Goal: Task Accomplishment & Management: Complete application form

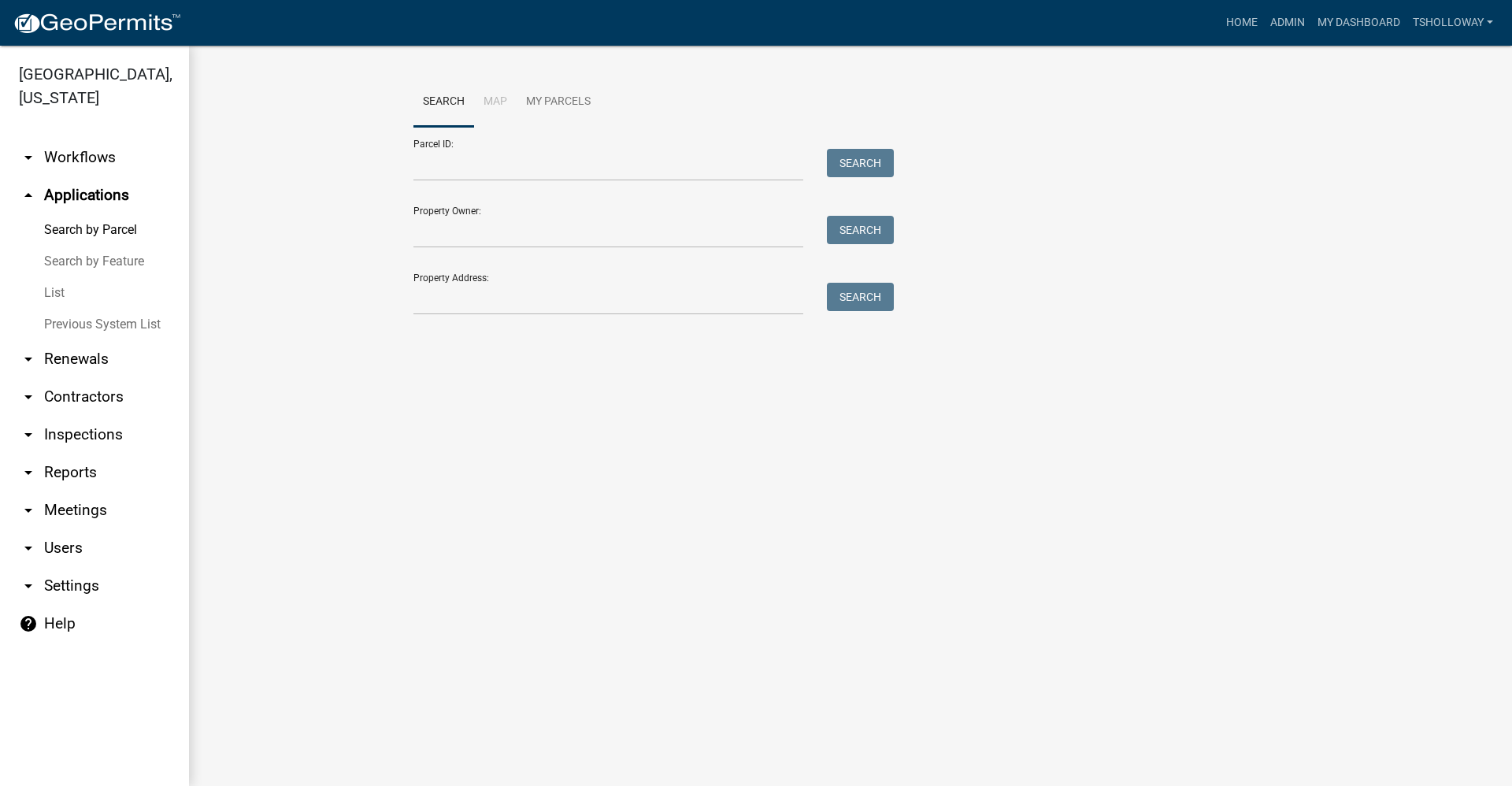
click at [51, 277] on link "List" at bounding box center [94, 293] width 189 height 32
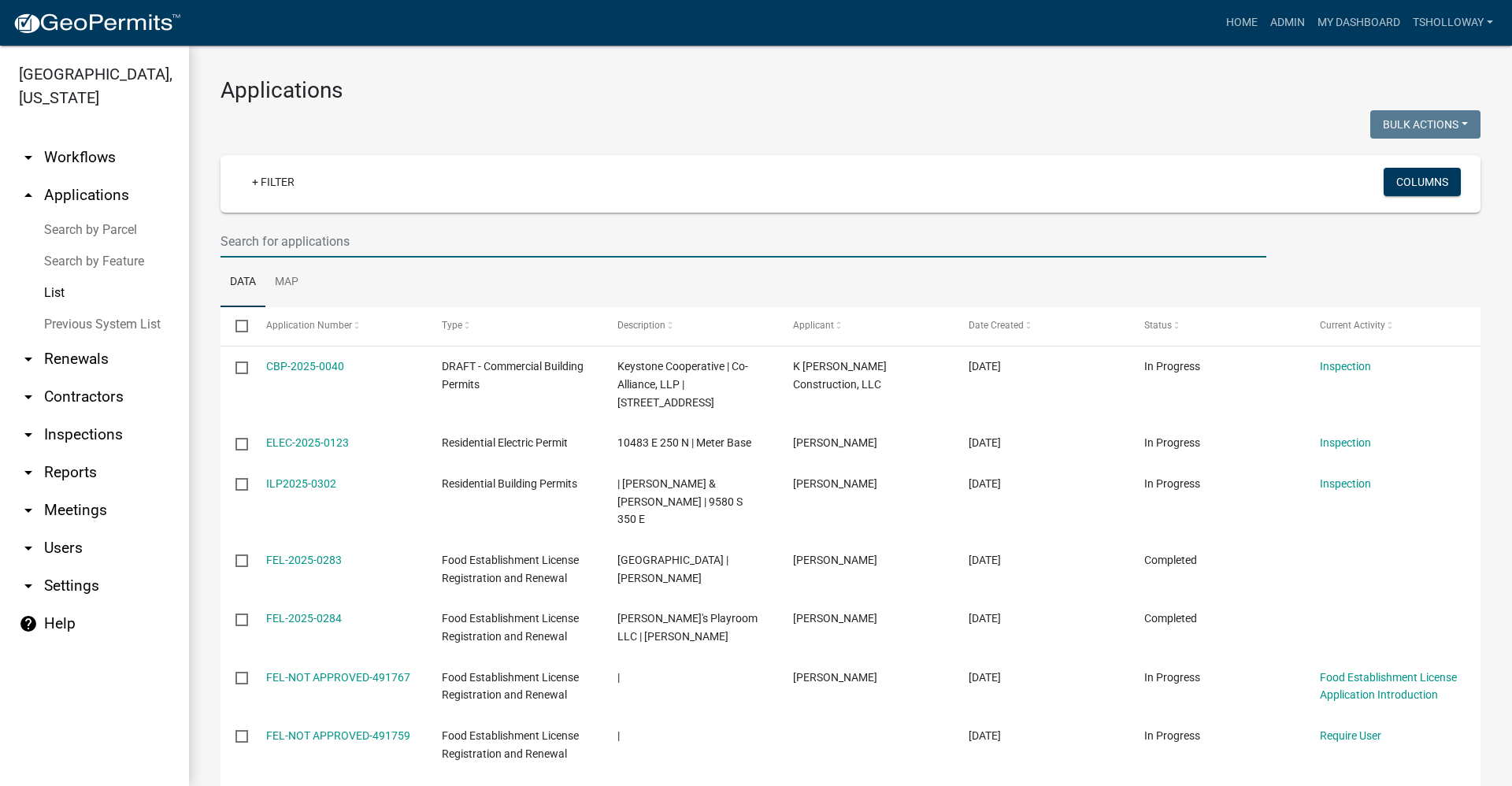
click at [253, 244] on input "text" at bounding box center [744, 242] width 1046 height 33
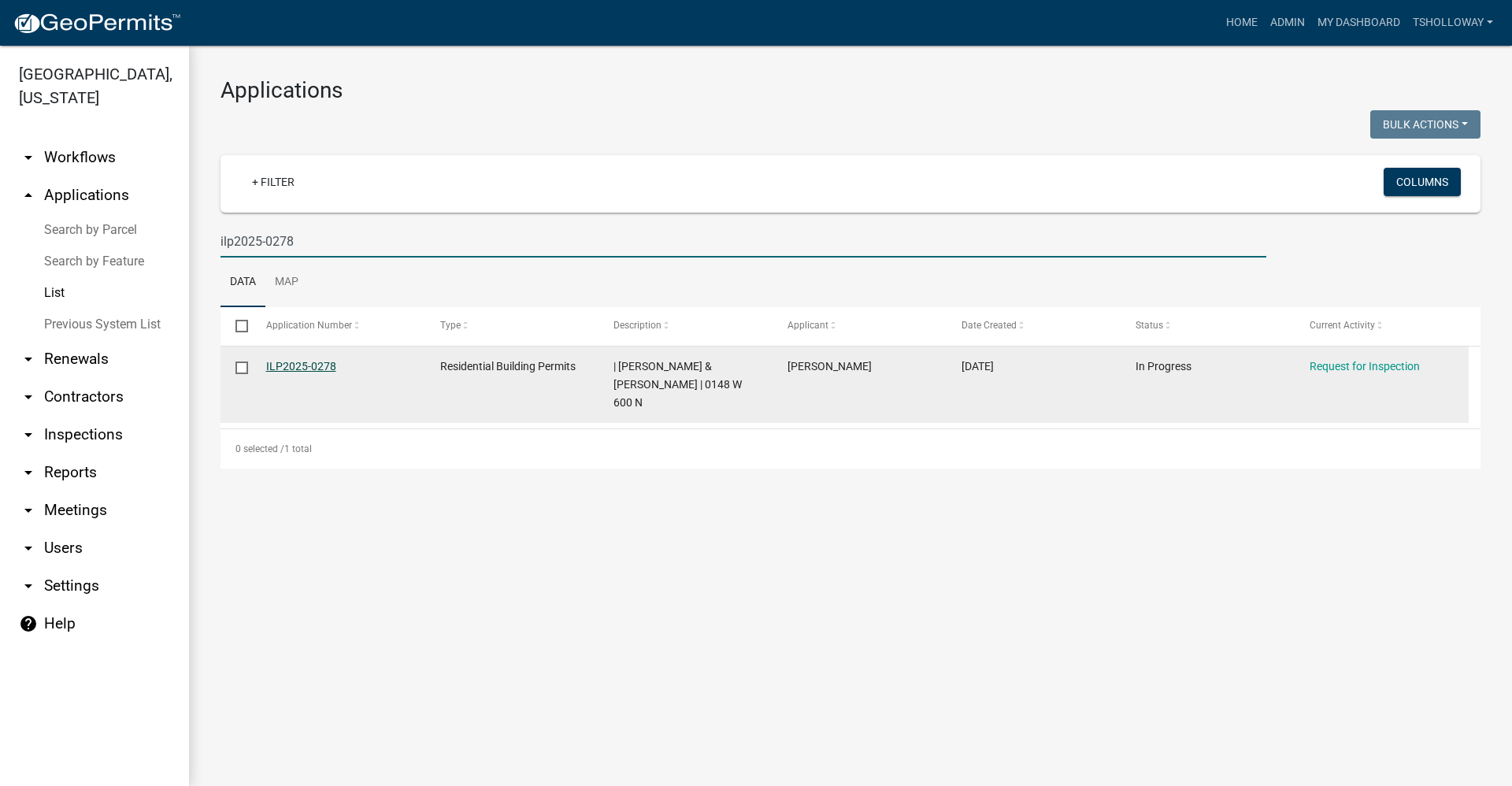
type input "ilp2025-0278"
click at [304, 367] on link "ILP2025-0278" at bounding box center [302, 365] width 70 height 12
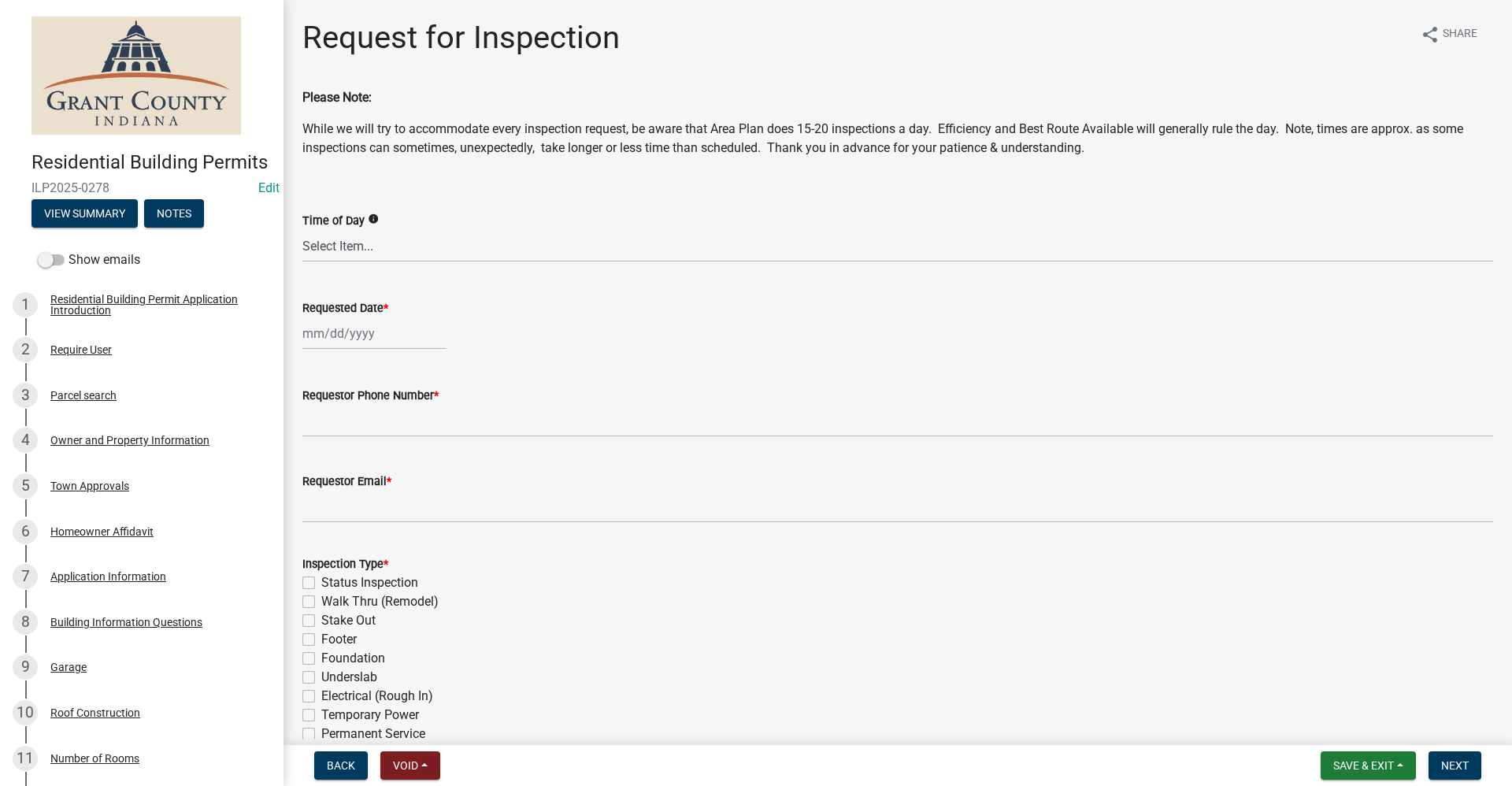
click at [332, 334] on div at bounding box center [374, 333] width 144 height 33
select select "10"
select select "2025"
click at [395, 469] on div "16" at bounding box center [393, 467] width 25 height 25
type input "[DATE]"
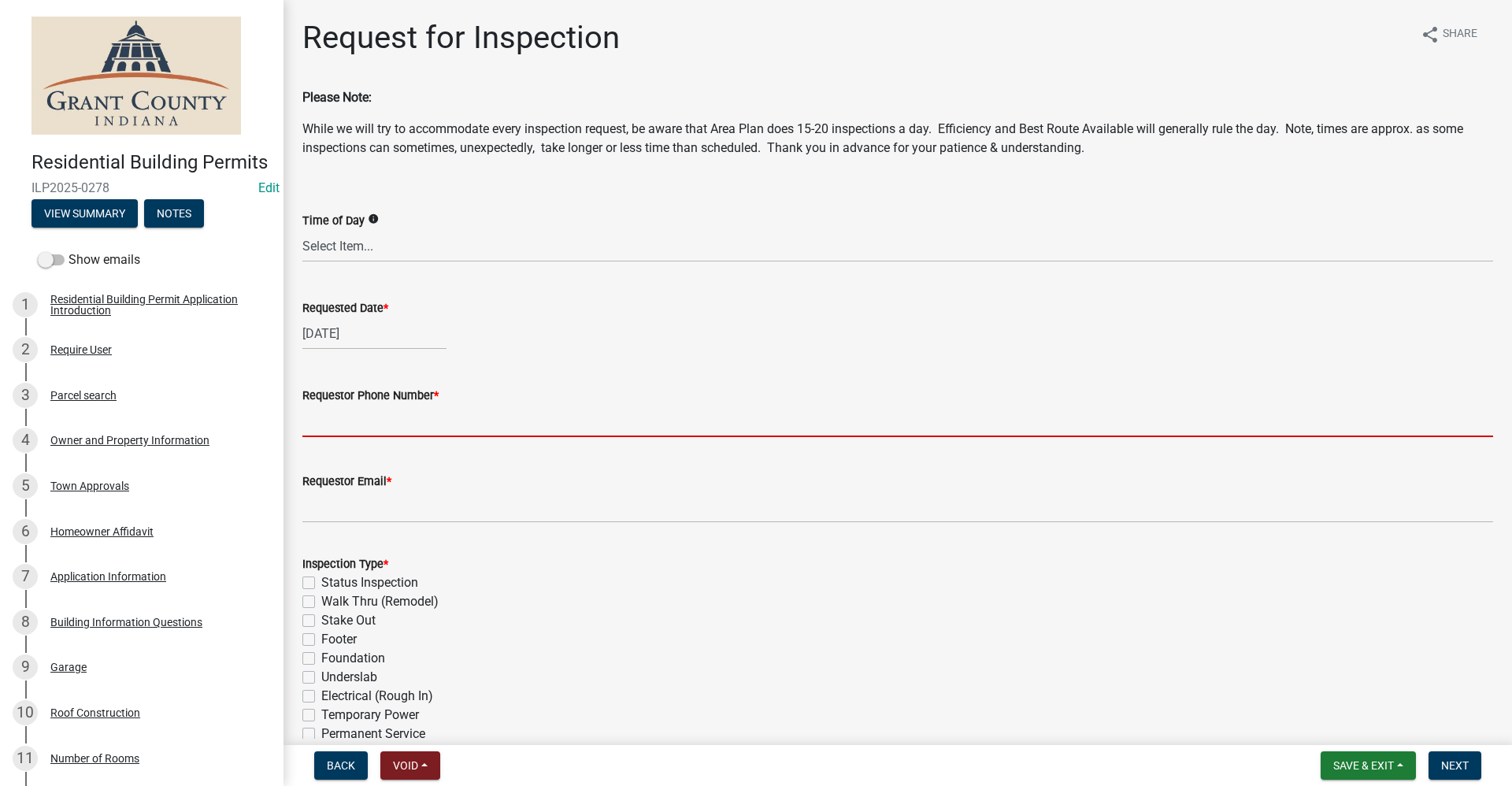
click at [329, 413] on input "Requestor Phone Number *" at bounding box center [897, 421] width 1191 height 33
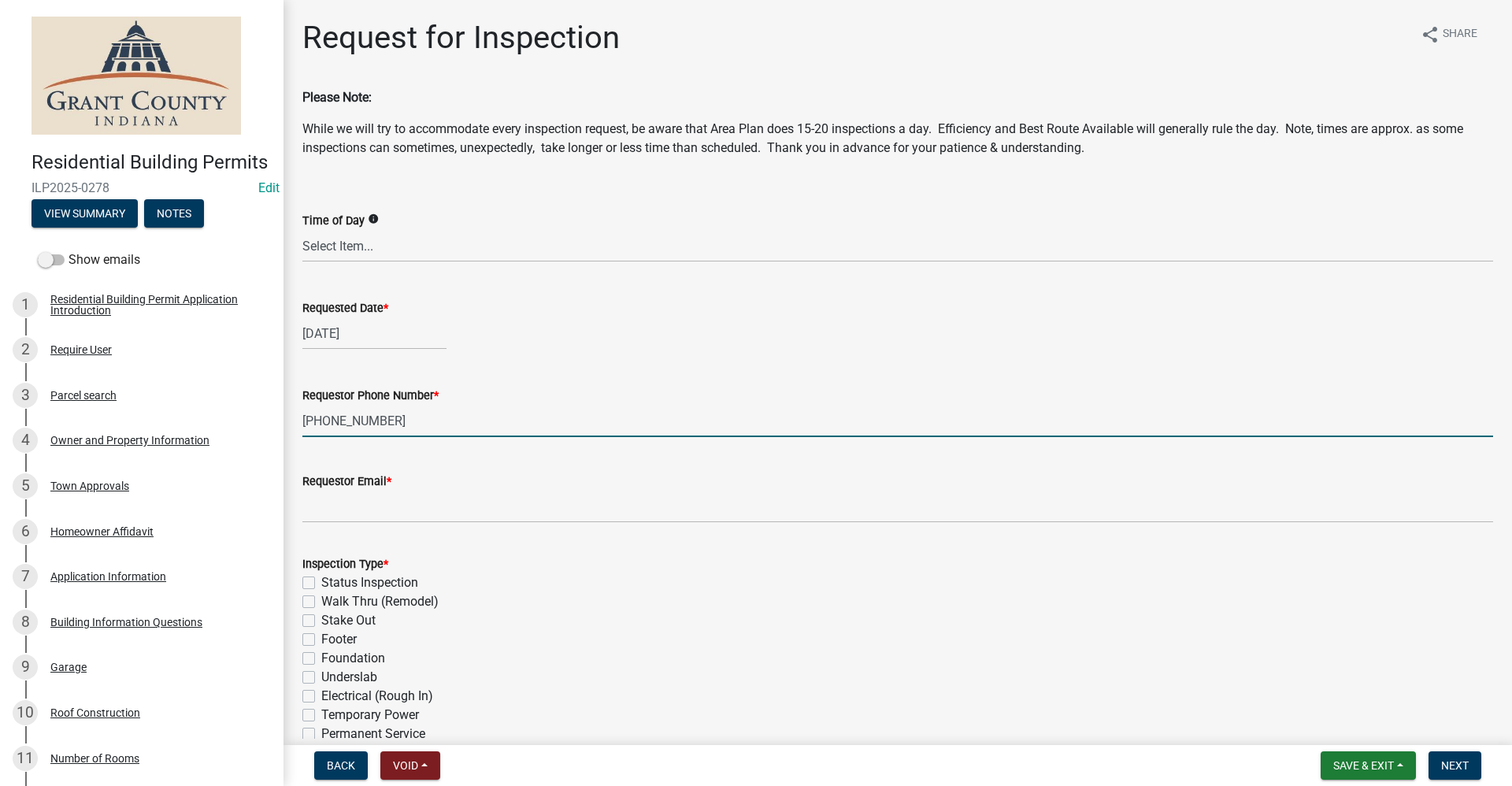
type input "[PHONE_NUMBER]"
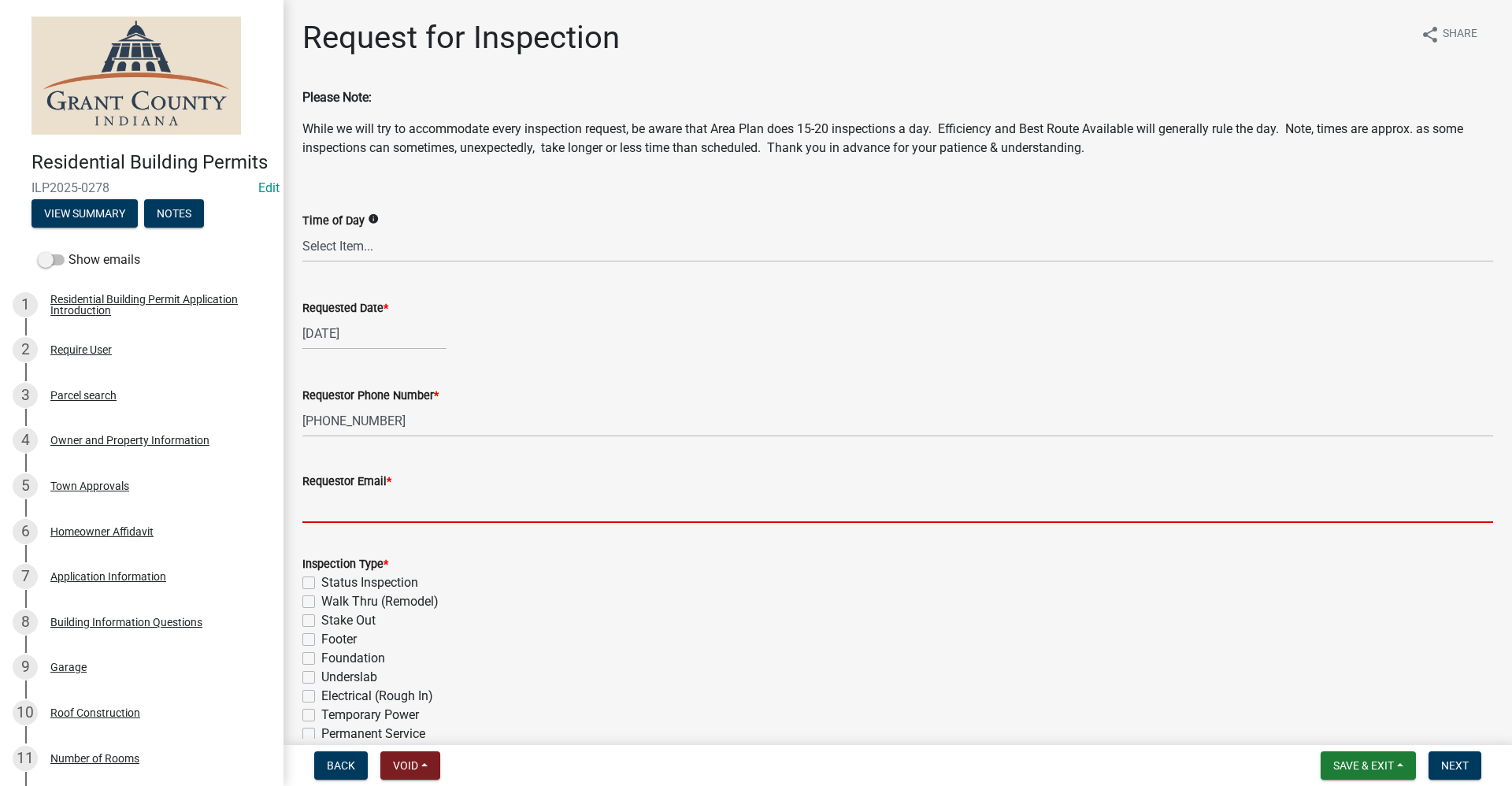
click at [405, 493] on input "Requestor Email *" at bounding box center [897, 507] width 1191 height 33
type input "no@email"
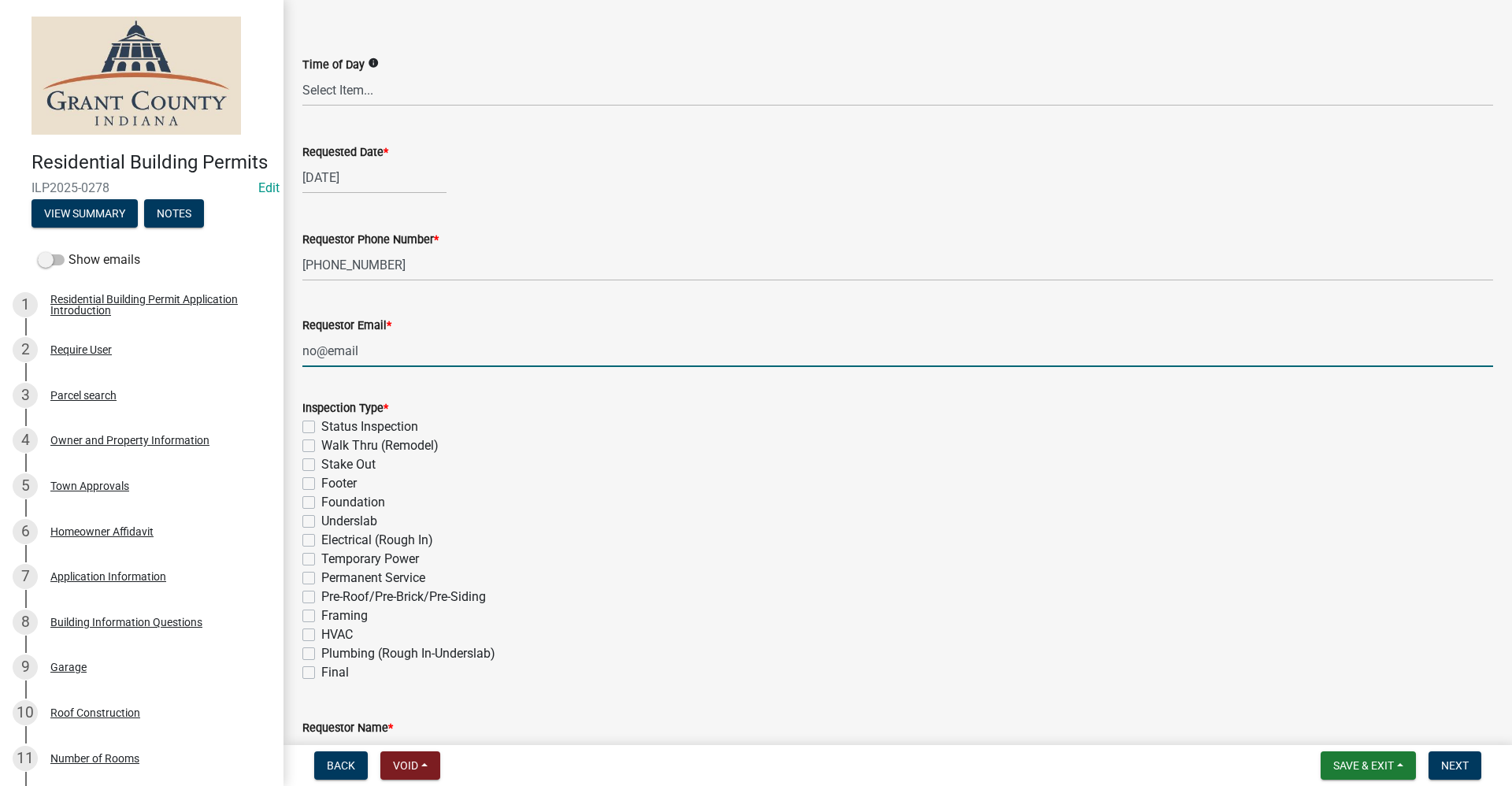
scroll to position [158, 0]
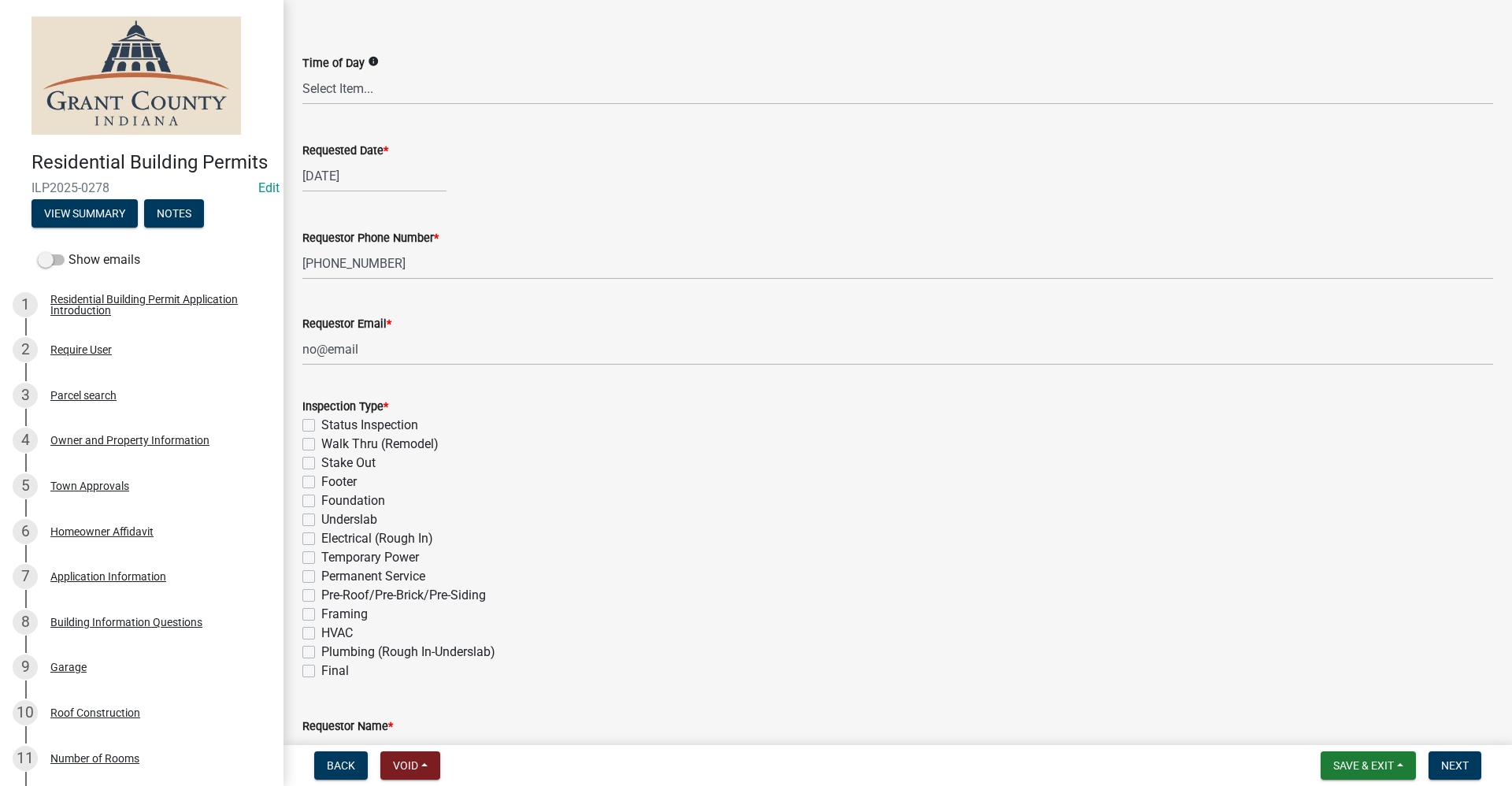
click at [321, 503] on label "Foundation" at bounding box center [353, 500] width 64 height 19
click at [321, 502] on input "Foundation" at bounding box center [326, 496] width 11 height 11
checkbox input "true"
checkbox input "false"
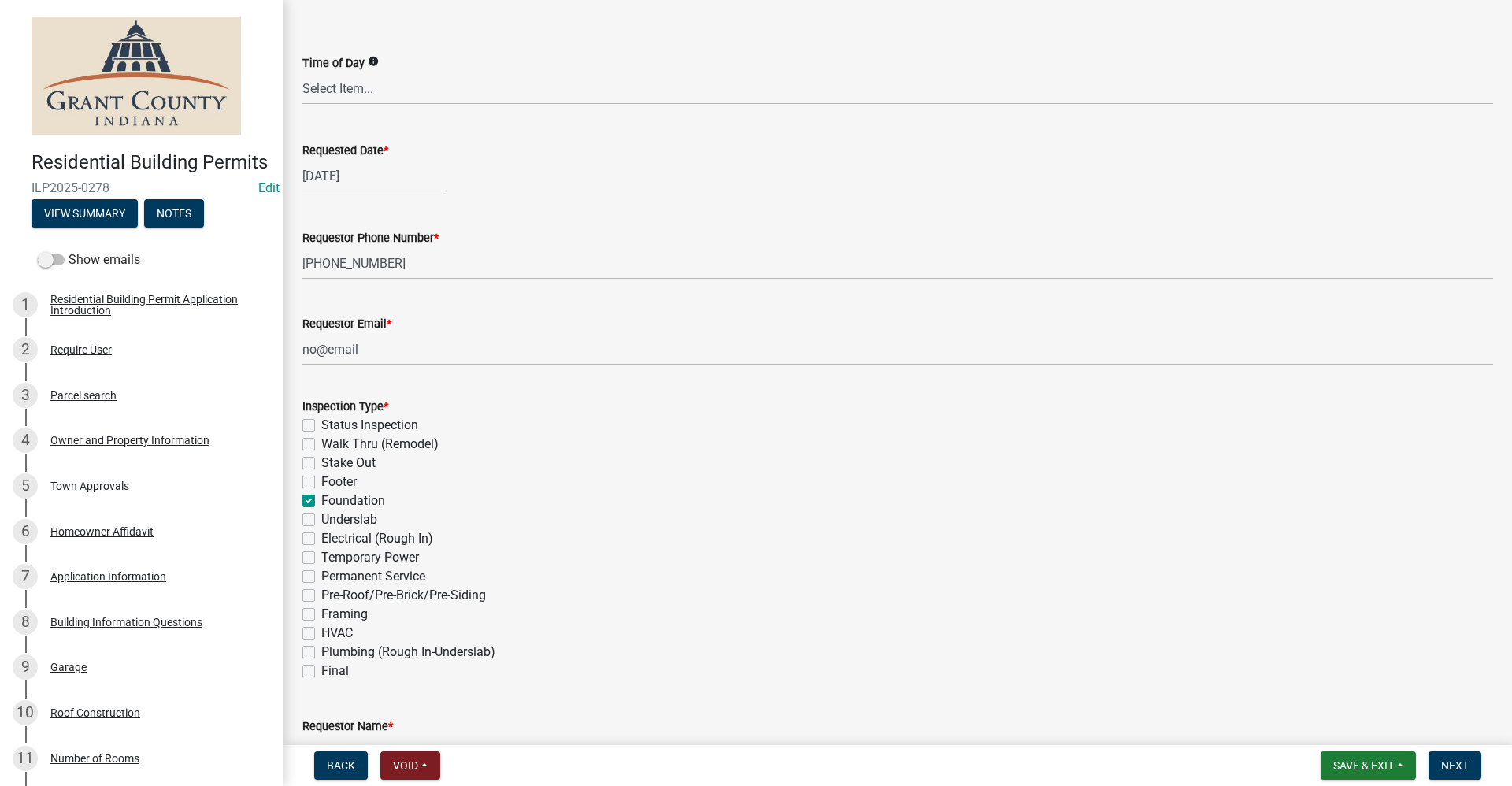
checkbox input "false"
checkbox input "true"
checkbox input "false"
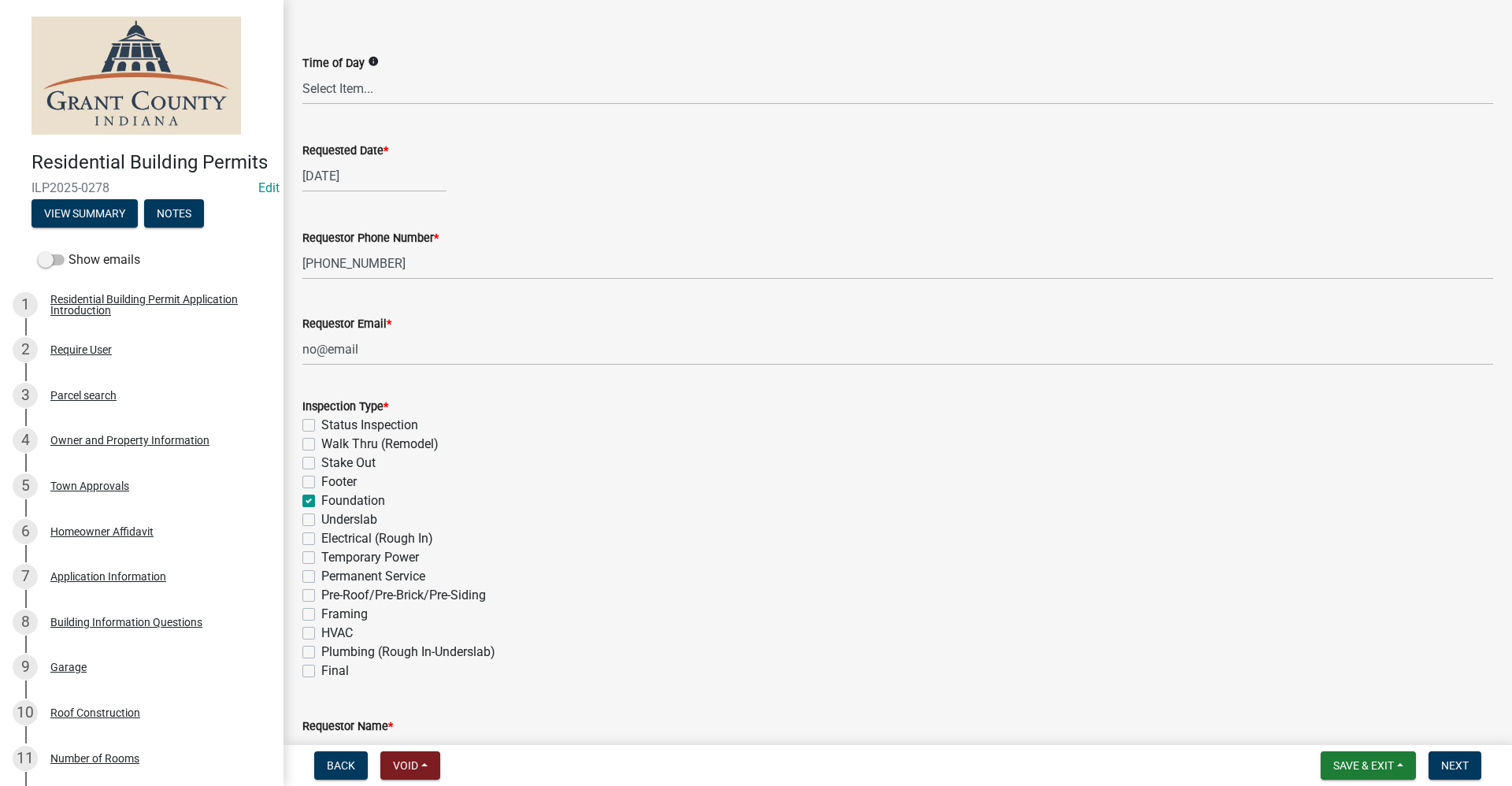
checkbox input "false"
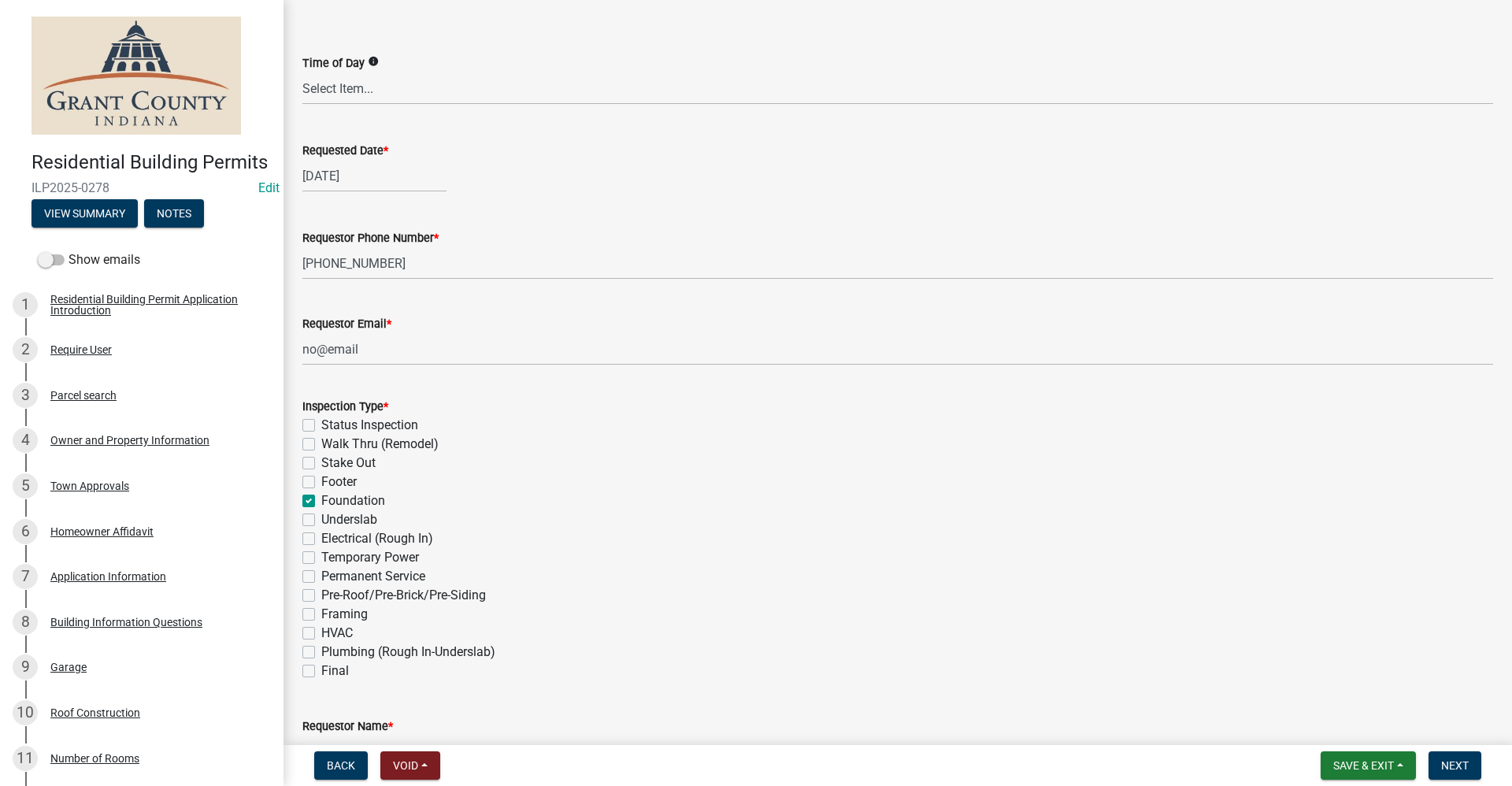
checkbox input "false"
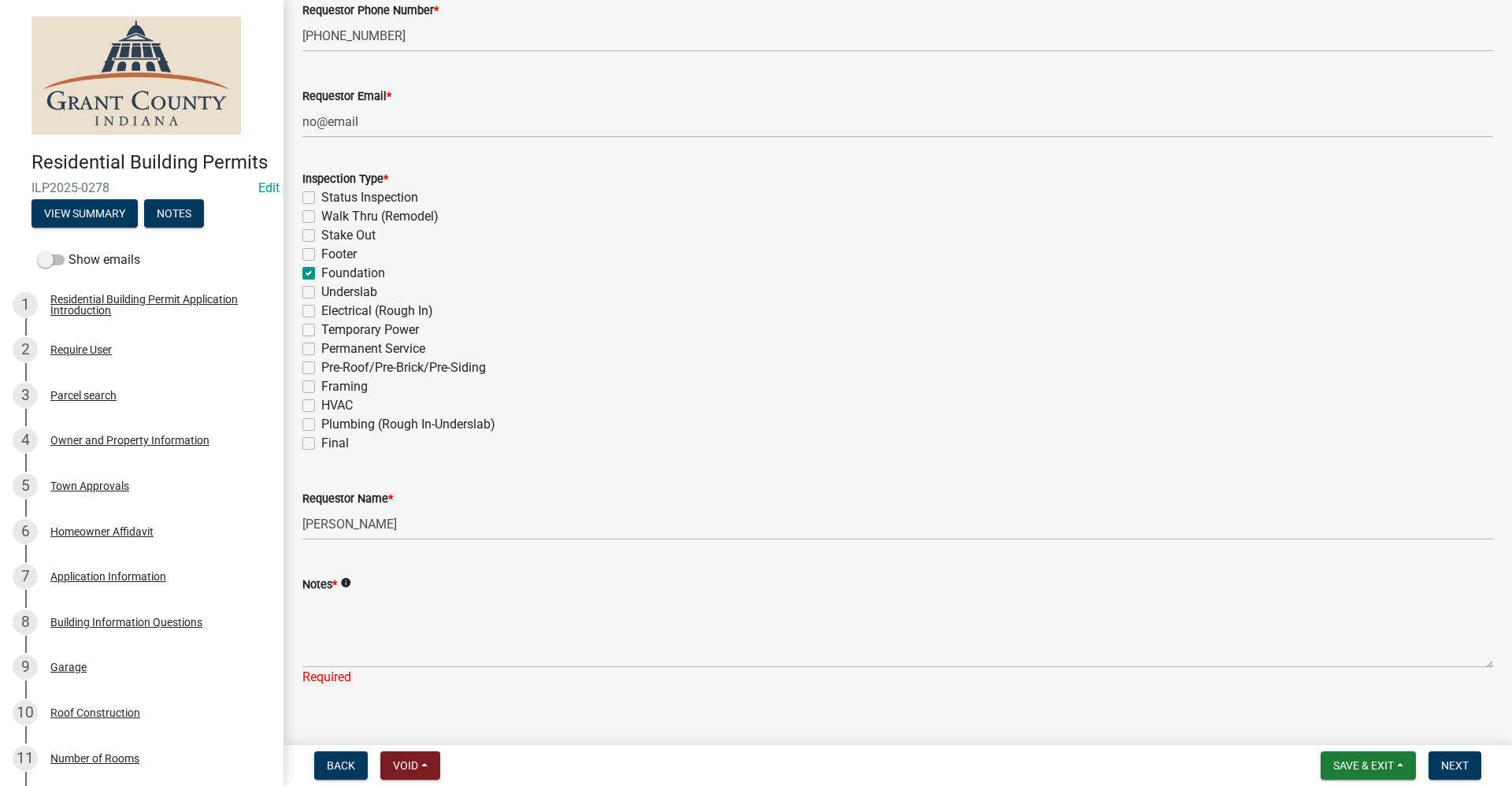
scroll to position [394, 0]
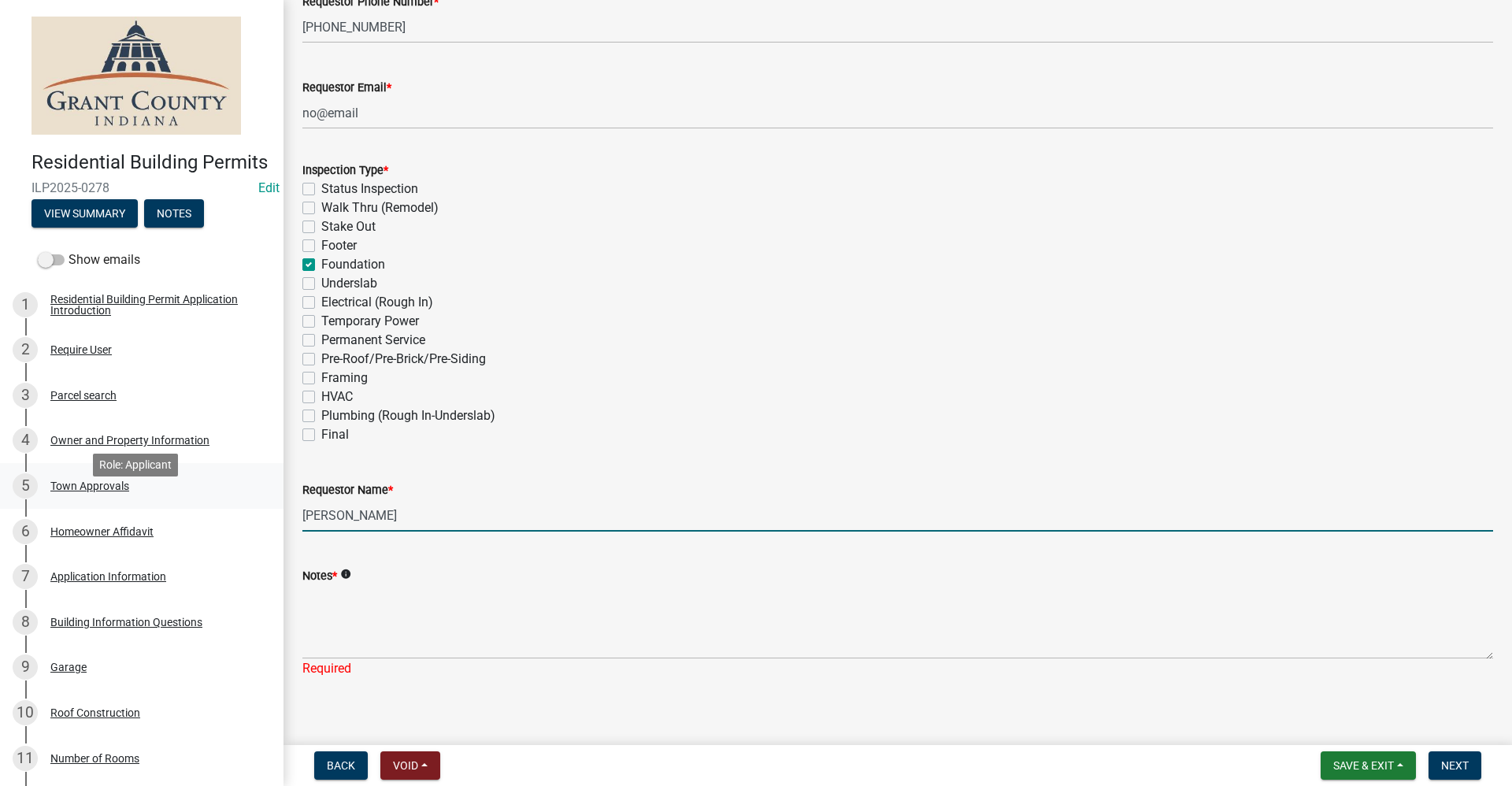
drag, startPoint x: 375, startPoint y: 514, endPoint x: 210, endPoint y: 516, distance: 165.0
click at [210, 516] on div "Residential Building Permits ILP2025-0278 Edit View Summary Notes Show emails 1…" at bounding box center [756, 393] width 1512 height 786
type input "[PERSON_NAME]"
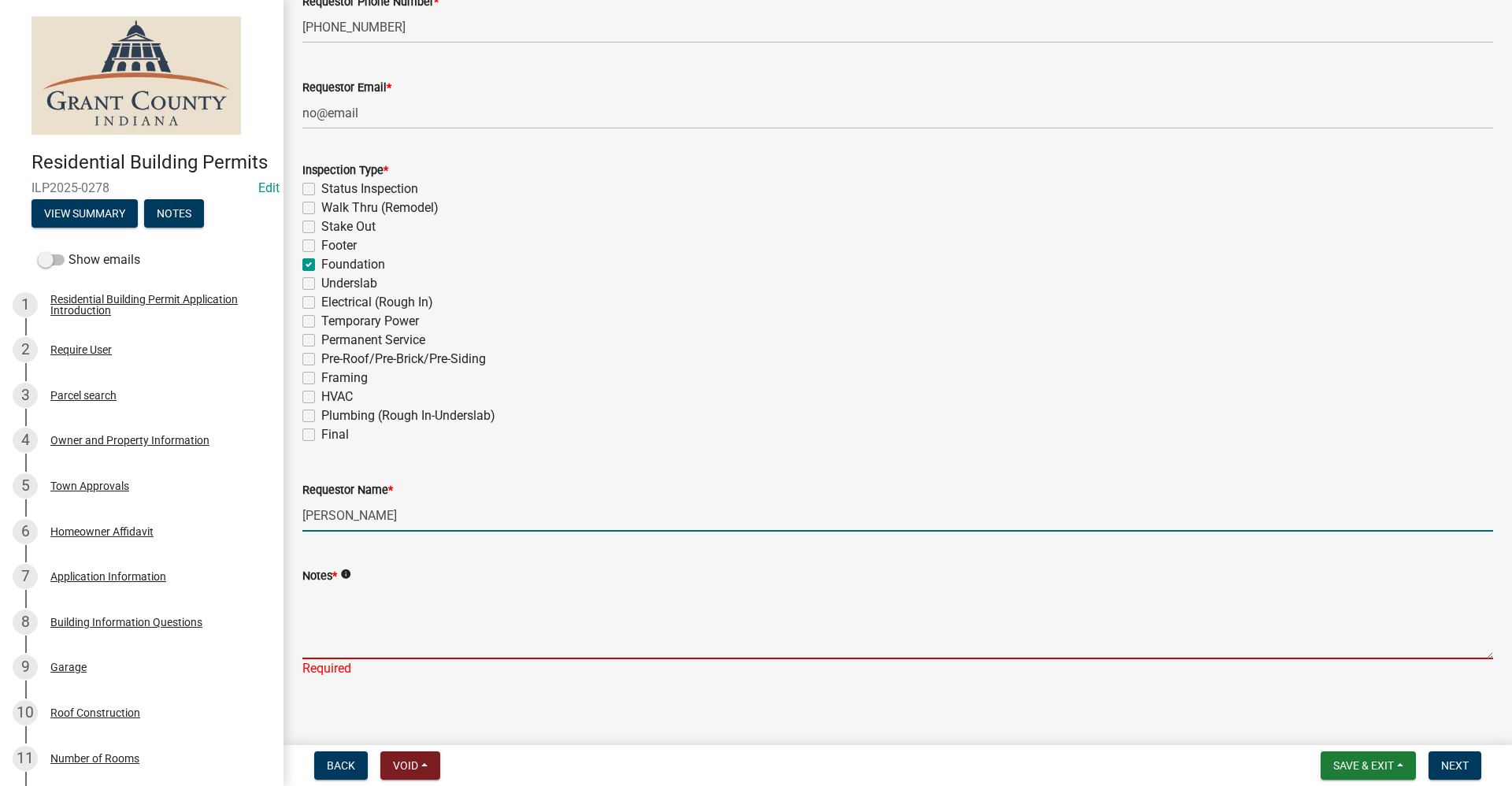
click at [343, 619] on textarea "Notes *" at bounding box center [897, 622] width 1191 height 74
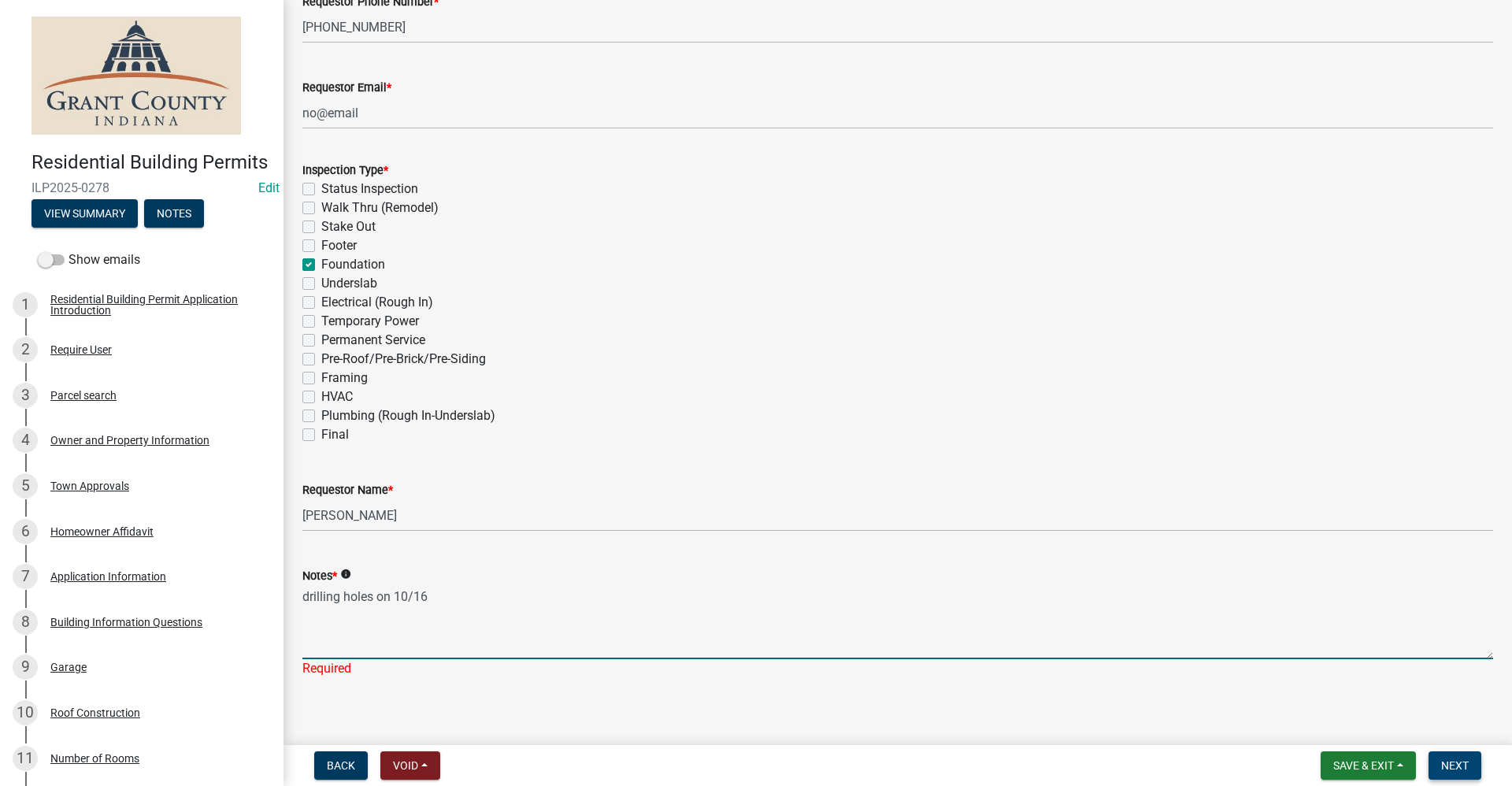
type textarea "drilling holes on 10/16"
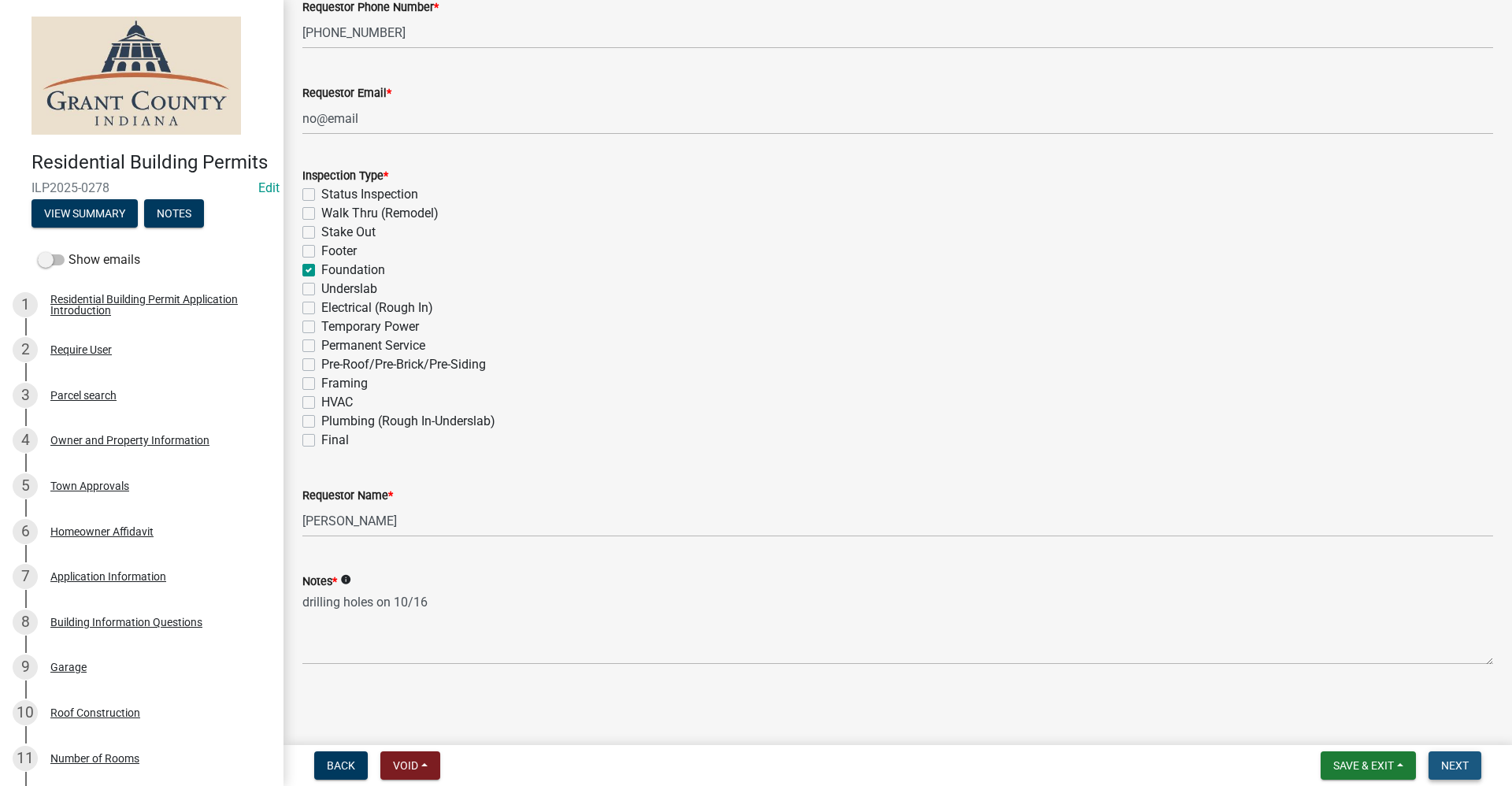
click at [1461, 766] on span "Next" at bounding box center [1456, 765] width 28 height 12
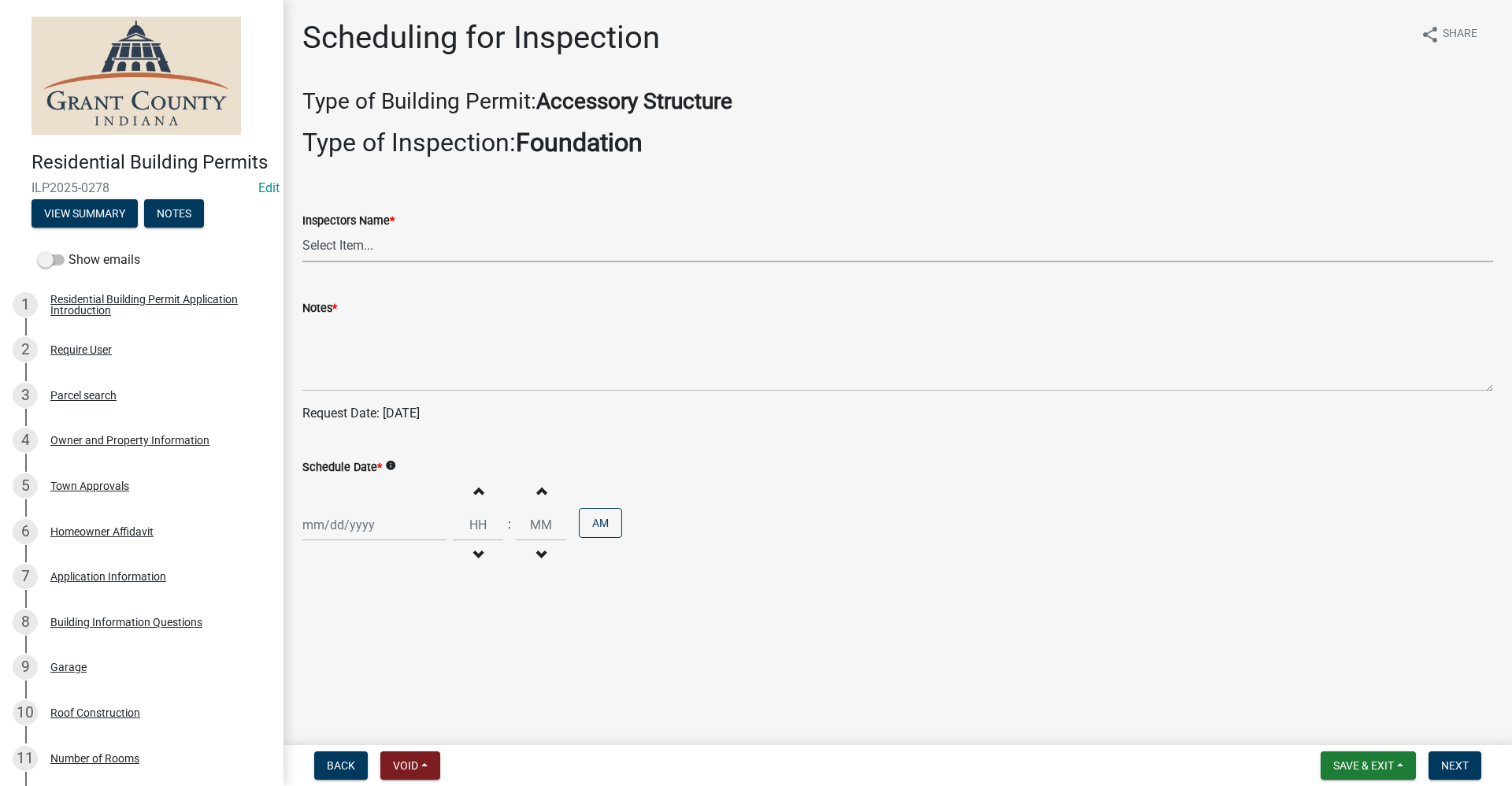
click at [348, 240] on select "Select Item... rberryhill ([PERSON_NAME]) [PERSON_NAME] ([PERSON_NAME]) [PERSON…" at bounding box center [897, 246] width 1191 height 33
select select "d7f9a44a-d2ea-4d3c-83b3-1aa71c950bd5"
click at [302, 230] on select "Select Item... rberryhill ([PERSON_NAME]) [PERSON_NAME] ([PERSON_NAME]) [PERSON…" at bounding box center [897, 246] width 1191 height 33
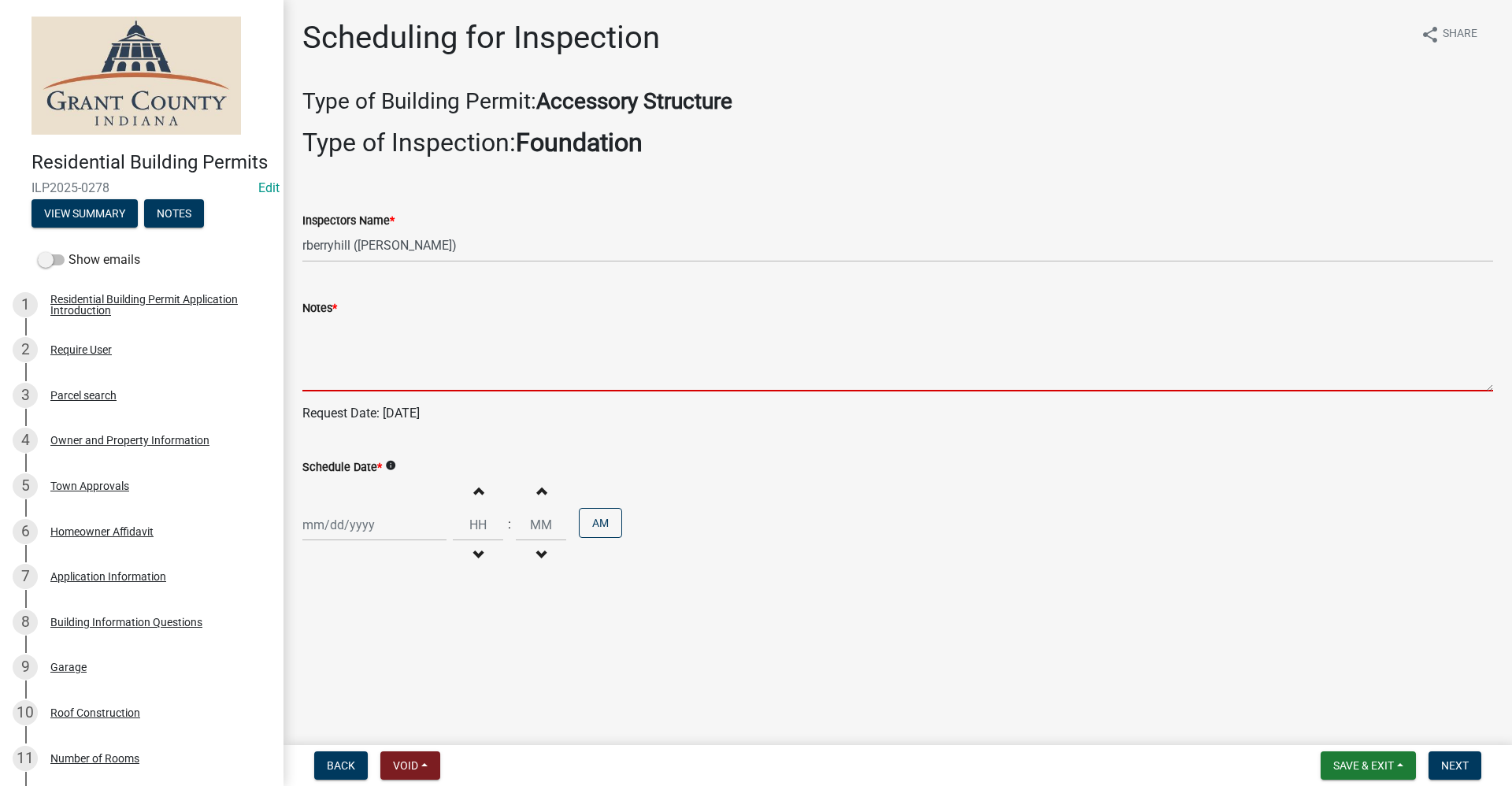
click at [335, 358] on textarea "Notes *" at bounding box center [897, 354] width 1191 height 74
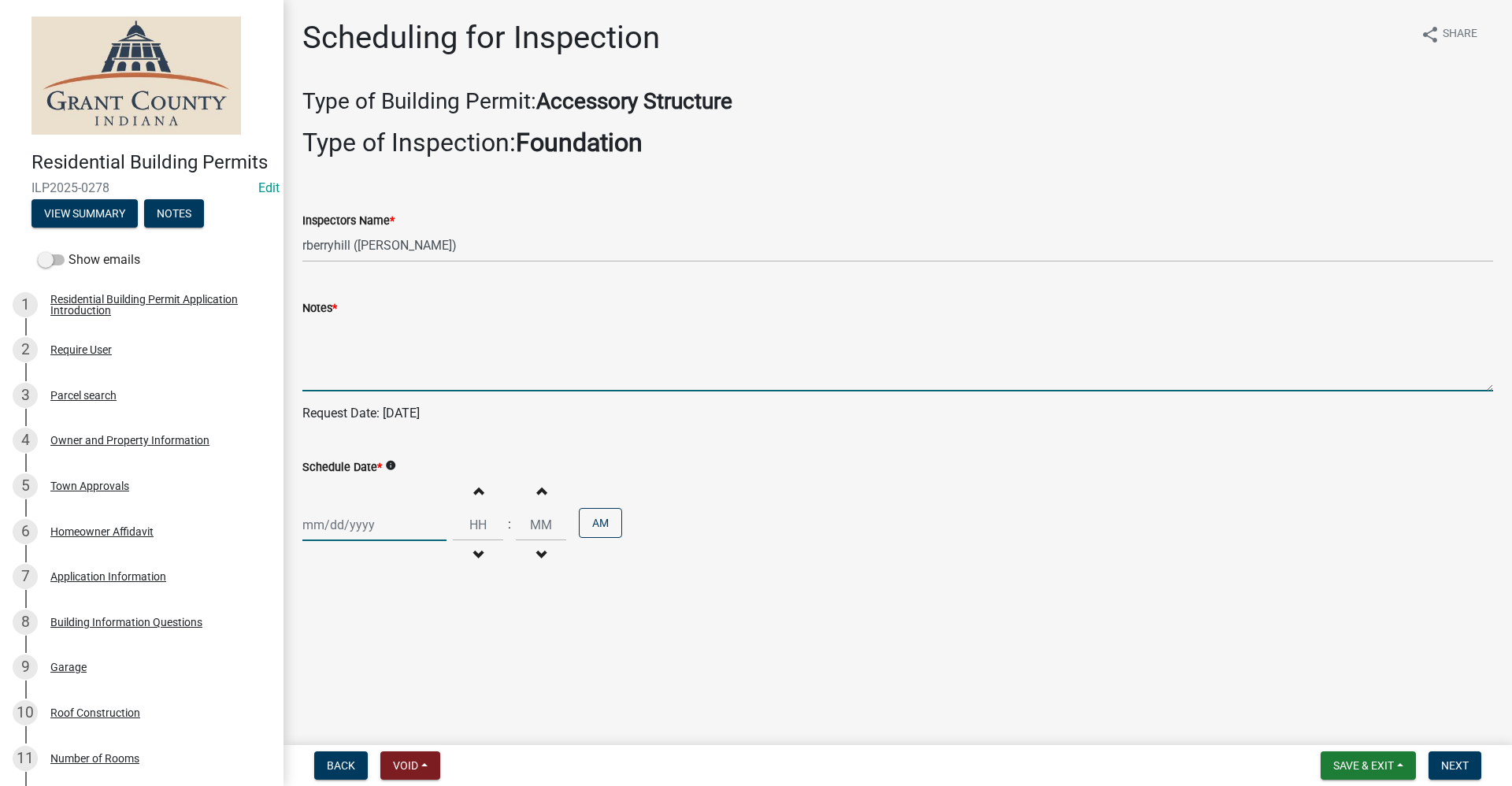
select select "10"
select select "2025"
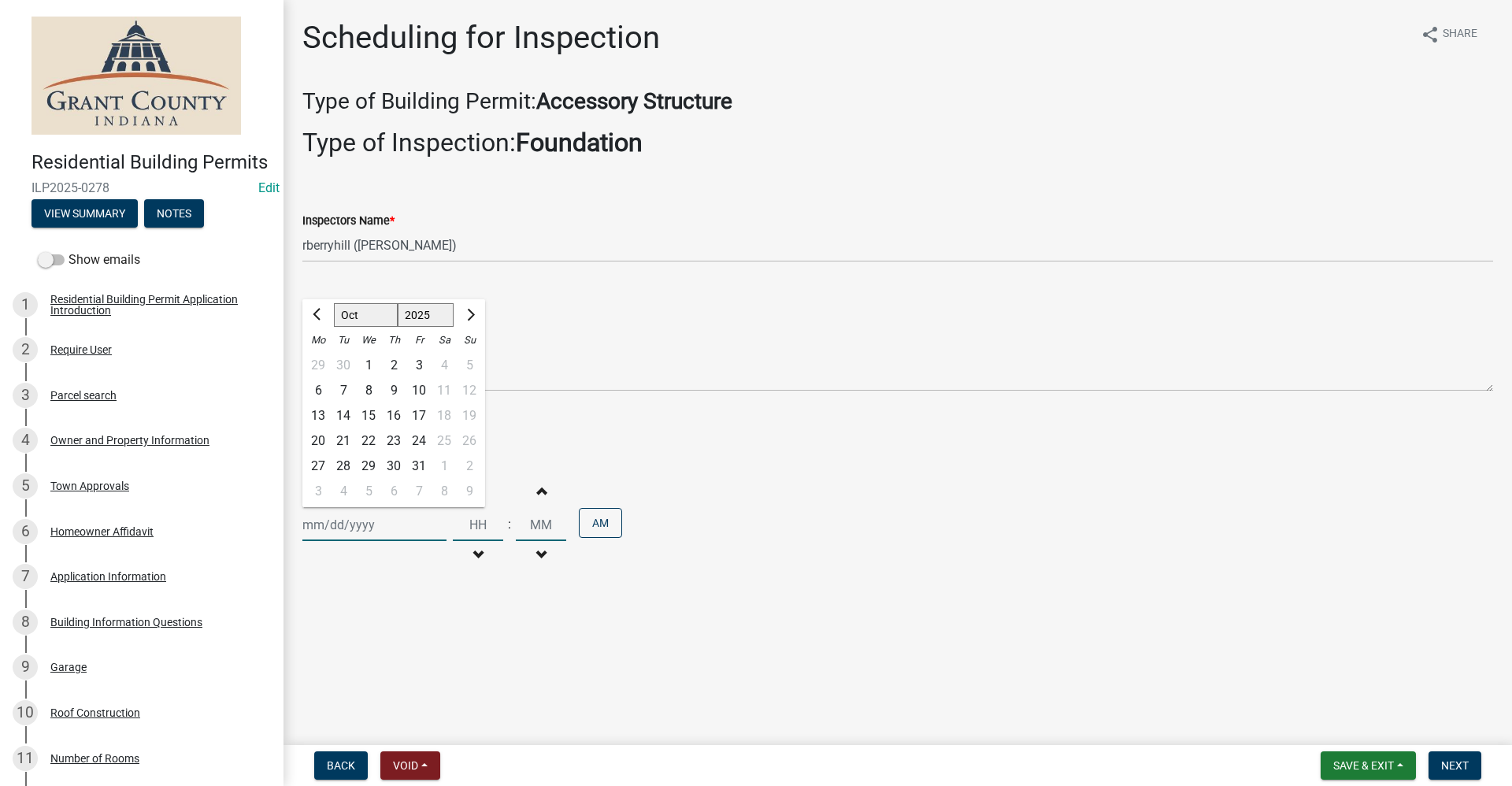
click at [329, 529] on div "[PERSON_NAME] Feb Mar Apr [PERSON_NAME][DATE] Oct Nov [DATE] 1526 1527 1528 152…" at bounding box center [374, 525] width 144 height 33
click at [398, 414] on div "16" at bounding box center [393, 415] width 25 height 25
type input "[DATE]"
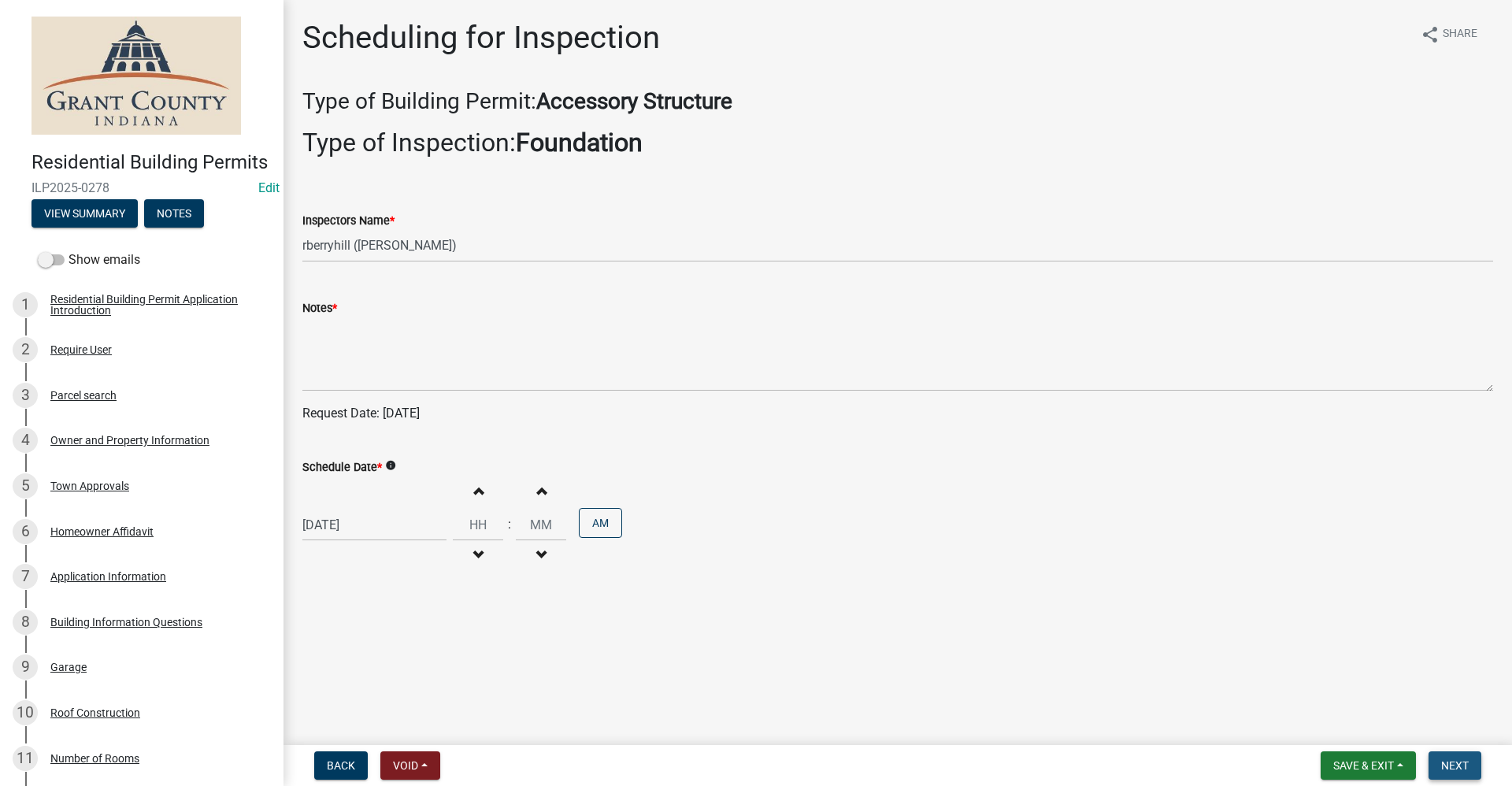
click at [1464, 767] on span "Next" at bounding box center [1456, 765] width 28 height 12
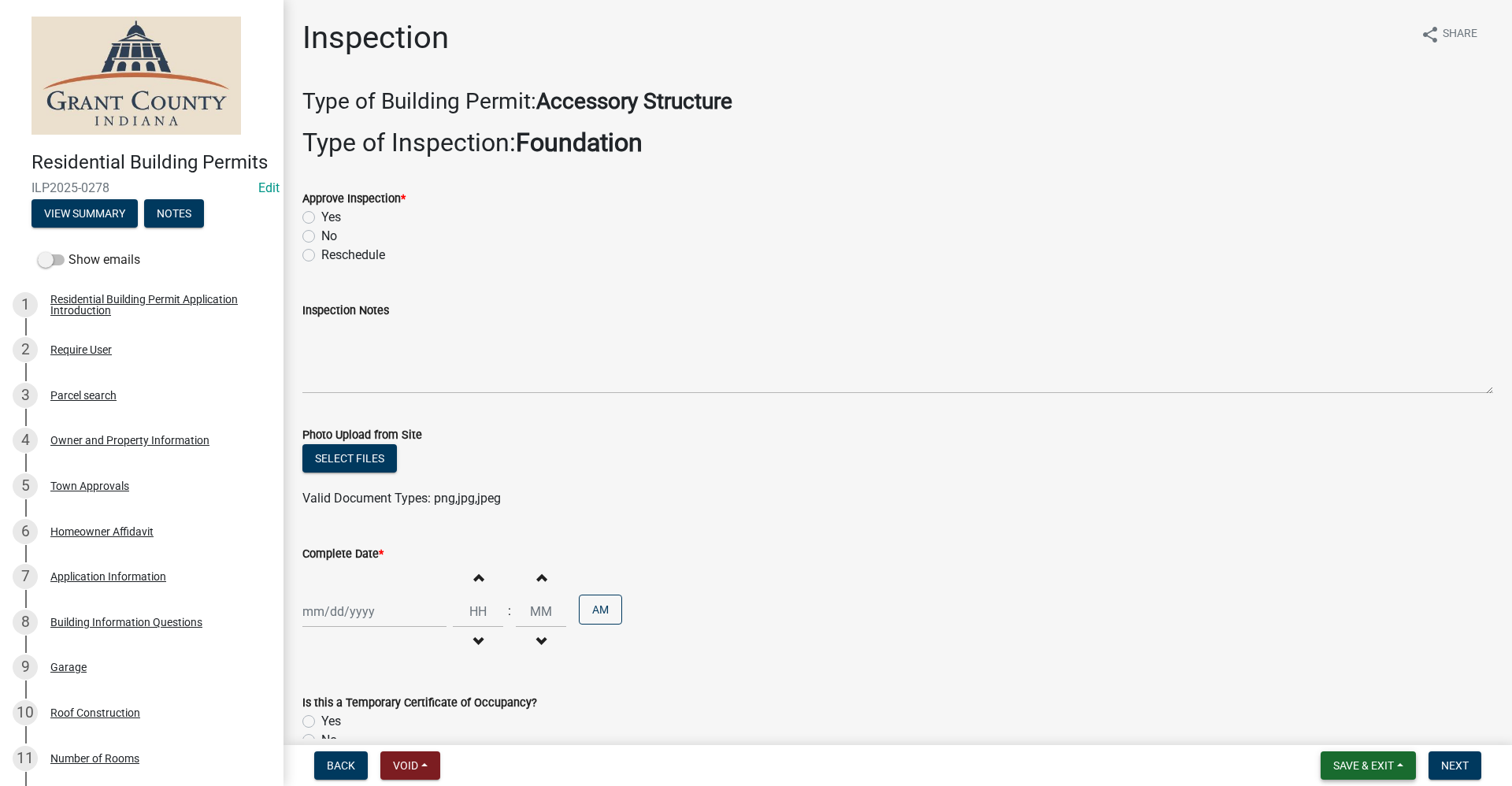
click at [1341, 759] on span "Save & Exit" at bounding box center [1364, 765] width 60 height 12
click at [1317, 726] on button "Save & Exit" at bounding box center [1353, 725] width 126 height 38
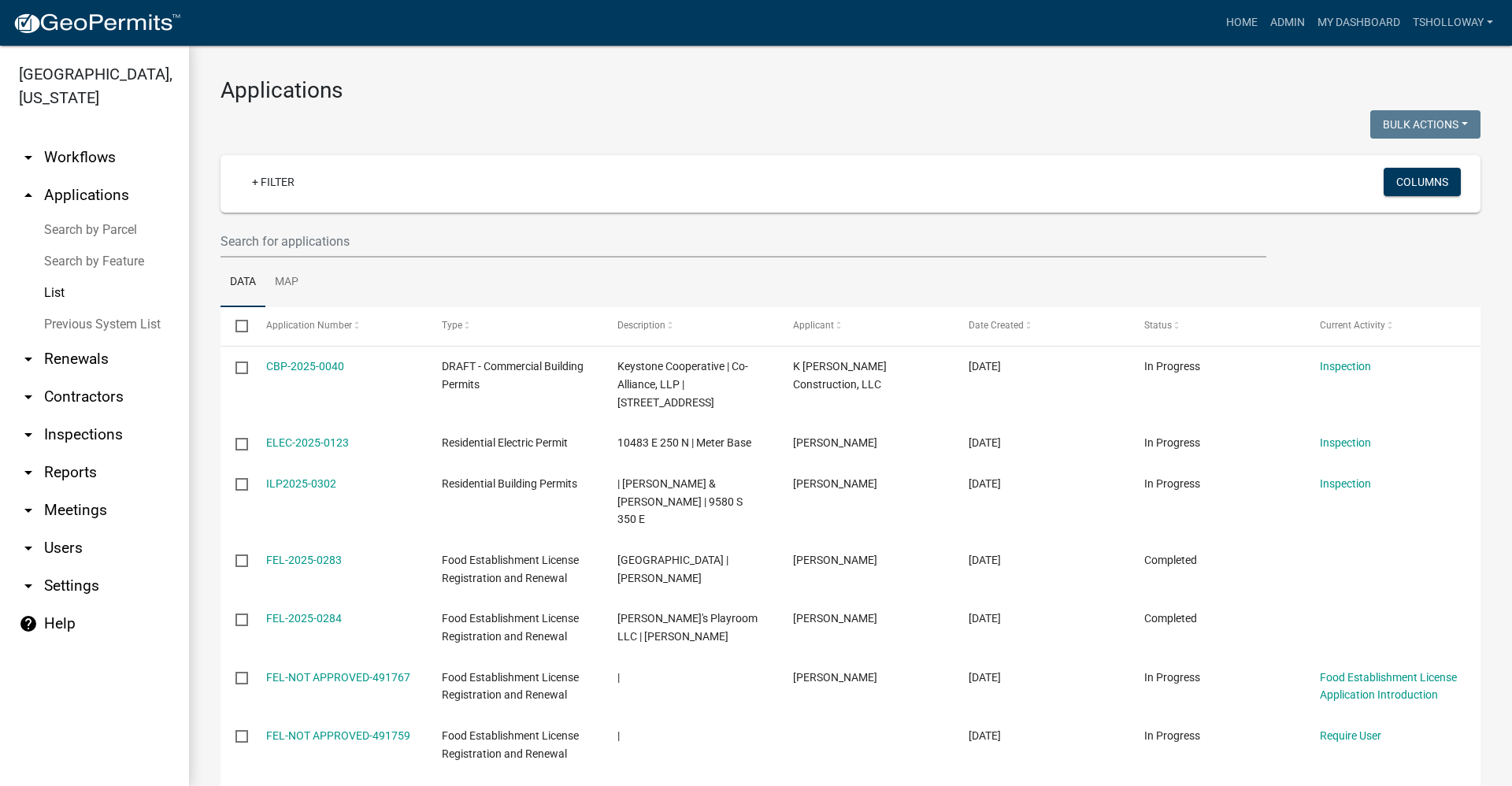
click at [84, 416] on link "arrow_drop_down Inspections" at bounding box center [94, 435] width 189 height 38
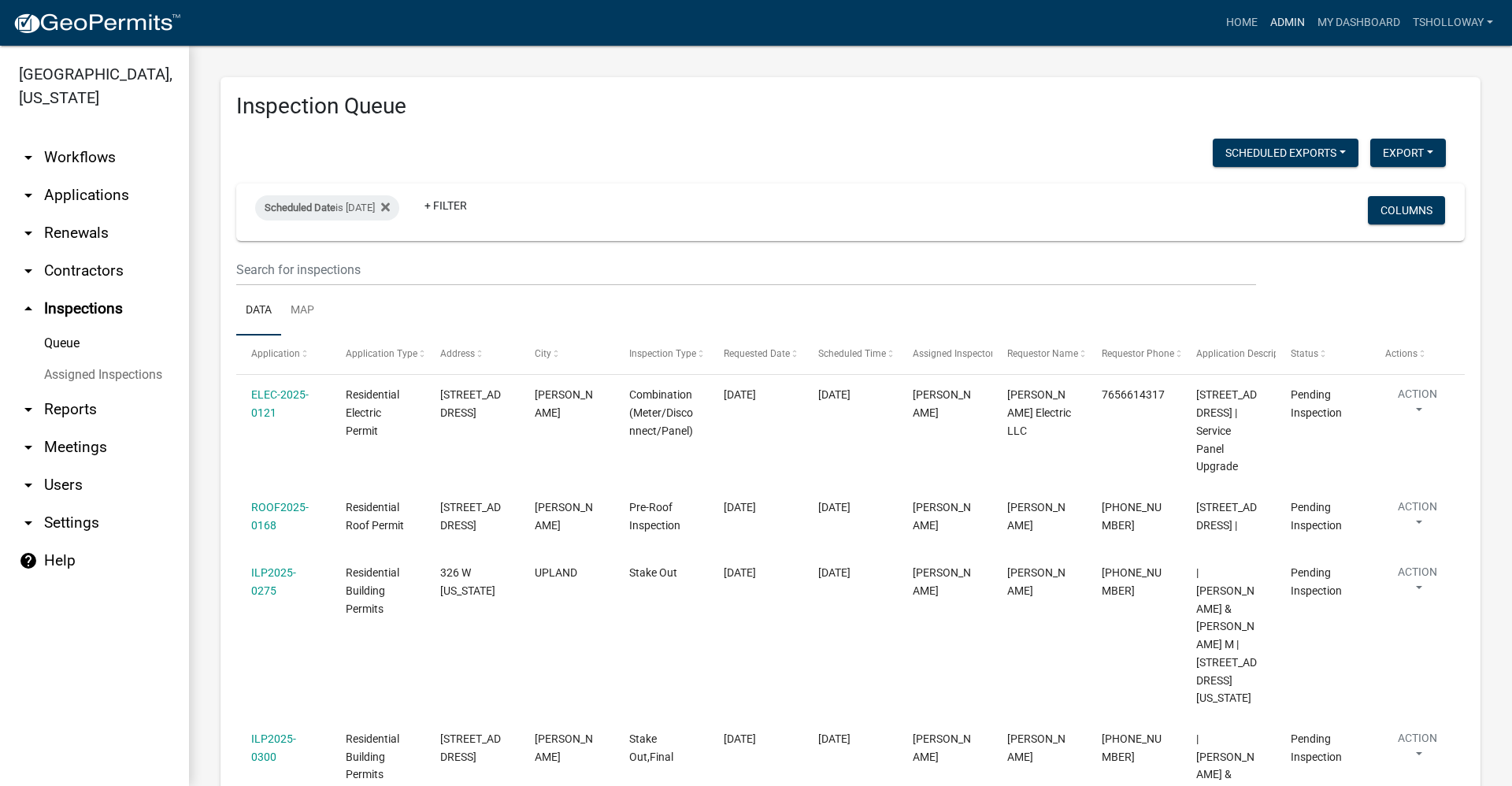
click at [1278, 22] on link "Admin" at bounding box center [1288, 23] width 47 height 30
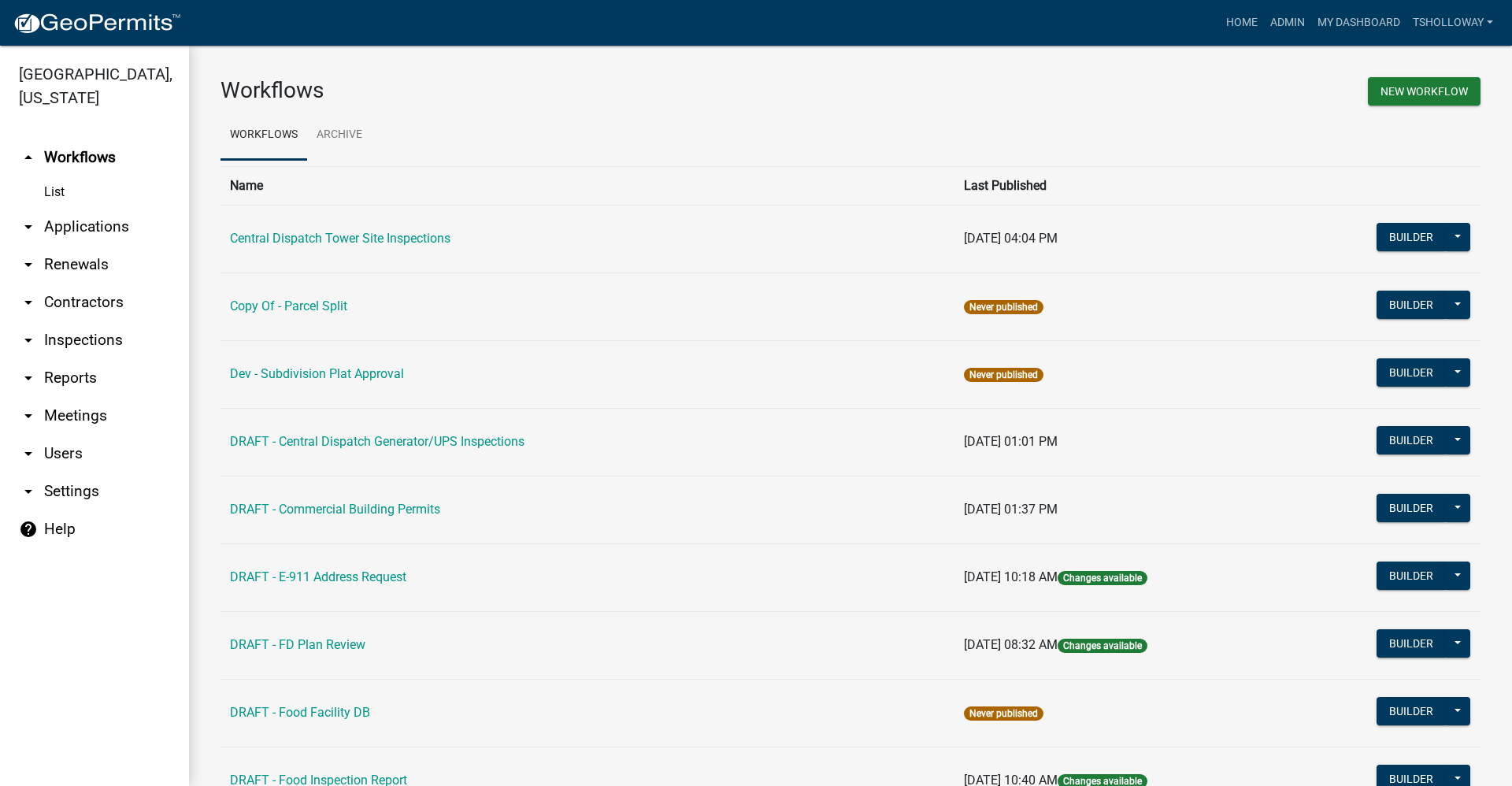
click at [88, 208] on link "arrow_drop_down Applications" at bounding box center [94, 226] width 189 height 38
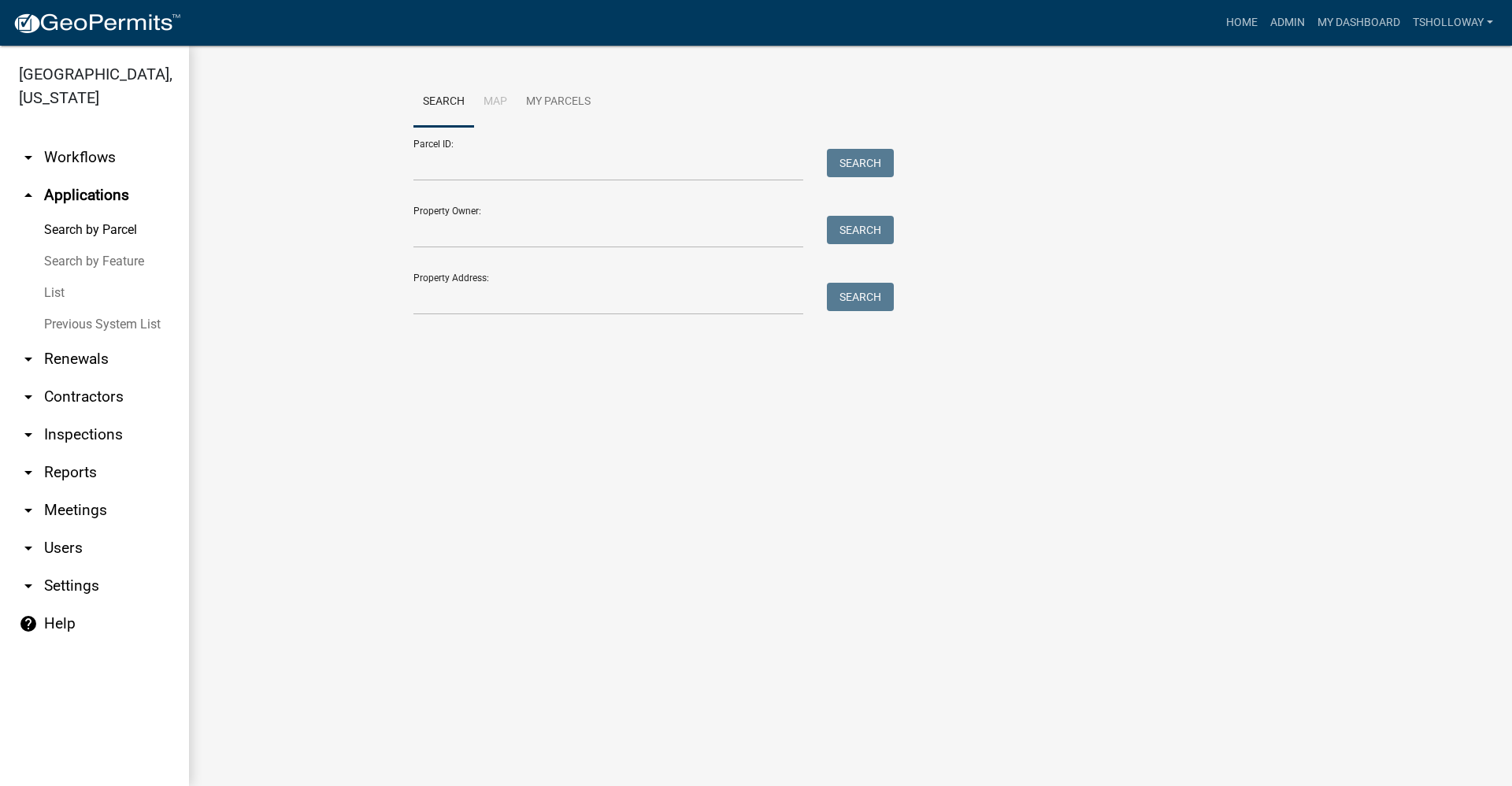
click at [51, 277] on link "List" at bounding box center [94, 293] width 189 height 32
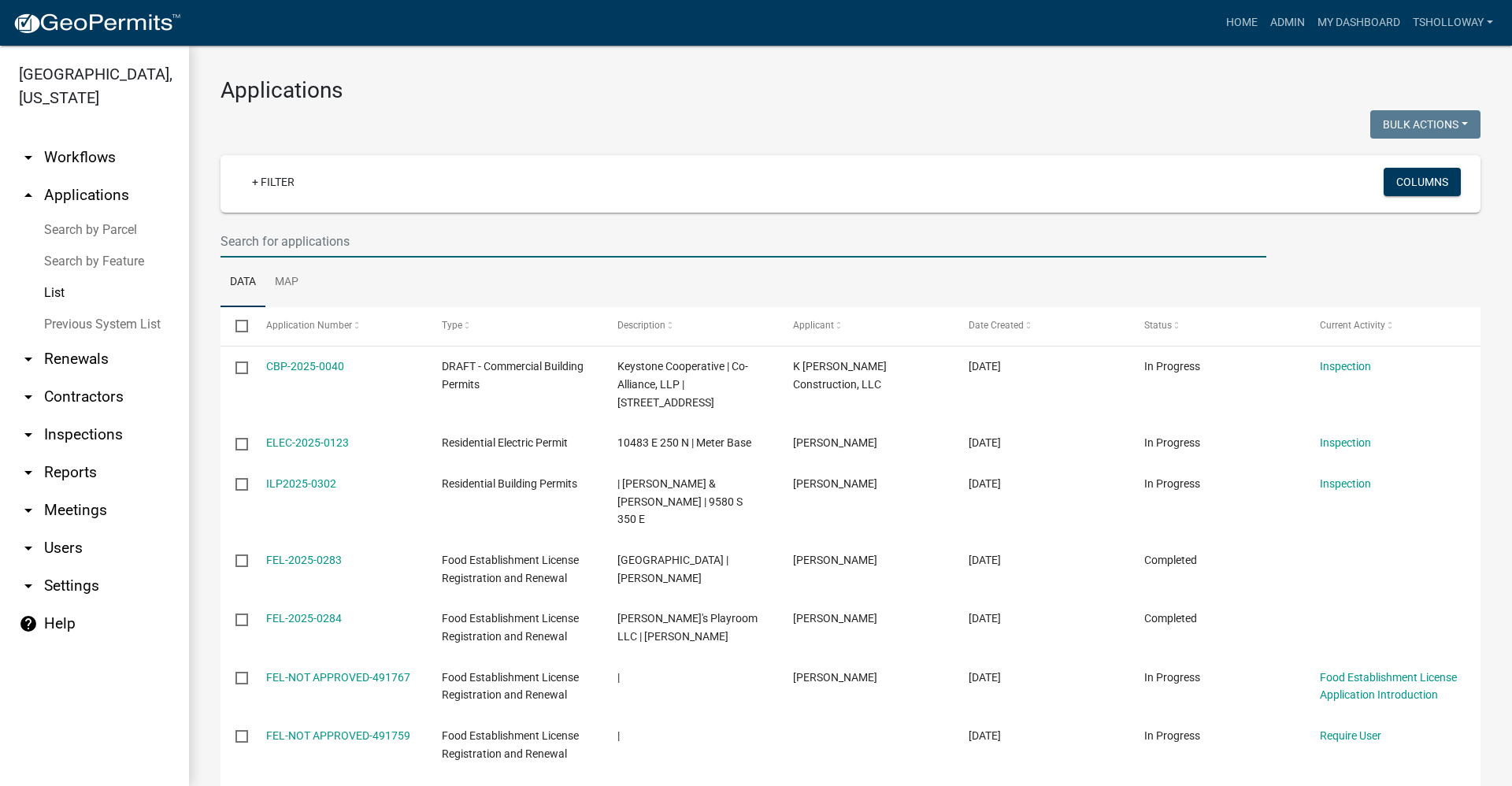
click at [253, 244] on input "text" at bounding box center [744, 242] width 1046 height 33
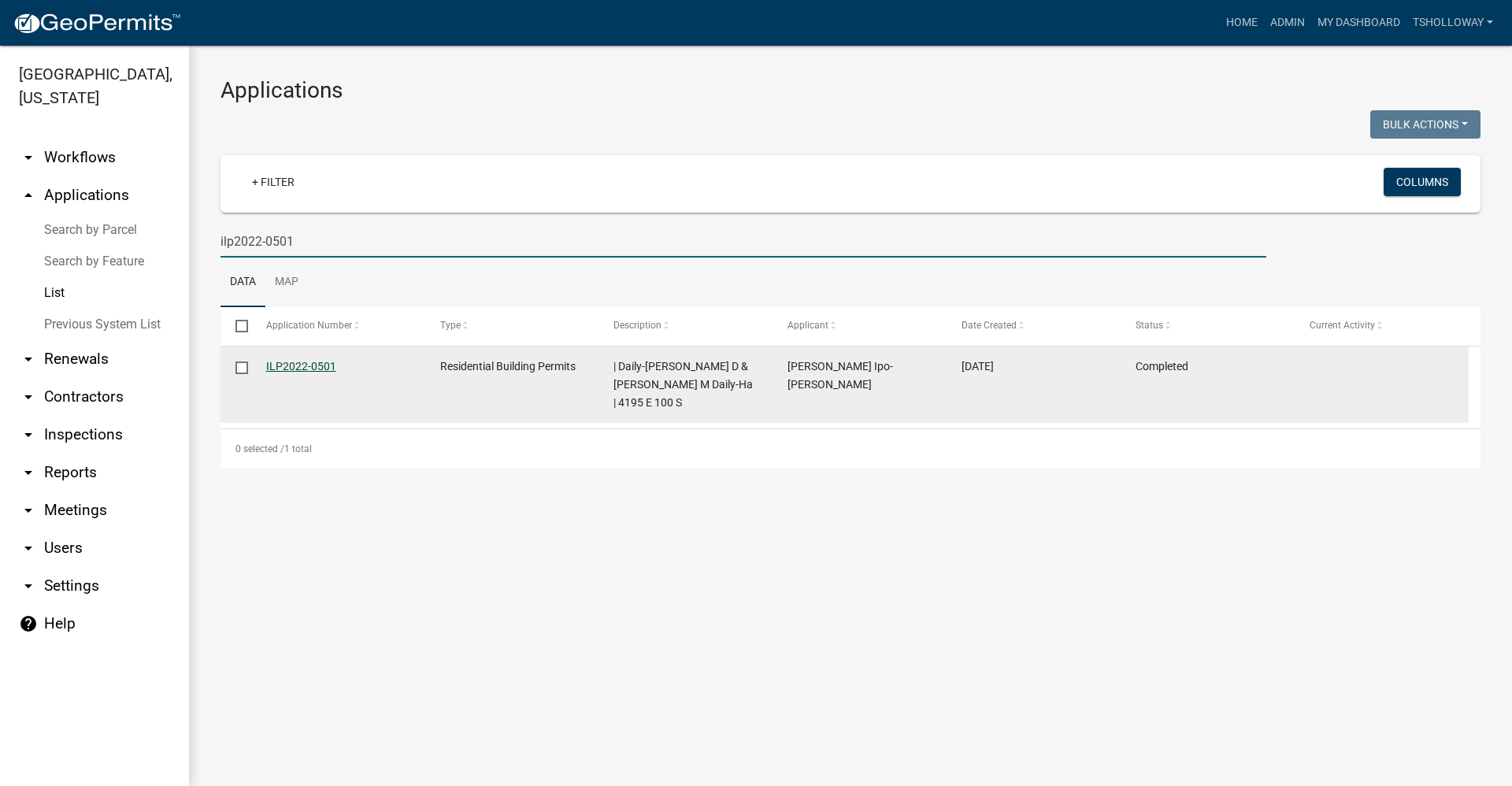
type input "ilp2022-0501"
click at [308, 368] on link "ILP2022-0501" at bounding box center [302, 365] width 70 height 12
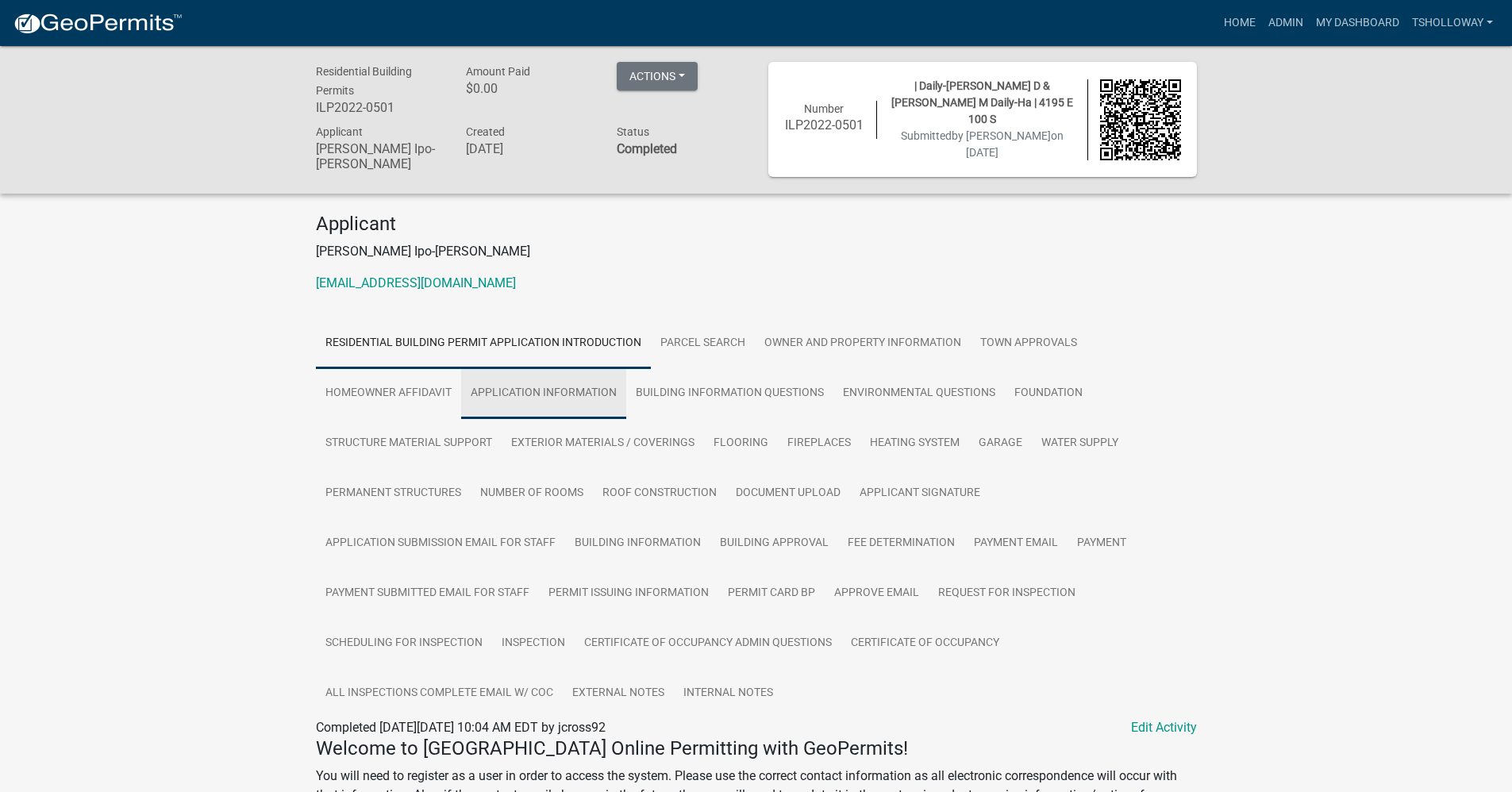
click at [550, 381] on link "Application Information" at bounding box center [544, 394] width 165 height 51
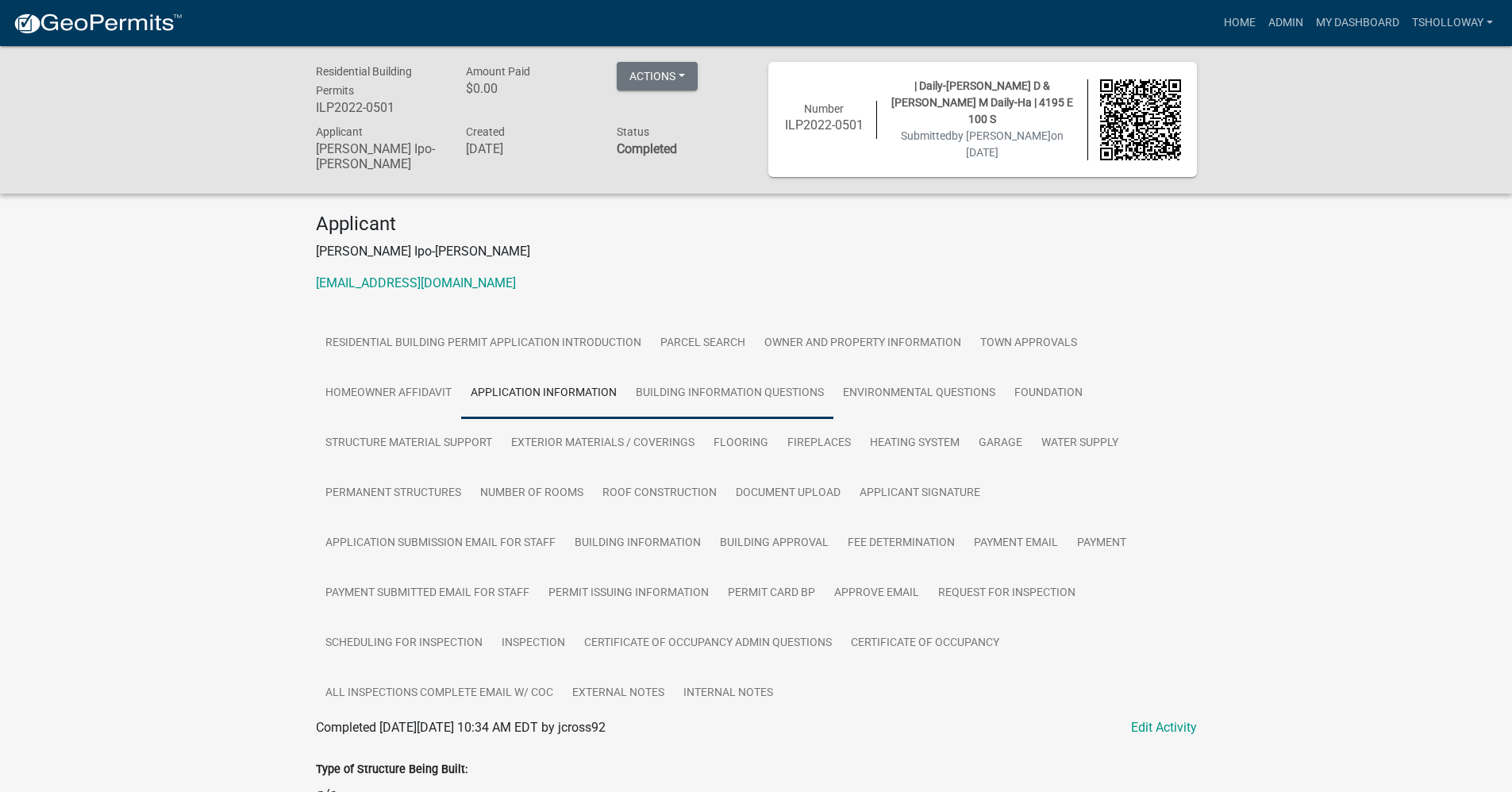
click at [737, 392] on link "Building Information Questions" at bounding box center [730, 394] width 208 height 51
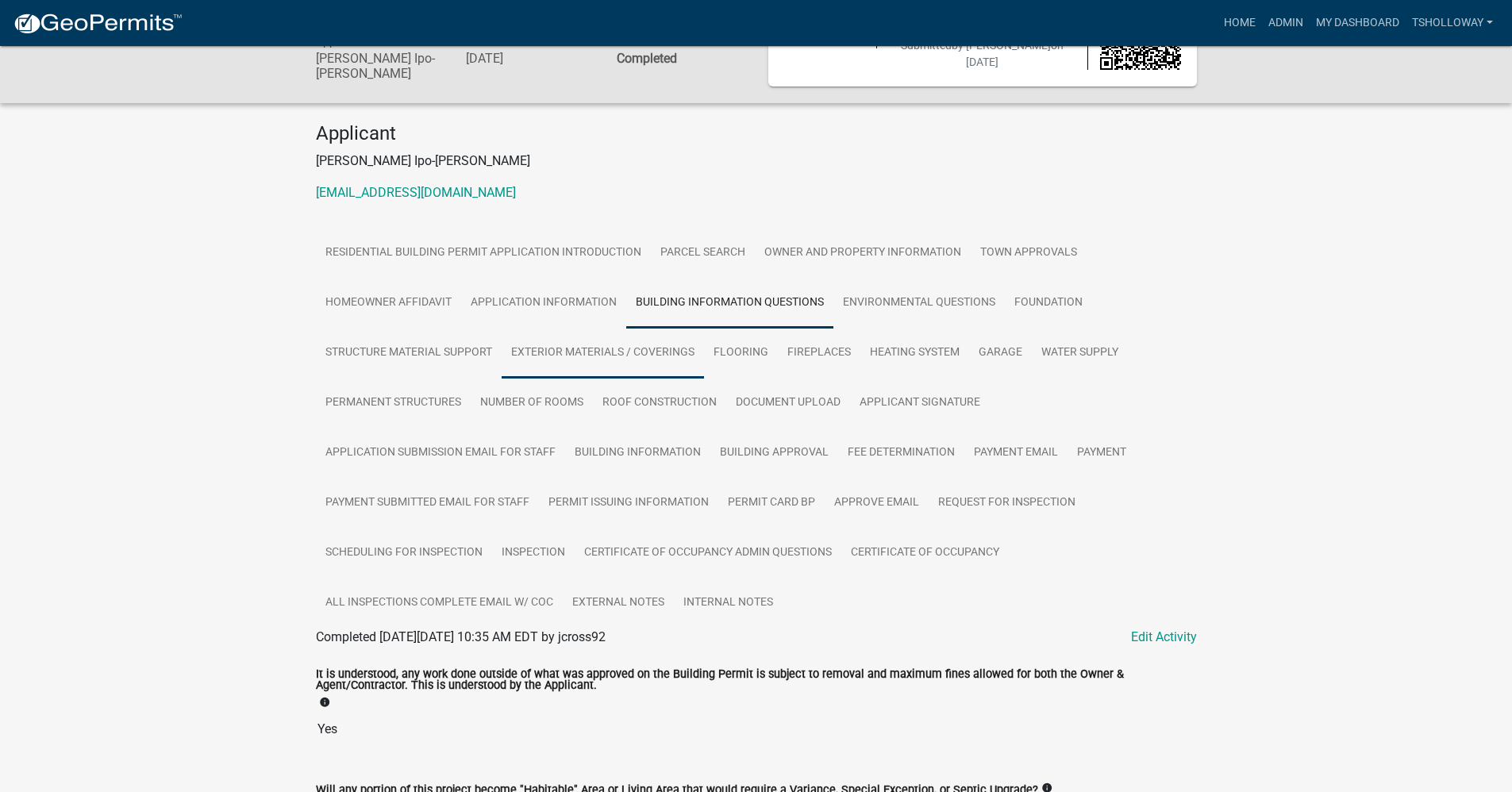
scroll to position [77, 0]
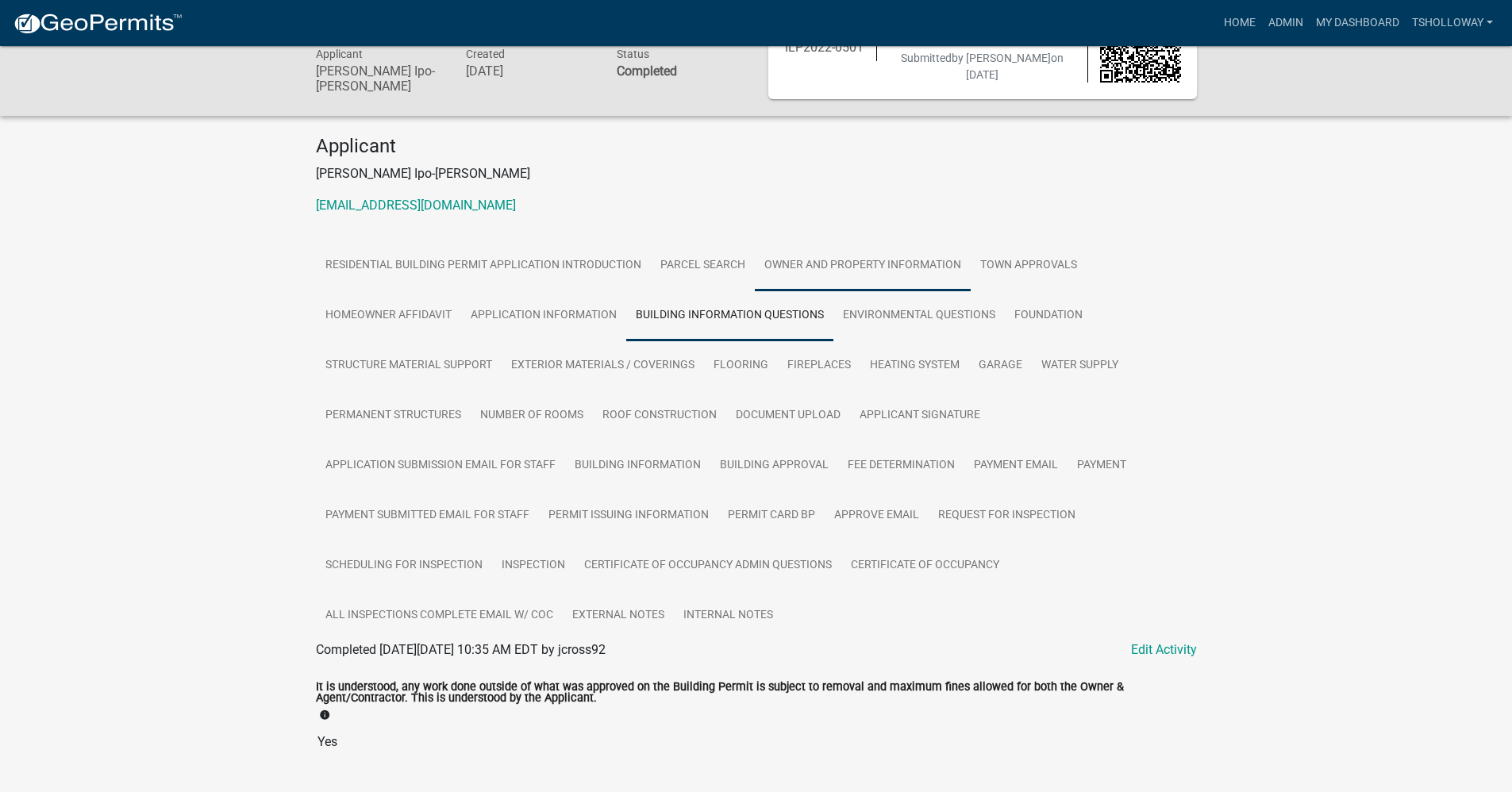
click at [912, 269] on link "Owner and Property Information" at bounding box center [863, 266] width 216 height 51
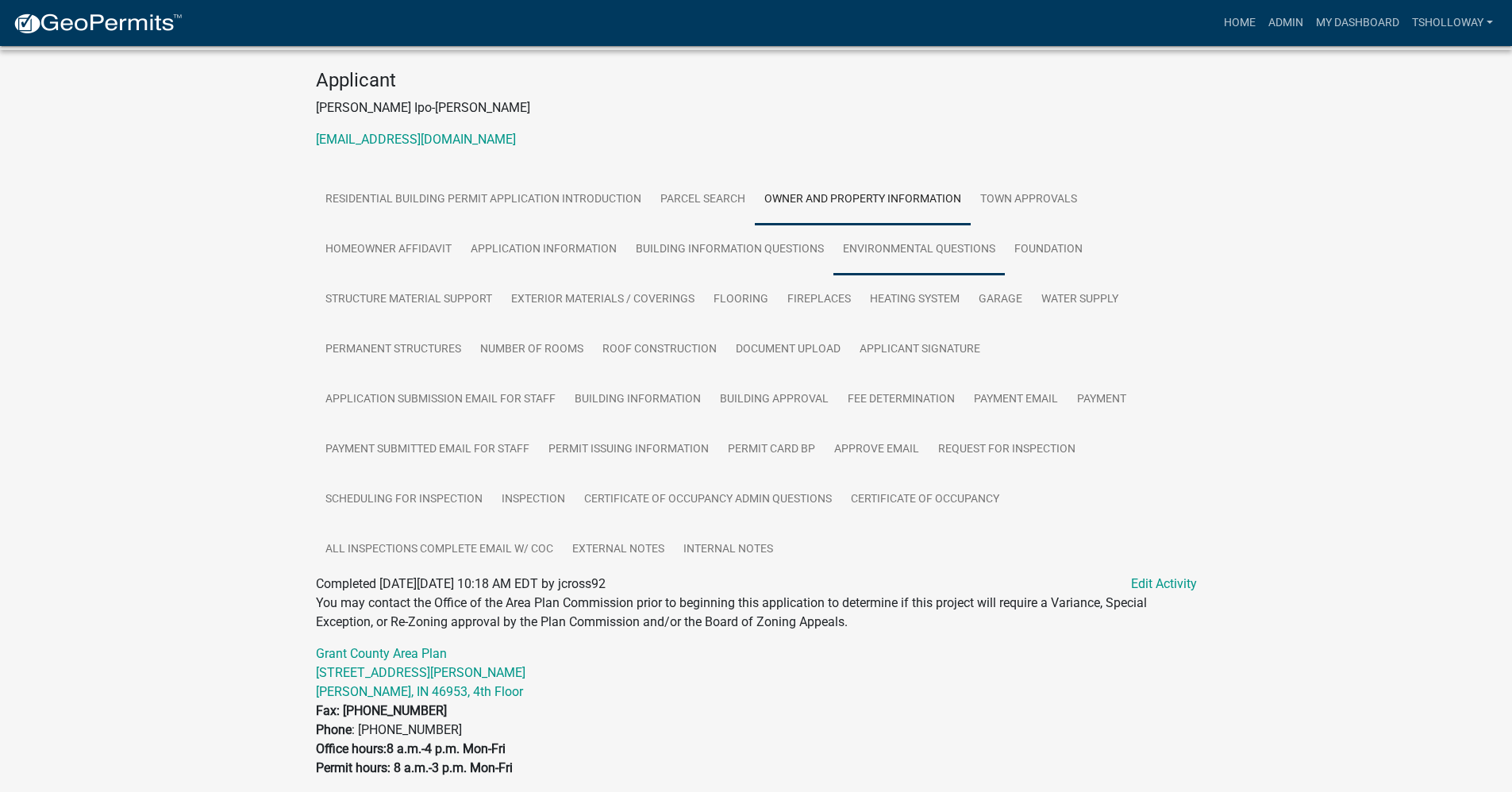
scroll to position [0, 0]
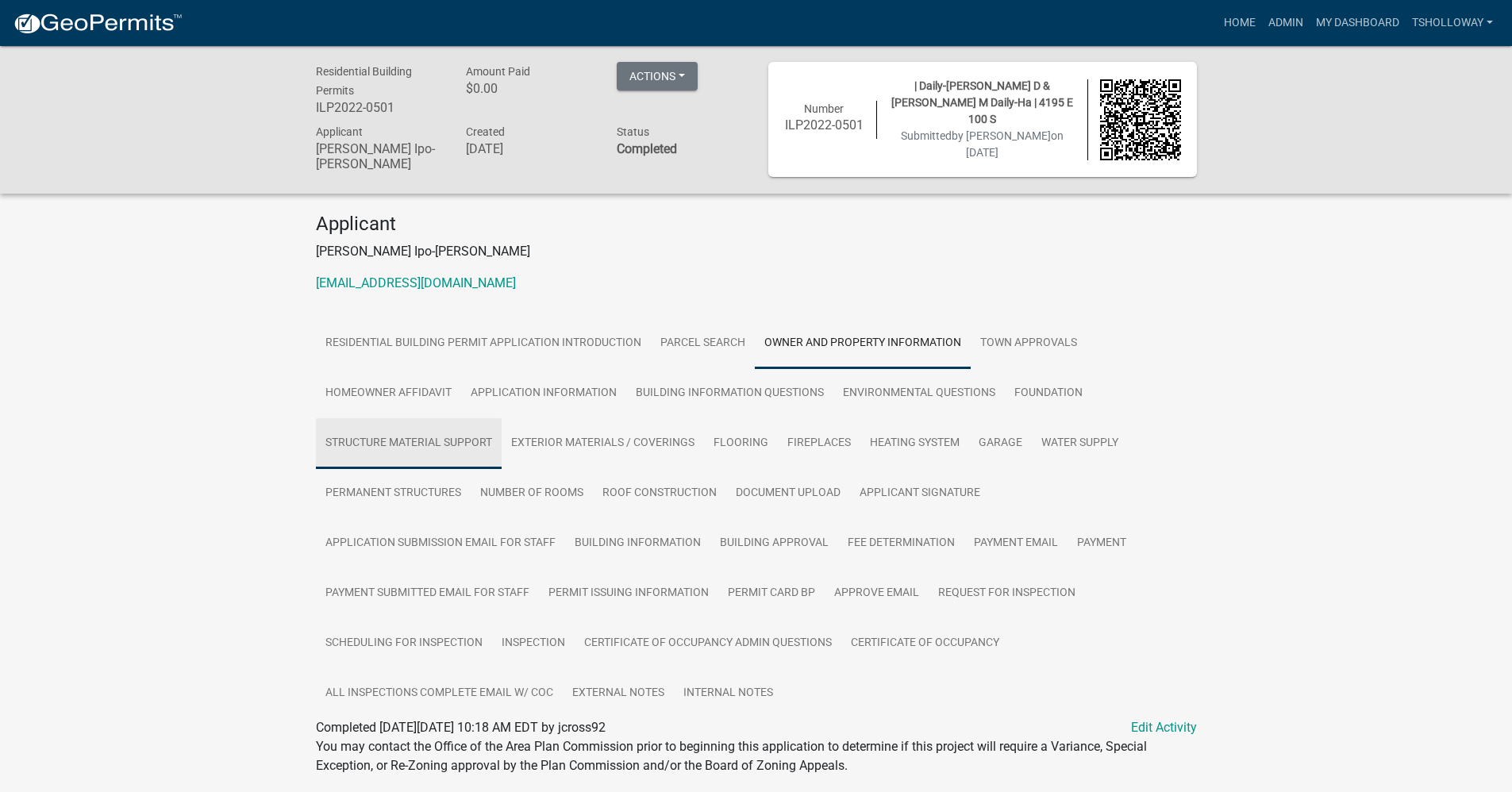
click at [352, 439] on link "Structure Material Support" at bounding box center [409, 444] width 186 height 51
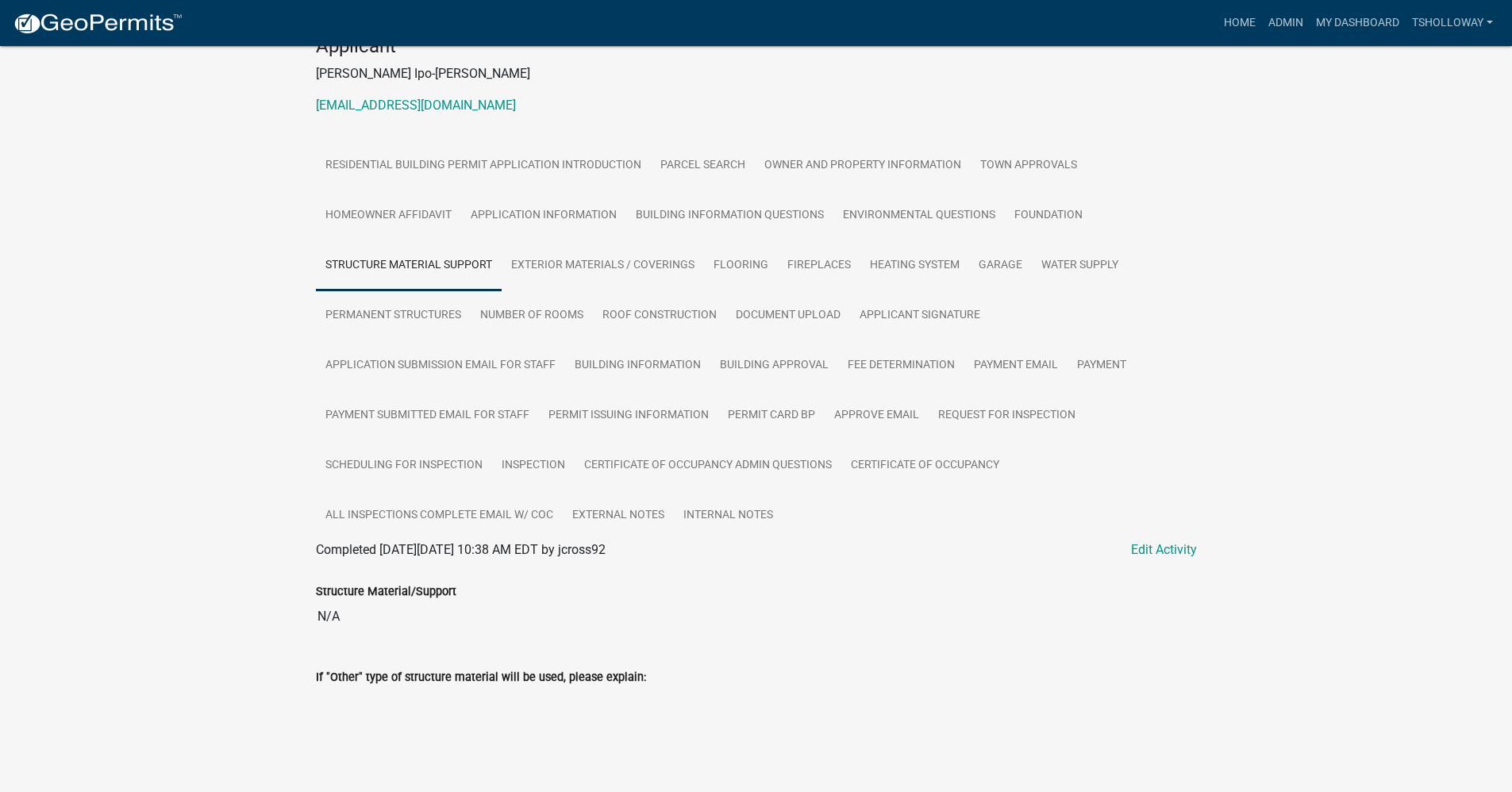
scroll to position [180, 0]
click at [572, 259] on link "Exterior Materials / Coverings" at bounding box center [603, 263] width 203 height 51
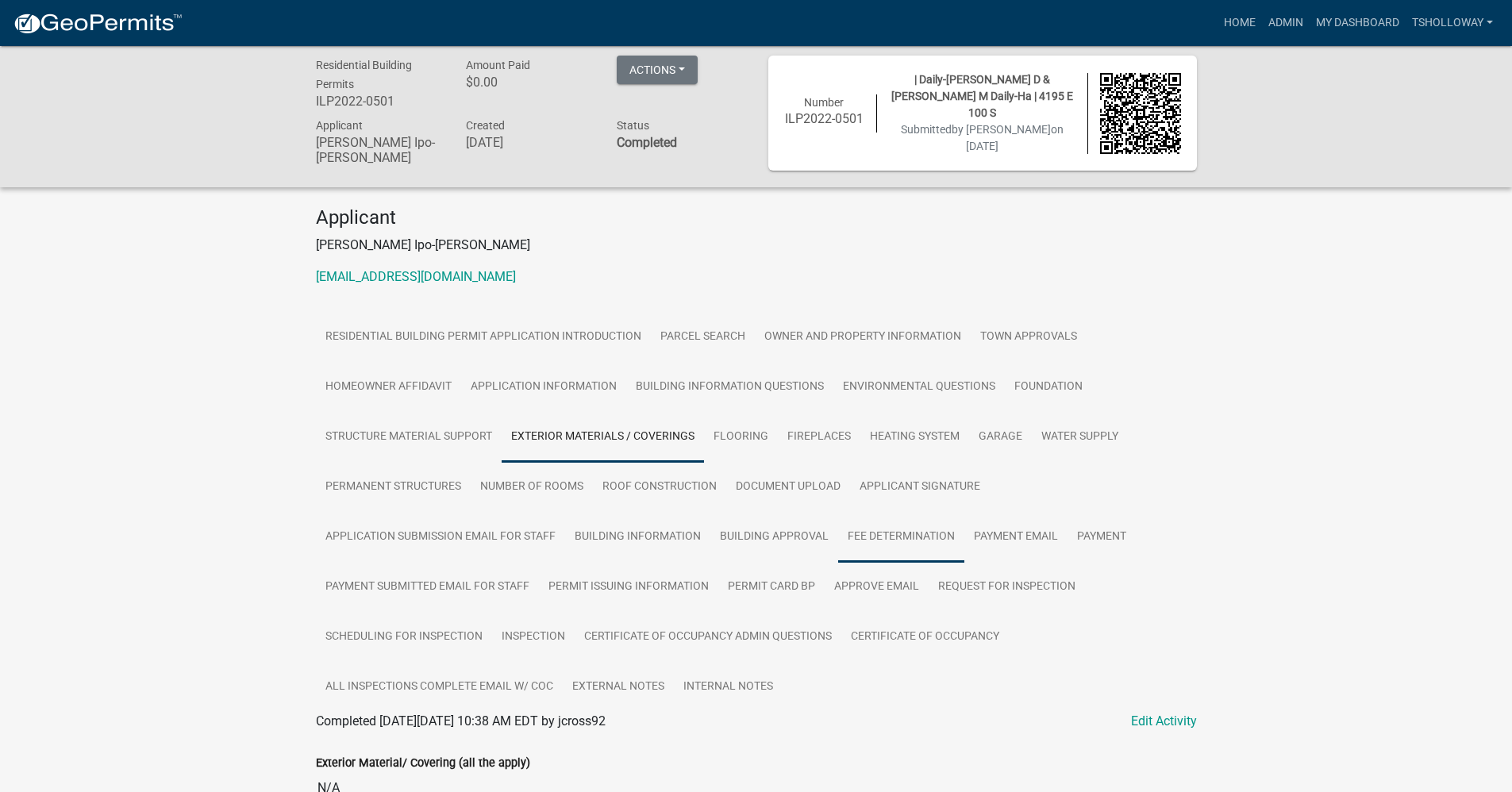
scroll to position [0, 0]
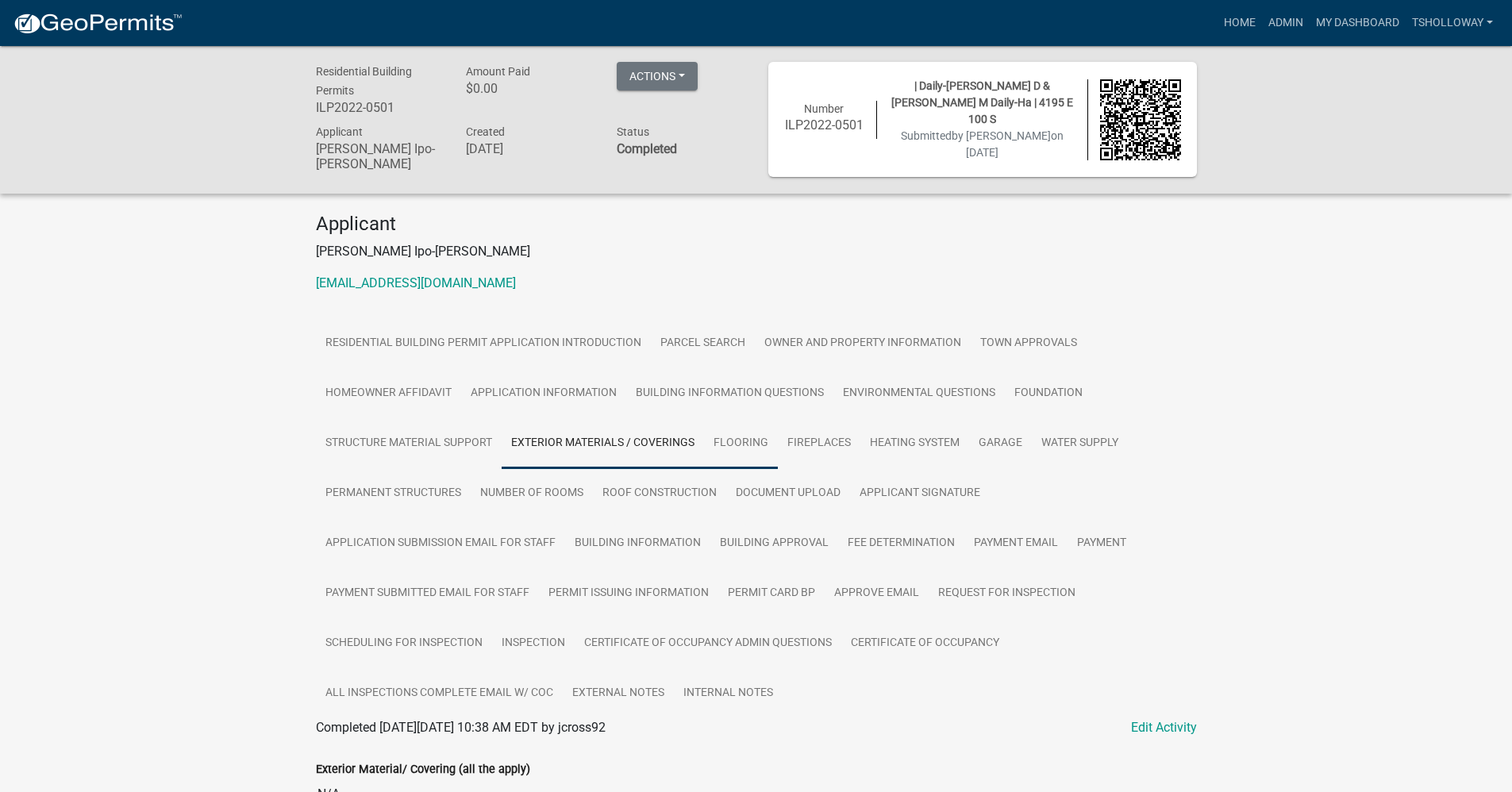
click at [747, 440] on link "Flooring" at bounding box center [741, 444] width 74 height 51
click at [813, 442] on link "Fireplaces" at bounding box center [819, 444] width 82 height 51
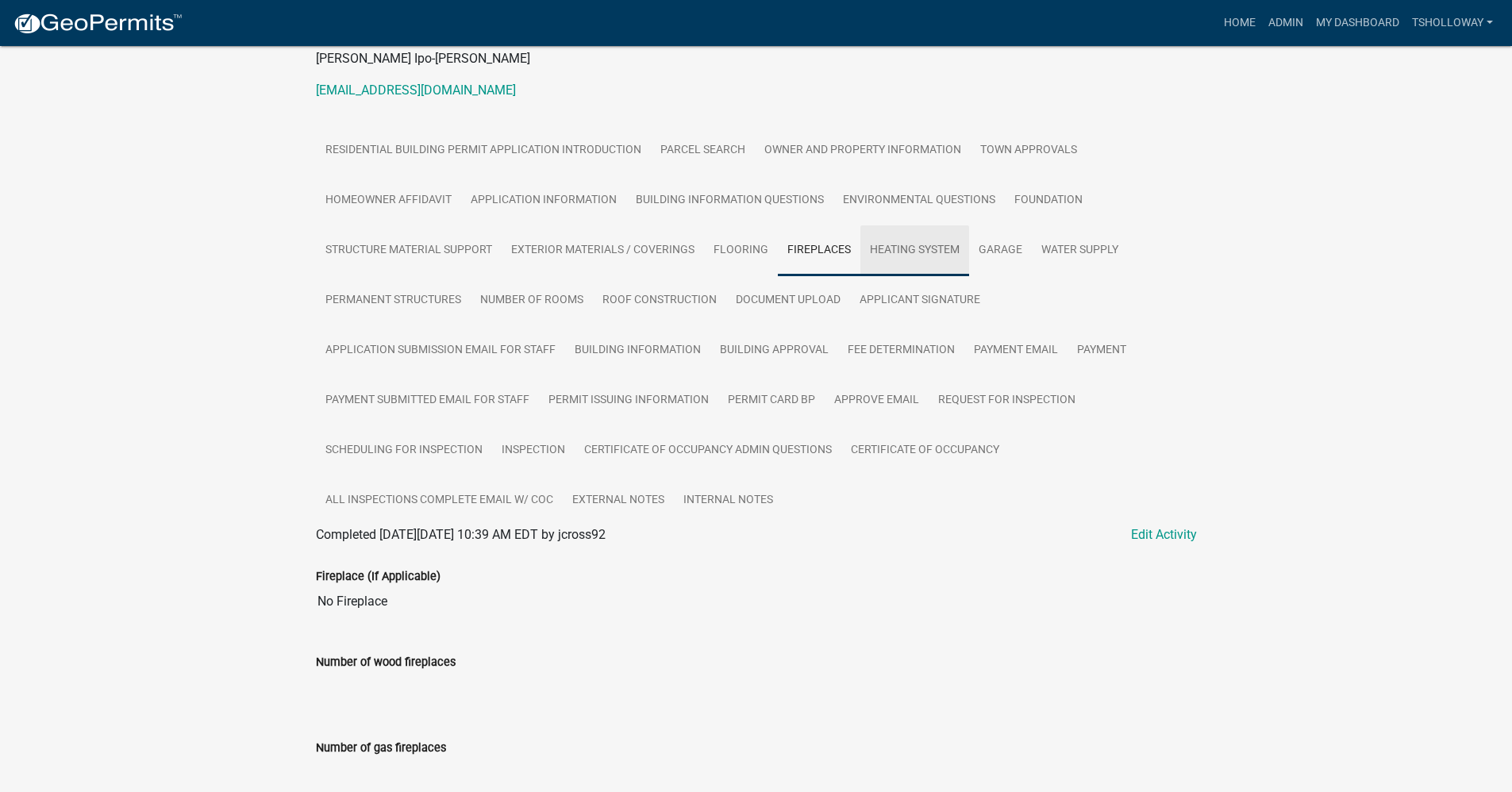
click at [917, 241] on link "Heating System" at bounding box center [915, 251] width 109 height 51
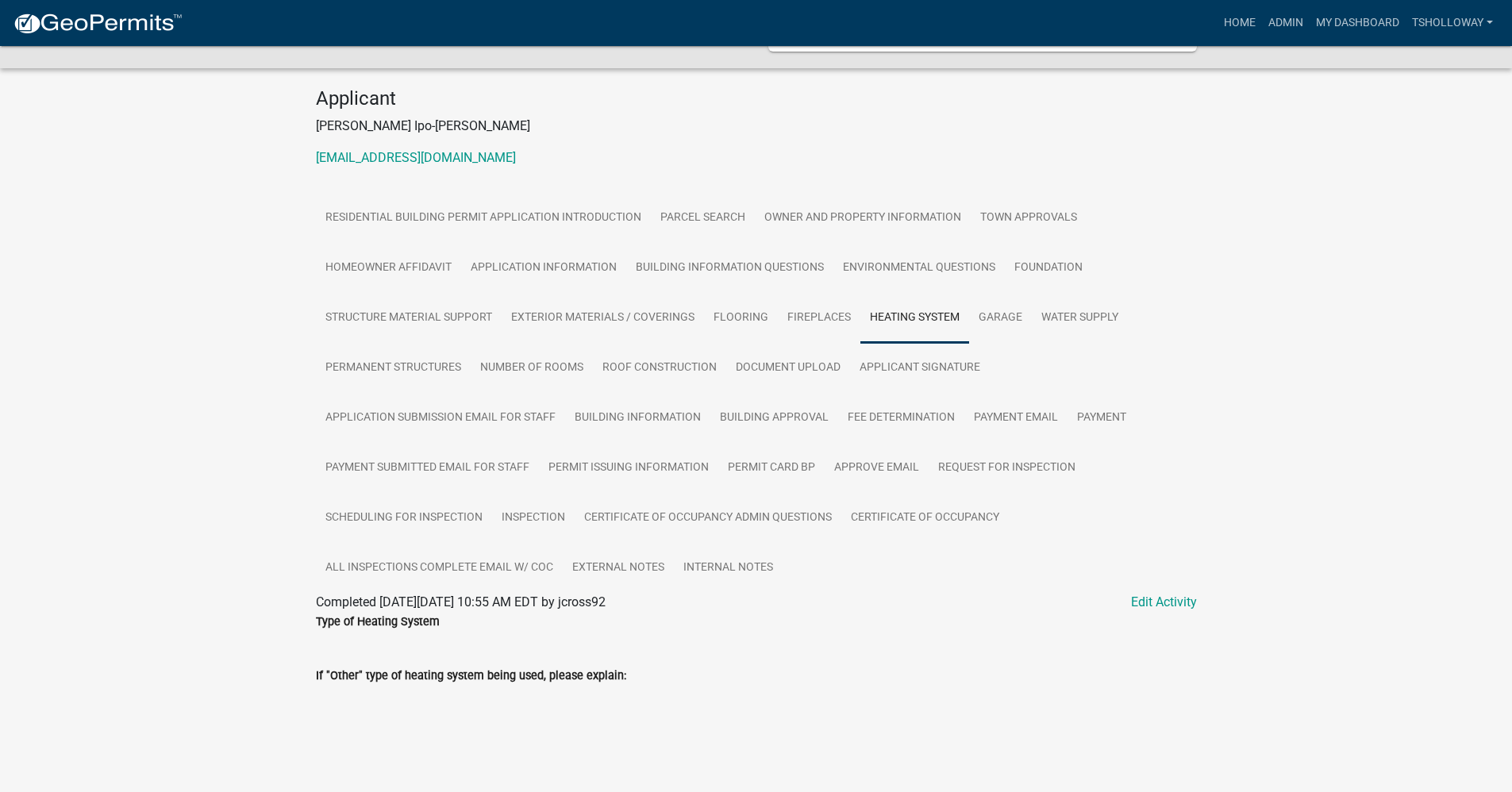
scroll to position [126, 0]
click at [996, 316] on link "Garage" at bounding box center [1001, 318] width 63 height 51
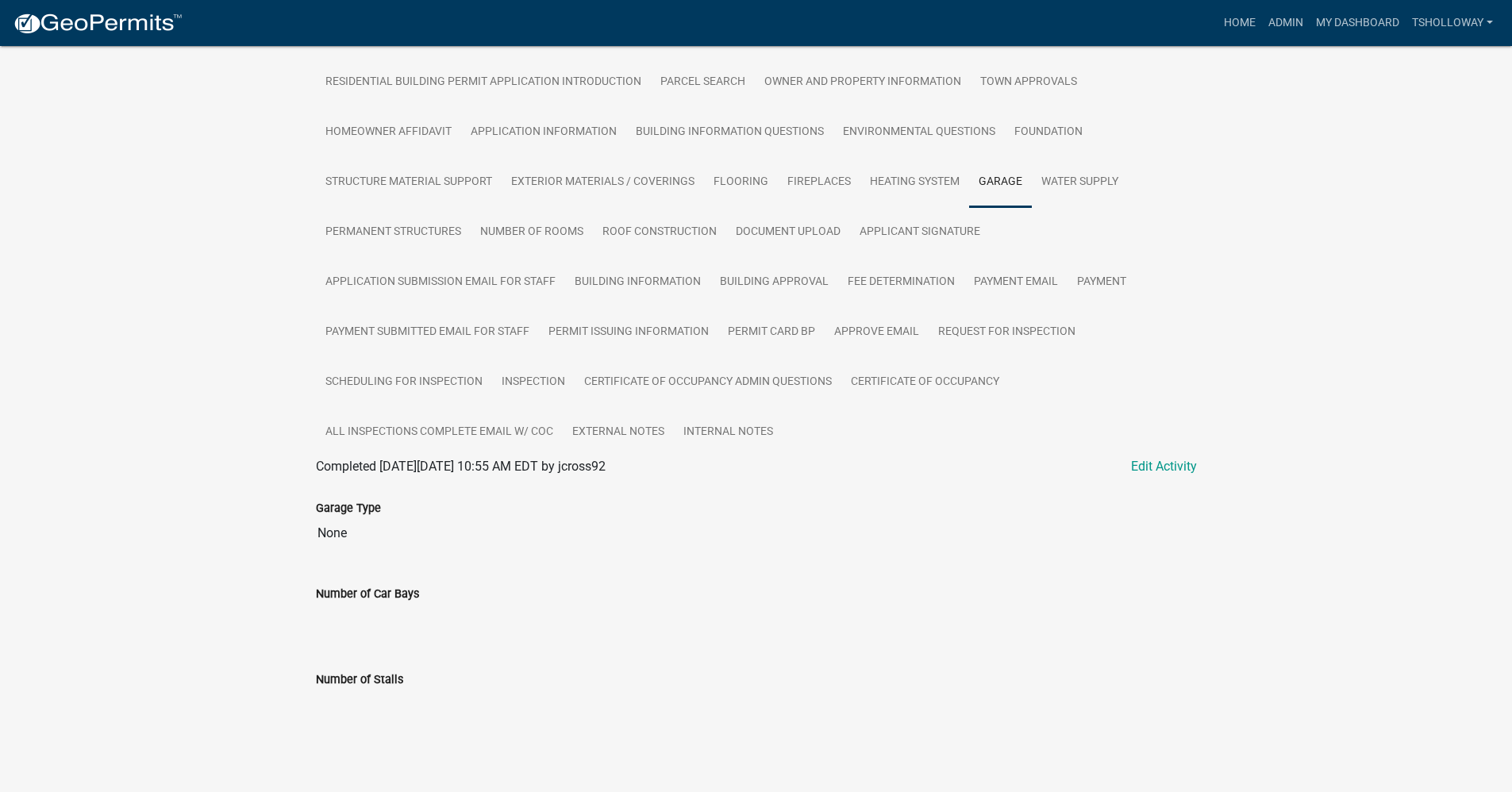
scroll to position [266, 0]
click at [1039, 123] on link "Foundation" at bounding box center [1048, 128] width 87 height 51
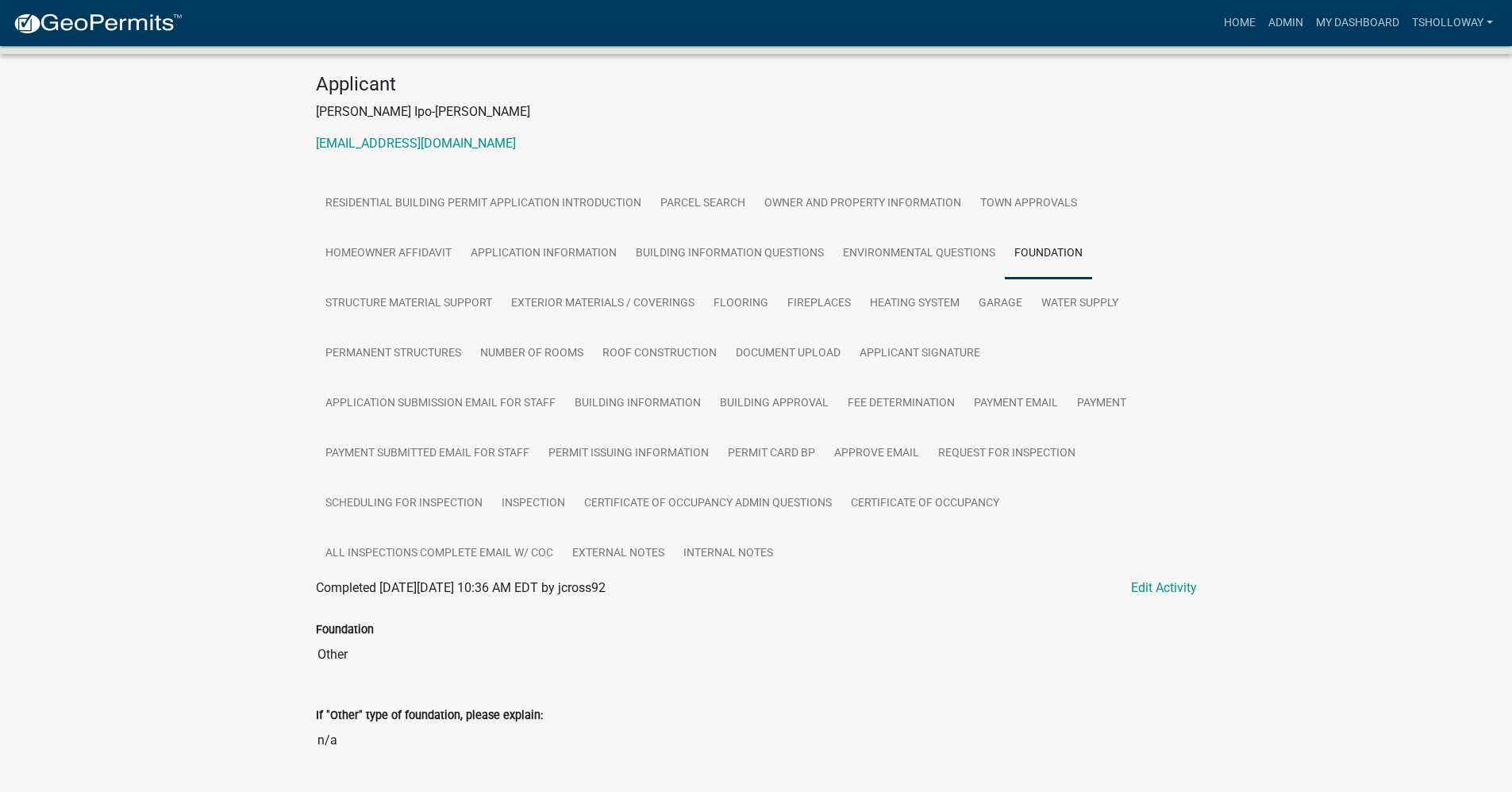
scroll to position [0, 0]
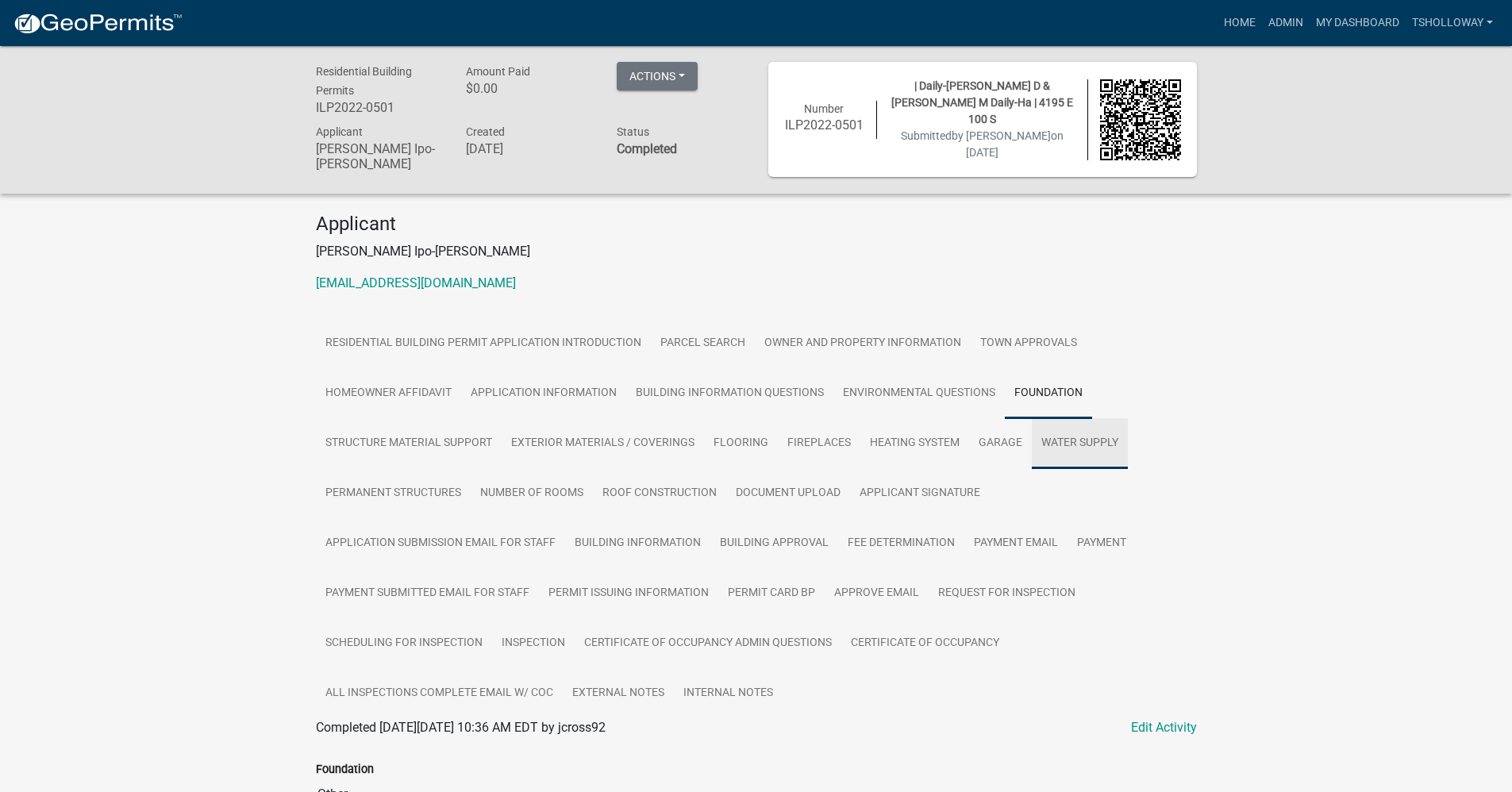
click at [1063, 441] on link "Water Supply" at bounding box center [1080, 444] width 96 height 51
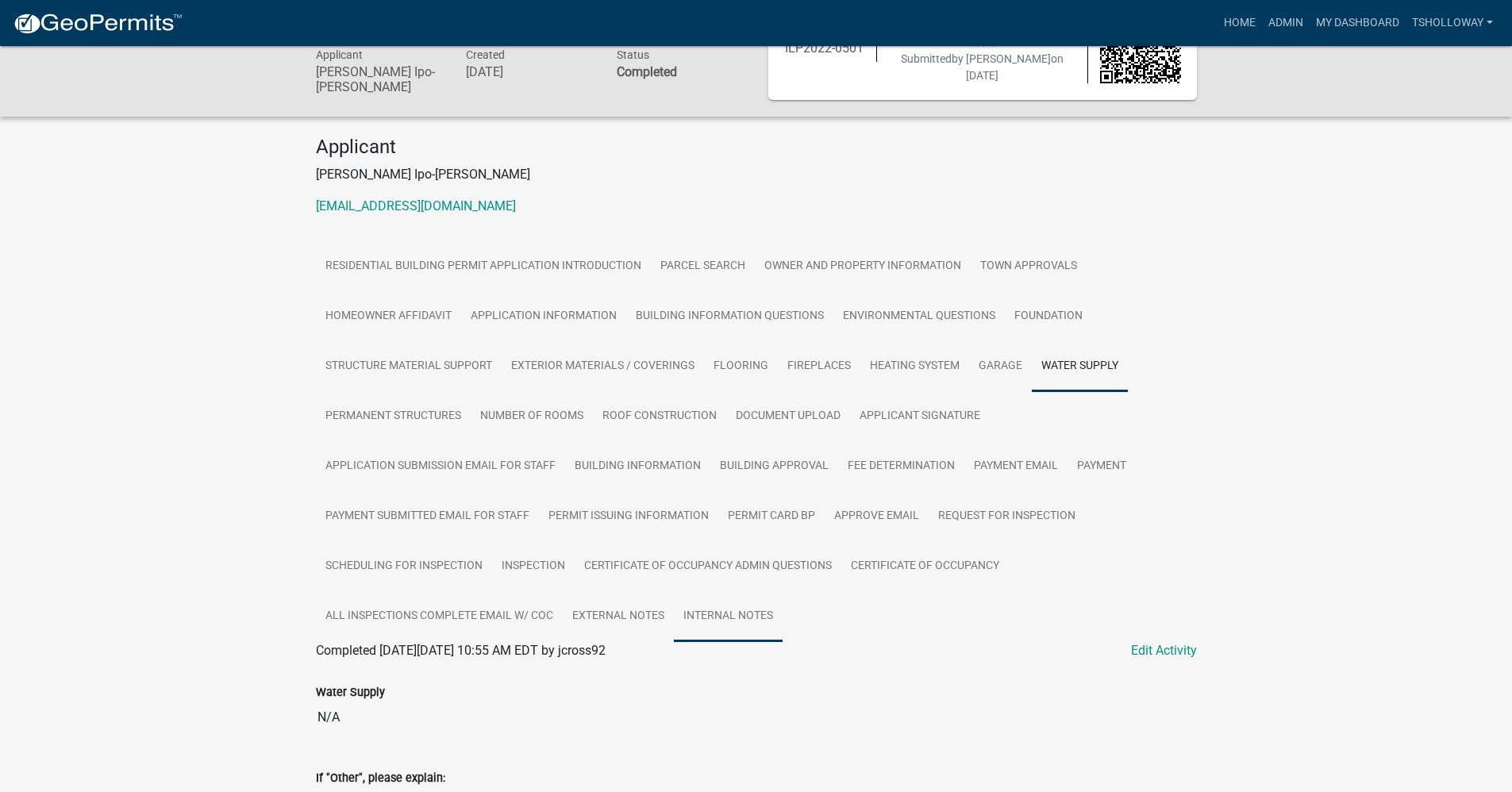
scroll to position [180, 0]
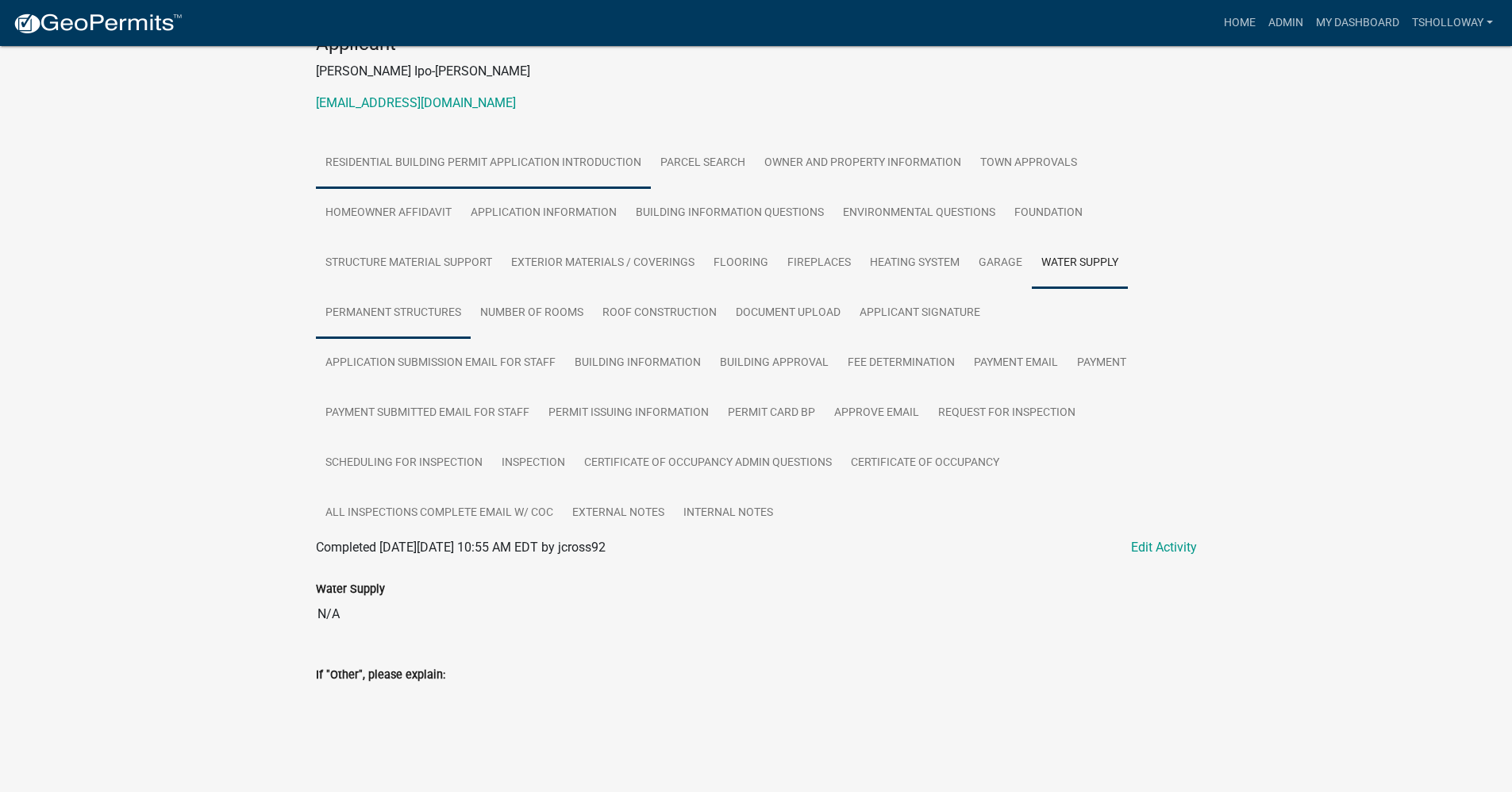
click at [376, 315] on link "Permanent Structures" at bounding box center [394, 314] width 155 height 51
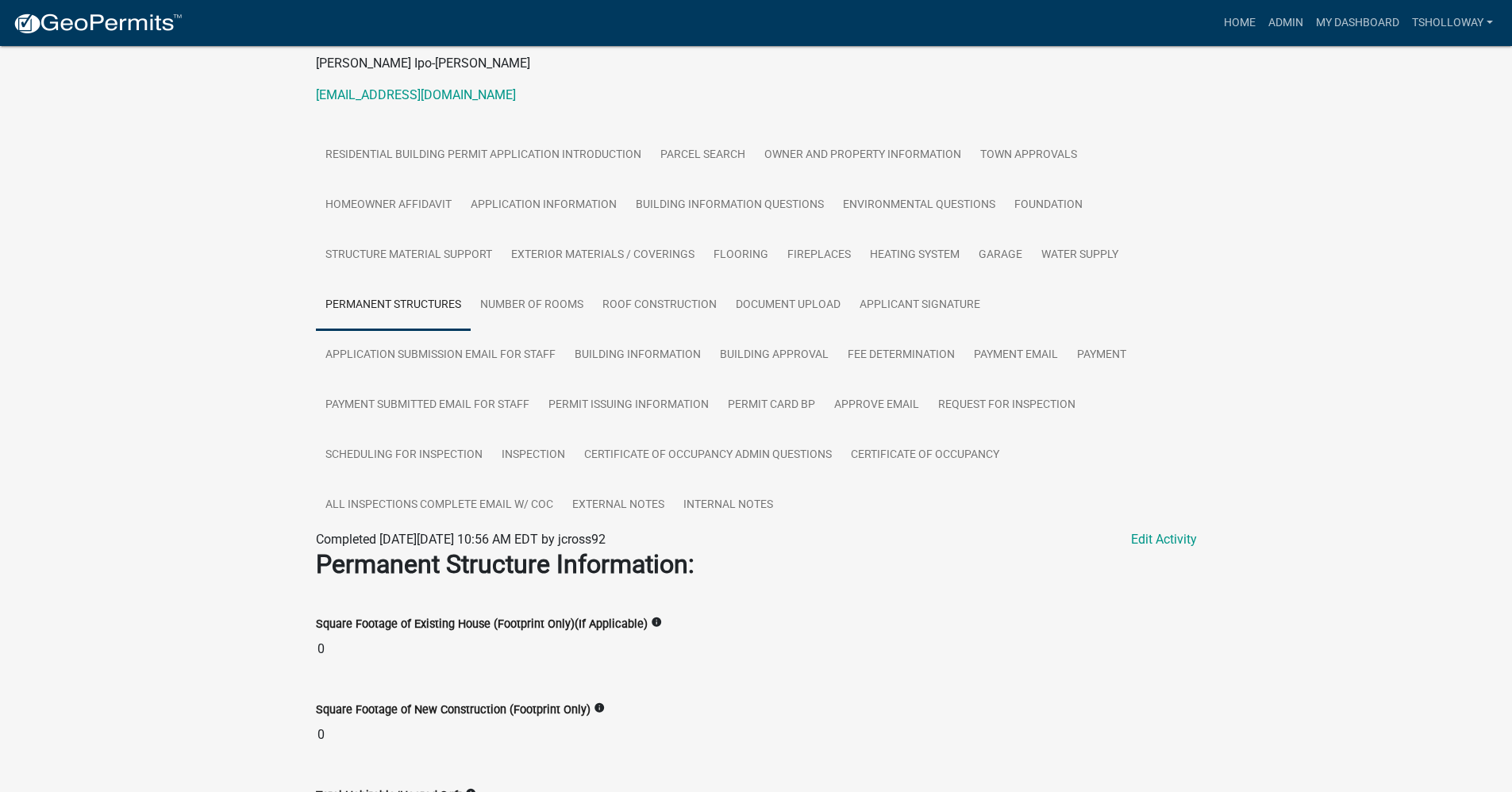
scroll to position [30, 0]
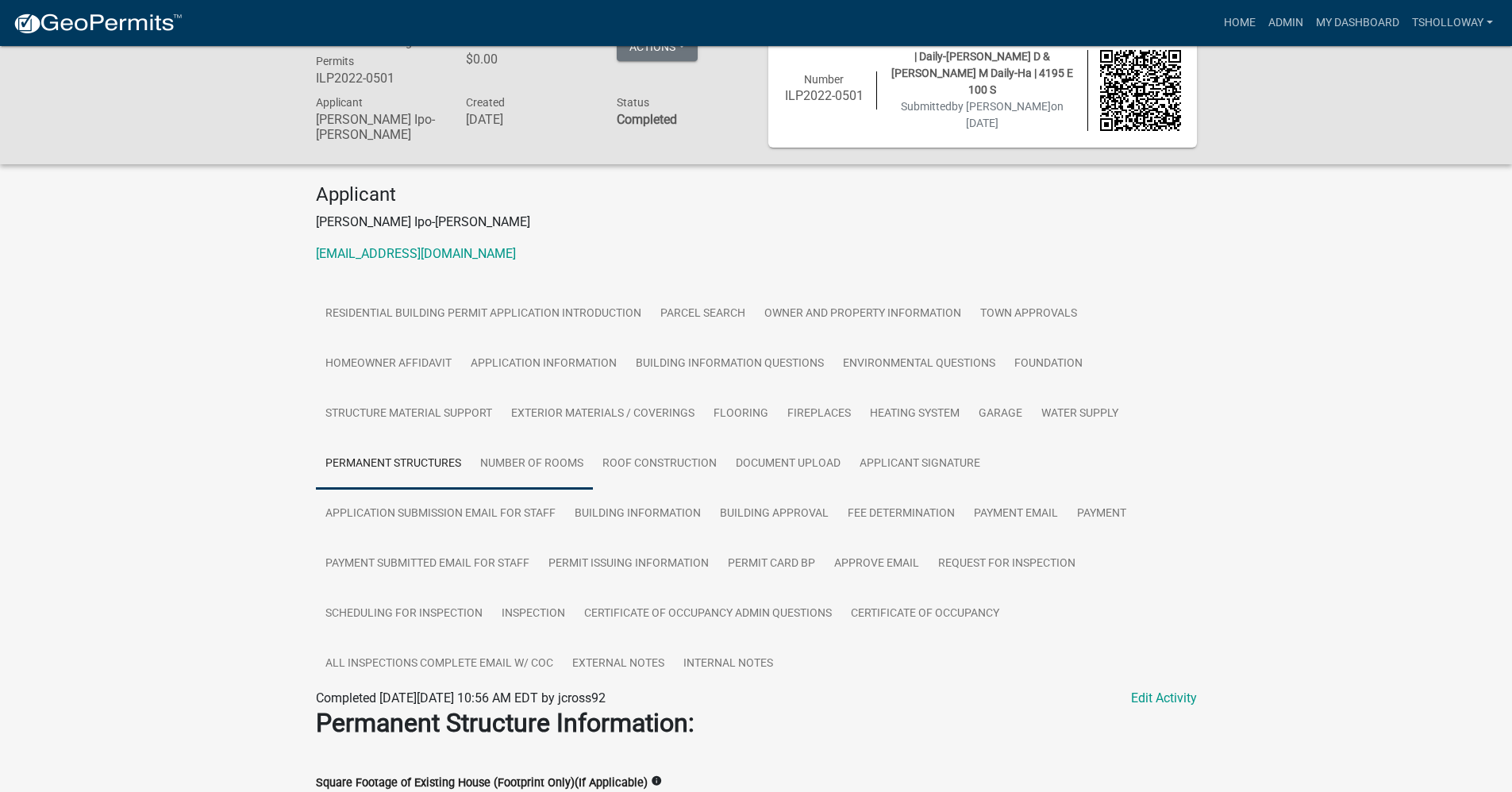
click at [510, 465] on link "Number of Rooms" at bounding box center [531, 464] width 122 height 51
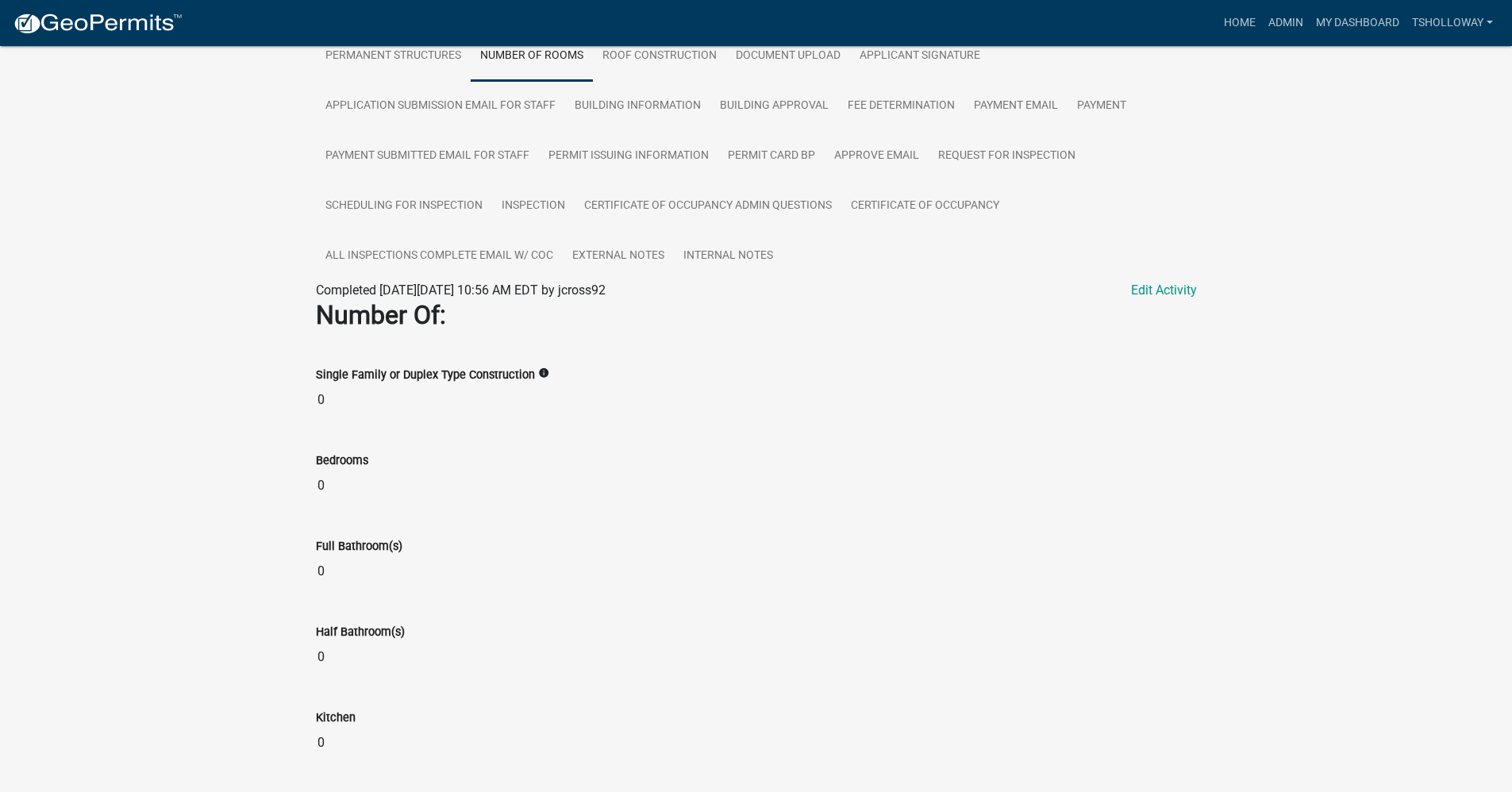
scroll to position [96, 0]
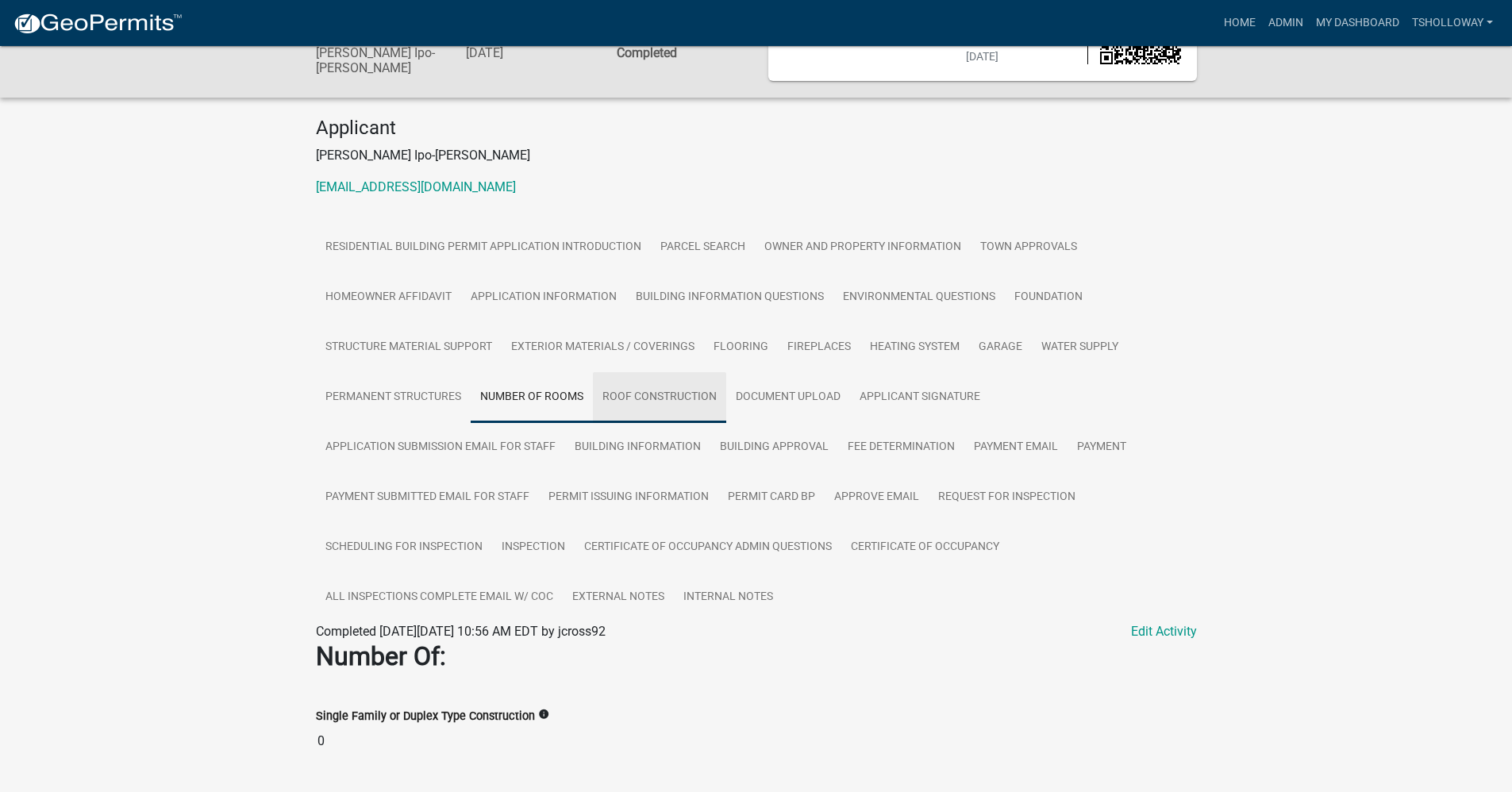
click at [679, 394] on link "Roof Construction" at bounding box center [660, 398] width 133 height 51
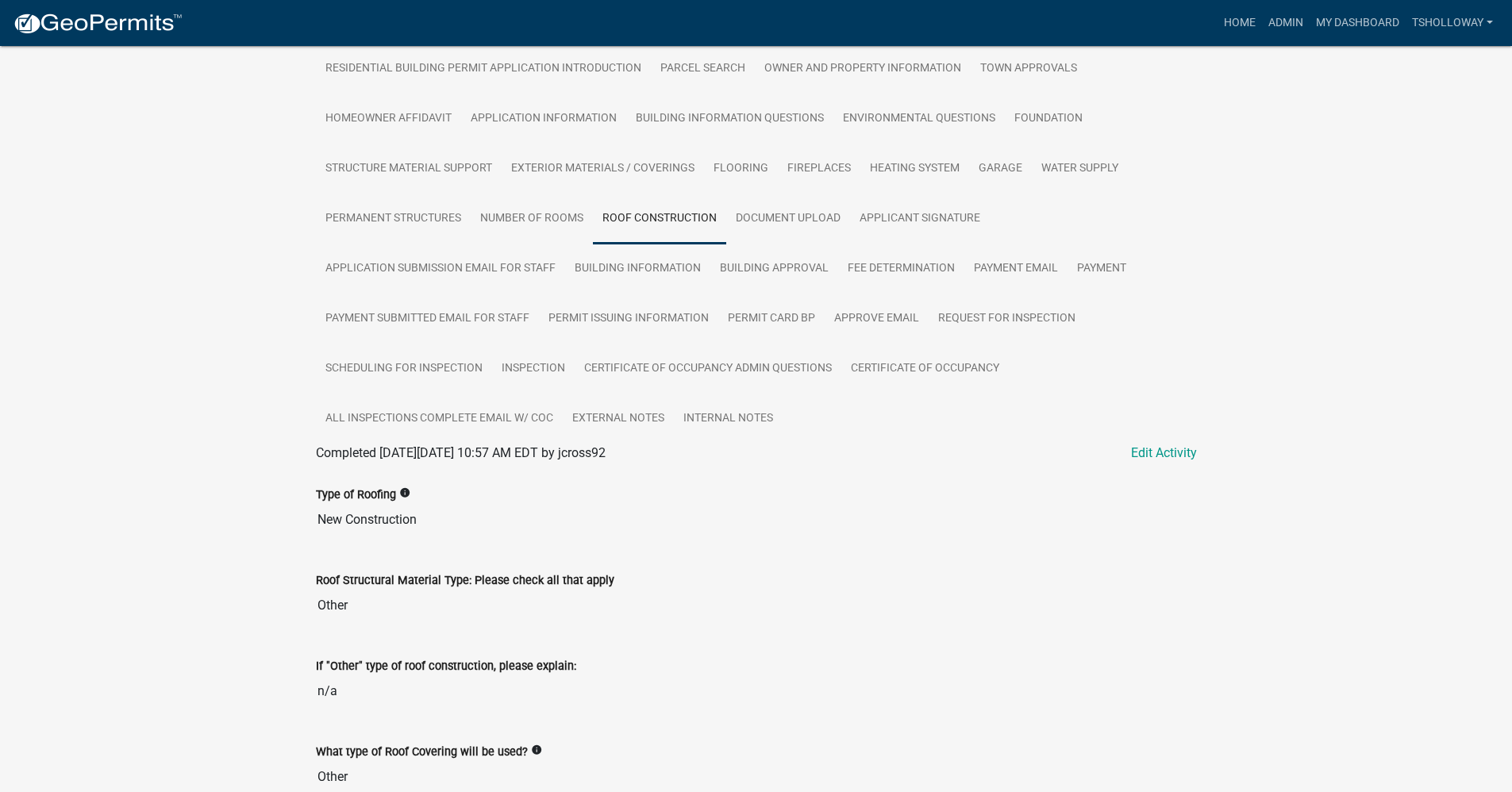
scroll to position [120, 0]
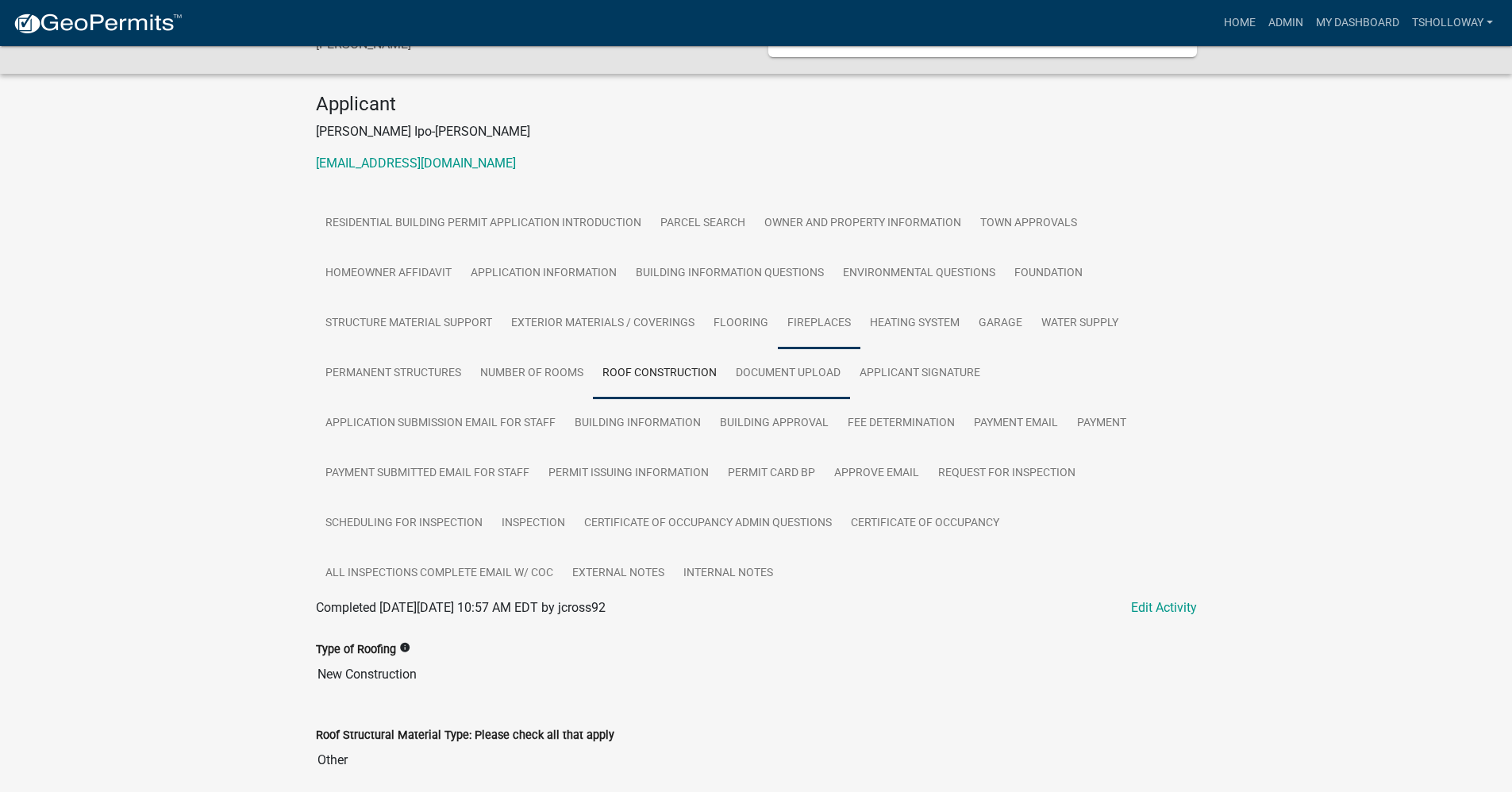
click at [785, 370] on link "Document Upload" at bounding box center [788, 374] width 124 height 51
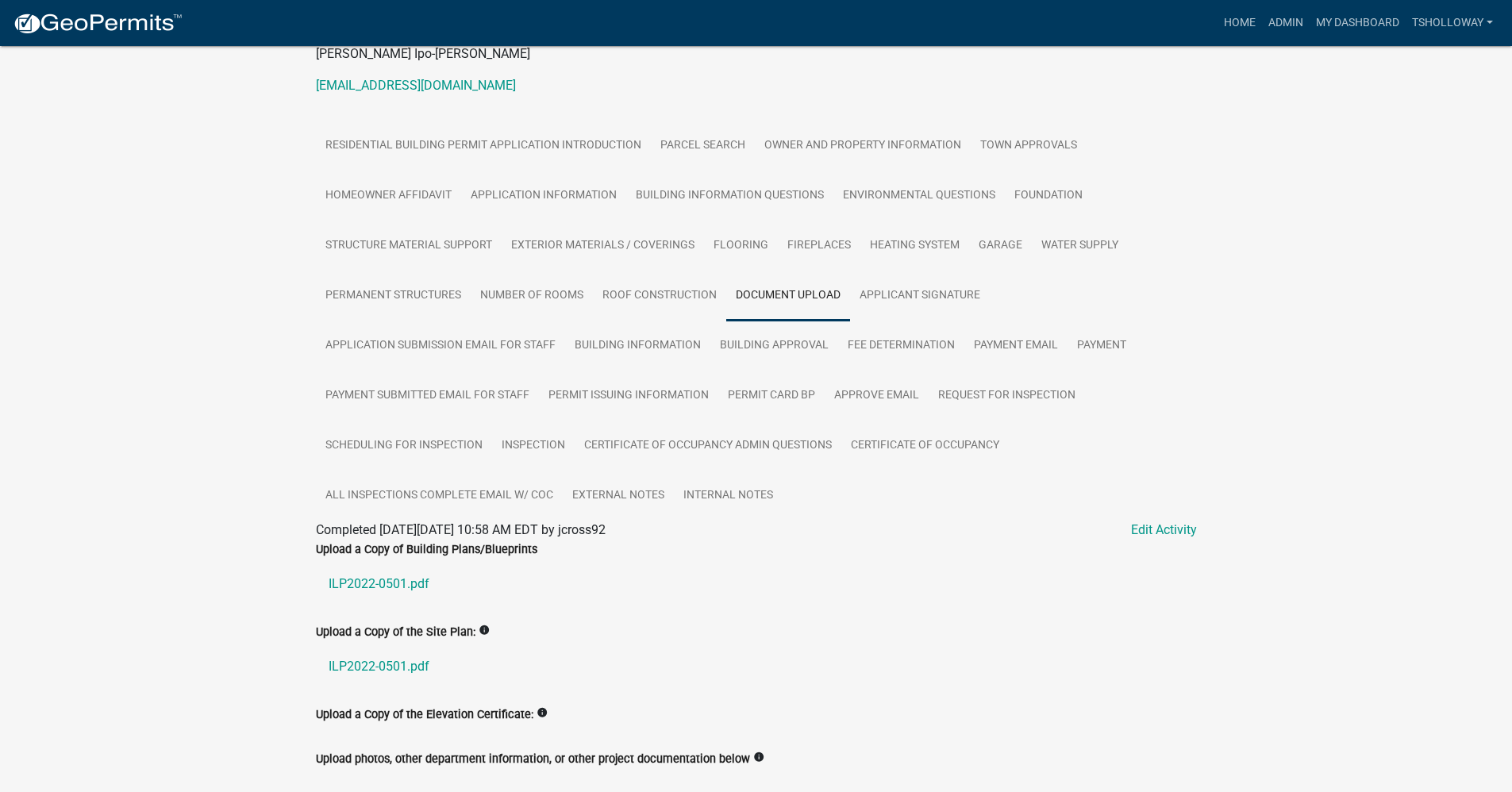
scroll to position [263, 0]
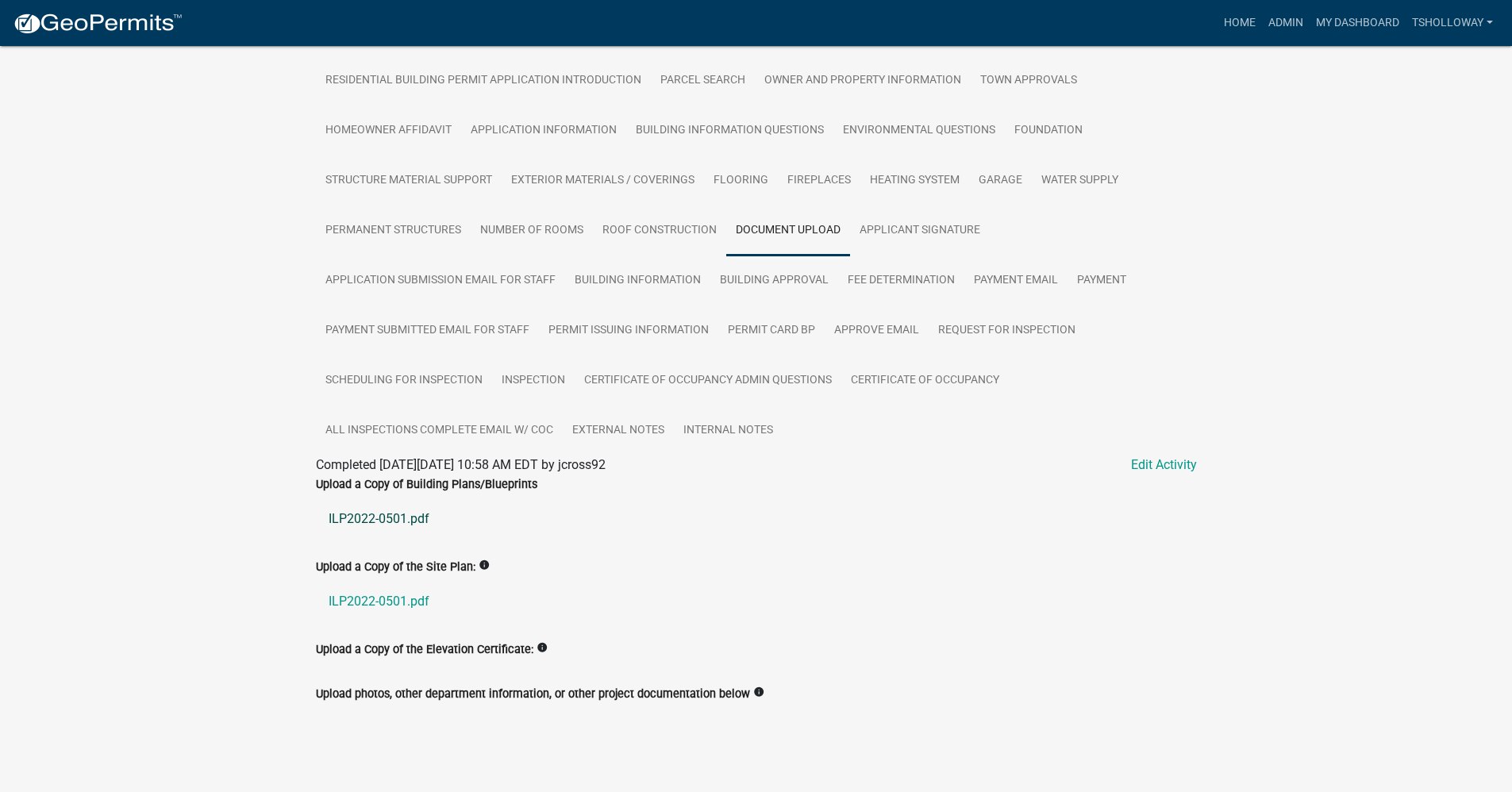
click at [370, 515] on link "ILP2022-0501.pdf" at bounding box center [757, 519] width 881 height 38
click at [381, 597] on link "ILP2022-0501.pdf" at bounding box center [757, 601] width 881 height 38
click at [1328, 400] on div "Residential Building Permits ILP2022-0501 Amount Paid $0.00 Actions Printer Fri…" at bounding box center [756, 279] width 1512 height 992
click at [1223, 24] on link "Home" at bounding box center [1239, 23] width 44 height 30
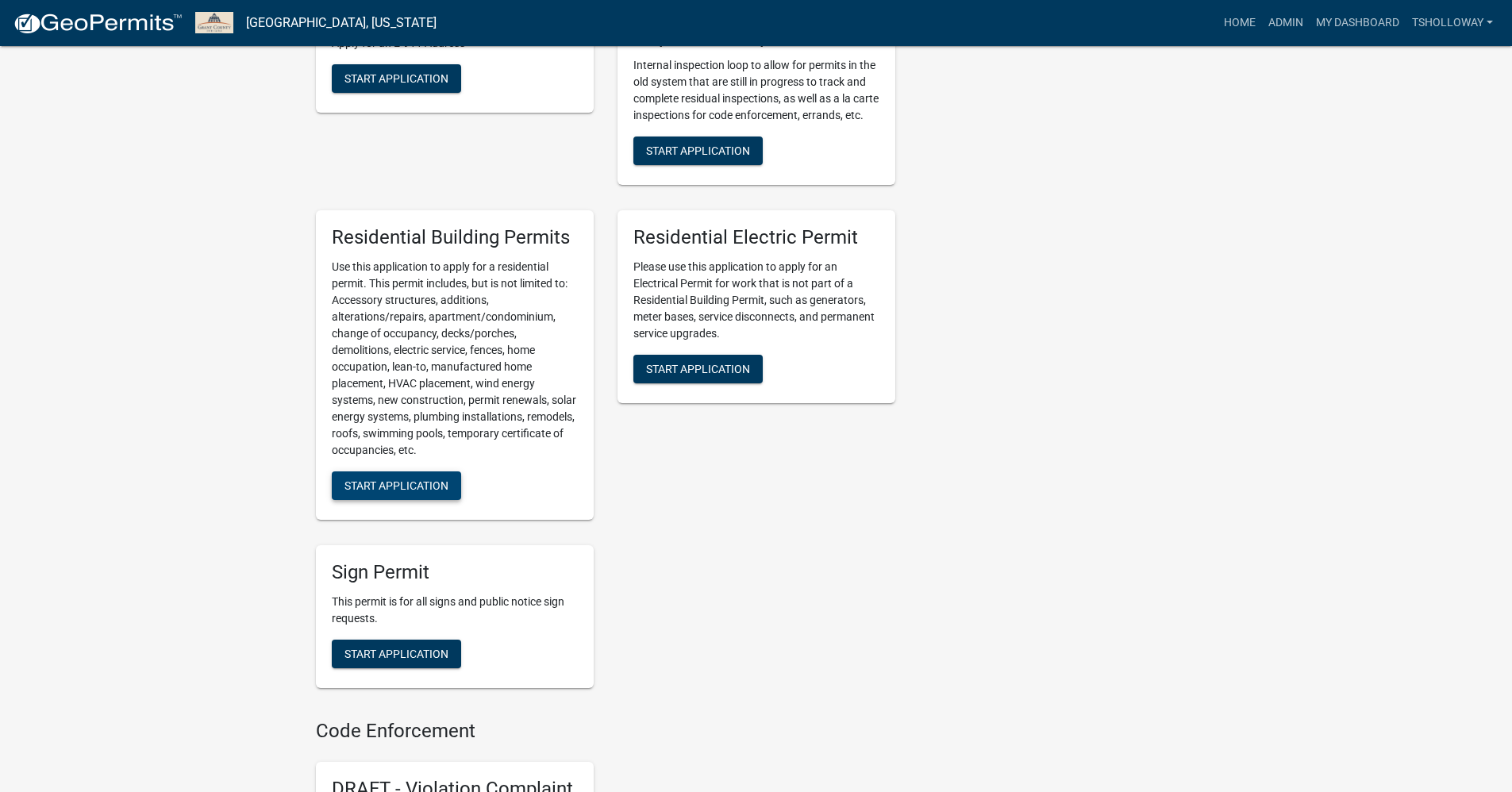
scroll to position [873, 0]
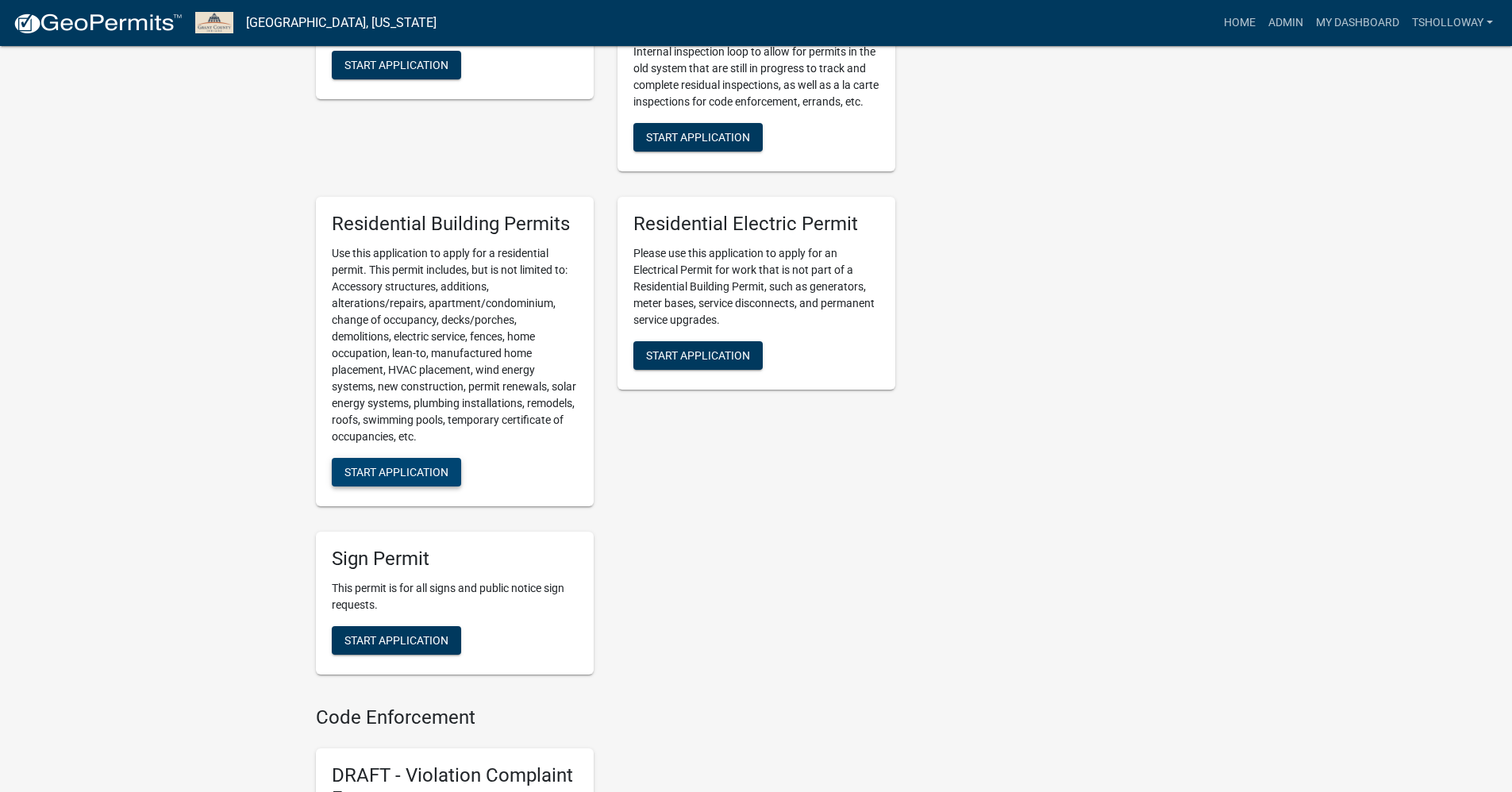
click at [400, 478] on span "Start Application" at bounding box center [396, 472] width 104 height 12
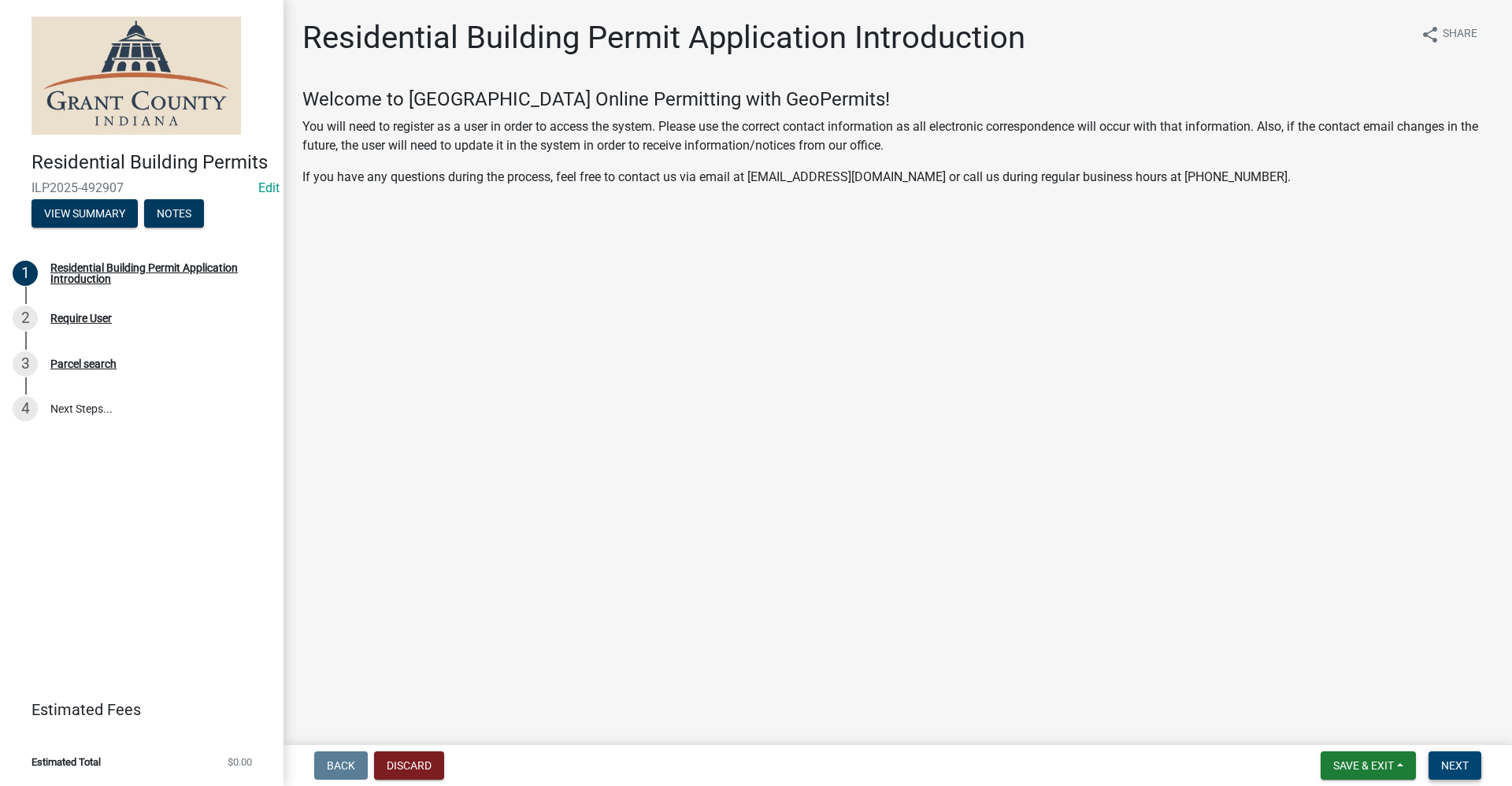
click at [1449, 769] on span "Next" at bounding box center [1456, 765] width 28 height 12
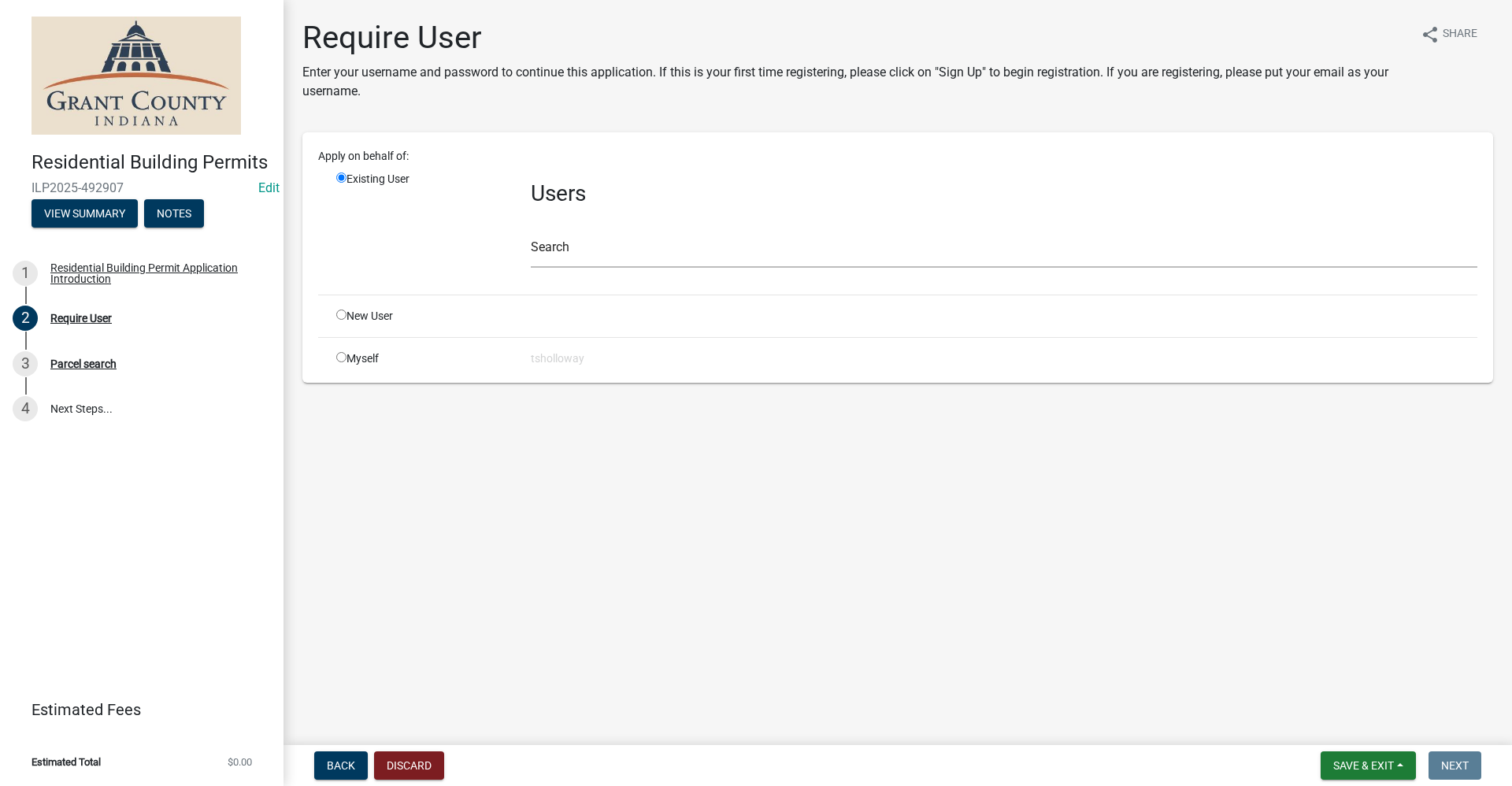
click at [341, 317] on input "radio" at bounding box center [342, 315] width 11 height 11
radio input "true"
radio input "false"
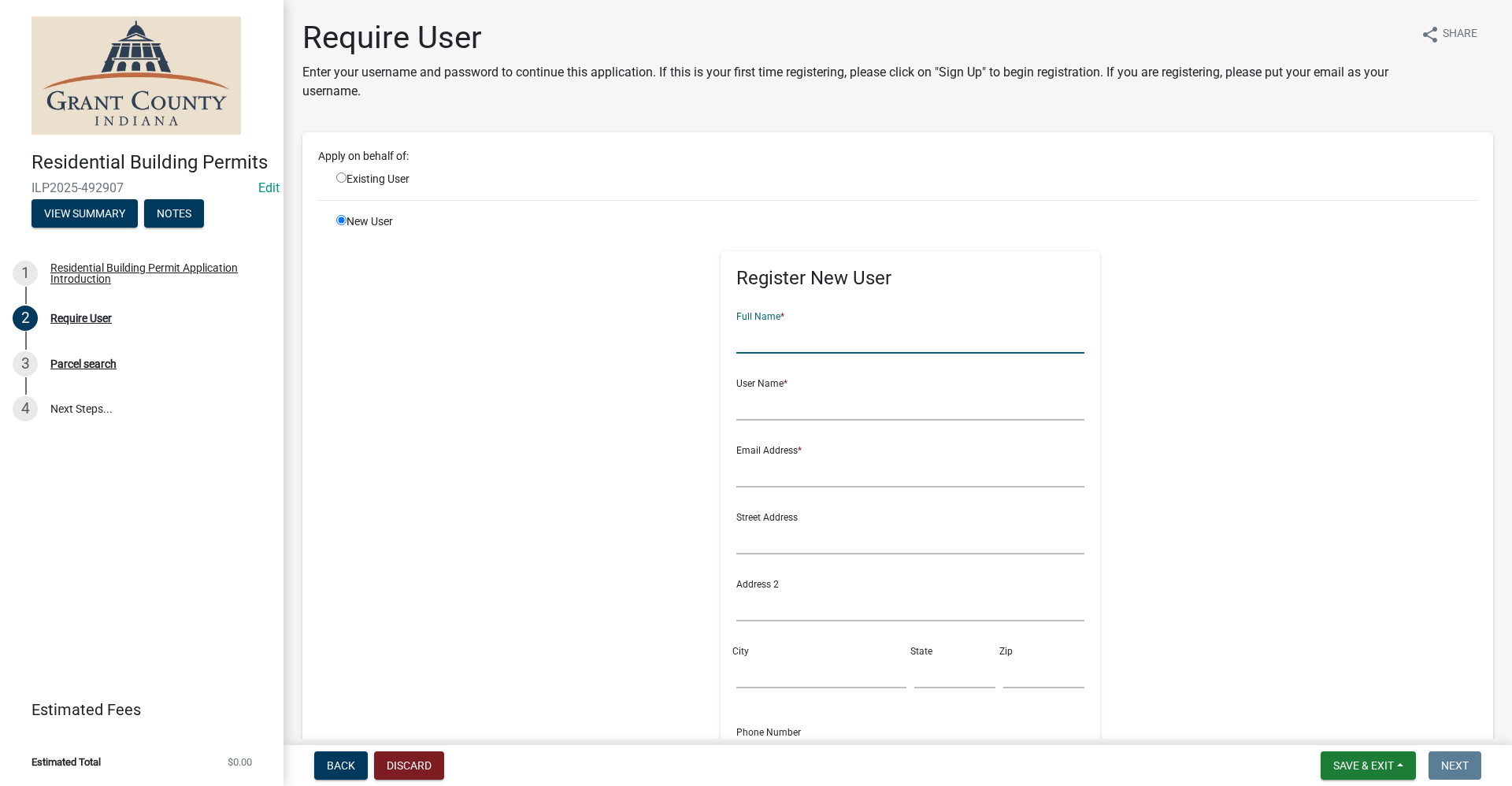
click at [768, 345] on input "text" at bounding box center [910, 337] width 349 height 33
type input "[PERSON_NAME]"
type input "ryanfrank"
type input "no@email"
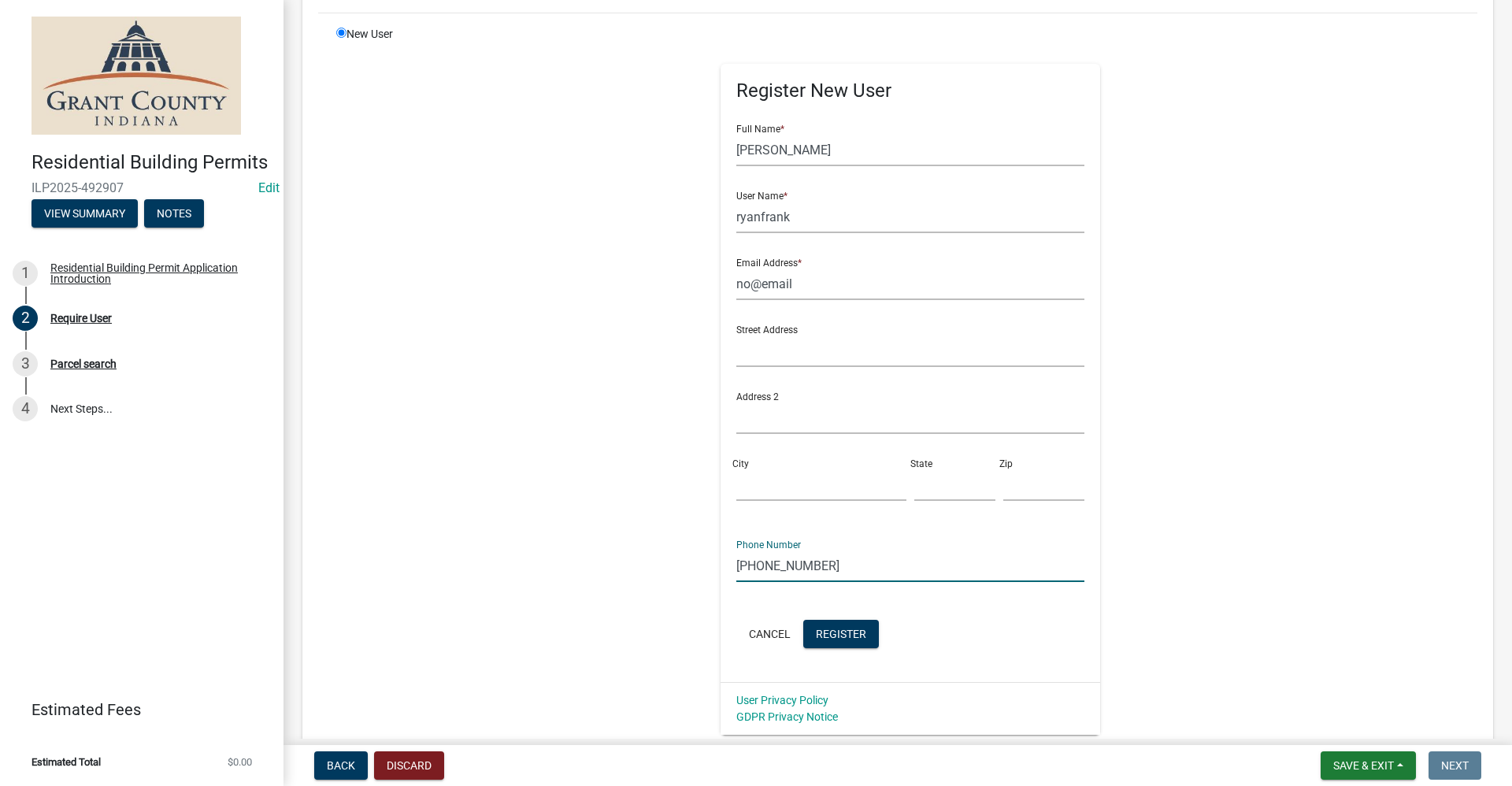
scroll to position [188, 0]
type input "[PHONE_NUMBER]"
click at [836, 623] on button "Register" at bounding box center [841, 632] width 76 height 29
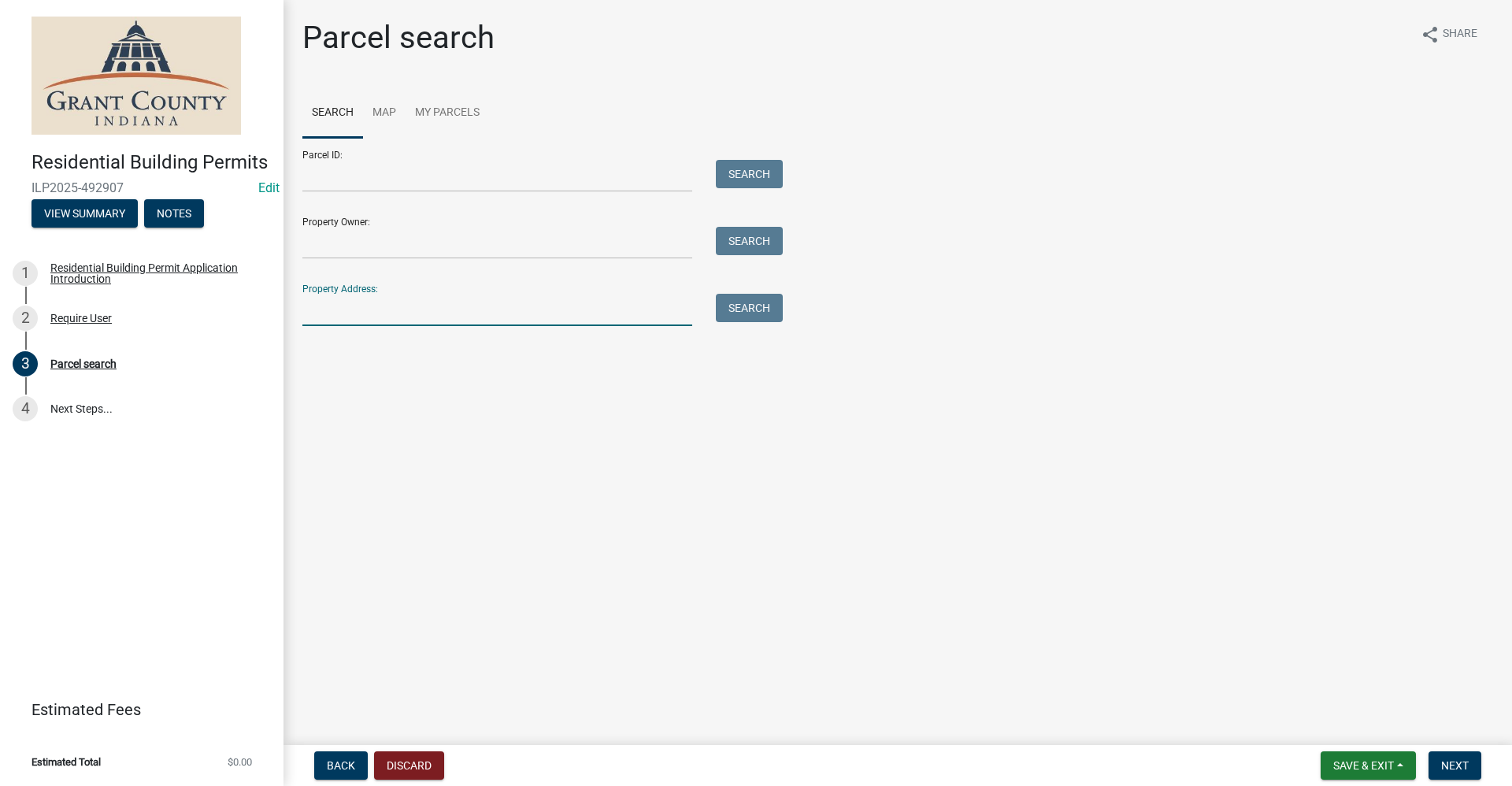
click at [322, 313] on input "Property Address:" at bounding box center [497, 310] width 390 height 33
type input "9488 w 100 n 27"
click at [1466, 769] on span "Next" at bounding box center [1456, 765] width 28 height 12
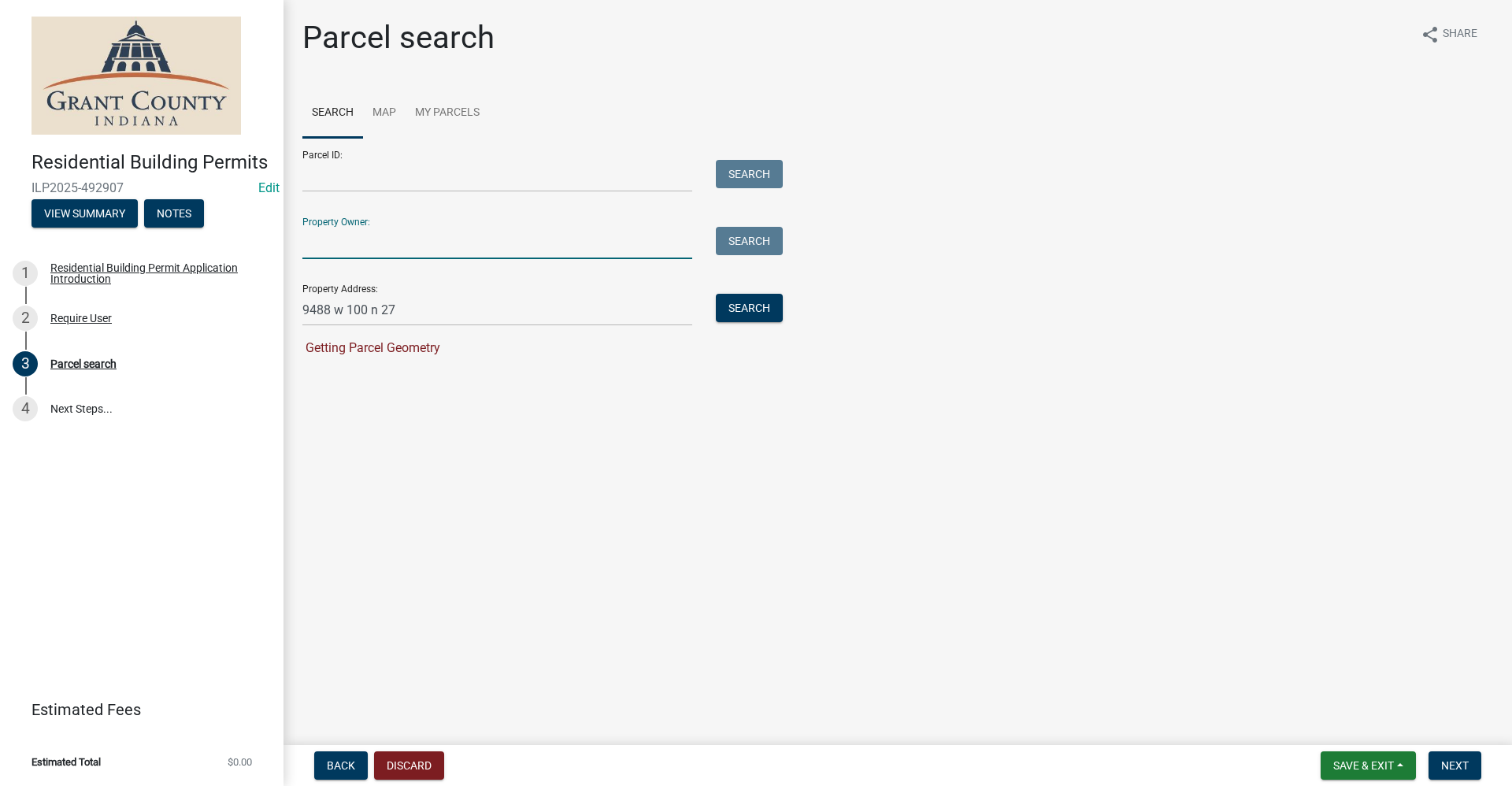
click at [324, 237] on input "Property Owner:" at bounding box center [497, 243] width 390 height 33
type input "[PERSON_NAME]"
click at [749, 243] on button "Search" at bounding box center [749, 241] width 67 height 29
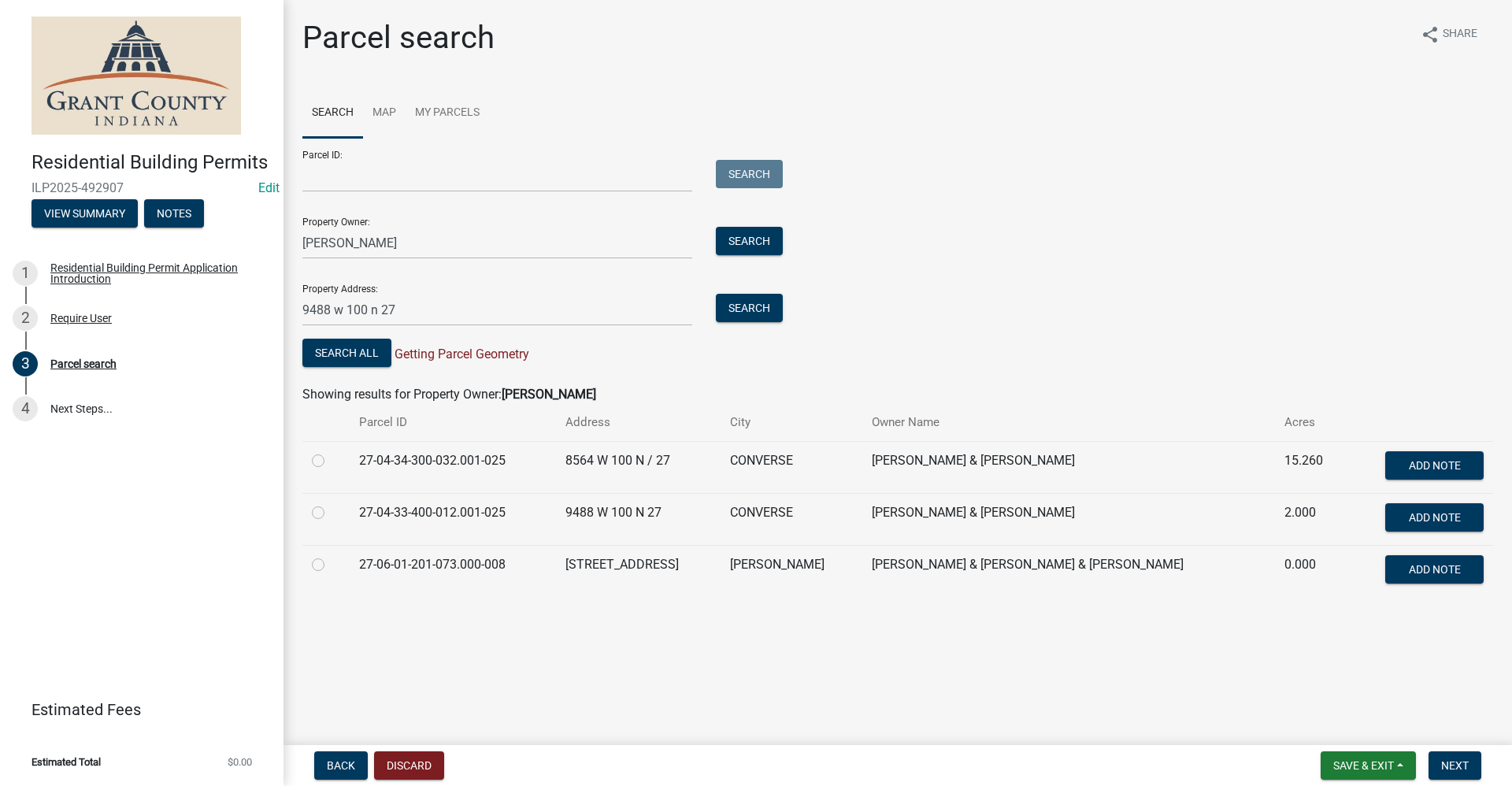
click at [331, 451] on label at bounding box center [331, 451] width 0 height 0
click at [331, 462] on input "radio" at bounding box center [336, 456] width 11 height 11
radio input "true"
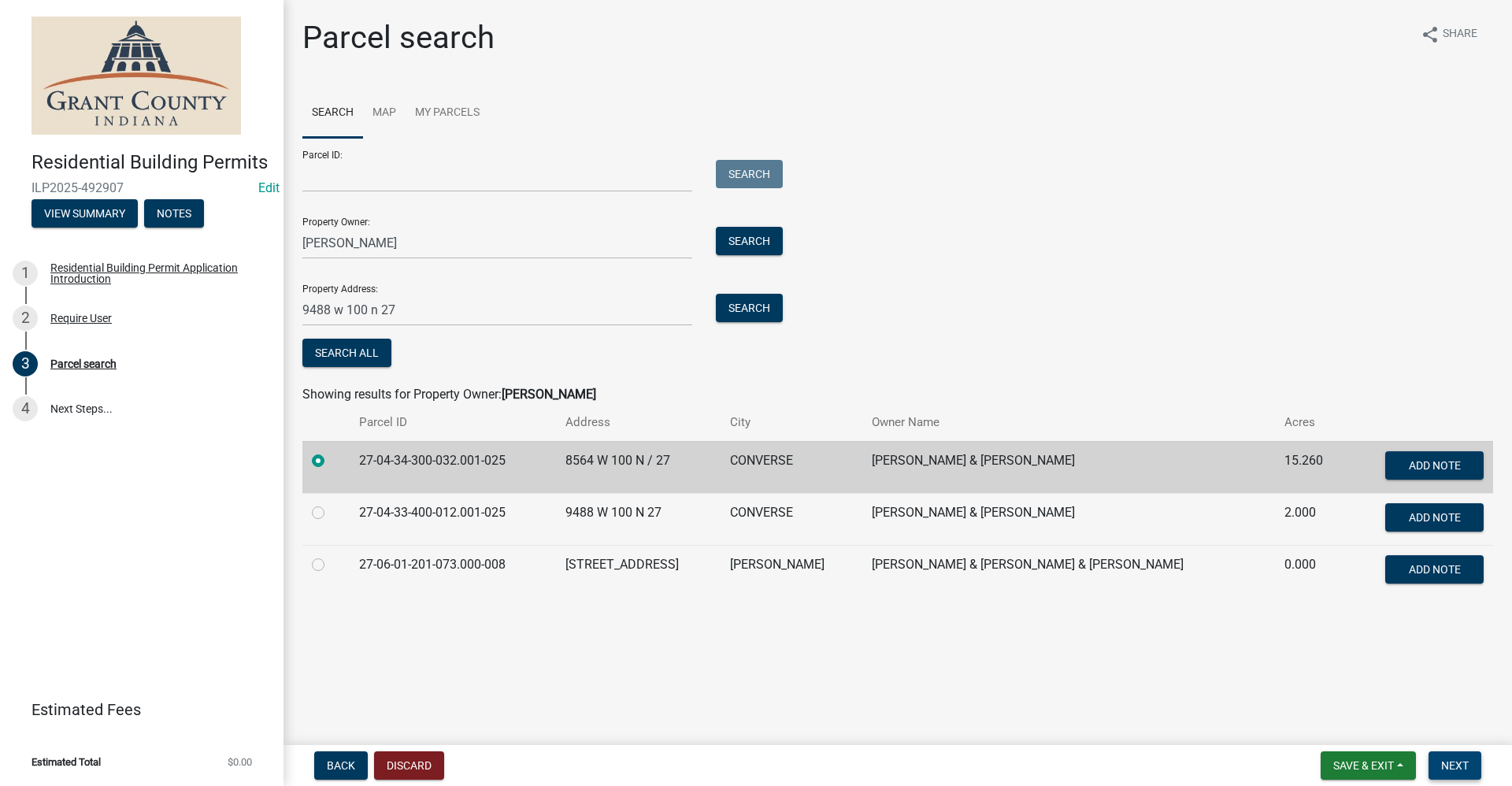
click at [1454, 768] on span "Next" at bounding box center [1456, 765] width 28 height 12
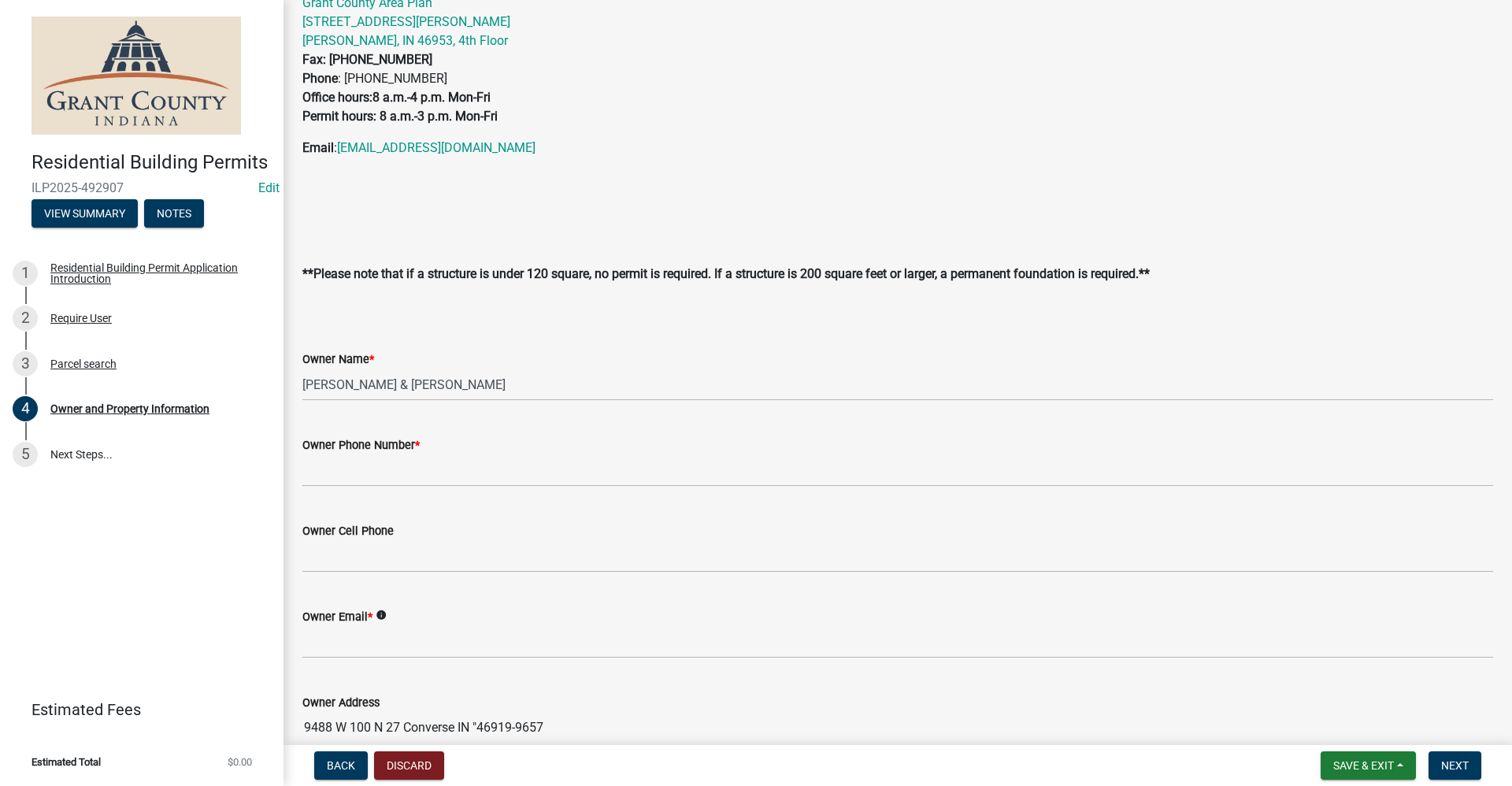
scroll to position [158, 0]
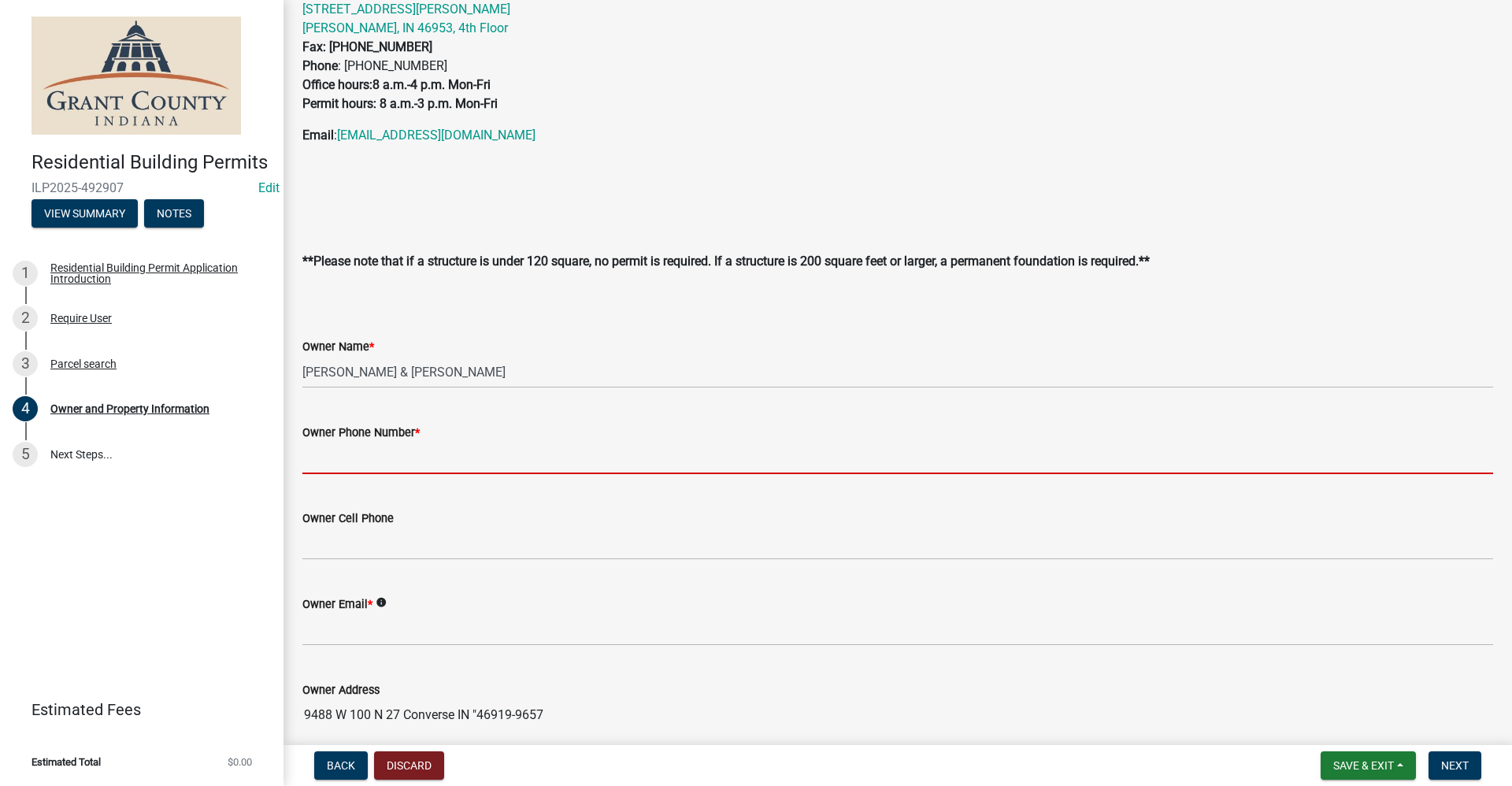
drag, startPoint x: 338, startPoint y: 458, endPoint x: 350, endPoint y: 450, distance: 14.4
click at [338, 458] on input "Owner Phone Number *" at bounding box center [897, 458] width 1191 height 33
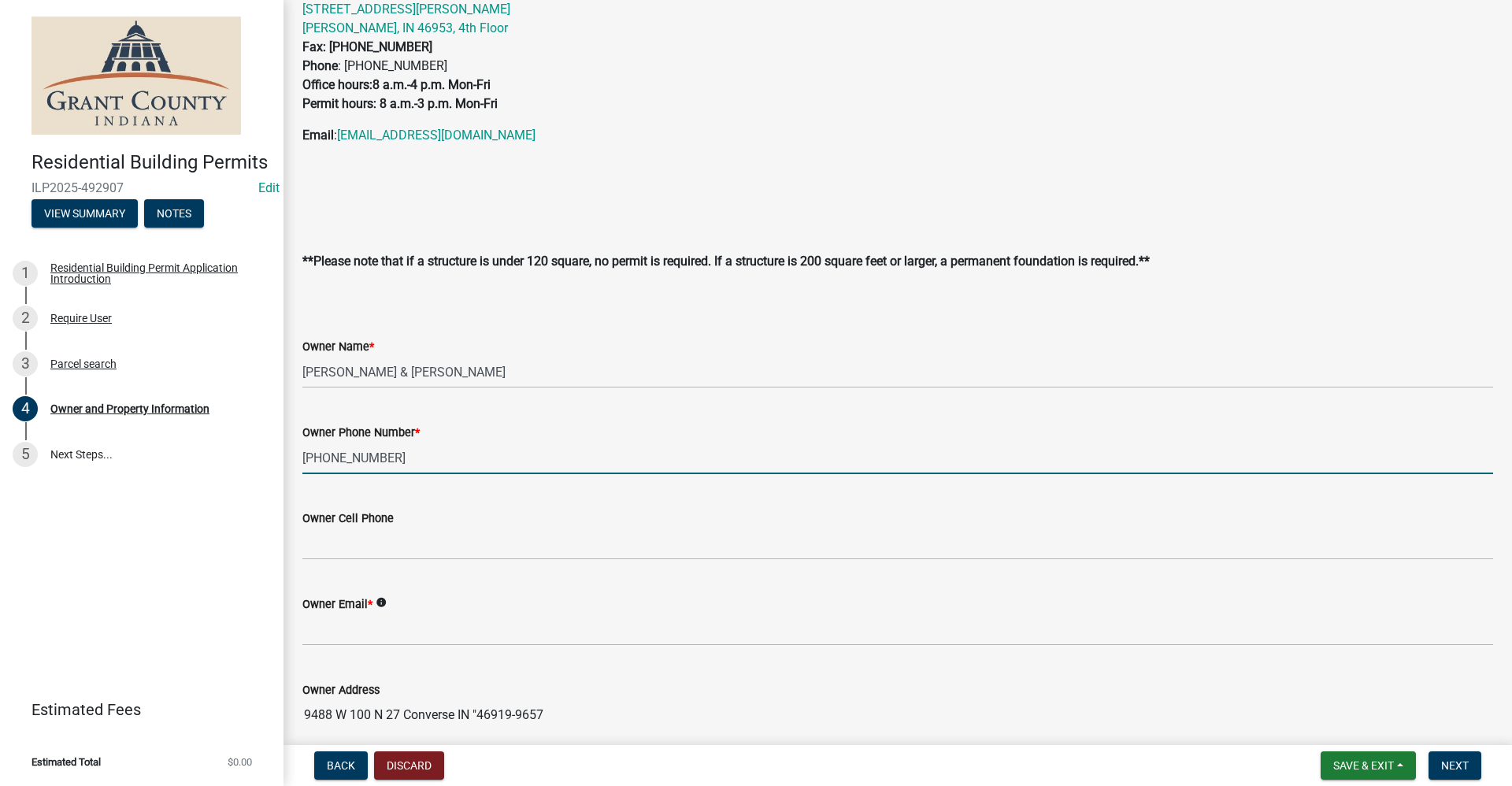
type input "[PHONE_NUMBER]"
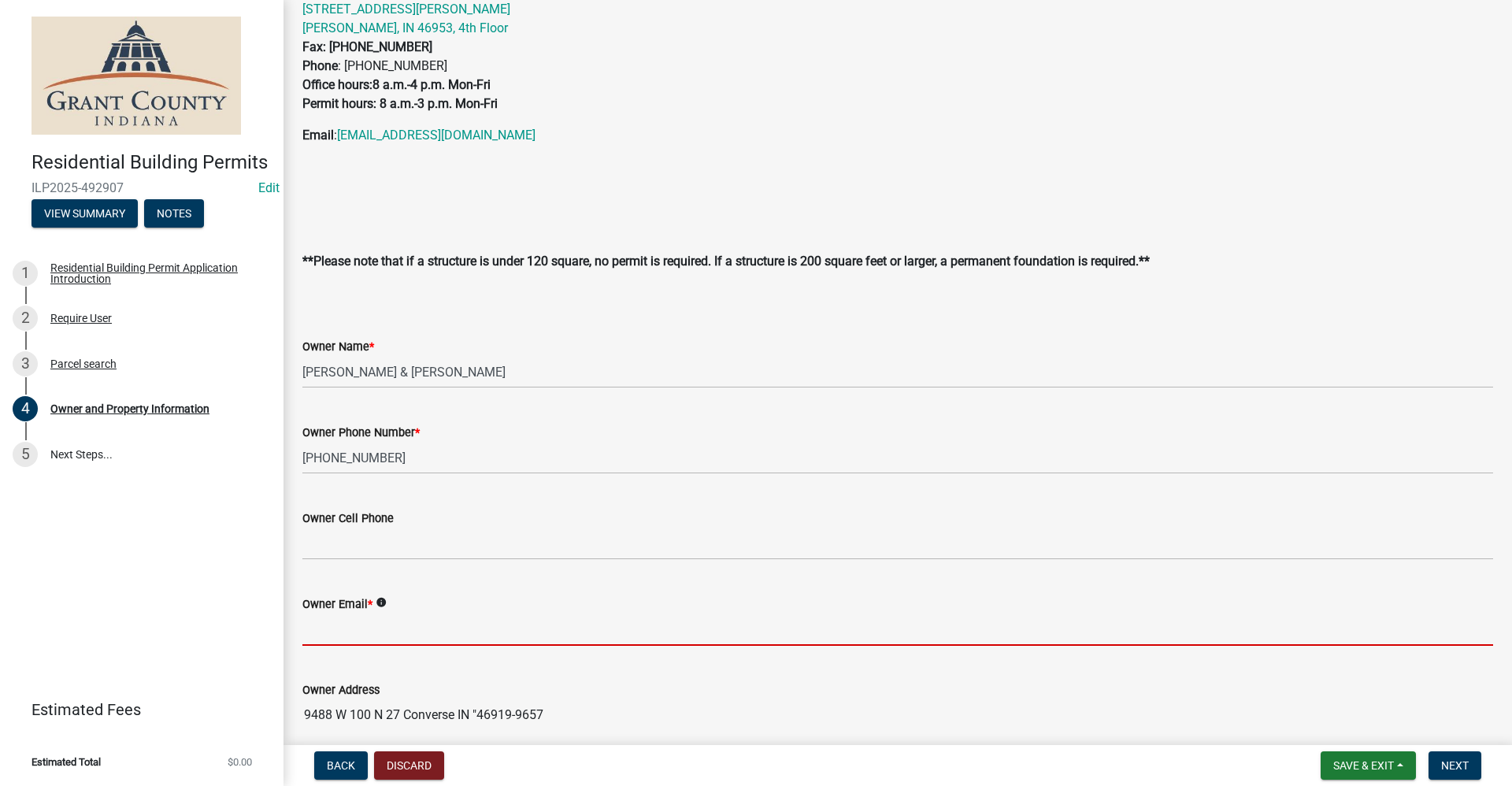
click at [326, 624] on input "Owner Email *" at bounding box center [897, 630] width 1191 height 33
type input "no@email"
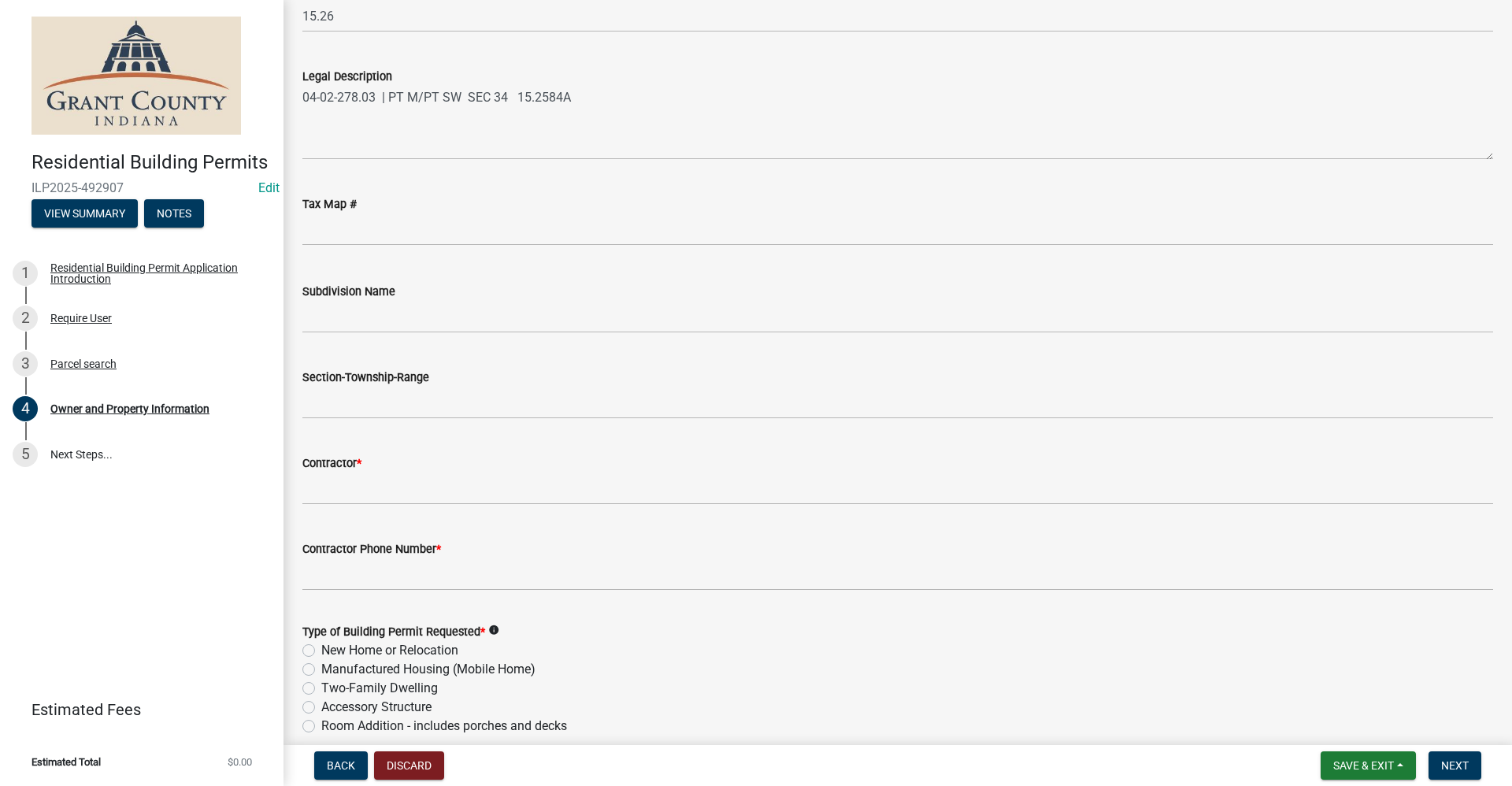
scroll to position [1338, 0]
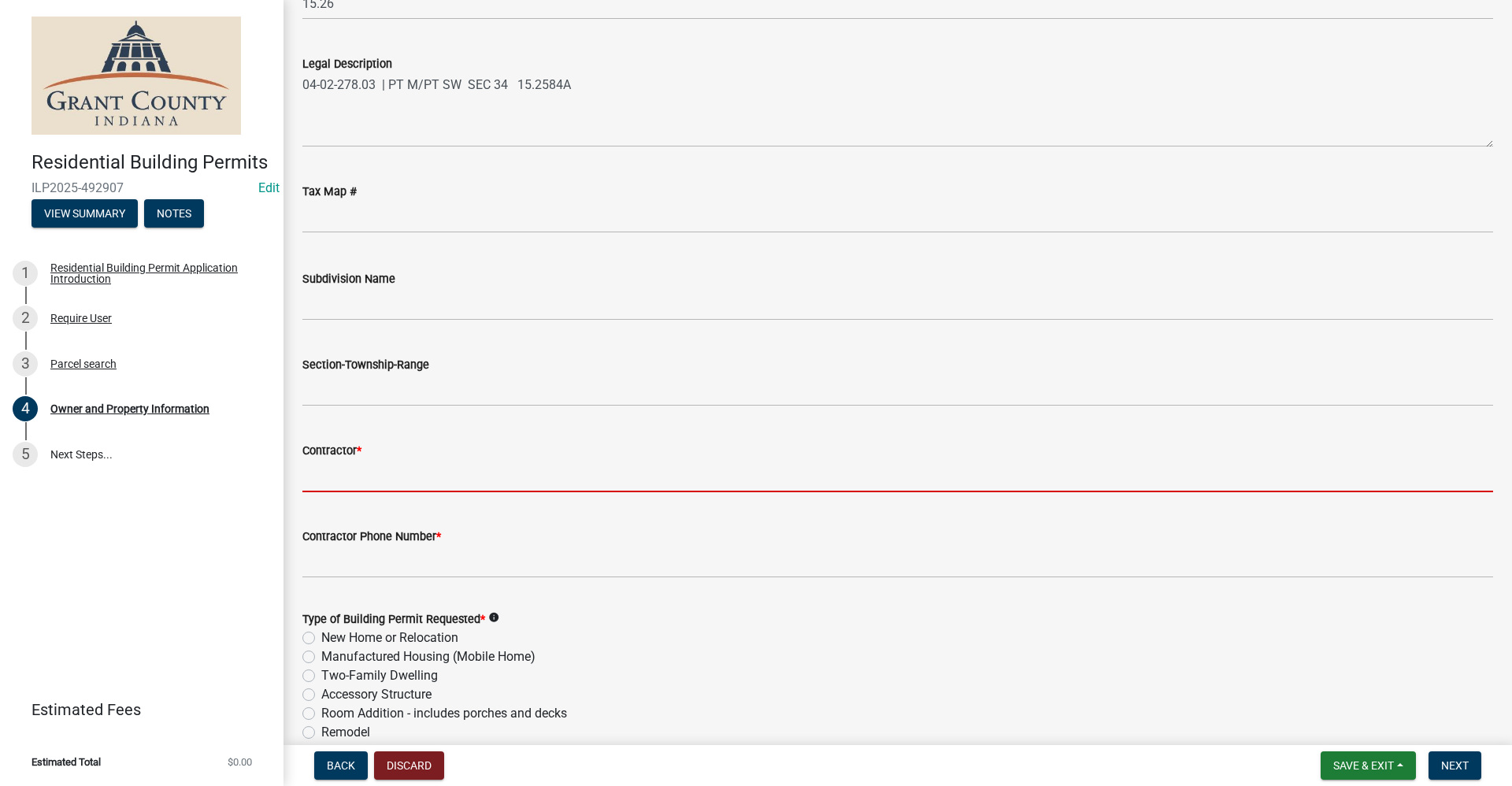
click at [338, 470] on input "Contractor *" at bounding box center [897, 476] width 1191 height 33
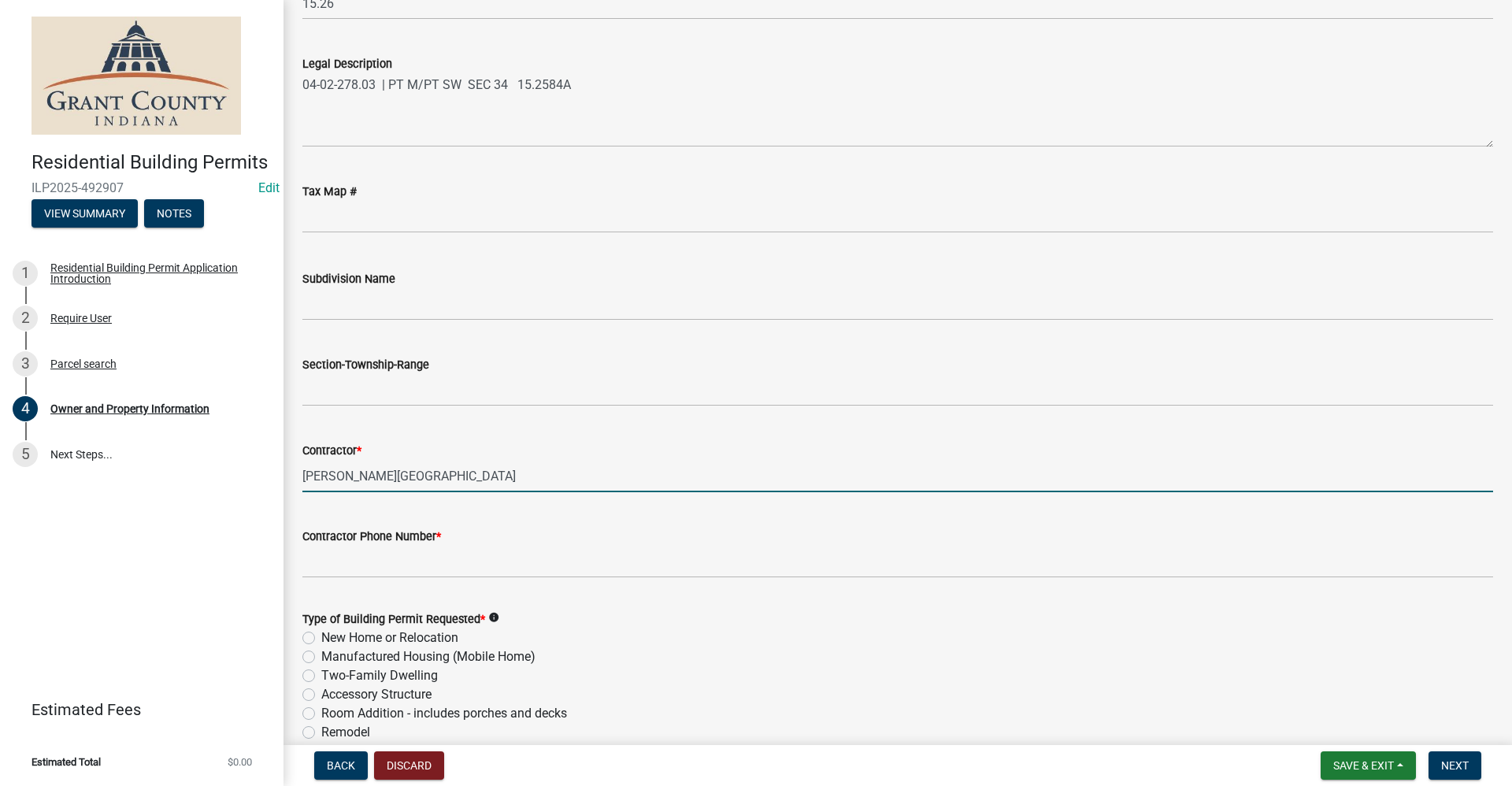
type input "[PERSON_NAME][GEOGRAPHIC_DATA]"
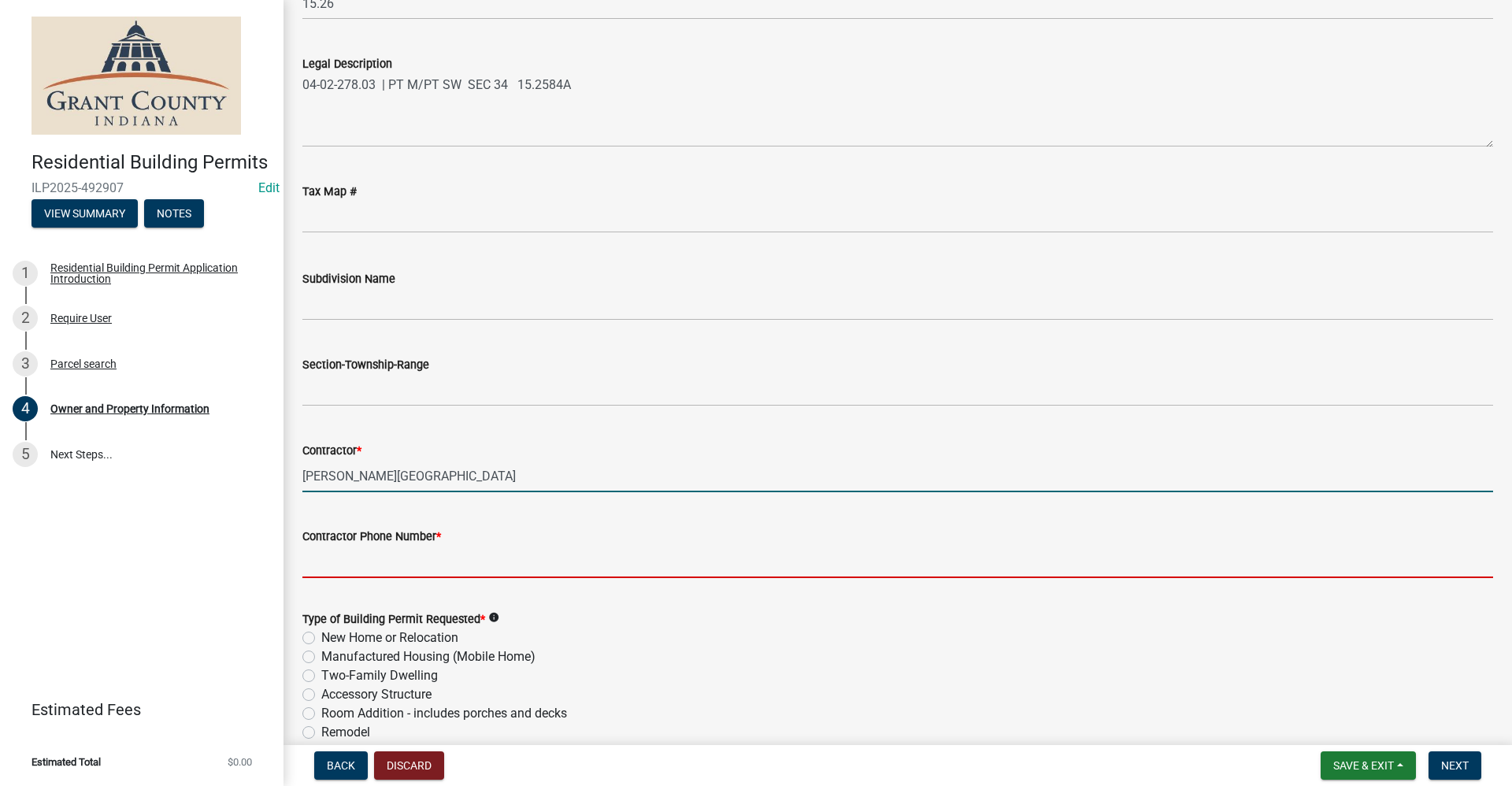
click at [378, 555] on input "Contractor Phone Number *" at bounding box center [897, 562] width 1191 height 33
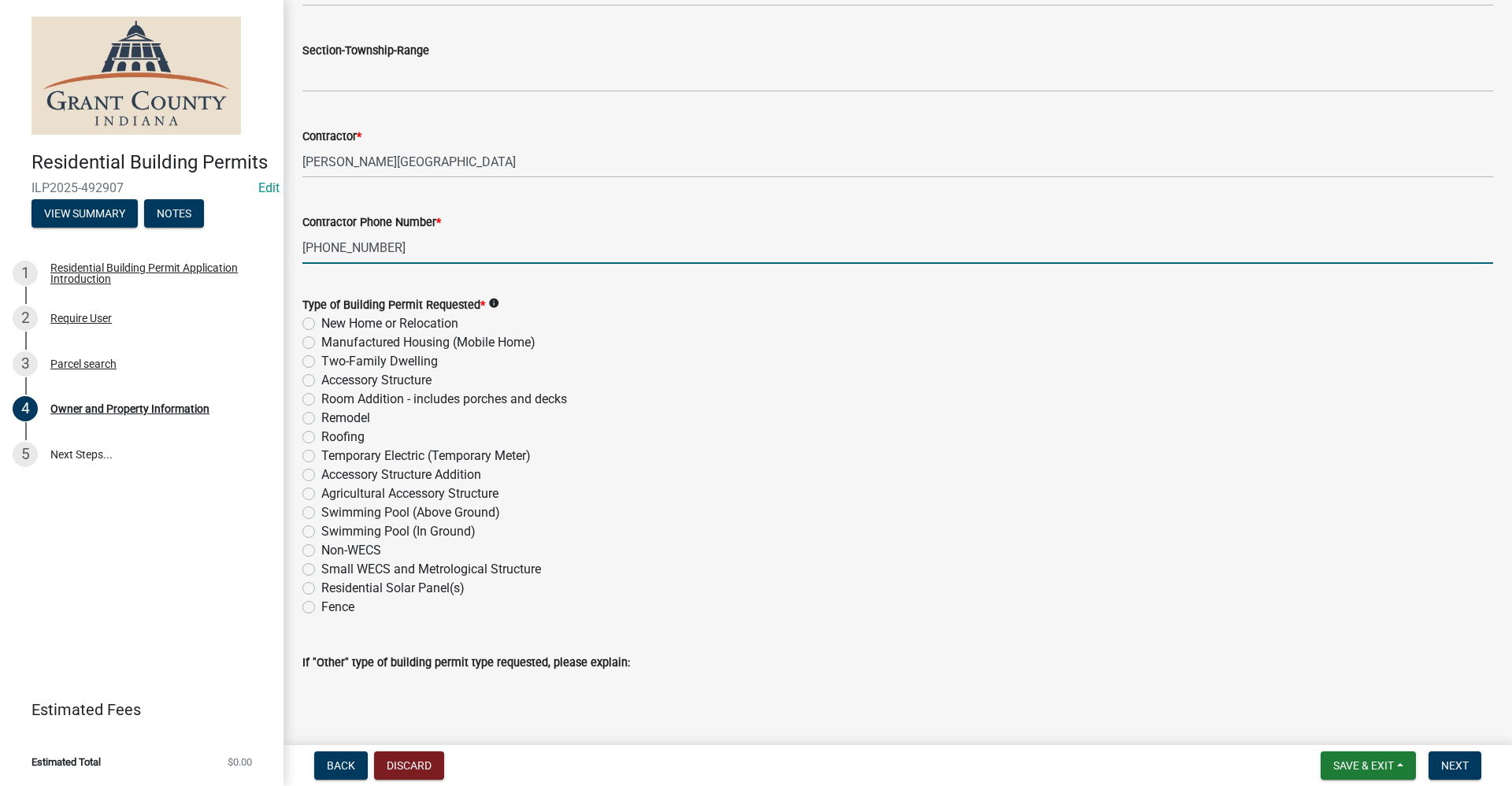
scroll to position [1654, 0]
type input "[PHONE_NUMBER]"
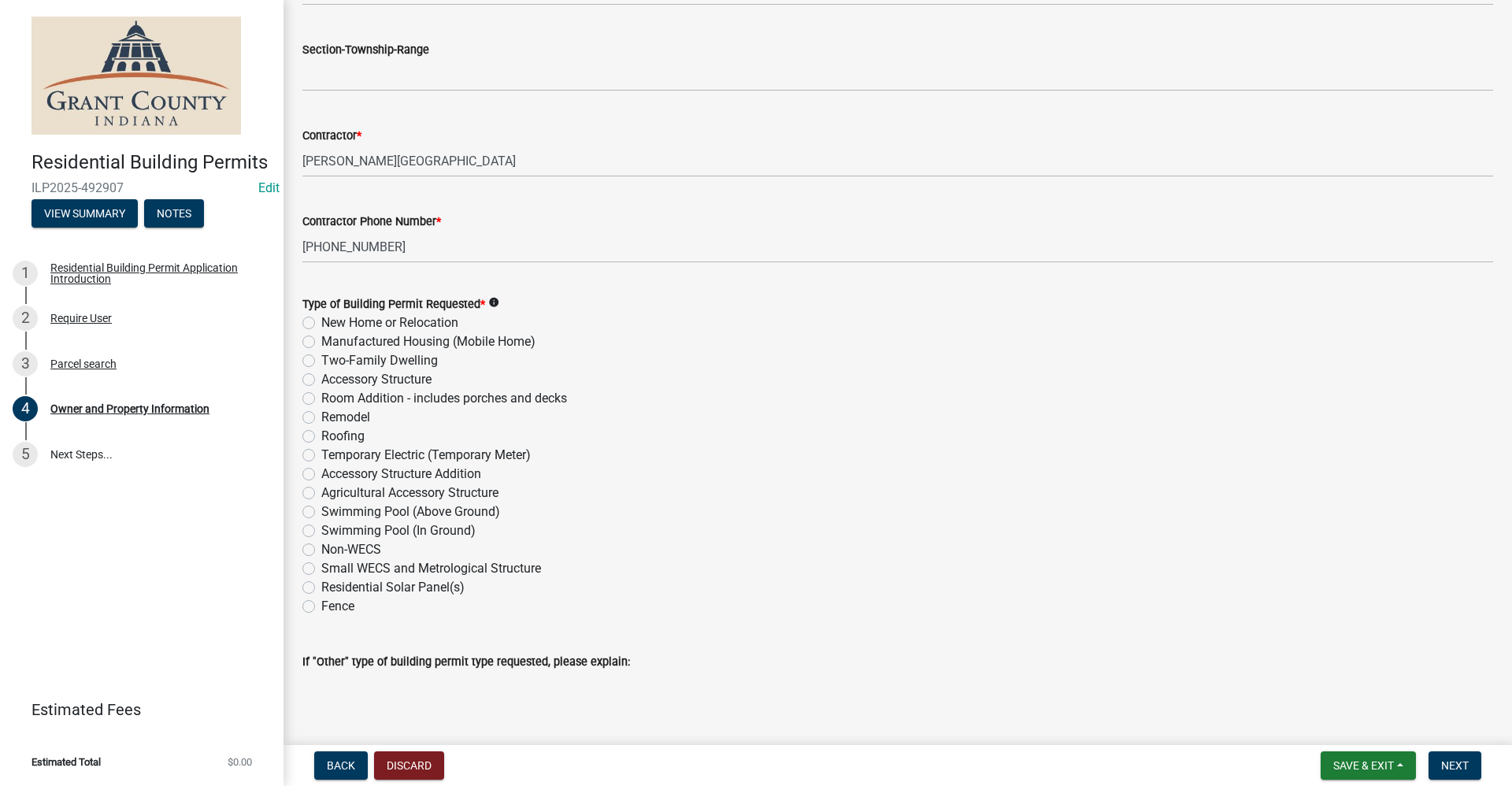
click at [321, 378] on label "Accessory Structure" at bounding box center [376, 379] width 110 height 19
click at [321, 378] on input "Accessory Structure" at bounding box center [326, 375] width 11 height 11
radio input "true"
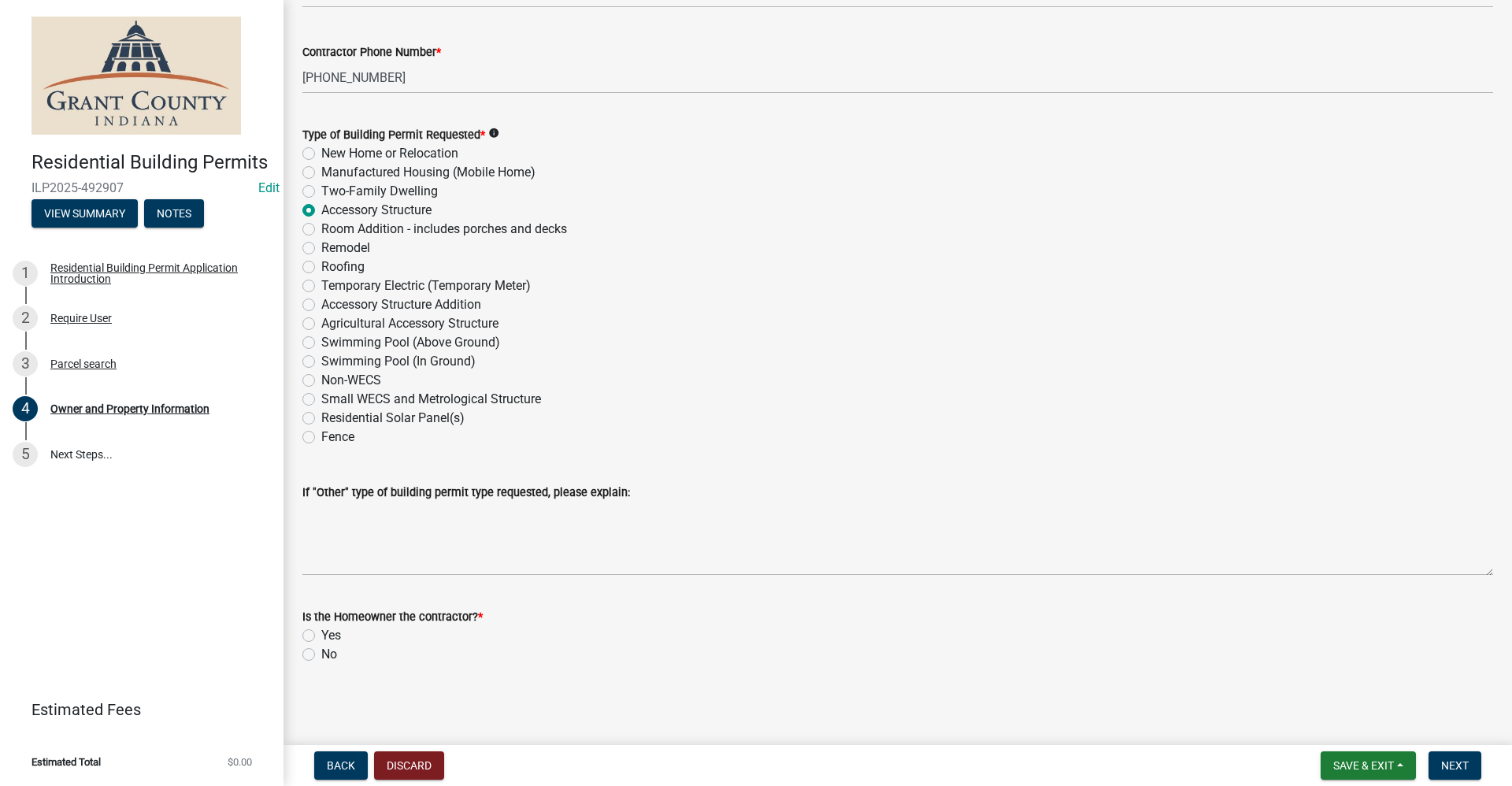
scroll to position [1824, 0]
drag, startPoint x: 306, startPoint y: 655, endPoint x: 357, endPoint y: 679, distance: 56.4
click at [321, 656] on label "No" at bounding box center [329, 653] width 16 height 19
click at [321, 654] on input "No" at bounding box center [326, 649] width 11 height 11
radio input "true"
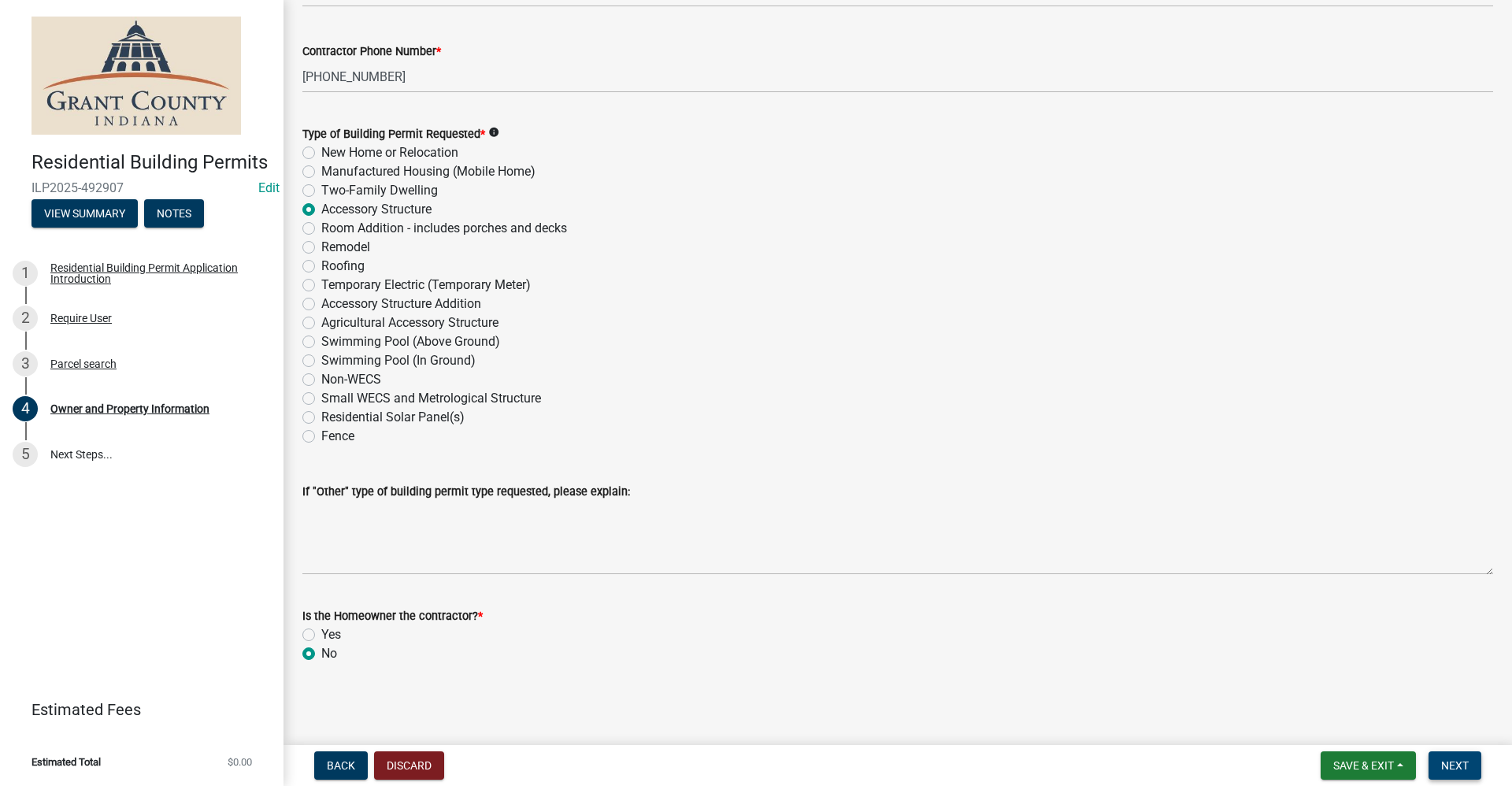
click at [1462, 767] on span "Next" at bounding box center [1456, 765] width 28 height 12
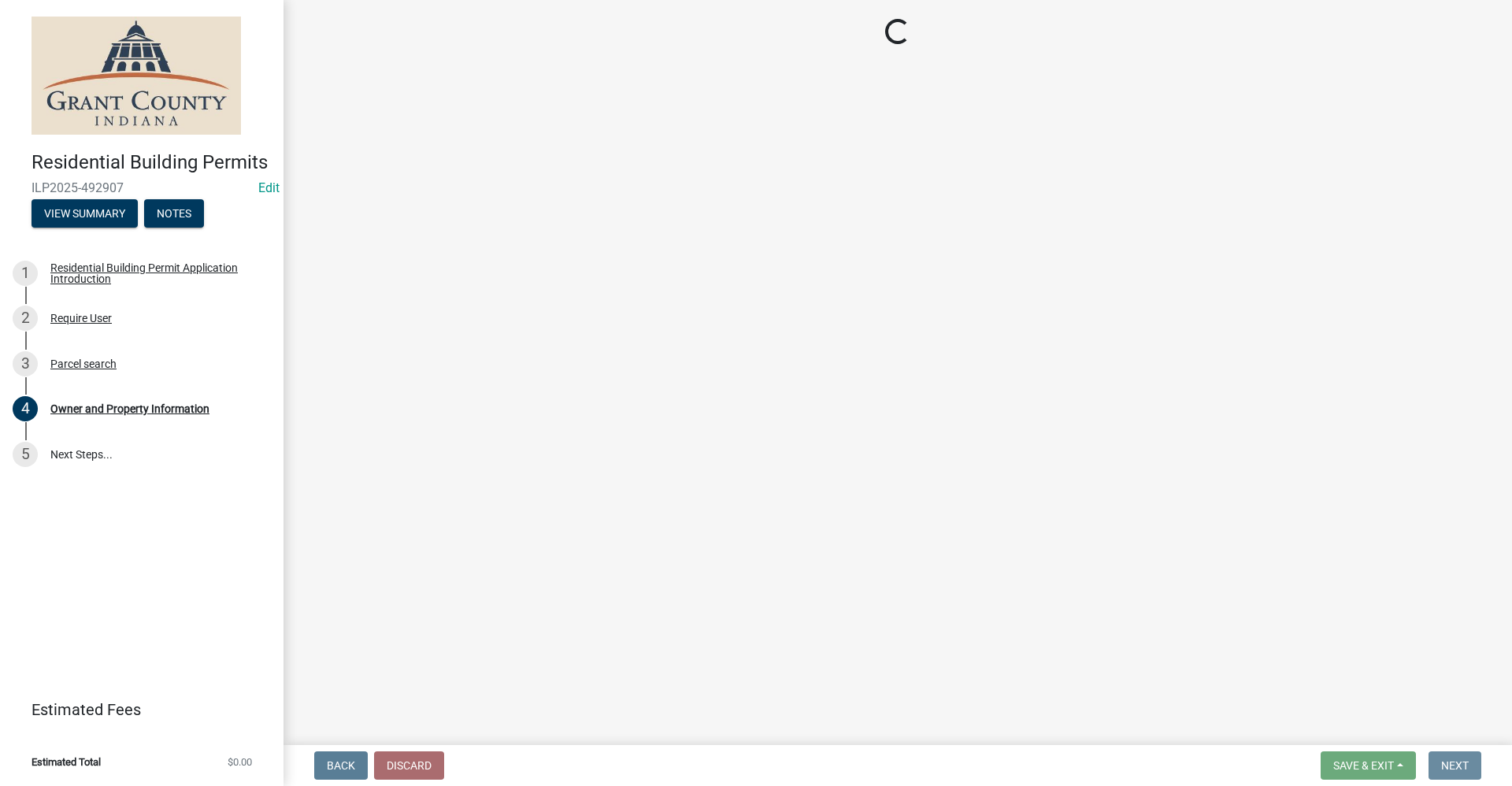
scroll to position [0, 0]
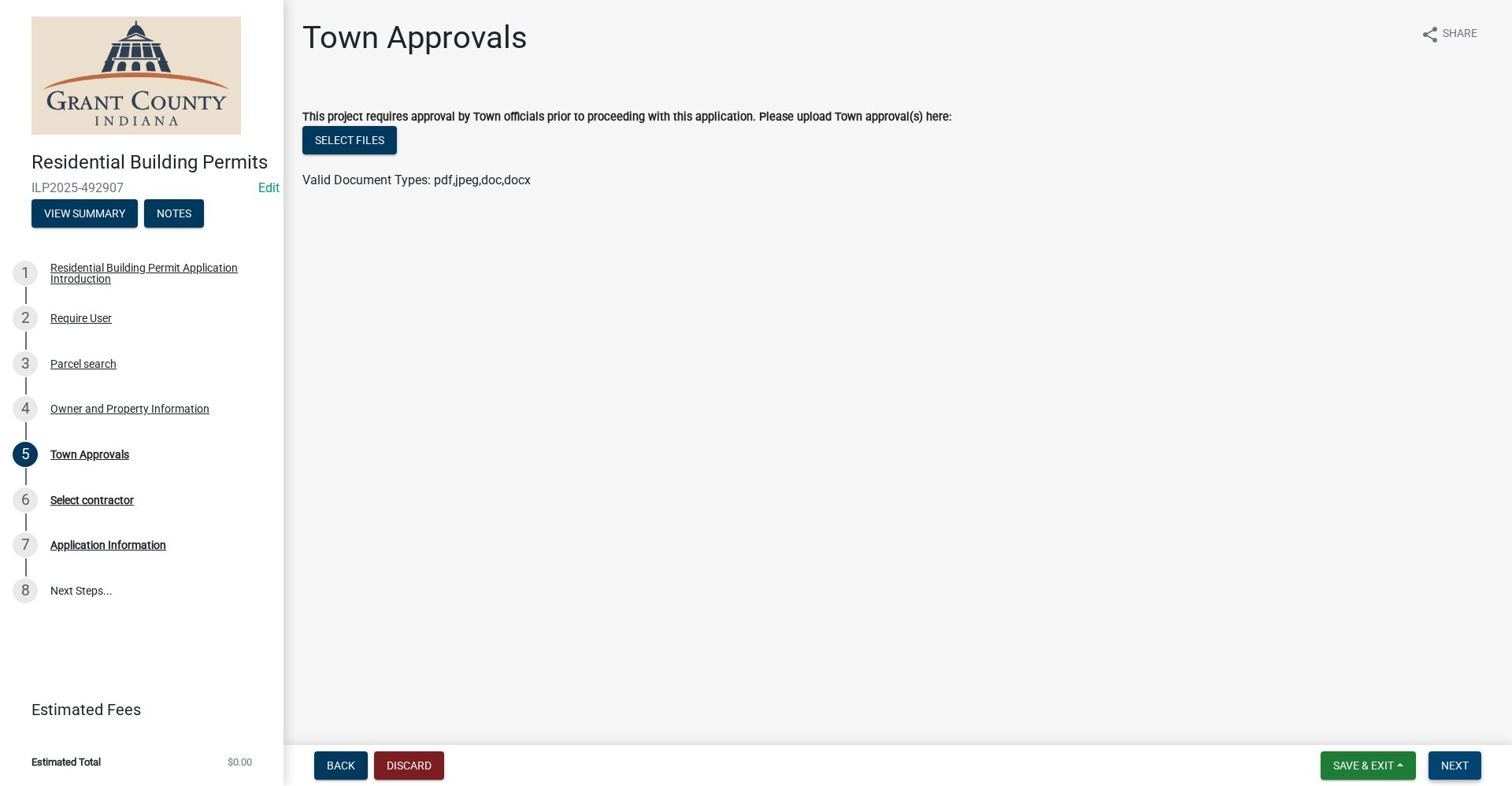
click at [1468, 767] on span "Next" at bounding box center [1456, 765] width 28 height 12
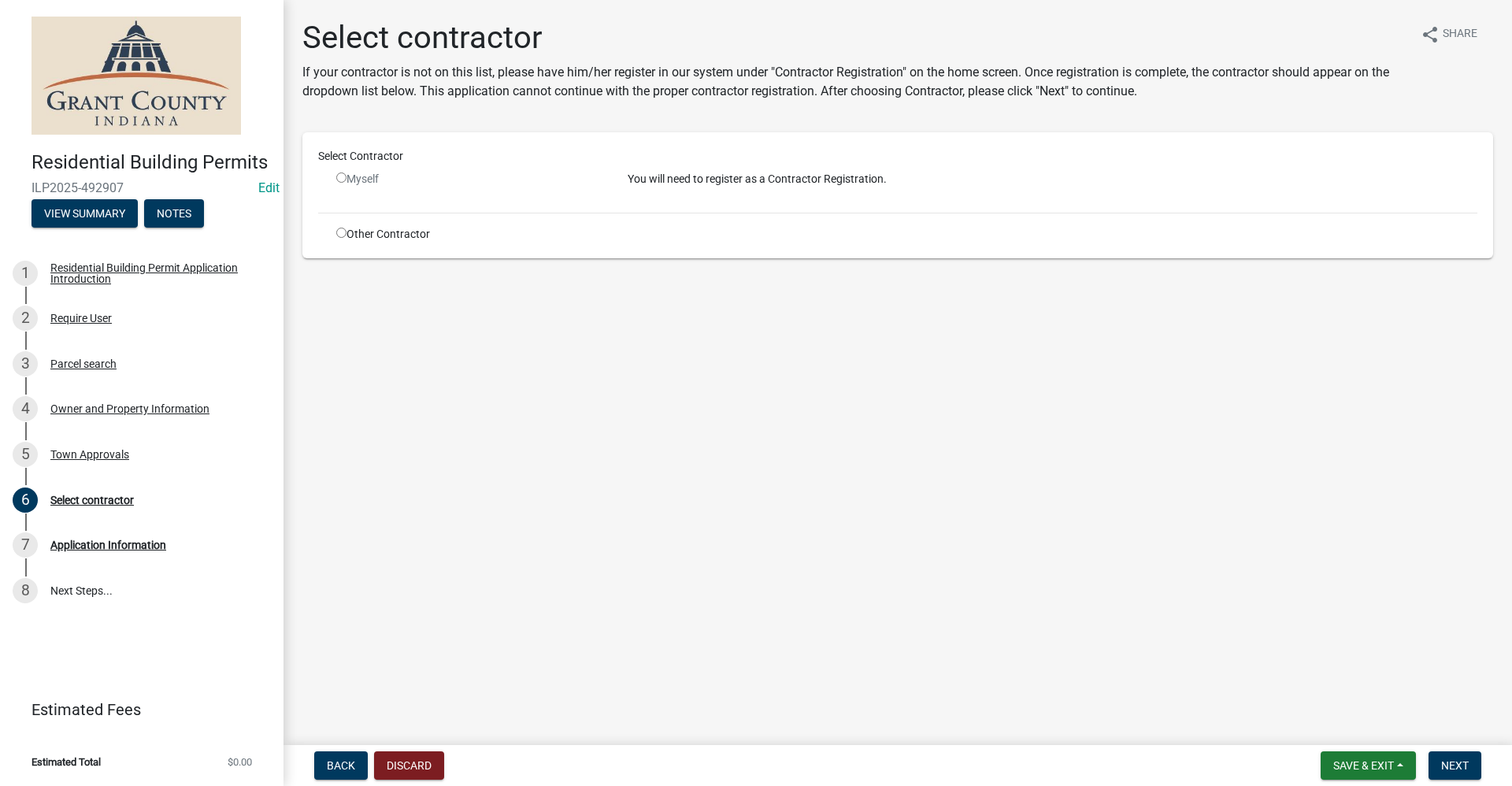
click at [338, 235] on input "radio" at bounding box center [342, 233] width 11 height 11
radio input "true"
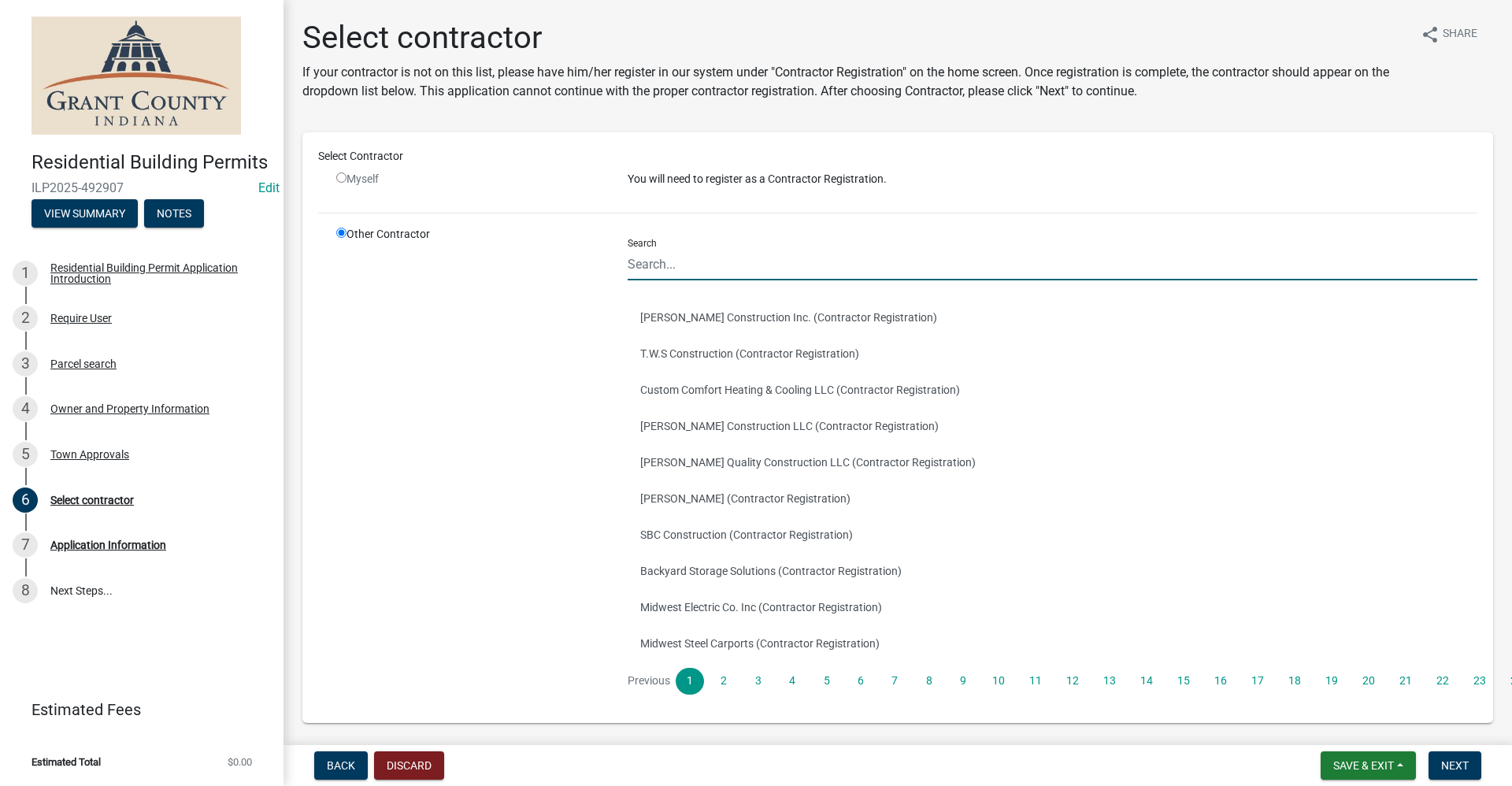
click at [659, 263] on input "Search" at bounding box center [1053, 265] width 850 height 33
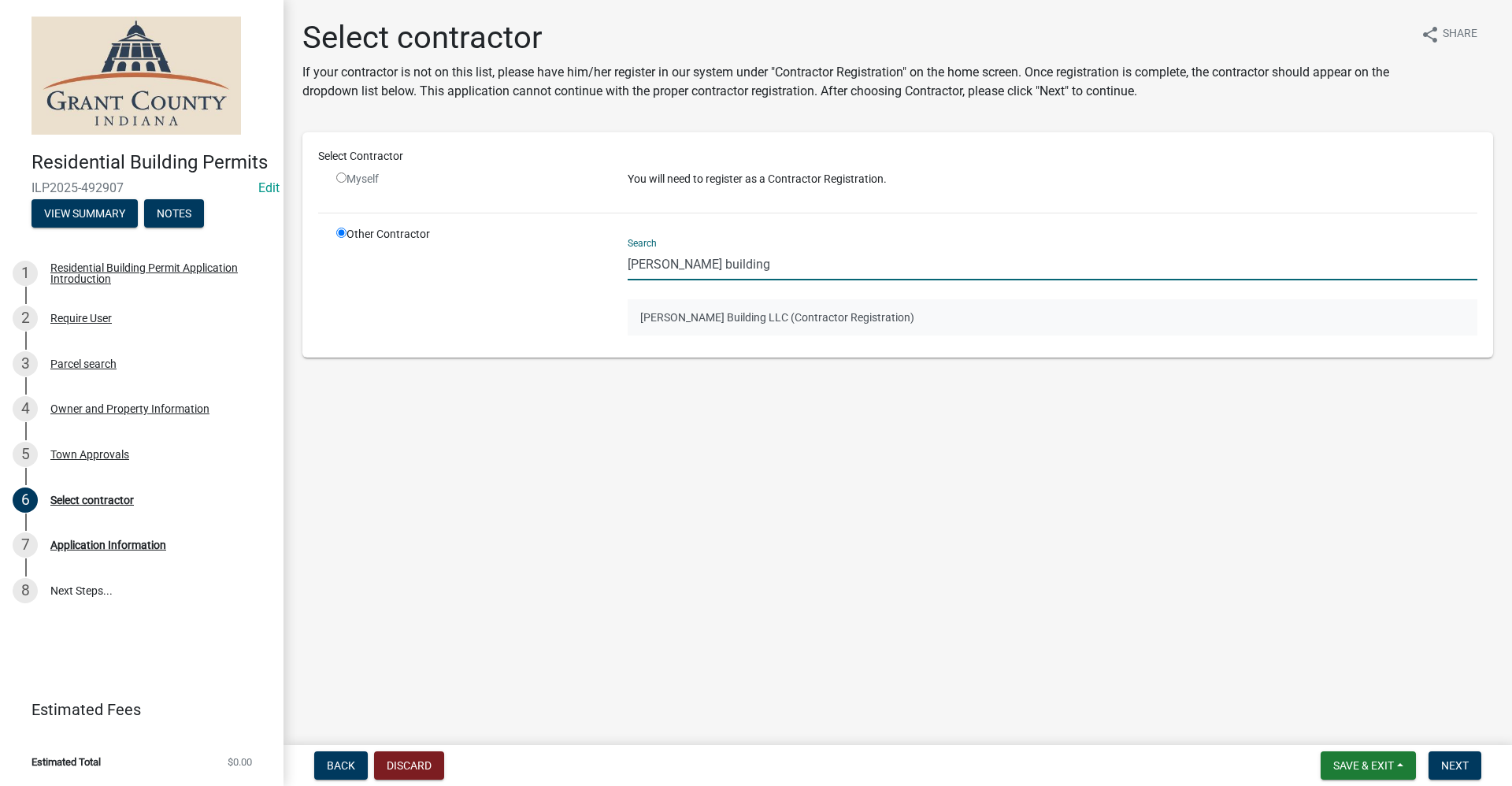
type input "[PERSON_NAME] building"
click at [667, 303] on button "[PERSON_NAME] Building LLC (Contractor Registration)" at bounding box center [1053, 317] width 850 height 36
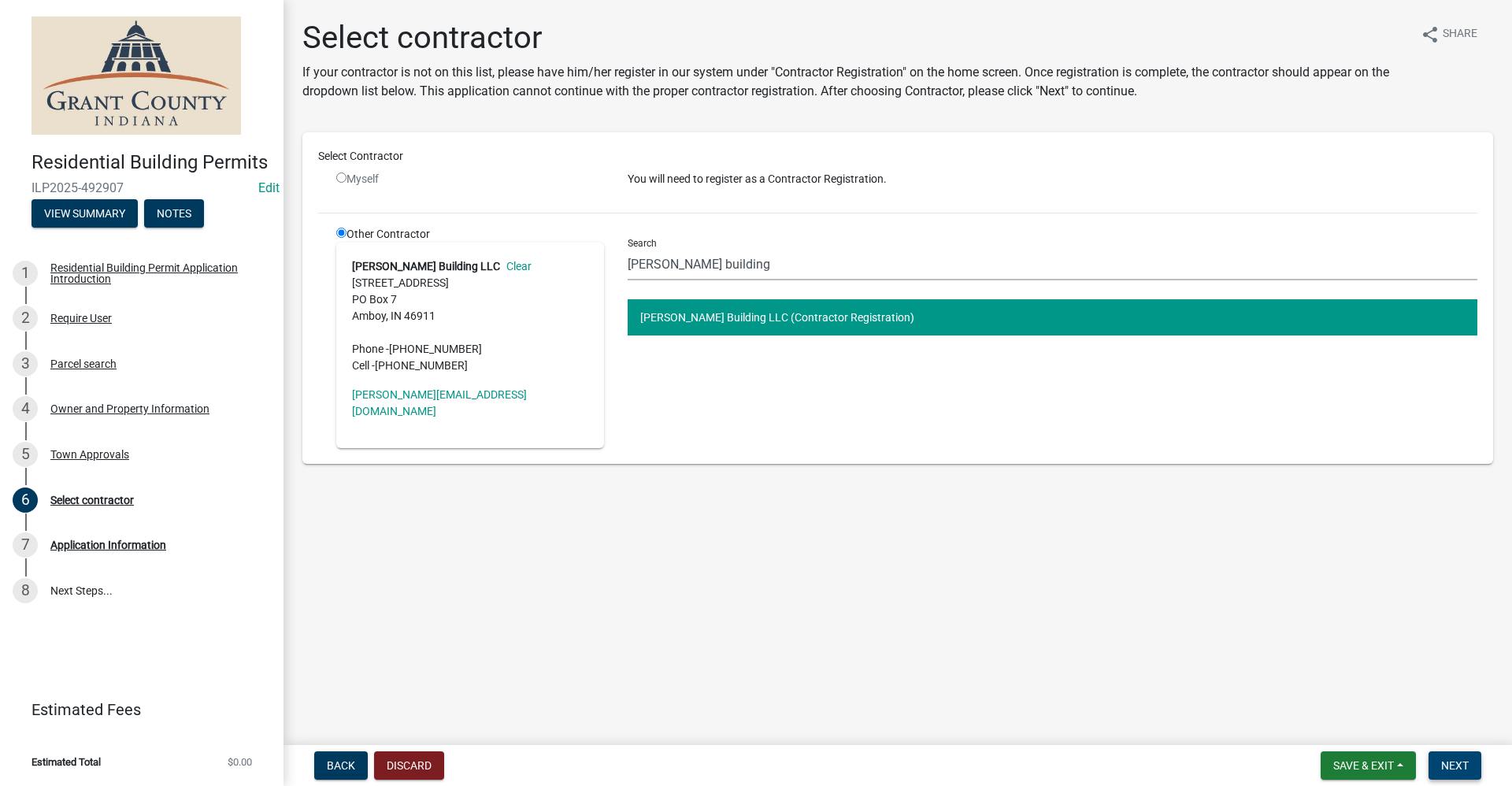
click at [1446, 767] on span "Next" at bounding box center [1456, 765] width 28 height 12
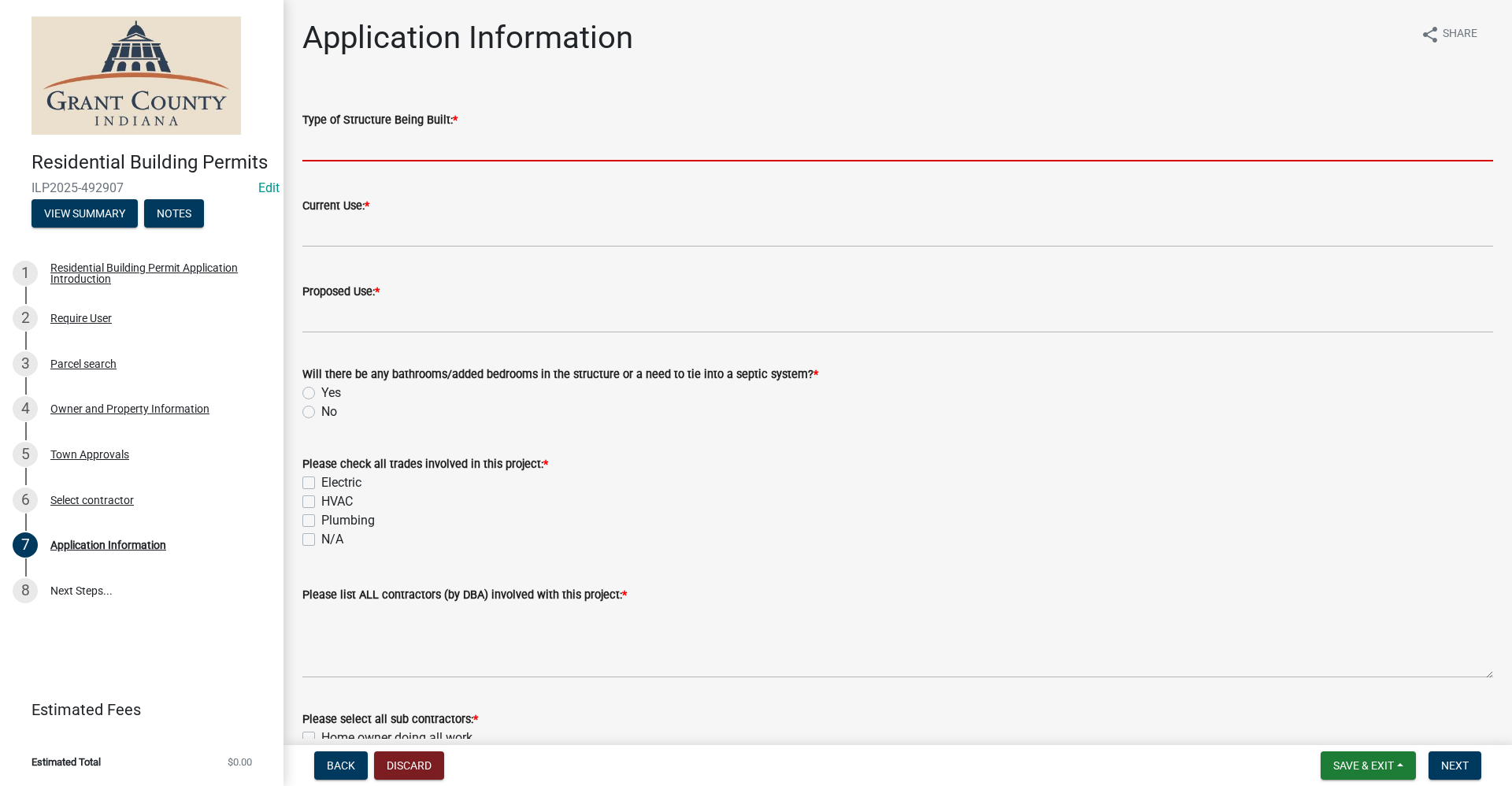
click at [358, 144] on input "Type of Structure Being Built: *" at bounding box center [897, 145] width 1191 height 33
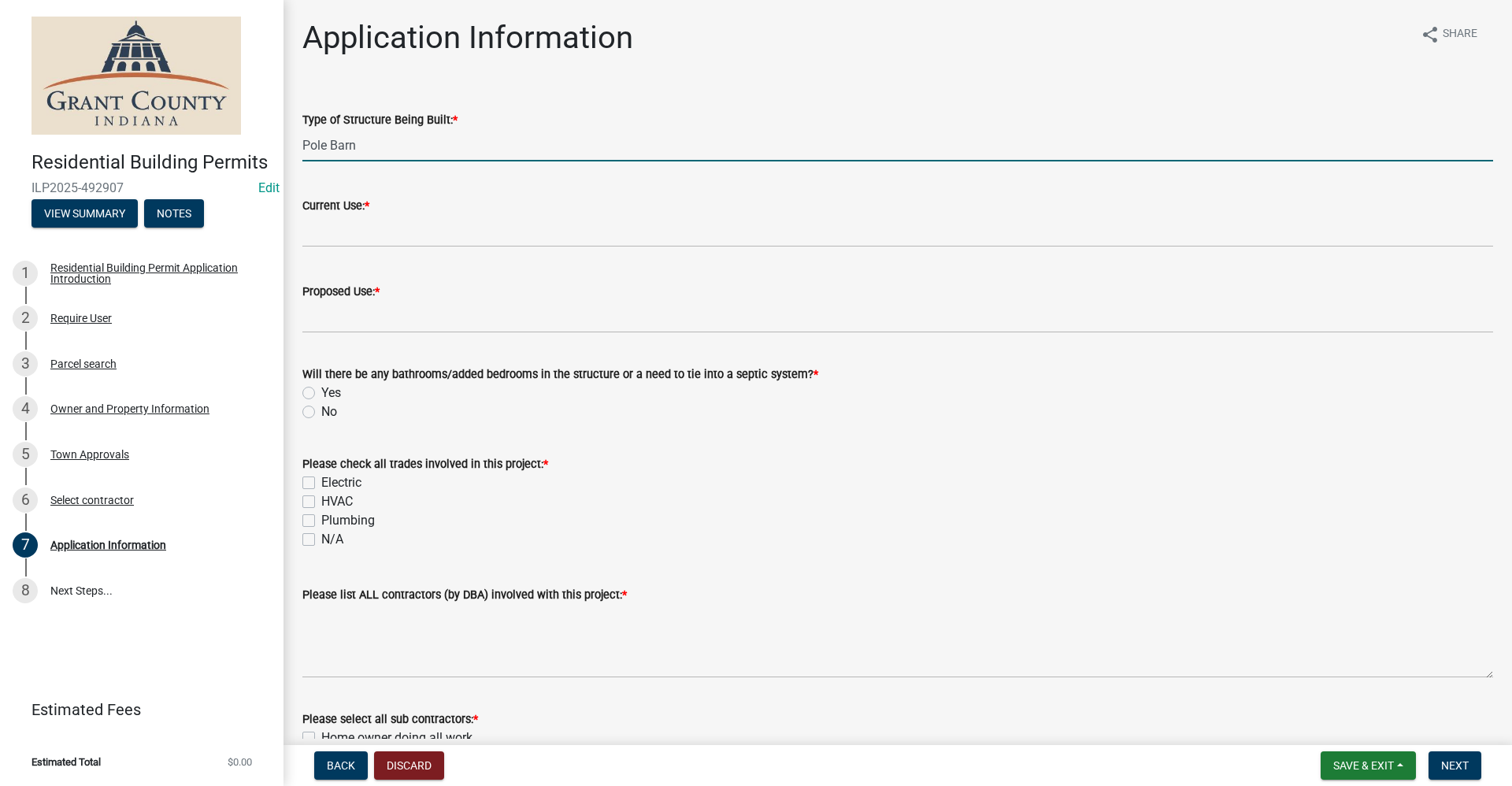
type input "Pole Barn"
click at [300, 237] on div "Current Use: *" at bounding box center [898, 211] width 1215 height 74
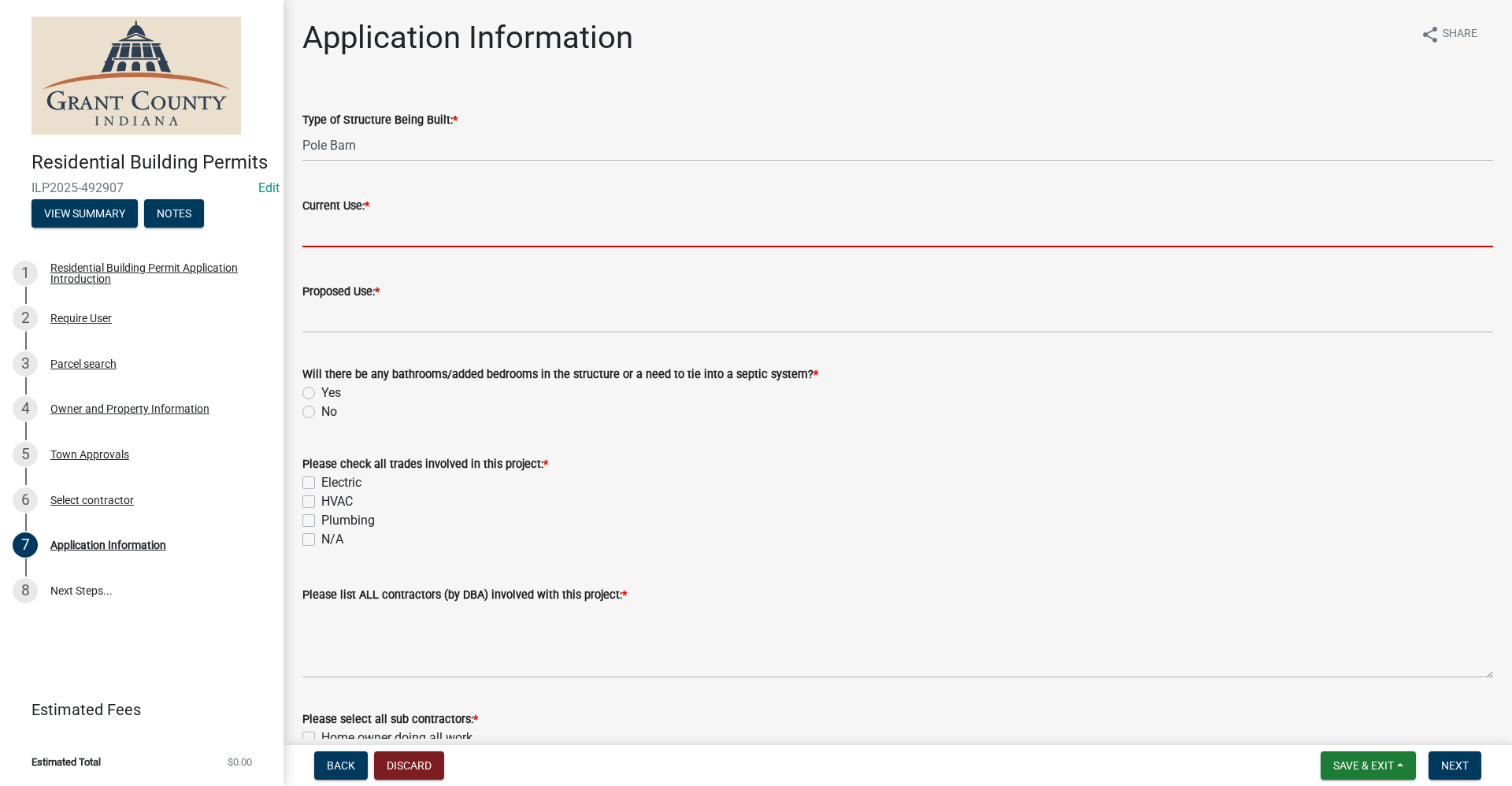
click at [341, 232] on input "Current Use: *" at bounding box center [897, 231] width 1191 height 33
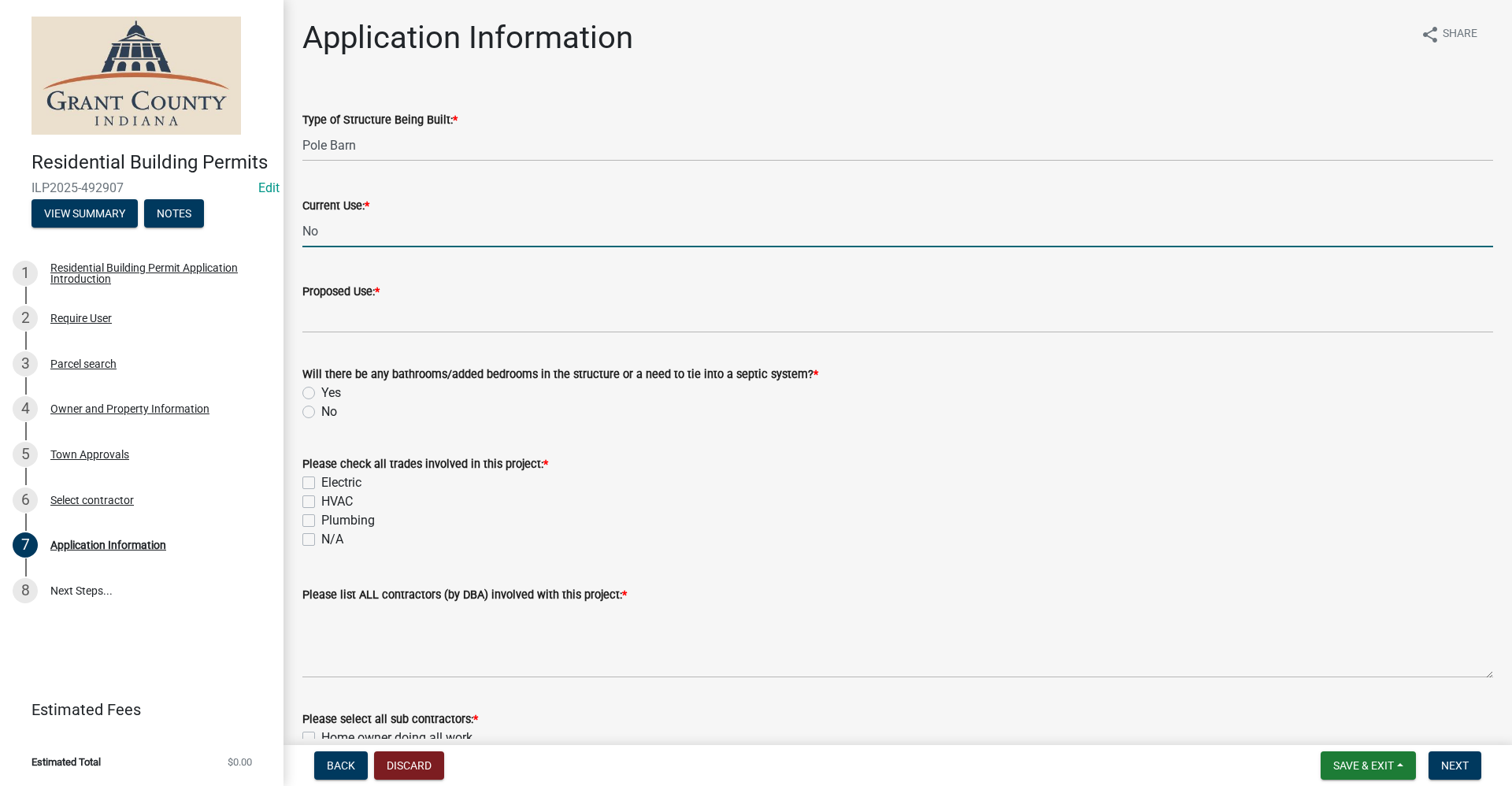
type input "No"
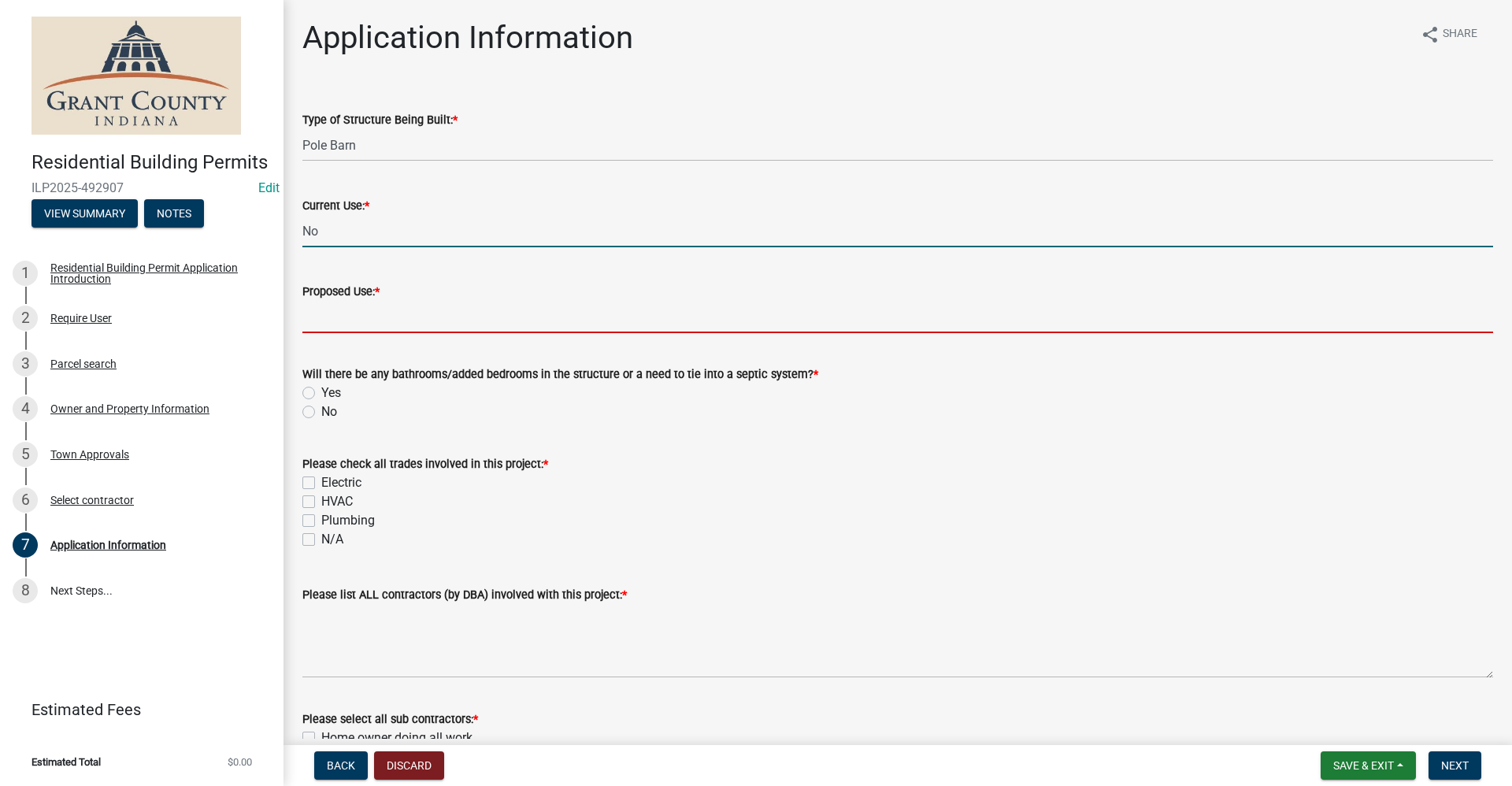
click at [329, 308] on input "Proposed Use: *" at bounding box center [897, 317] width 1191 height 33
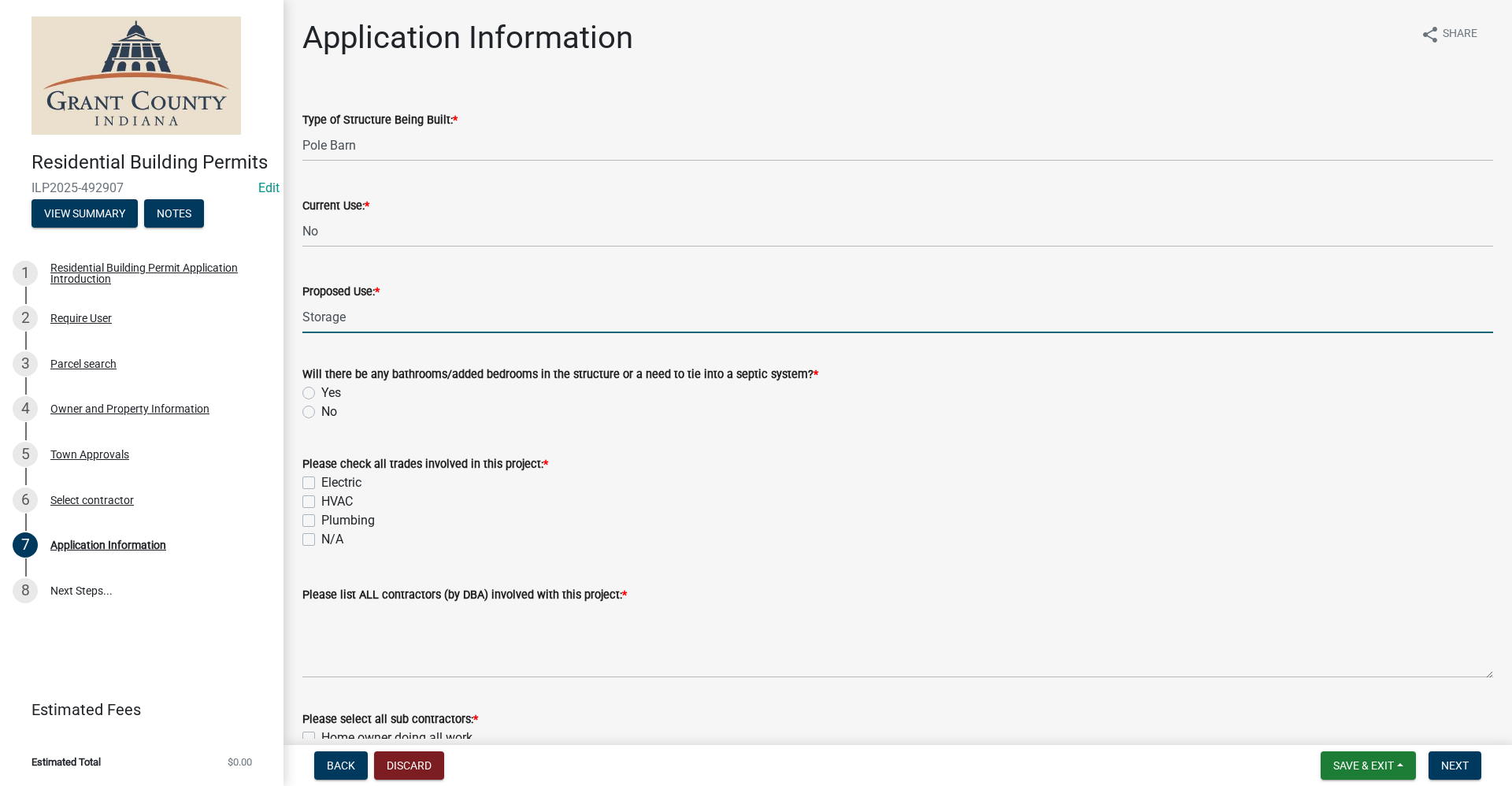
type input "Storage"
click at [727, 596] on div "Please list ALL contractors (by DBA) involved with this project: *" at bounding box center [897, 594] width 1191 height 19
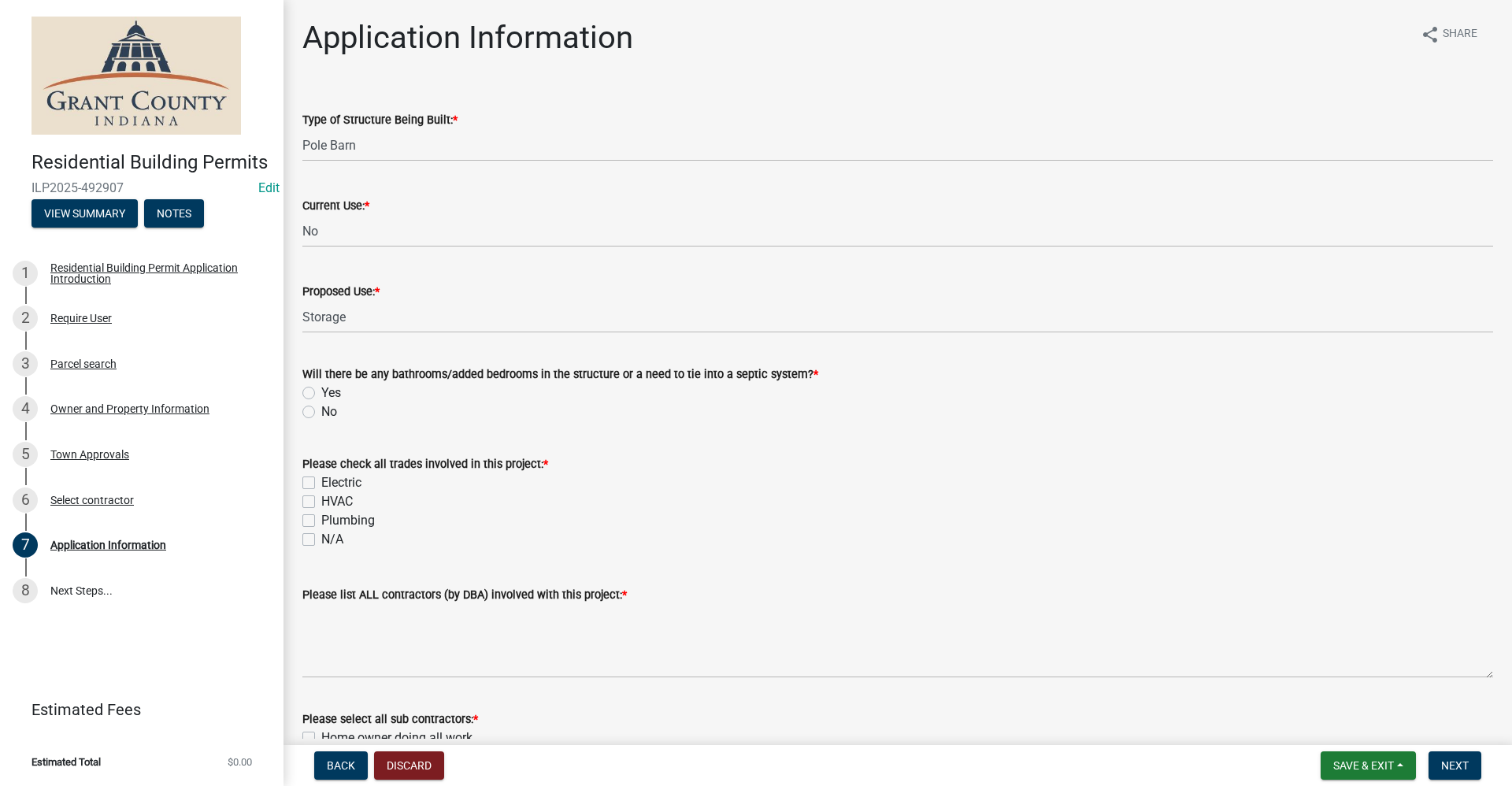
click at [321, 412] on label "No" at bounding box center [329, 411] width 16 height 19
click at [321, 412] on input "No" at bounding box center [326, 407] width 11 height 11
radio input "true"
click at [321, 538] on label "N/A" at bounding box center [332, 539] width 22 height 19
click at [321, 538] on input "N/A" at bounding box center [326, 535] width 11 height 11
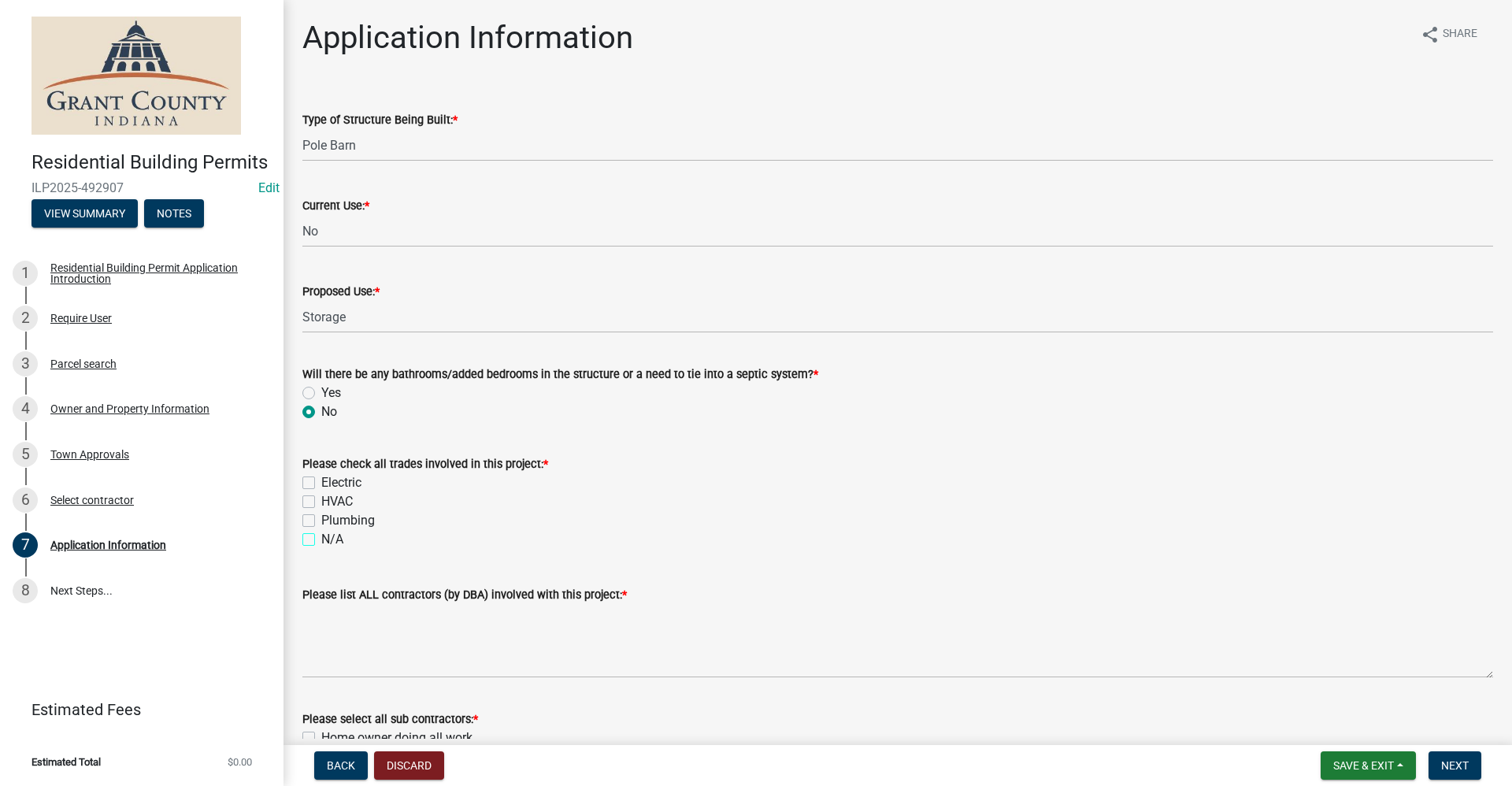
checkbox input "true"
checkbox input "false"
checkbox input "true"
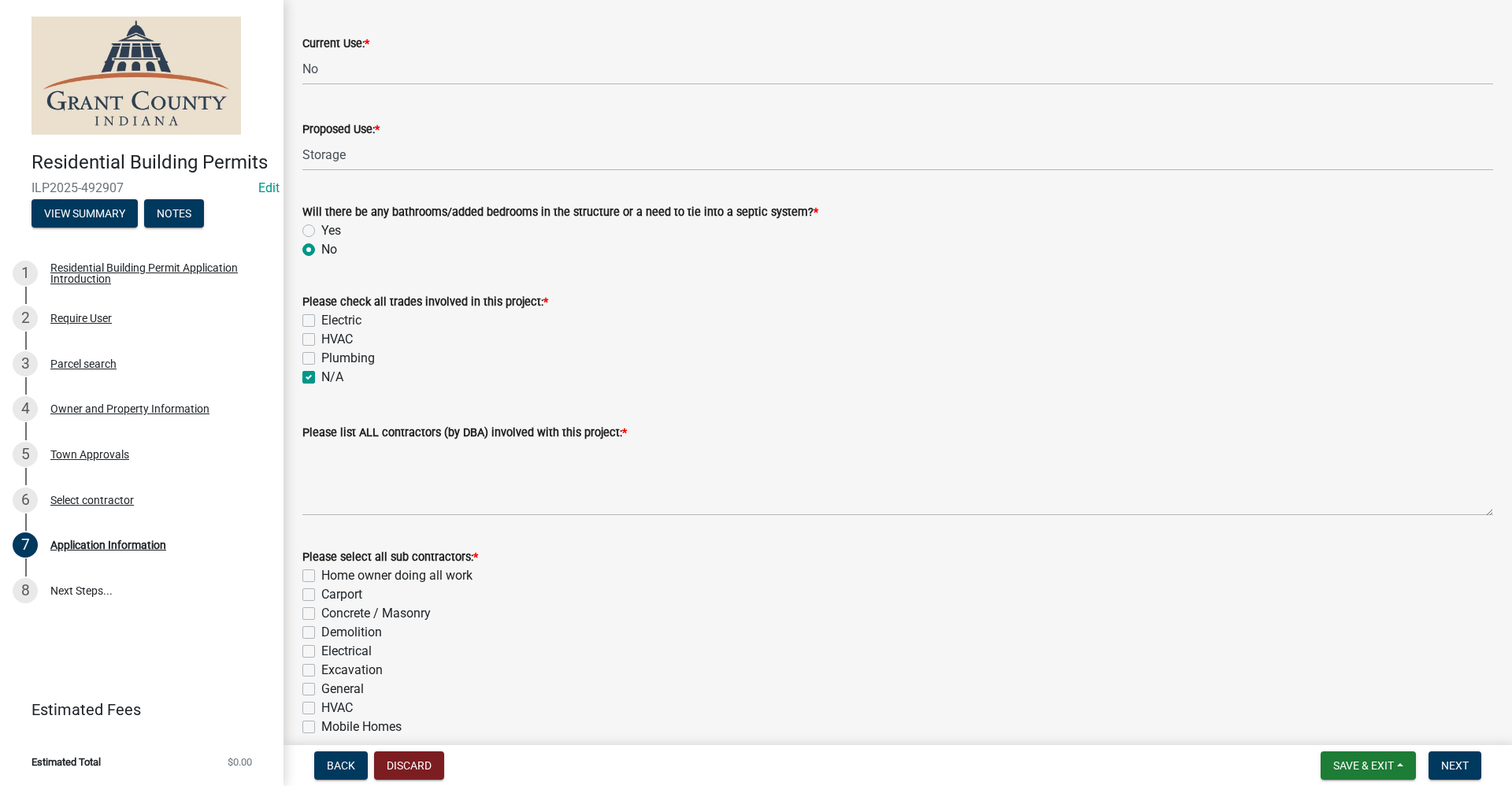
scroll to position [236, 0]
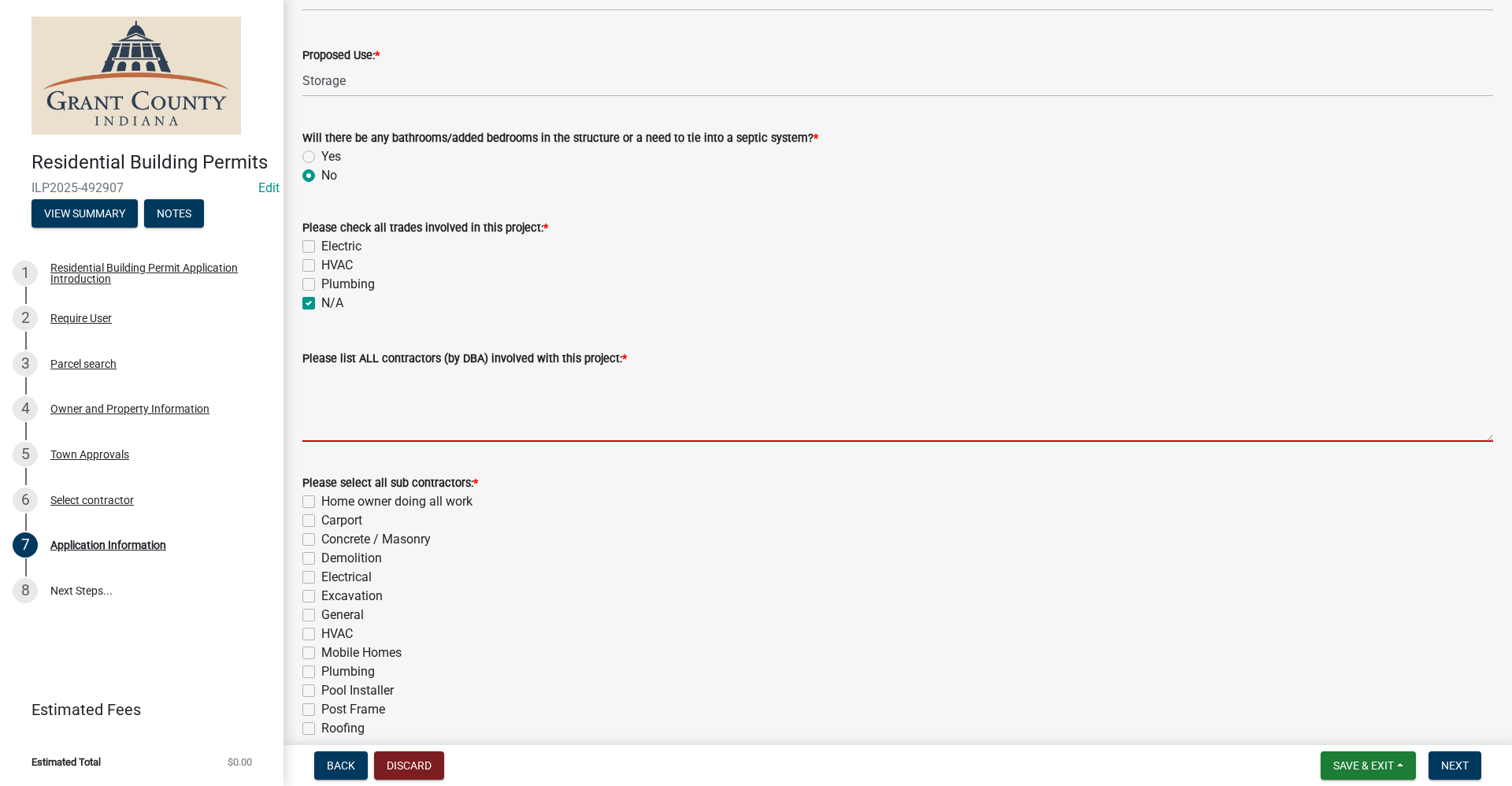
click at [329, 404] on textarea "Please list ALL contractors (by DBA) involved with this project: *" at bounding box center [897, 404] width 1191 height 74
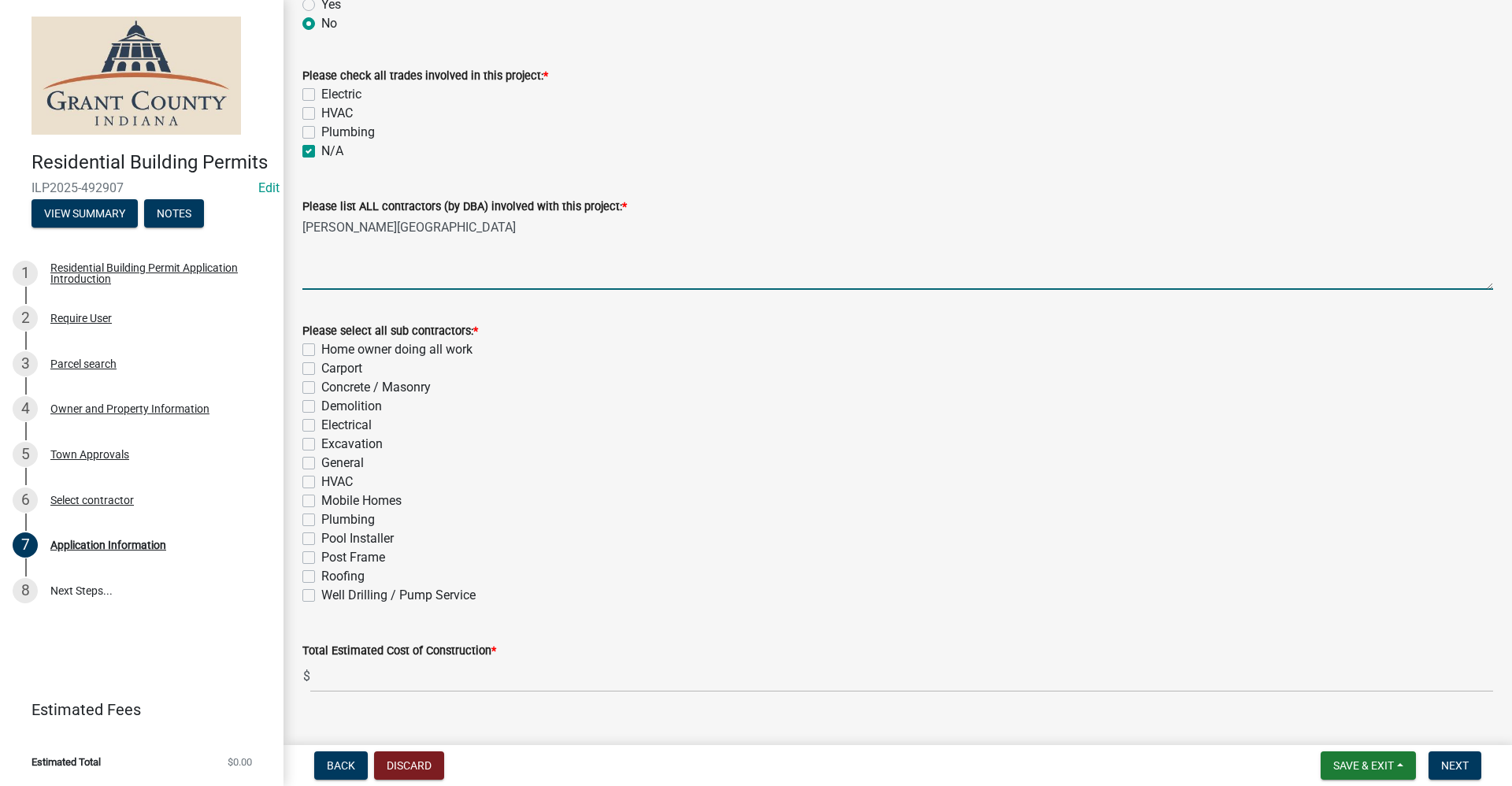
scroll to position [394, 0]
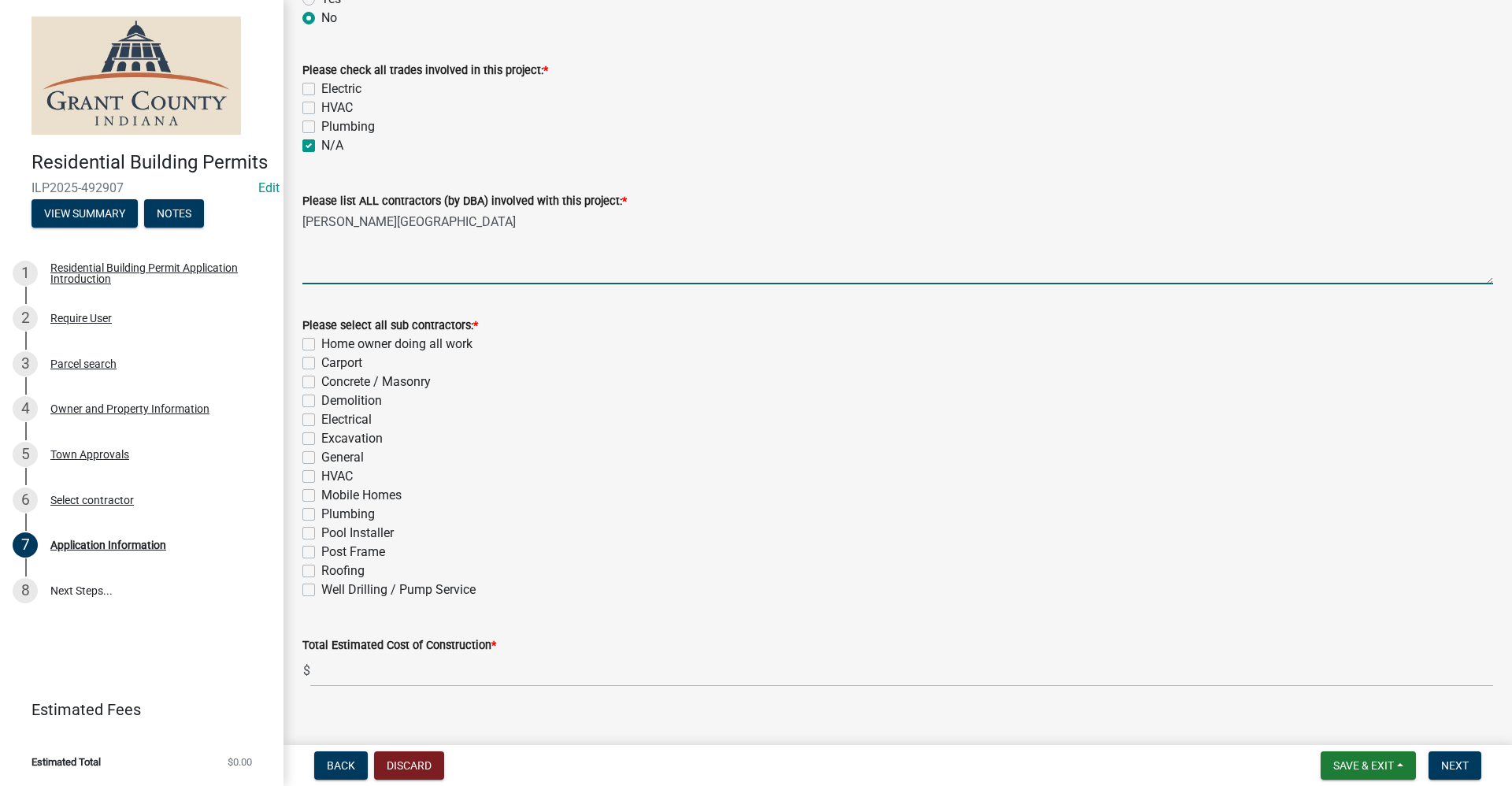
type textarea "[PERSON_NAME][GEOGRAPHIC_DATA]"
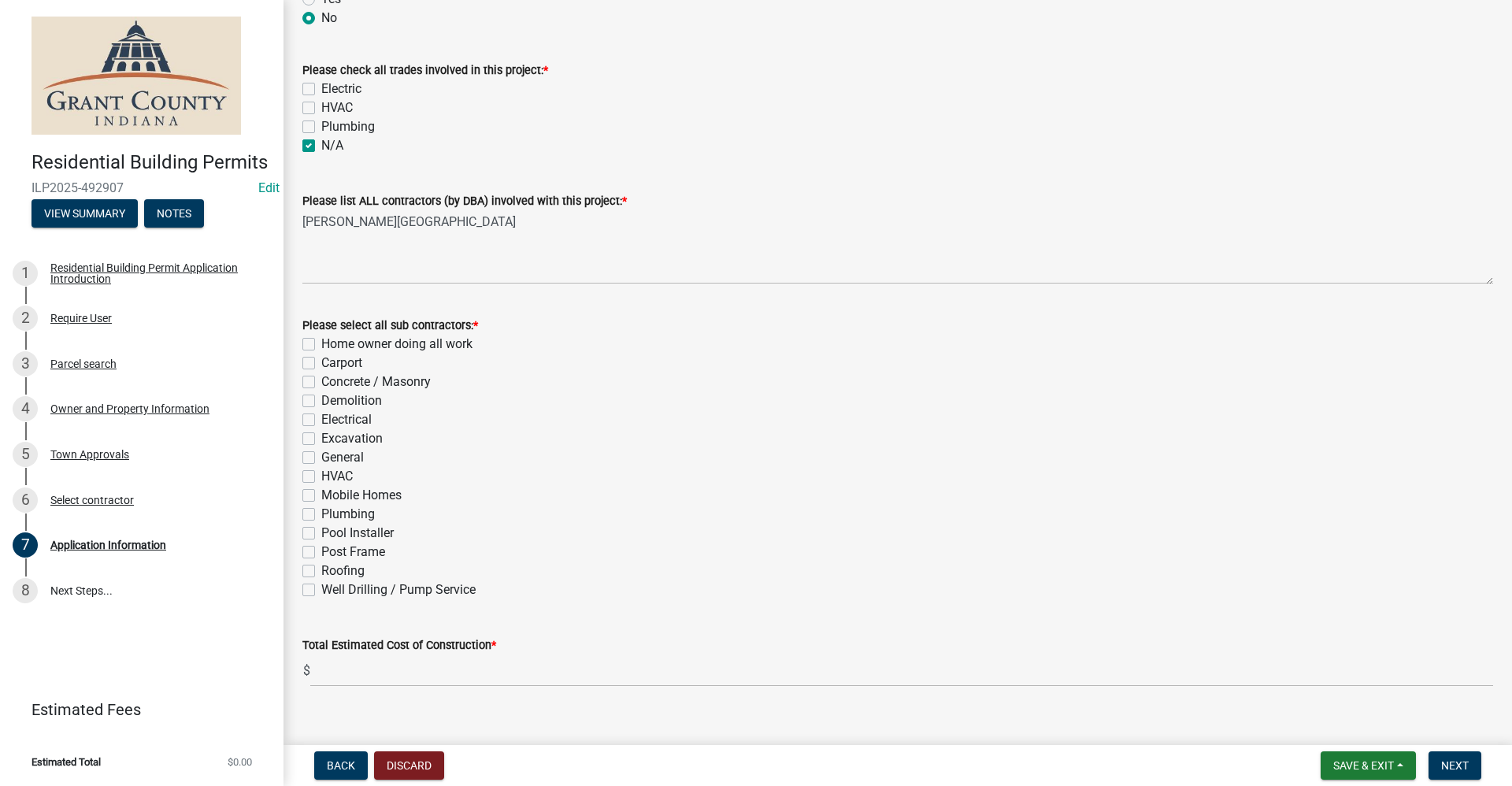
click at [321, 458] on label "General" at bounding box center [342, 457] width 42 height 19
click at [321, 458] on input "General" at bounding box center [326, 453] width 11 height 11
checkbox input "true"
checkbox input "false"
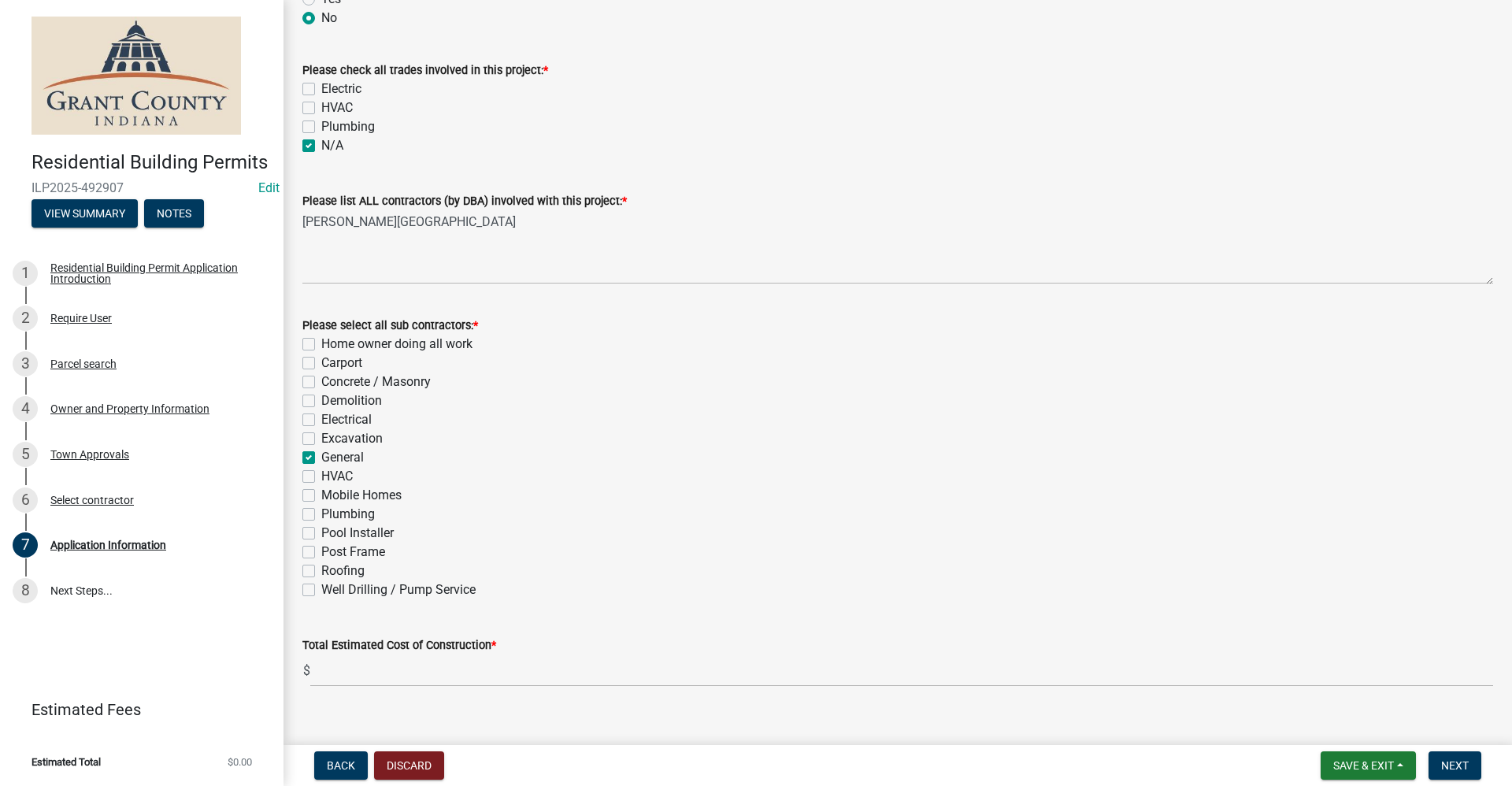
checkbox input "false"
checkbox input "true"
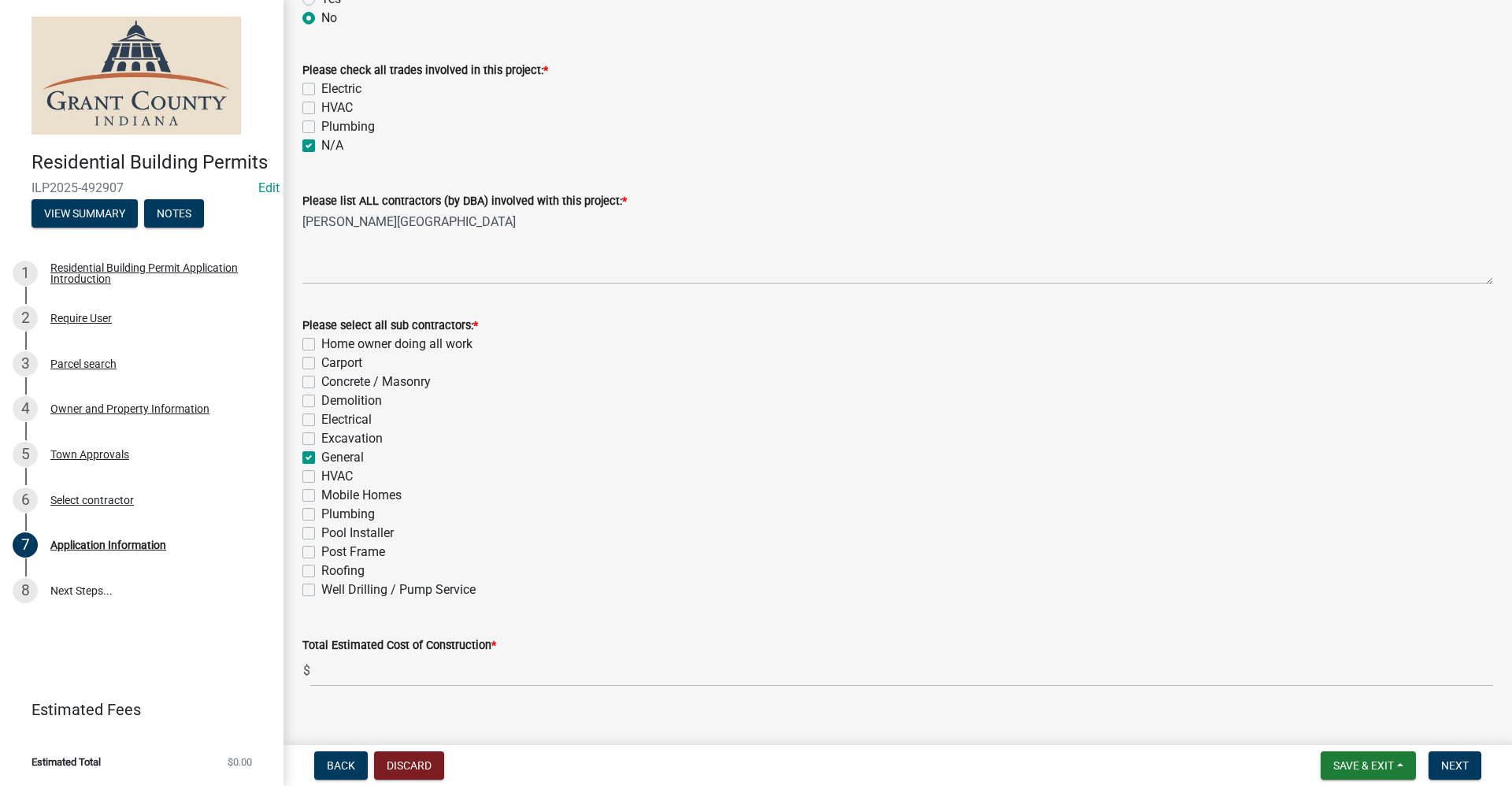
checkbox input "false"
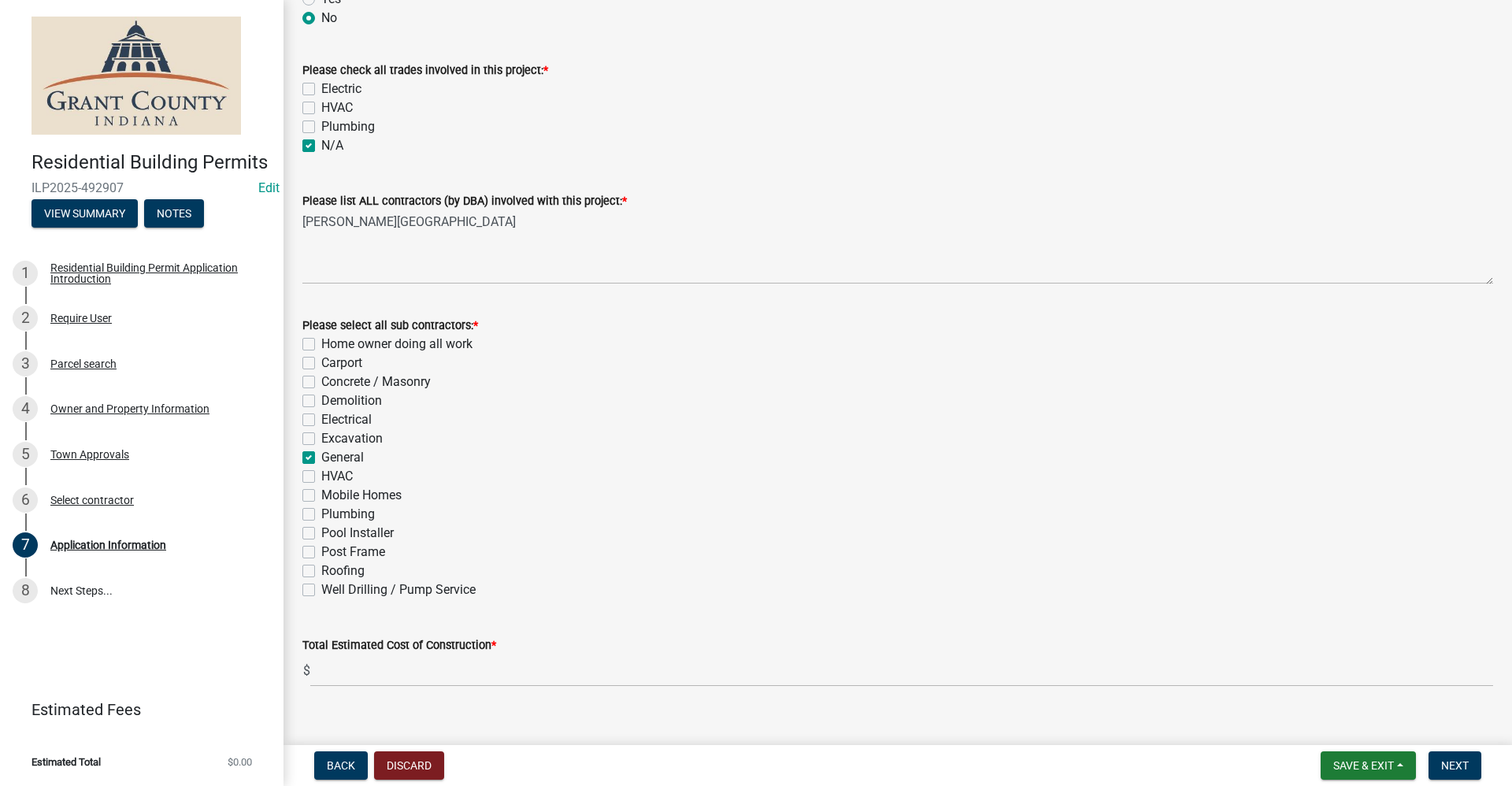
checkbox input "false"
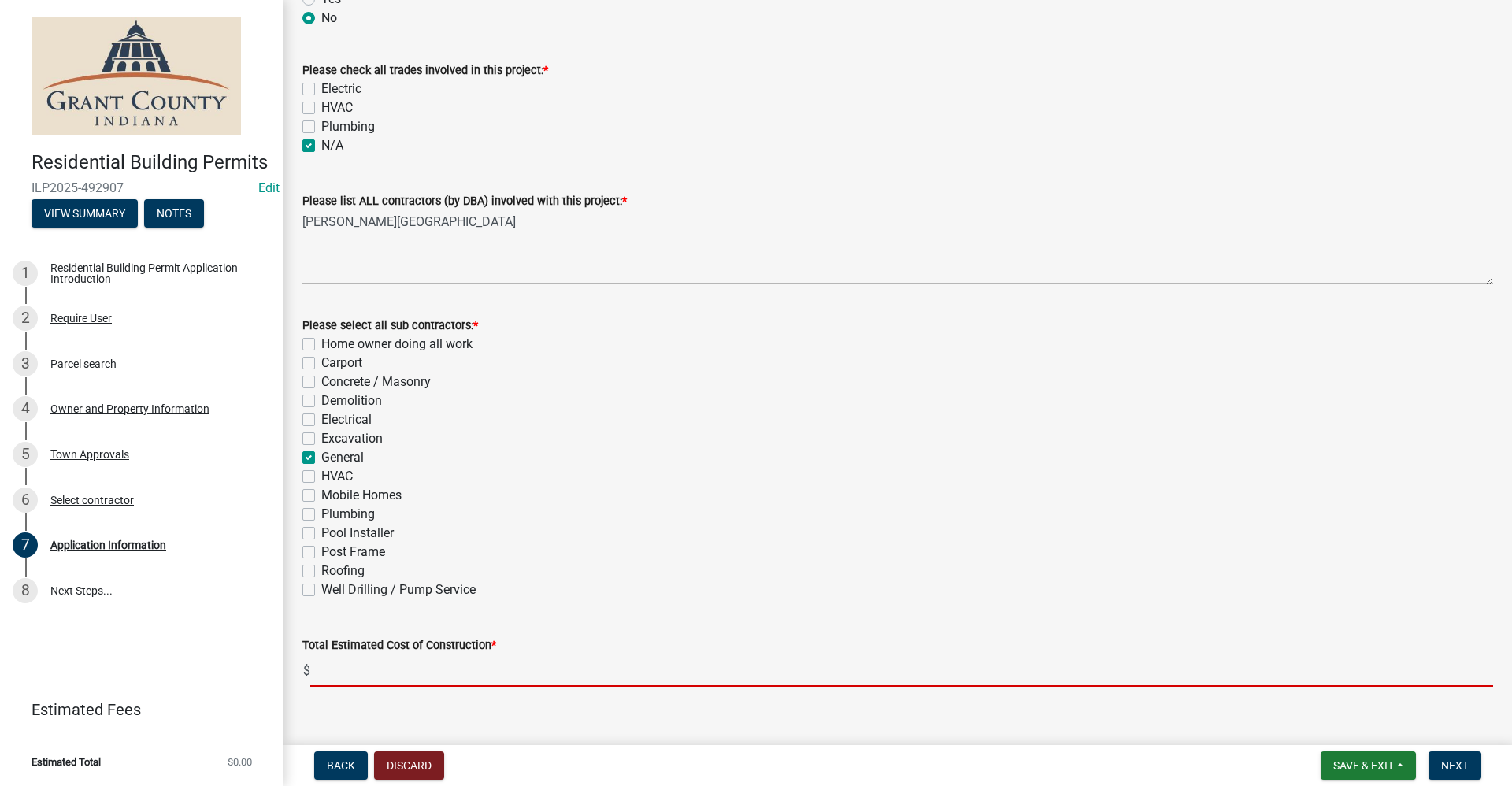
click at [343, 674] on input "text" at bounding box center [902, 671] width 1183 height 33
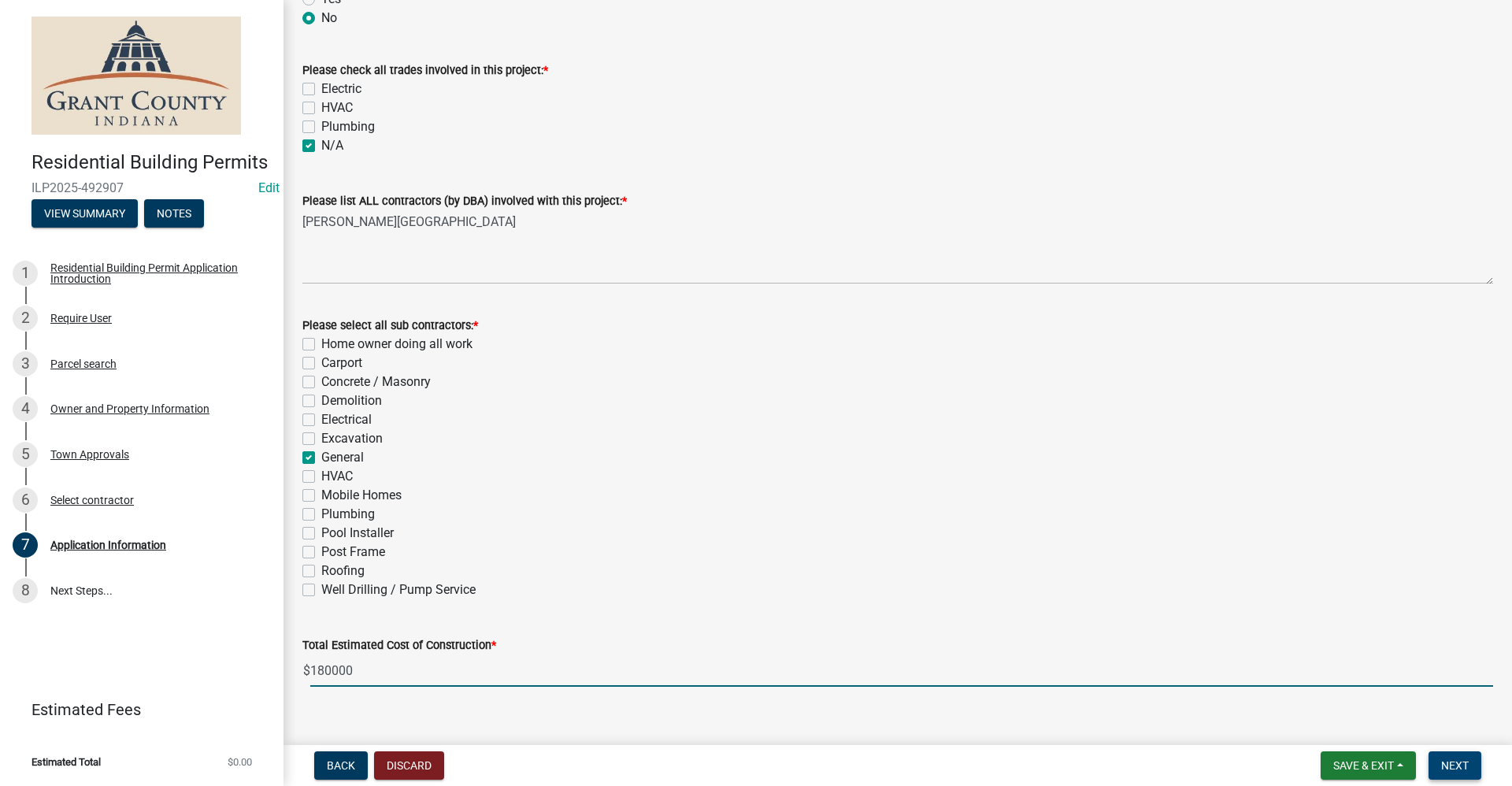
type input "180000"
click at [1469, 759] on span "Next" at bounding box center [1456, 765] width 28 height 12
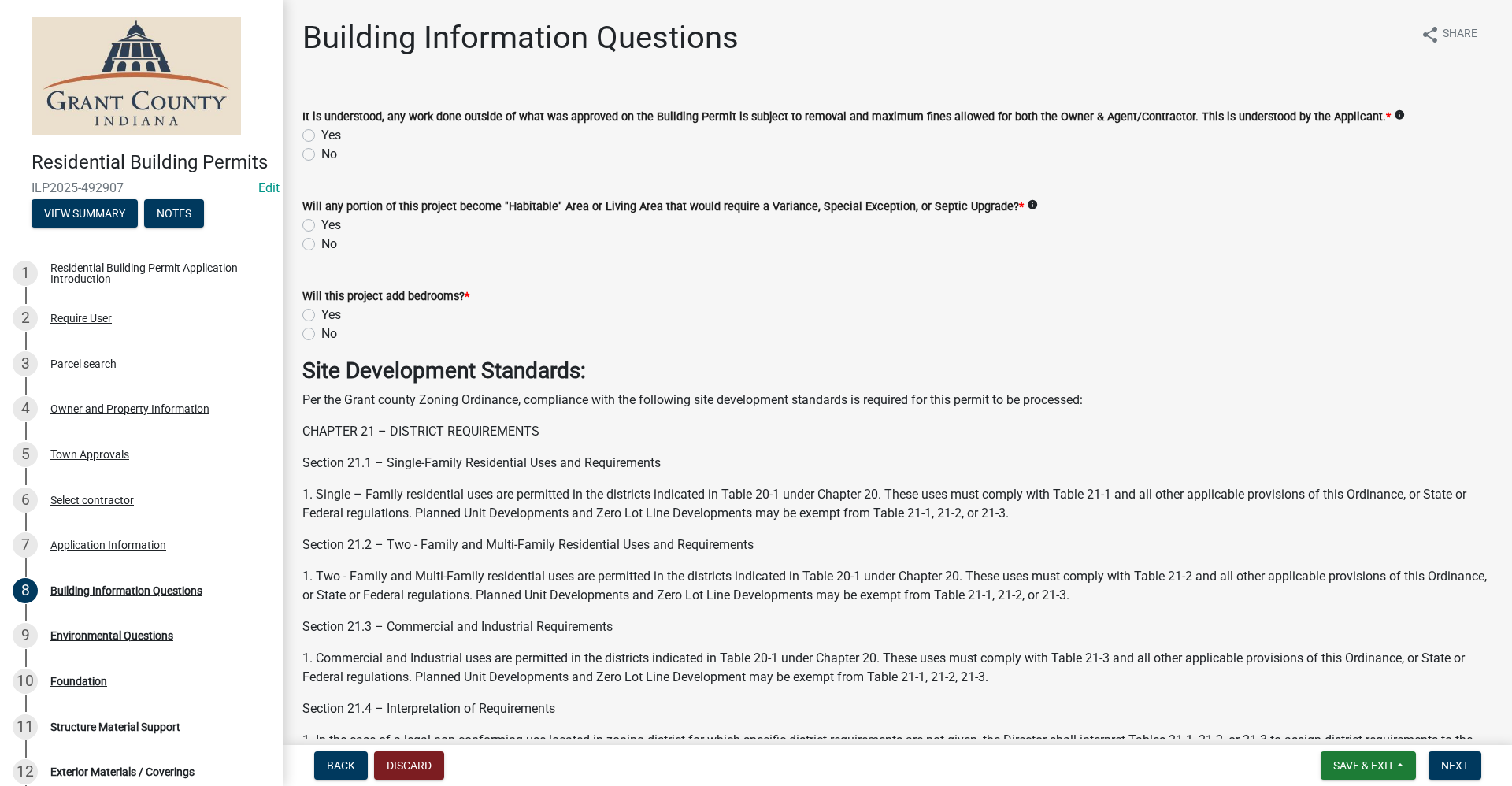
click at [321, 133] on label "Yes" at bounding box center [331, 135] width 20 height 19
click at [321, 133] on input "Yes" at bounding box center [326, 131] width 11 height 11
radio input "true"
click at [321, 242] on label "No" at bounding box center [329, 243] width 16 height 19
click at [321, 242] on input "No" at bounding box center [326, 239] width 11 height 11
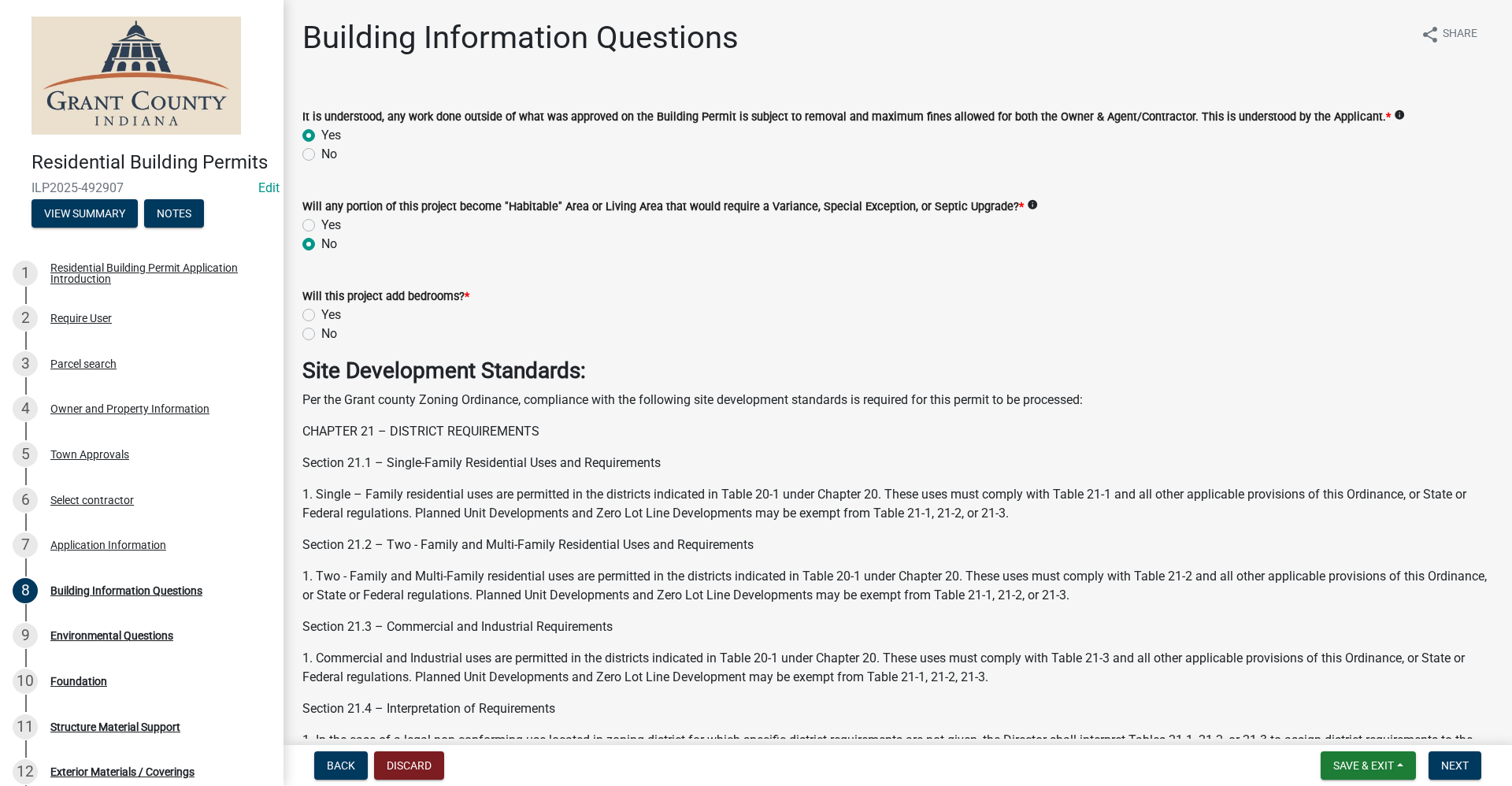
radio input "true"
drag, startPoint x: 310, startPoint y: 336, endPoint x: 529, endPoint y: 534, distance: 295.2
click at [321, 336] on label "No" at bounding box center [329, 333] width 16 height 19
click at [321, 335] on input "No" at bounding box center [326, 329] width 11 height 11
radio input "true"
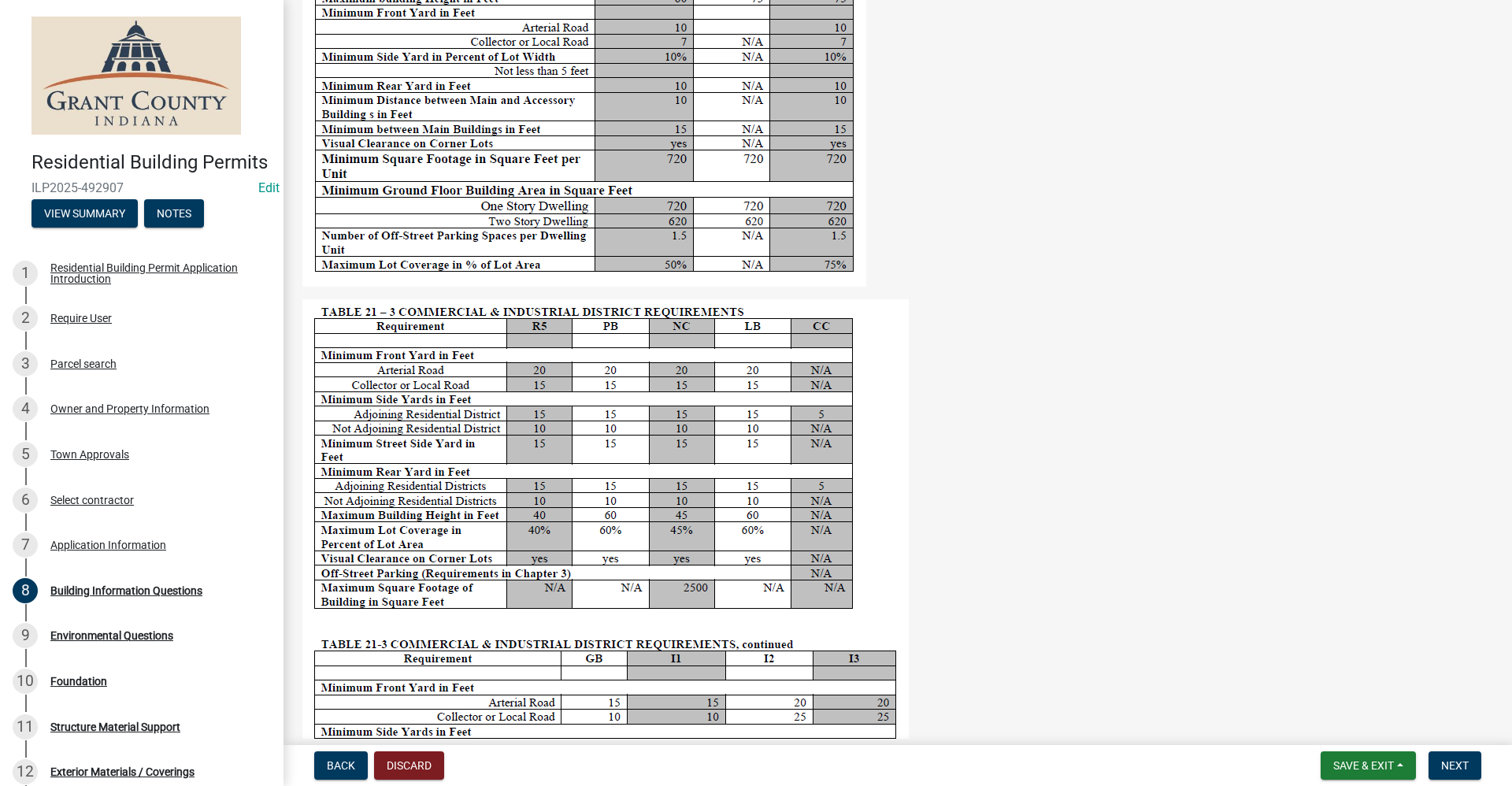
scroll to position [2677, 0]
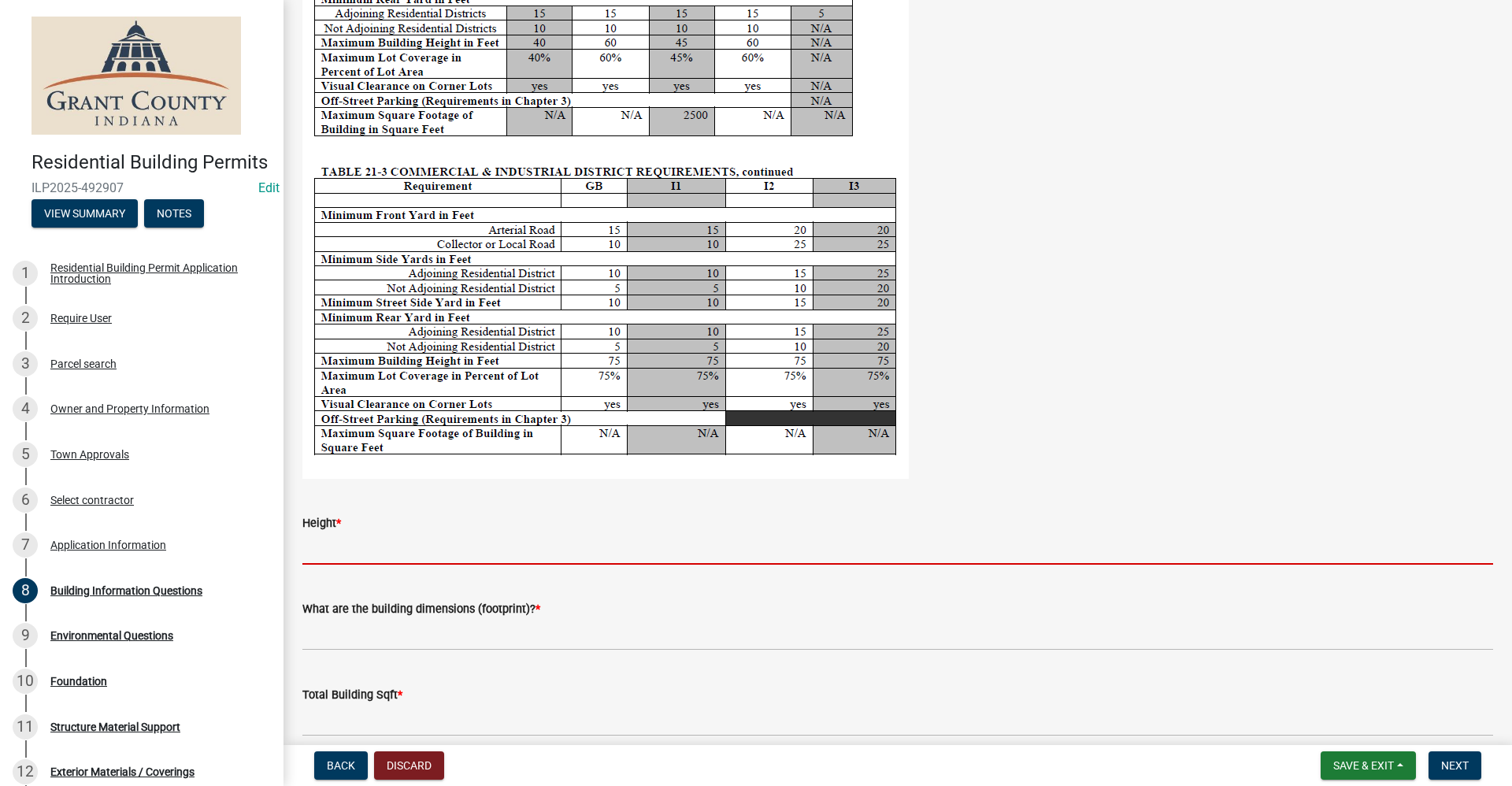
click at [345, 553] on input "Height *" at bounding box center [897, 548] width 1191 height 33
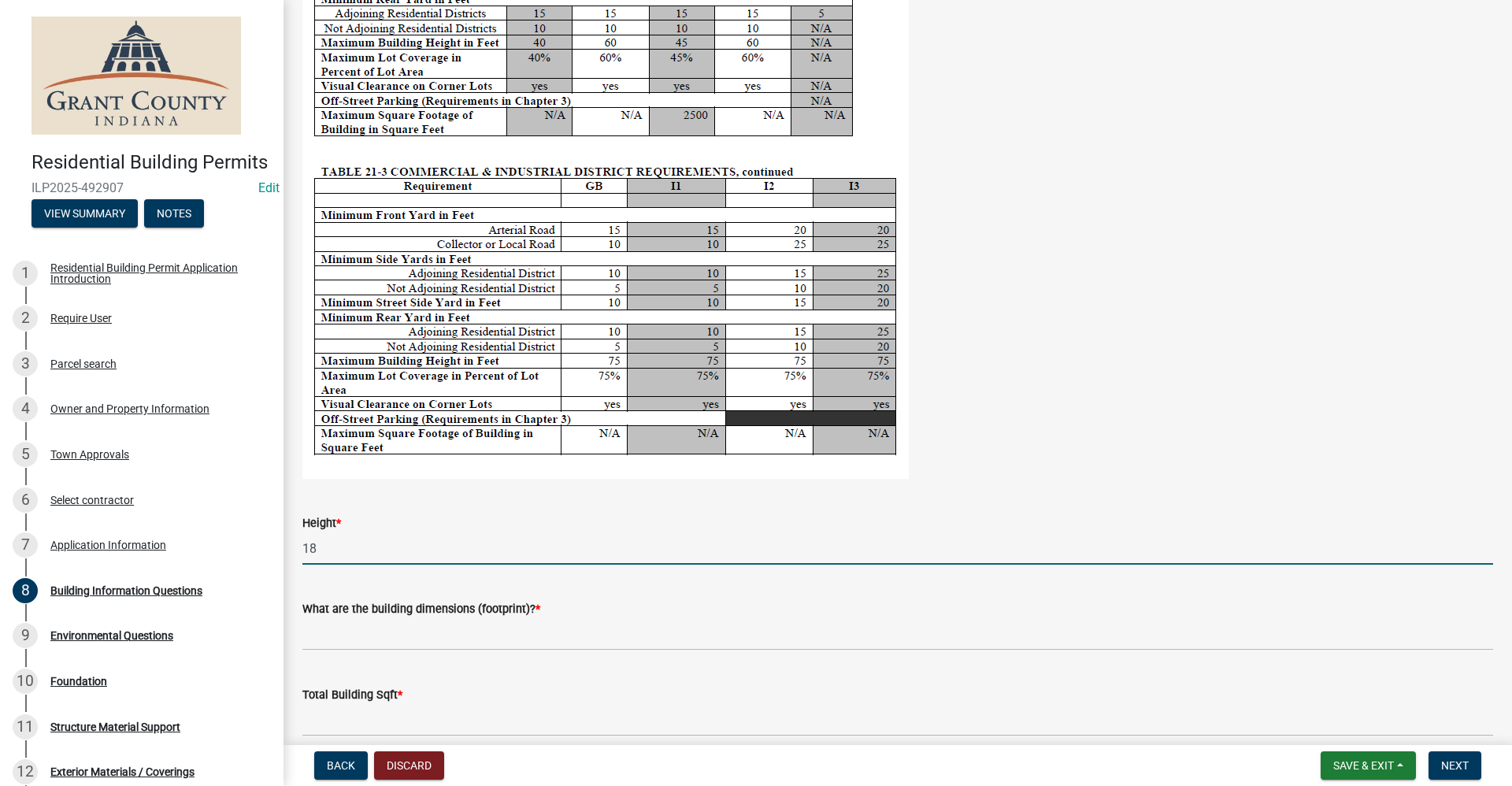
type input "18 ft"
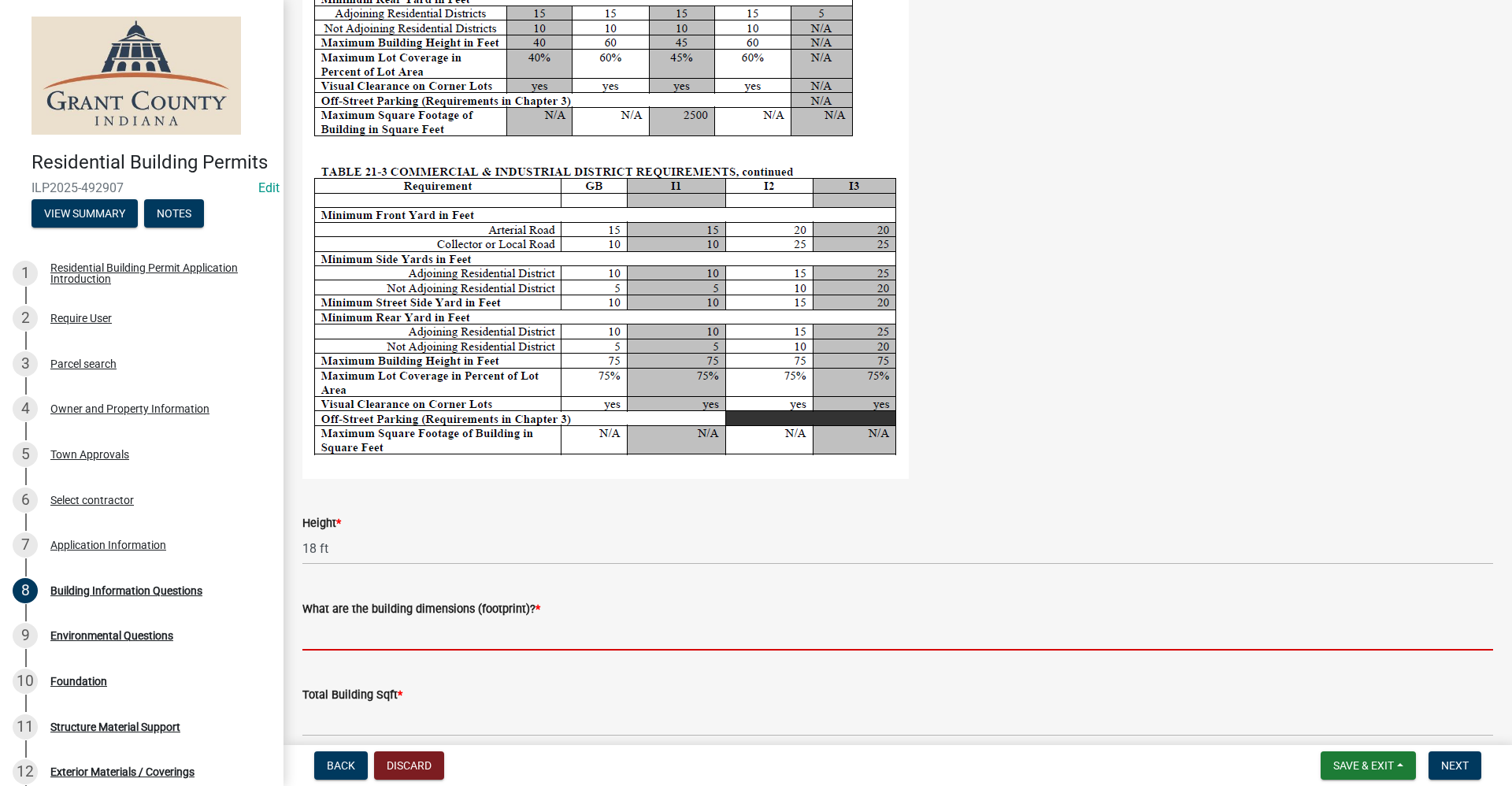
click at [340, 638] on input "What are the building dimensions (footprint)? *" at bounding box center [897, 635] width 1191 height 33
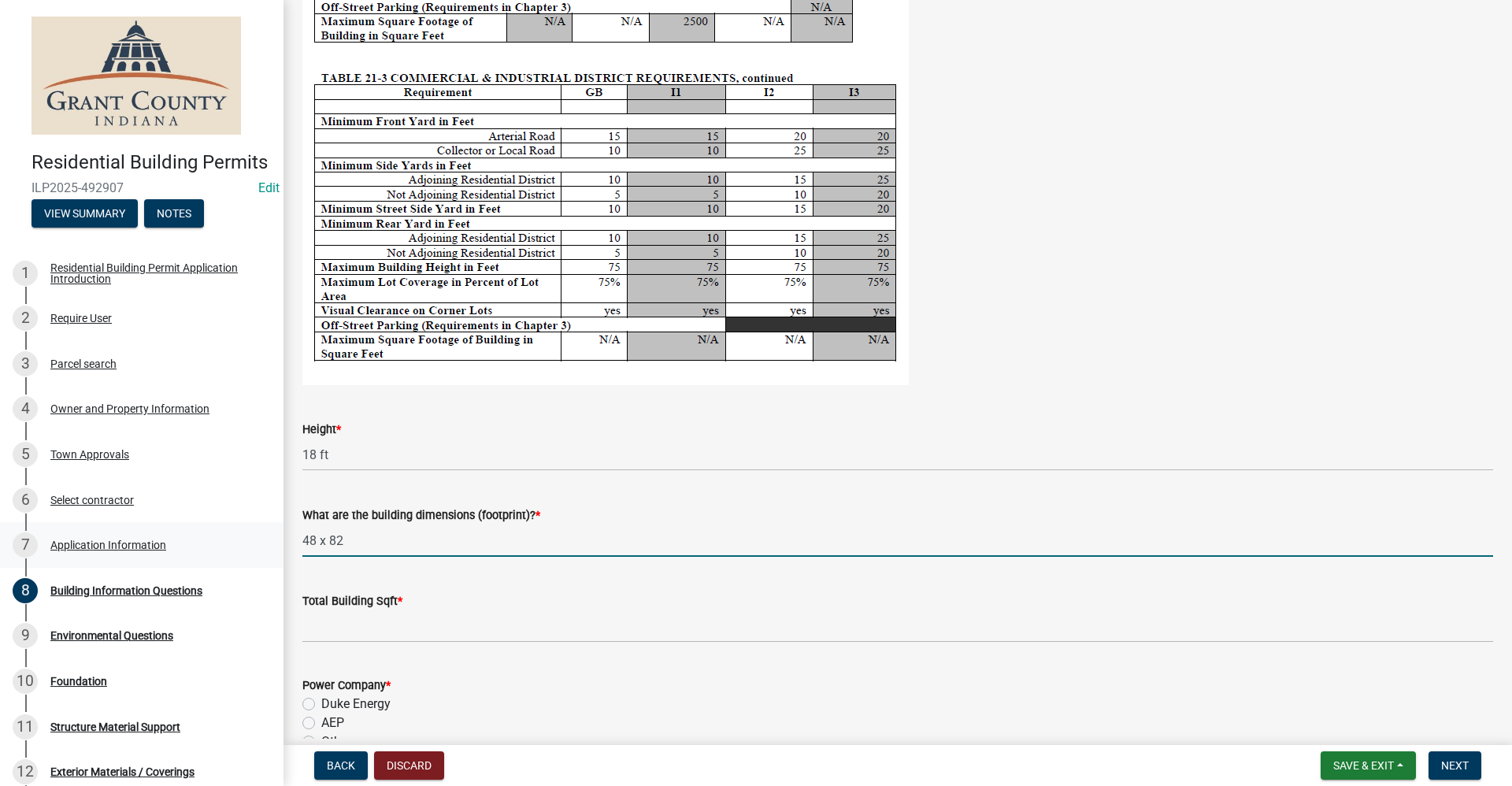
scroll to position [2914, 0]
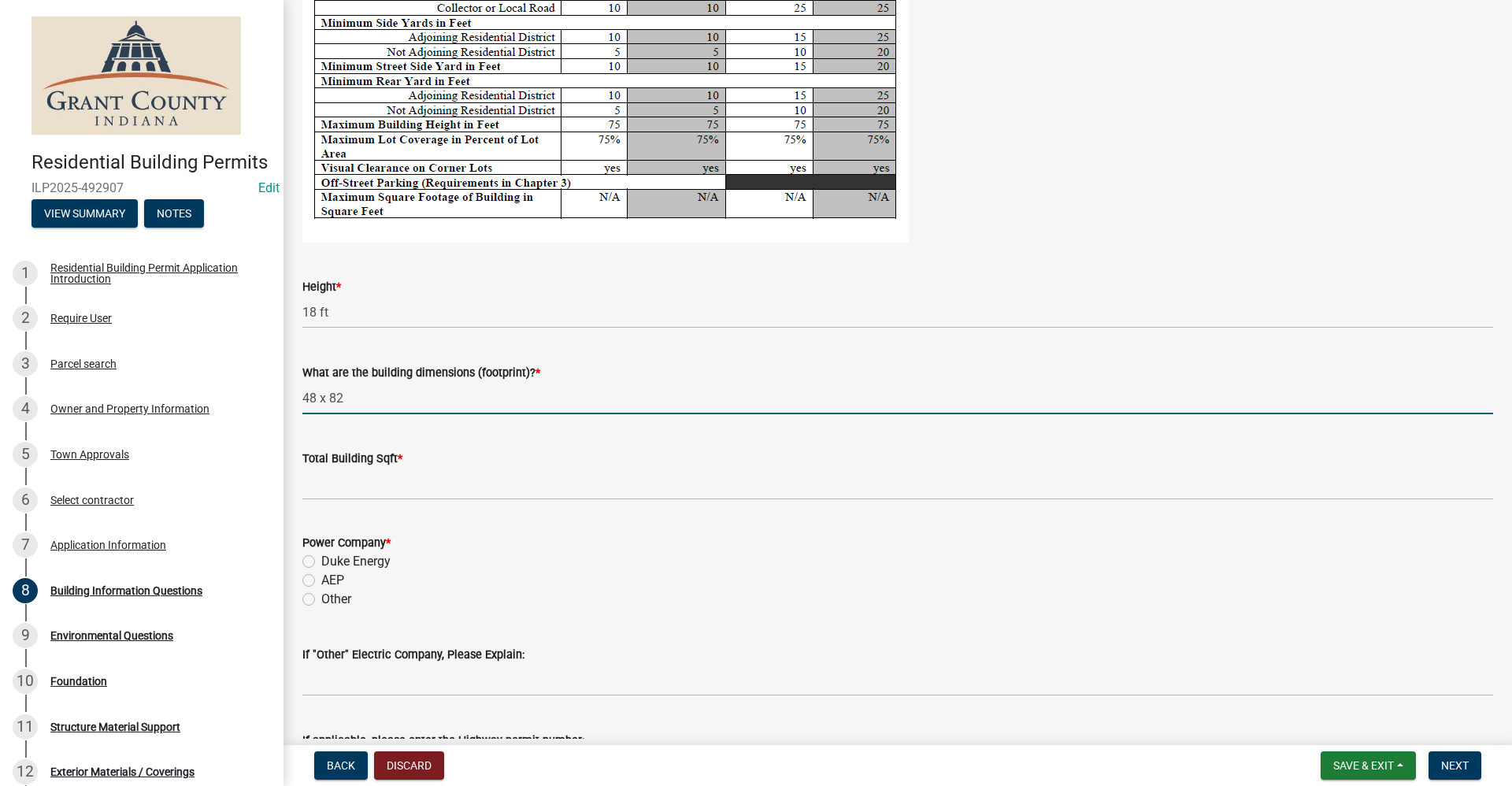
type input "48 x 82"
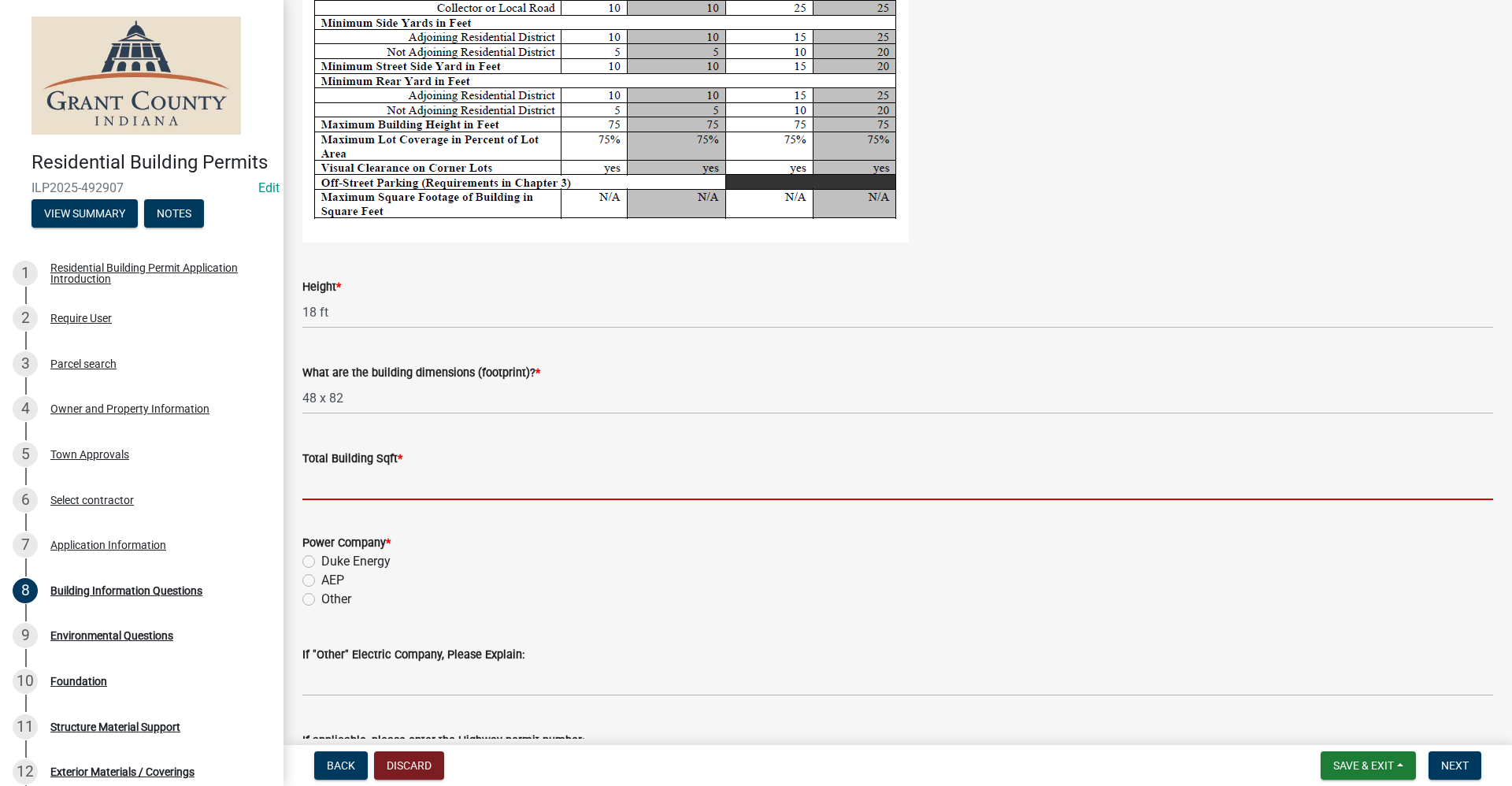
click at [323, 485] on input "text" at bounding box center [897, 484] width 1191 height 33
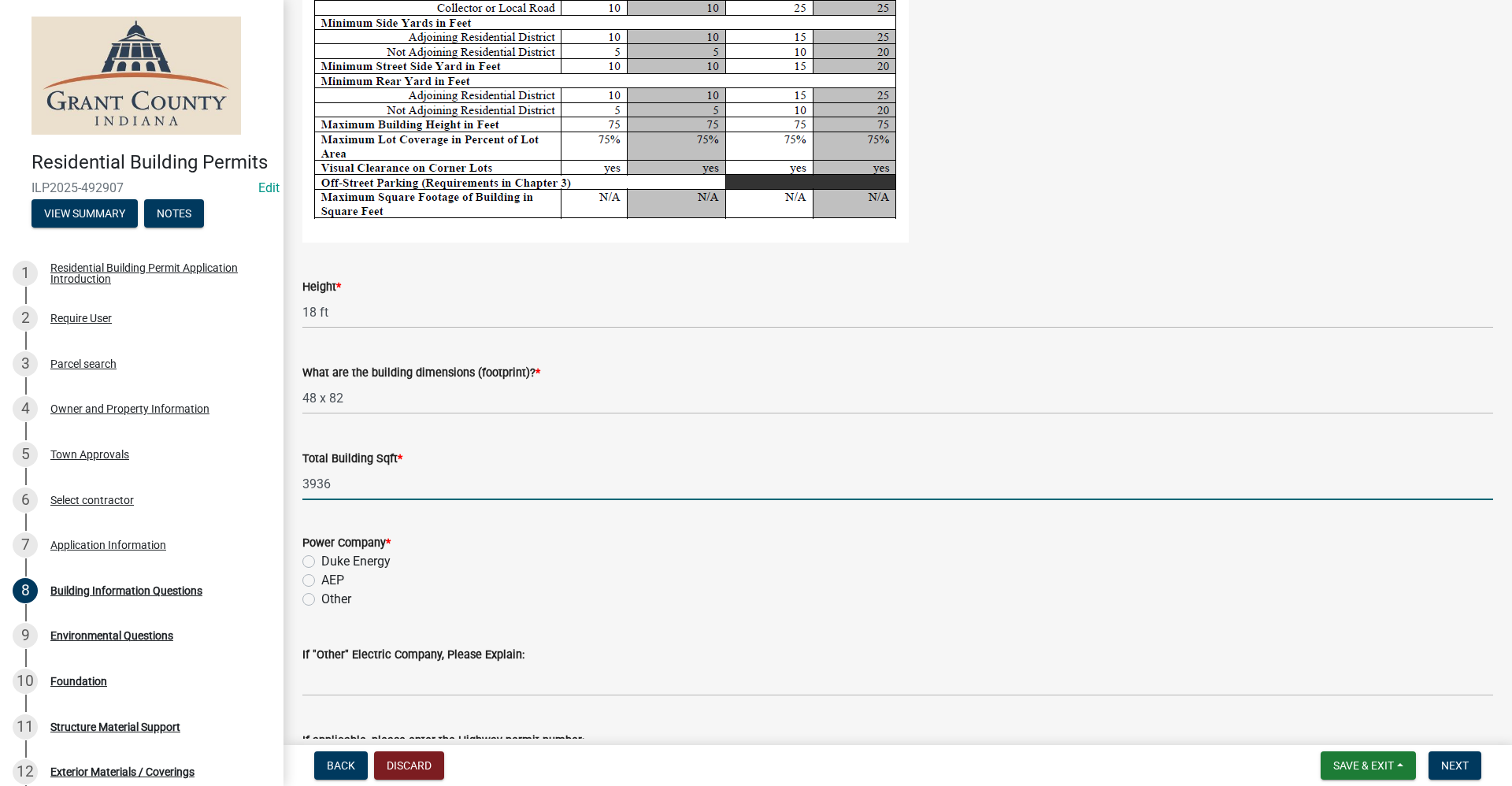
type input "3936"
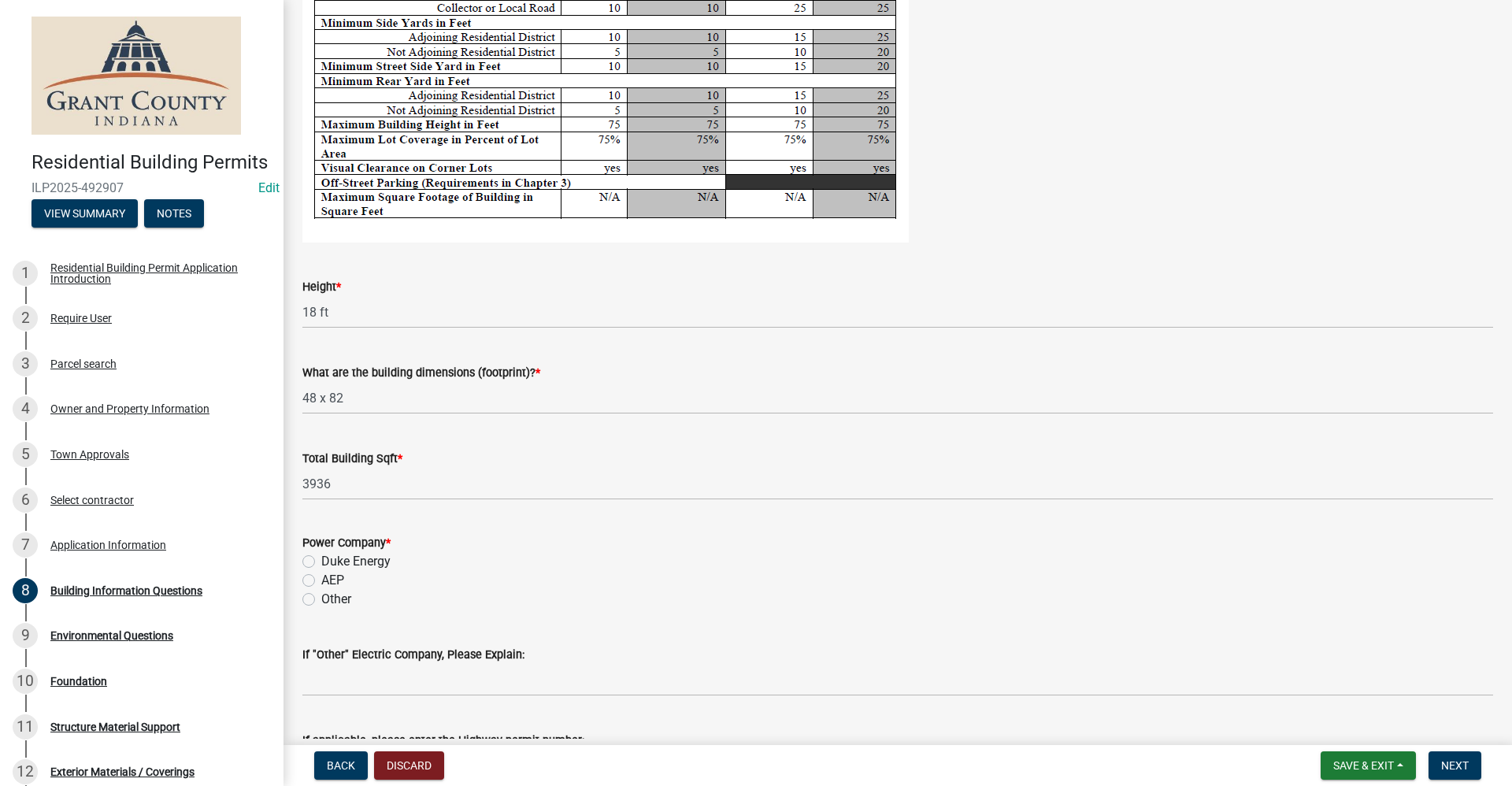
click at [321, 579] on label "AEP" at bounding box center [333, 580] width 23 height 19
click at [321, 579] on input "AEP" at bounding box center [326, 576] width 11 height 11
radio input "true"
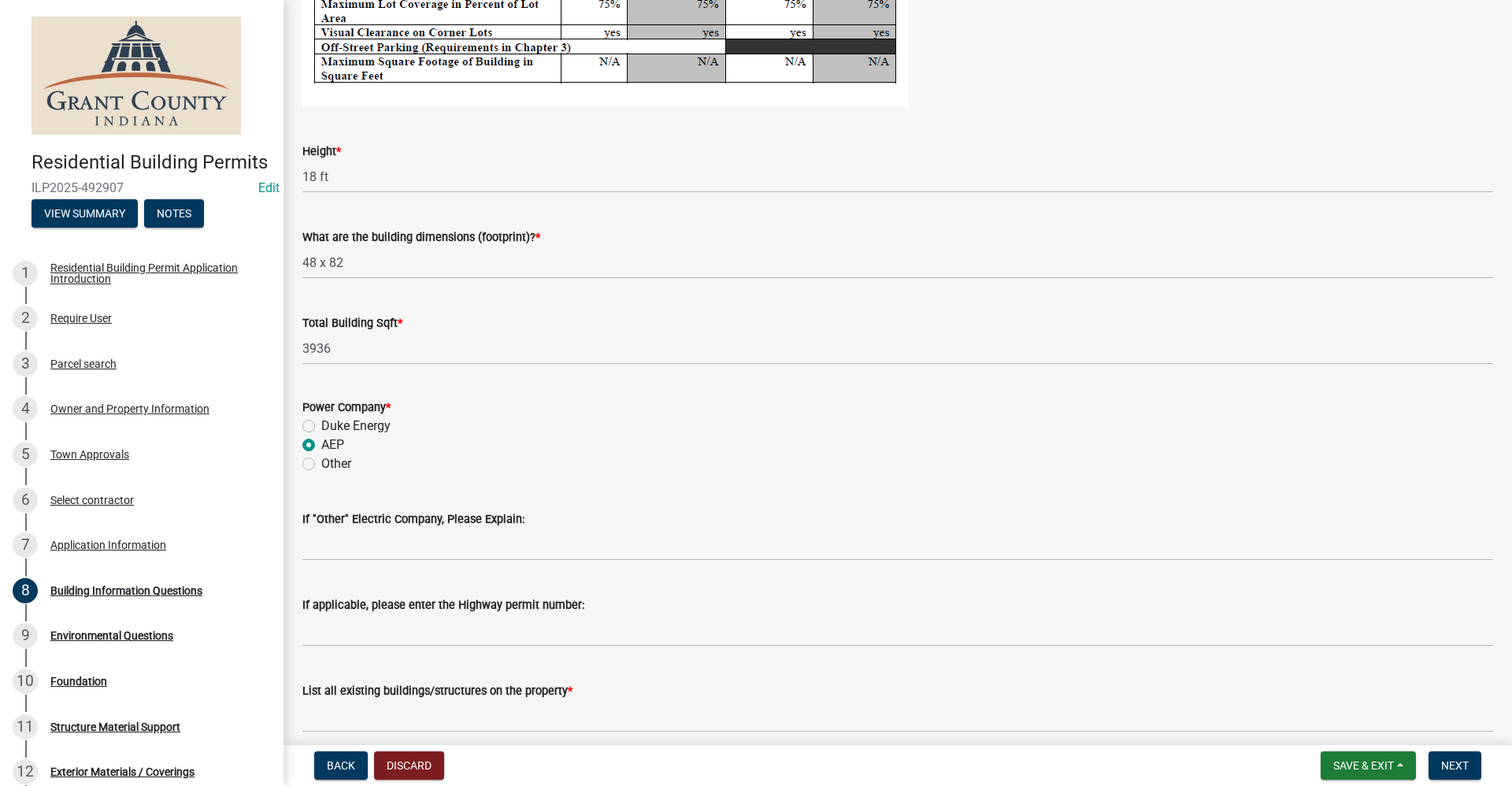
scroll to position [3204, 0]
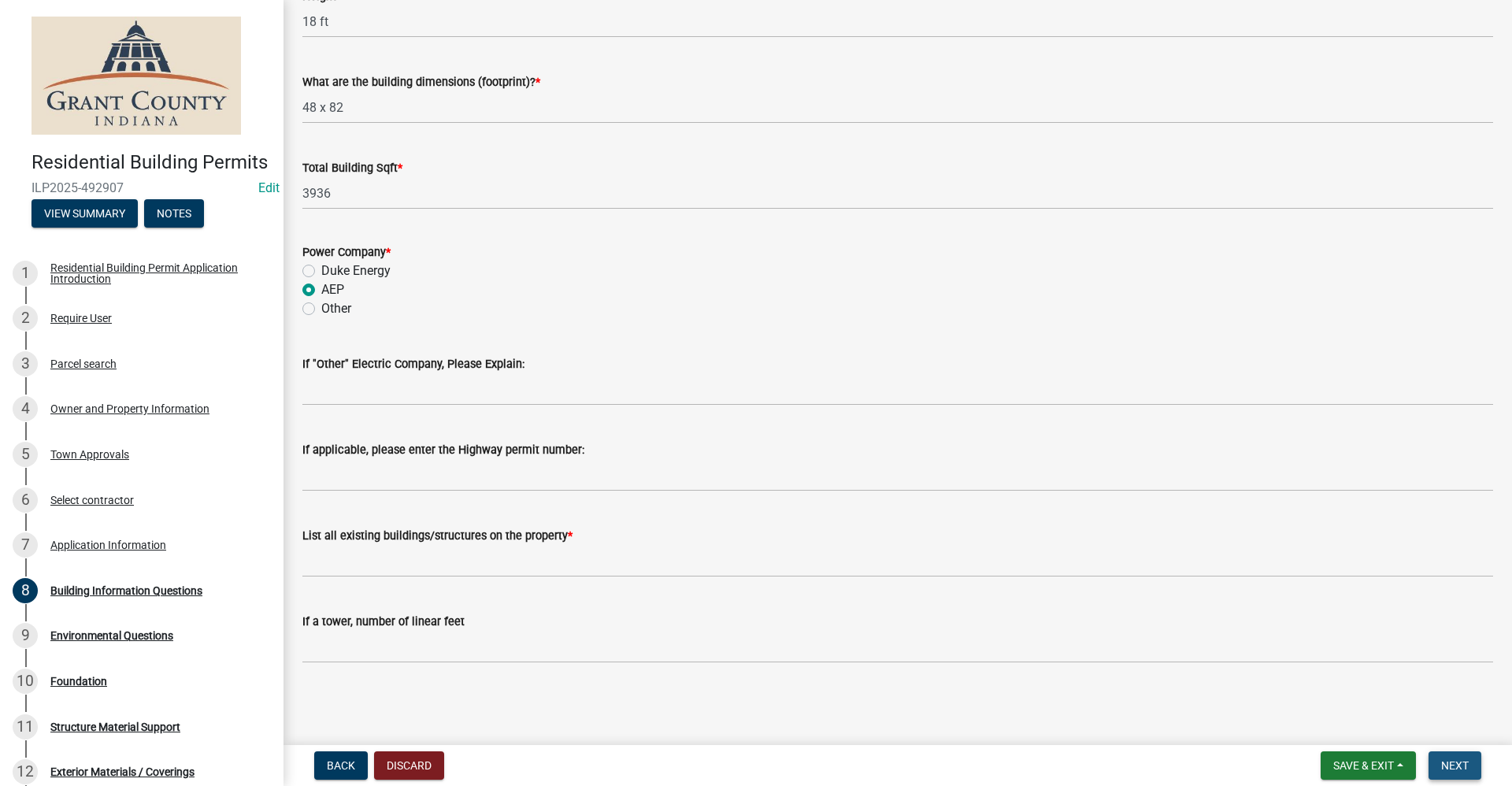
click at [1466, 767] on span "Next" at bounding box center [1456, 765] width 28 height 12
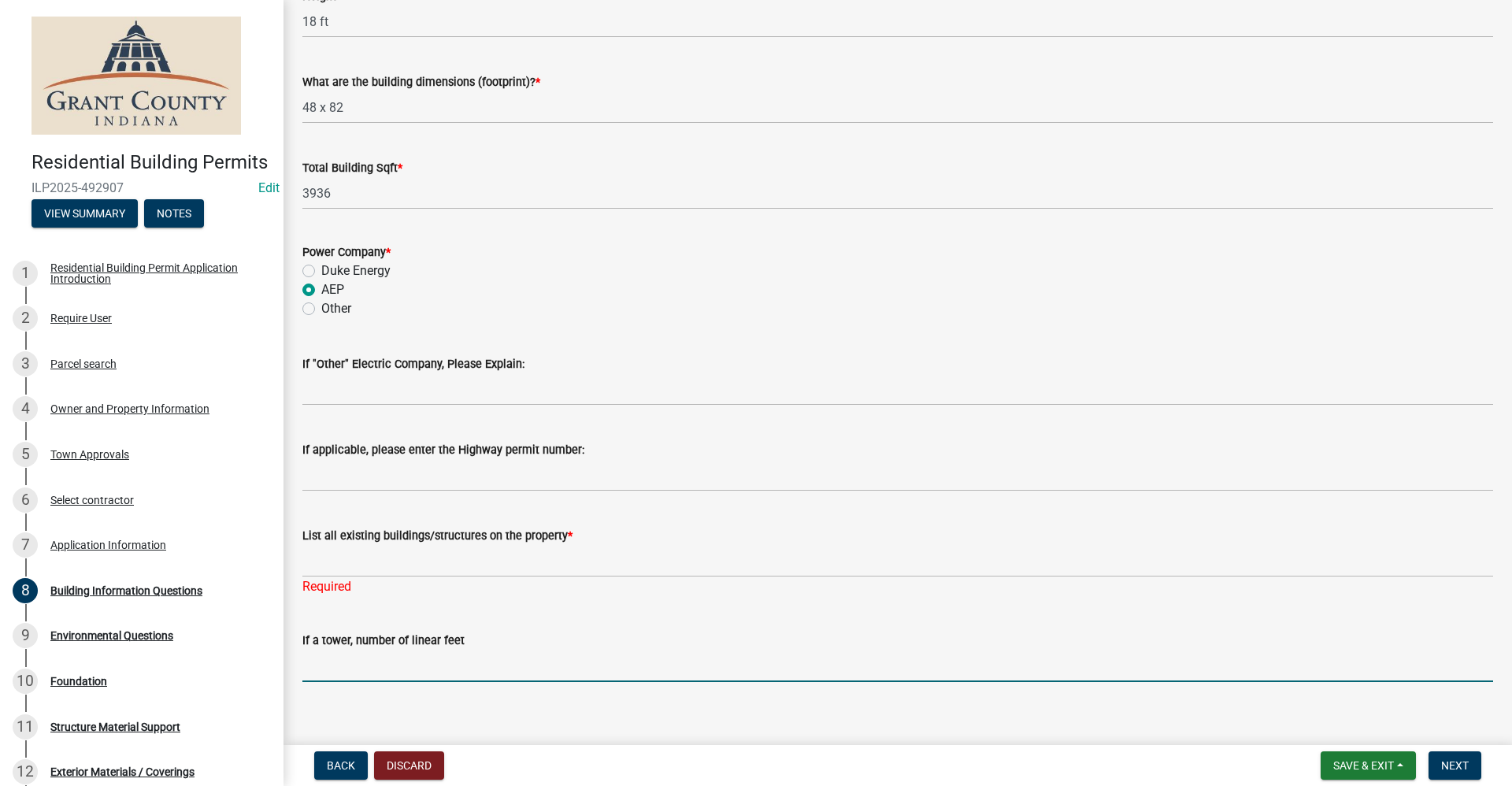
click at [323, 669] on input "text" at bounding box center [897, 666] width 1191 height 33
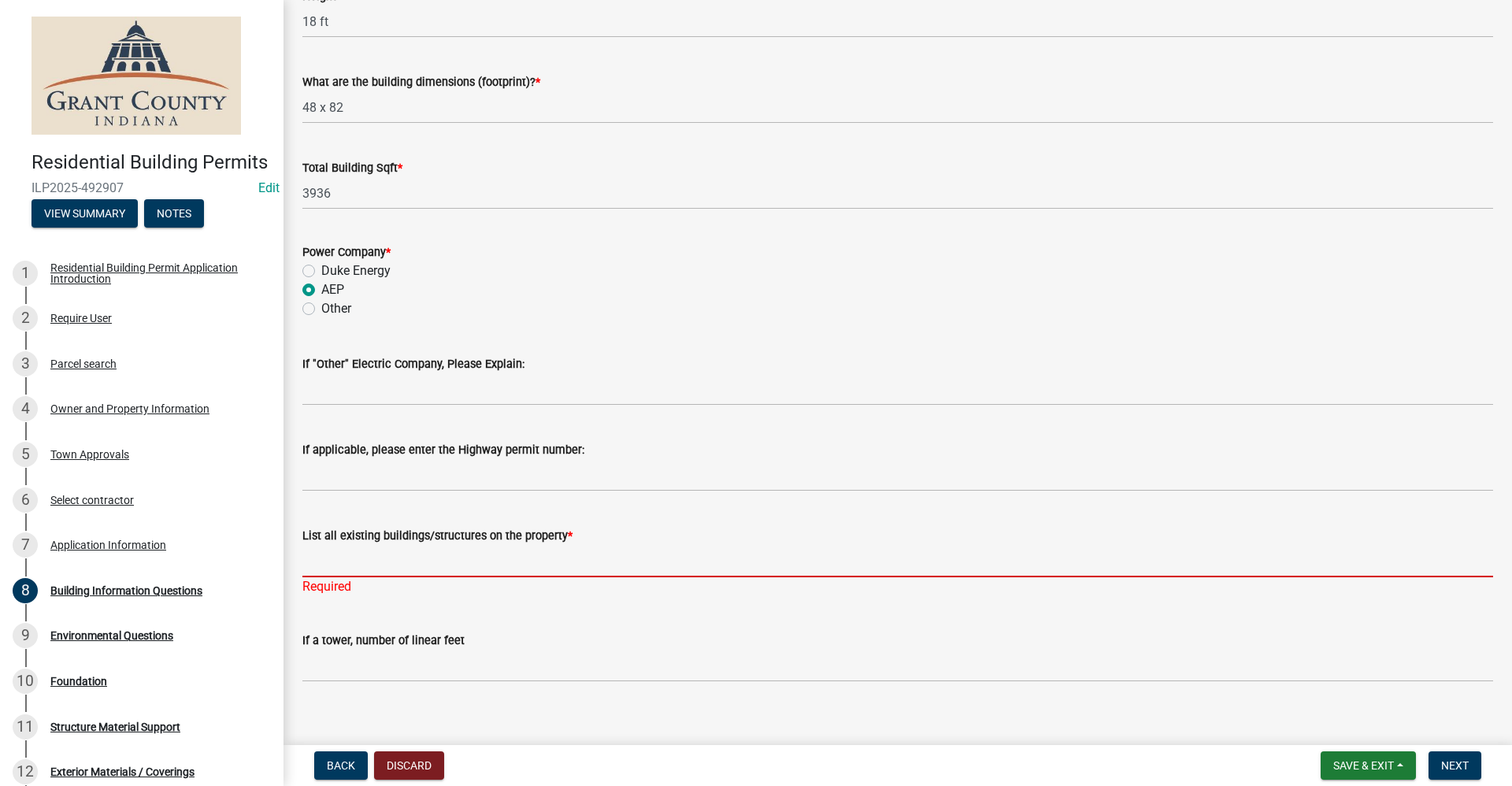
click at [337, 568] on input "List all existing buildings/structures on the property *" at bounding box center [897, 561] width 1191 height 33
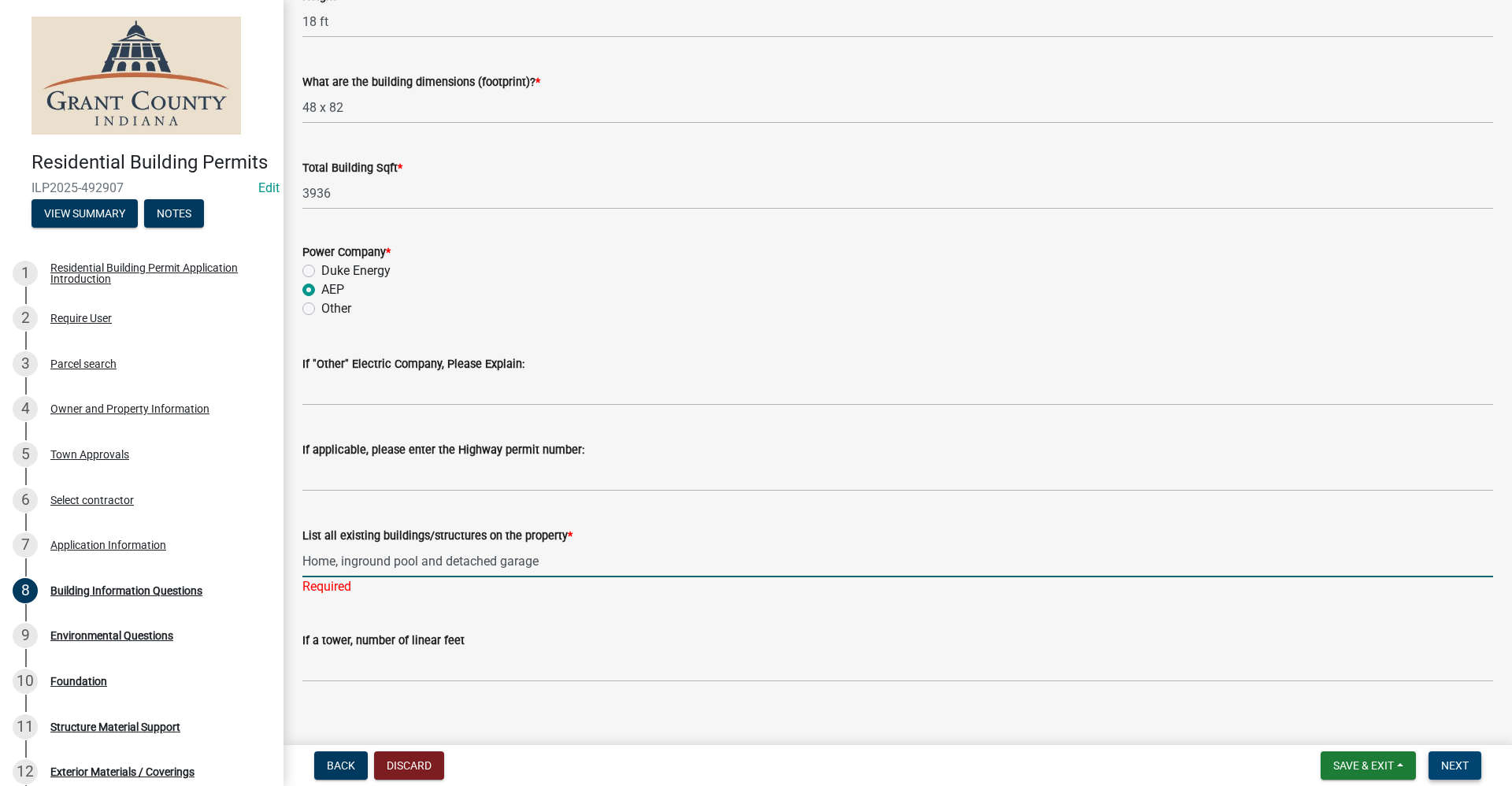
type input "Home, inground pool and detached garage"
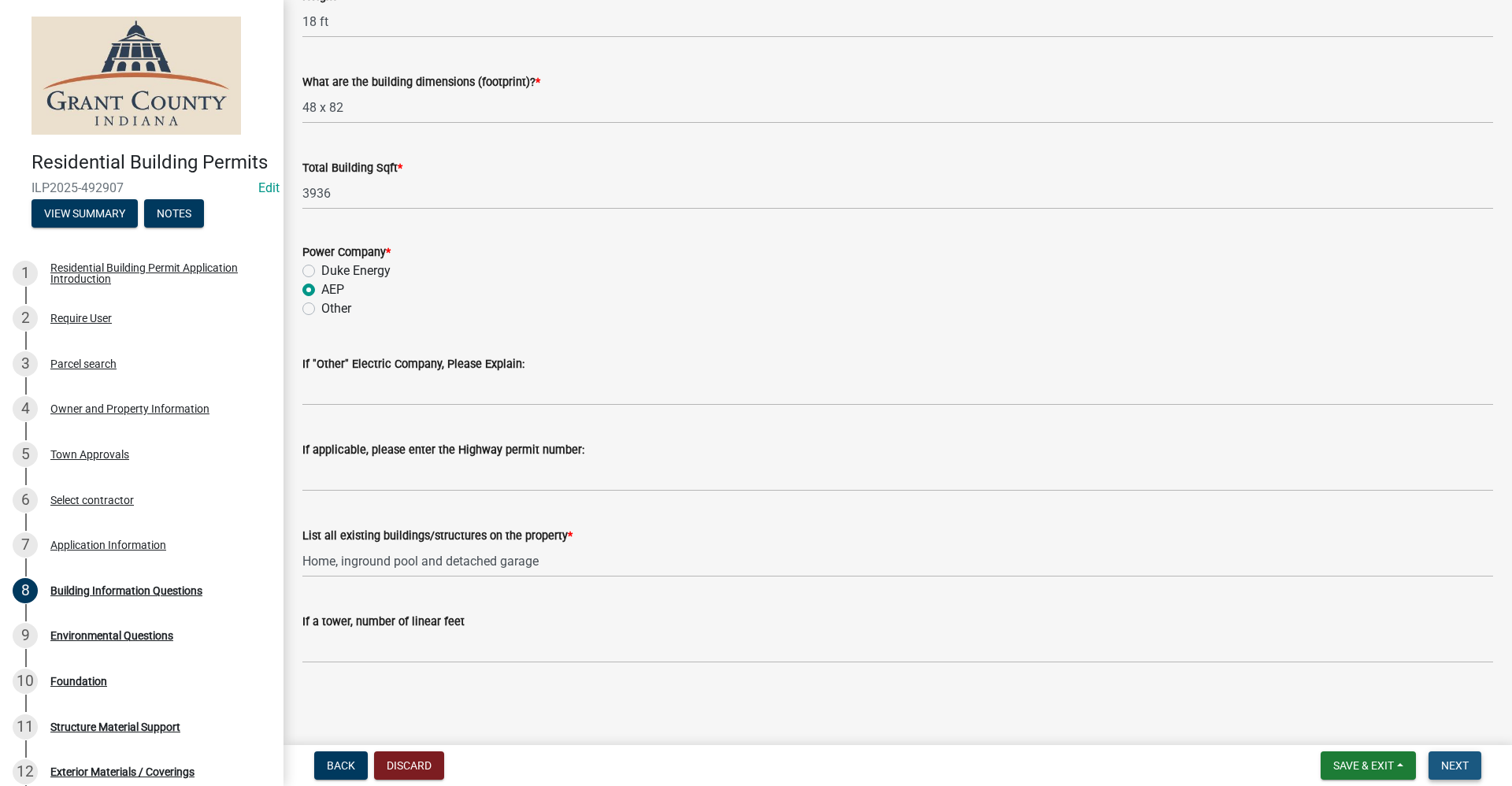
click at [1464, 766] on span "Next" at bounding box center [1456, 765] width 28 height 12
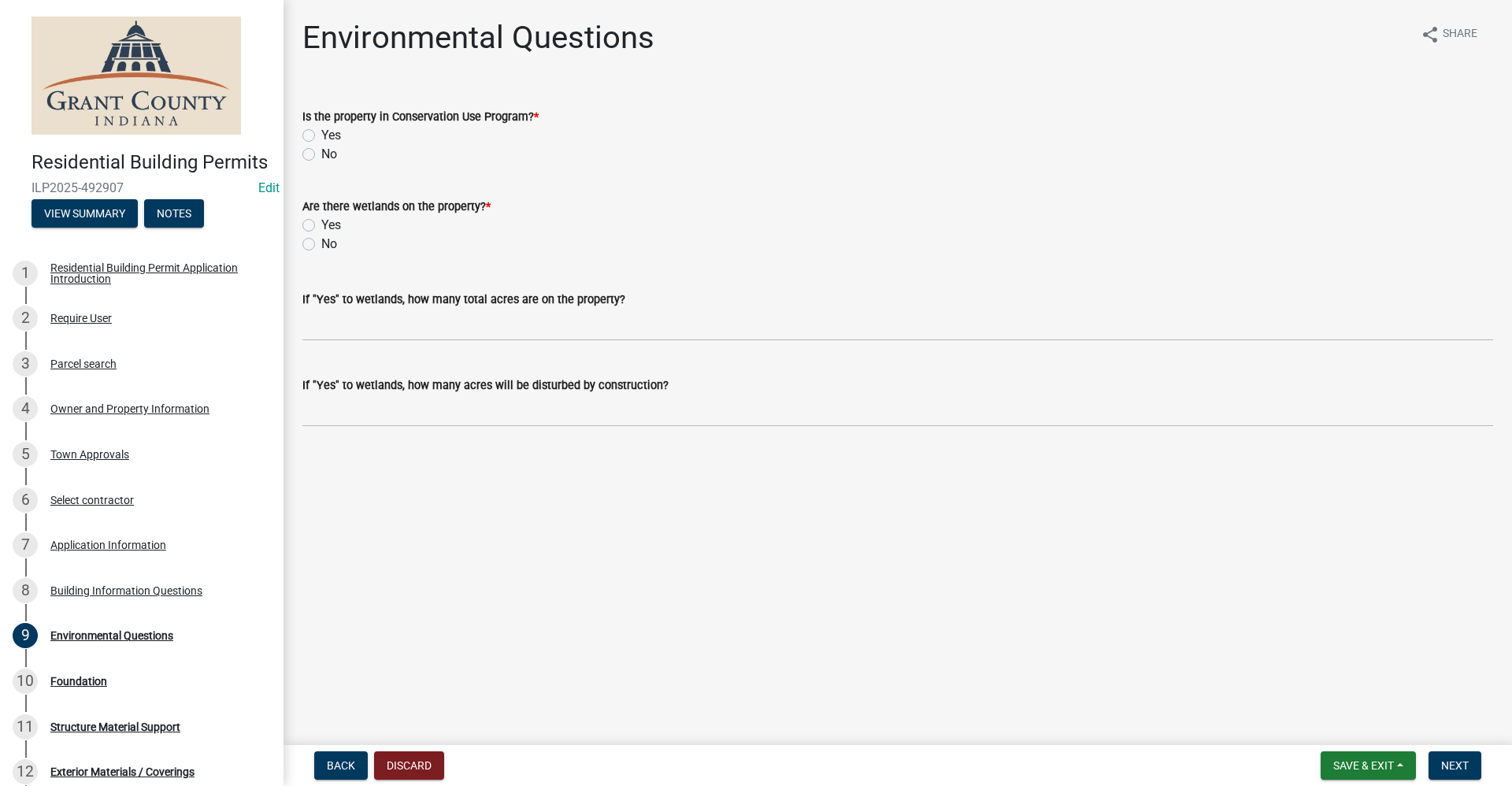
click at [321, 155] on label "No" at bounding box center [329, 154] width 16 height 19
click at [321, 155] on input "No" at bounding box center [326, 150] width 11 height 11
radio input "true"
click at [300, 240] on div "Are there wetlands on the property? * Yes No" at bounding box center [898, 216] width 1215 height 76
click at [321, 241] on label "No" at bounding box center [329, 243] width 16 height 19
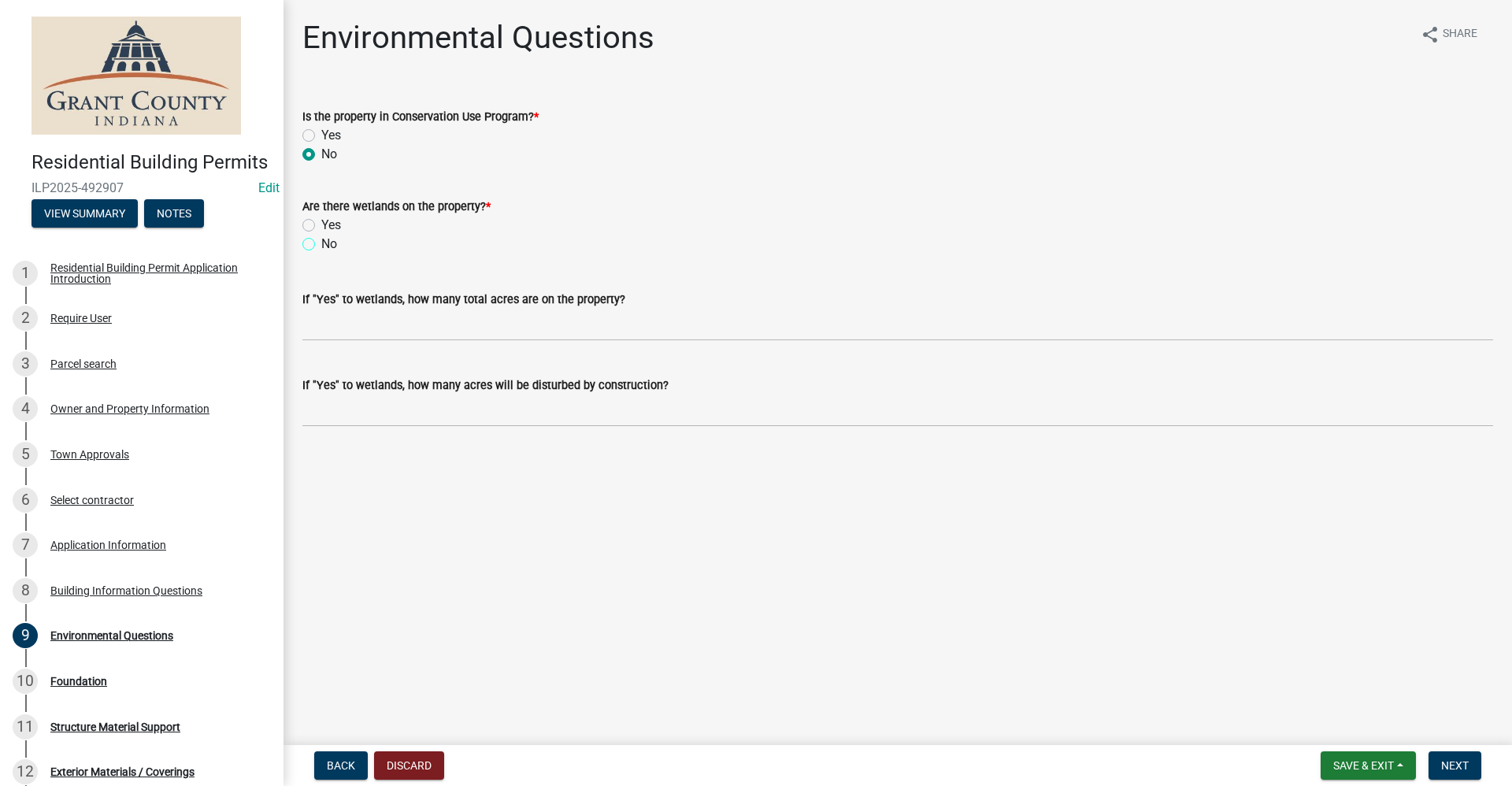
click at [321, 241] on input "No" at bounding box center [326, 239] width 11 height 11
radio input "true"
click at [1459, 767] on span "Next" at bounding box center [1456, 765] width 28 height 12
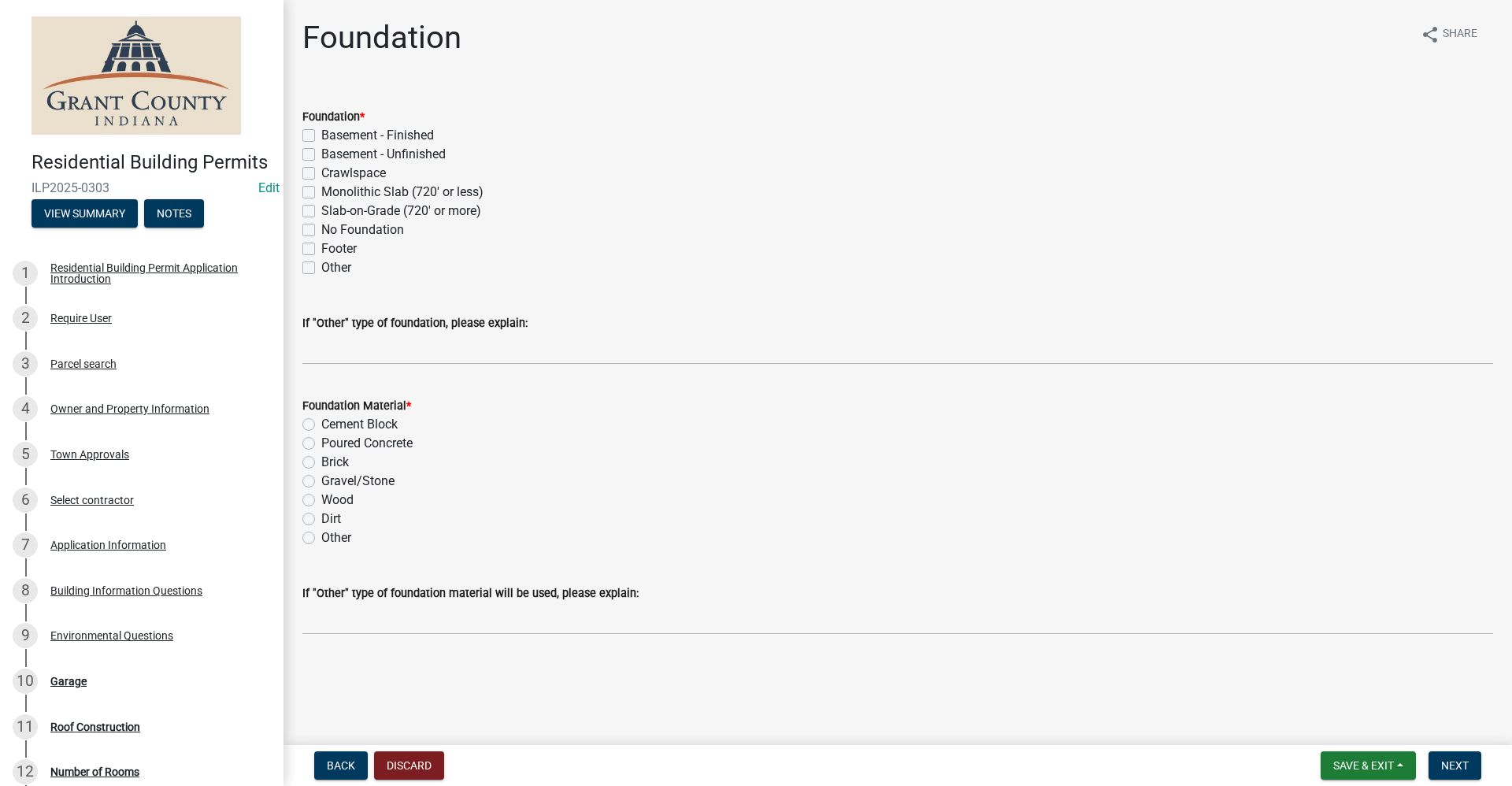
click at [321, 211] on label "Slab-on-Grade (720' or more)" at bounding box center [401, 211] width 160 height 19
click at [321, 211] on input "Slab-on-Grade (720' or more)" at bounding box center [326, 207] width 11 height 11
checkbox input "true"
checkbox input "false"
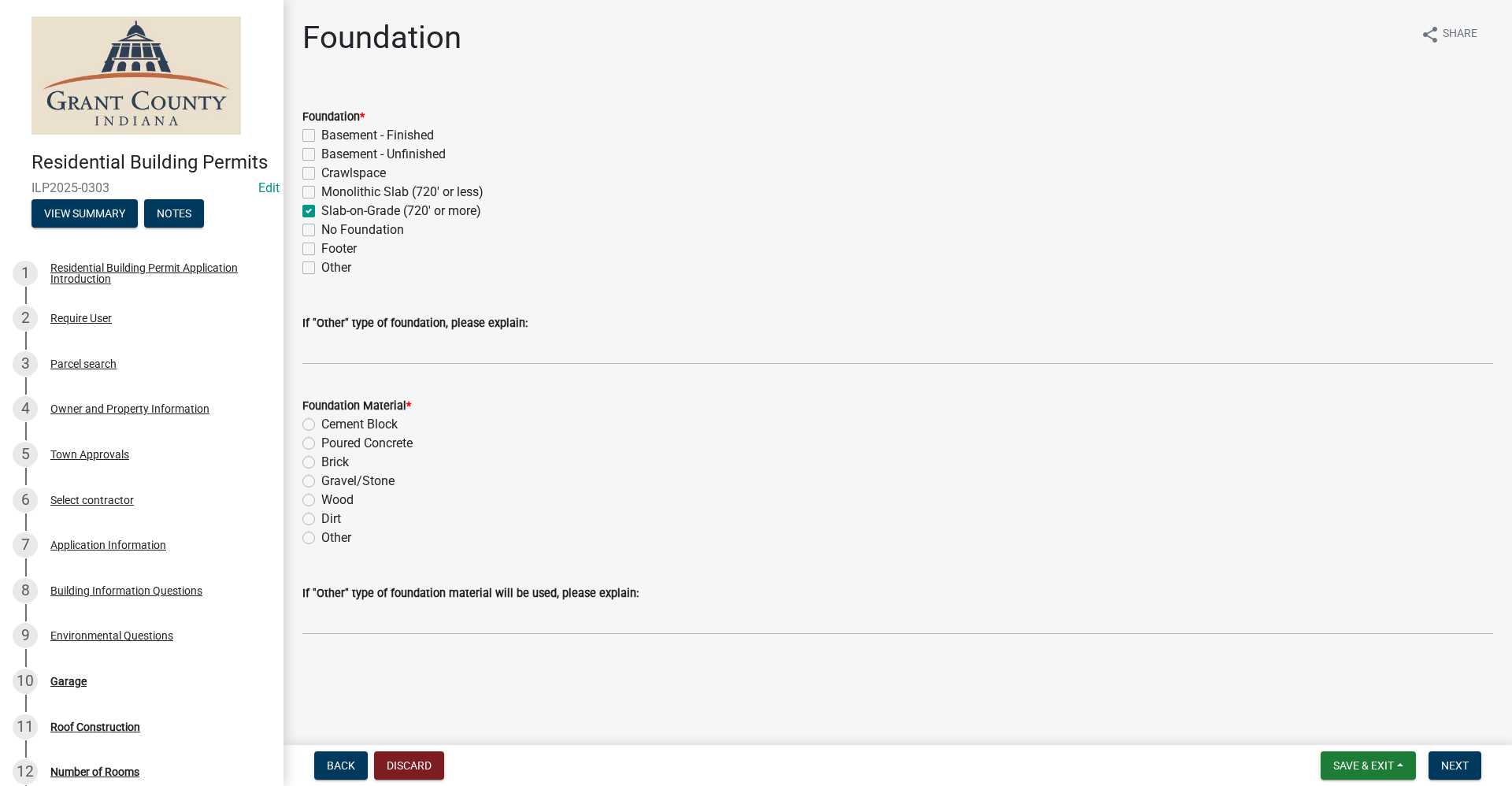
checkbox input "false"
checkbox input "true"
checkbox input "false"
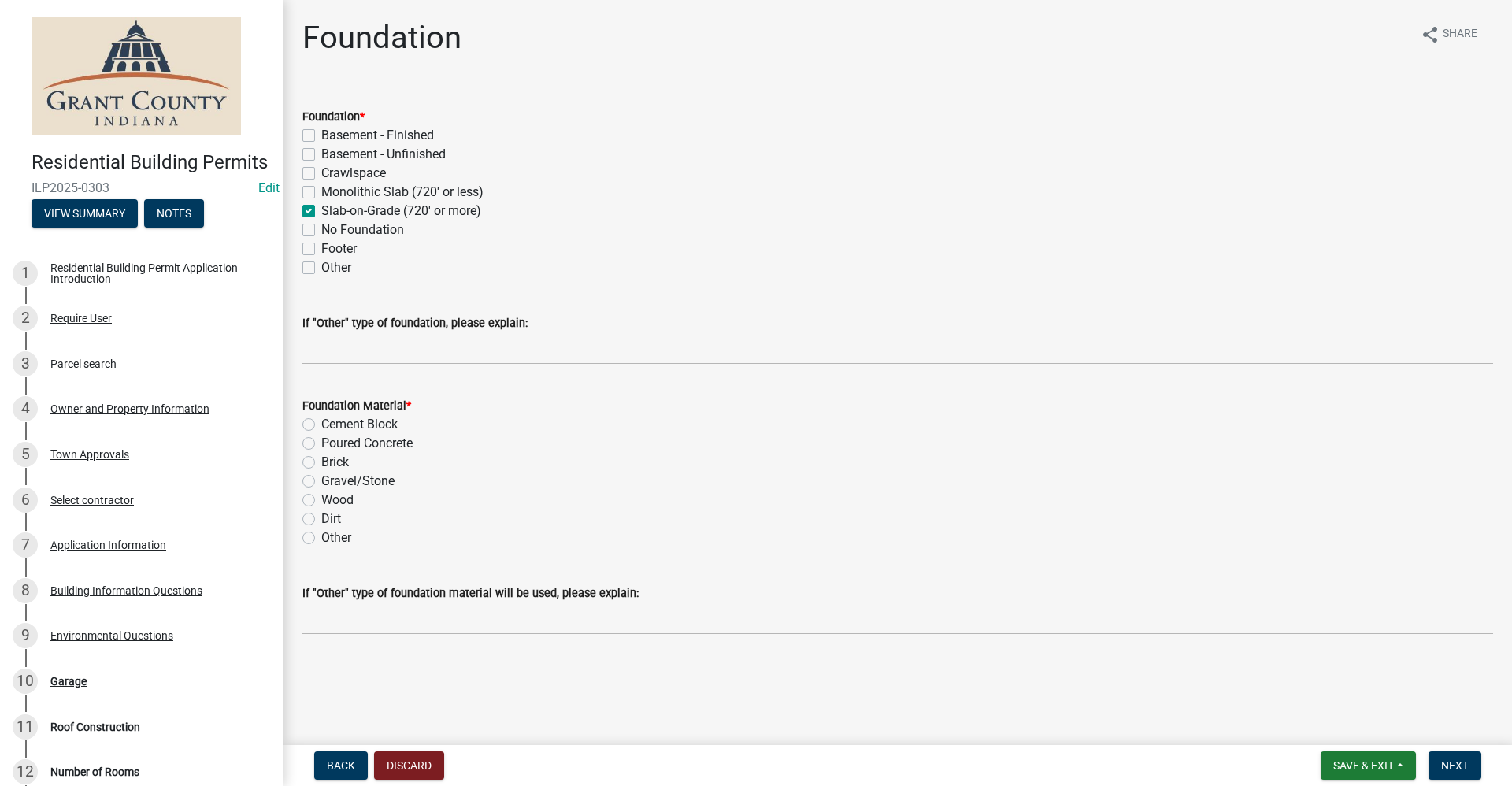
checkbox input "false"
click at [321, 444] on label "Poured Concrete" at bounding box center [367, 443] width 92 height 19
click at [321, 444] on input "Poured Concrete" at bounding box center [326, 439] width 11 height 11
radio input "true"
click at [1469, 768] on span "Next" at bounding box center [1456, 765] width 28 height 12
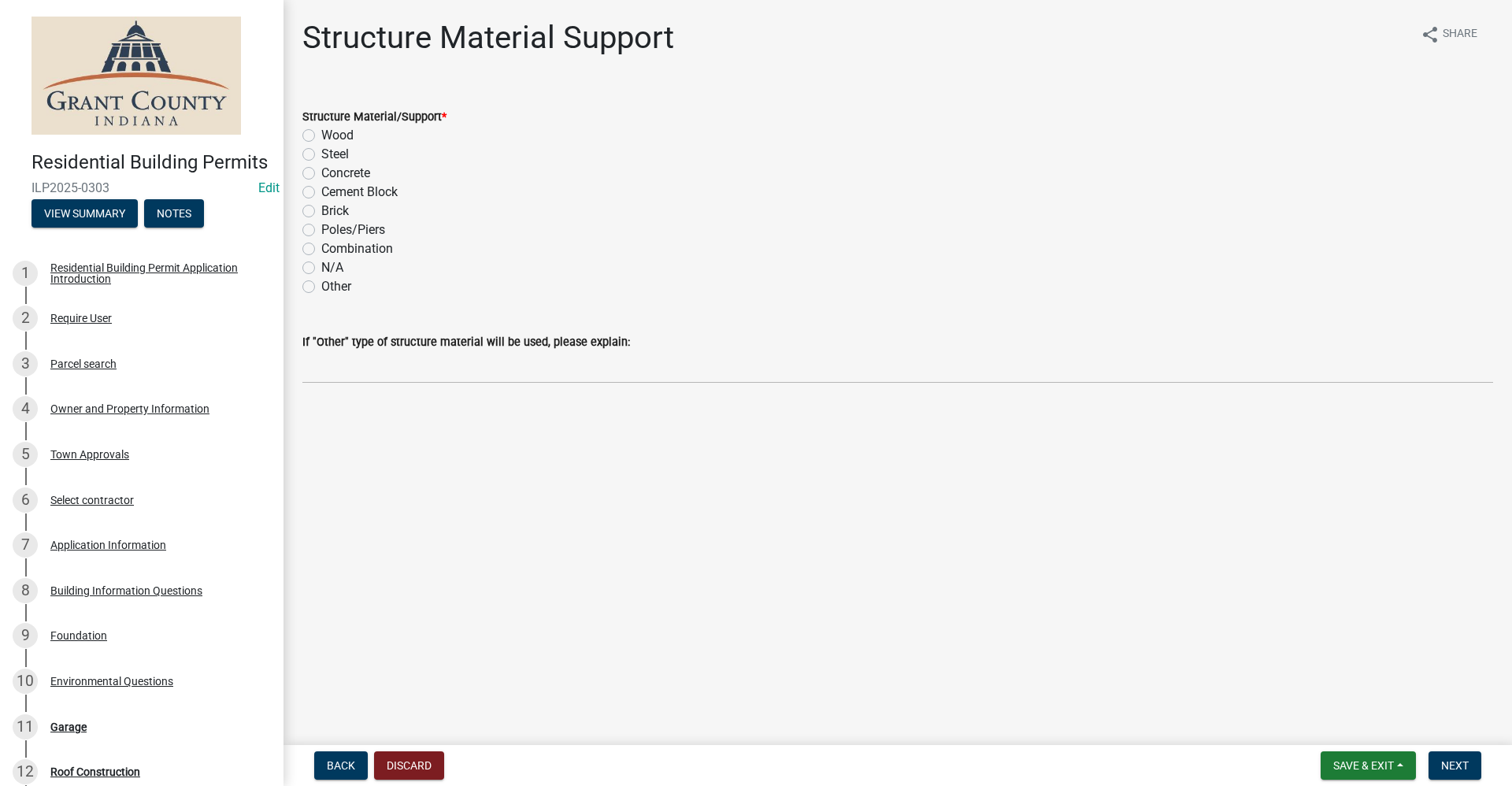
click at [321, 136] on label "Wood" at bounding box center [338, 135] width 33 height 19
click at [321, 136] on input "Wood" at bounding box center [326, 131] width 11 height 11
radio input "true"
click at [1461, 770] on span "Next" at bounding box center [1456, 765] width 28 height 12
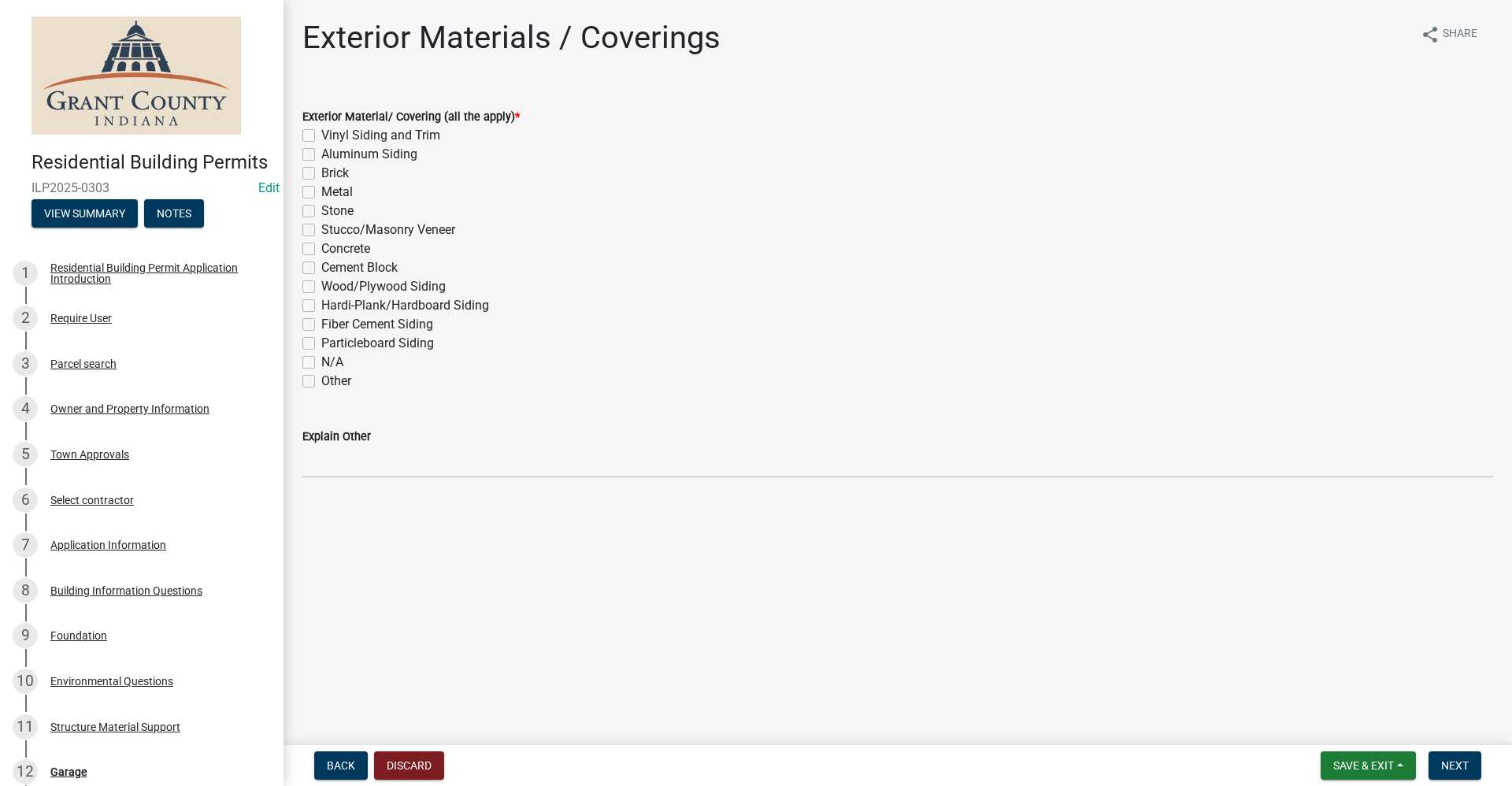
click at [321, 194] on label "Metal" at bounding box center [337, 192] width 32 height 19
click at [321, 193] on input "Metal" at bounding box center [326, 188] width 11 height 11
checkbox input "true"
checkbox input "false"
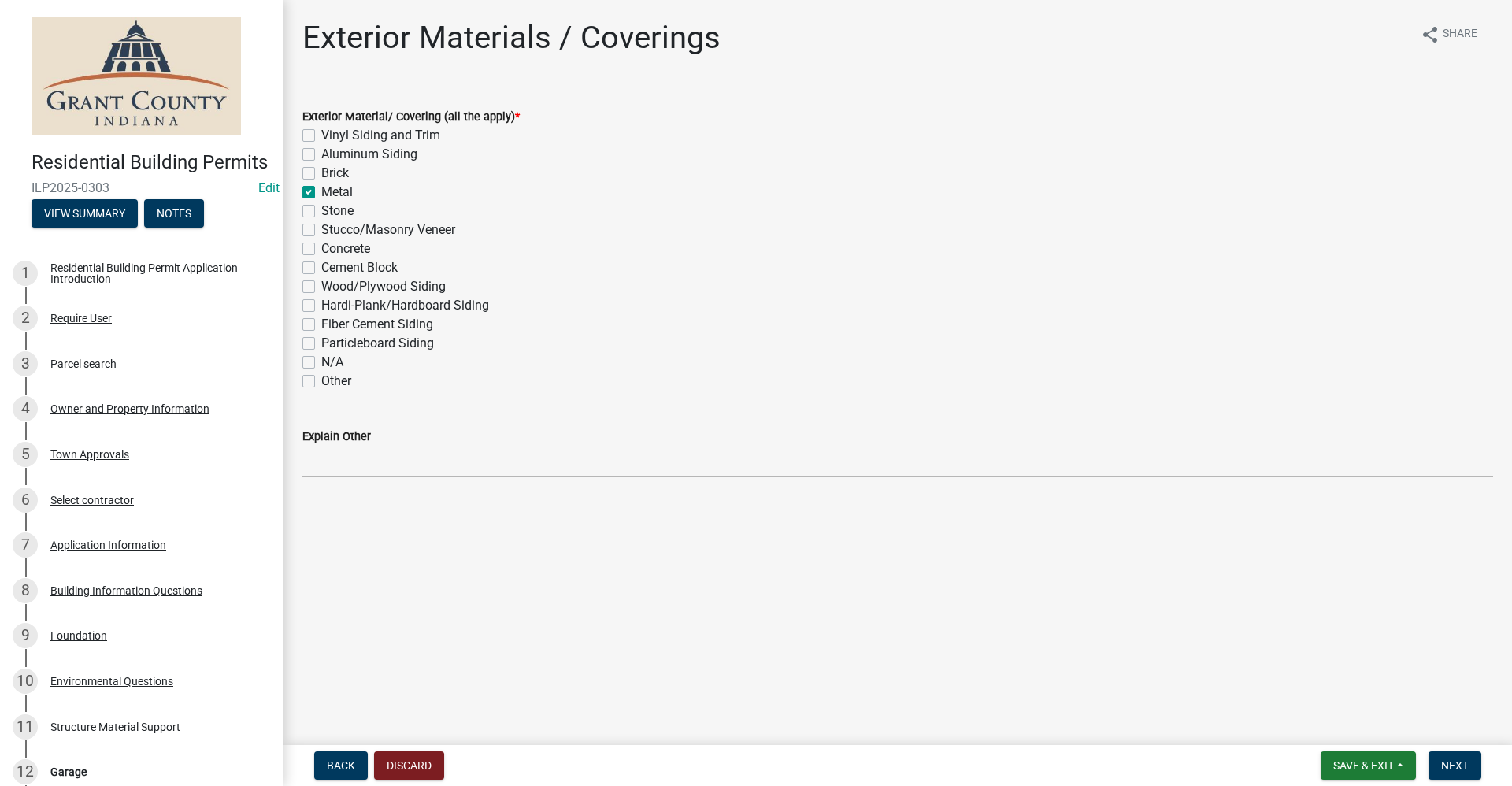
checkbox input "false"
checkbox input "true"
checkbox input "false"
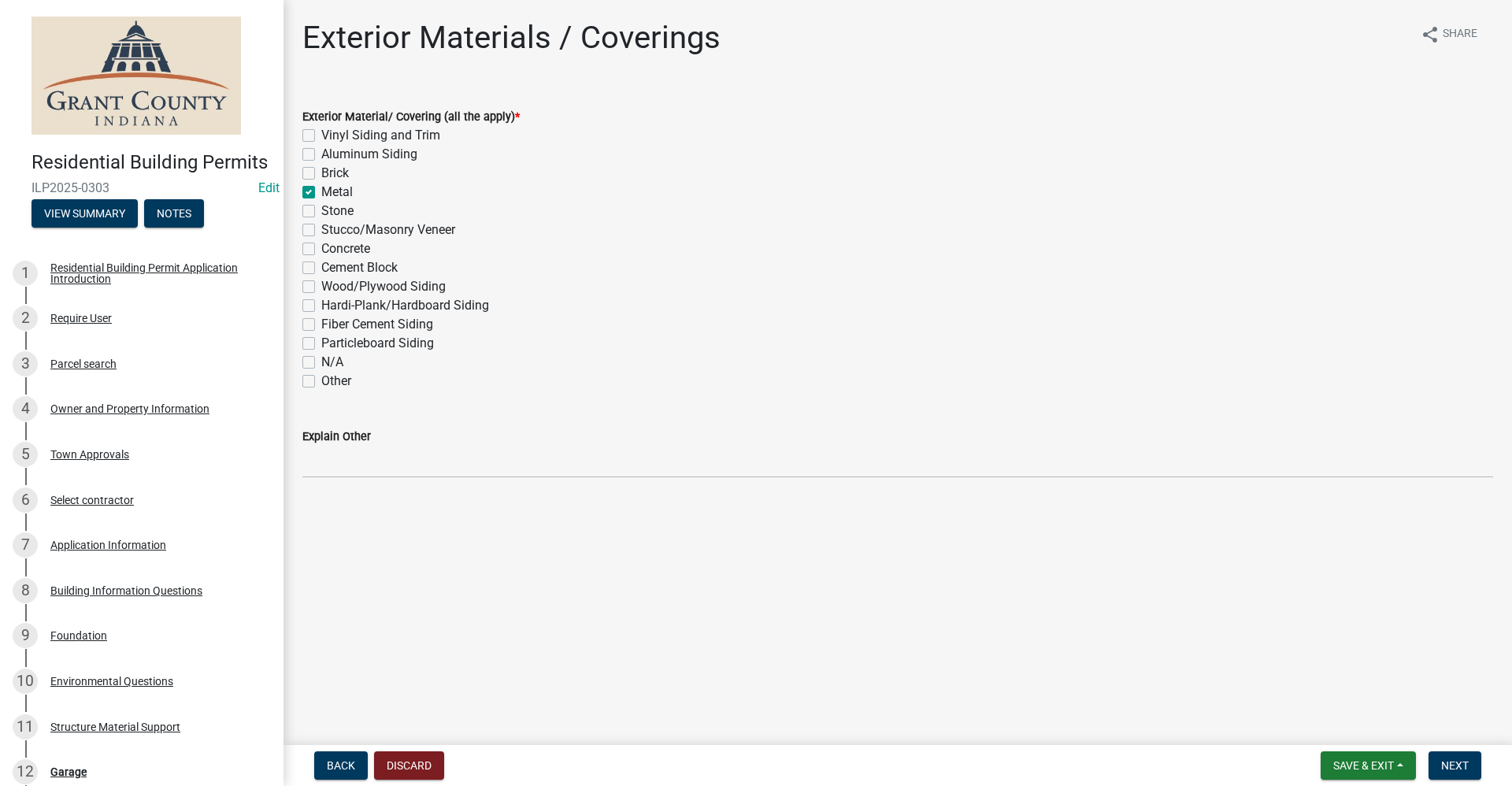
checkbox input "false"
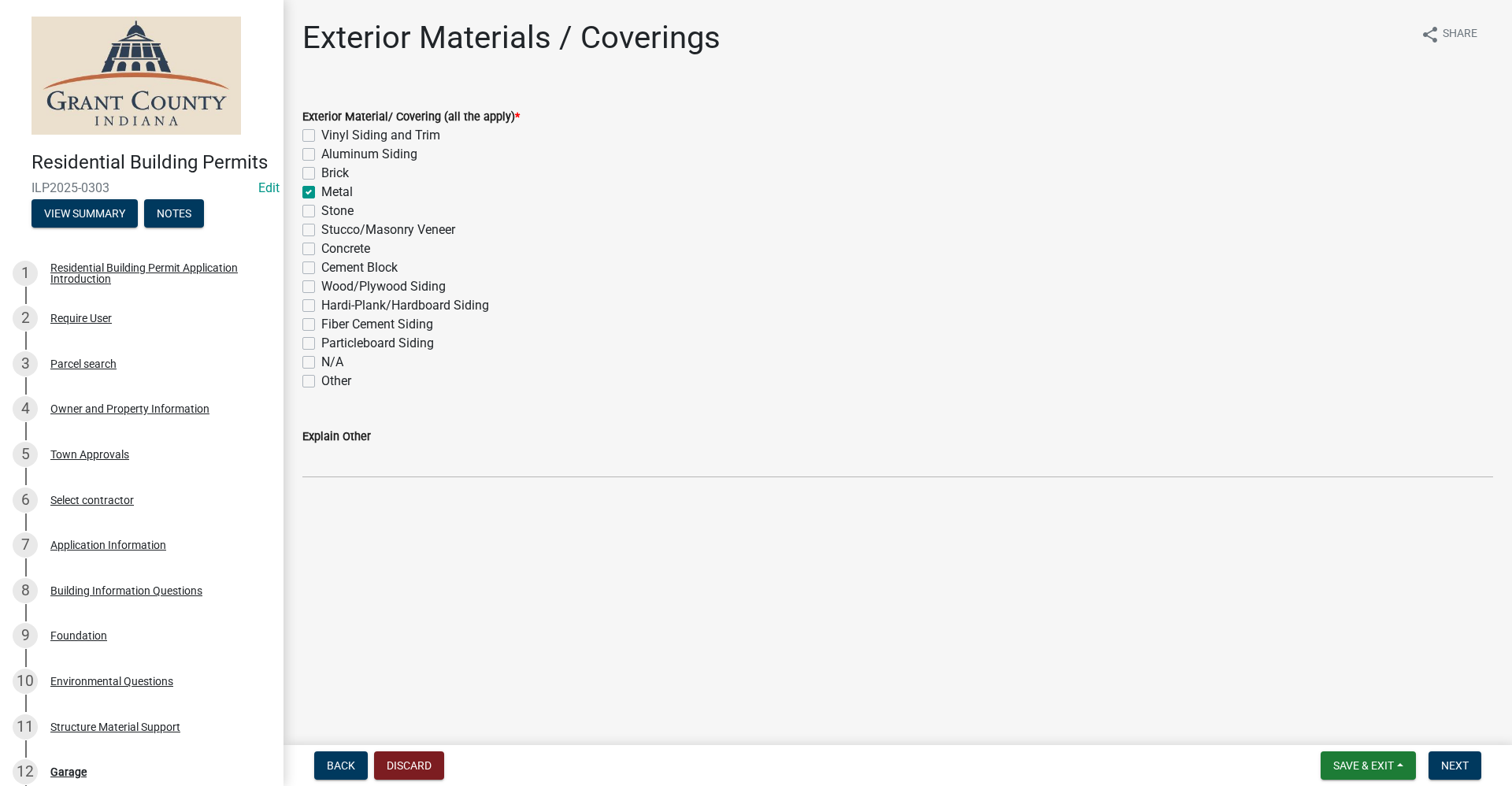
checkbox input "false"
click at [1462, 775] on button "Next" at bounding box center [1455, 765] width 53 height 29
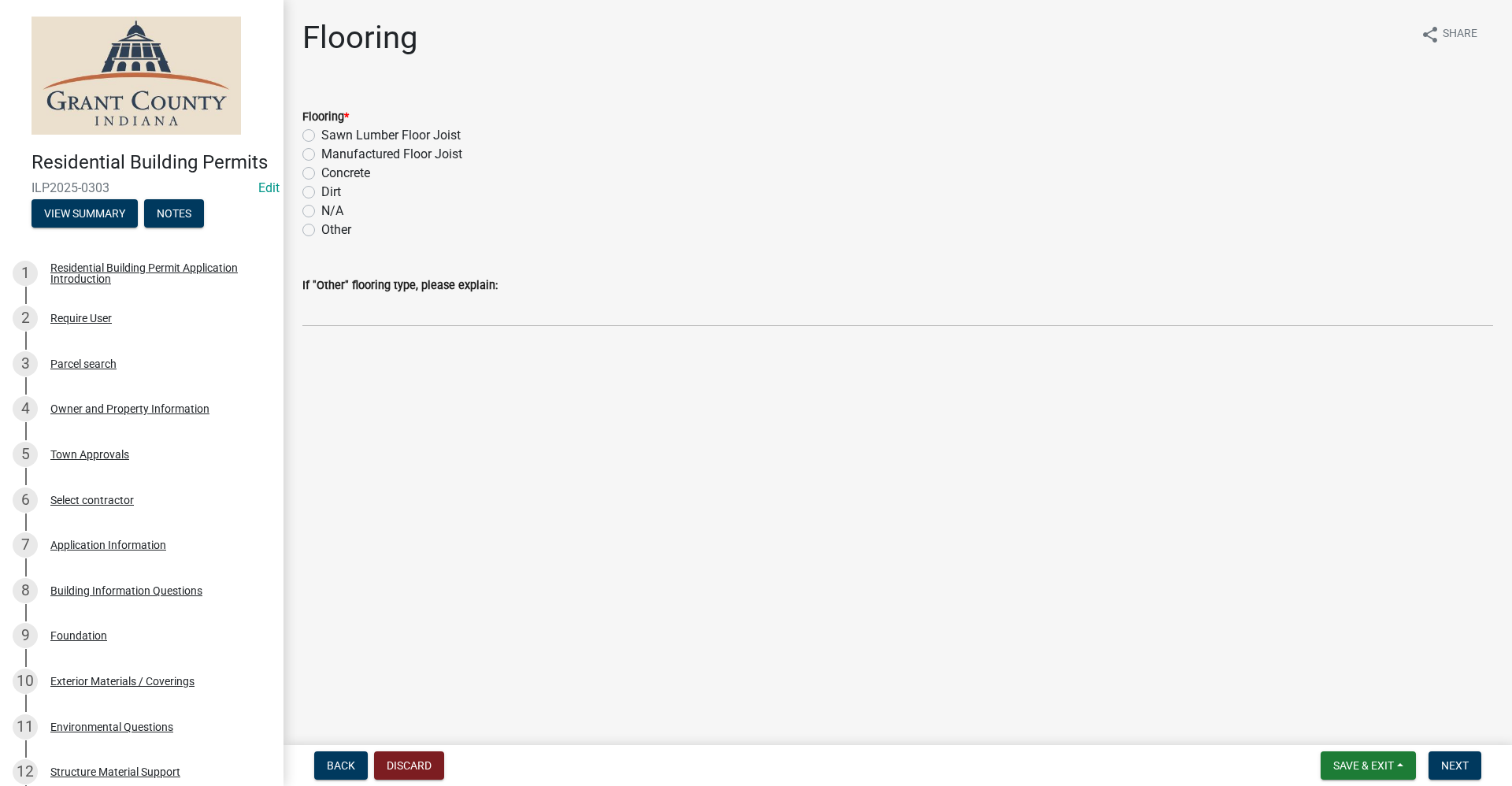
click at [321, 172] on label "Concrete" at bounding box center [346, 172] width 49 height 19
click at [321, 172] on input "Concrete" at bounding box center [326, 168] width 11 height 11
radio input "true"
click at [1458, 763] on span "Next" at bounding box center [1456, 765] width 28 height 12
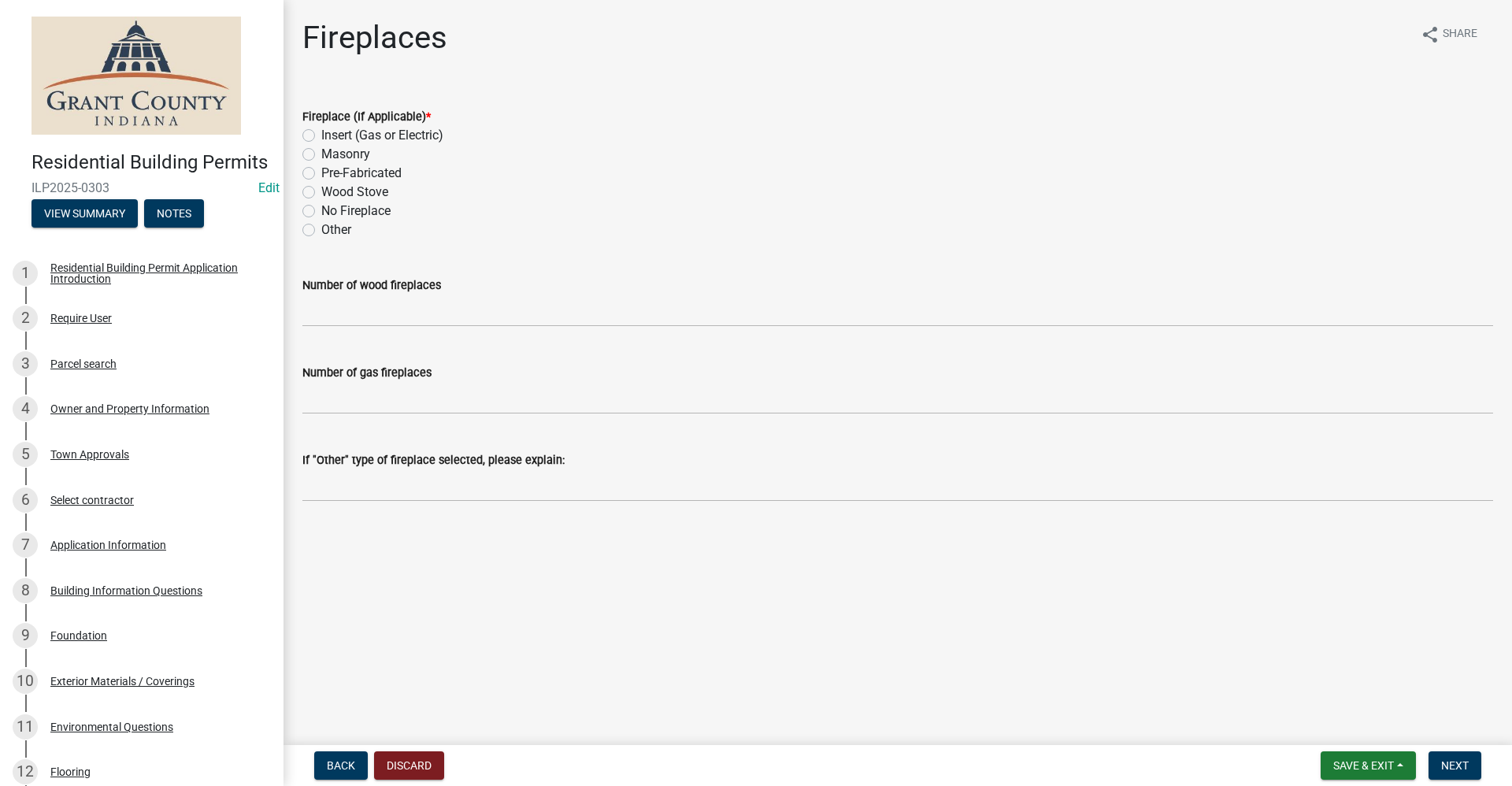
click at [321, 209] on label "No Fireplace" at bounding box center [356, 211] width 69 height 19
click at [321, 209] on input "No Fireplace" at bounding box center [326, 207] width 11 height 11
radio input "true"
click at [1467, 762] on span "Next" at bounding box center [1456, 765] width 28 height 12
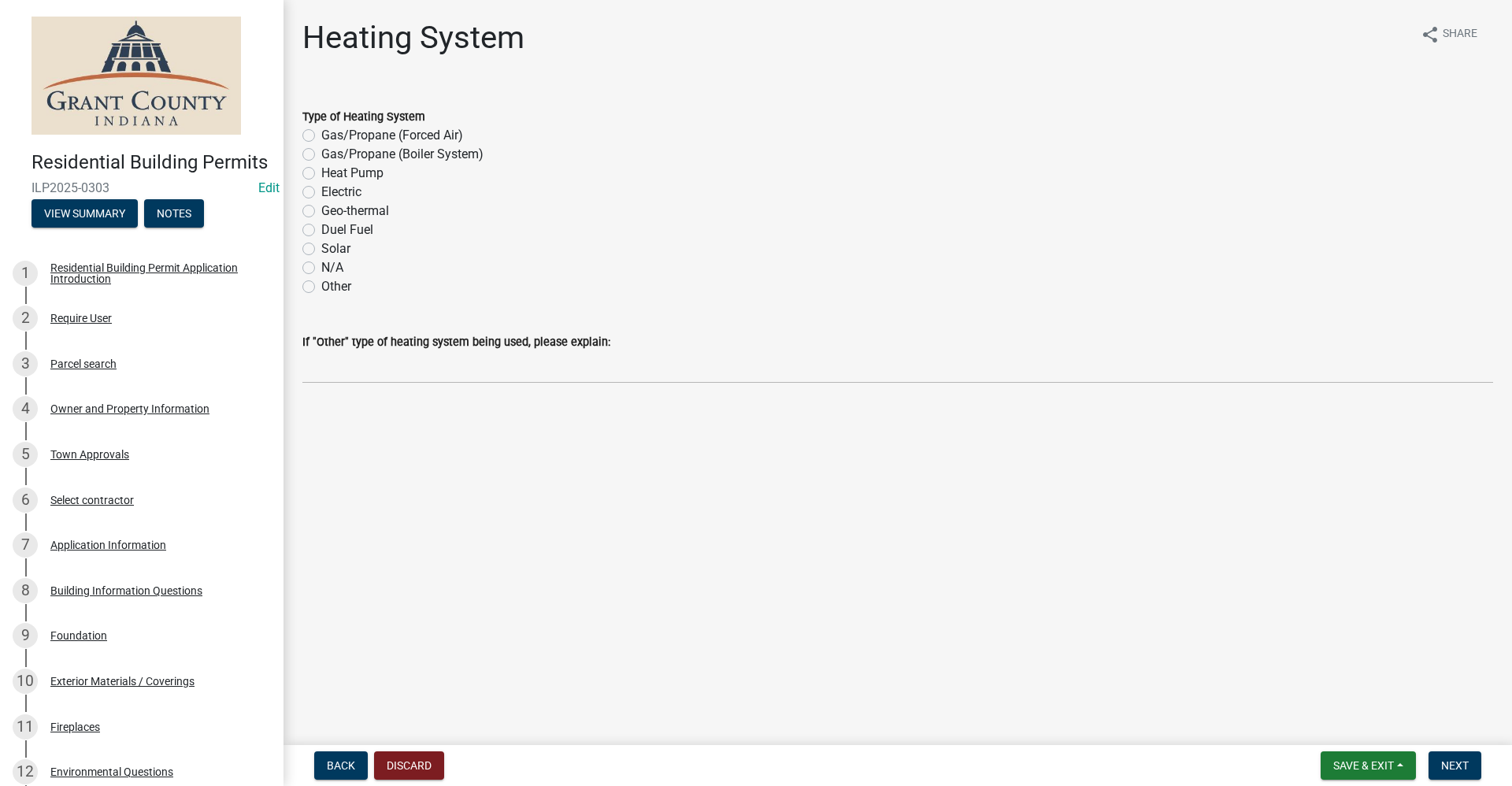
click at [321, 267] on label "N/A" at bounding box center [332, 267] width 22 height 19
click at [321, 267] on input "N/A" at bounding box center [326, 263] width 11 height 11
radio input "true"
click at [1477, 760] on button "Next" at bounding box center [1455, 765] width 53 height 29
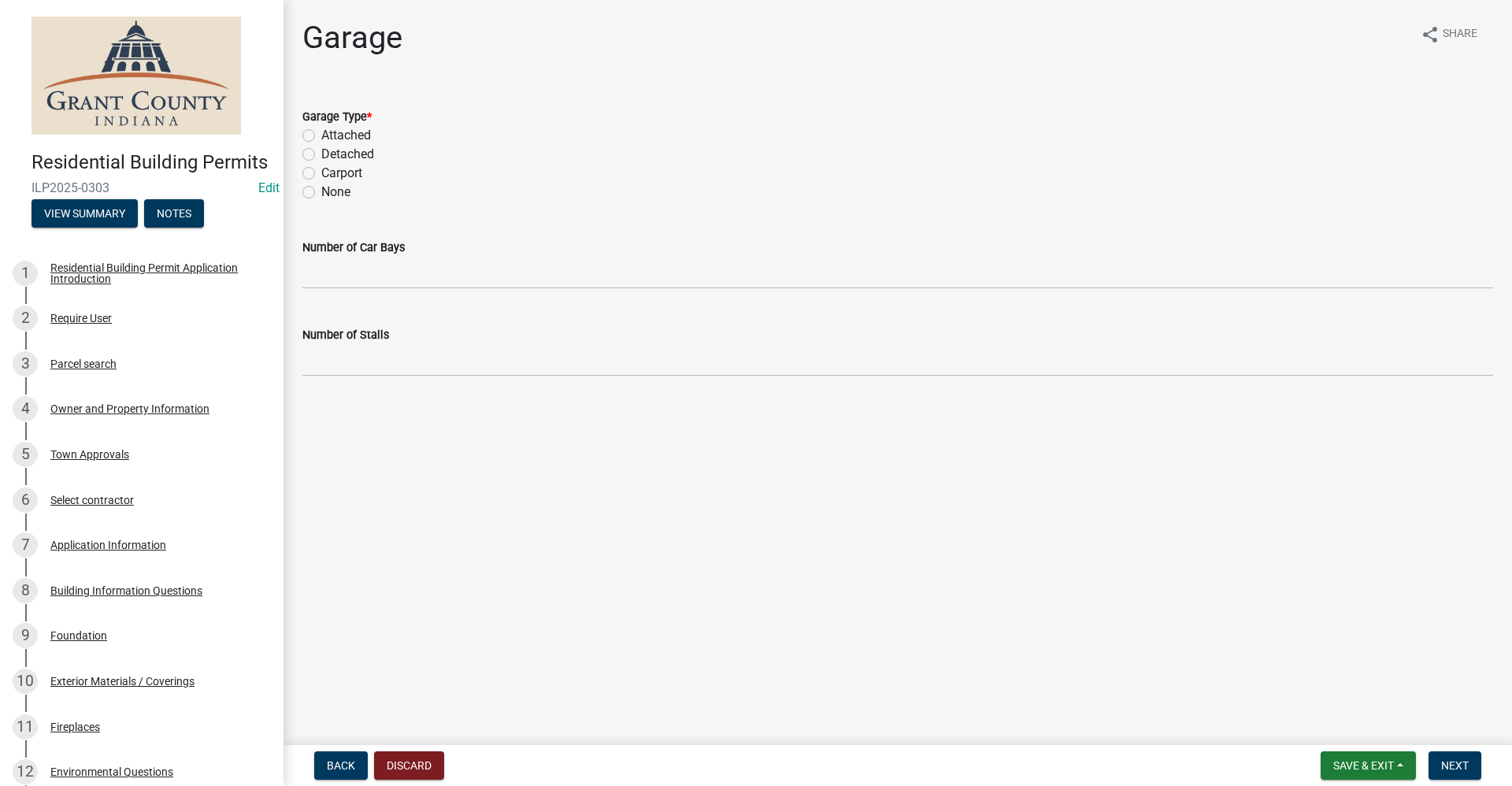
click at [321, 194] on label "None" at bounding box center [336, 192] width 29 height 19
click at [321, 193] on input "None" at bounding box center [326, 188] width 11 height 11
radio input "true"
click at [1449, 761] on span "Next" at bounding box center [1456, 765] width 28 height 12
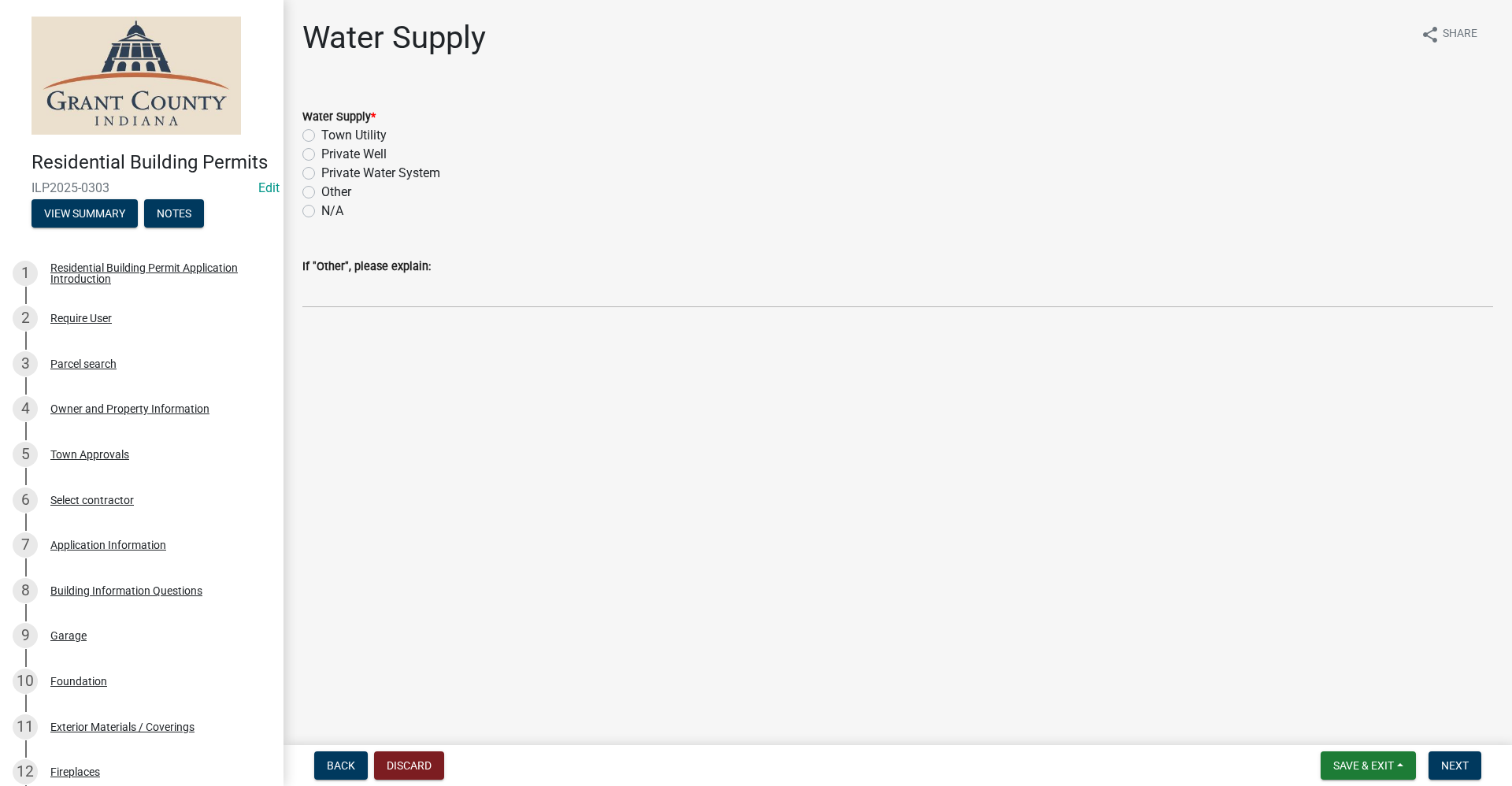
click at [321, 151] on label "Private Well" at bounding box center [354, 154] width 65 height 19
click at [321, 151] on input "Private Well" at bounding box center [326, 150] width 11 height 11
radio input "true"
click at [1450, 770] on span "Next" at bounding box center [1456, 765] width 28 height 12
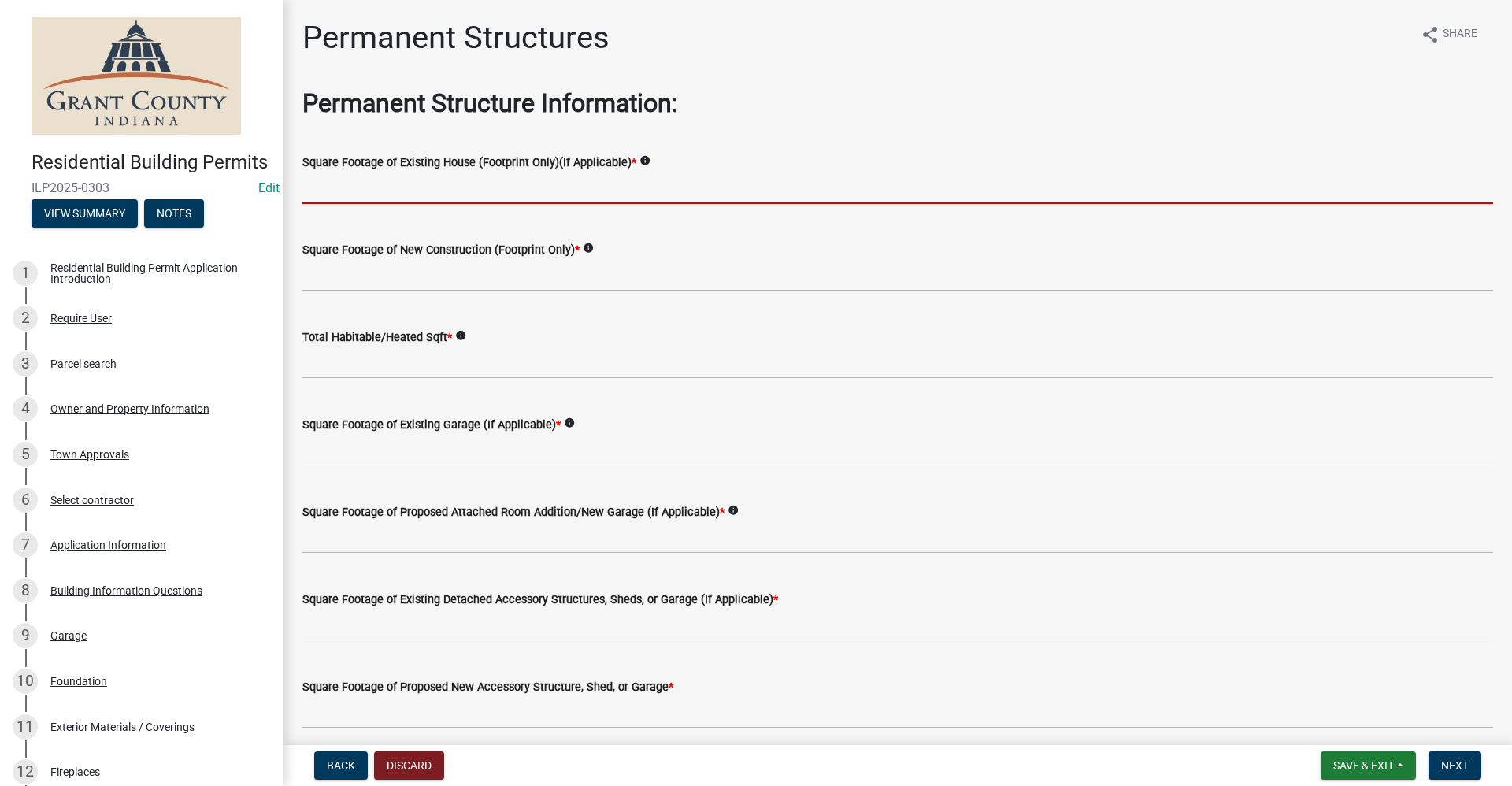
click at [355, 194] on input "text" at bounding box center [897, 188] width 1191 height 33
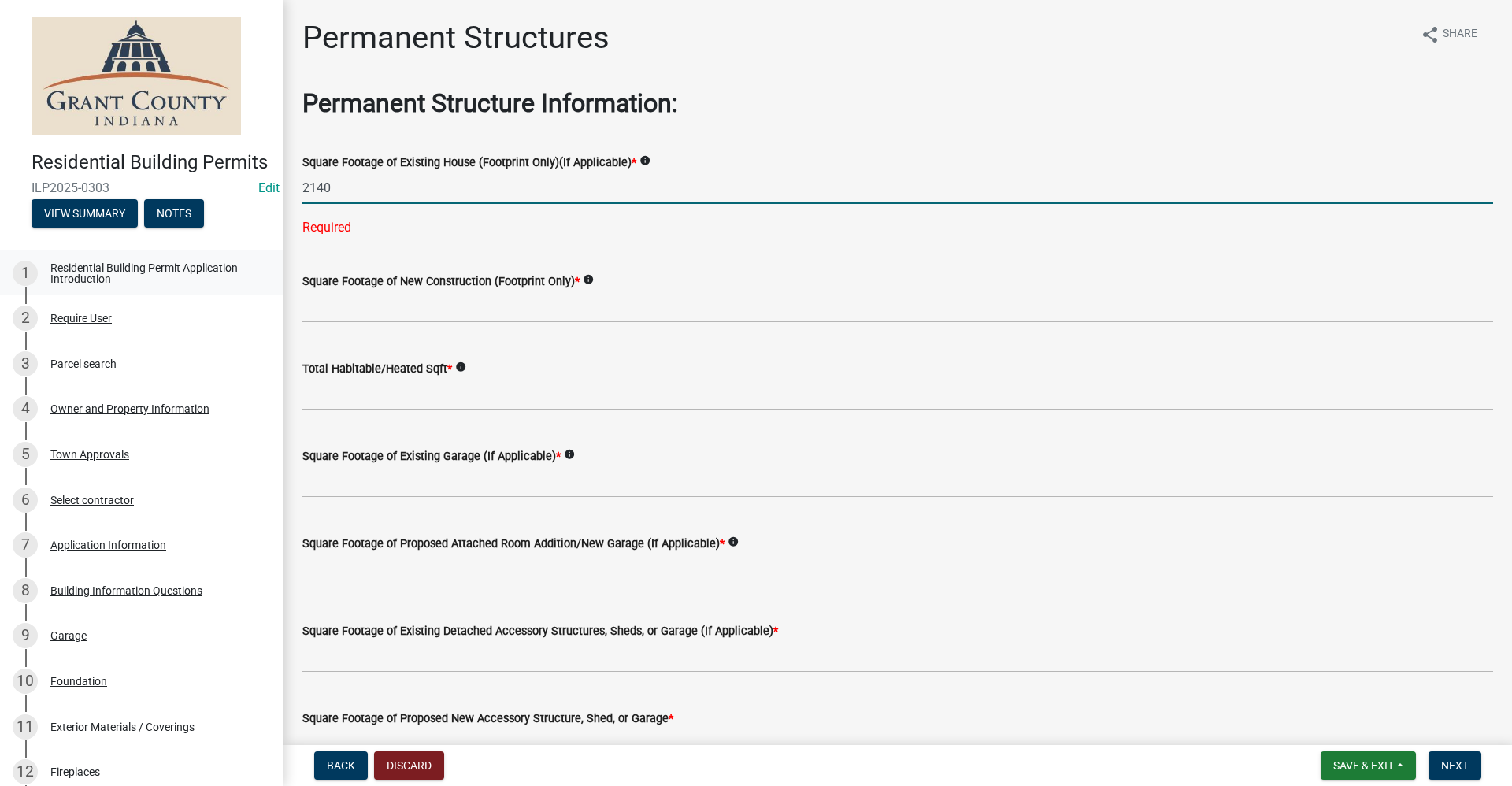
type input "2140"
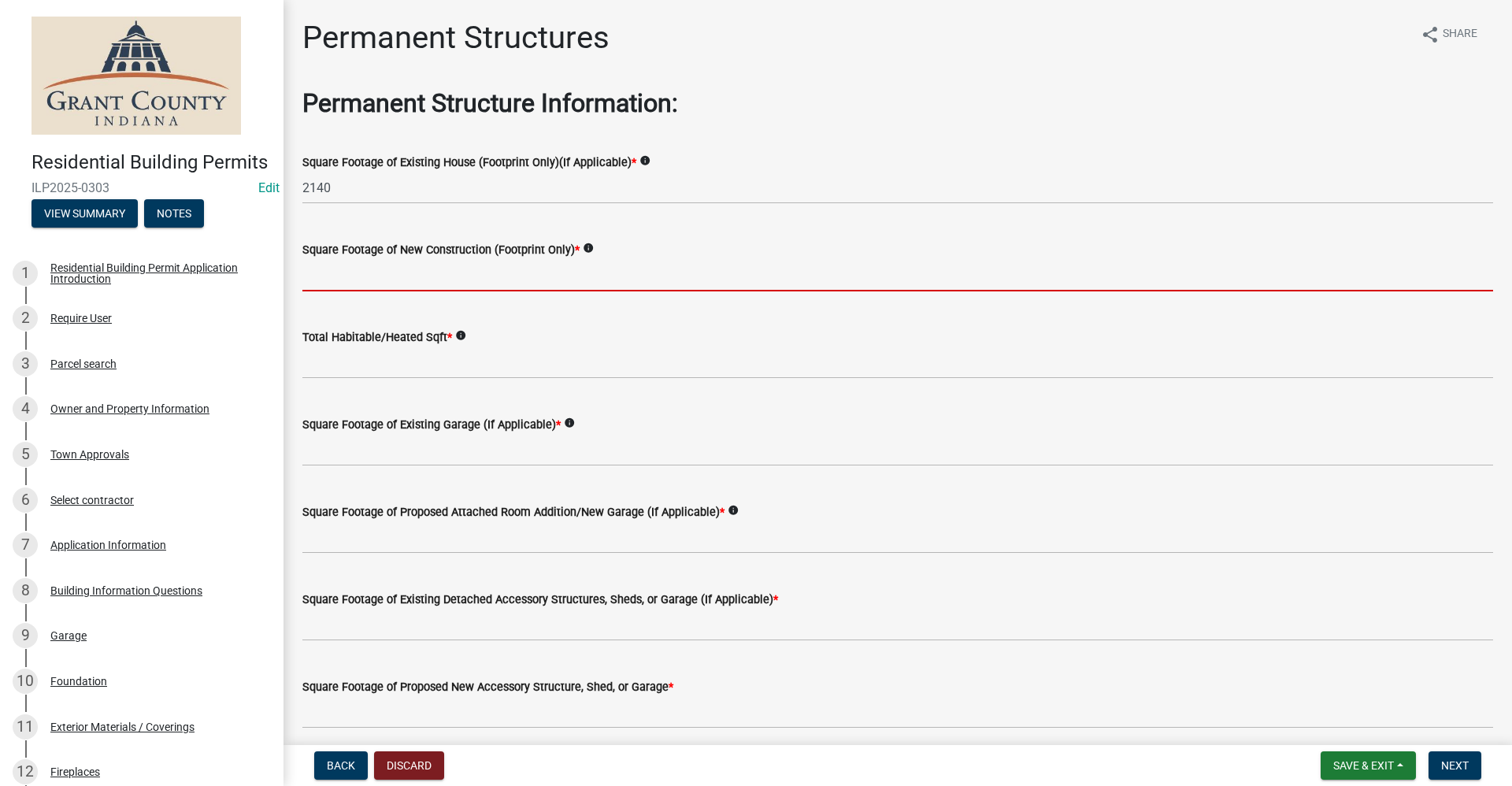
click at [344, 275] on input "text" at bounding box center [897, 275] width 1191 height 33
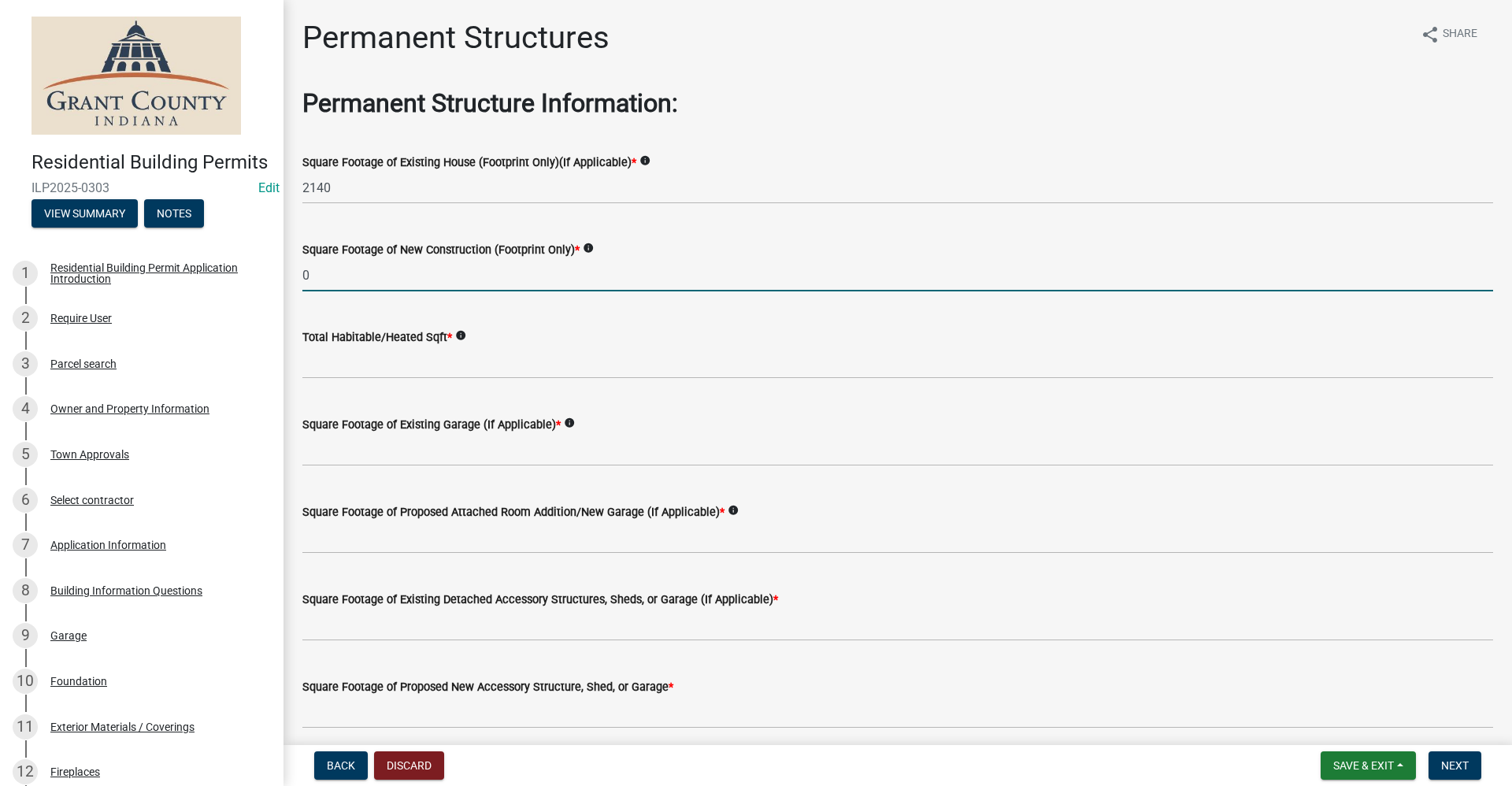
type input "0"
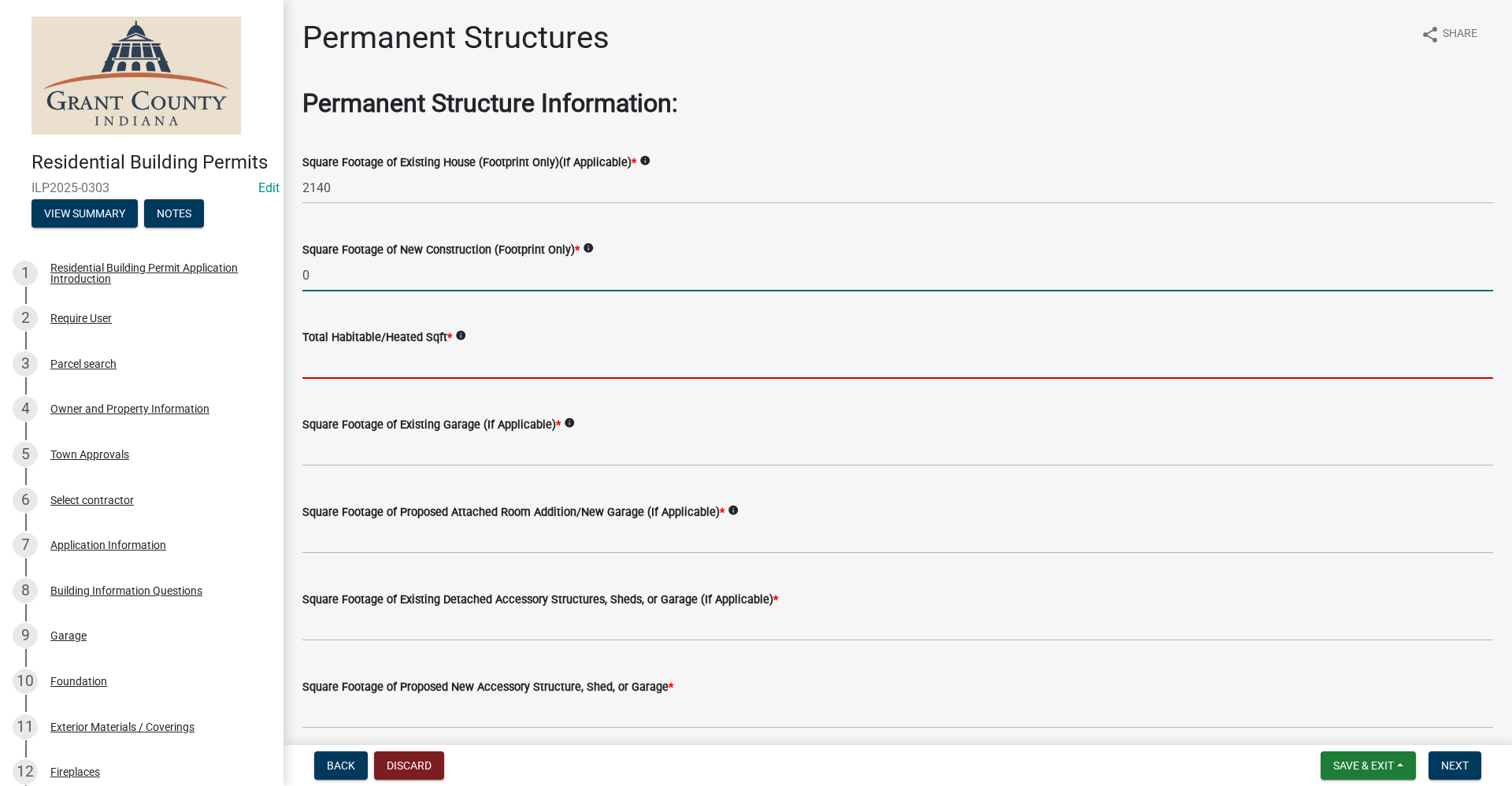
click at [341, 366] on input "text" at bounding box center [897, 363] width 1191 height 33
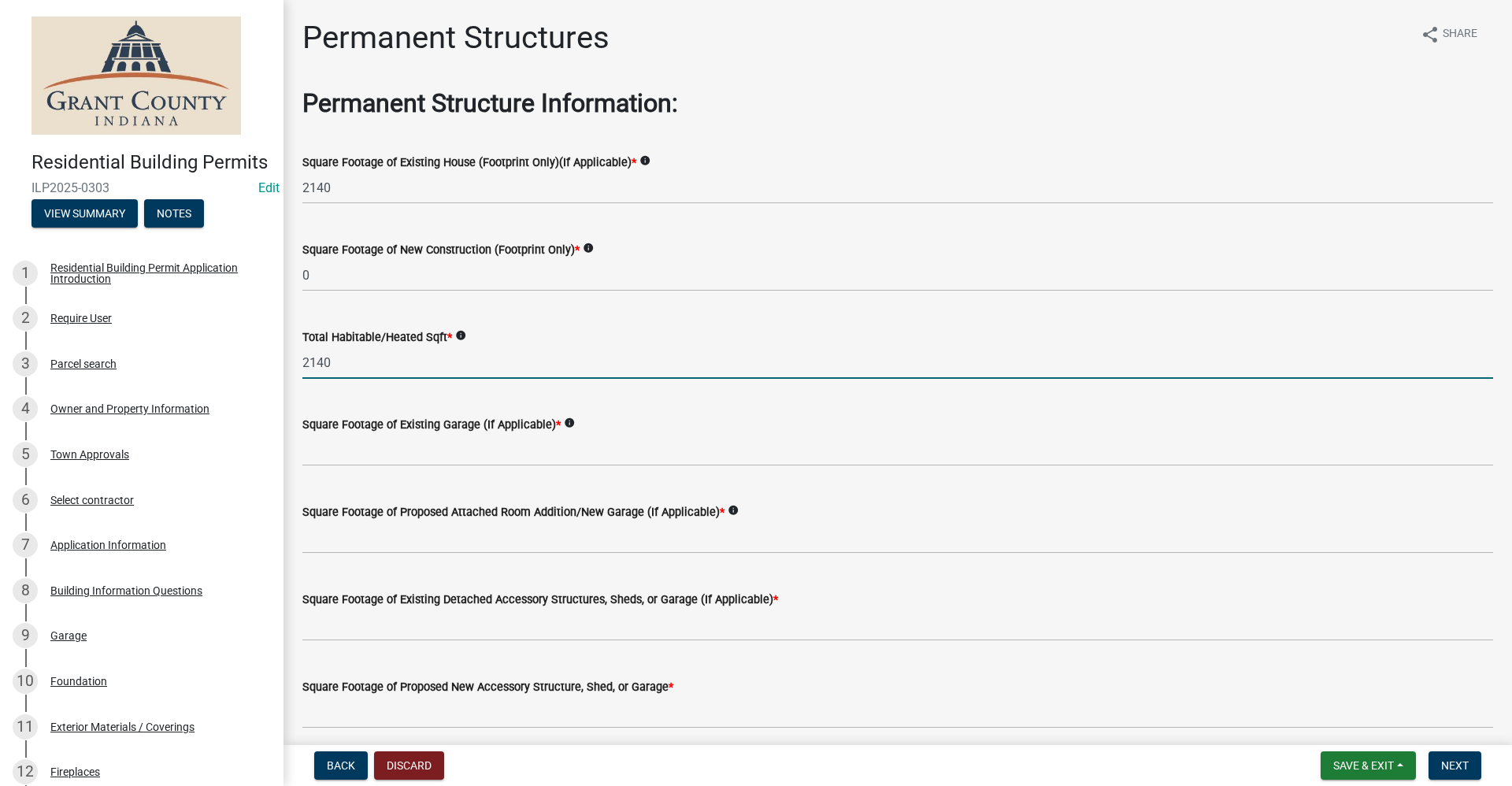
type input "2140"
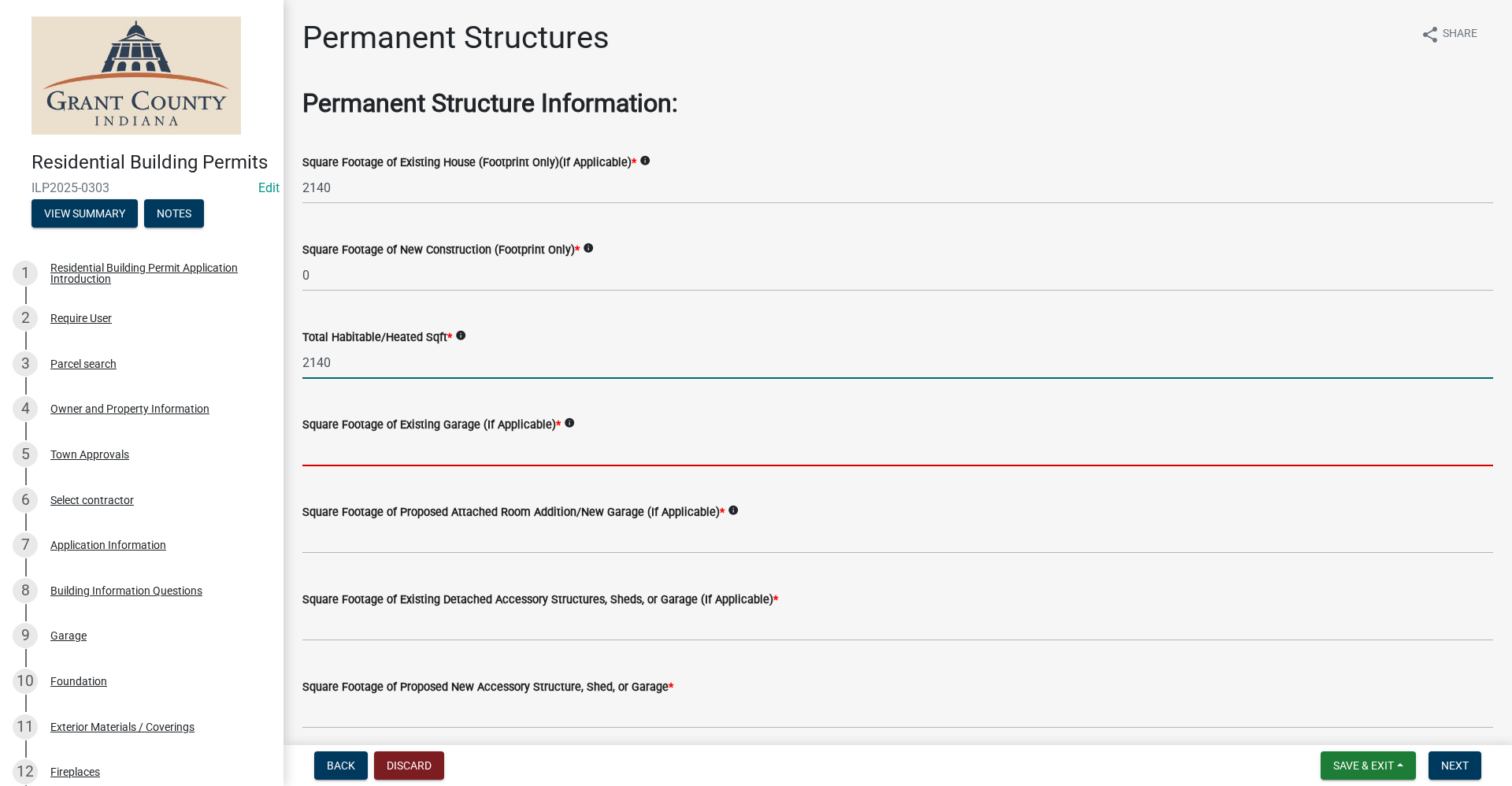
click at [426, 448] on input "text" at bounding box center [897, 450] width 1191 height 33
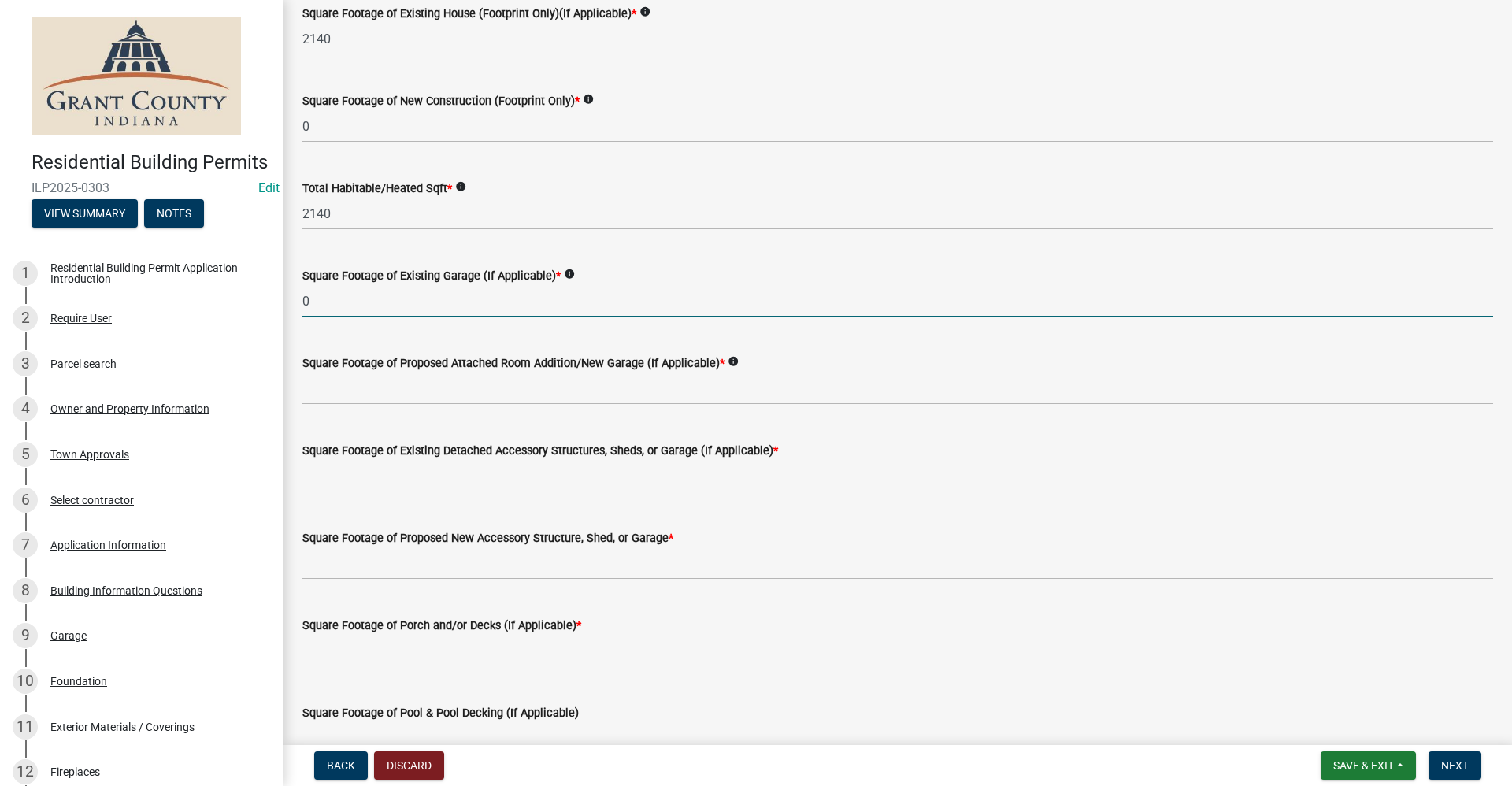
scroll to position [158, 0]
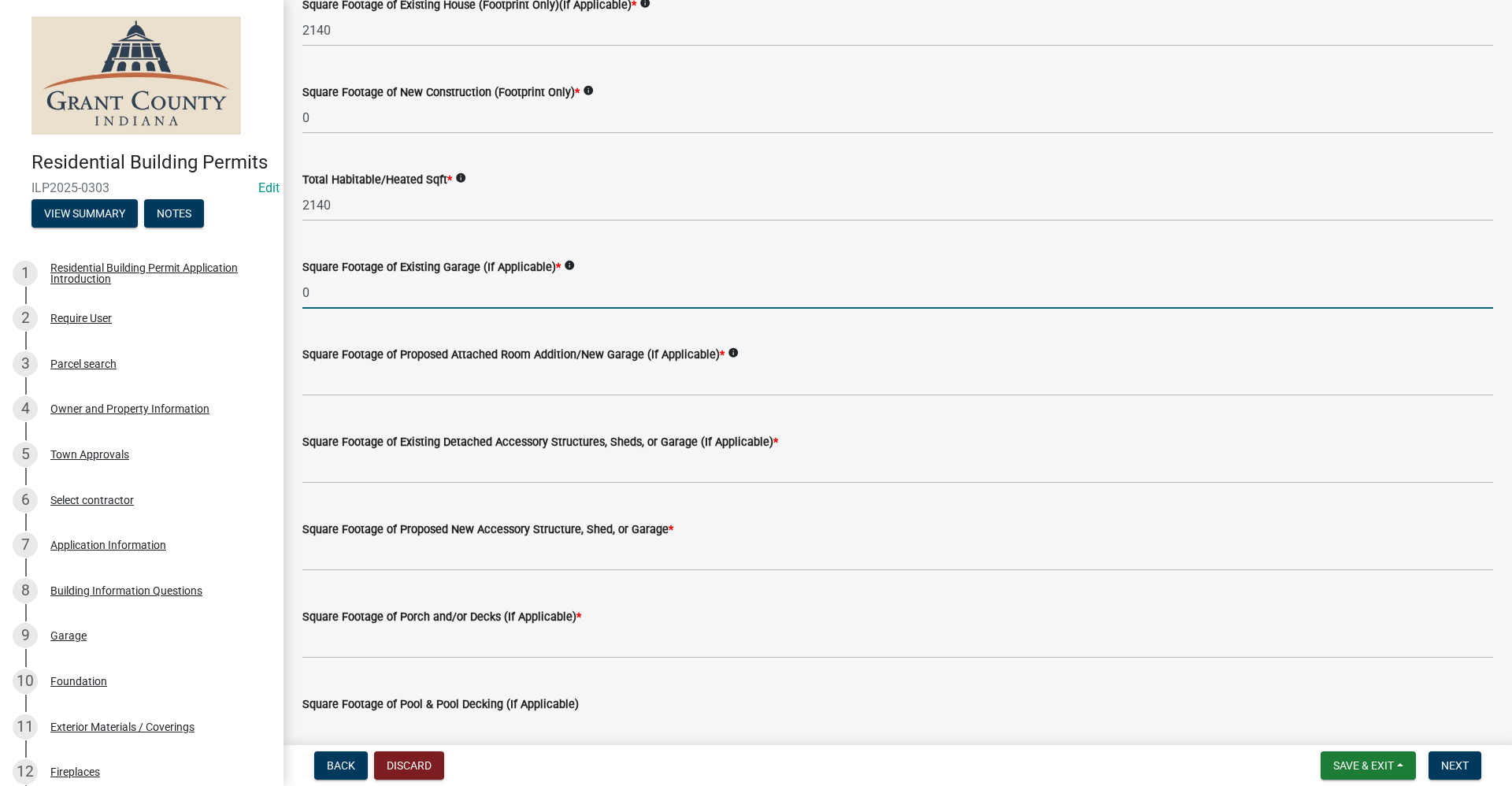
type input "0"
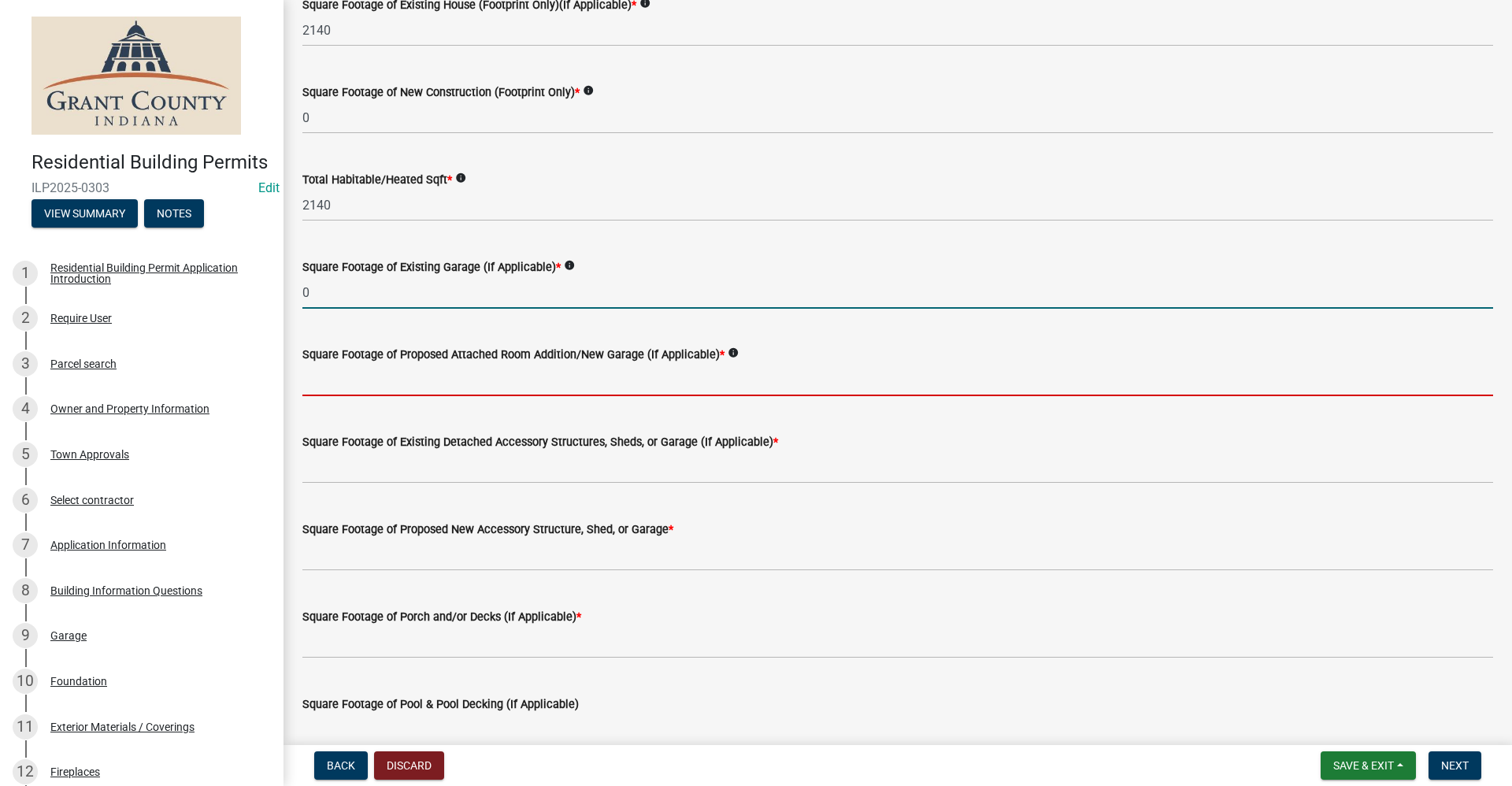
drag, startPoint x: 371, startPoint y: 380, endPoint x: 381, endPoint y: 377, distance: 10.4
click at [371, 380] on input "text" at bounding box center [897, 380] width 1191 height 33
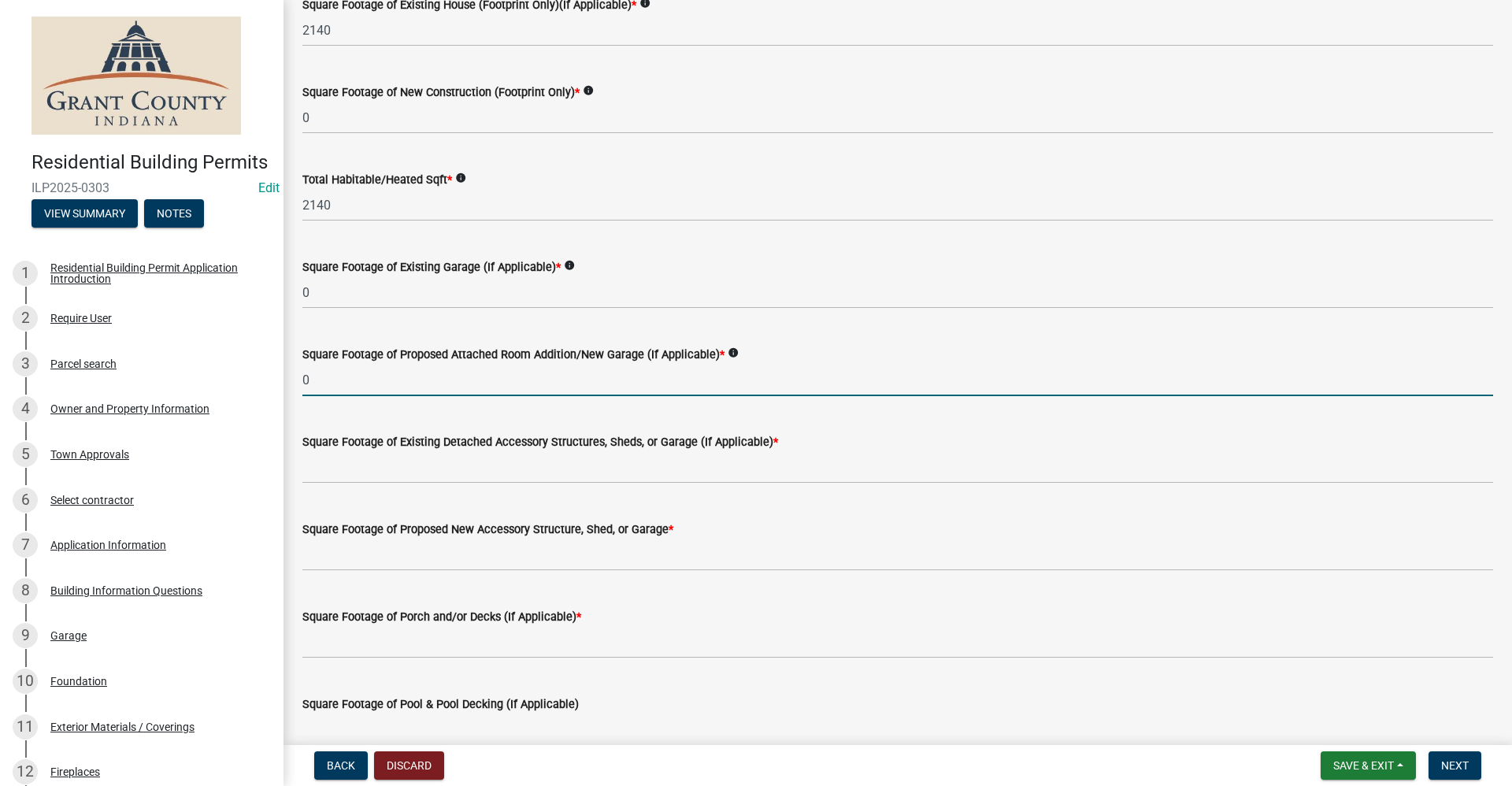
type input "0"
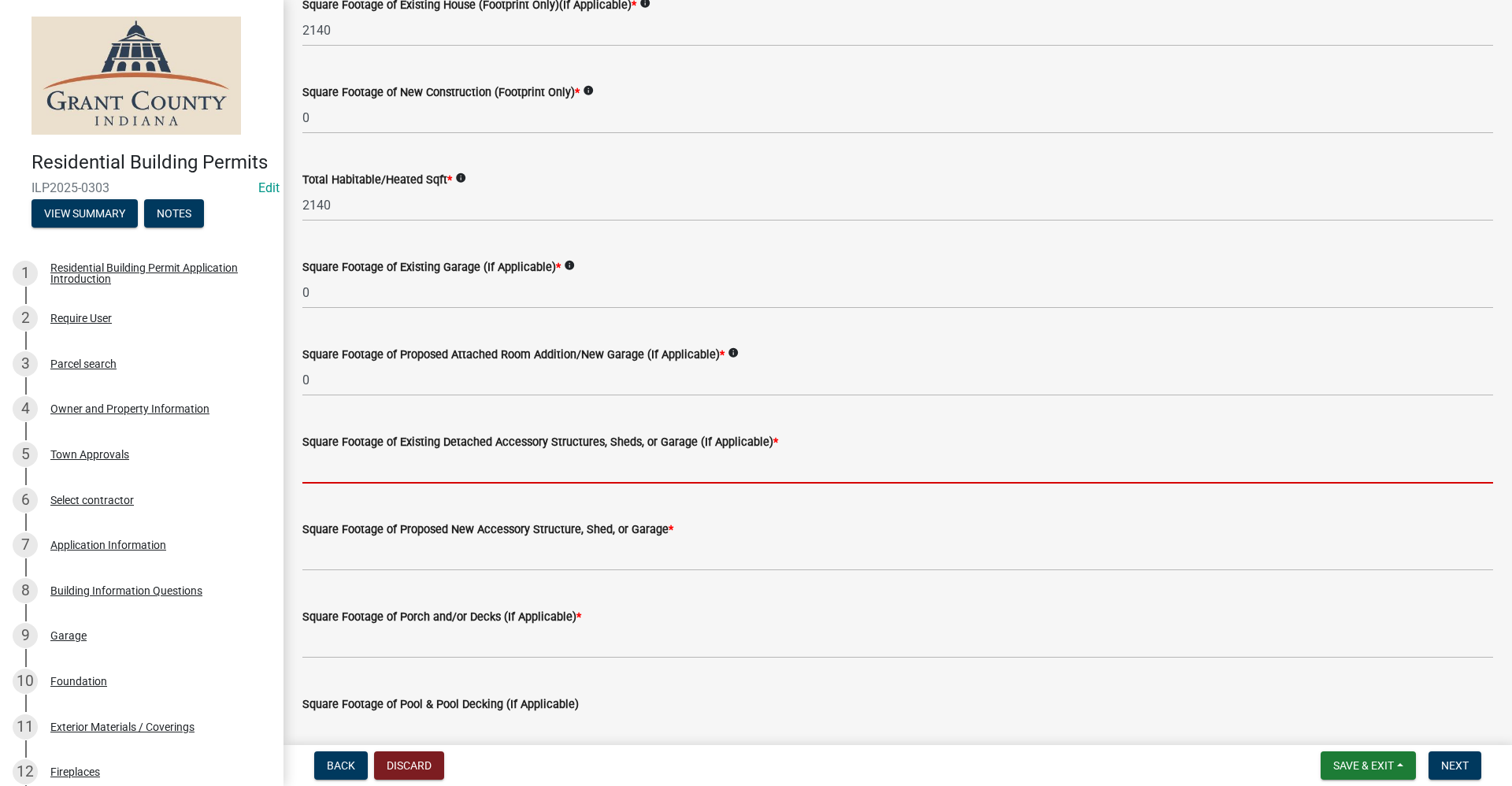
click at [357, 480] on input "text" at bounding box center [897, 467] width 1191 height 33
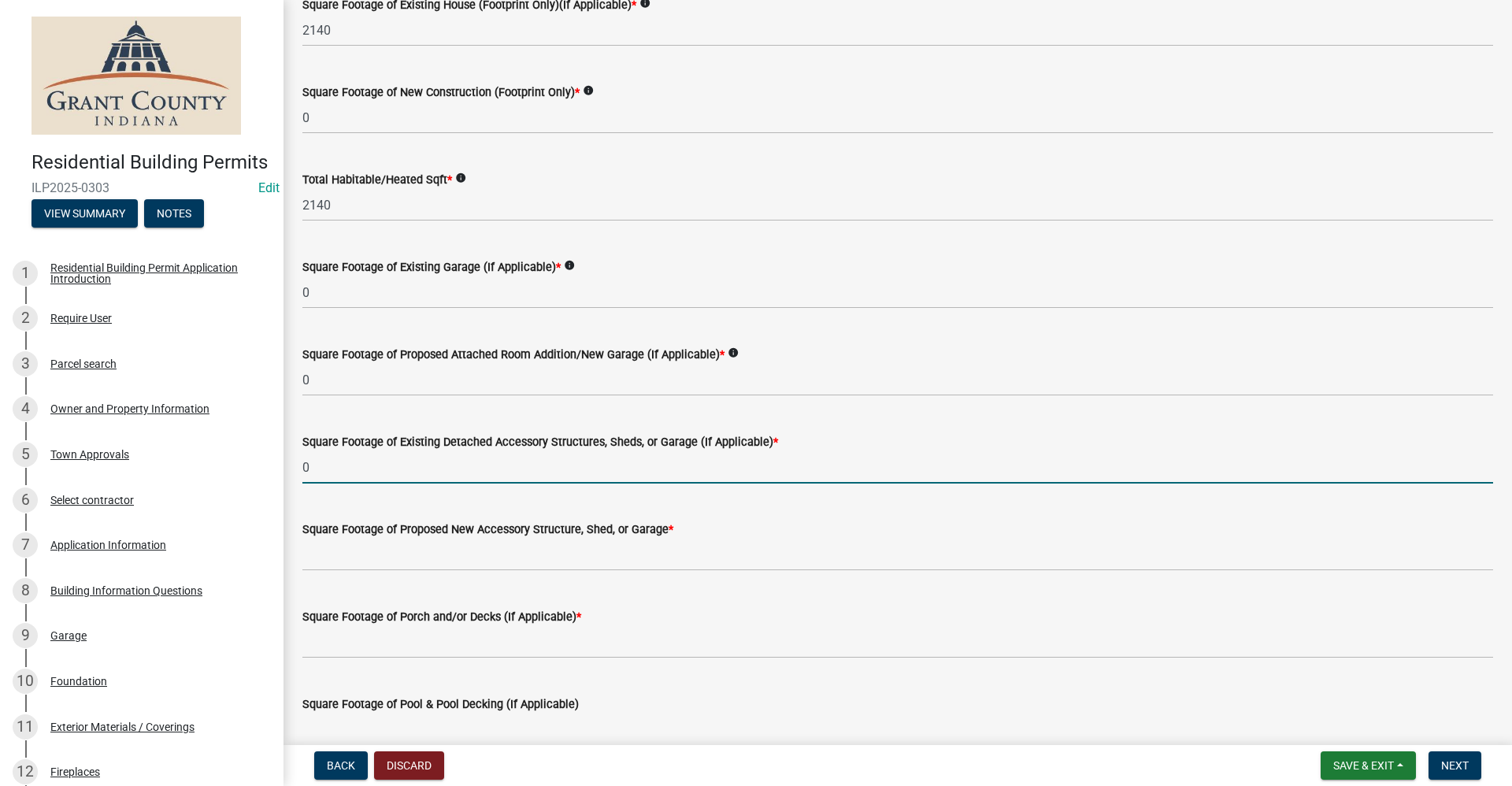
type input "0"
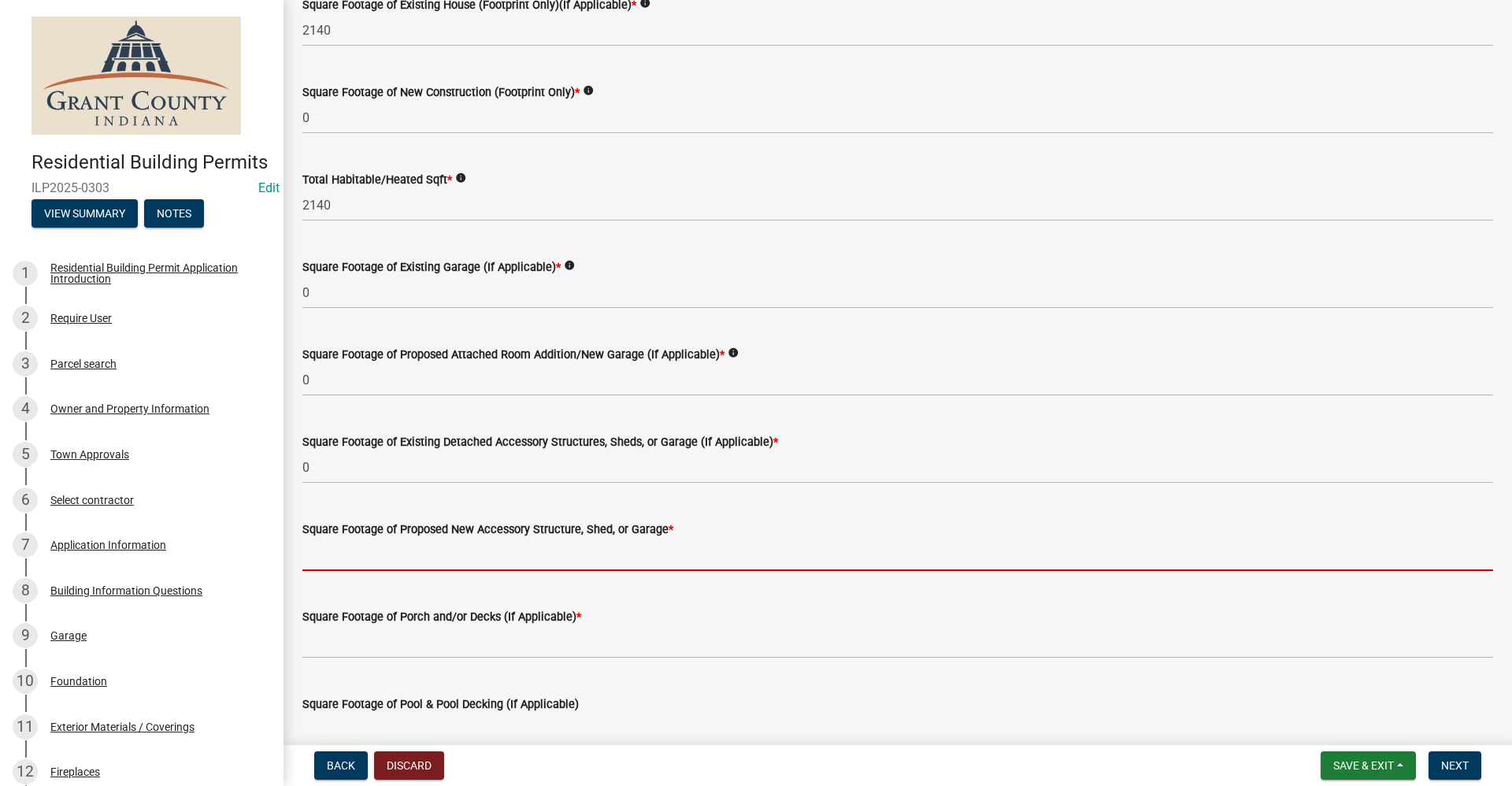
click at [347, 560] on input "text" at bounding box center [897, 555] width 1191 height 33
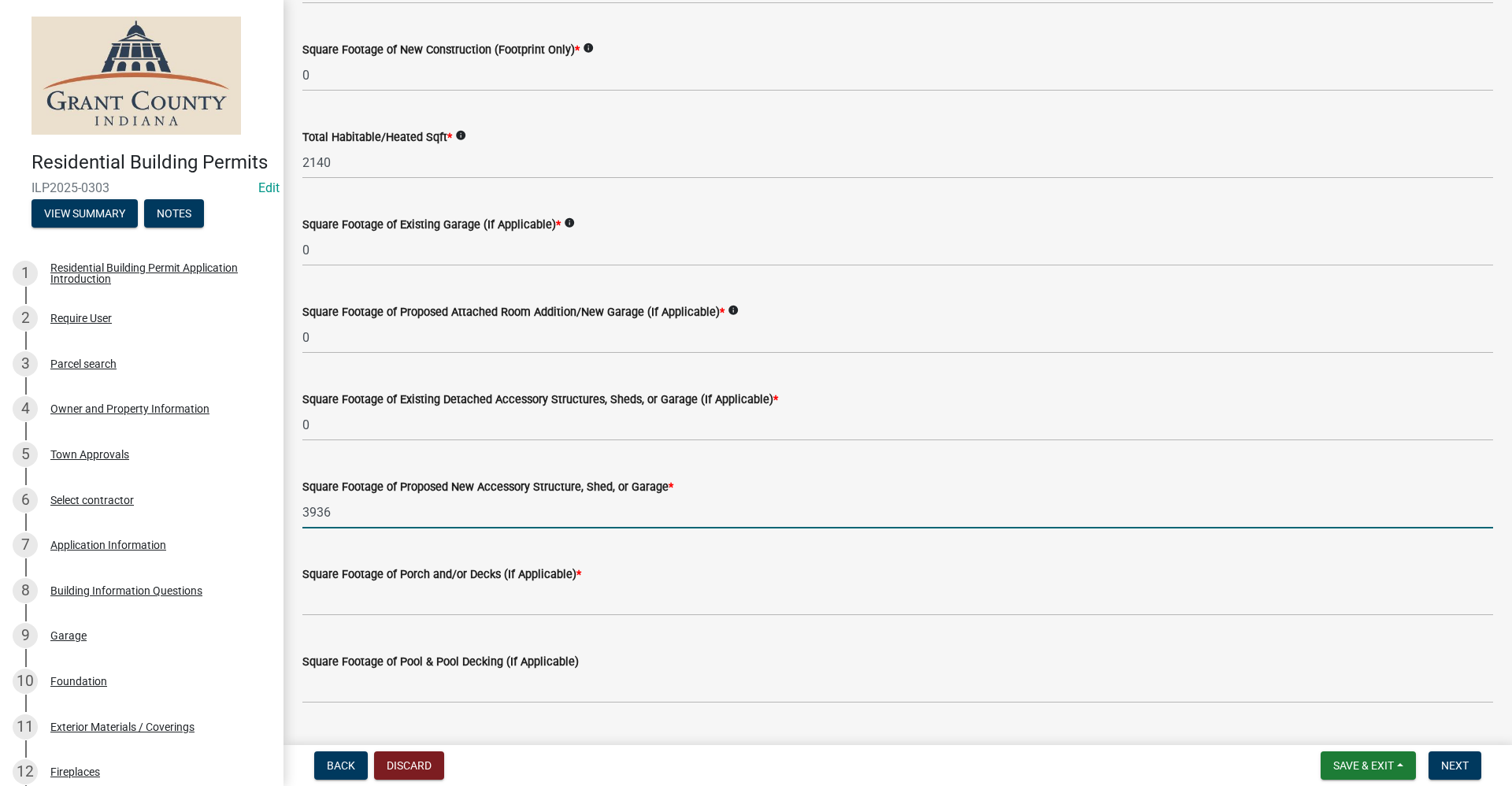
scroll to position [240, 0]
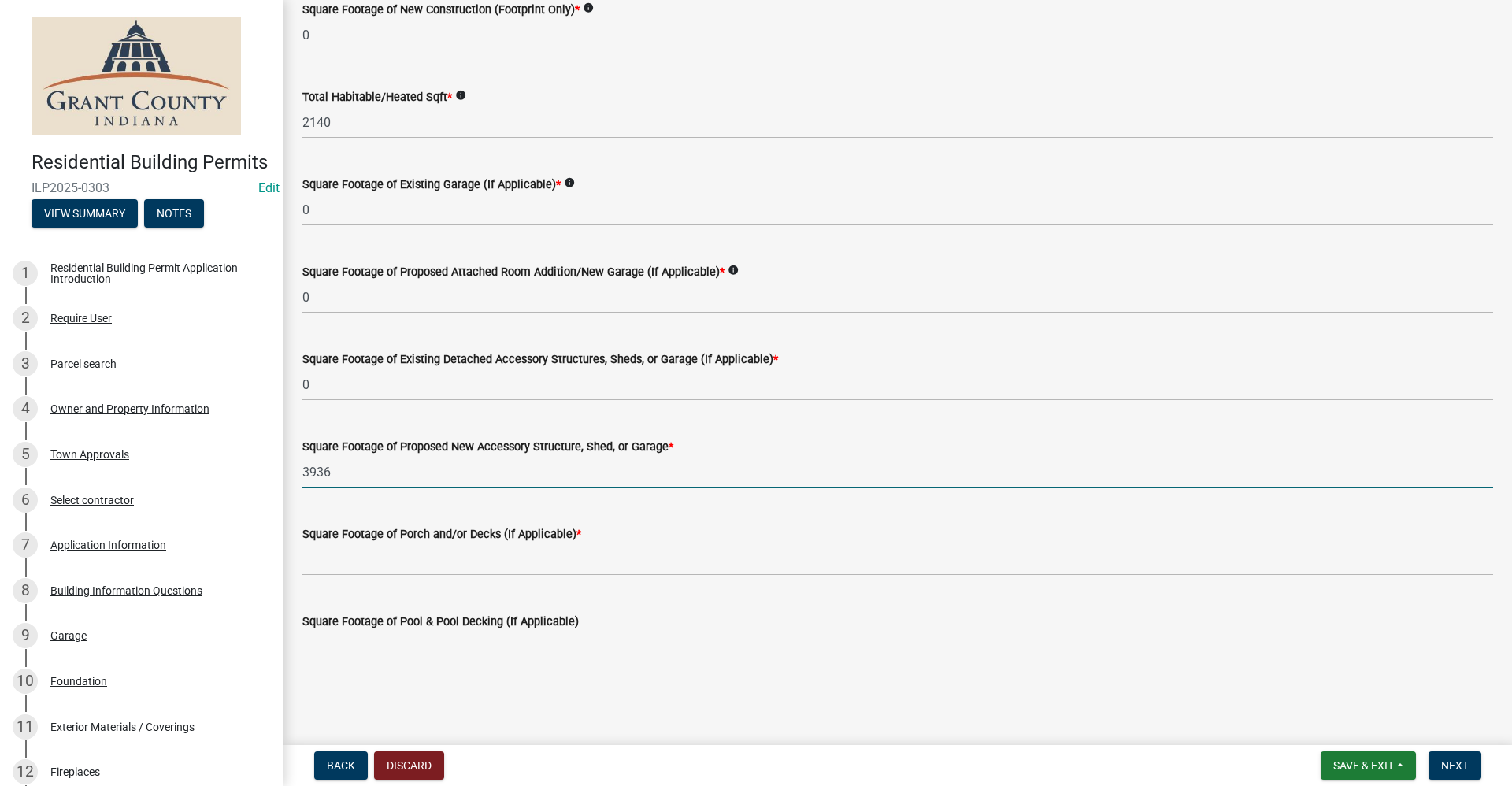
type input "3936"
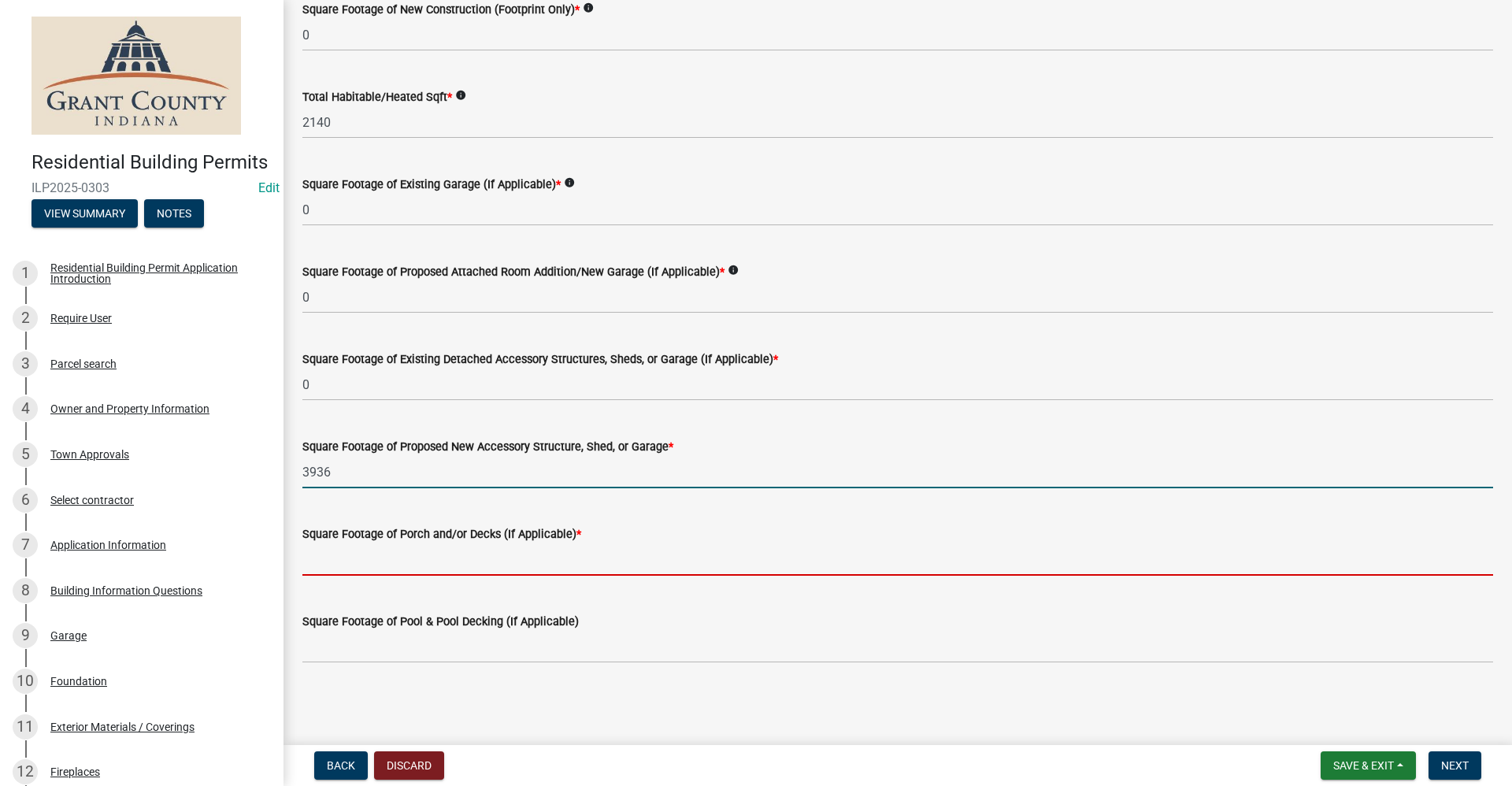
click at [459, 572] on input "text" at bounding box center [897, 560] width 1191 height 33
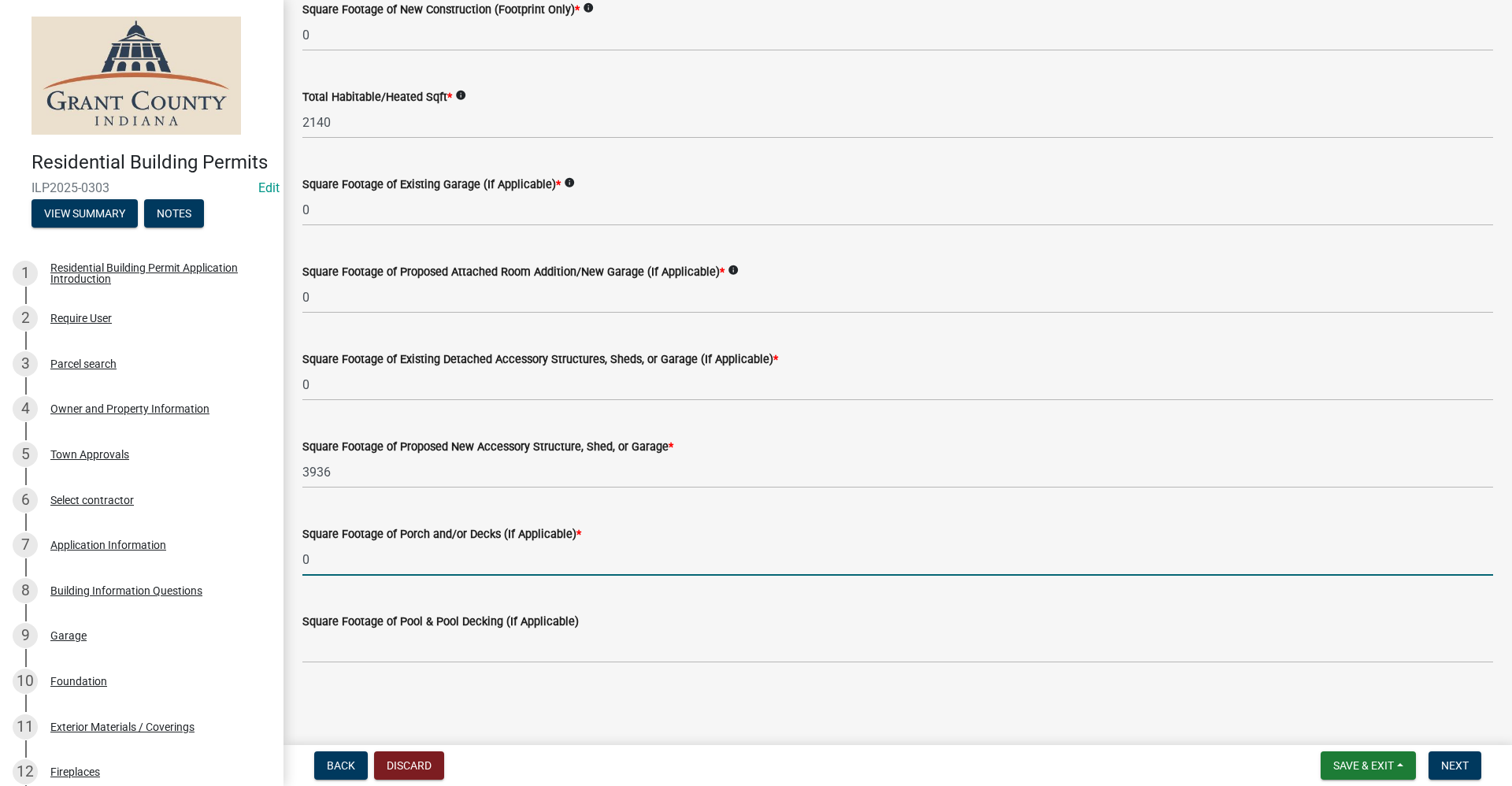
type input "0"
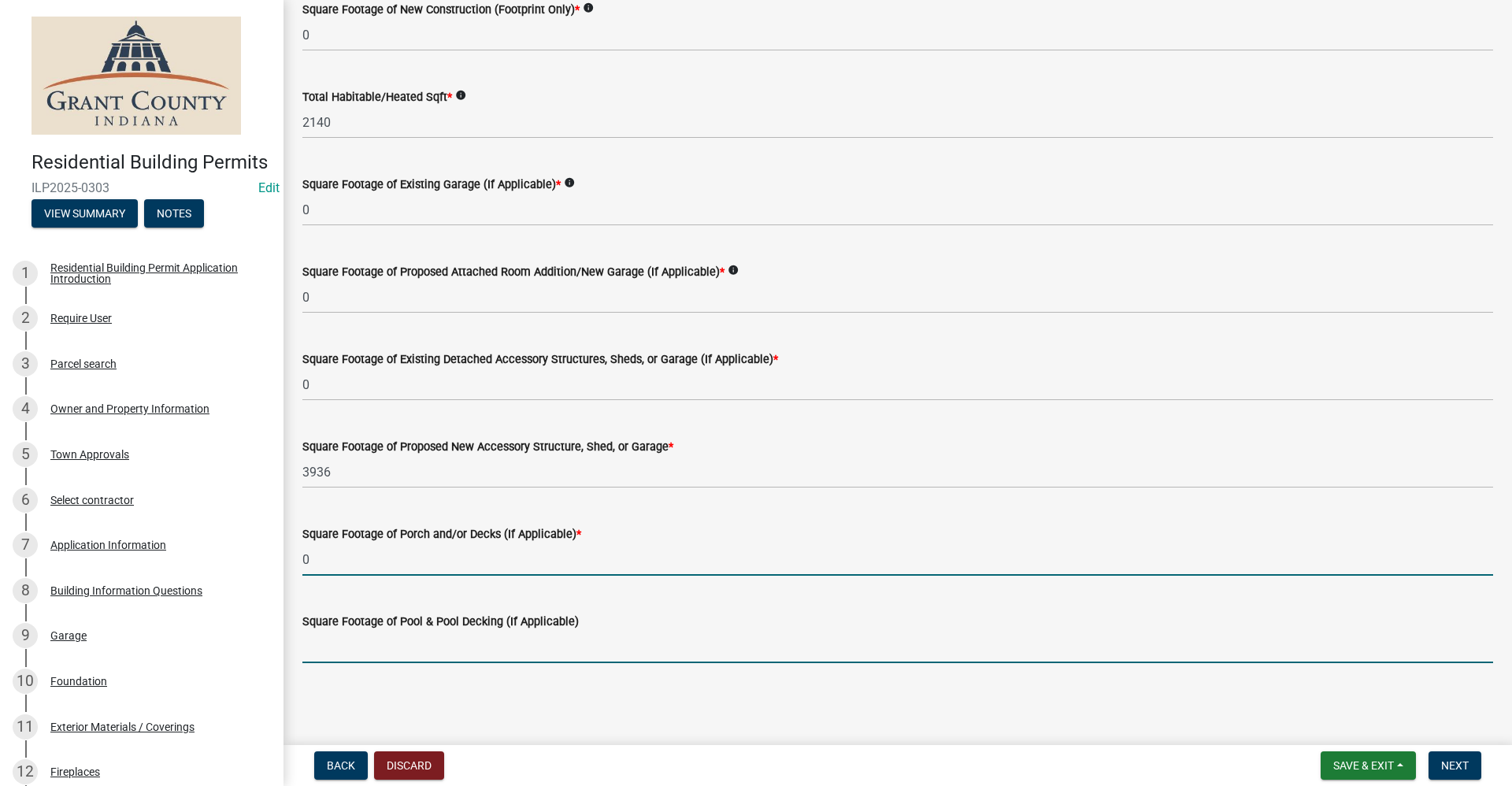
click at [377, 650] on input "text" at bounding box center [897, 647] width 1191 height 33
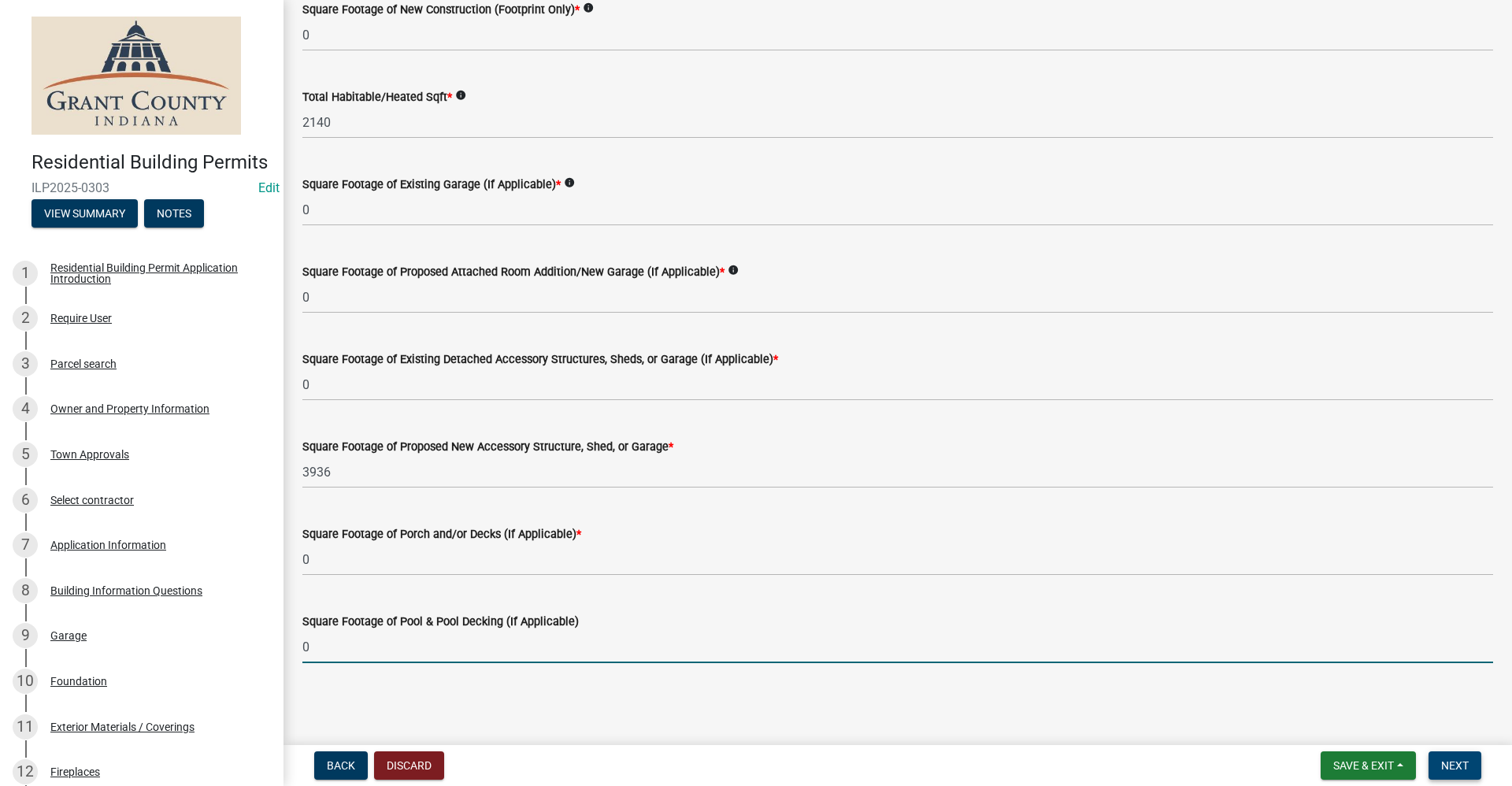
type input "0"
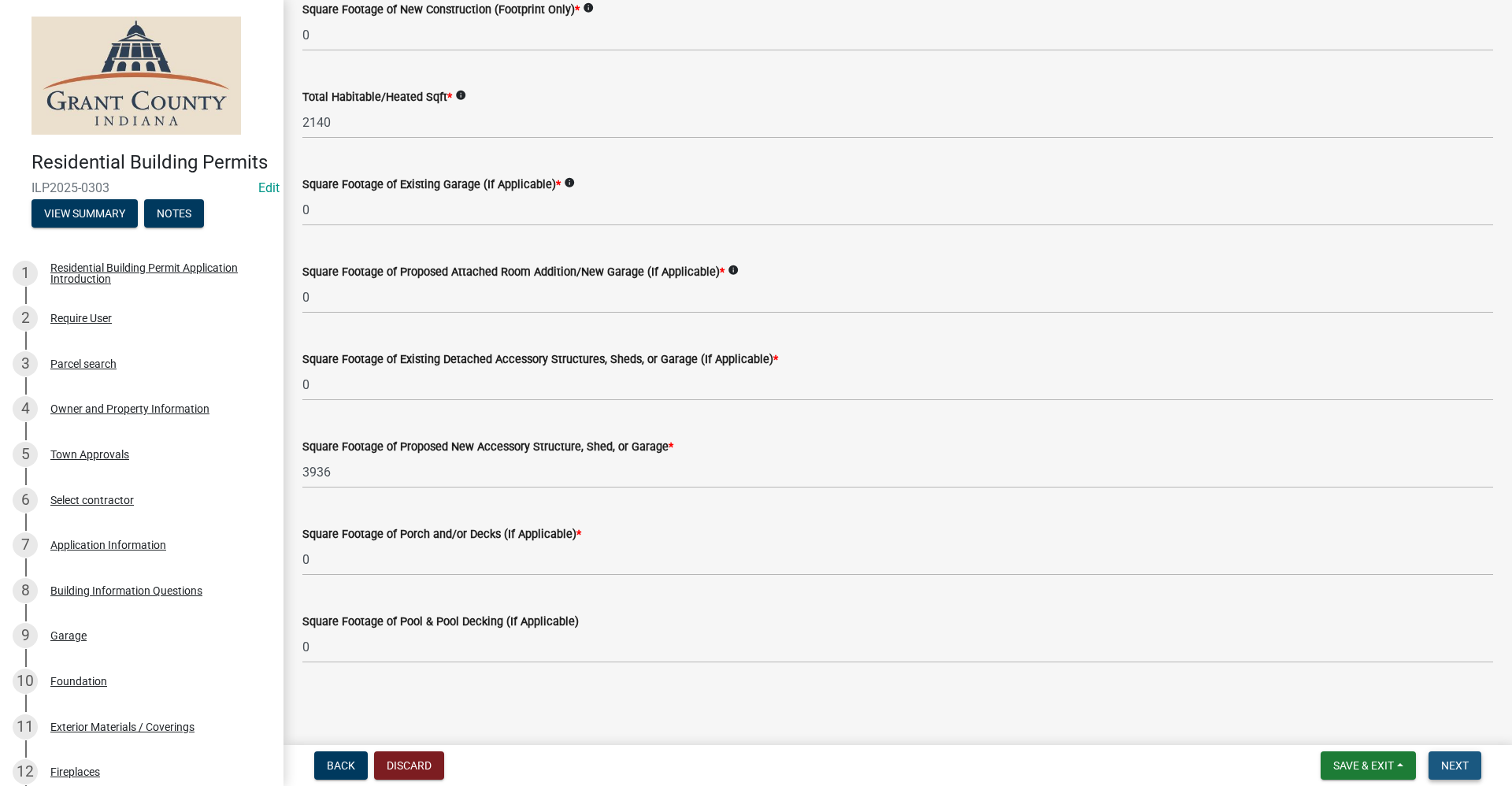
click at [1452, 769] on span "Next" at bounding box center [1456, 765] width 28 height 12
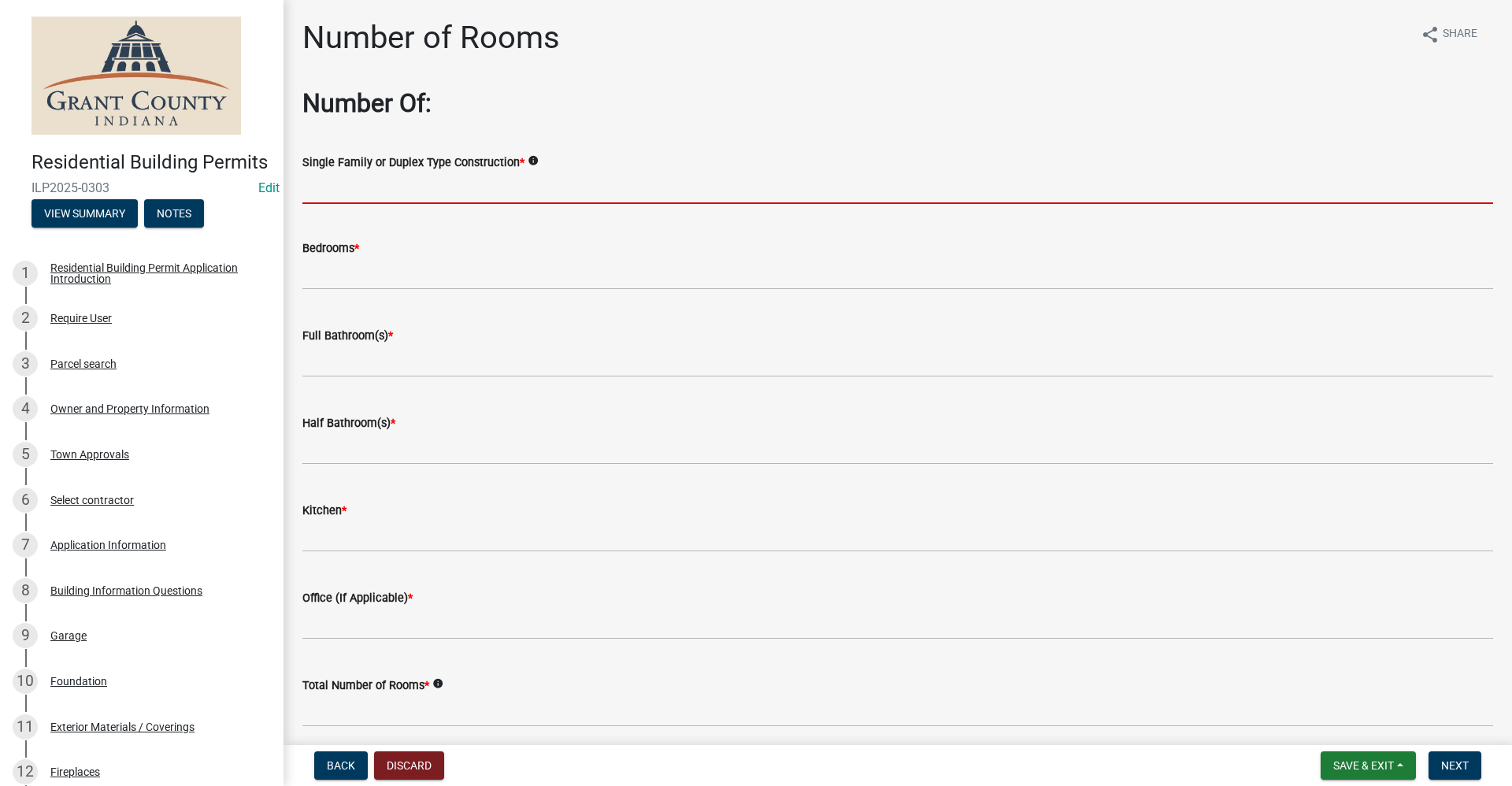
click at [354, 187] on input "Single Family or Duplex Type Construction *" at bounding box center [897, 188] width 1191 height 33
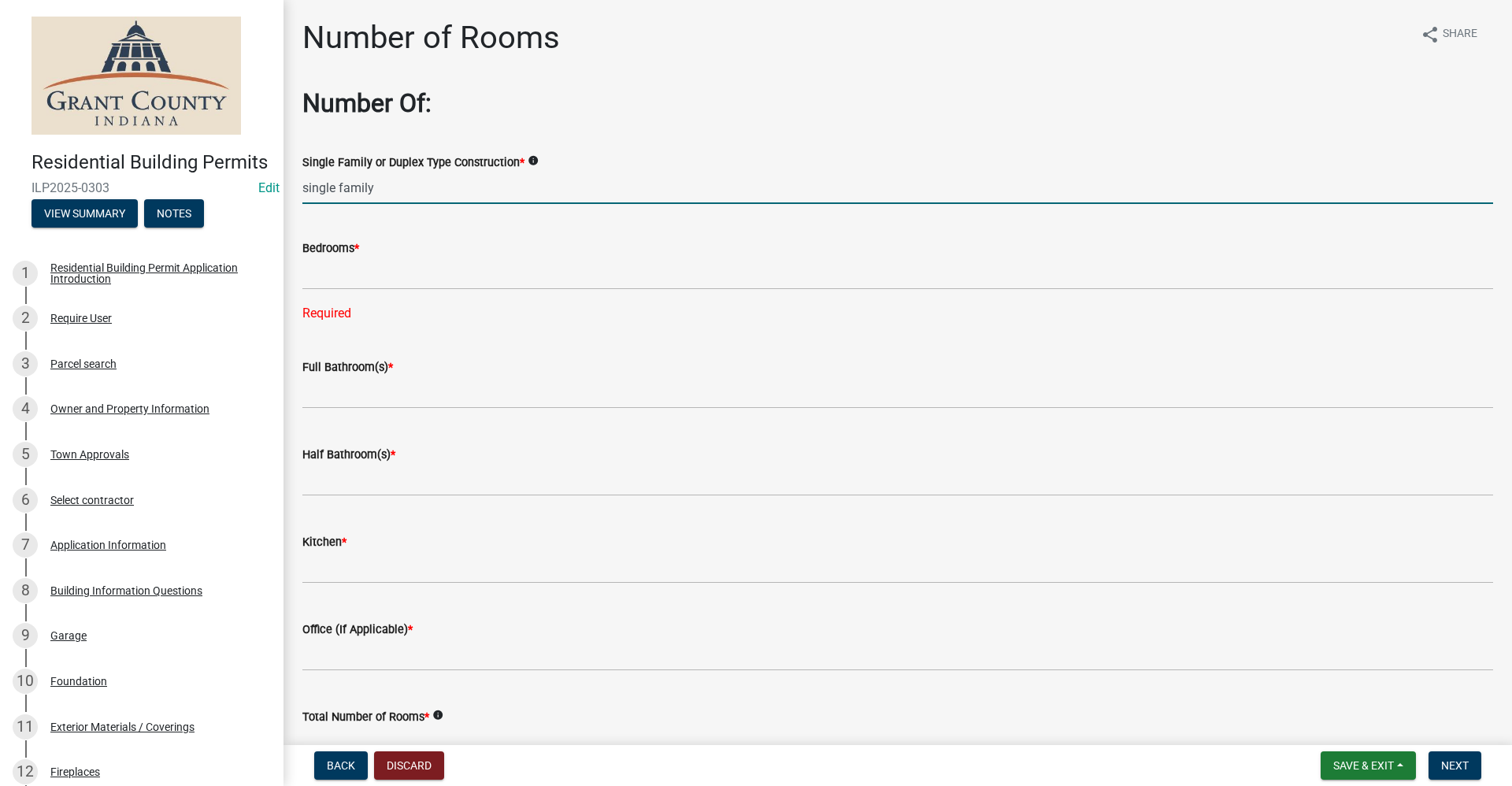
drag, startPoint x: 356, startPoint y: 193, endPoint x: 211, endPoint y: 220, distance: 147.5
click at [208, 218] on div "Residential Building Permits ILP2025-0303 Edit View Summary Notes 1 Residential…" at bounding box center [756, 393] width 1512 height 786
type input "N/A"
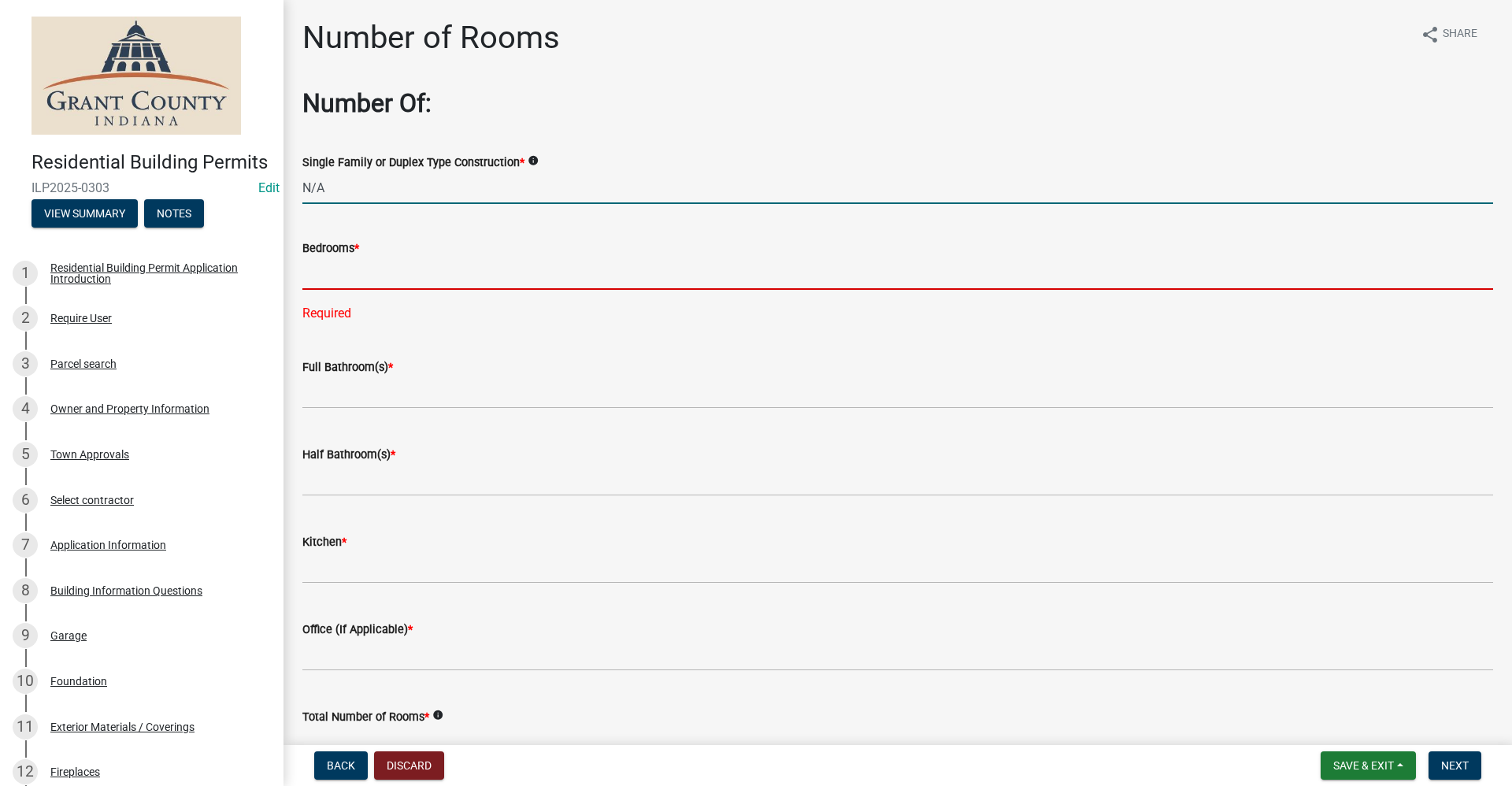
click at [357, 277] on input "text" at bounding box center [897, 274] width 1191 height 33
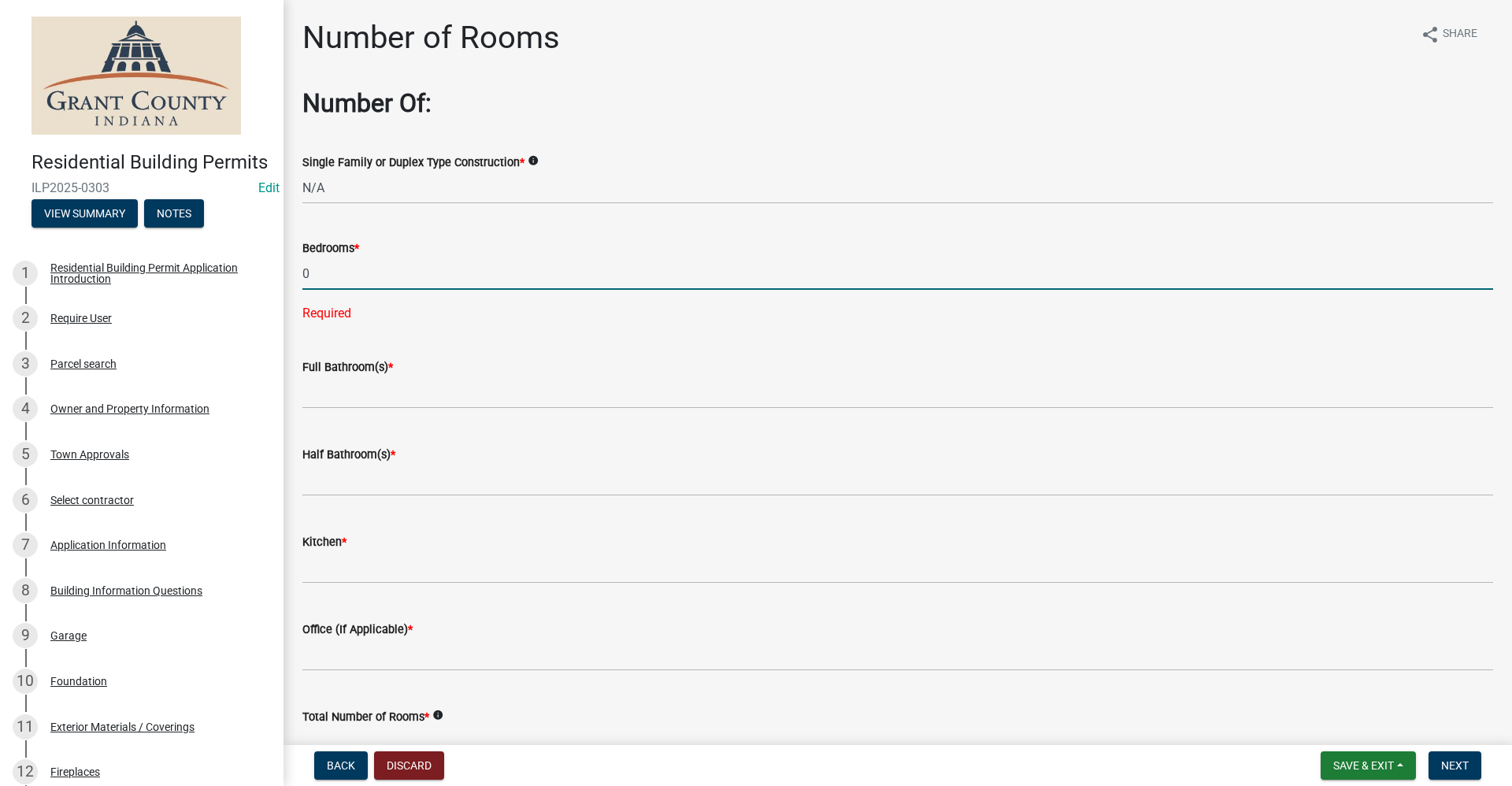
type input "0"
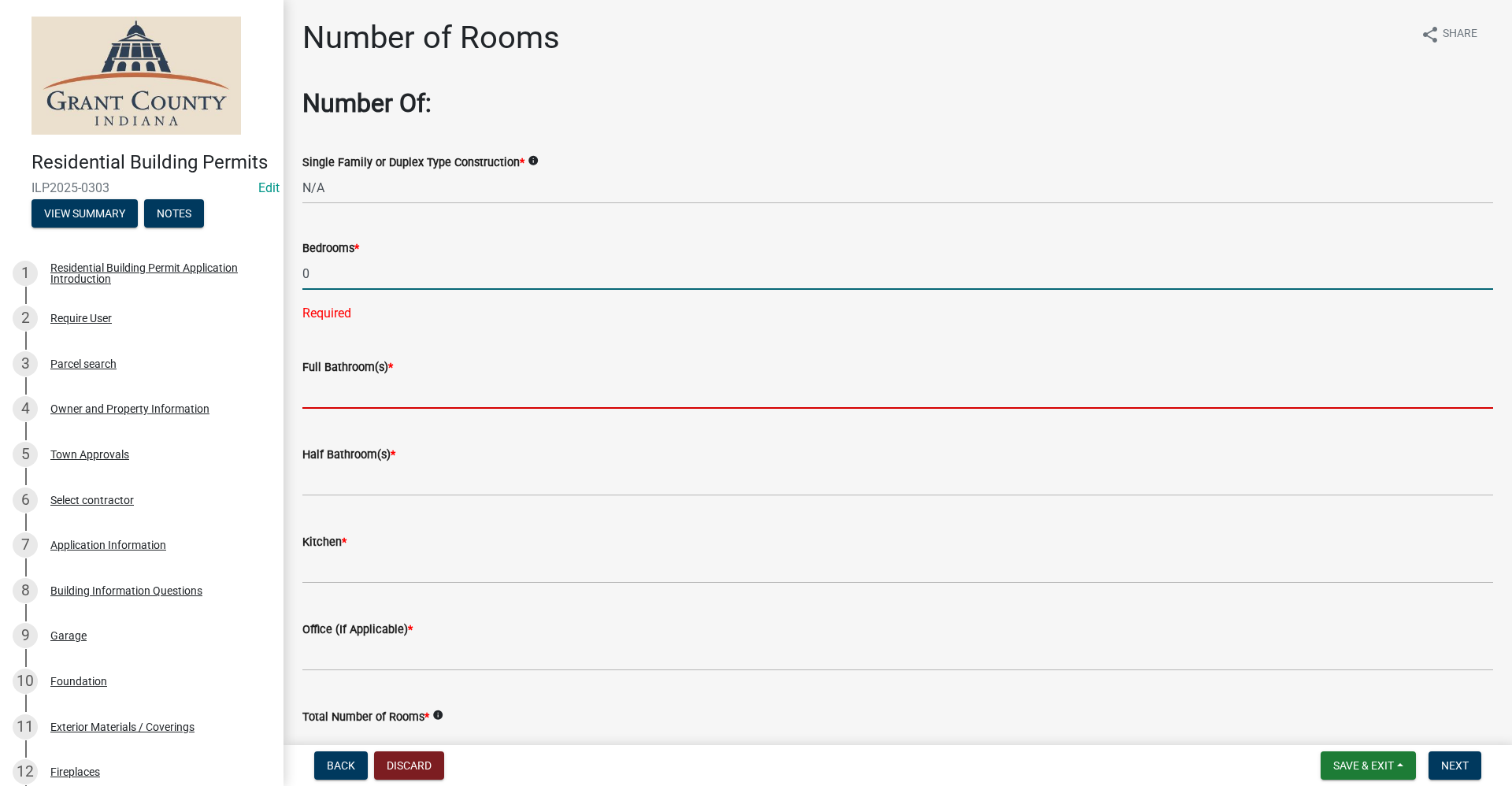
click at [322, 395] on wm-data-entity-input-list "Number Of: Single Family or Duplex Type Construction * info N/A Bedrooms * 0 Re…" at bounding box center [897, 430] width 1191 height 684
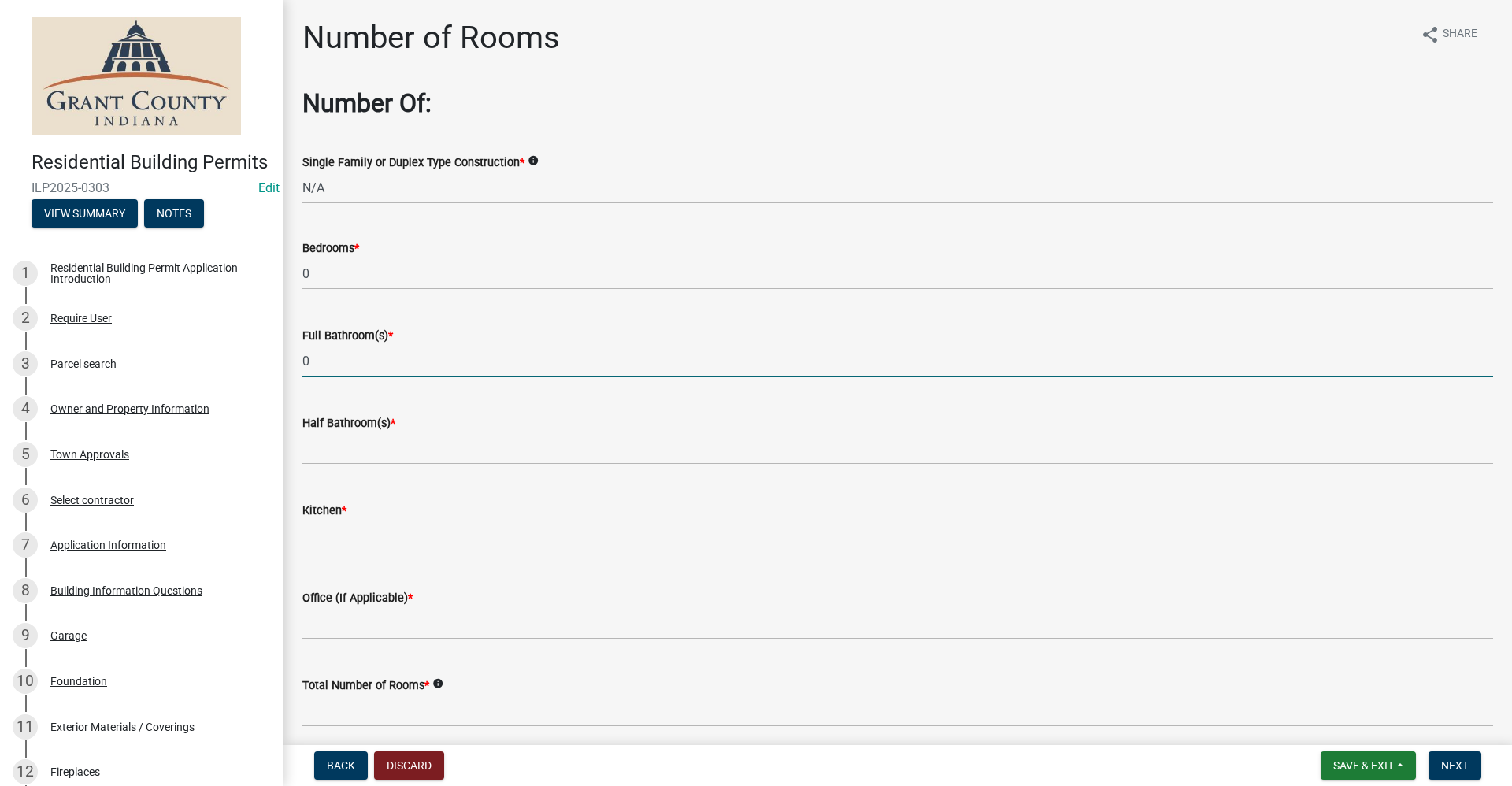
type input "0"
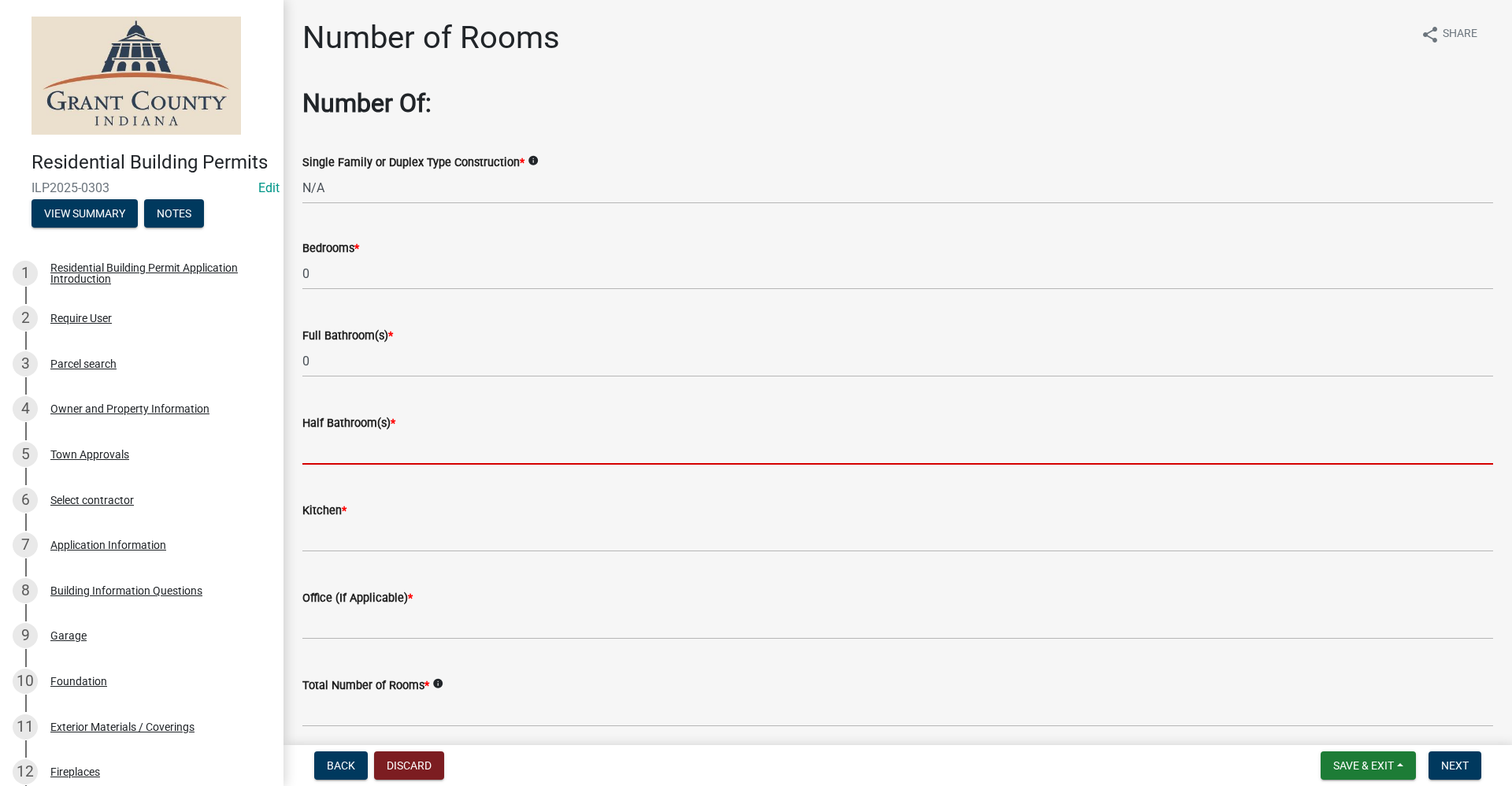
click at [324, 458] on input "text" at bounding box center [897, 449] width 1191 height 33
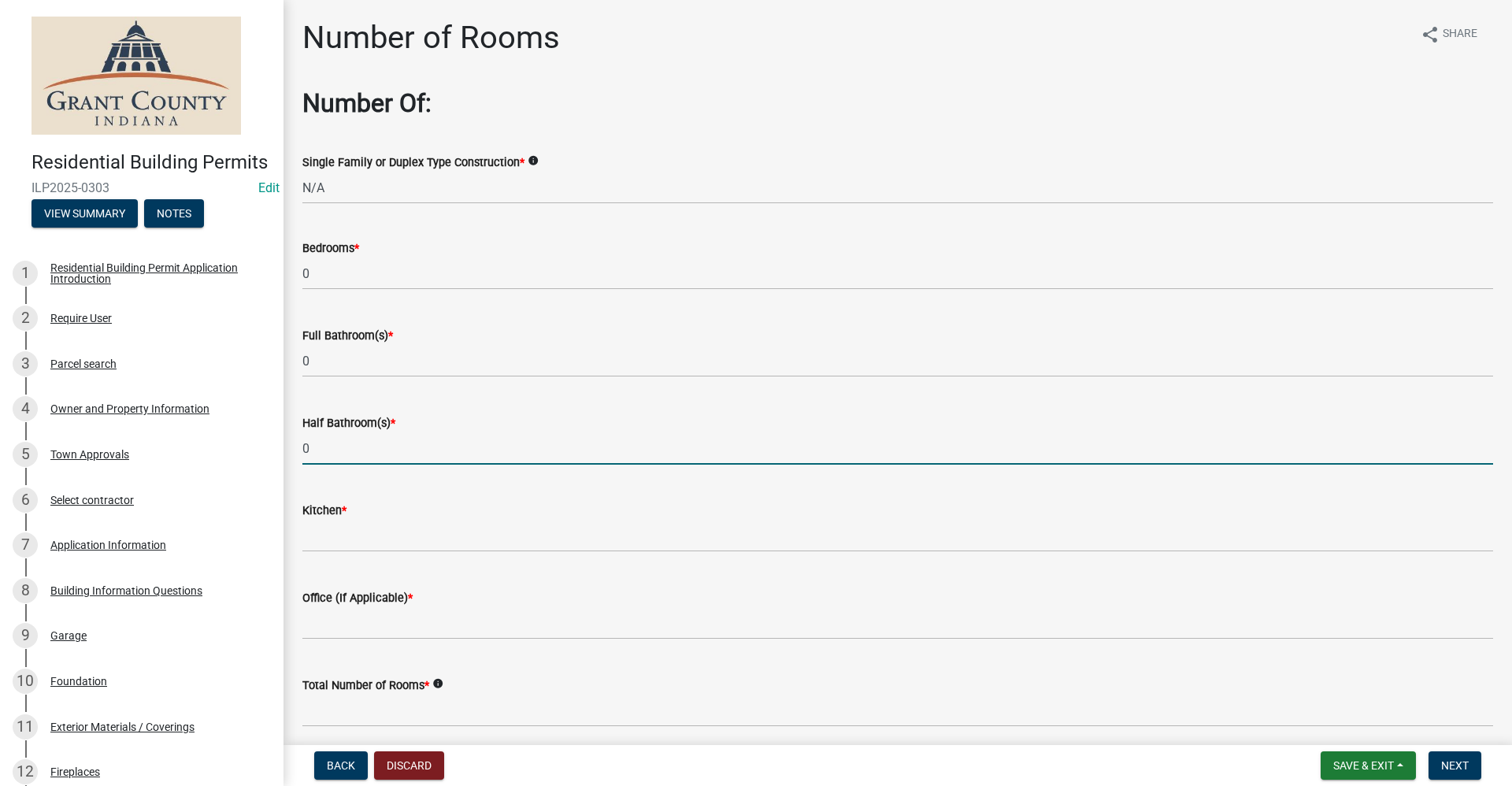
type input "0"
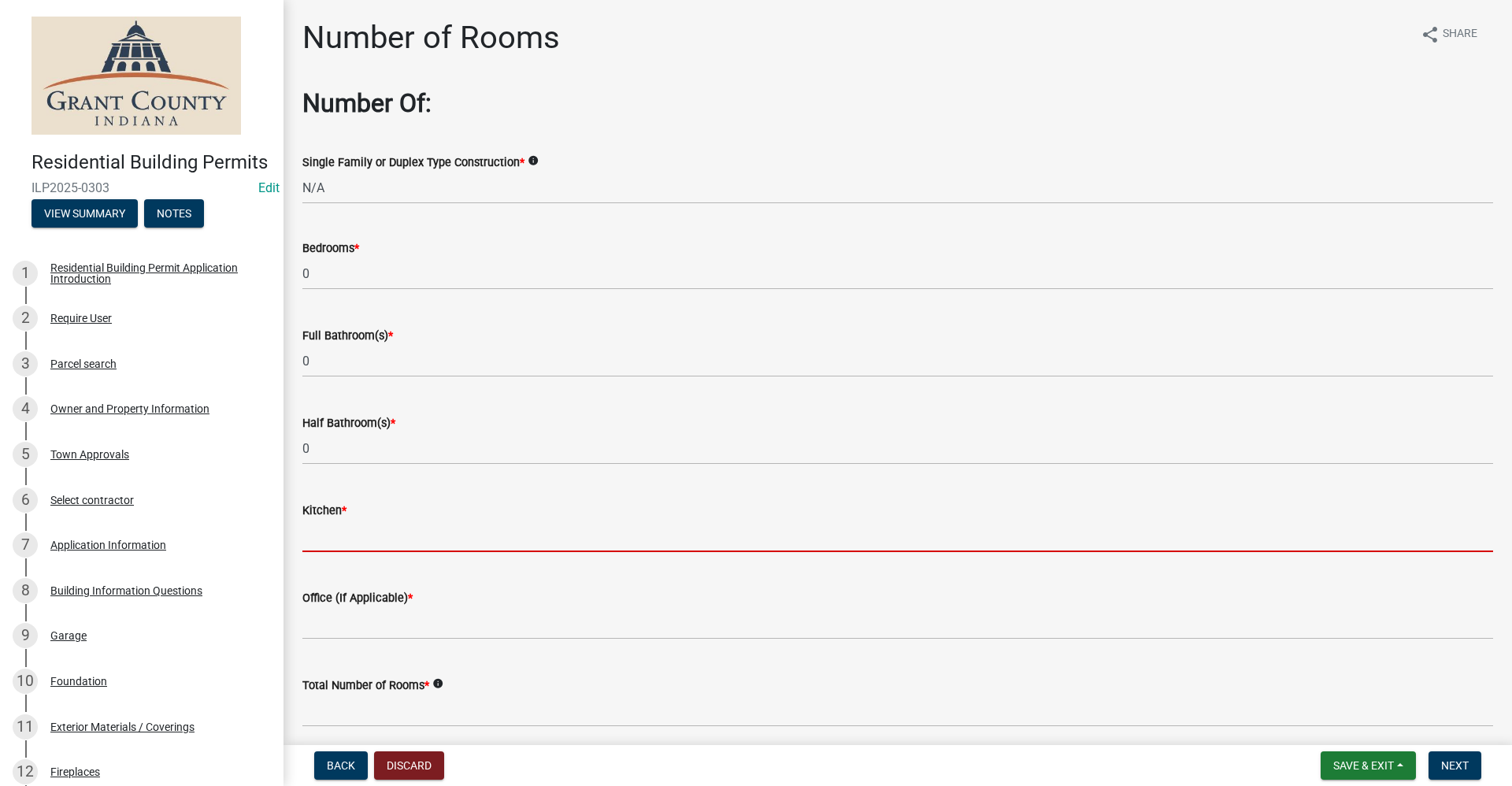
click at [310, 540] on input "text" at bounding box center [897, 536] width 1191 height 33
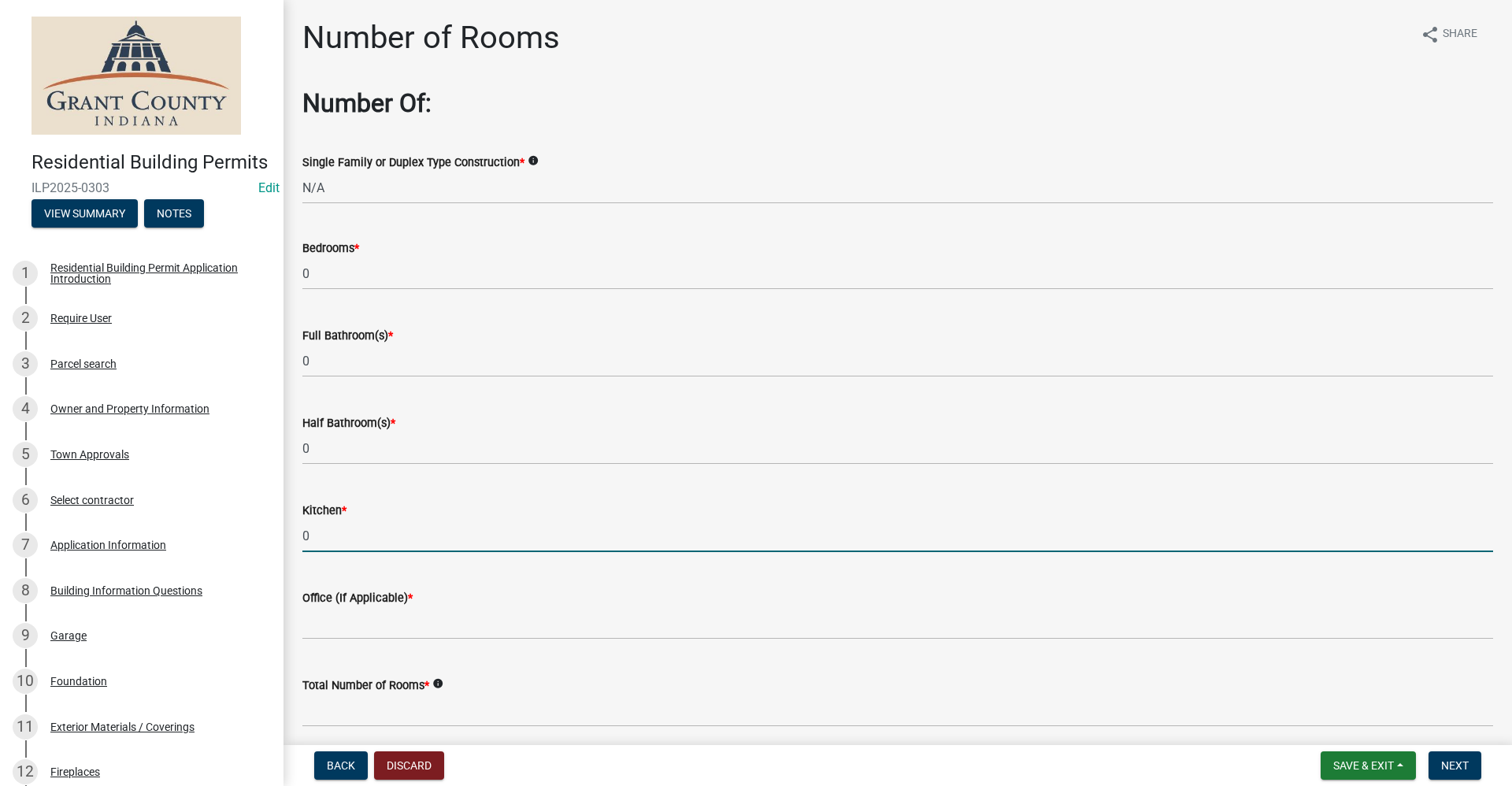
type input "0"
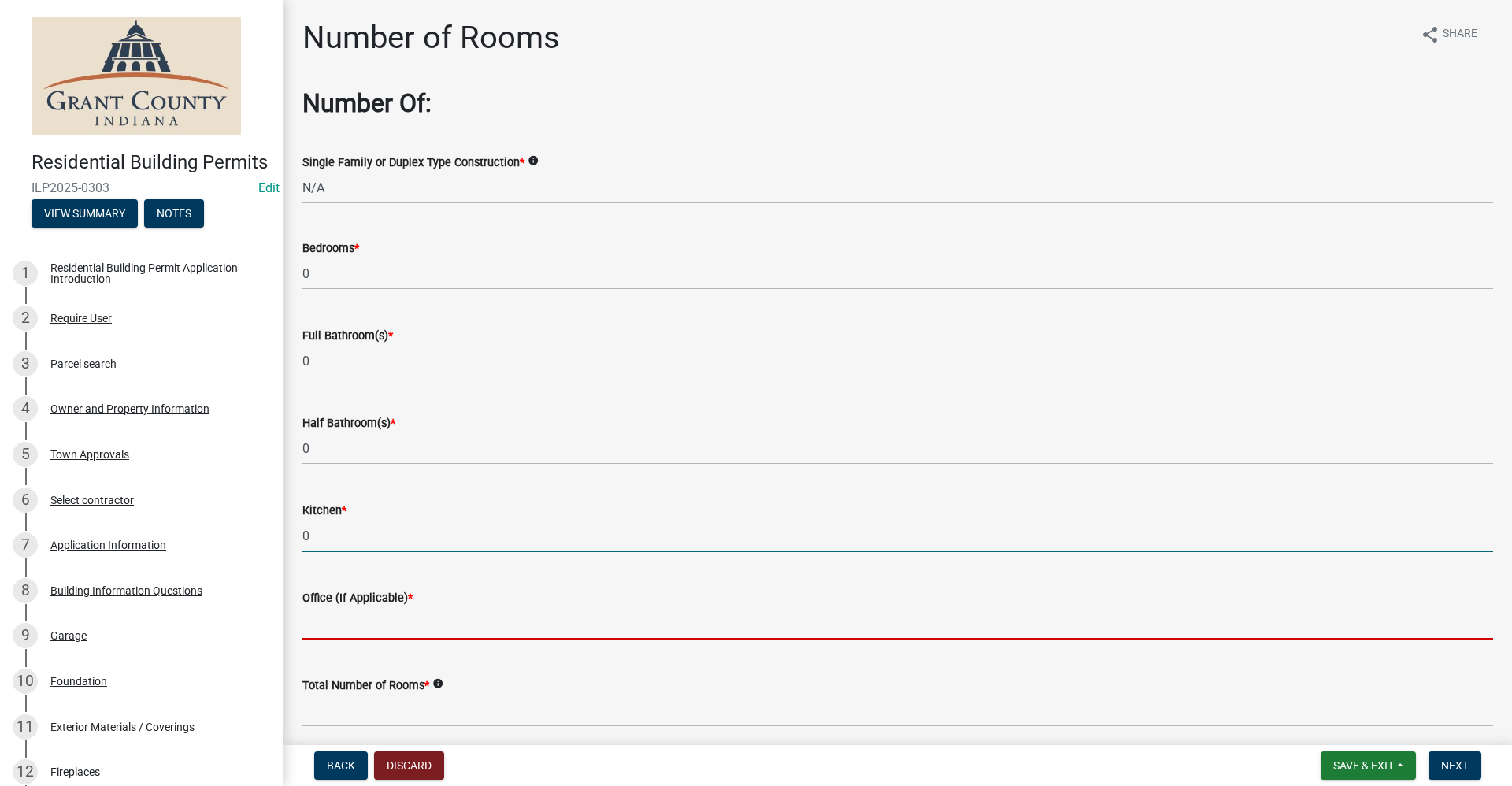
click at [321, 610] on input "text" at bounding box center [897, 623] width 1191 height 33
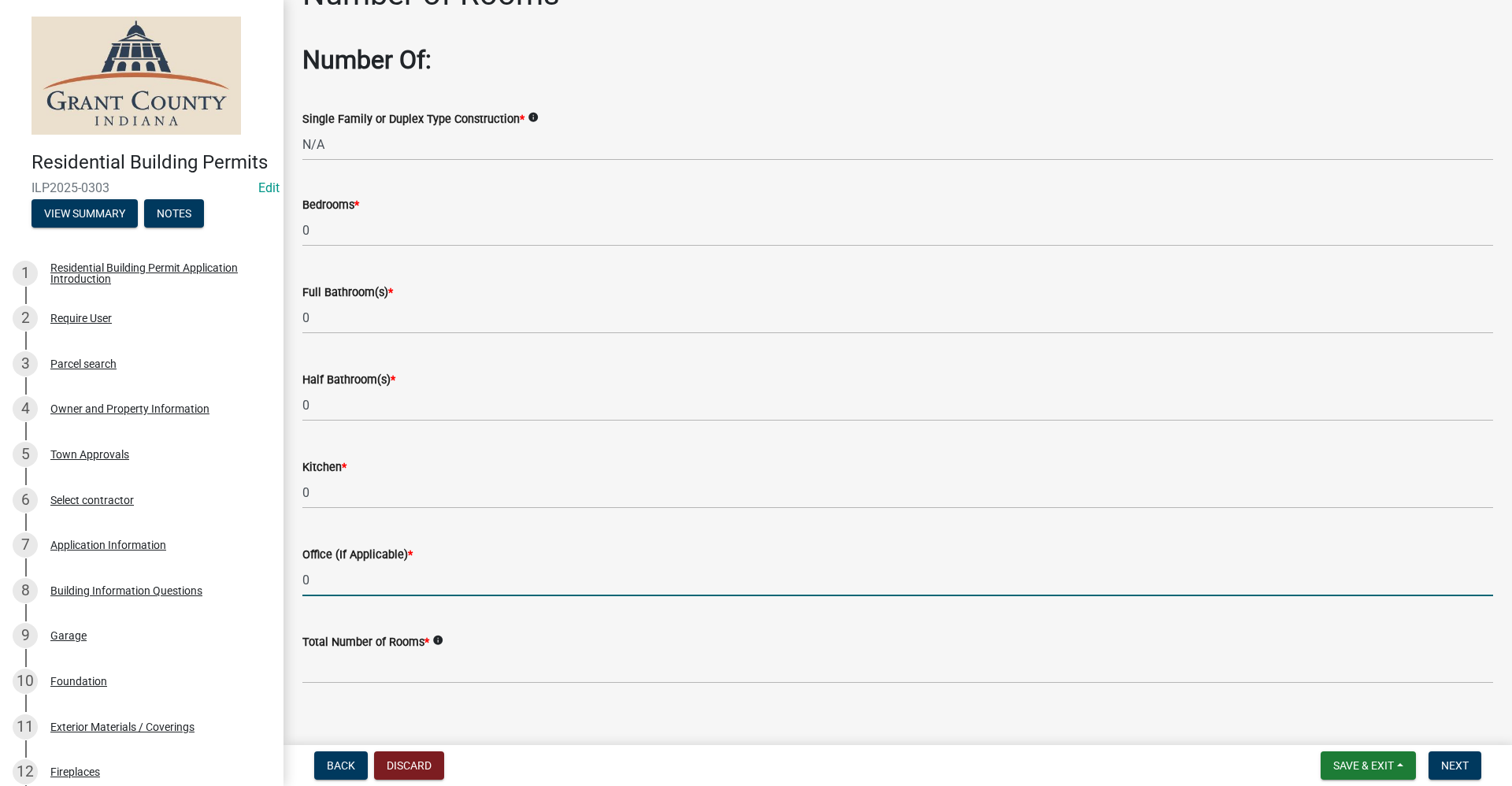
scroll to position [64, 0]
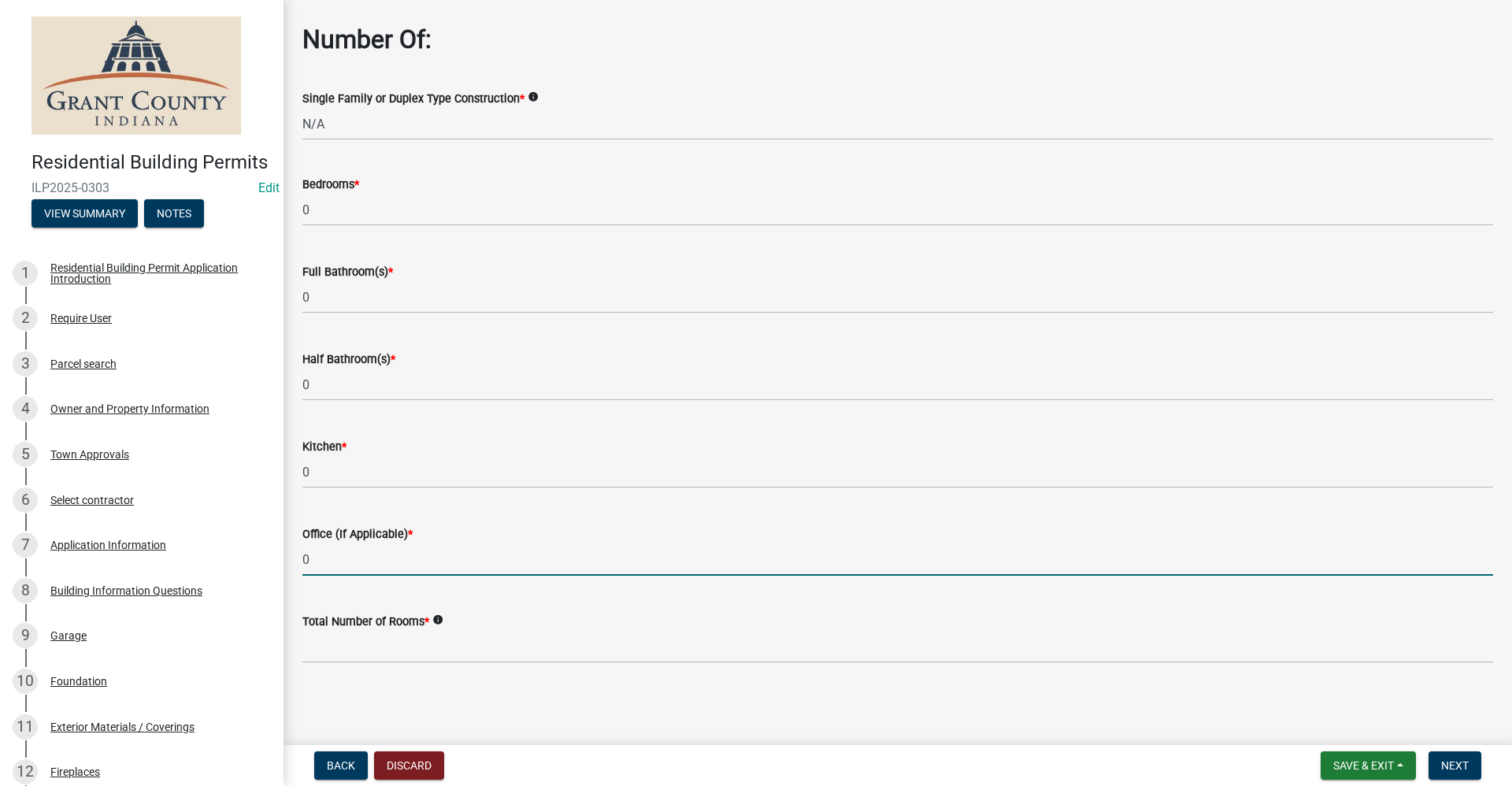
type input "0"
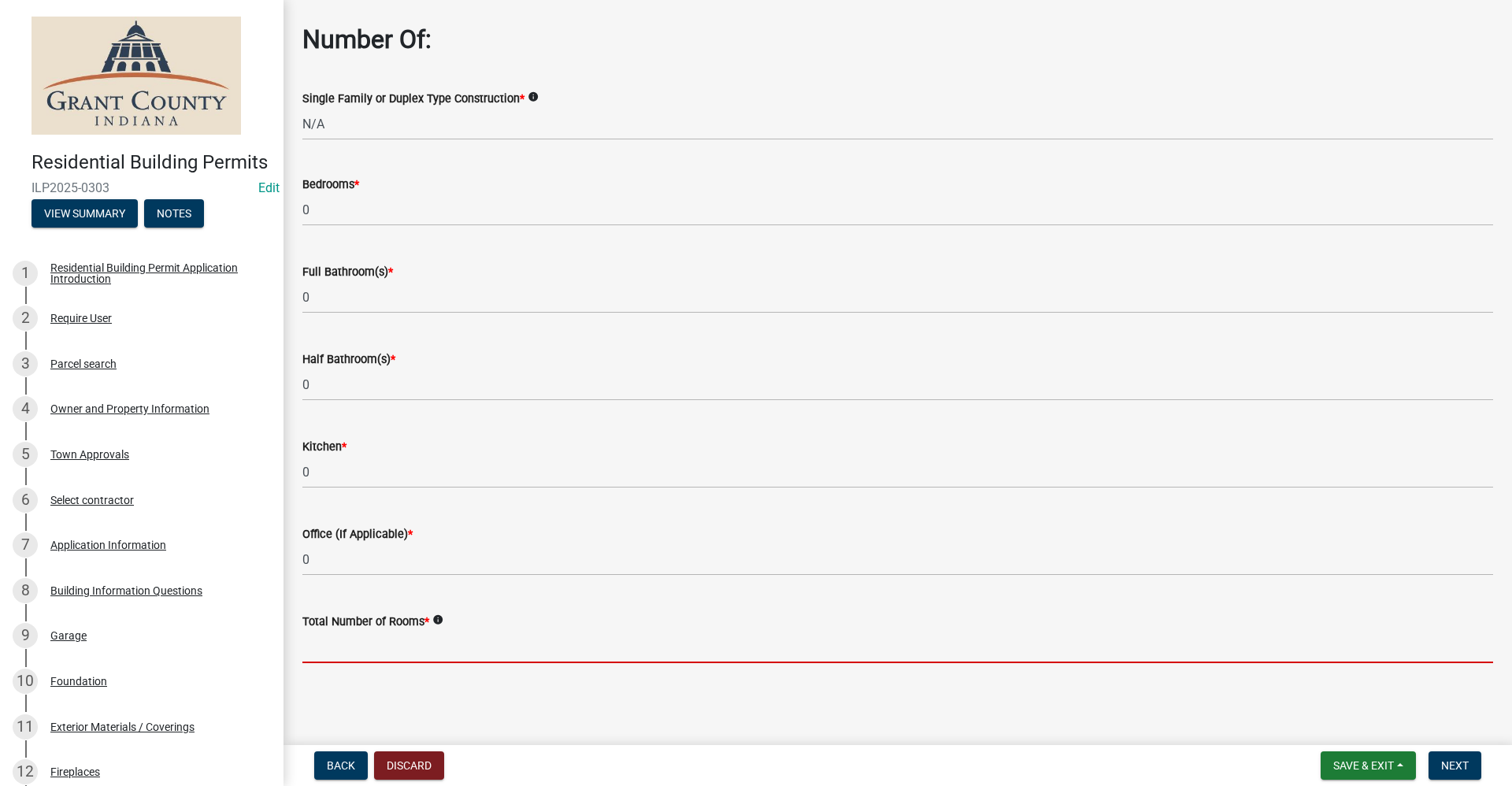
click at [331, 649] on input "text" at bounding box center [897, 647] width 1191 height 33
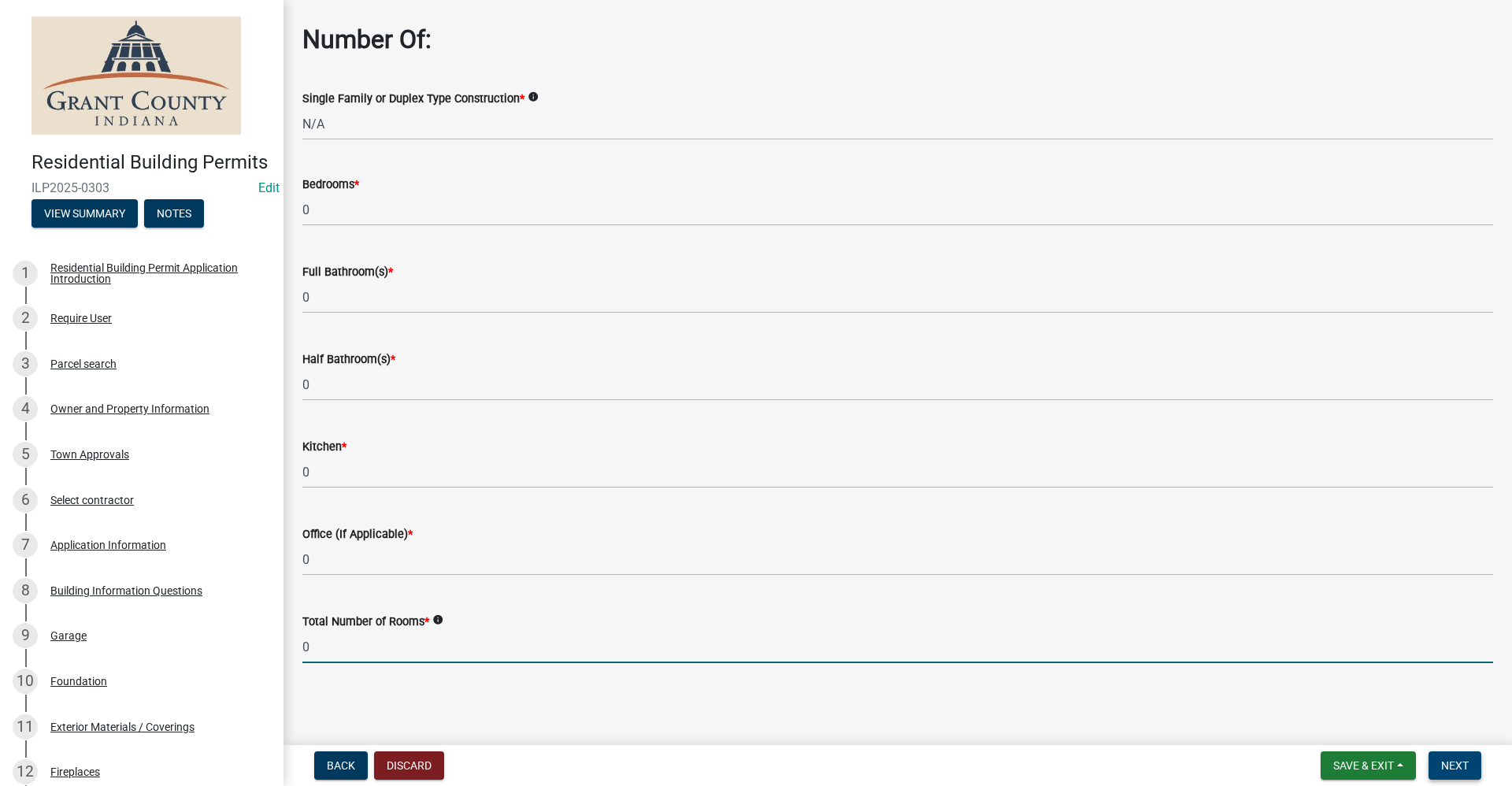
type input "0"
click at [1465, 770] on span "Next" at bounding box center [1456, 765] width 28 height 12
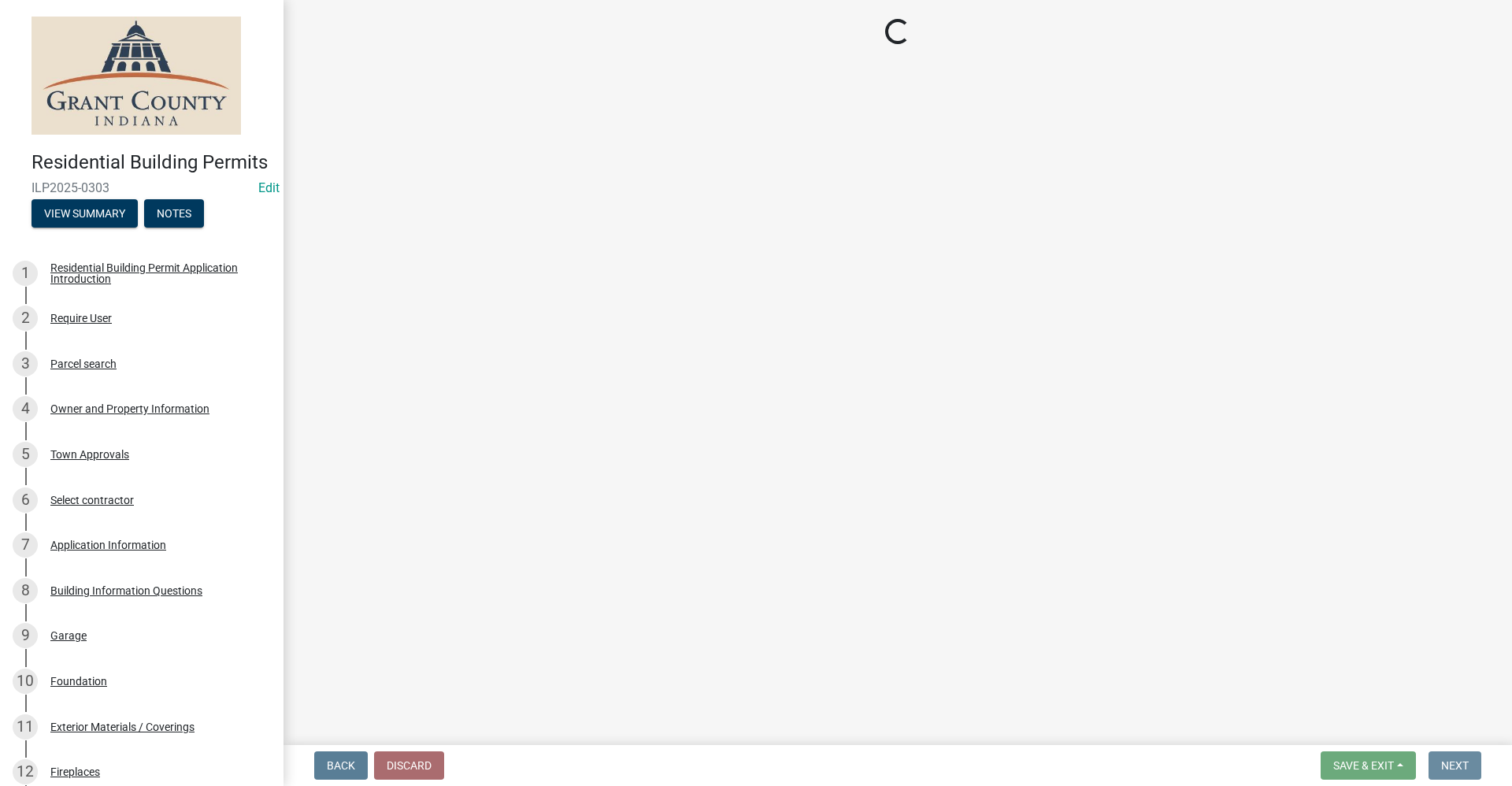
scroll to position [0, 0]
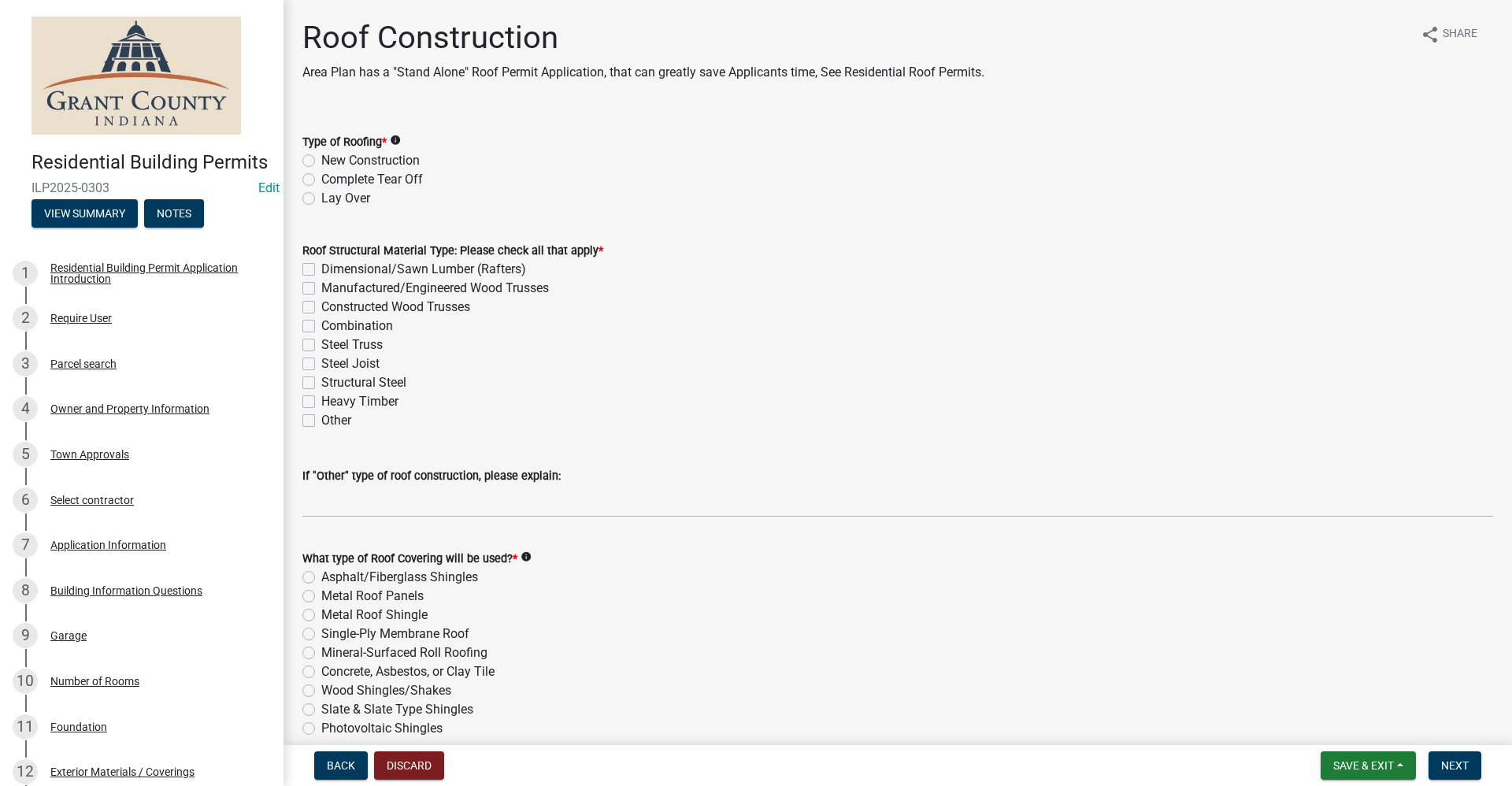
click at [321, 162] on label "New Construction" at bounding box center [370, 160] width 98 height 19
click at [321, 162] on input "New Construction" at bounding box center [326, 156] width 11 height 11
radio input "true"
click at [321, 270] on label "Dimensional/Sawn Lumber (Rafters)" at bounding box center [423, 269] width 205 height 19
click at [321, 270] on input "Dimensional/Sawn Lumber (Rafters)" at bounding box center [326, 265] width 11 height 11
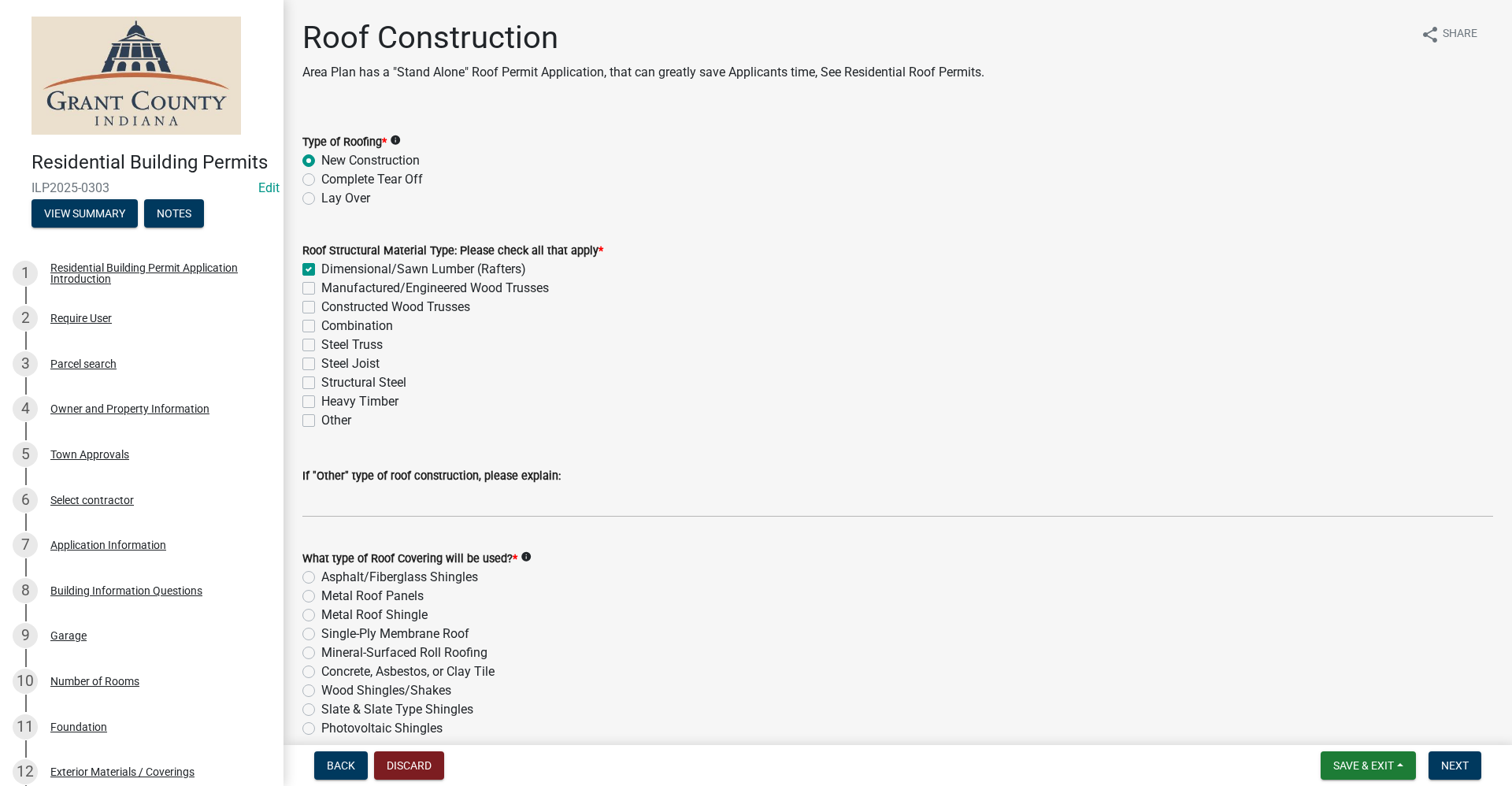
checkbox input "true"
checkbox input "false"
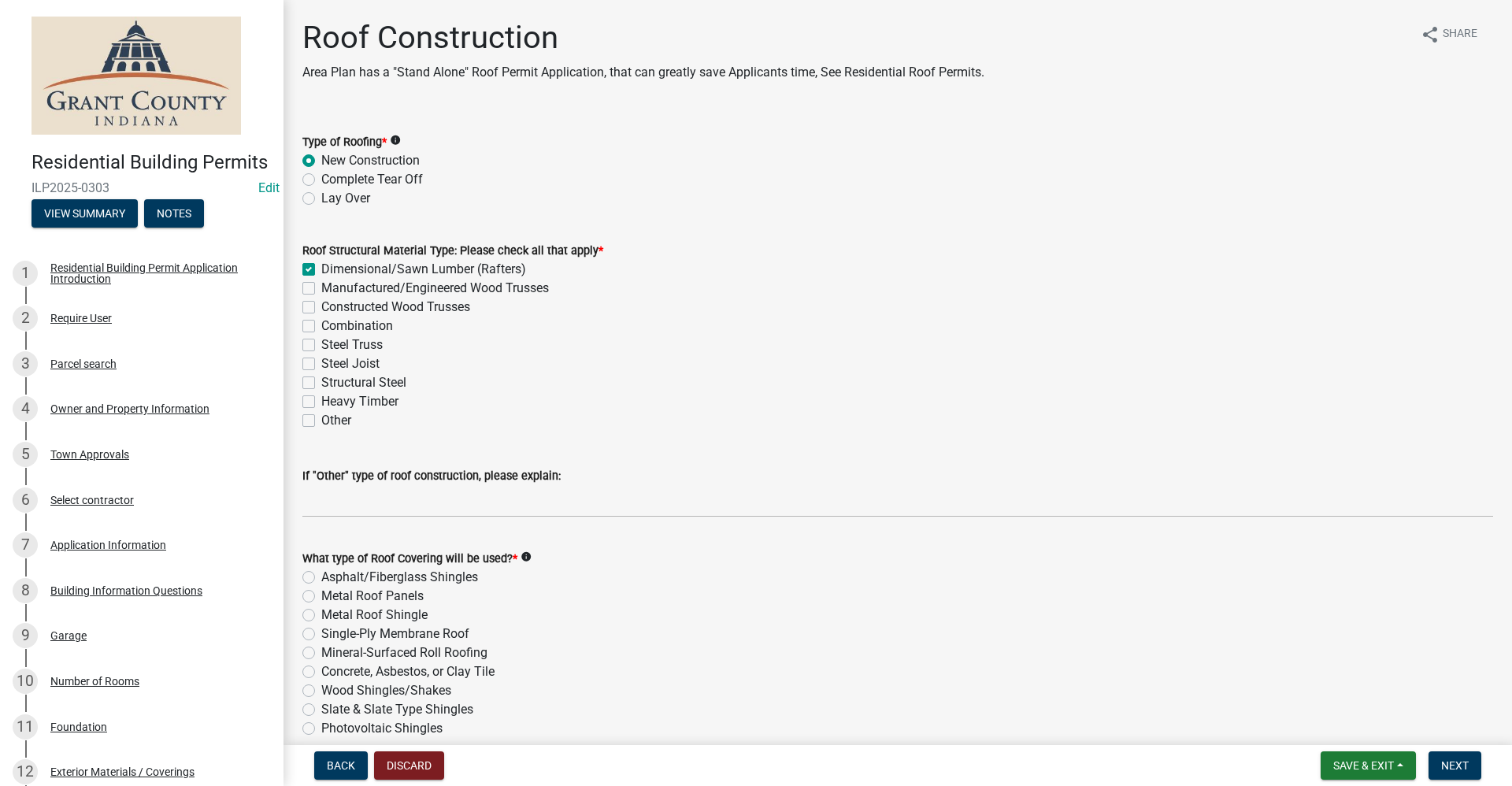
checkbox input "false"
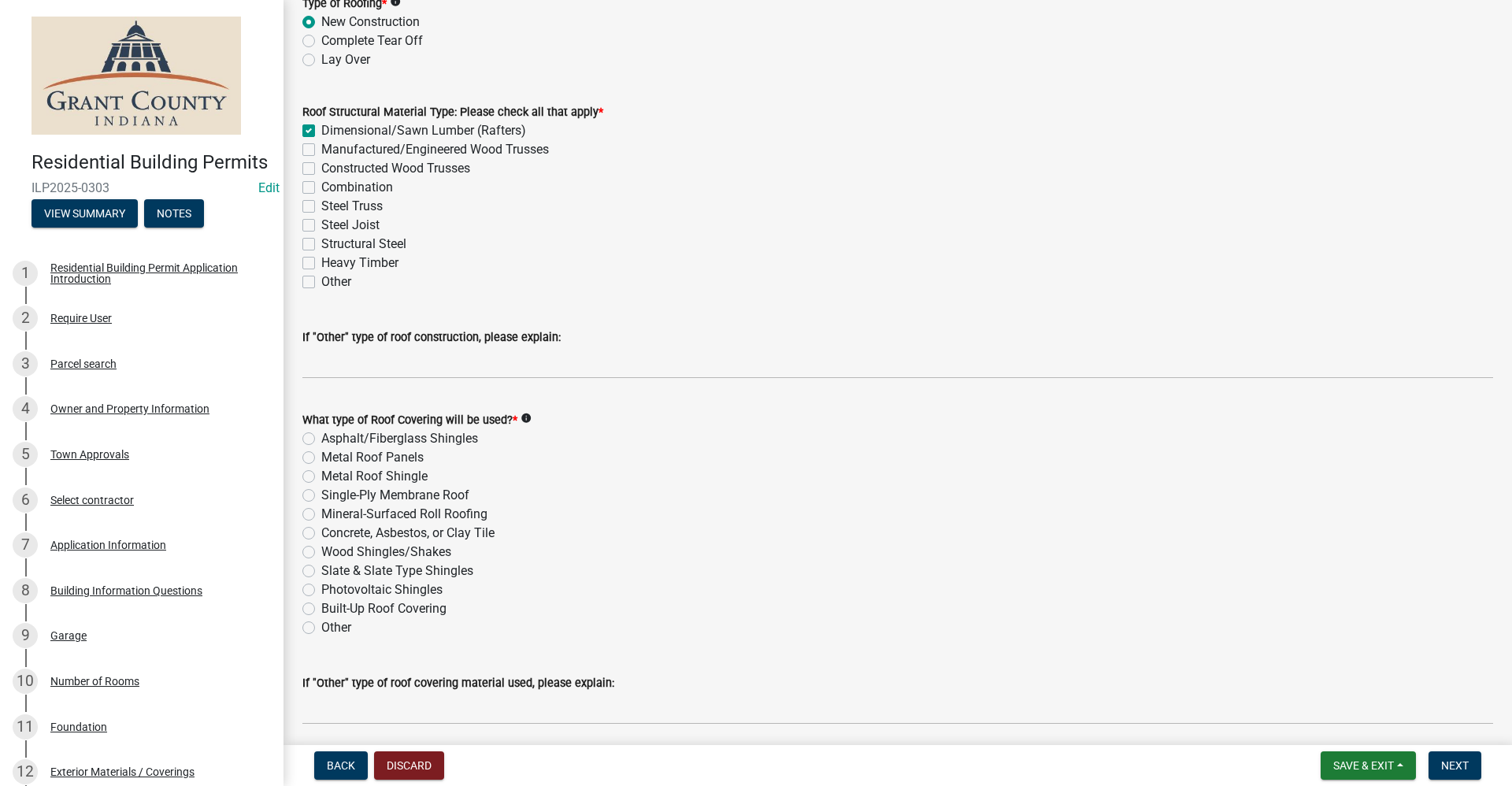
scroll to position [158, 0]
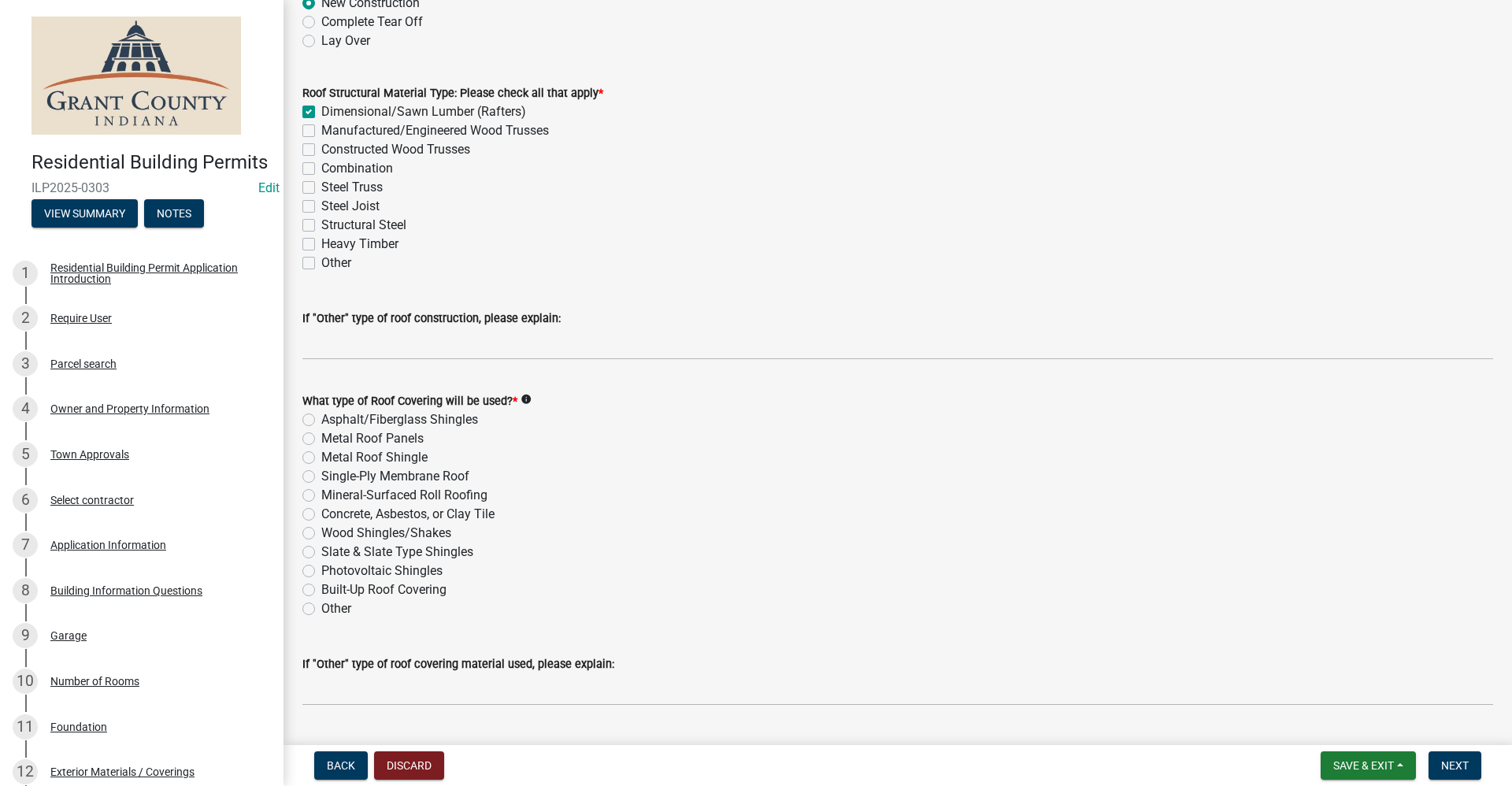
click at [315, 437] on div "Metal Roof Panels" at bounding box center [897, 438] width 1191 height 19
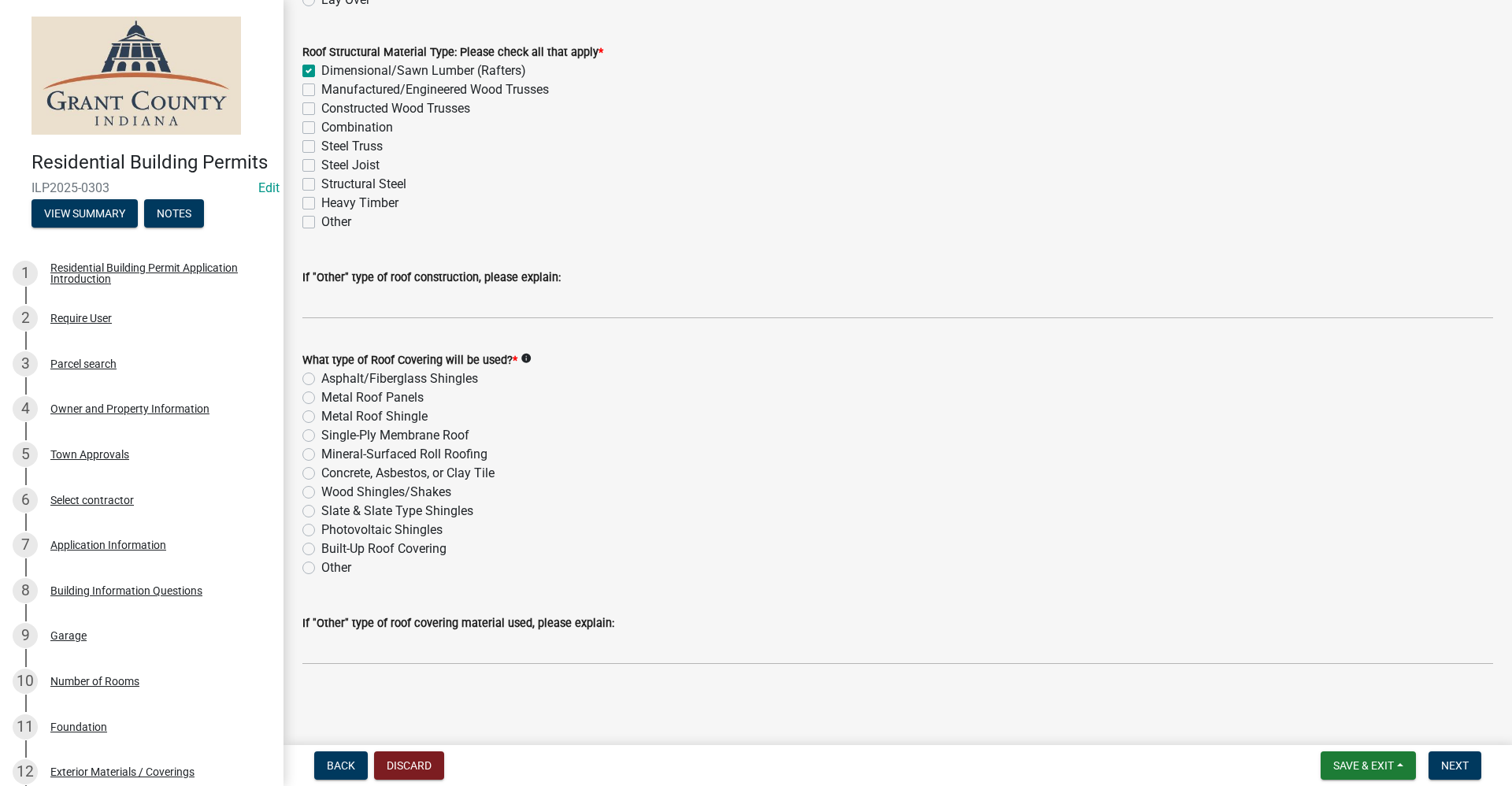
click at [321, 396] on label "Metal Roof Panels" at bounding box center [372, 397] width 102 height 19
click at [321, 396] on input "Metal Roof Panels" at bounding box center [326, 393] width 11 height 11
radio input "true"
click at [1444, 763] on span "Next" at bounding box center [1456, 765] width 28 height 12
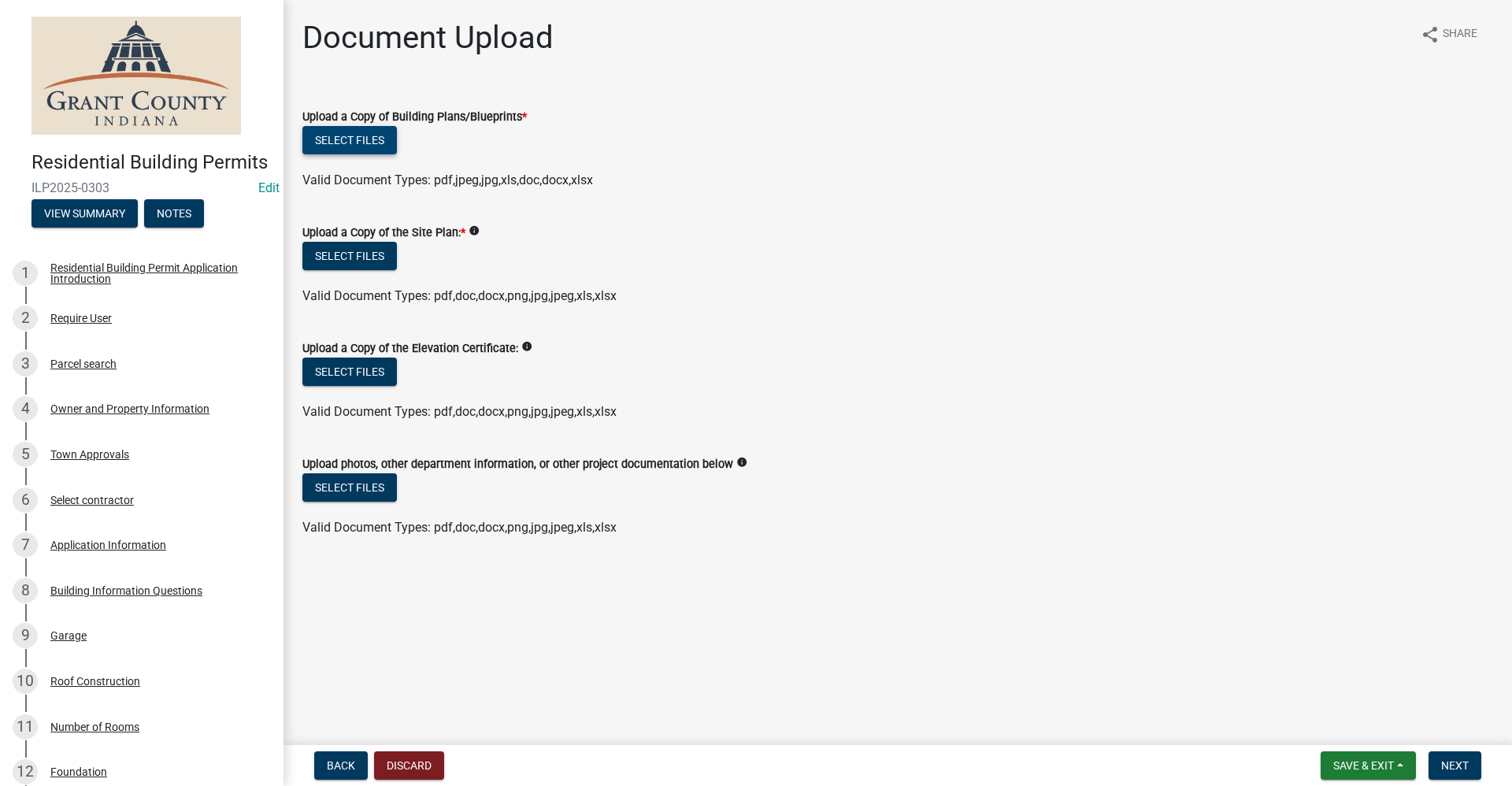
click at [374, 136] on button "Select files" at bounding box center [350, 140] width 95 height 29
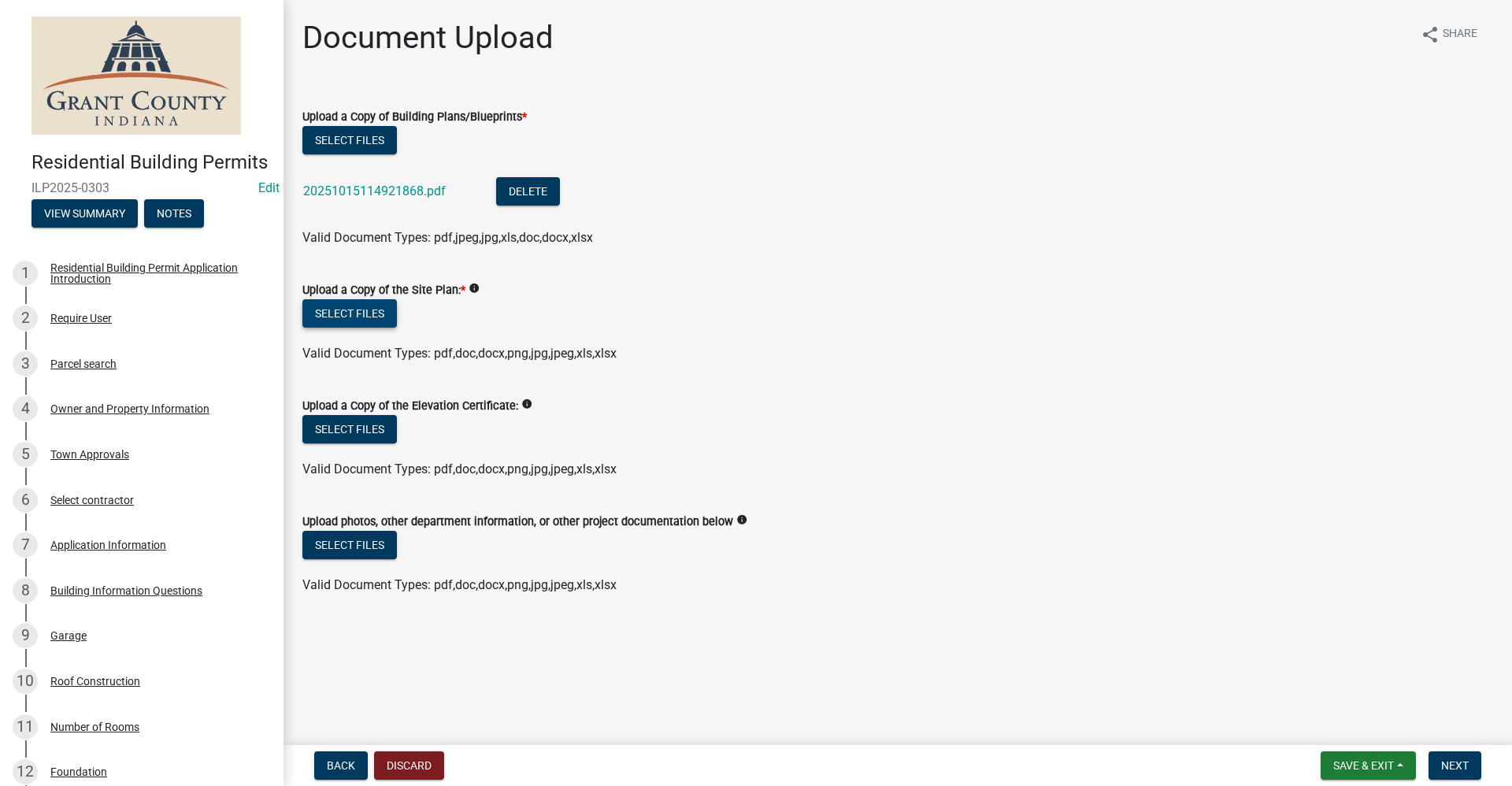
click at [360, 317] on button "Select files" at bounding box center [350, 313] width 95 height 29
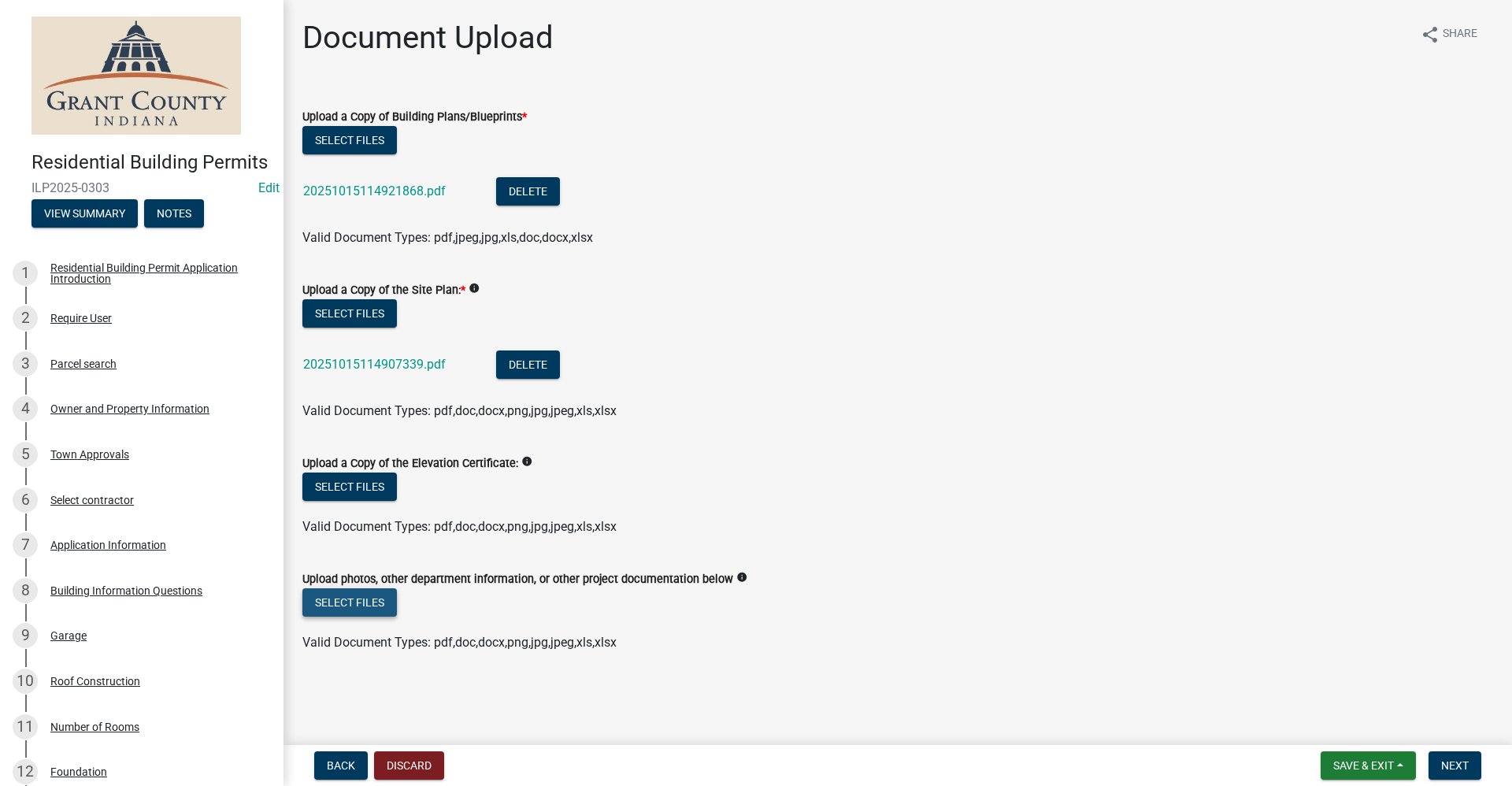
click at [365, 602] on button "Select files" at bounding box center [350, 602] width 95 height 29
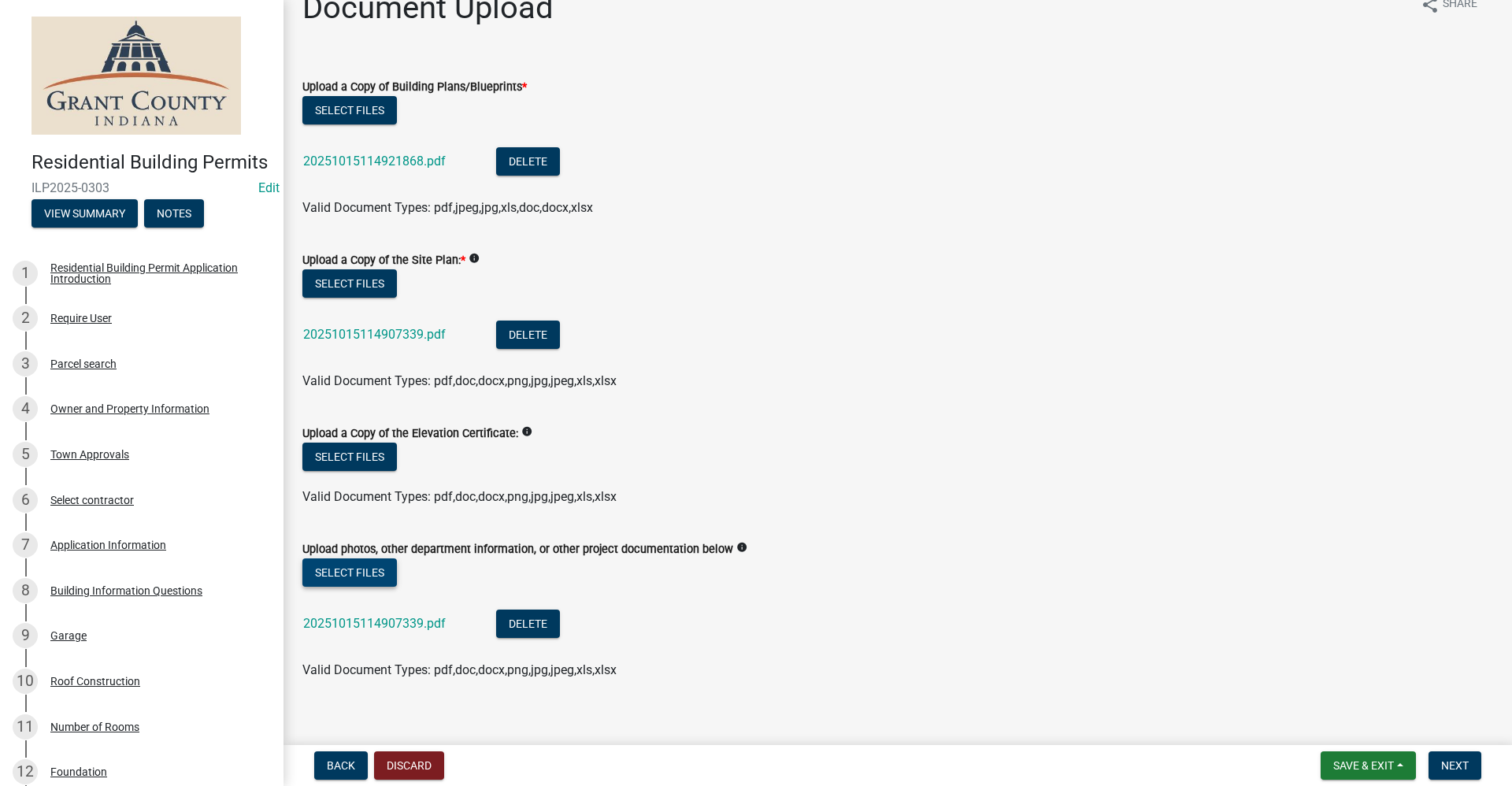
scroll to position [47, 0]
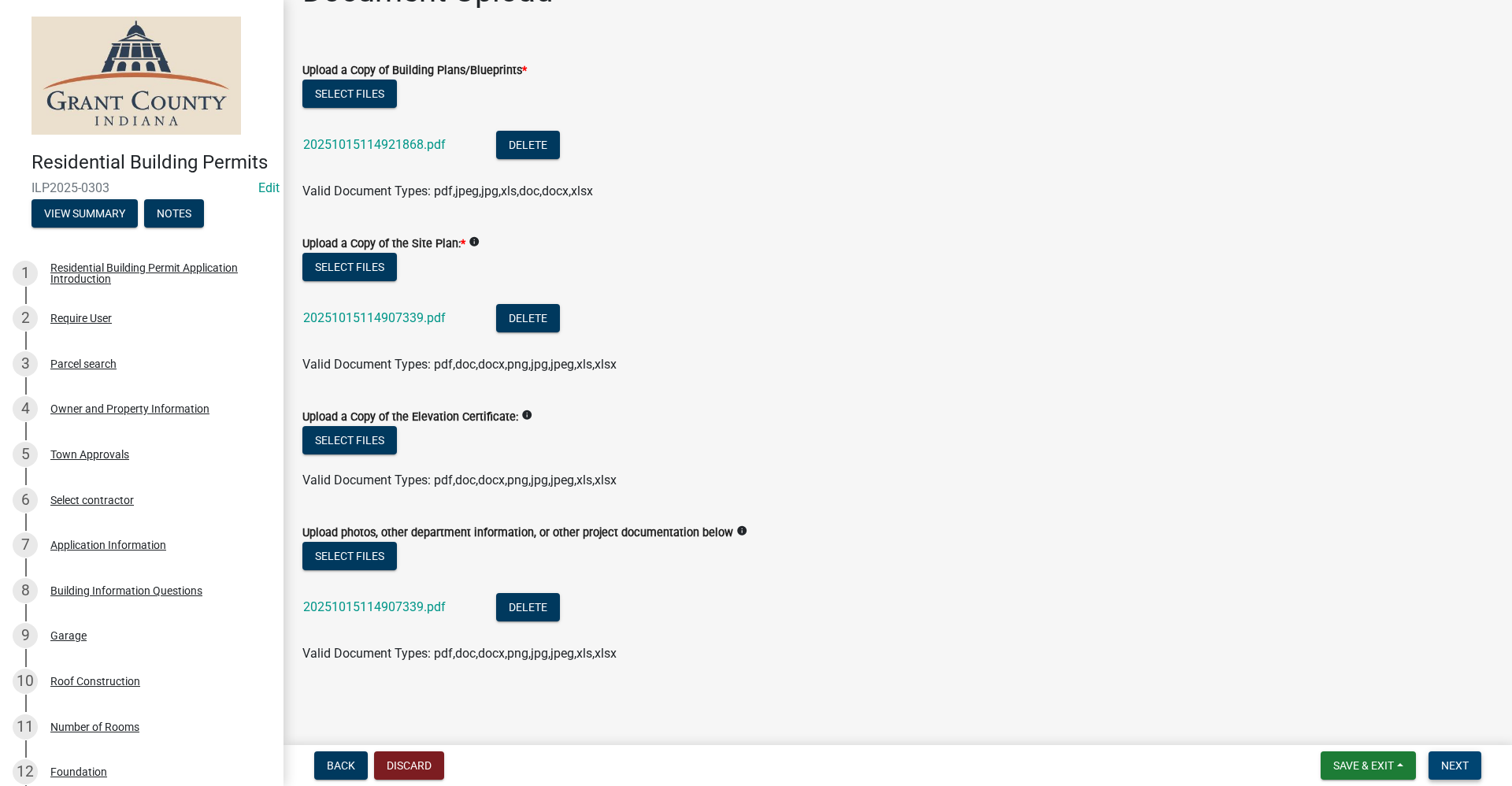
click at [1454, 767] on span "Next" at bounding box center [1456, 765] width 28 height 12
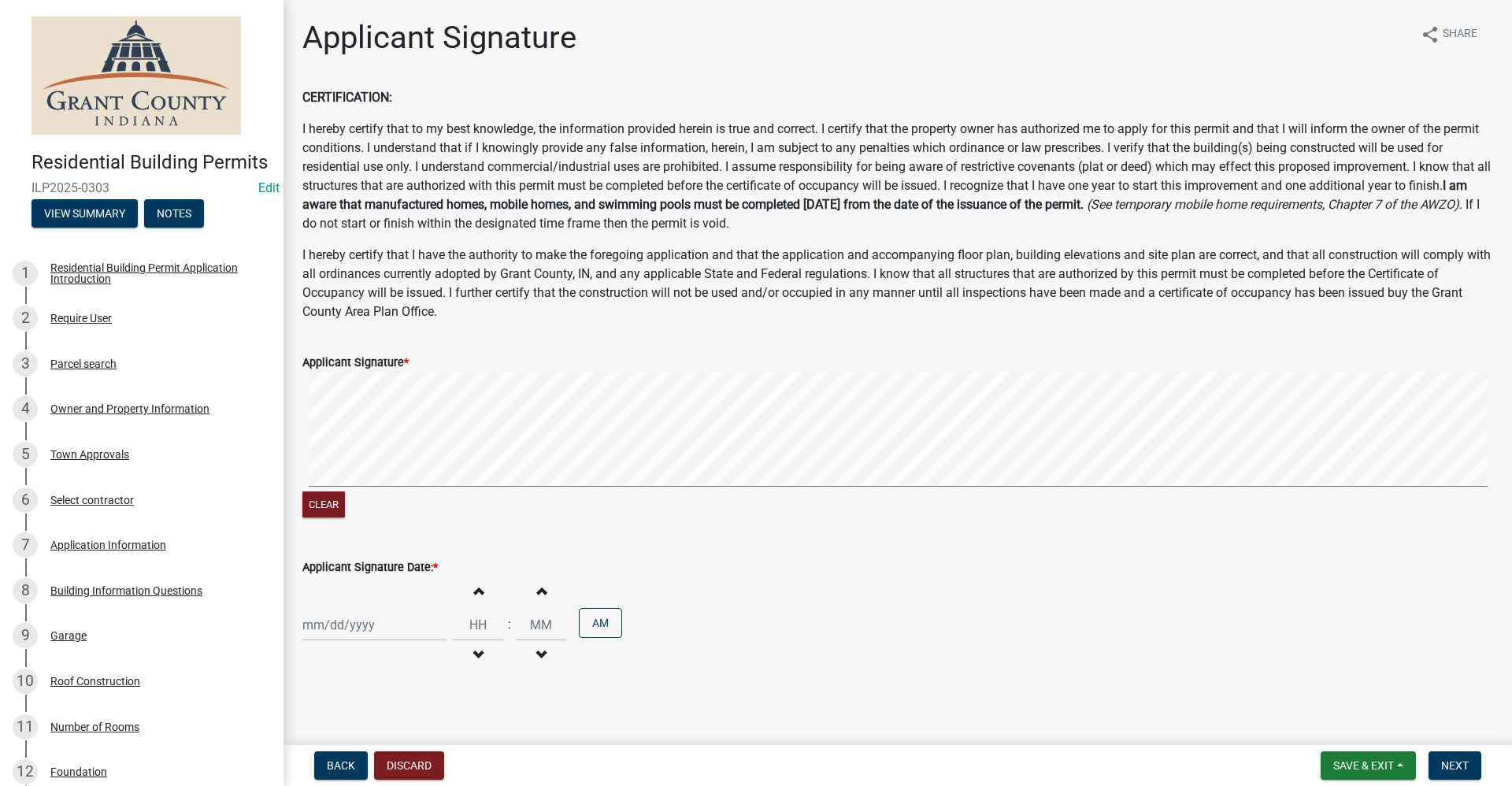
click at [669, 367] on form "Applicant Signature * Clear" at bounding box center [897, 427] width 1191 height 187
select select "10"
select select "2025"
click at [371, 627] on div "[PERSON_NAME] Feb Mar Apr [PERSON_NAME][DATE] Oct Nov [DATE] 1526 1527 1528 152…" at bounding box center [374, 625] width 144 height 33
click at [374, 520] on div "15" at bounding box center [369, 516] width 25 height 25
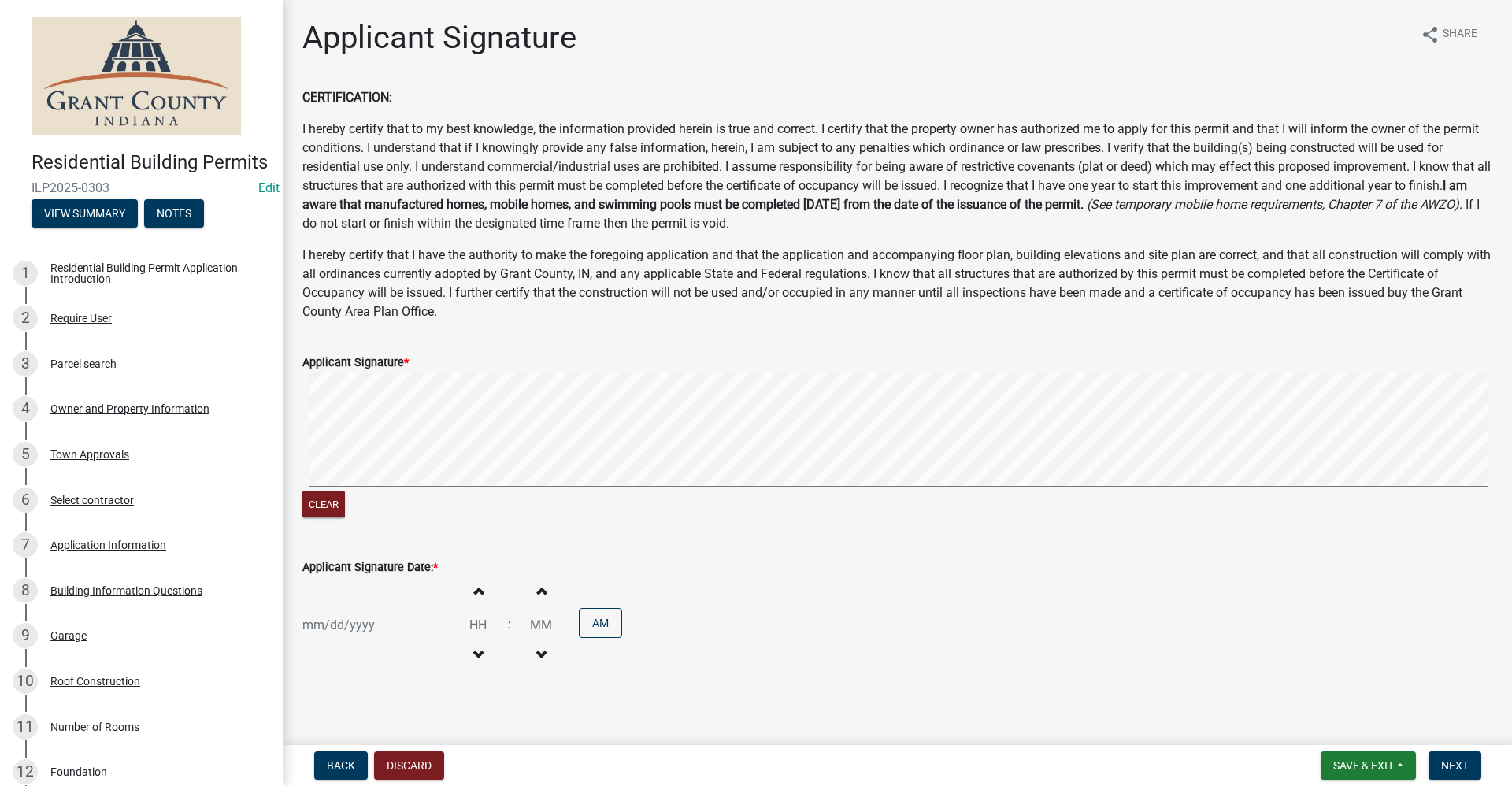
type input "[DATE]"
click at [1463, 761] on span "Next" at bounding box center [1456, 765] width 28 height 12
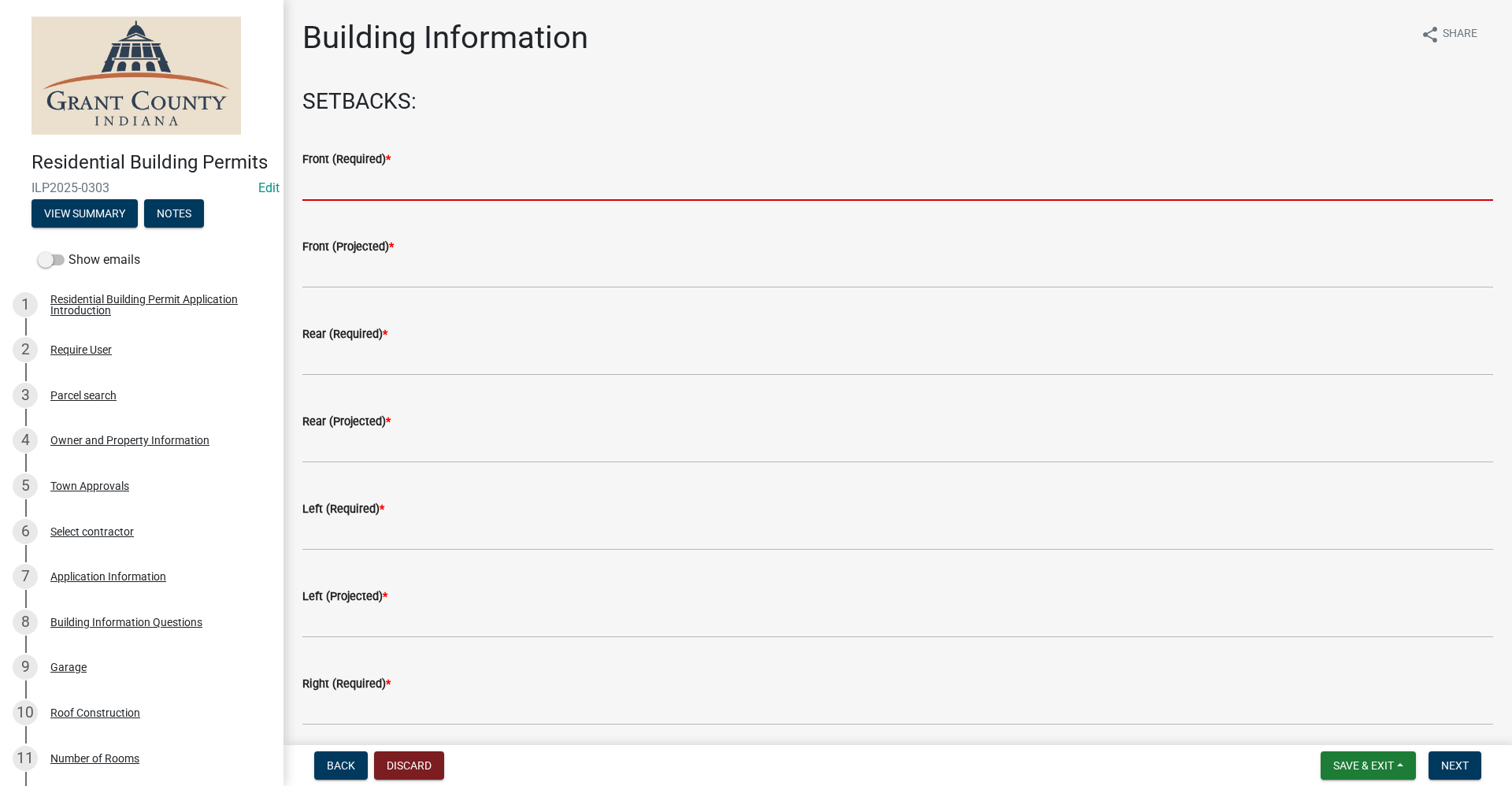
click at [320, 185] on input "text" at bounding box center [897, 185] width 1191 height 33
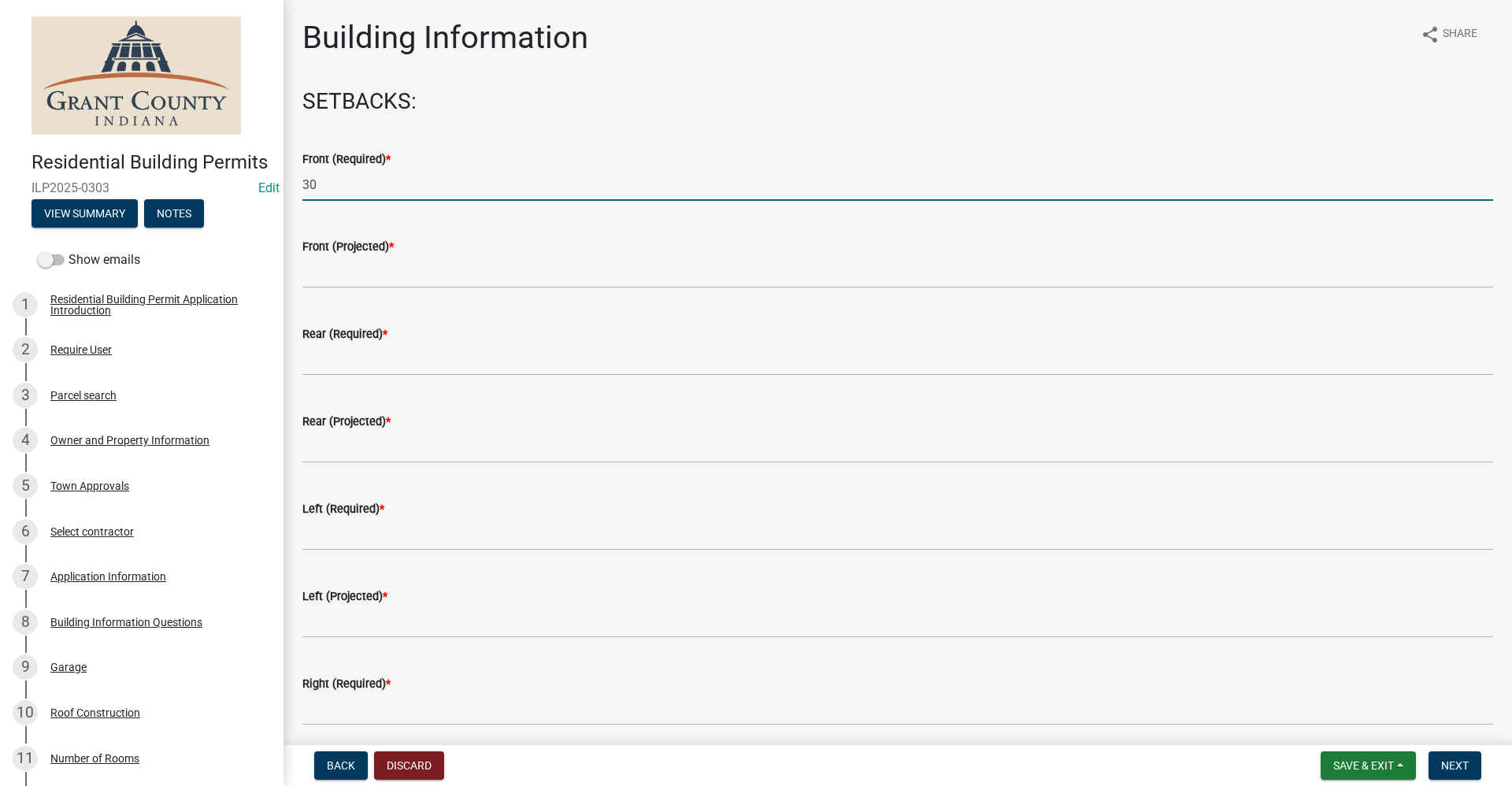
type input "30"
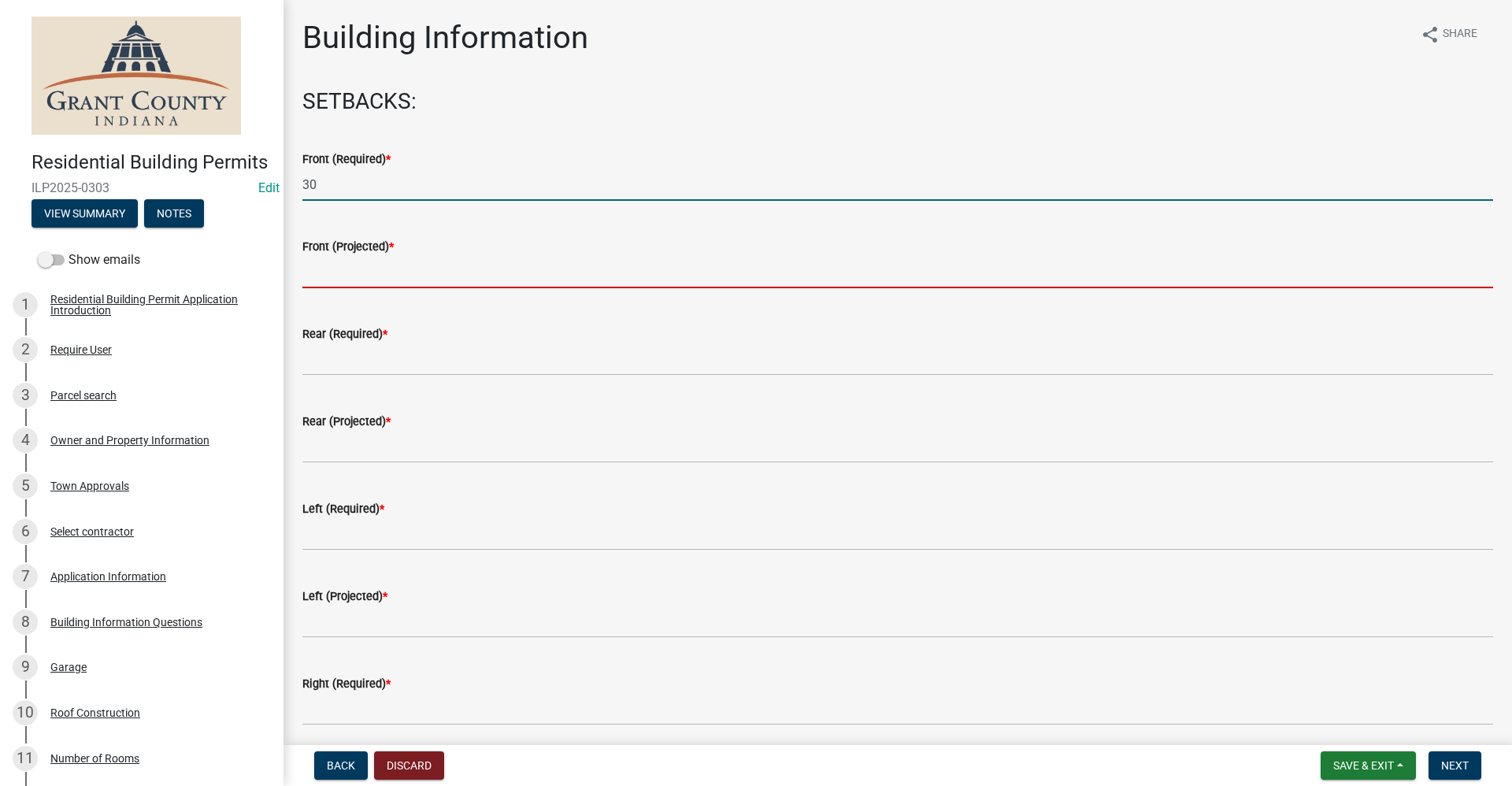
click at [316, 264] on input "text" at bounding box center [897, 272] width 1191 height 33
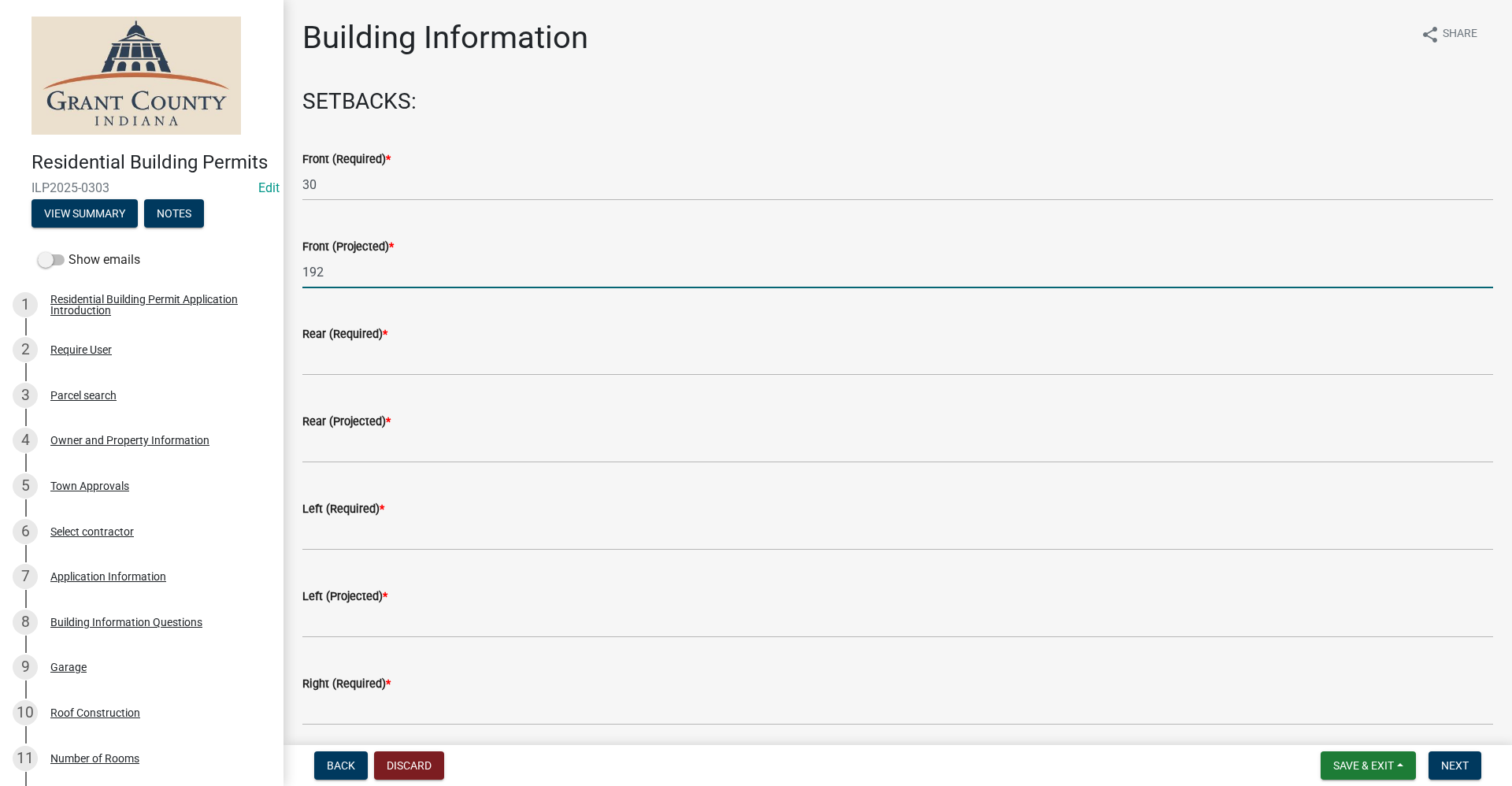
type input "192"
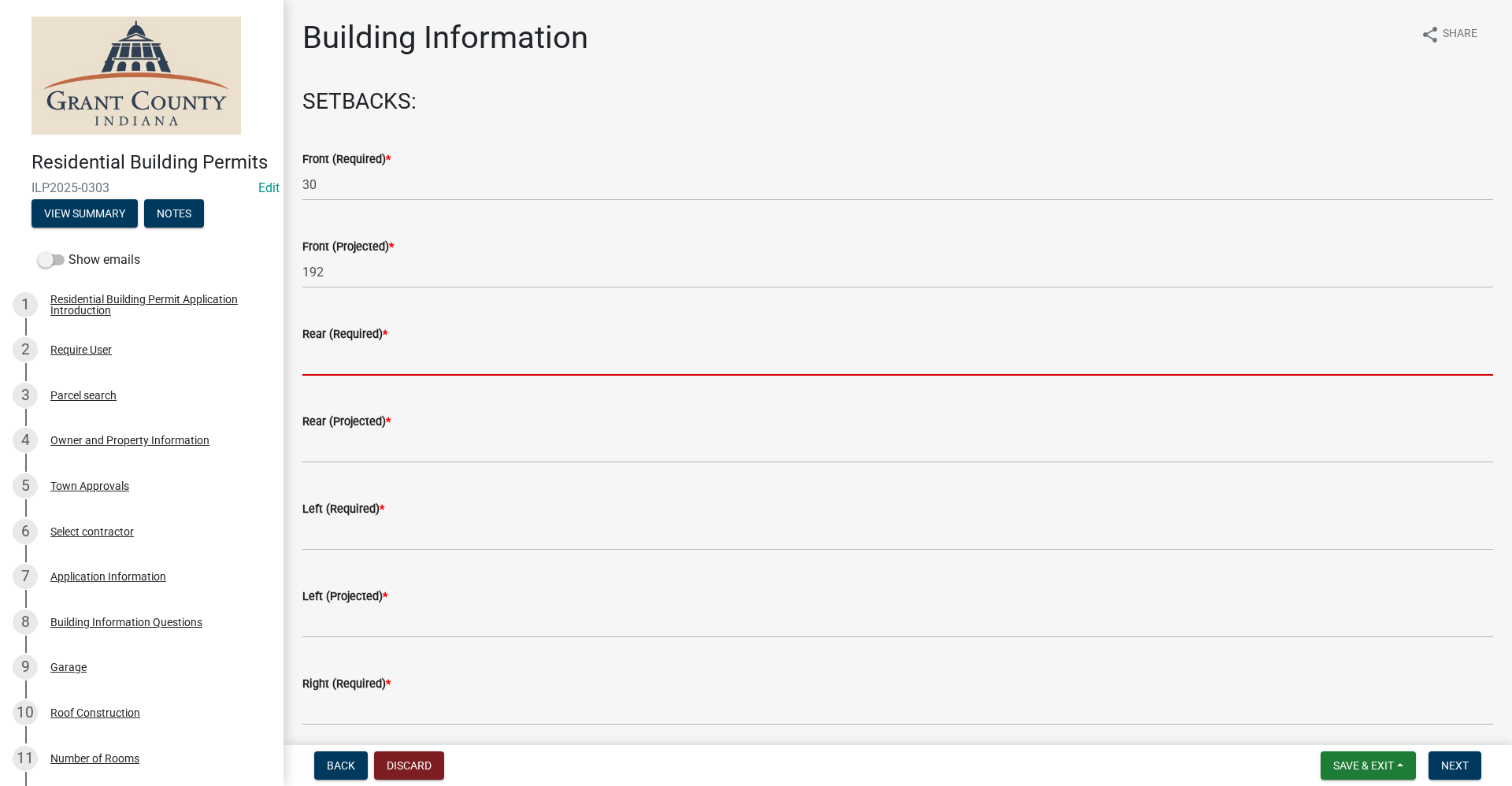
click at [337, 368] on input "text" at bounding box center [897, 360] width 1191 height 33
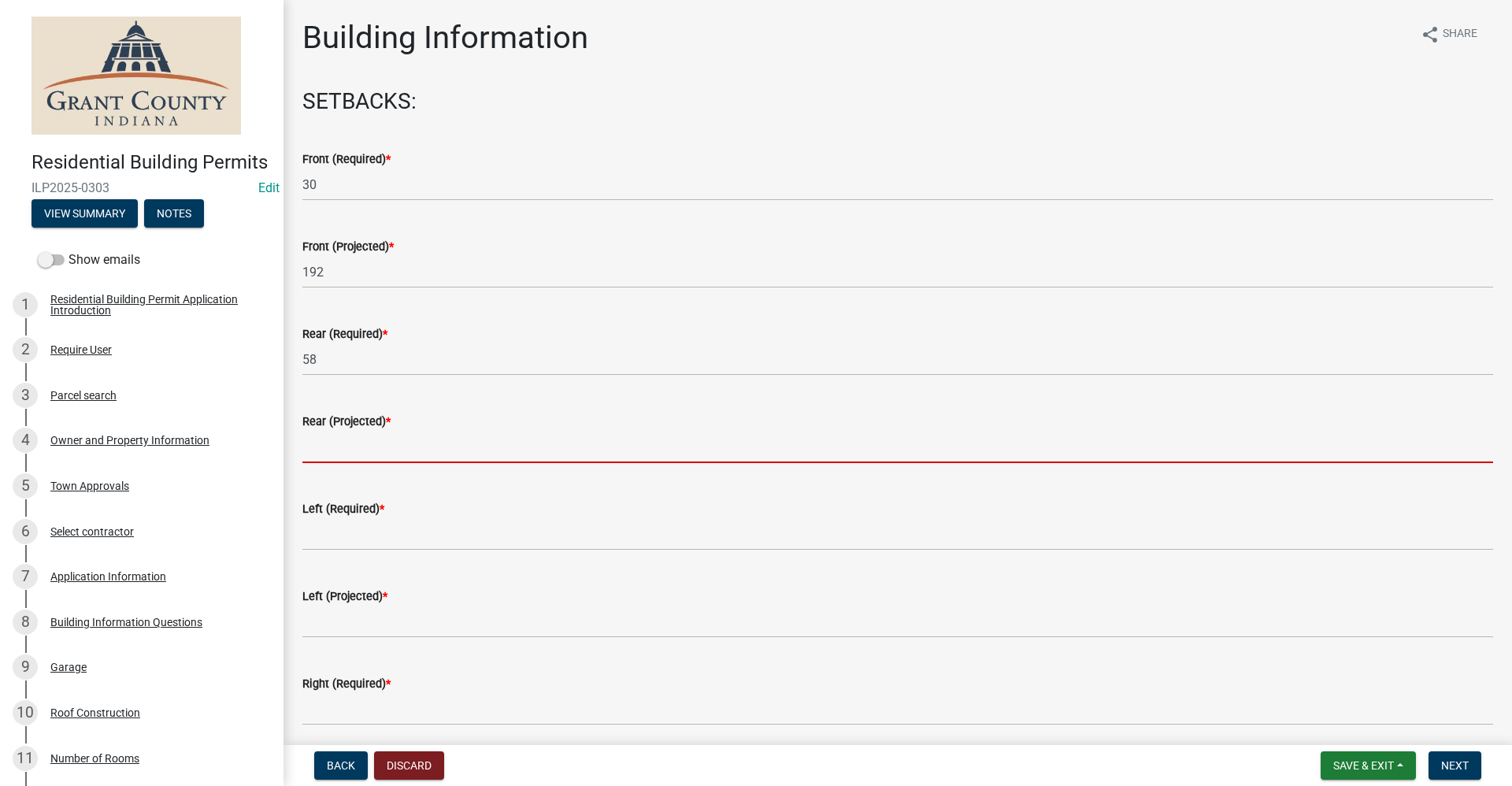
click at [335, 449] on input "text" at bounding box center [897, 447] width 1191 height 33
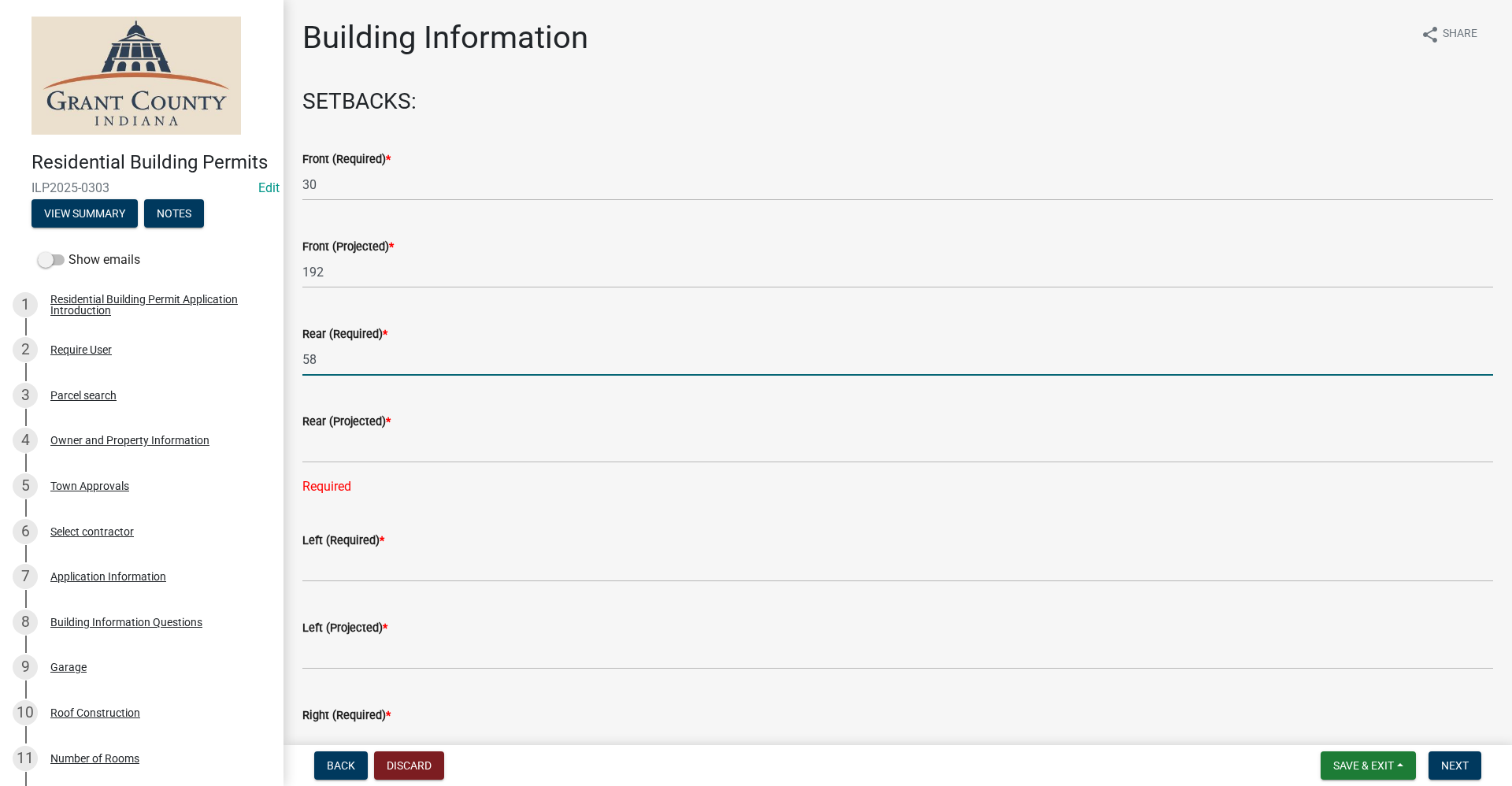
click at [323, 358] on input "58" at bounding box center [897, 360] width 1191 height 33
type input "5"
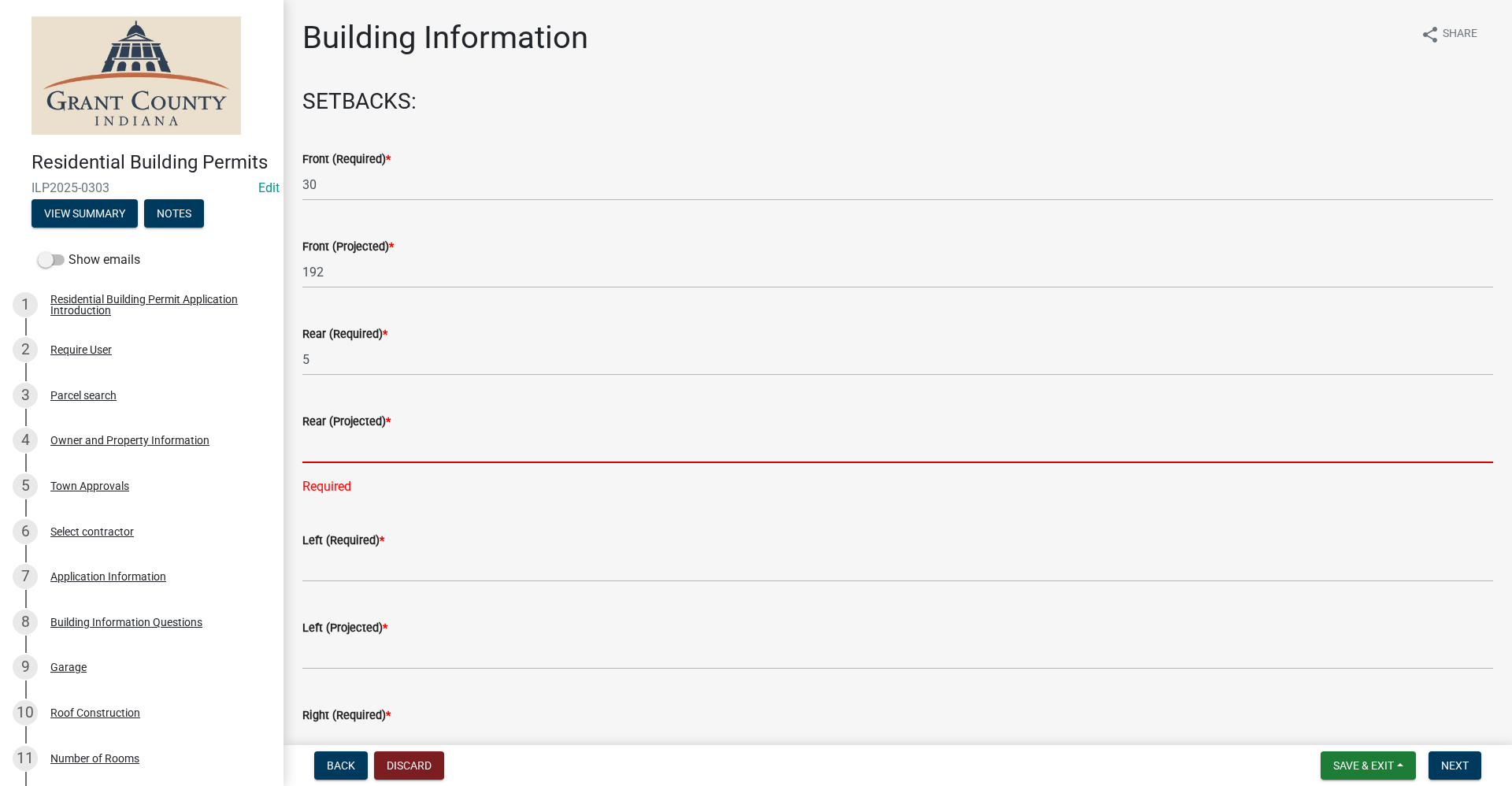
click at [323, 446] on input "text" at bounding box center [897, 447] width 1191 height 33
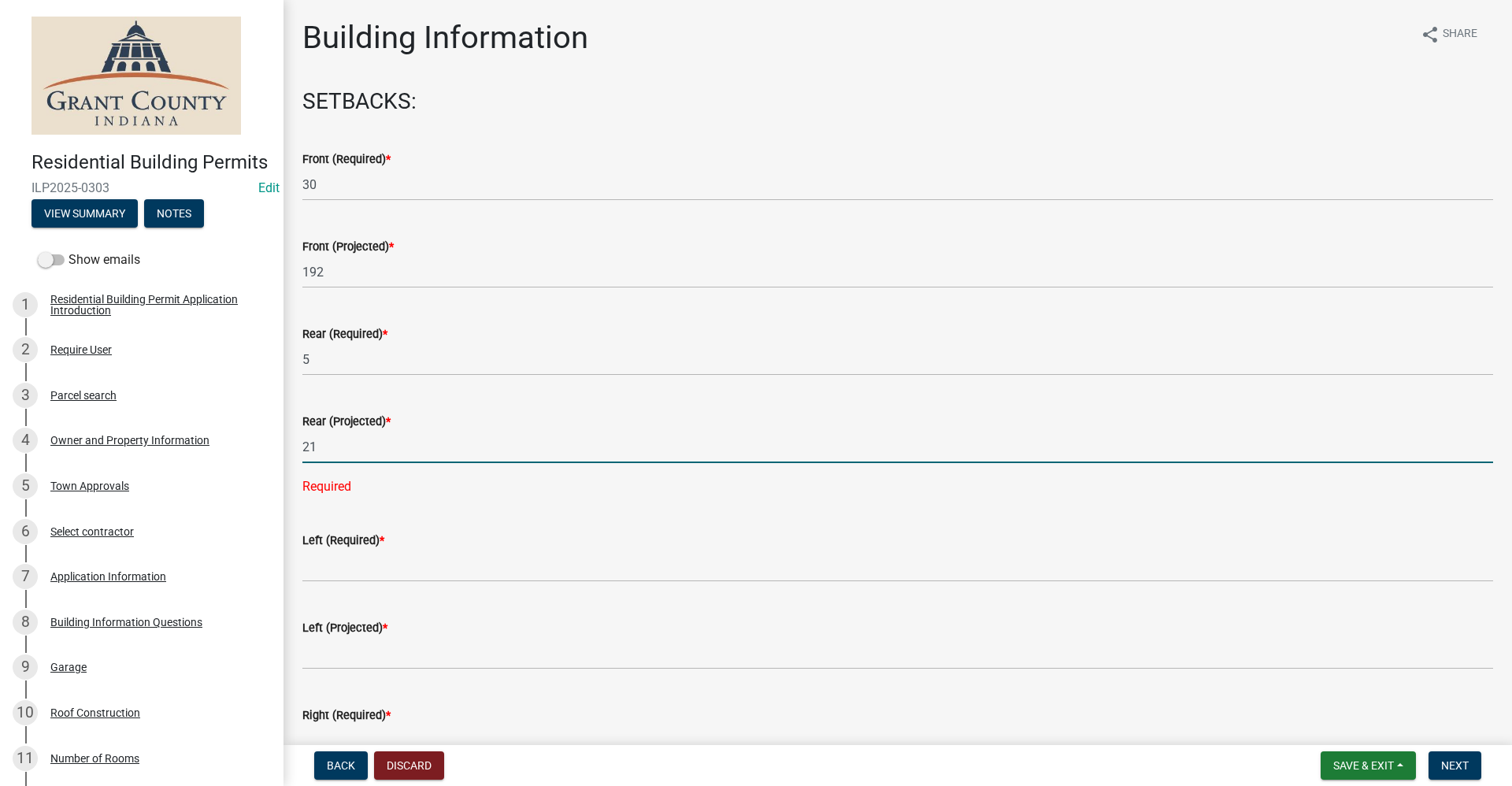
type input "21"
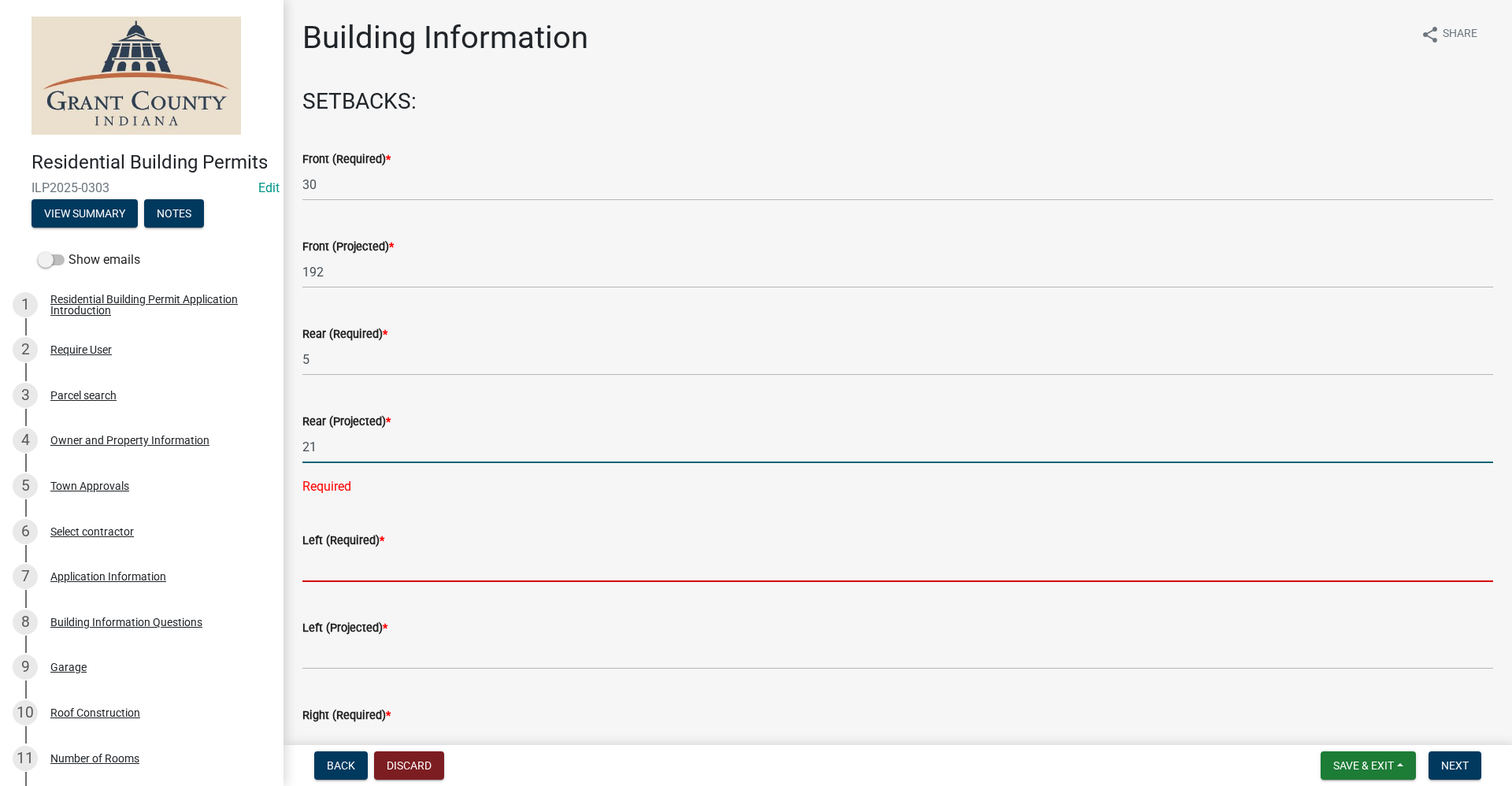
click at [339, 563] on wm-data-entity-input "Left (Required) *" at bounding box center [897, 552] width 1191 height 87
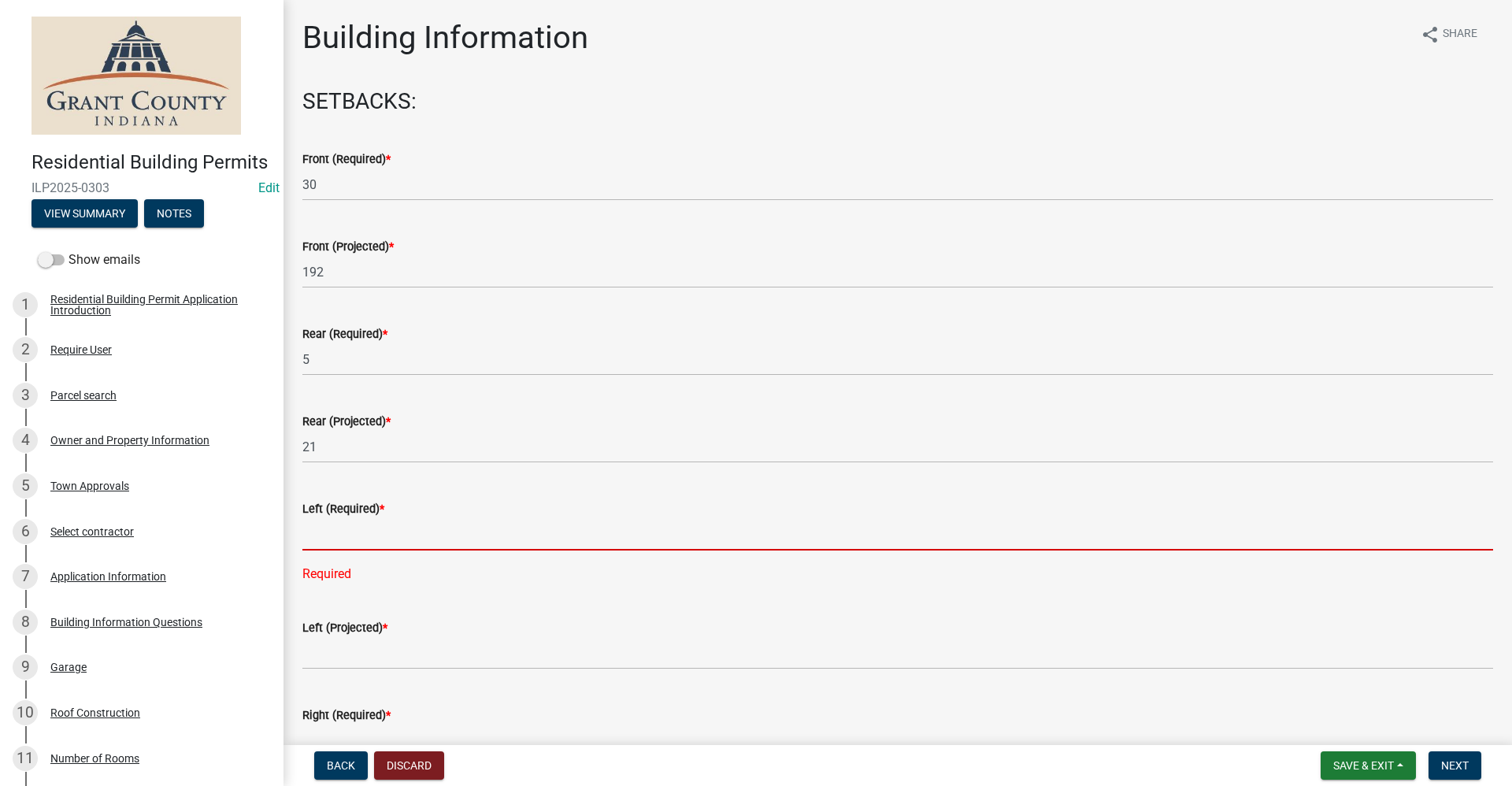
click at [349, 537] on input "text" at bounding box center [897, 534] width 1191 height 33
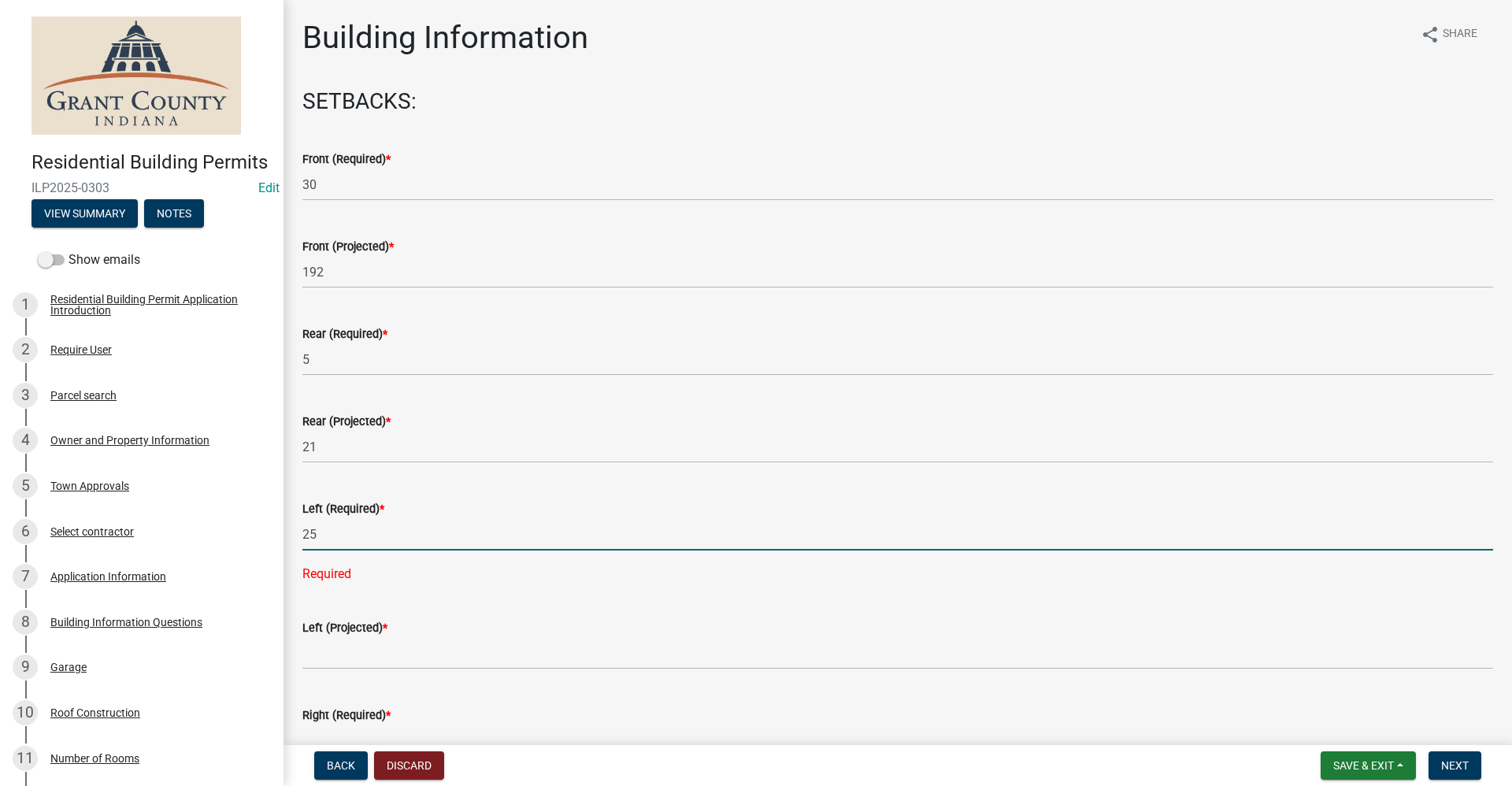
type input "25"
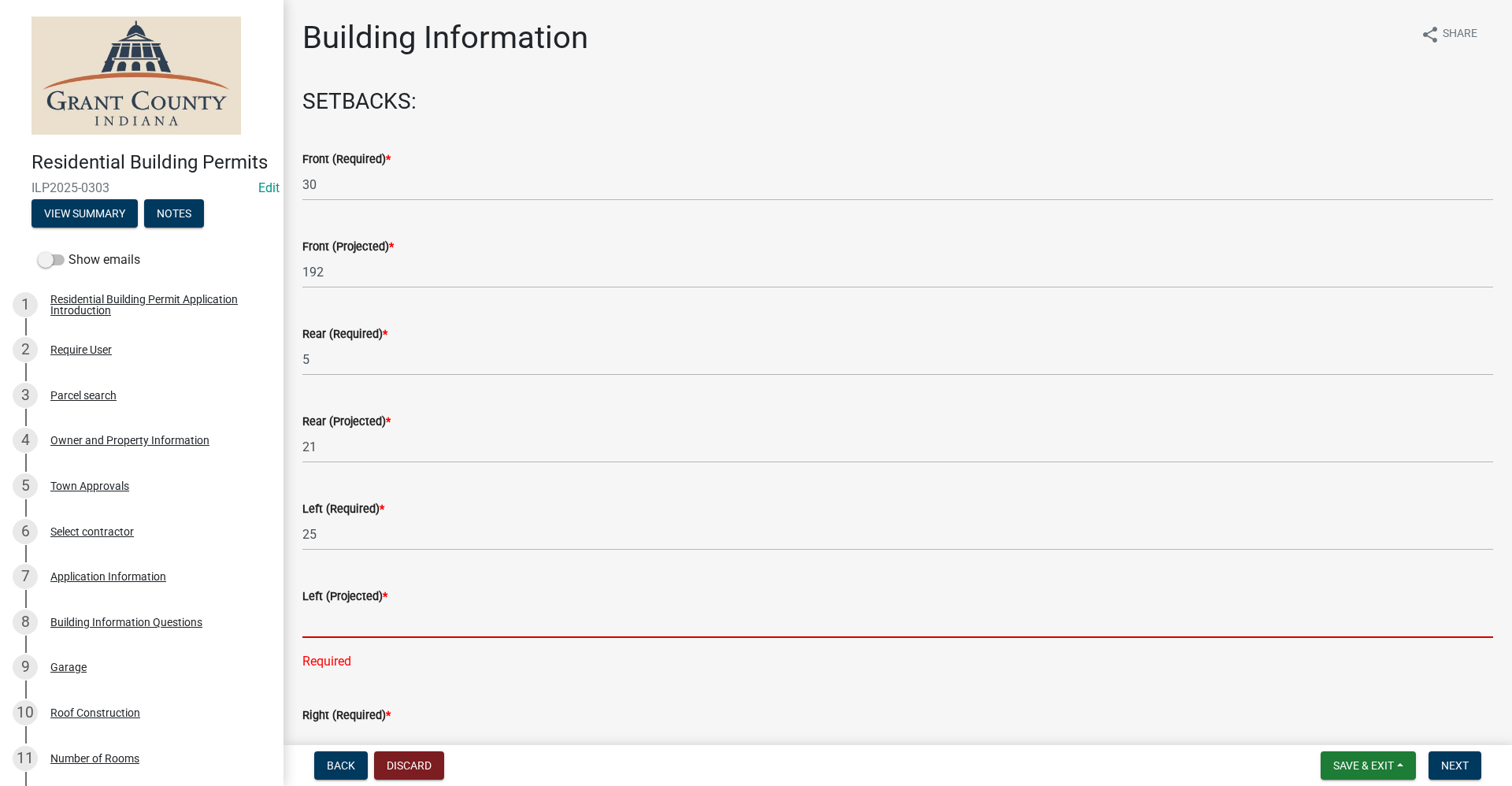
click at [315, 631] on input "text" at bounding box center [897, 622] width 1191 height 33
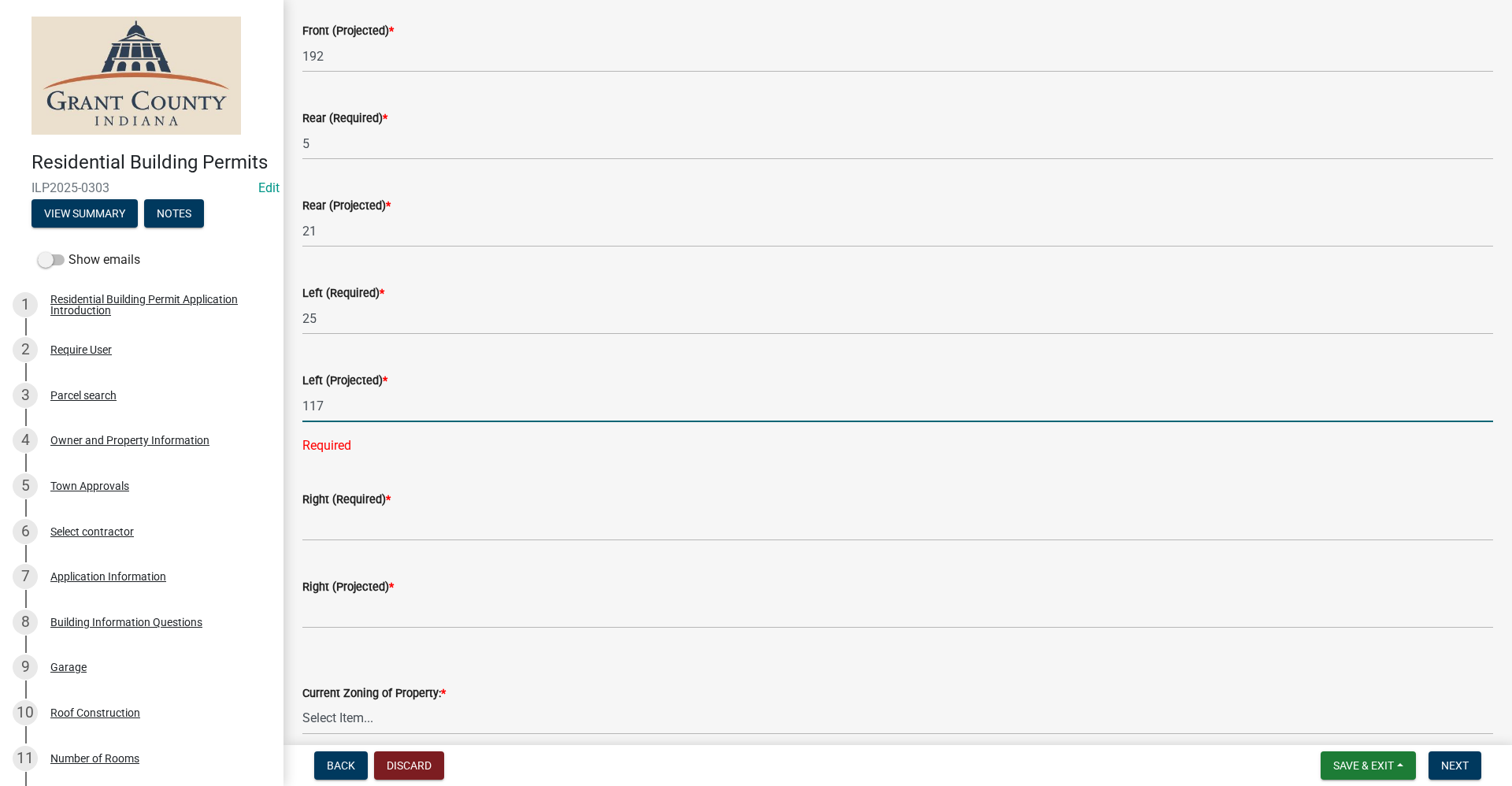
scroll to position [236, 0]
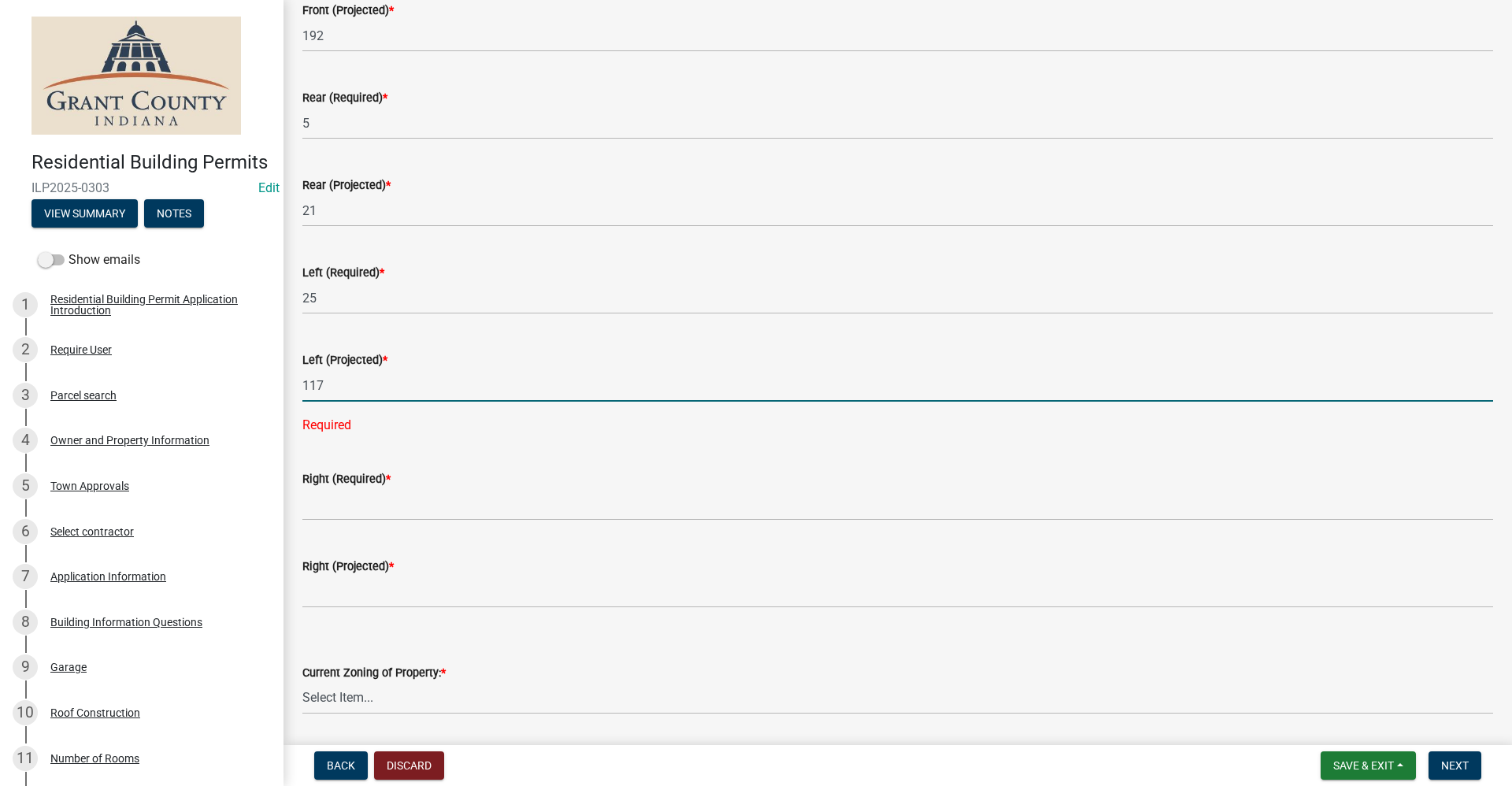
type input "117"
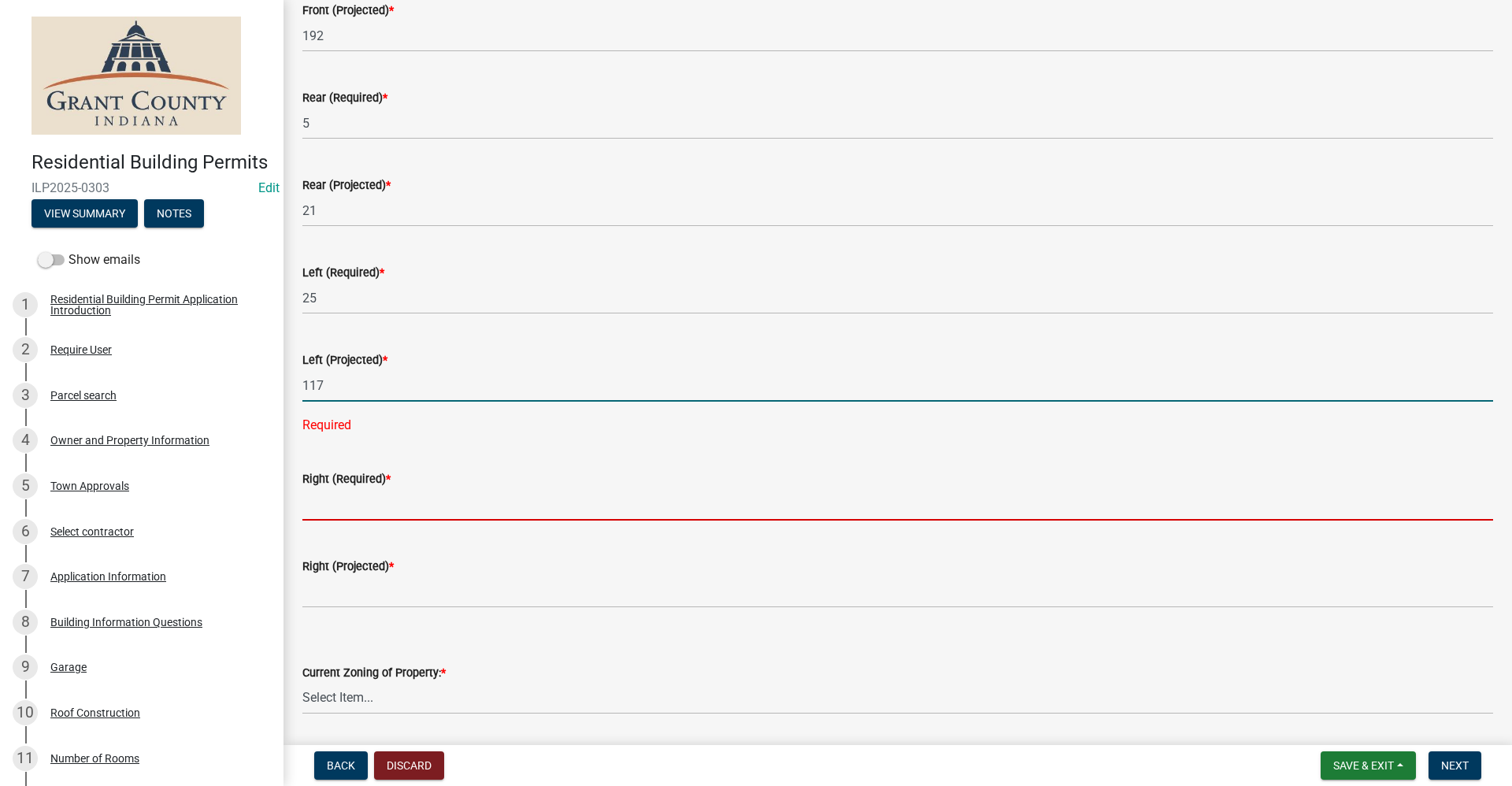
click at [318, 506] on wm-data-entity-input-list "SETBACKS: Front (Required) * 30 Front (Projected) * 192 Rear (Required) * 5 Rea…" at bounding box center [897, 672] width 1191 height 1639
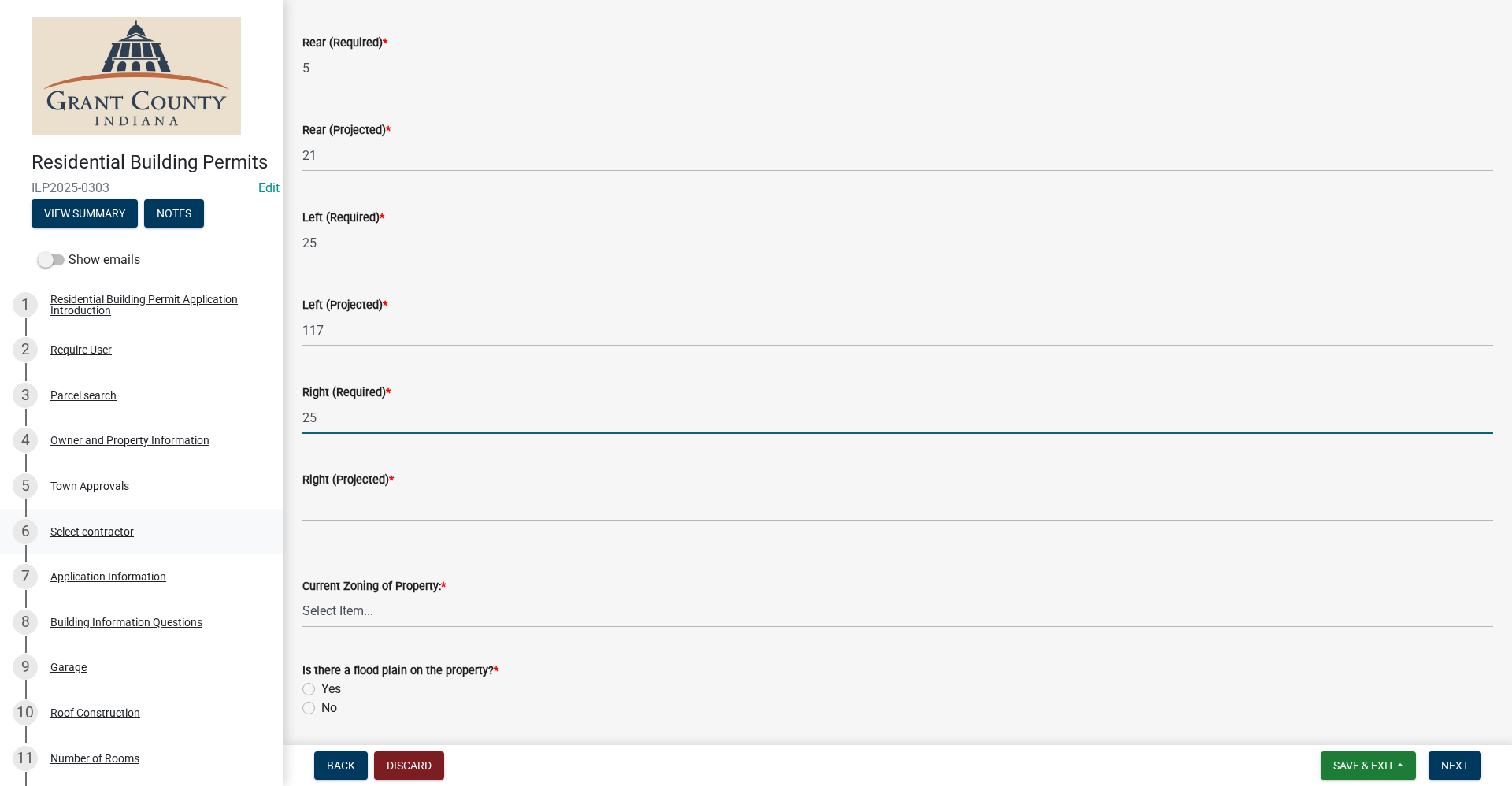
scroll to position [315, 0]
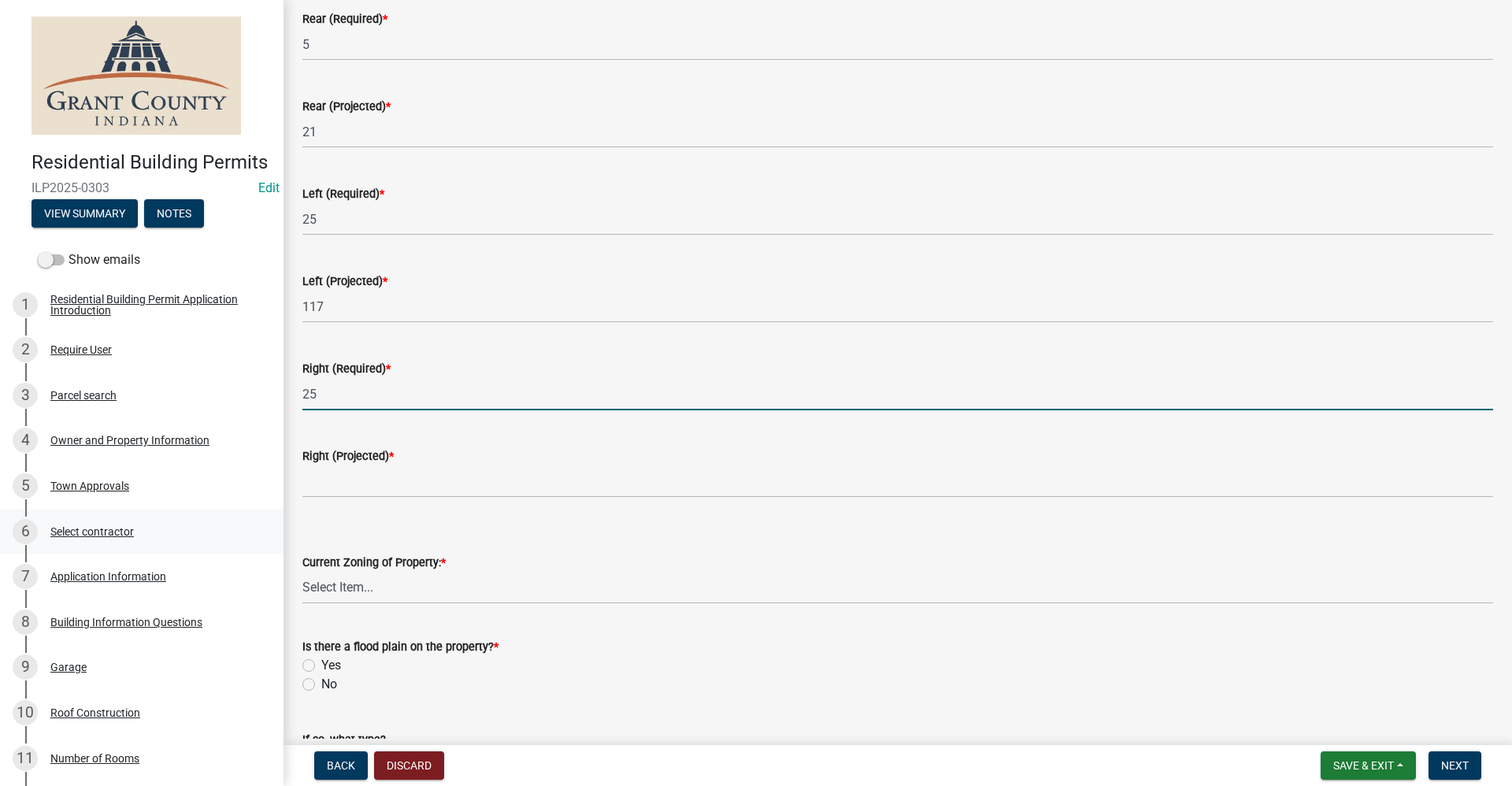
type input "25"
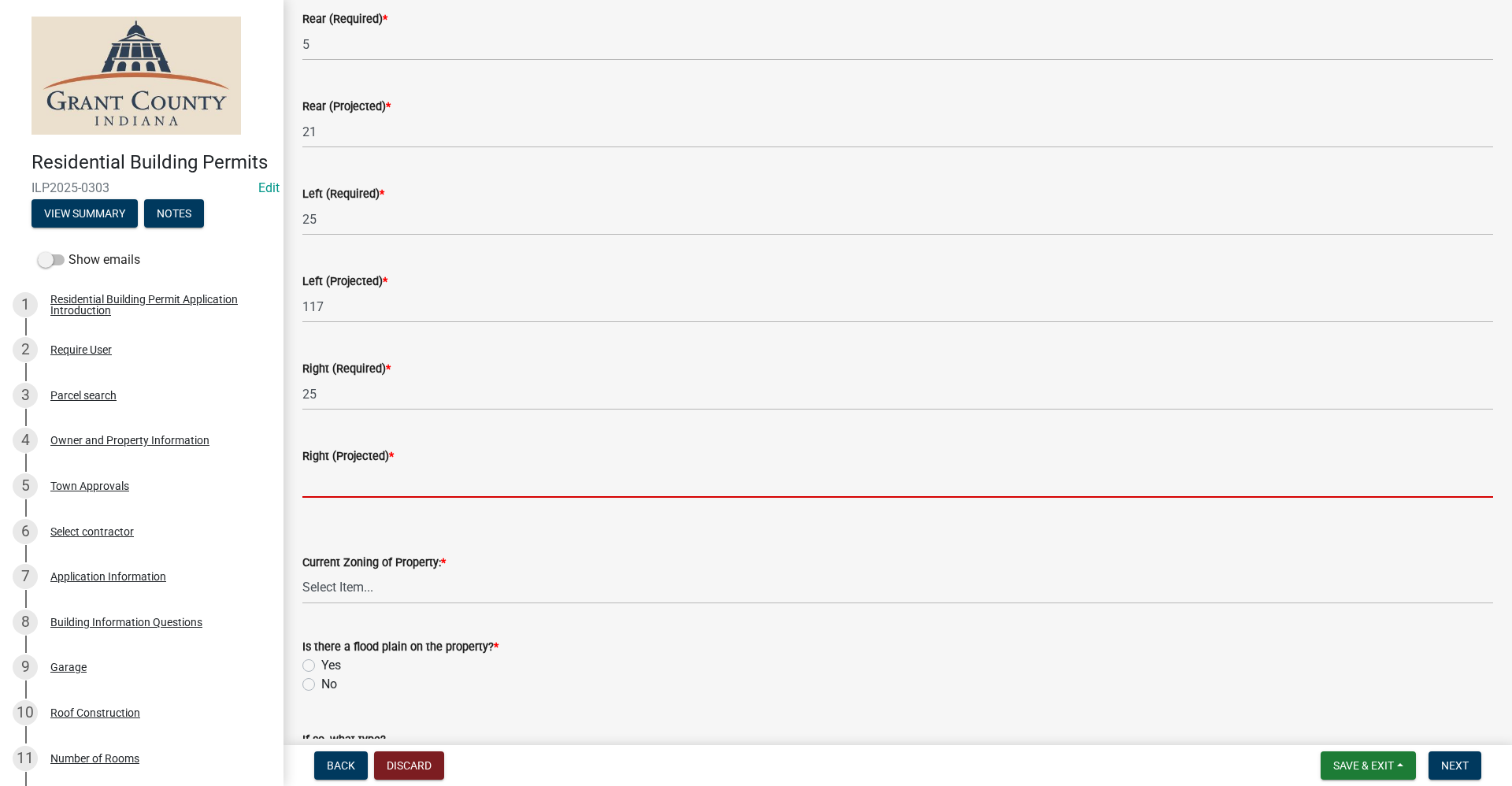
click at [317, 480] on input "text" at bounding box center [897, 482] width 1191 height 33
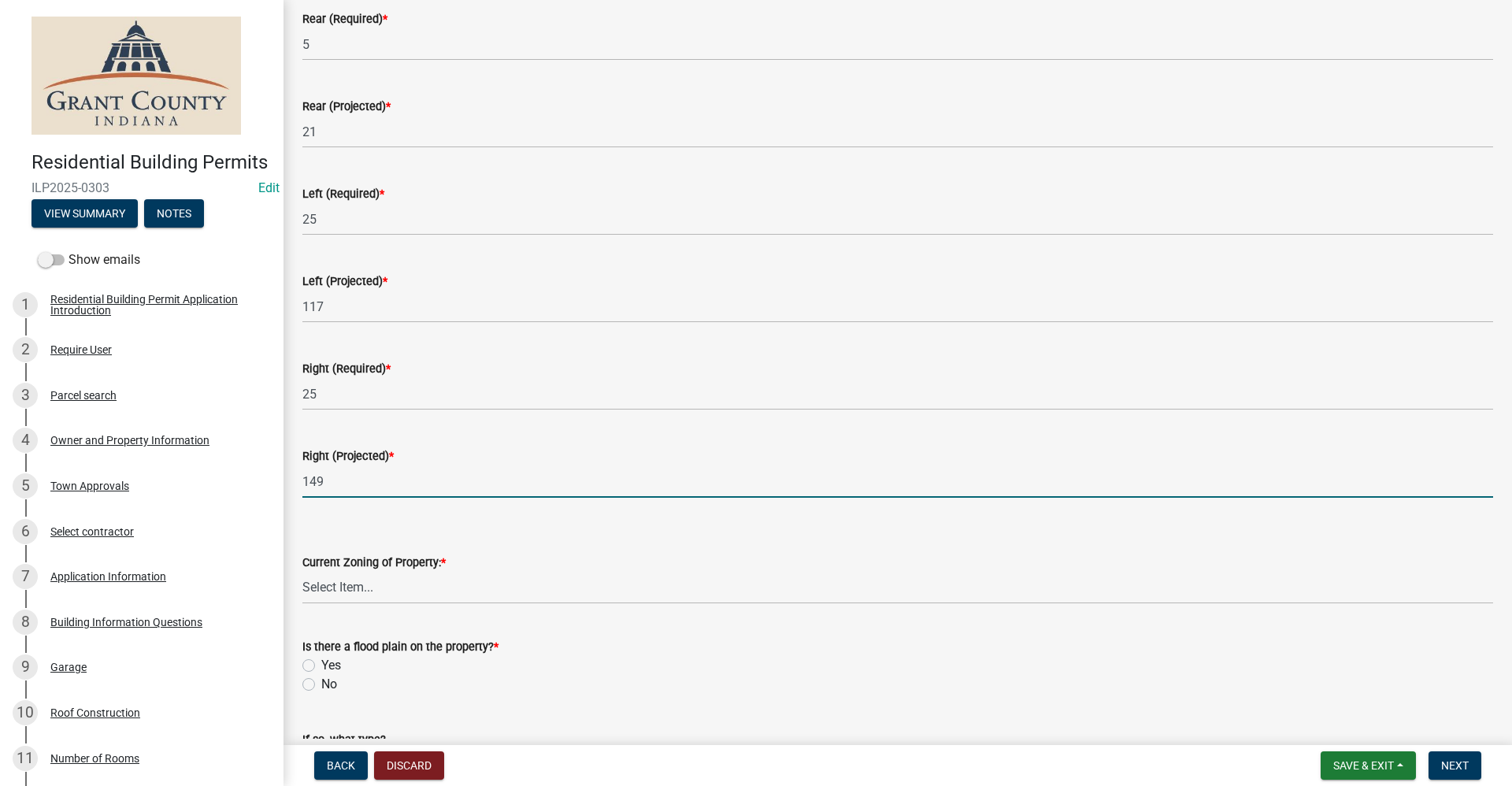
type input "149"
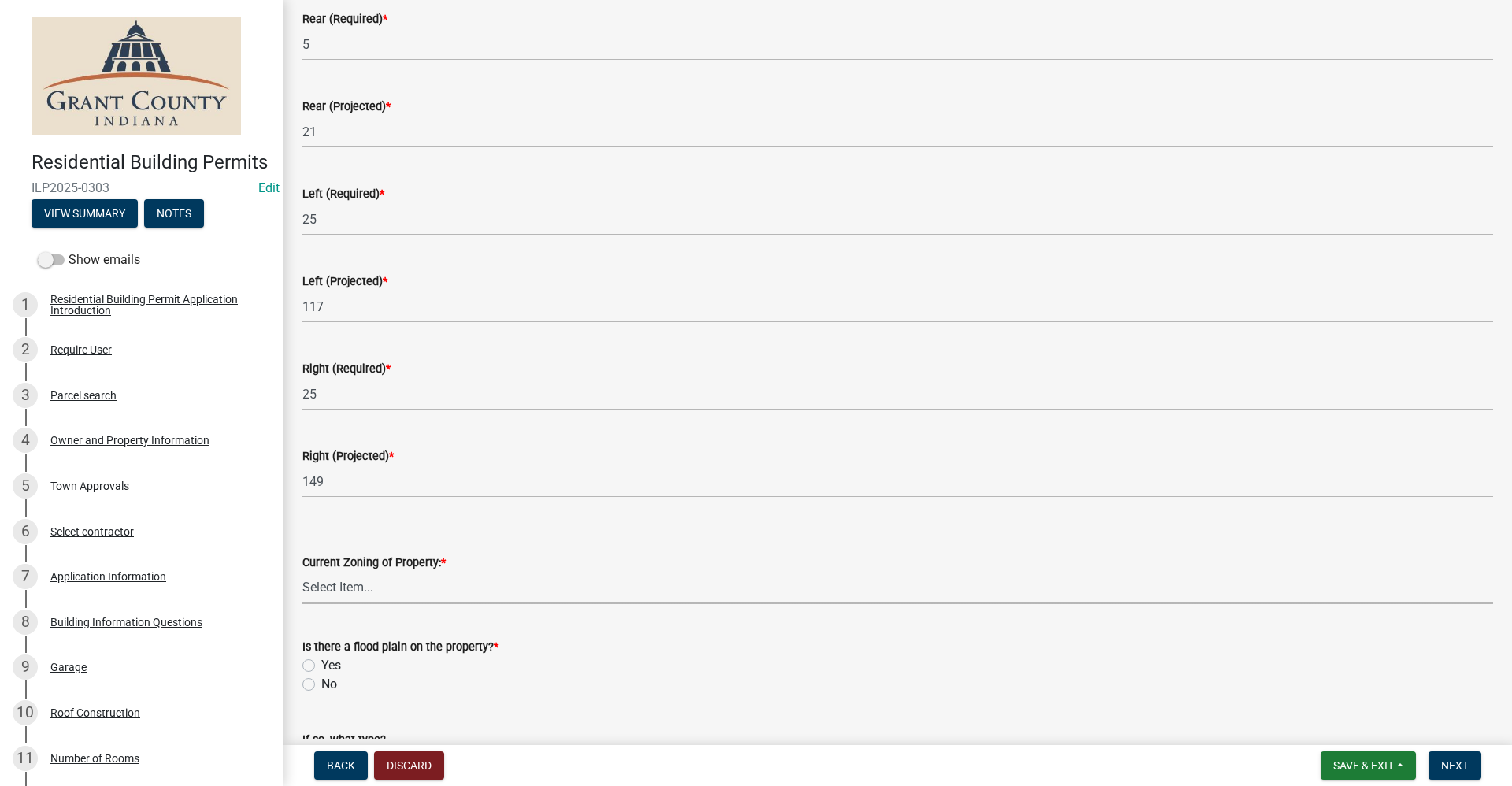
click at [346, 587] on select "Select Item... AG RS R1 R2 R3 R4 R5 PB NC LB CC GB I1 I2 I3 MH" at bounding box center [897, 588] width 1191 height 33
click at [302, 572] on select "Select Item... AG RS R1 R2 R3 R4 R5 PB NC LB CC GB I1 I2 I3 MH" at bounding box center [897, 588] width 1191 height 33
select select "bd324ace-ff1c-4759-8d76-b6e52df7794f"
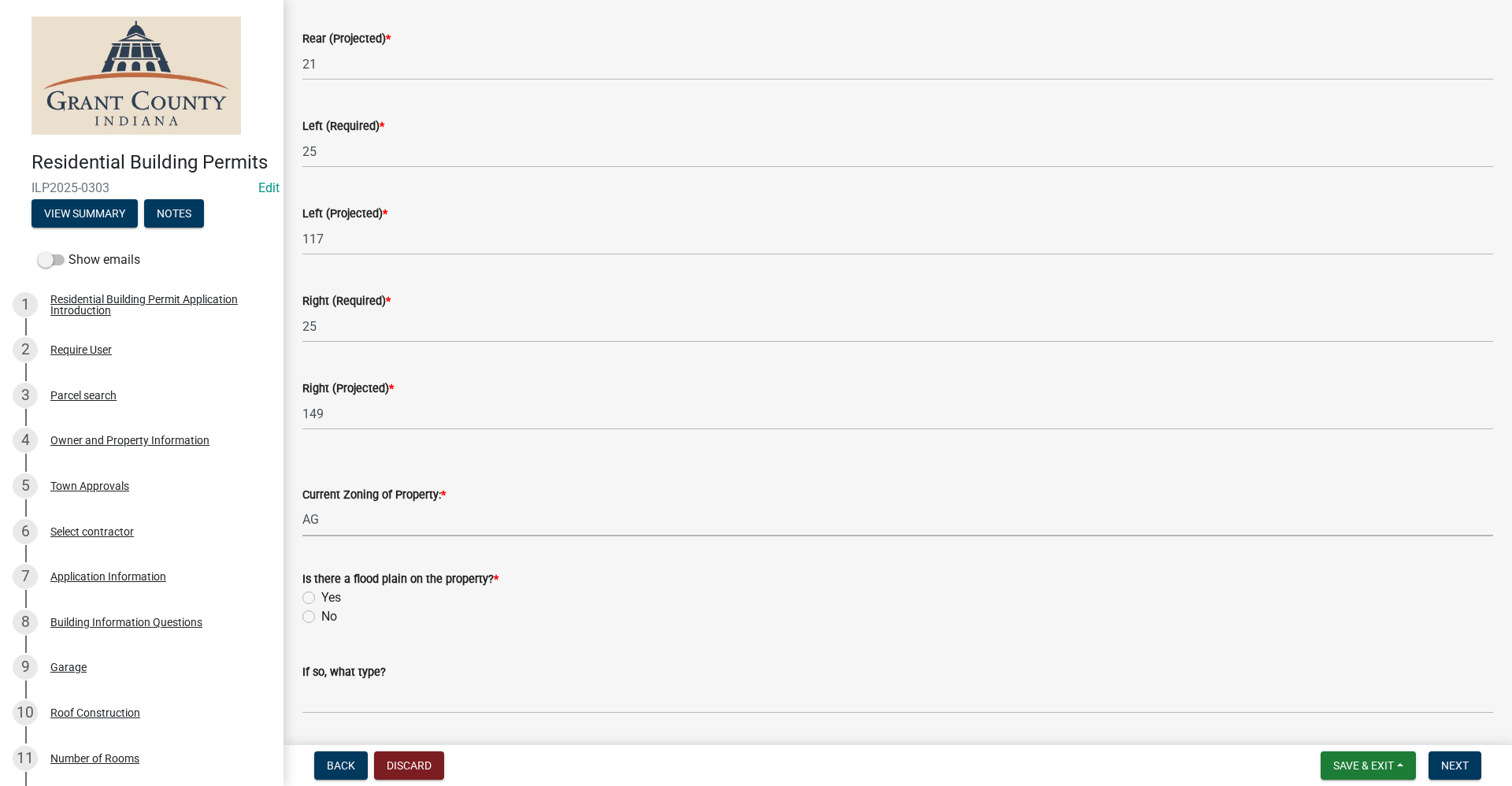
scroll to position [472, 0]
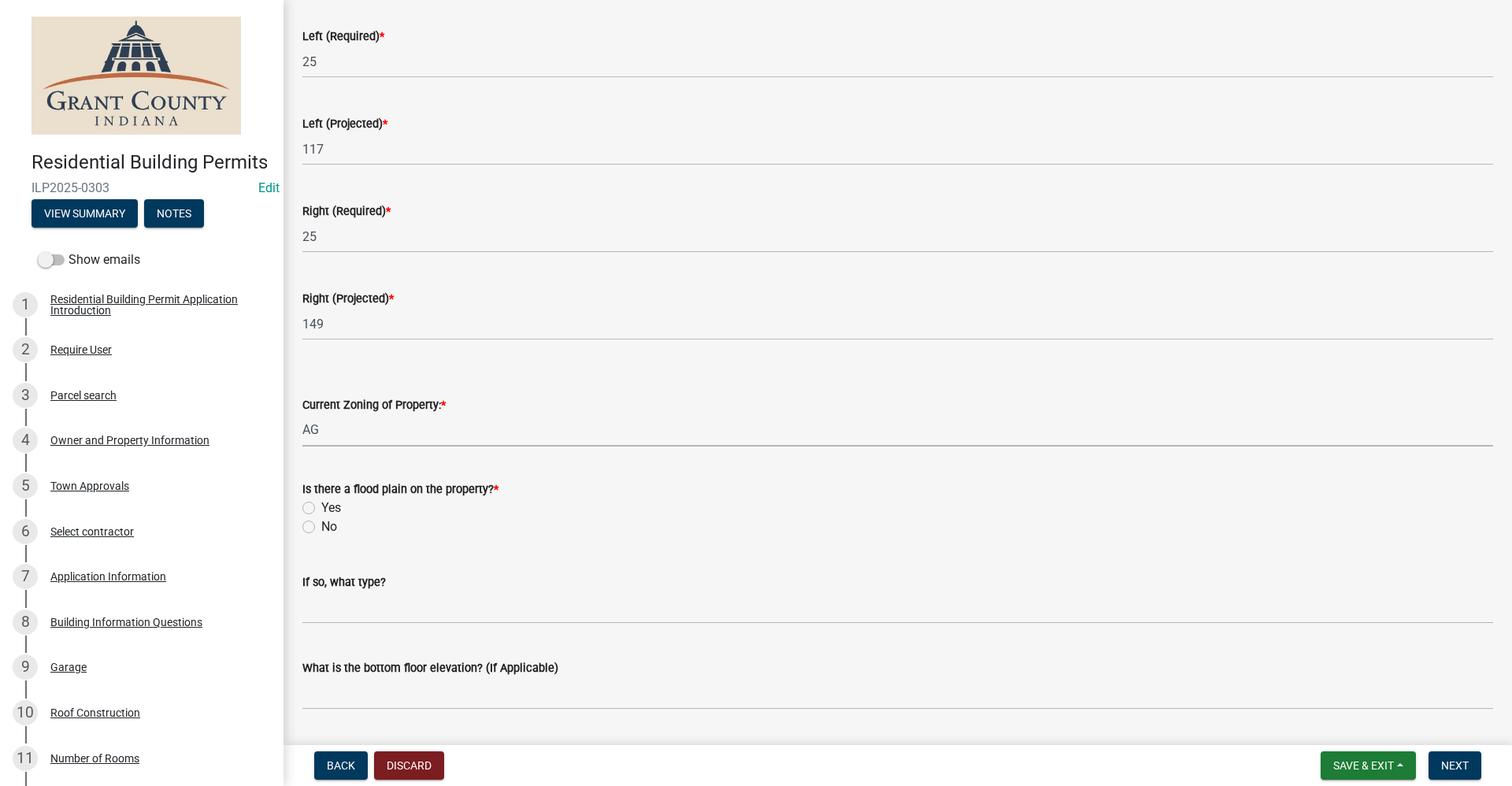
click at [321, 526] on label "No" at bounding box center [329, 526] width 16 height 19
click at [321, 526] on input "No" at bounding box center [326, 522] width 11 height 11
radio input "true"
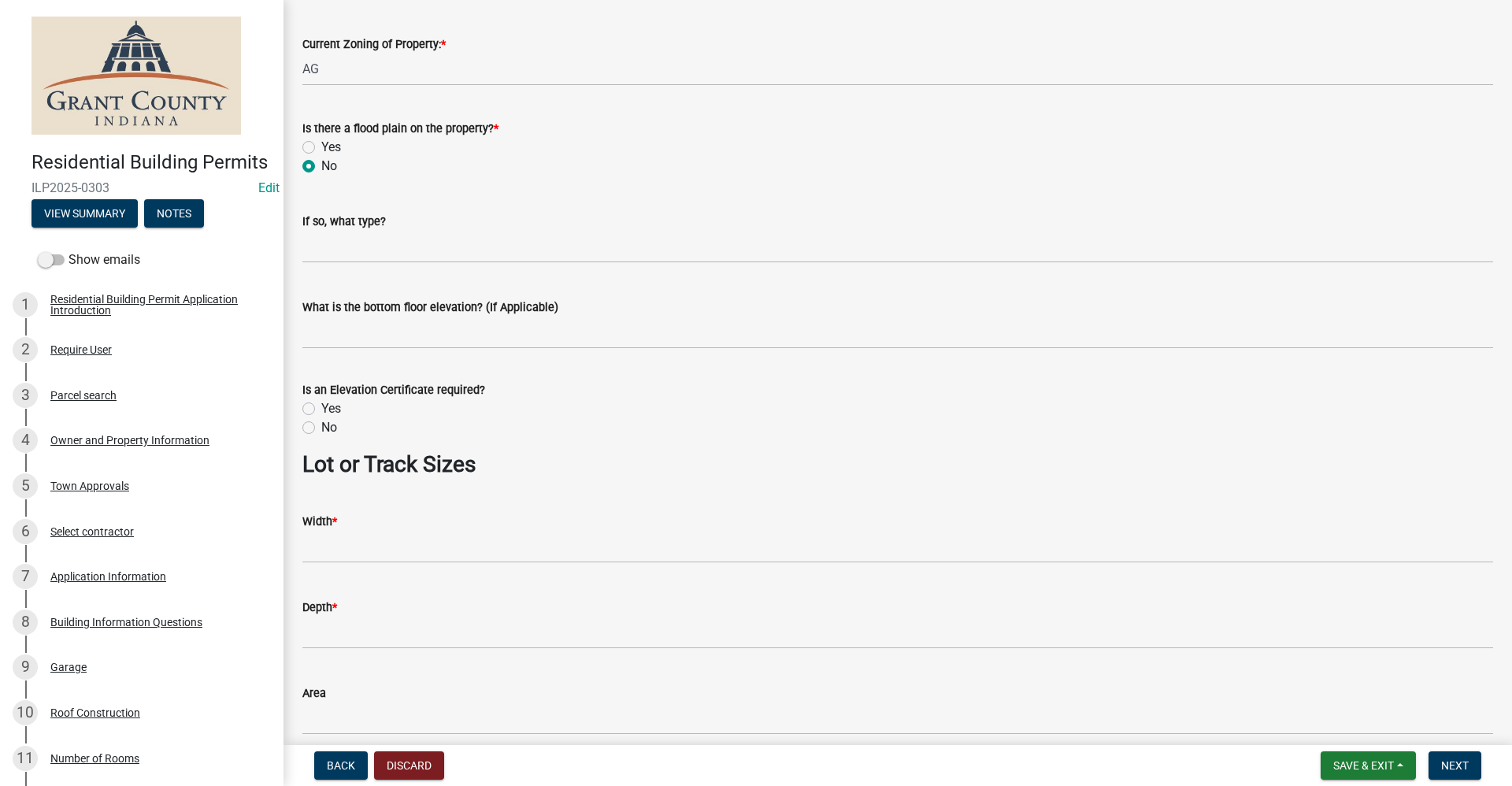
scroll to position [866, 0]
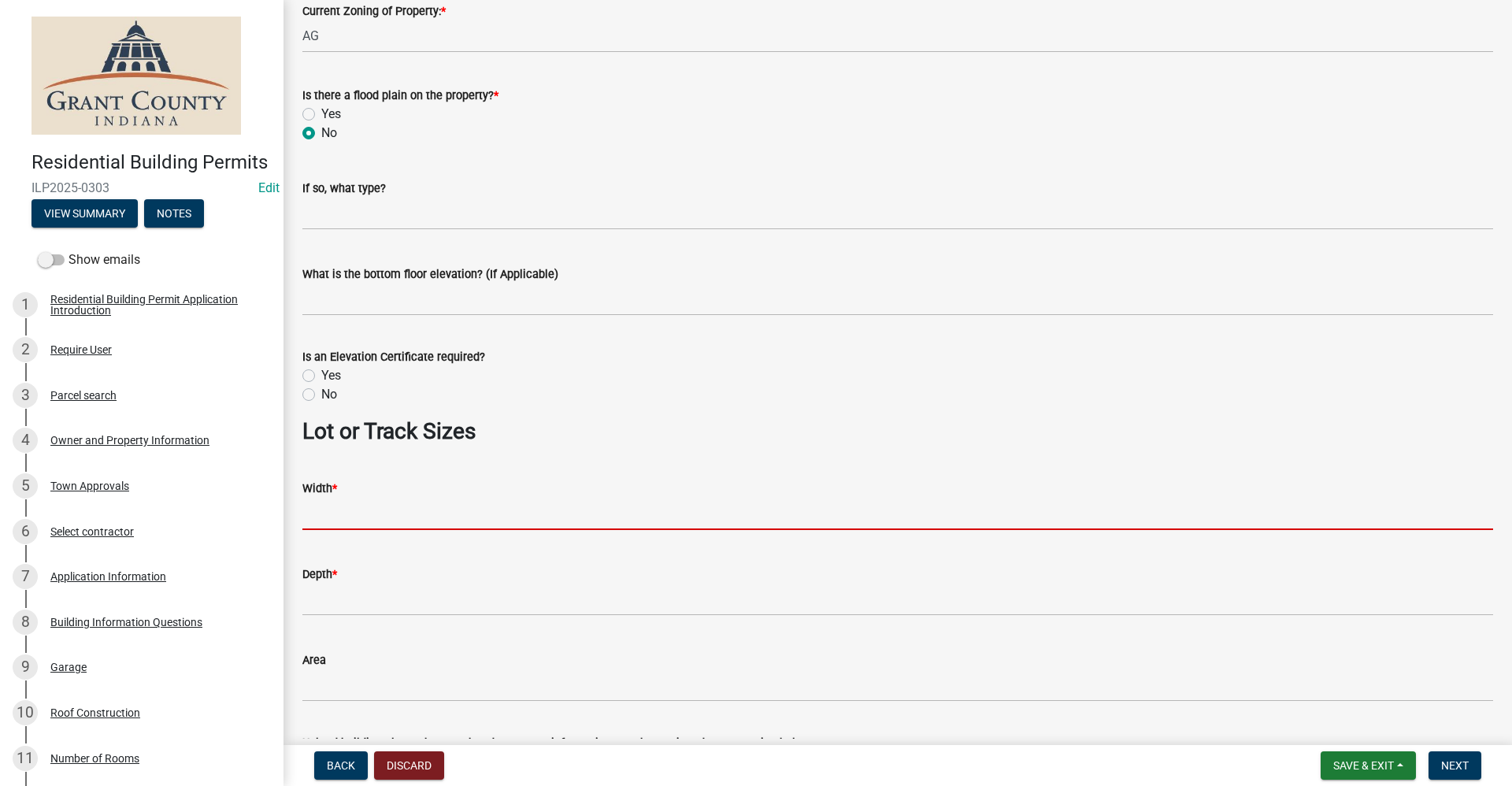
click at [338, 507] on input "Width *" at bounding box center [897, 514] width 1191 height 33
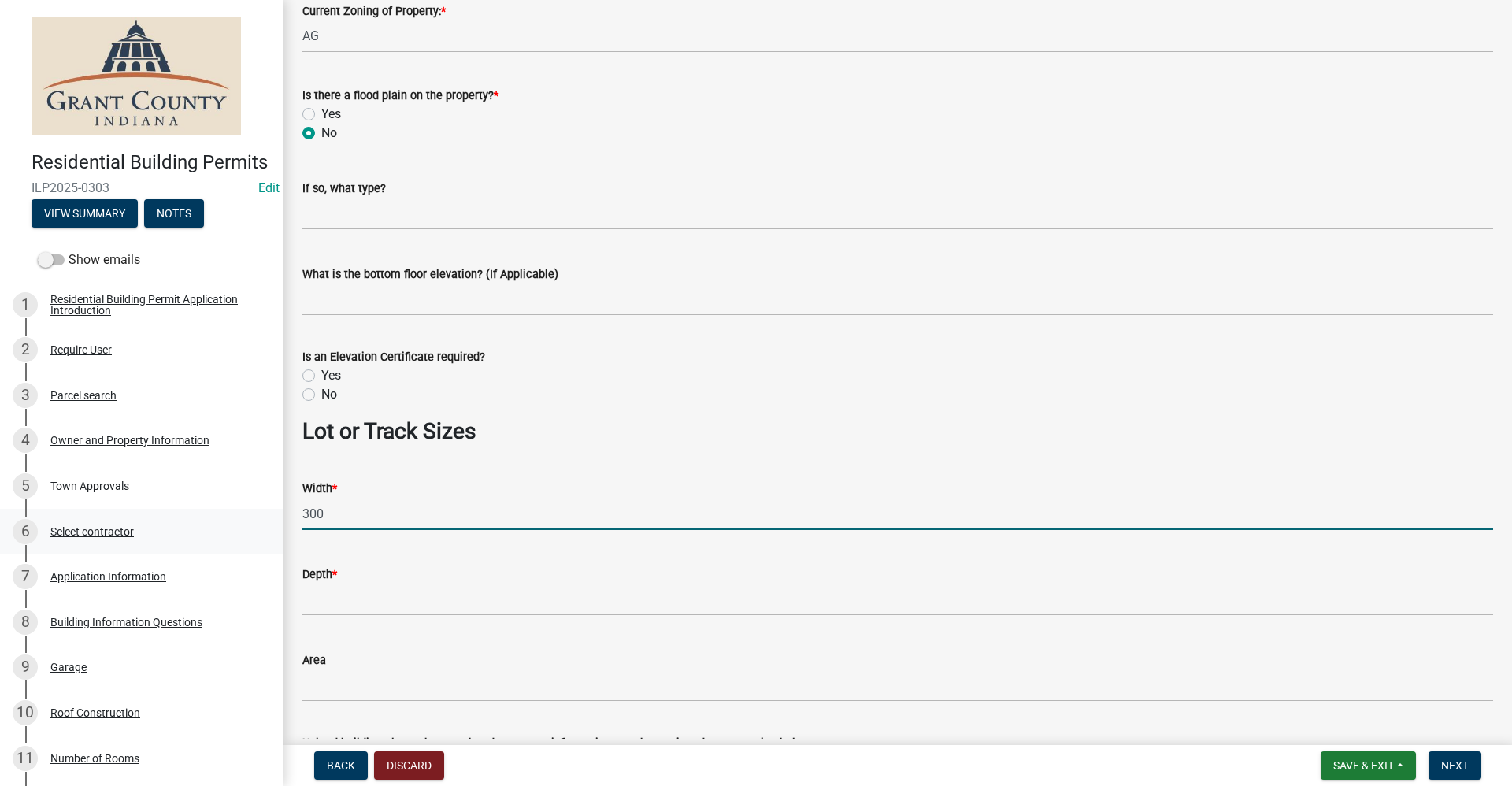
type input "300"
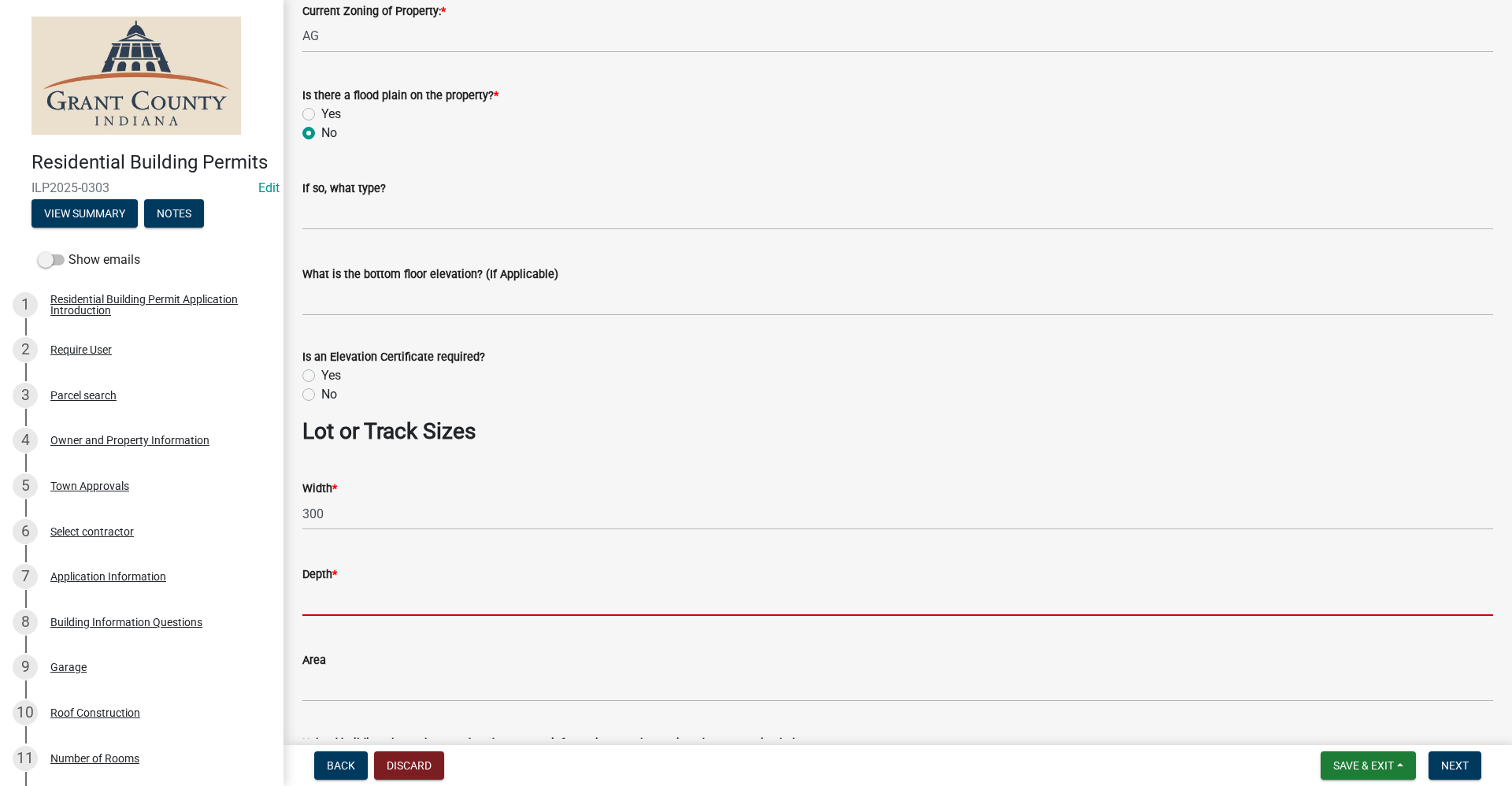
click at [320, 605] on input "Depth *" at bounding box center [897, 600] width 1191 height 33
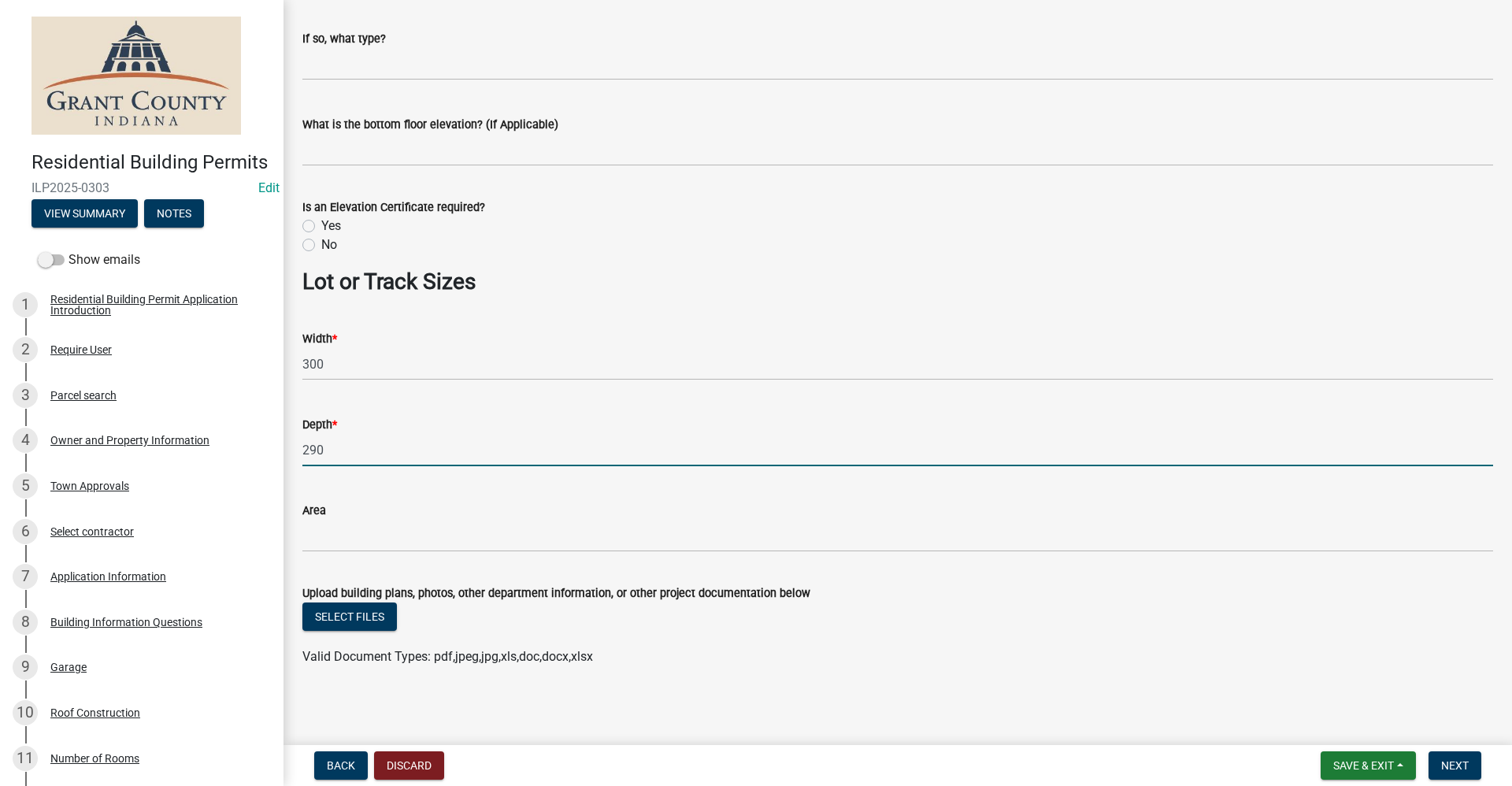
scroll to position [1019, 0]
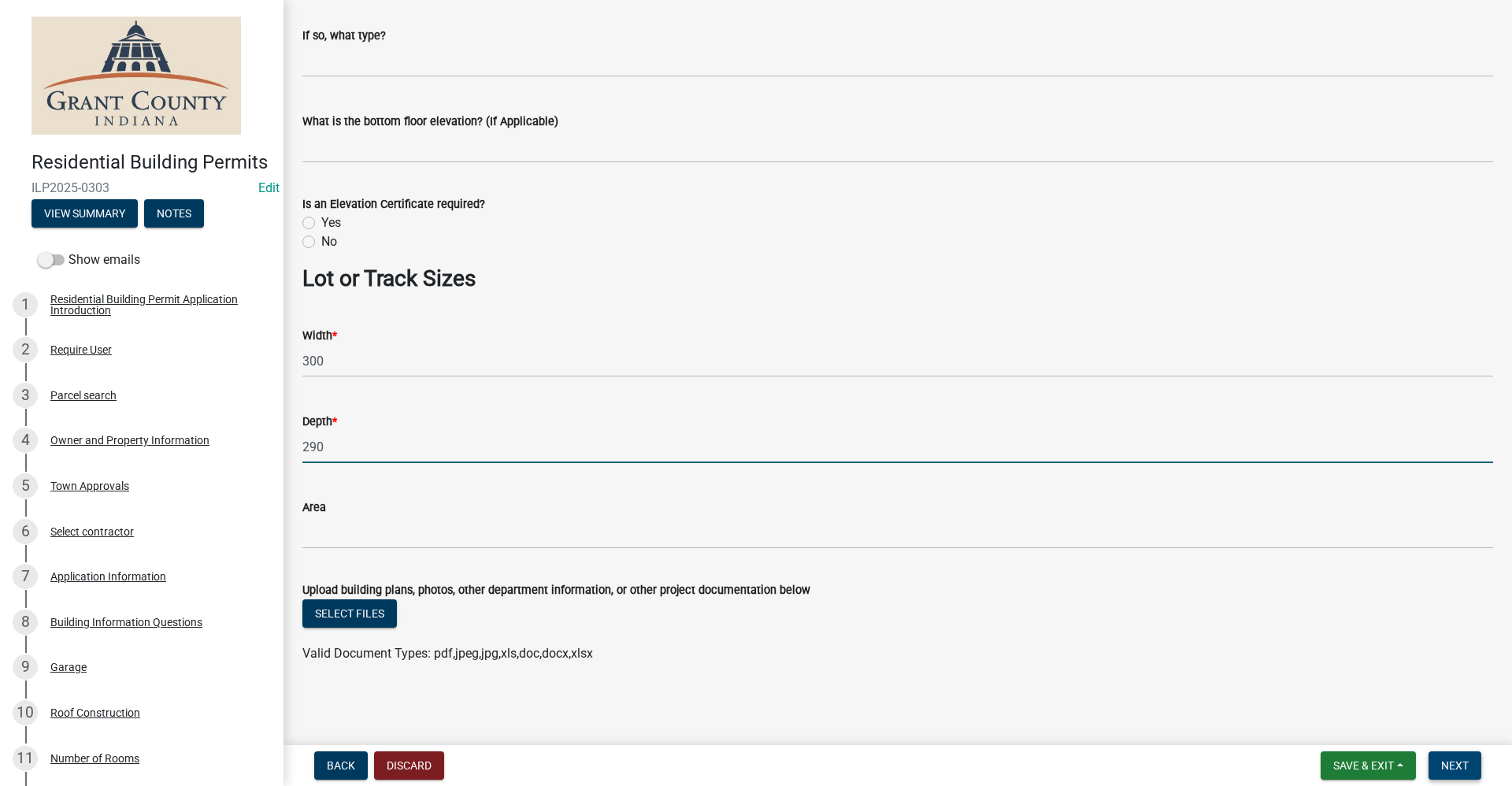
type input "290"
click at [1451, 770] on span "Next" at bounding box center [1456, 765] width 28 height 12
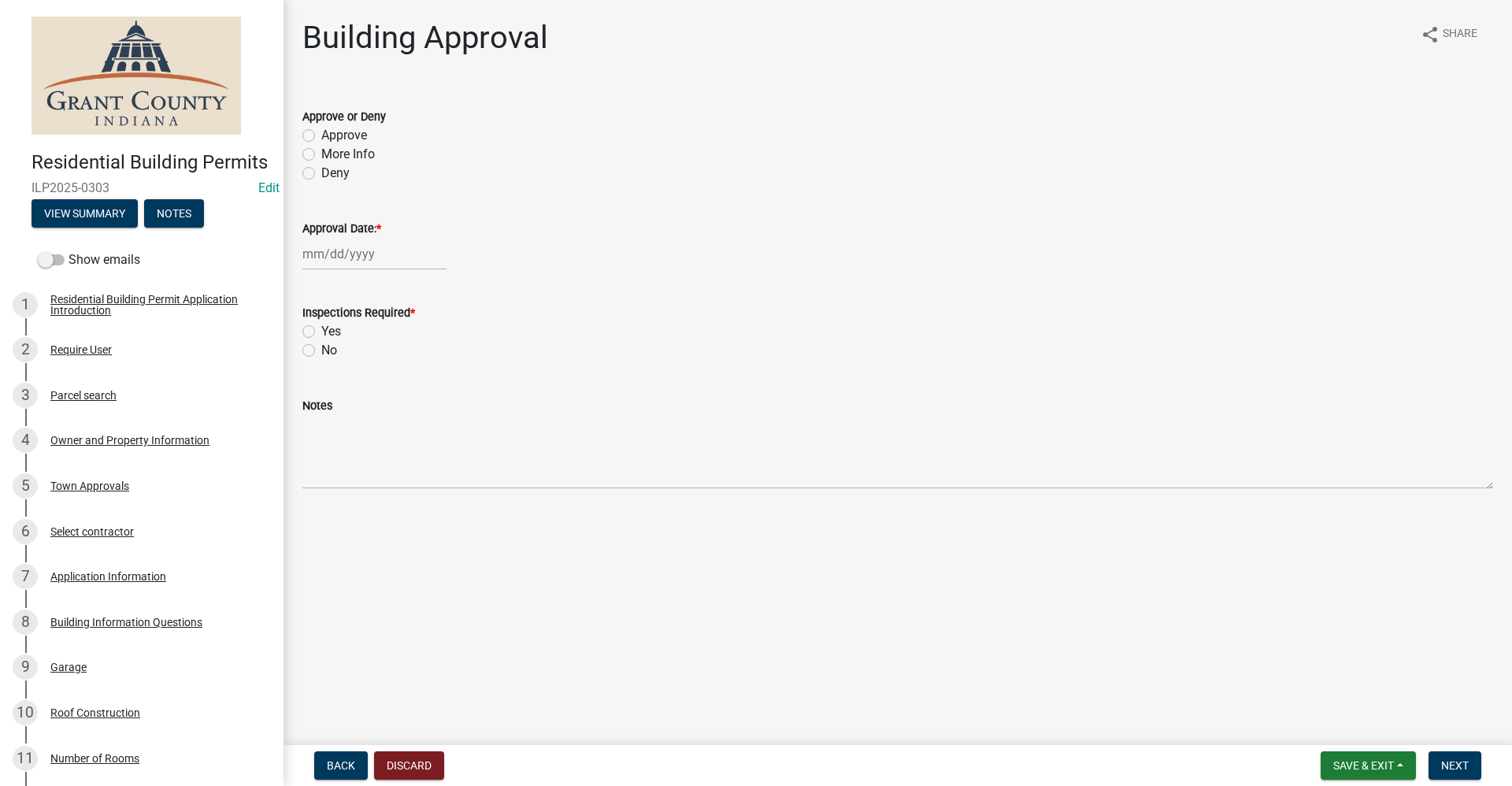
click at [321, 134] on label "Approve" at bounding box center [344, 135] width 46 height 19
click at [321, 134] on input "Approve" at bounding box center [326, 131] width 11 height 11
radio input "true"
select select "10"
select select "2025"
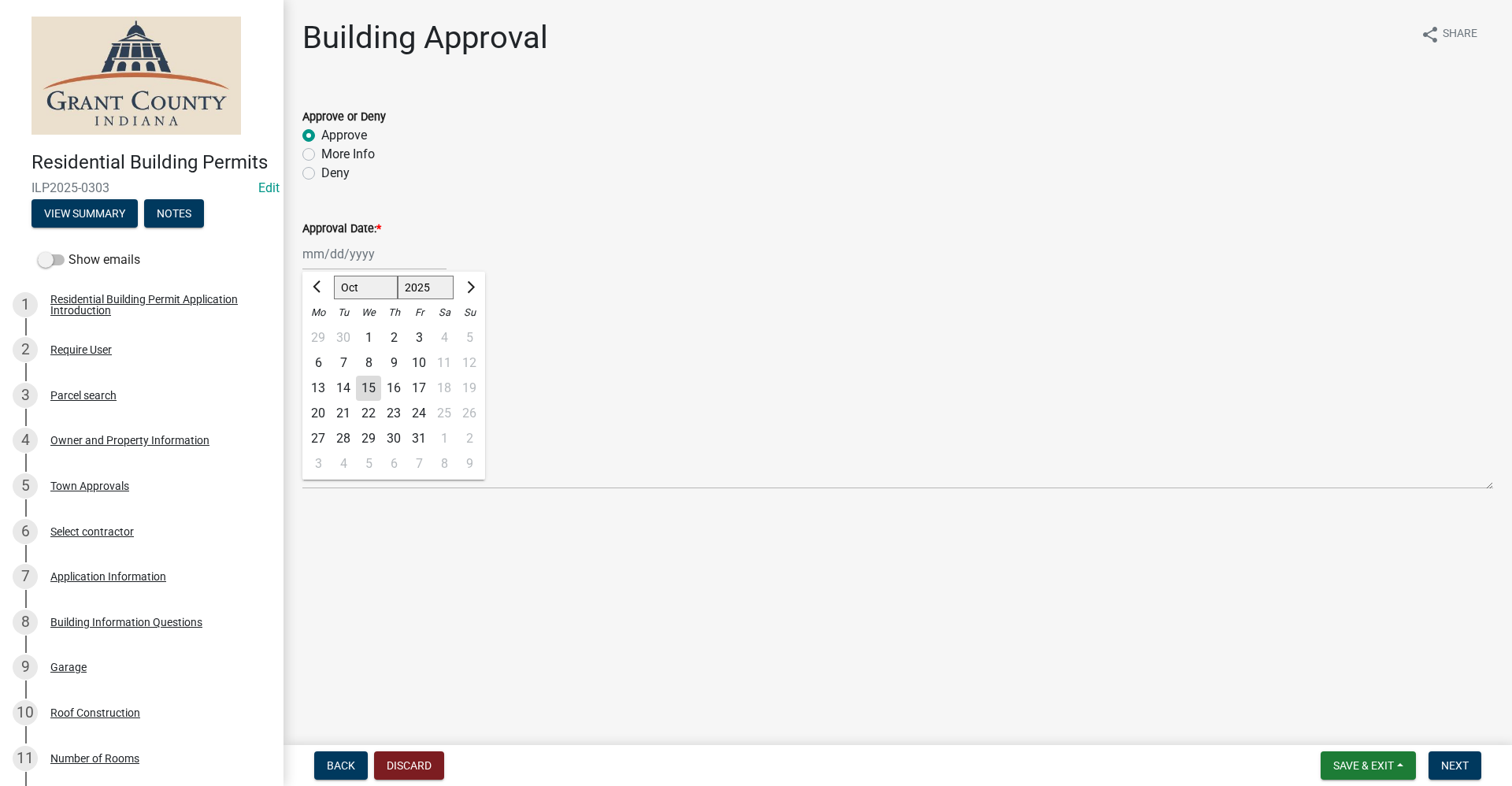
click at [341, 262] on div "[PERSON_NAME] Feb Mar Apr [PERSON_NAME][DATE] Oct Nov [DATE] 1526 1527 1528 152…" at bounding box center [374, 254] width 144 height 33
click at [368, 395] on div "15" at bounding box center [369, 388] width 25 height 25
type input "[DATE]"
click at [321, 328] on label "Yes" at bounding box center [331, 331] width 20 height 19
click at [321, 328] on input "Yes" at bounding box center [326, 327] width 11 height 11
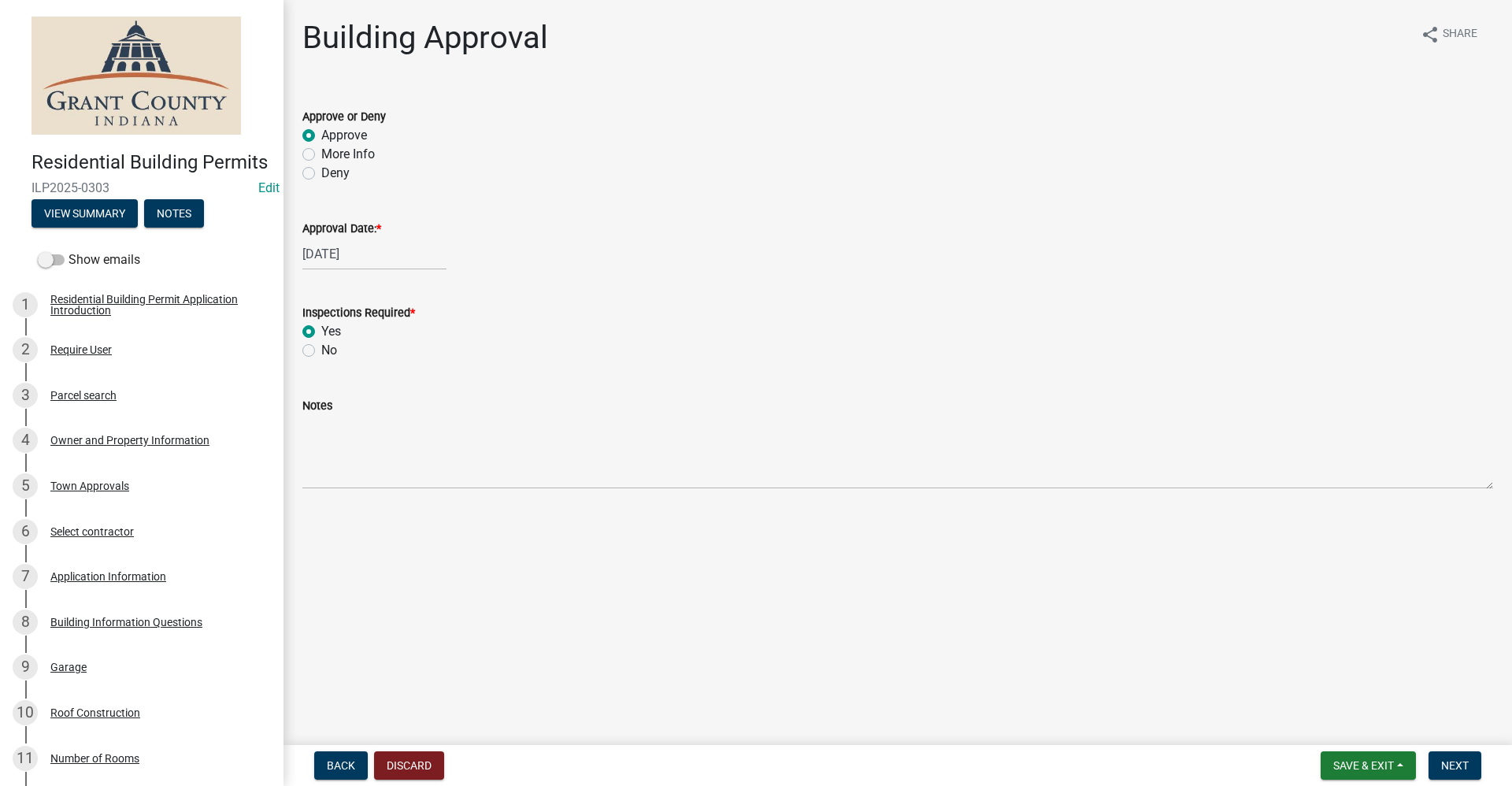
radio input "true"
click at [1456, 769] on span "Next" at bounding box center [1456, 765] width 28 height 12
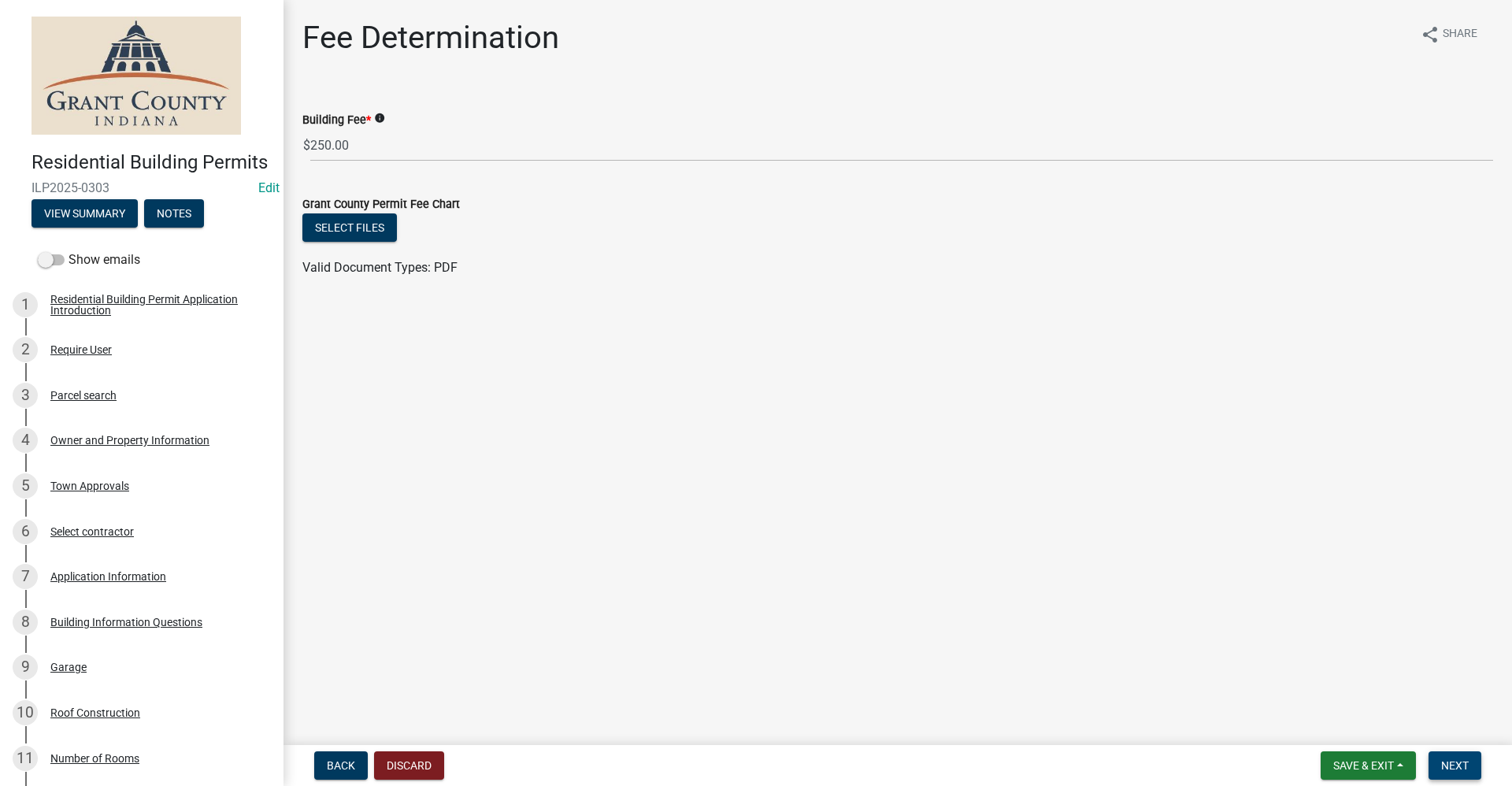
click at [1461, 762] on span "Next" at bounding box center [1456, 765] width 28 height 12
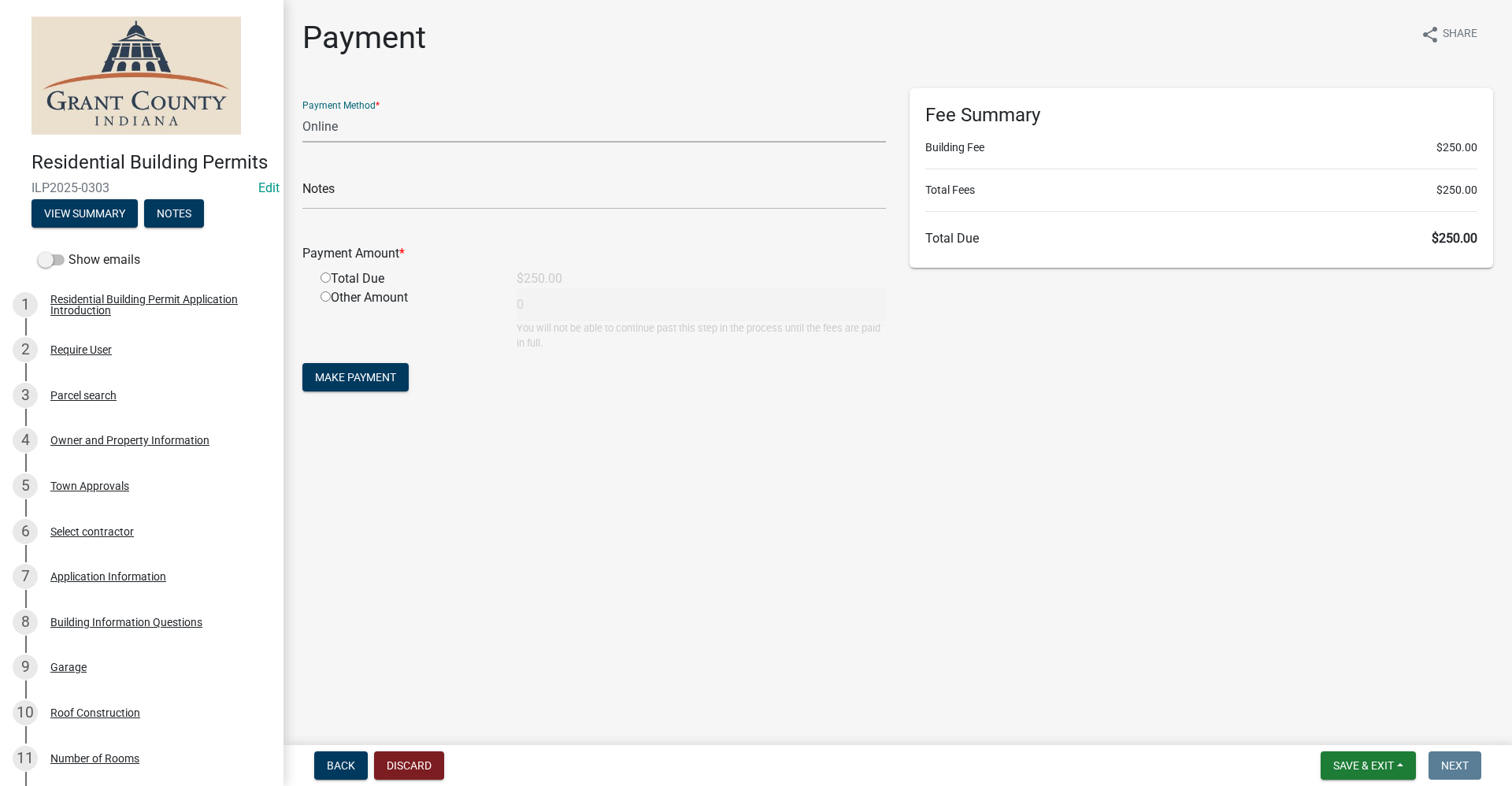
click at [326, 136] on select "Credit Card POS Check Cash Online" at bounding box center [594, 127] width 584 height 33
select select "1: 0"
click at [302, 110] on select "Credit Card POS Check Cash Online" at bounding box center [594, 127] width 584 height 33
click at [329, 197] on input "text" at bounding box center [594, 194] width 584 height 33
type input "4201"
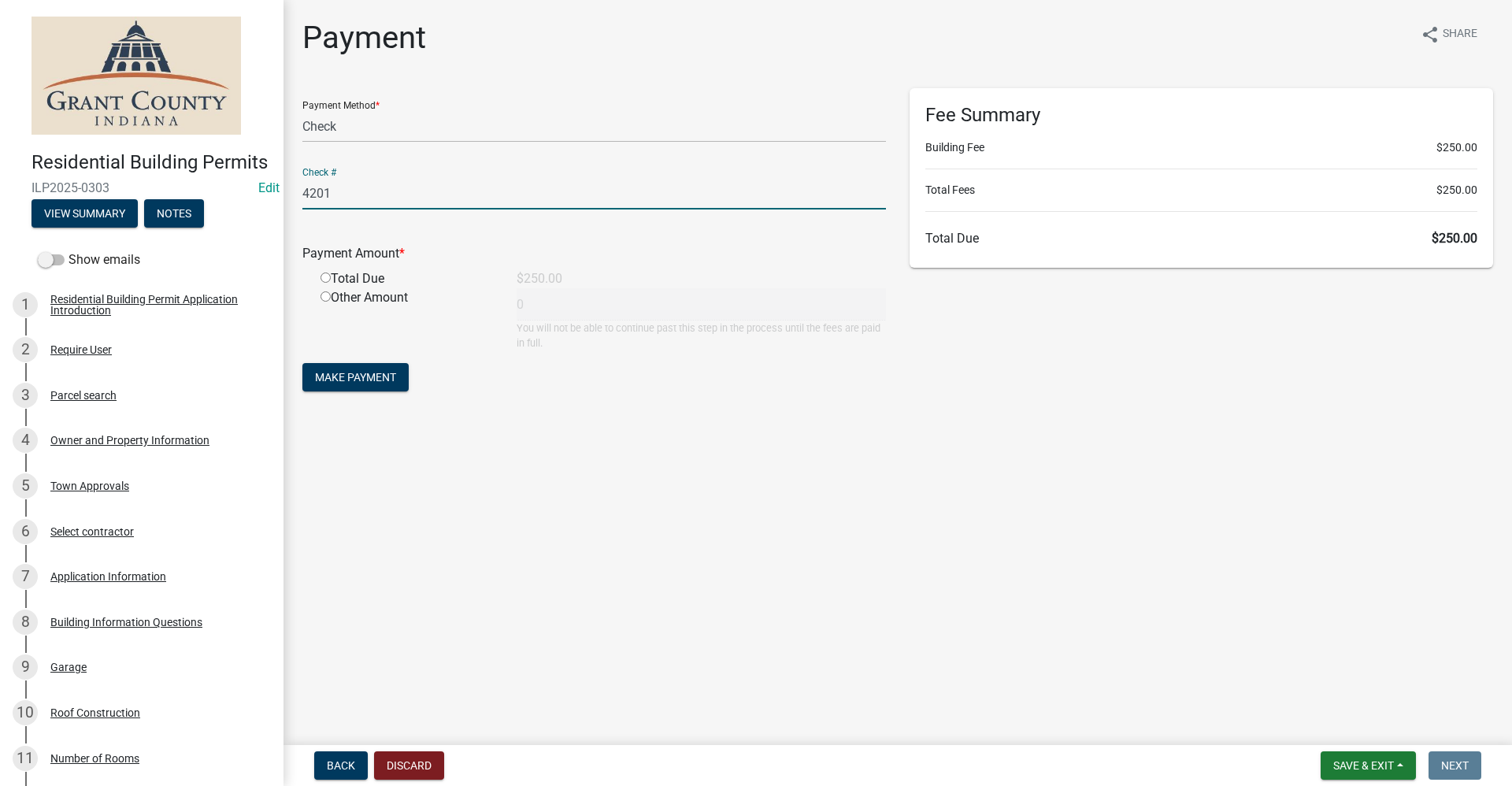
click at [323, 277] on input "radio" at bounding box center [325, 277] width 11 height 11
radio input "true"
type input "250"
click at [349, 382] on span "Make Payment" at bounding box center [355, 377] width 81 height 12
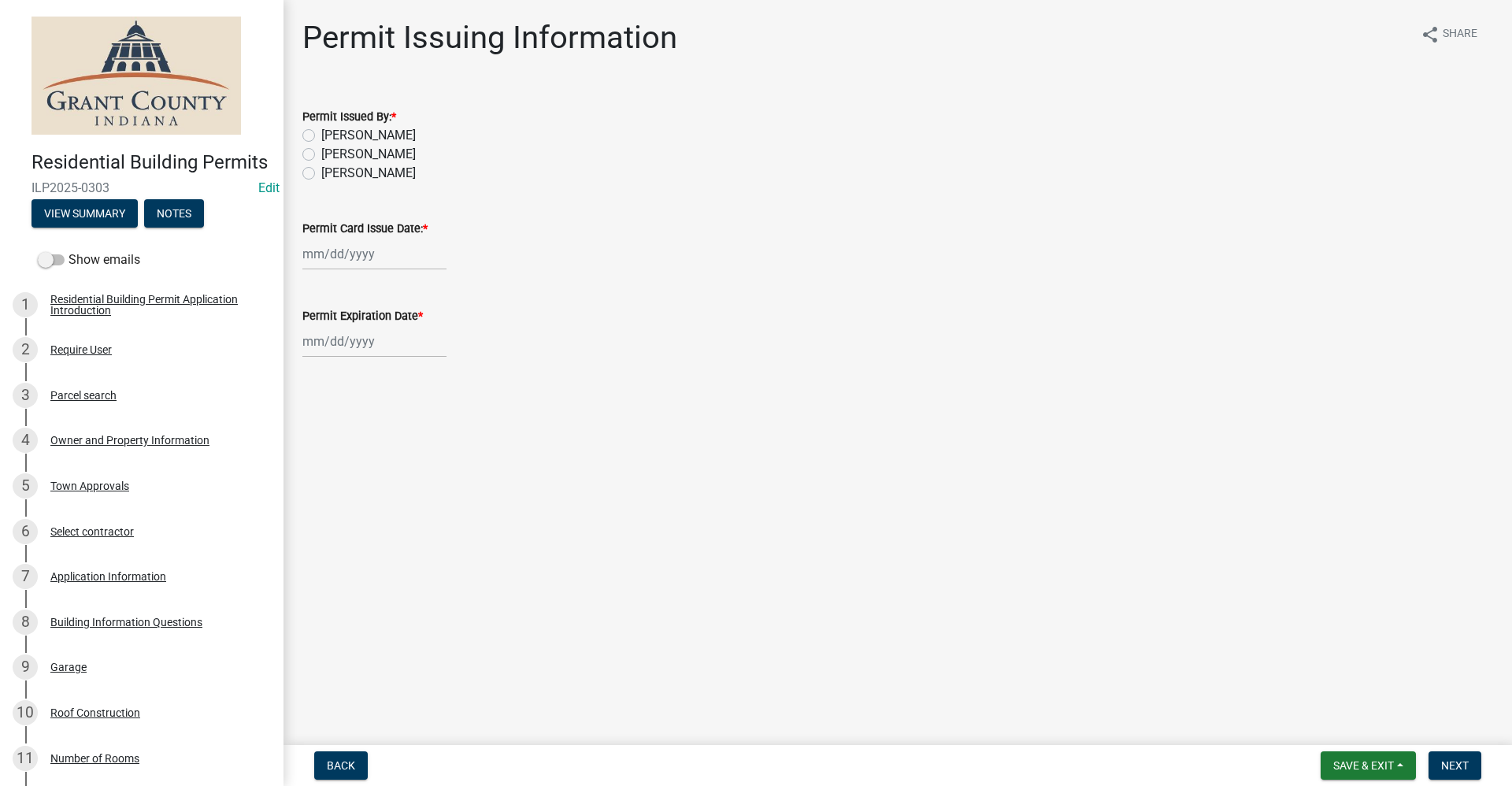
click at [321, 136] on label "[PERSON_NAME]" at bounding box center [369, 135] width 95 height 19
click at [321, 136] on input "[PERSON_NAME]" at bounding box center [326, 131] width 11 height 11
radio input "true"
click at [327, 259] on div at bounding box center [374, 254] width 144 height 33
select select "10"
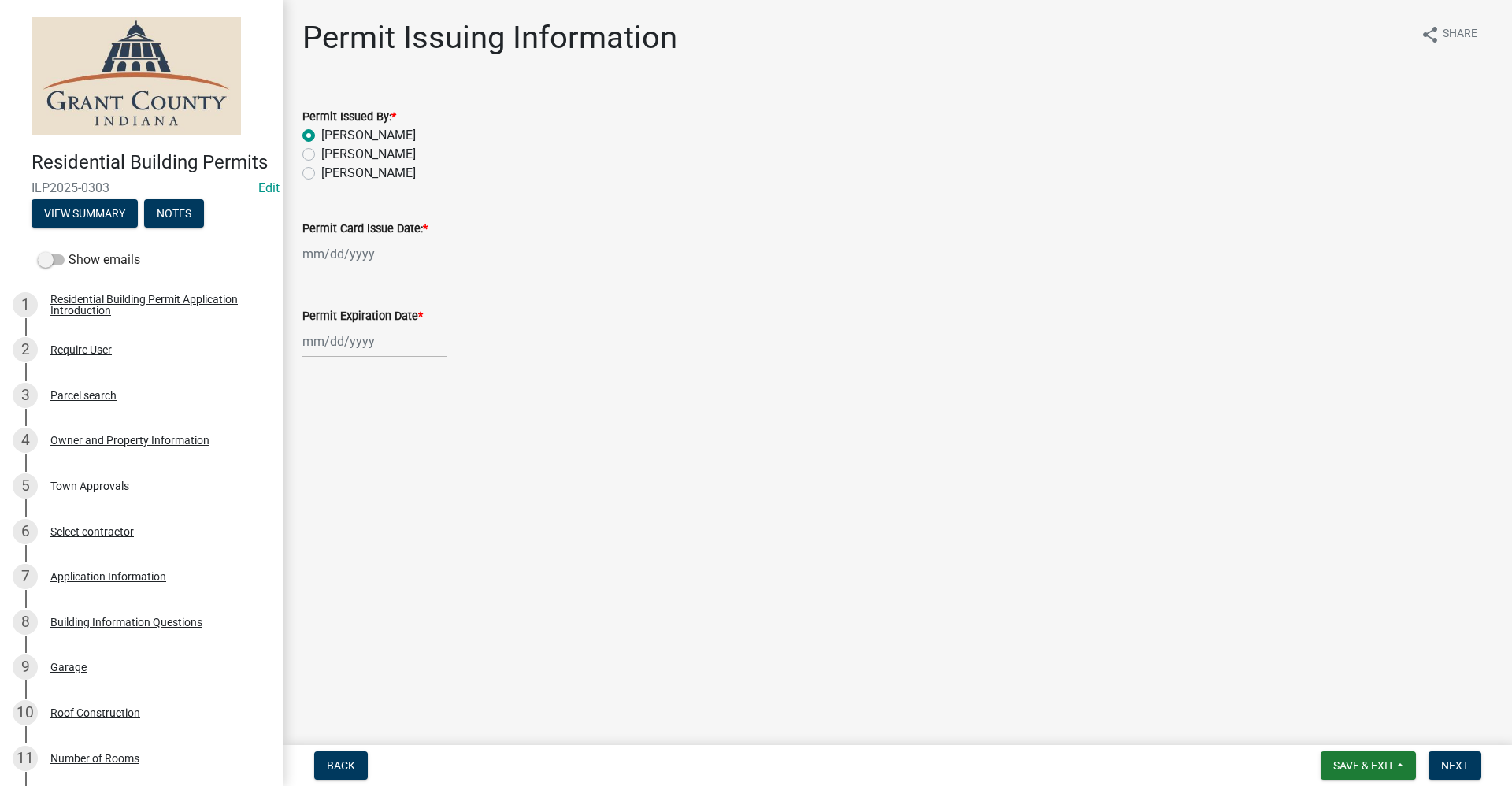
select select "2025"
click at [375, 388] on div "15" at bounding box center [369, 388] width 25 height 25
type input "[DATE]"
click at [338, 348] on div at bounding box center [374, 342] width 144 height 33
select select "10"
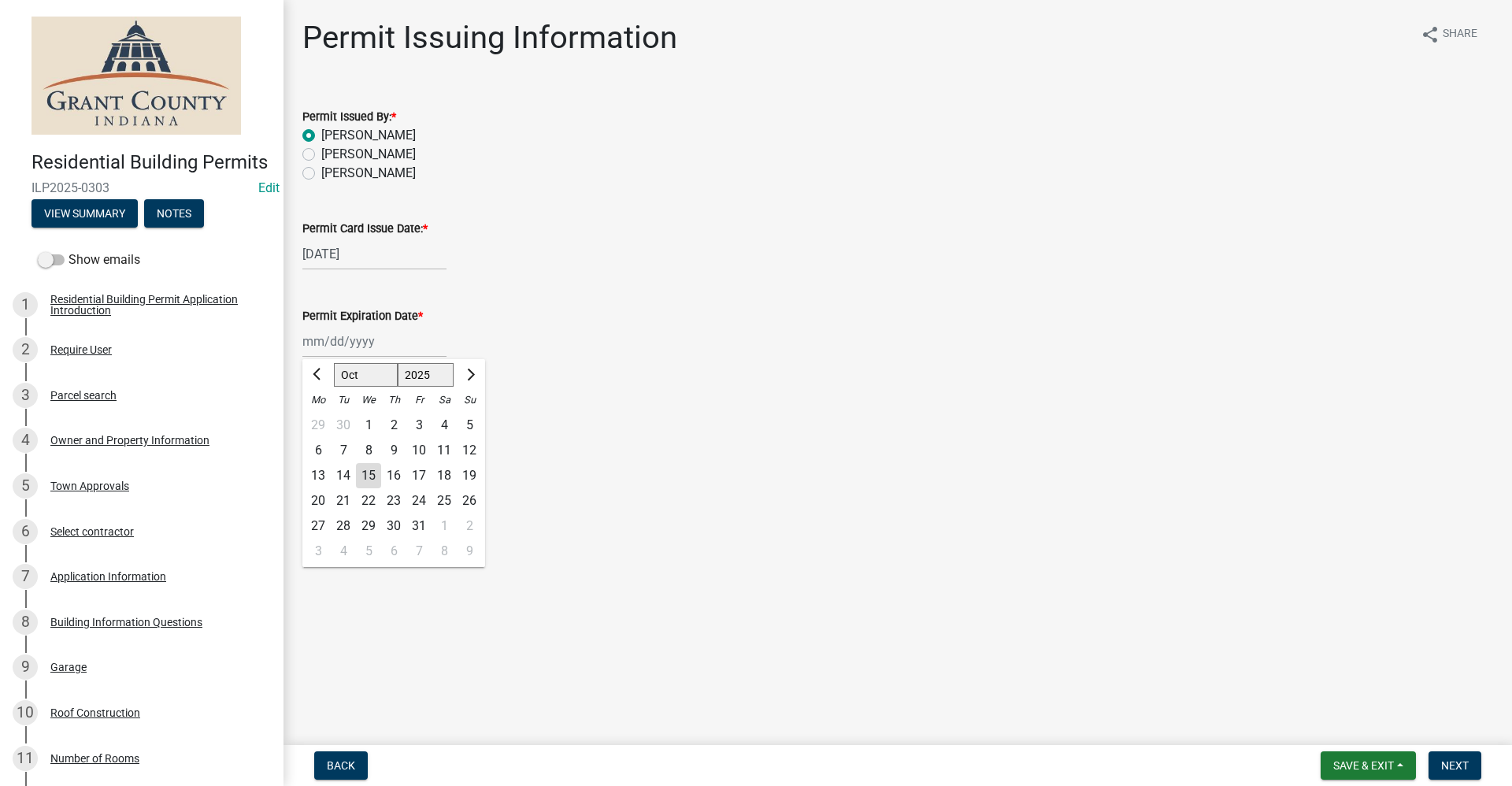
click at [436, 371] on select "1525 1526 1527 1528 1529 1530 1531 1532 1533 1534 1535 1536 1537 1538 1539 1540…" at bounding box center [426, 374] width 56 height 24
select select "2026"
click at [398, 363] on select "1525 1526 1527 1528 1529 1530 1531 1532 1533 1534 1535 1536 1537 1538 1539 1540…" at bounding box center [426, 374] width 56 height 24
click at [391, 474] on div "15" at bounding box center [393, 476] width 25 height 25
type input "[DATE]"
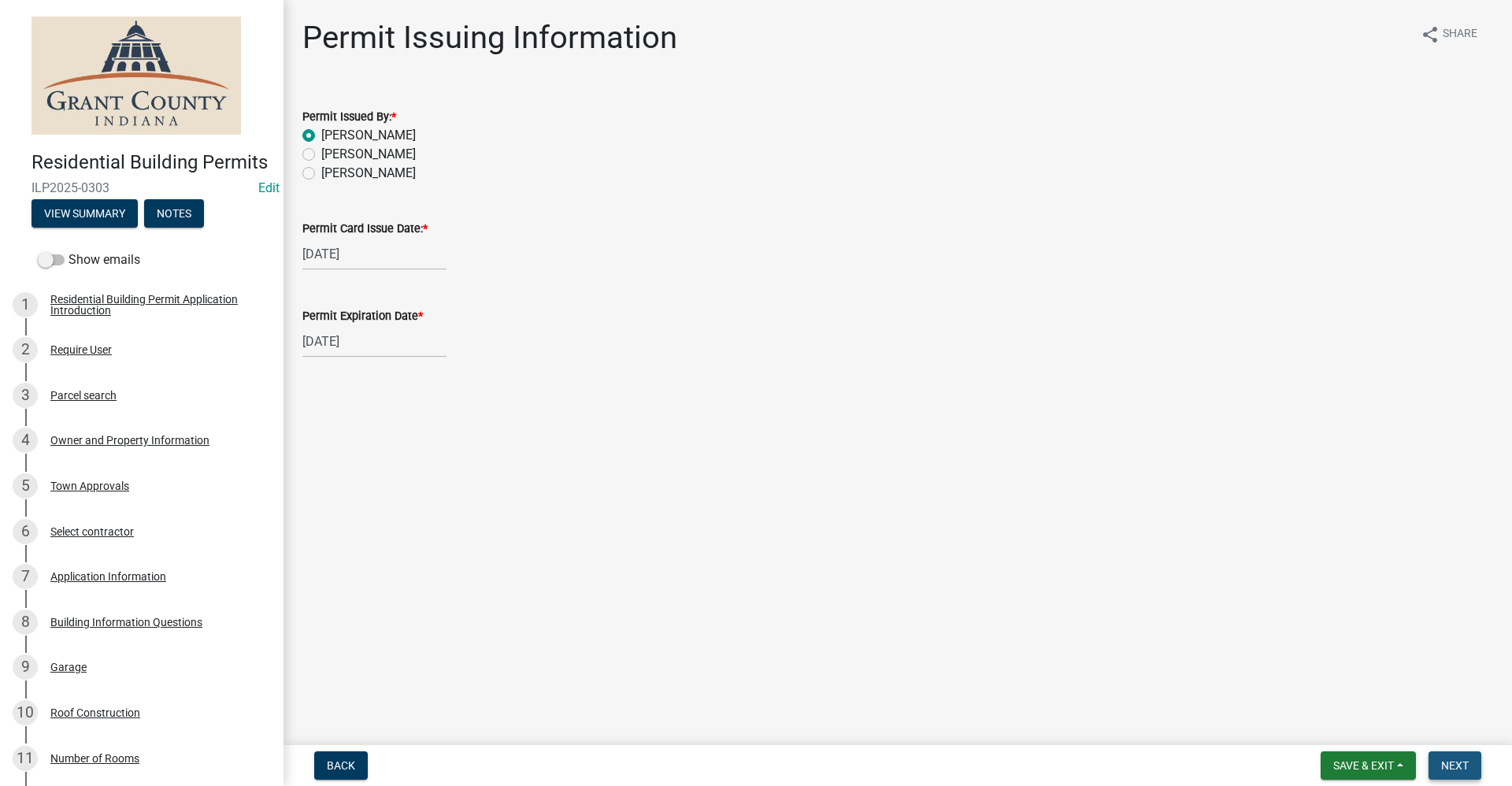
click at [1468, 761] on span "Next" at bounding box center [1456, 765] width 28 height 12
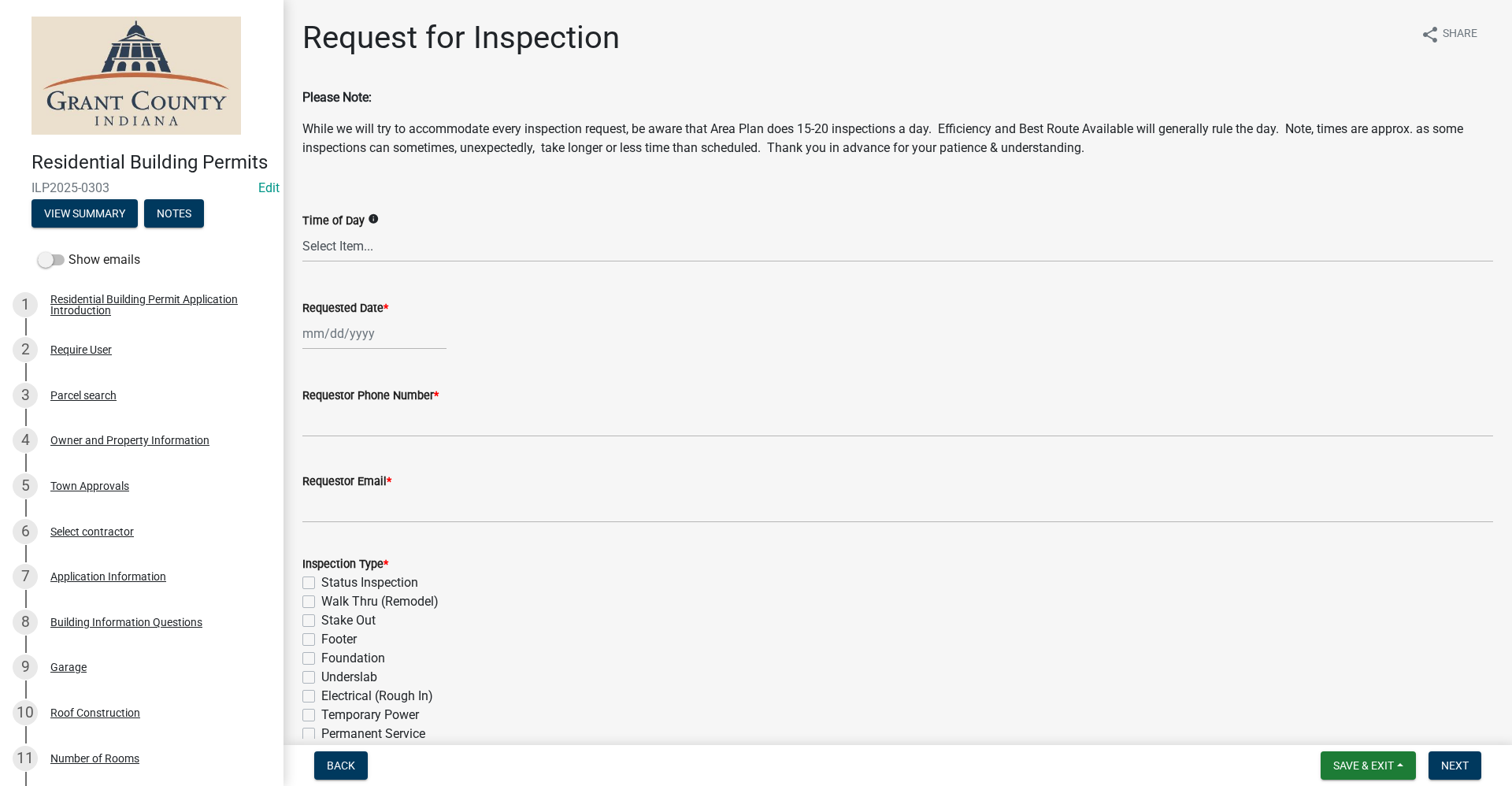
click at [315, 344] on div at bounding box center [374, 333] width 144 height 33
select select "10"
select select "2025"
click at [418, 468] on div "17" at bounding box center [418, 467] width 25 height 25
type input "[DATE]"
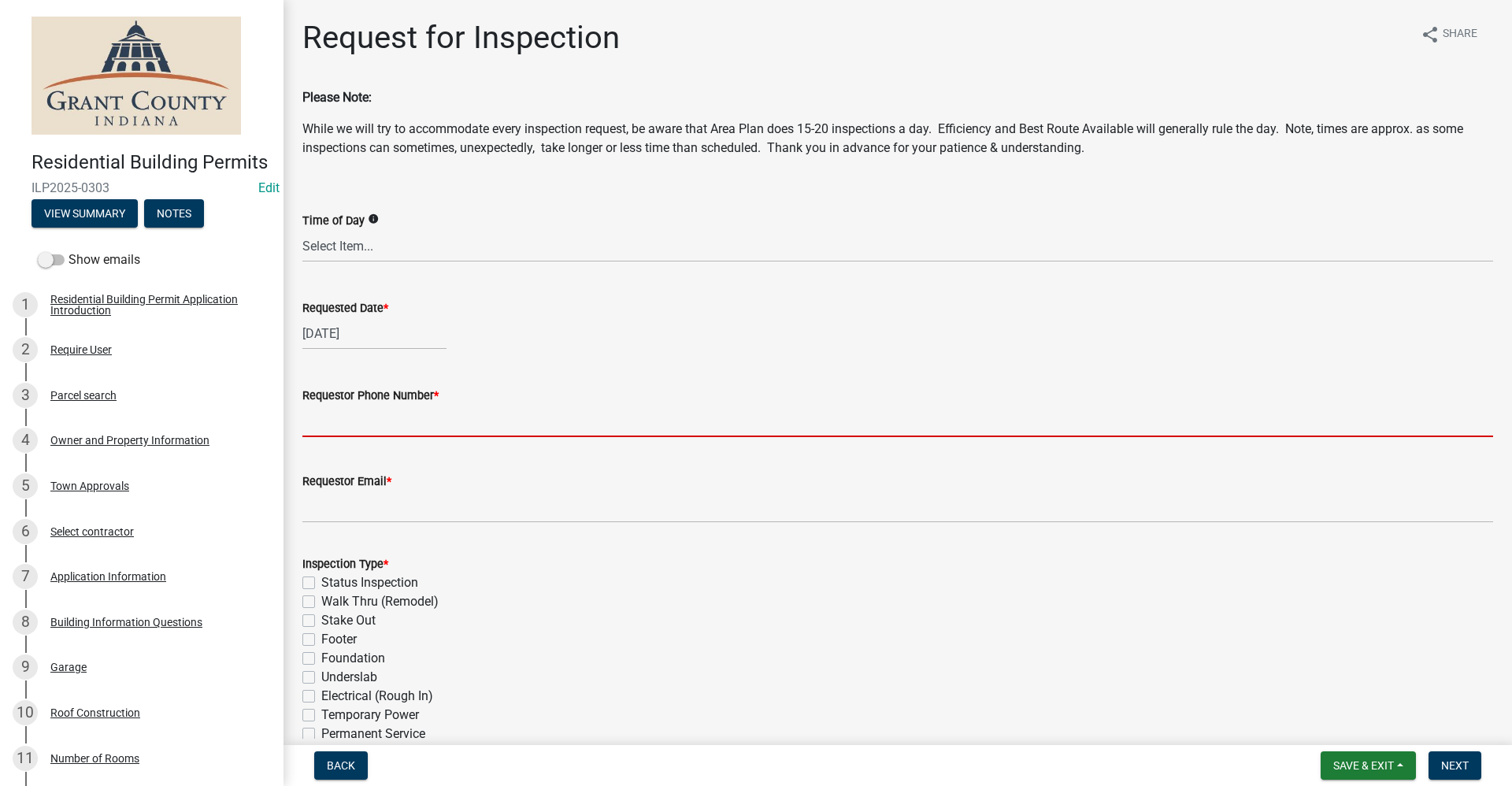
click at [366, 426] on input "Requestor Phone Number *" at bounding box center [897, 421] width 1191 height 33
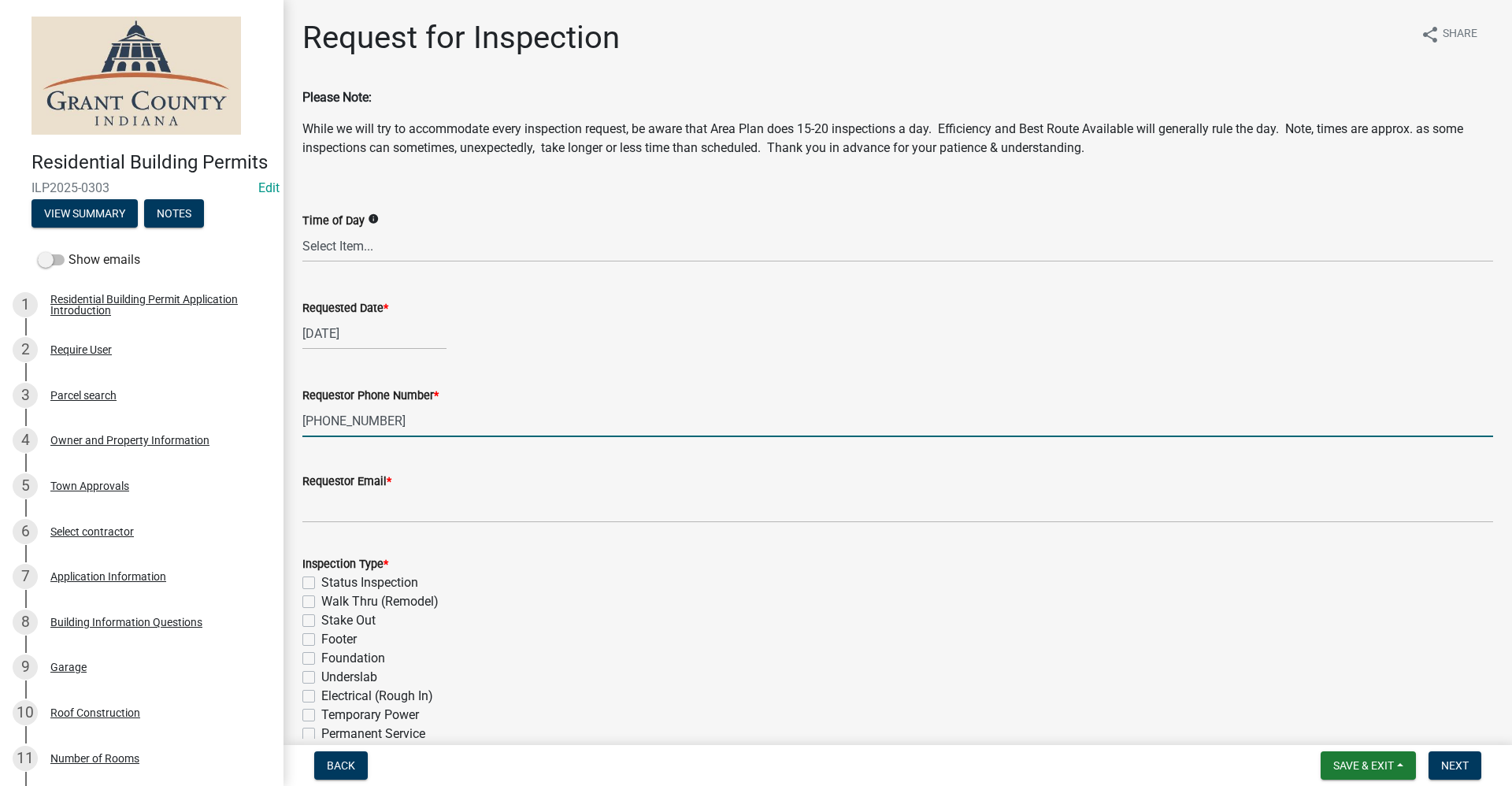
type input "[PHONE_NUMBER]"
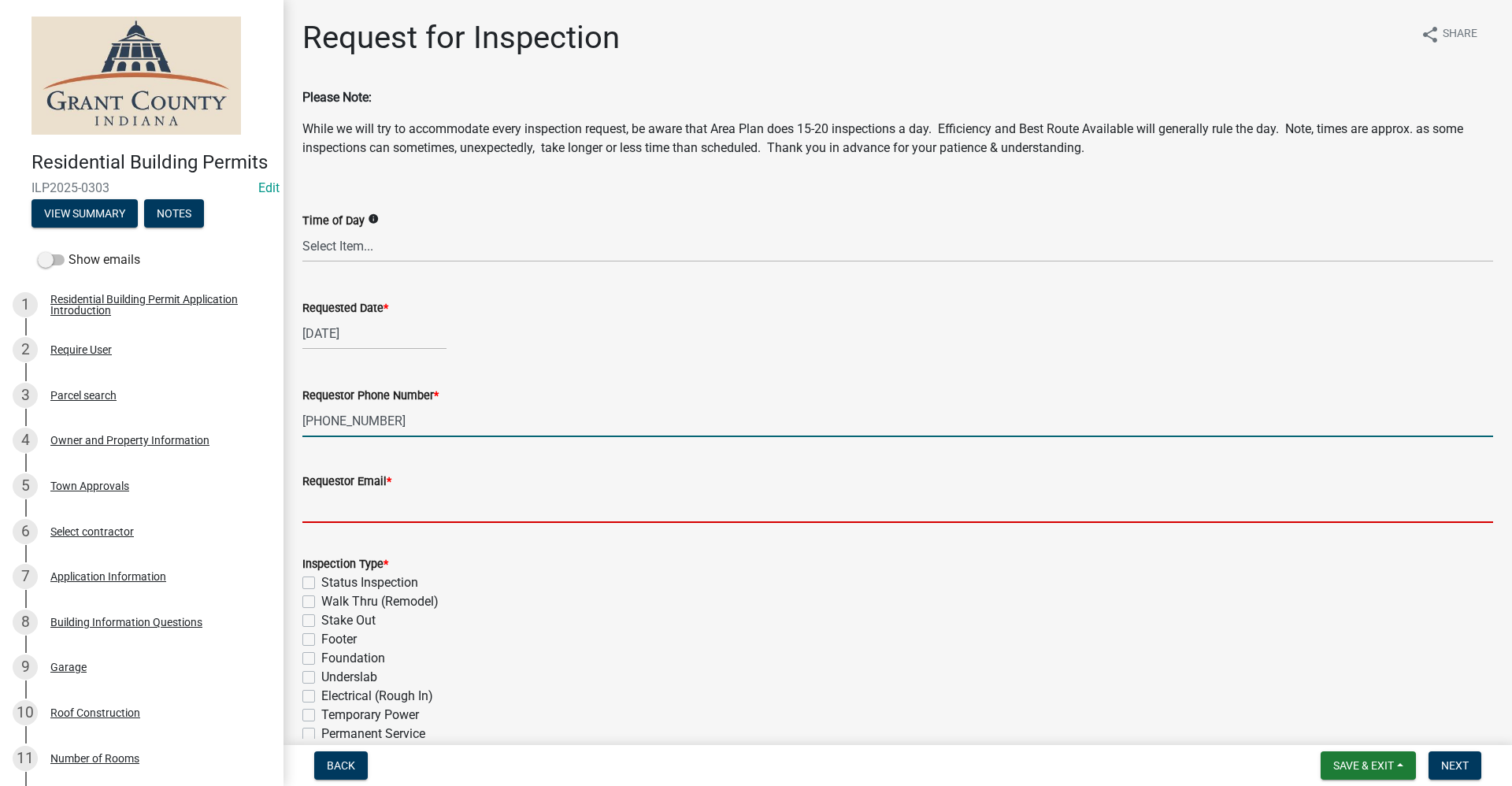
click at [305, 510] on input "Requestor Email *" at bounding box center [897, 507] width 1191 height 33
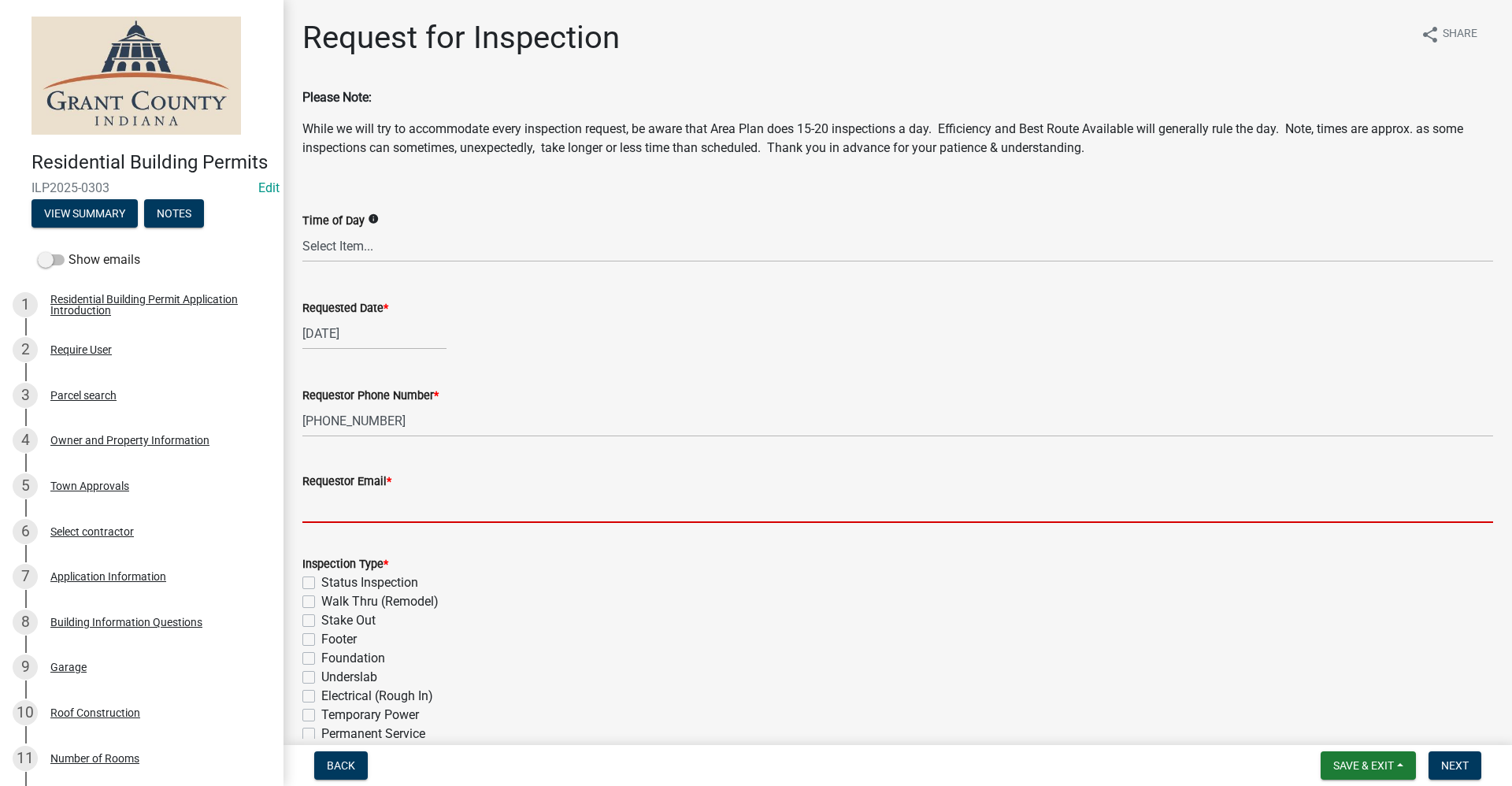
type input "no@email"
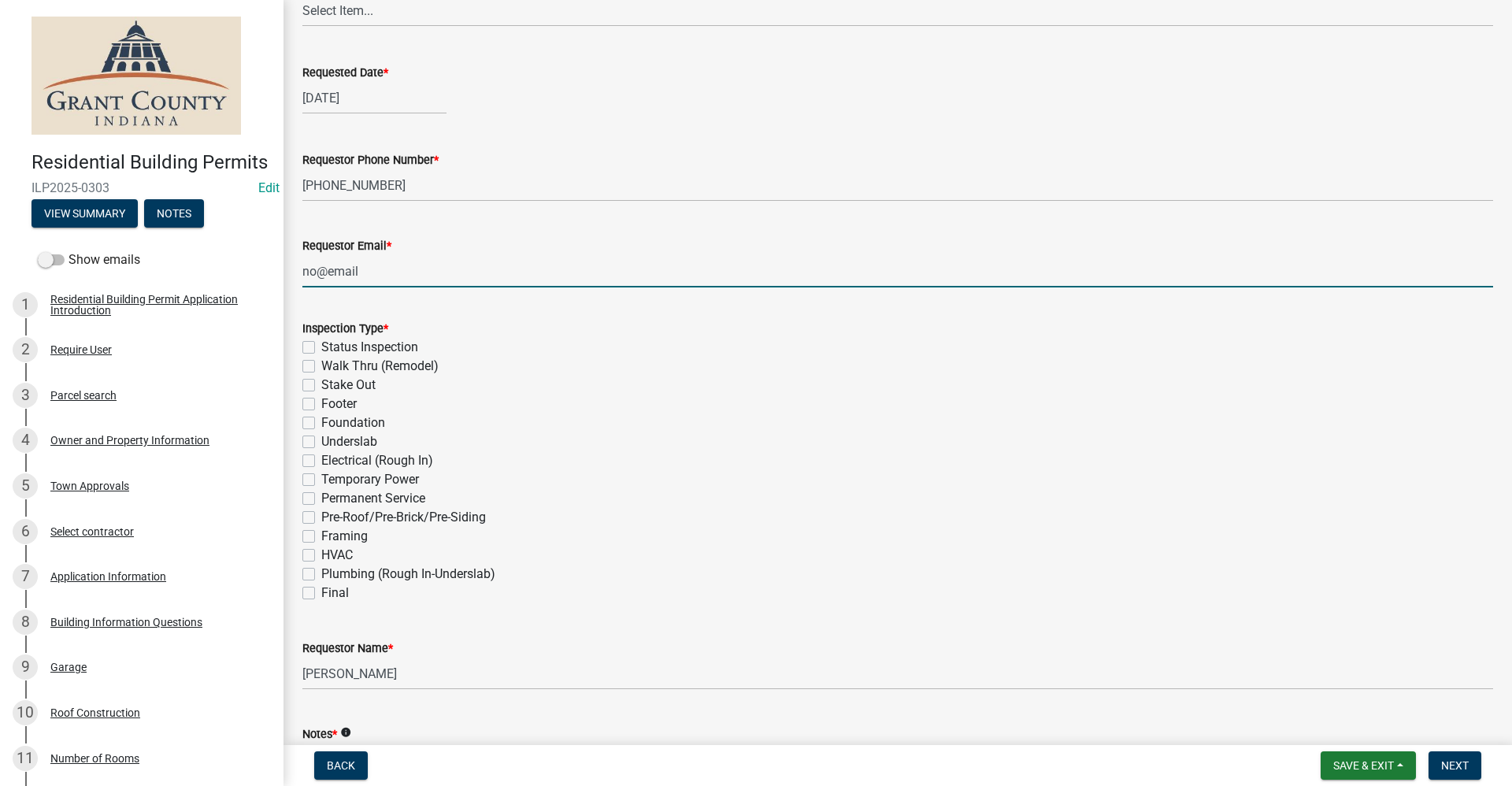
scroll to position [236, 0]
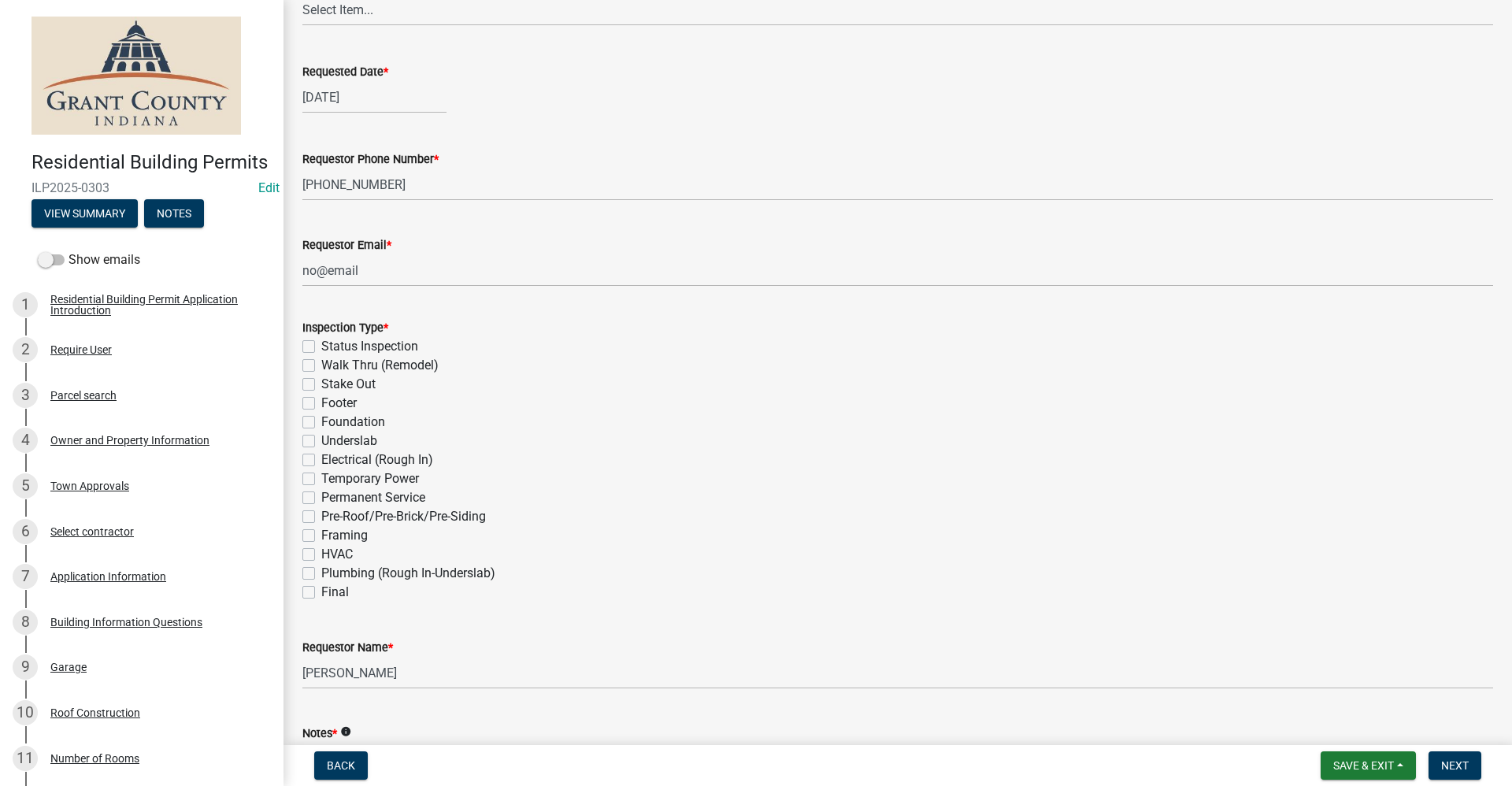
click at [321, 382] on label "Stake Out" at bounding box center [348, 384] width 54 height 19
click at [321, 382] on input "Stake Out" at bounding box center [326, 380] width 11 height 11
checkbox input "true"
checkbox input "false"
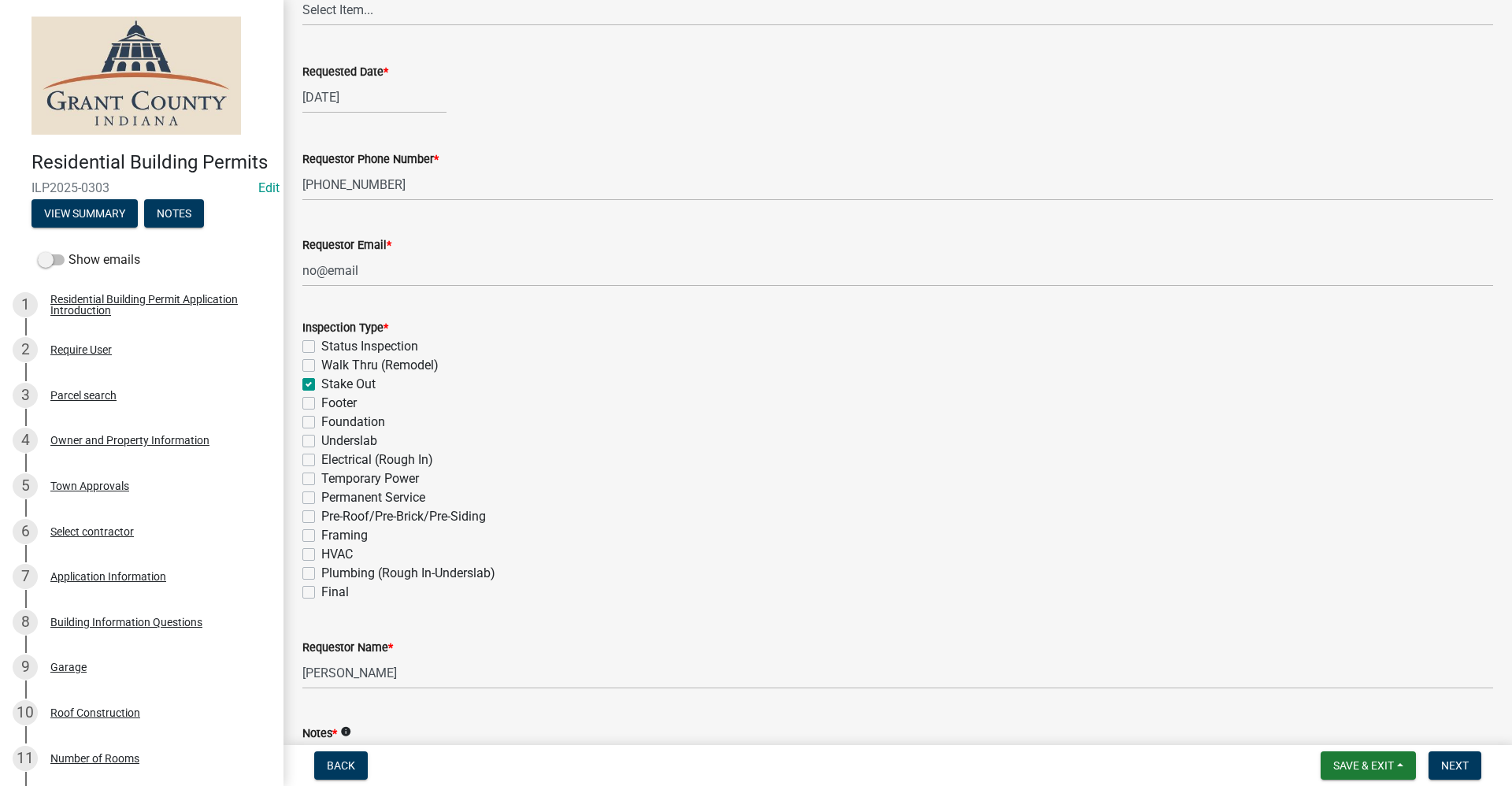
checkbox input "true"
checkbox input "false"
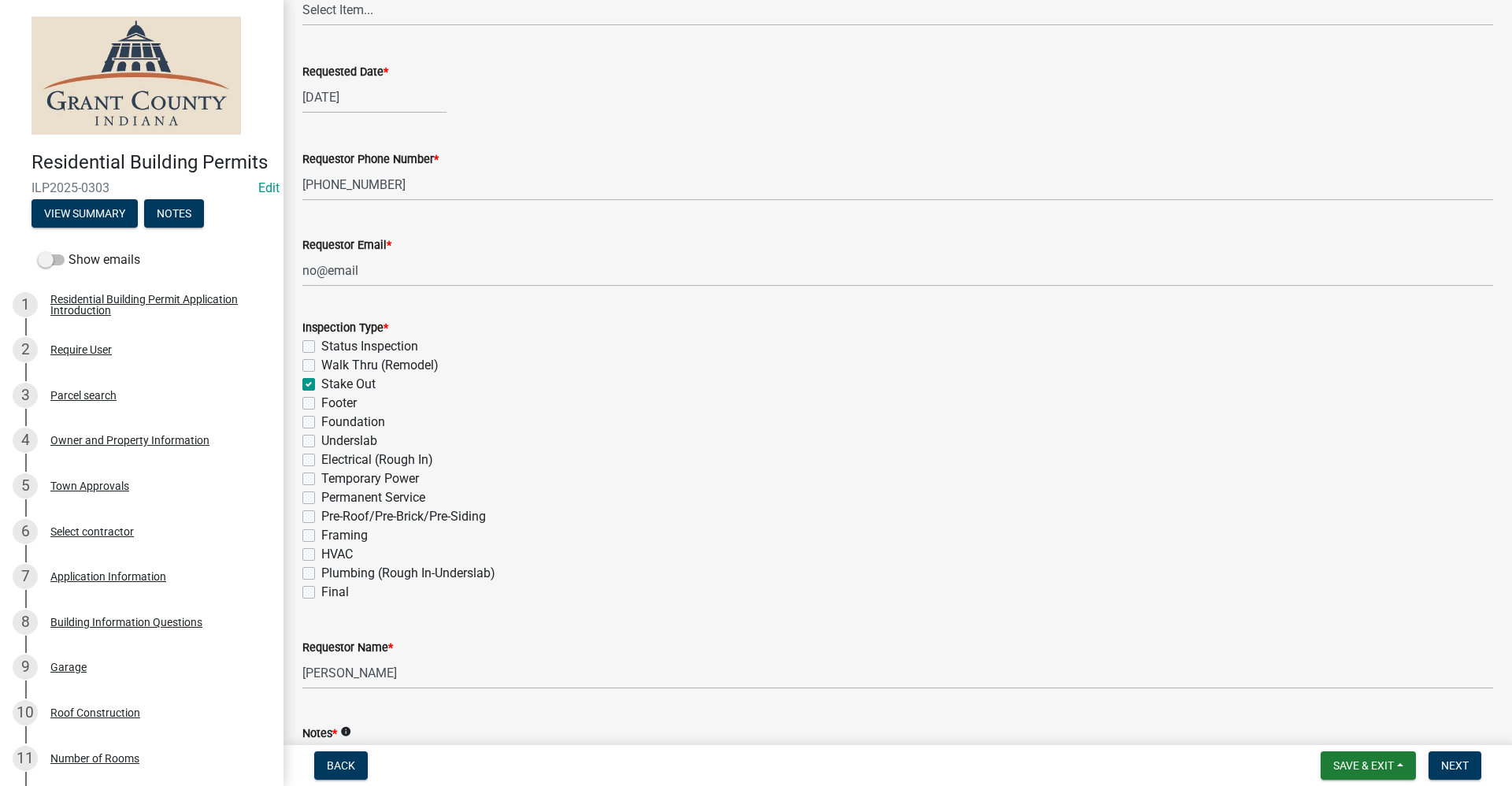
checkbox input "false"
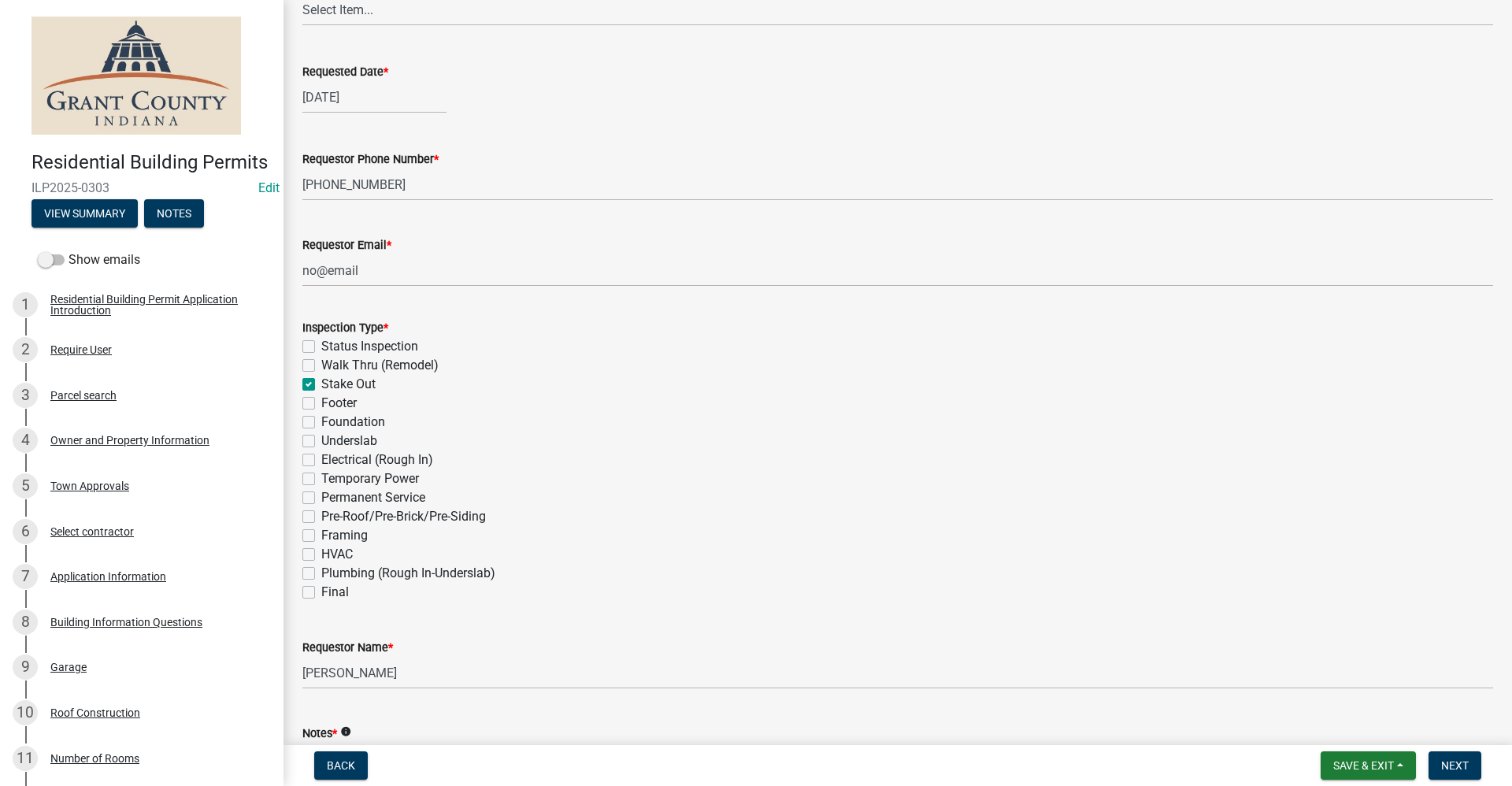
checkbox input "false"
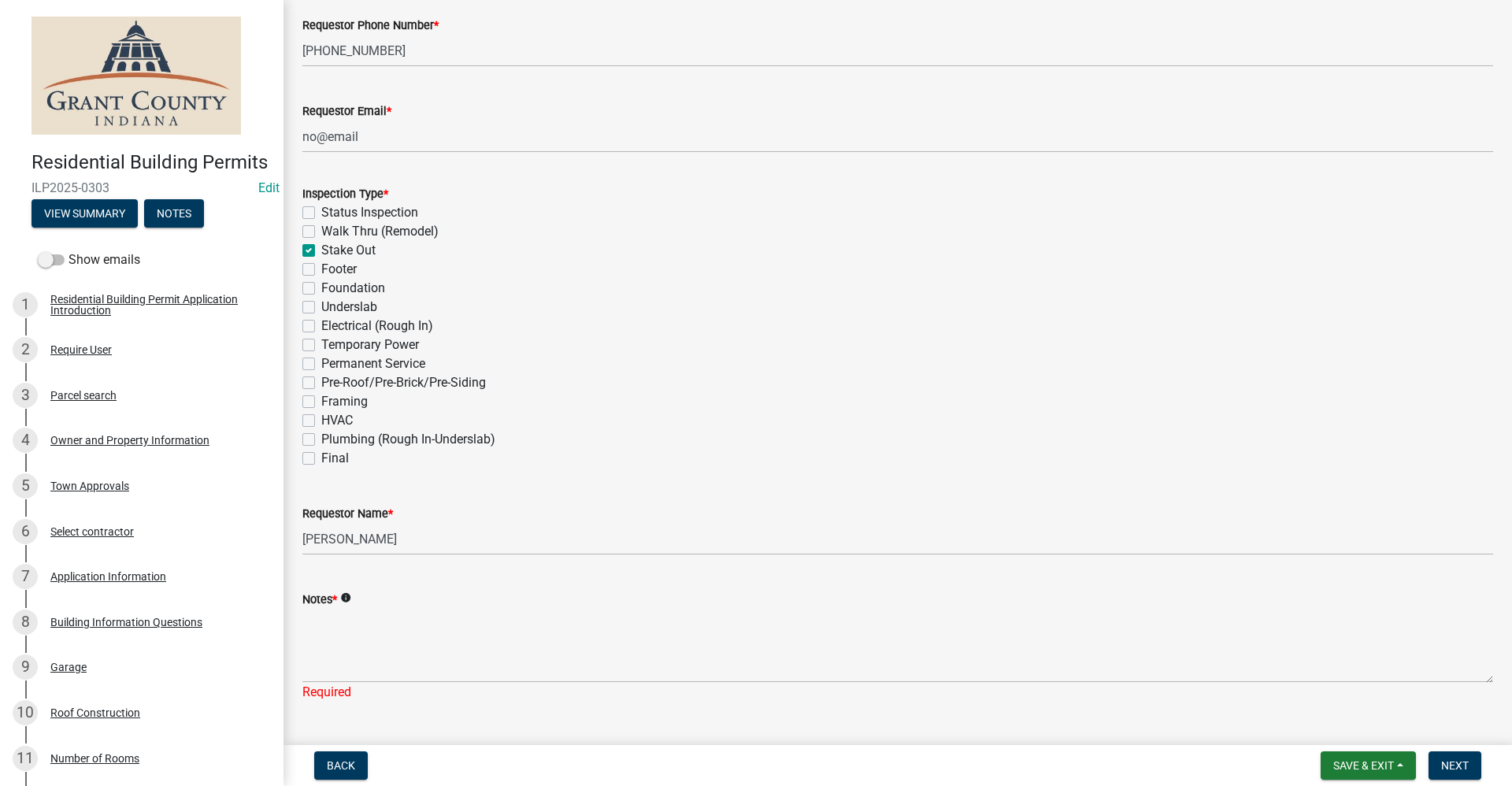
scroll to position [407, 0]
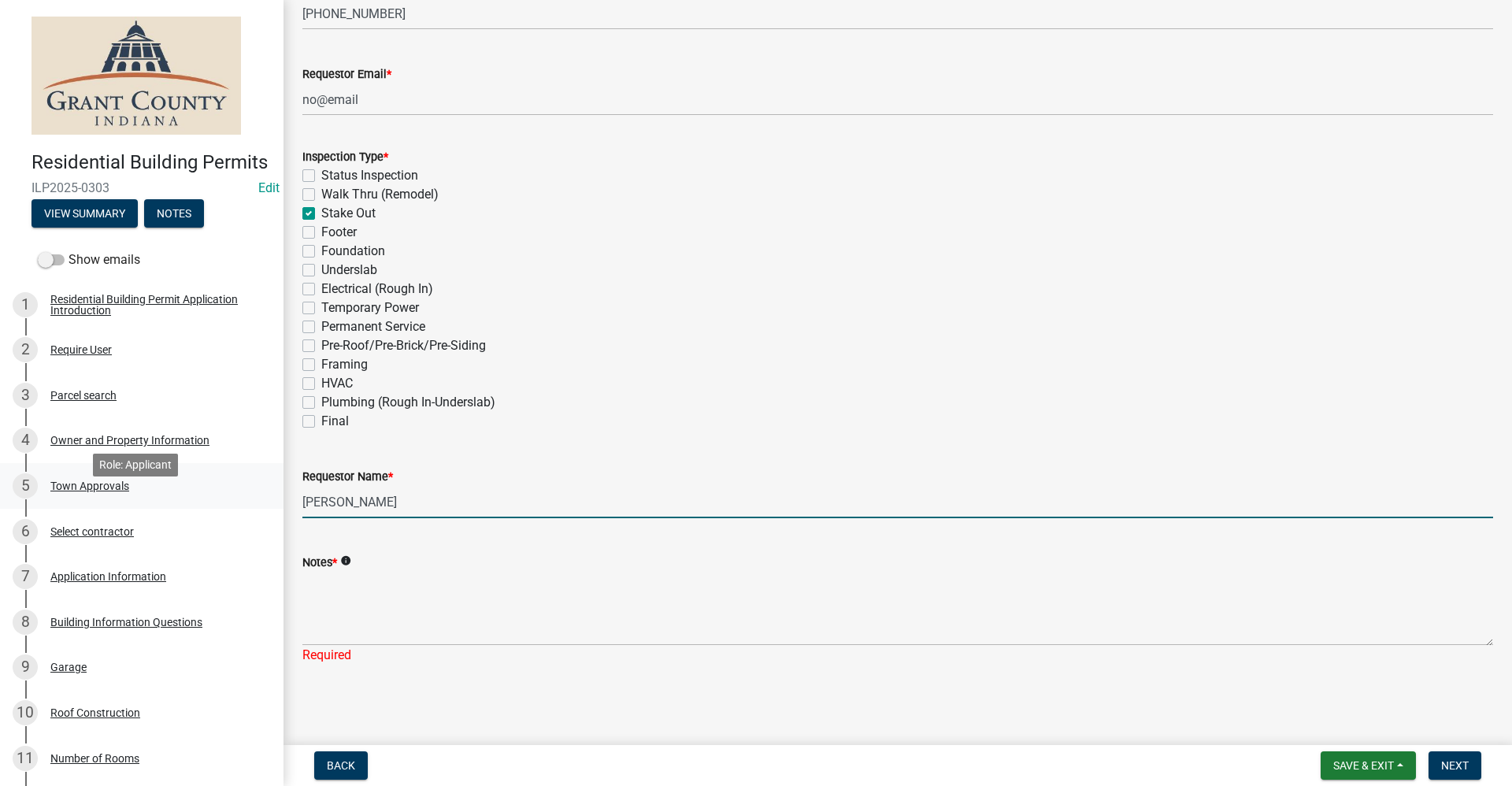
drag, startPoint x: 380, startPoint y: 501, endPoint x: 244, endPoint y: 502, distance: 136.0
click at [244, 502] on div "Residential Building Permits ILP2025-0303 Edit View Summary Notes Show emails 1…" at bounding box center [756, 393] width 1512 height 786
type input "[PERSON_NAME]"
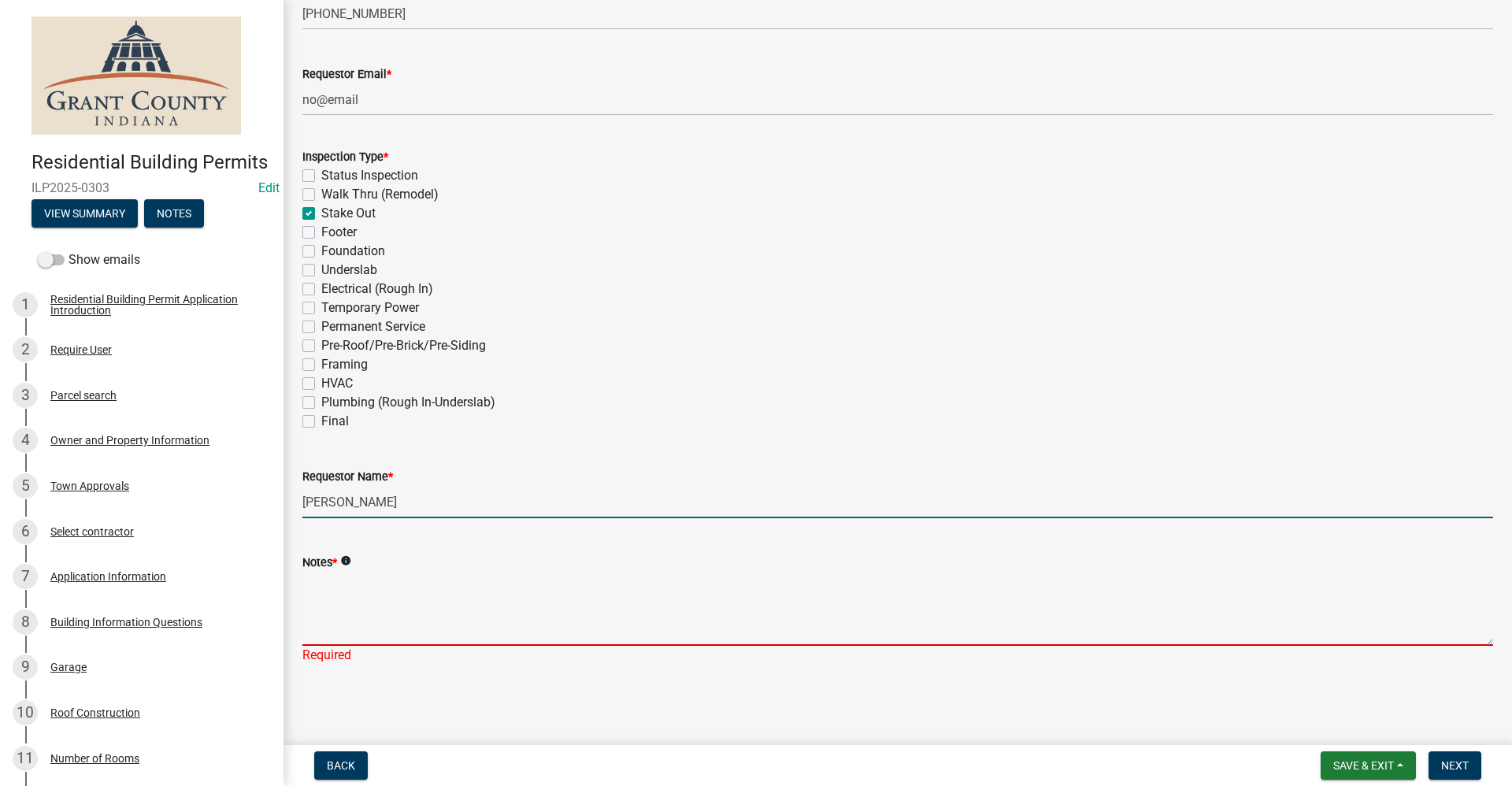
click at [337, 594] on textarea "Notes *" at bounding box center [897, 609] width 1191 height 74
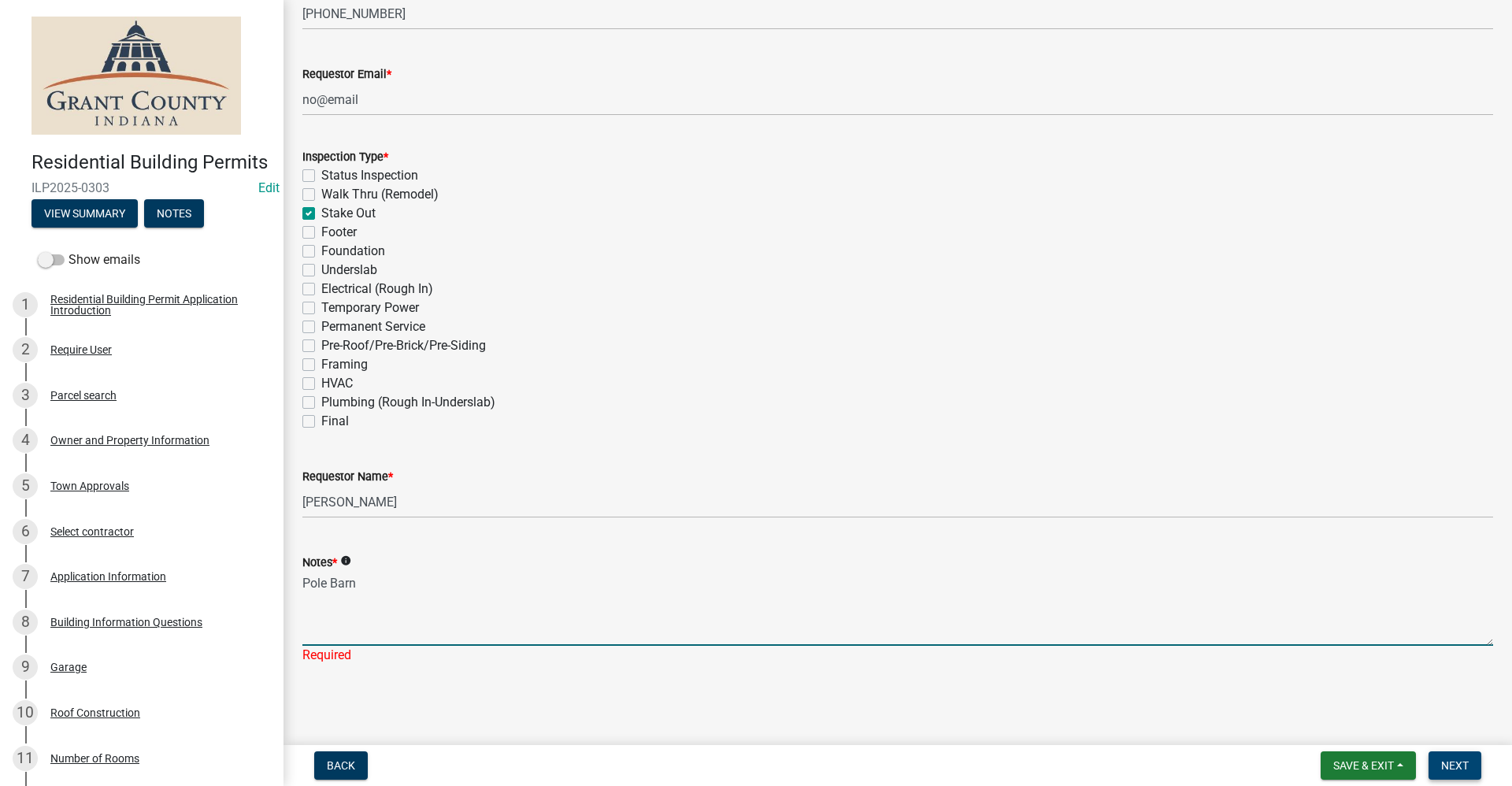
type textarea "Pole Barn"
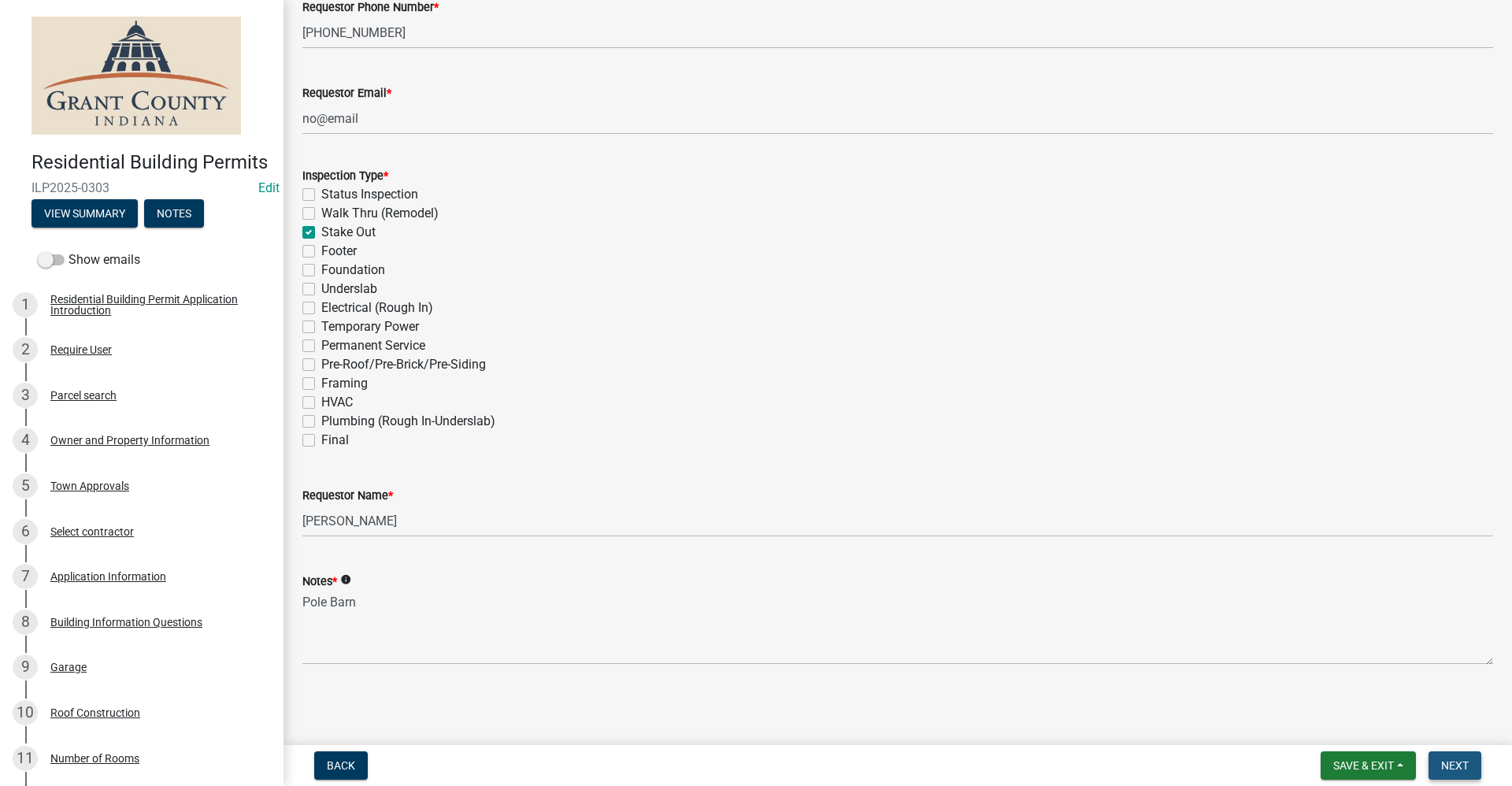
click at [1462, 770] on span "Next" at bounding box center [1456, 765] width 28 height 12
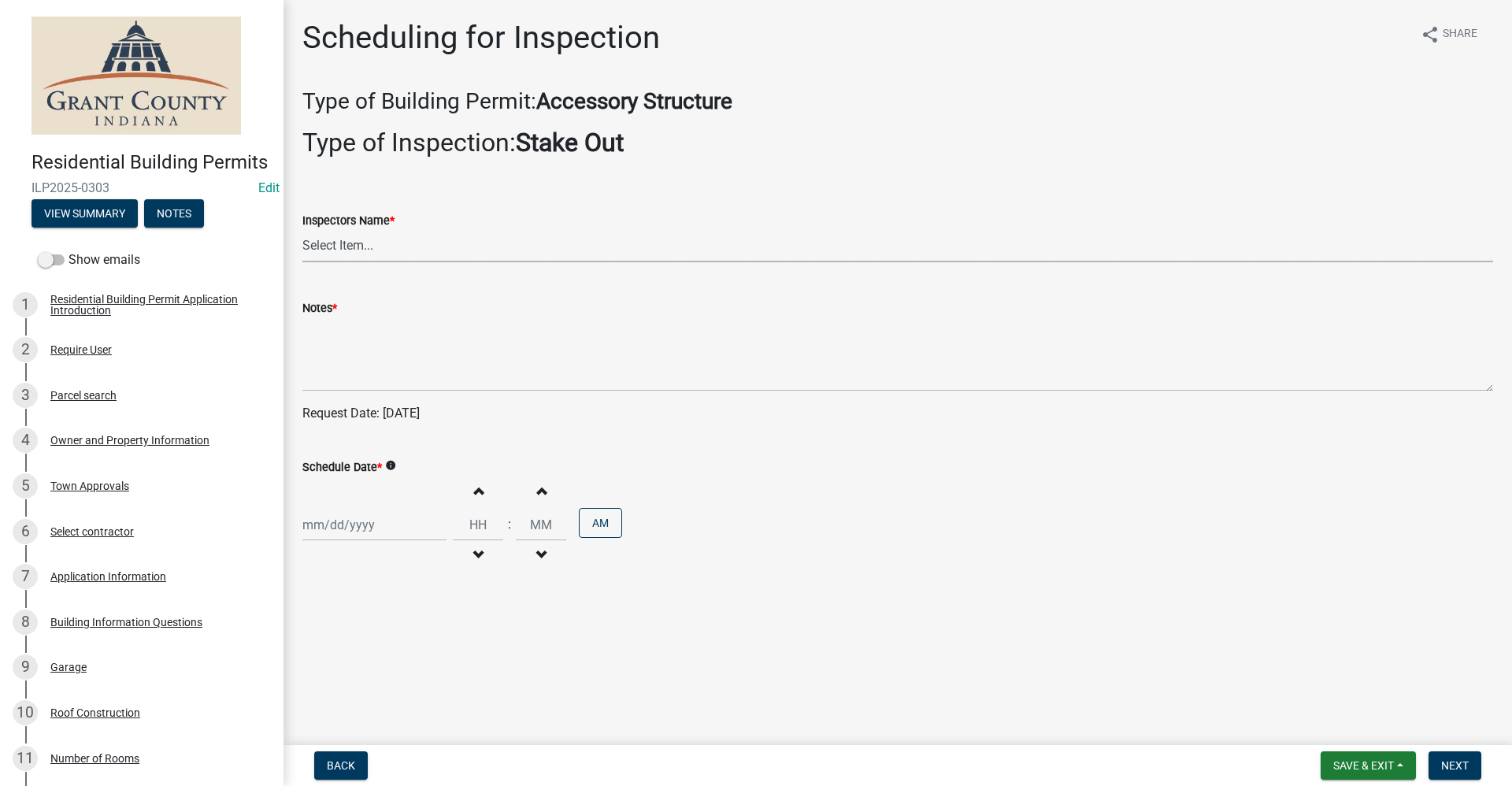
click at [377, 237] on select "Select Item... rberryhill ([PERSON_NAME]) [PERSON_NAME] ([PERSON_NAME]) [PERSON…" at bounding box center [897, 246] width 1191 height 33
select select "d7f9a44a-d2ea-4d3c-83b3-1aa71c950bd5"
click at [302, 230] on select "Select Item... rberryhill ([PERSON_NAME]) [PERSON_NAME] ([PERSON_NAME]) [PERSON…" at bounding box center [897, 246] width 1191 height 33
click at [330, 391] on wm-data-entity-input "Notes *" at bounding box center [897, 340] width 1191 height 127
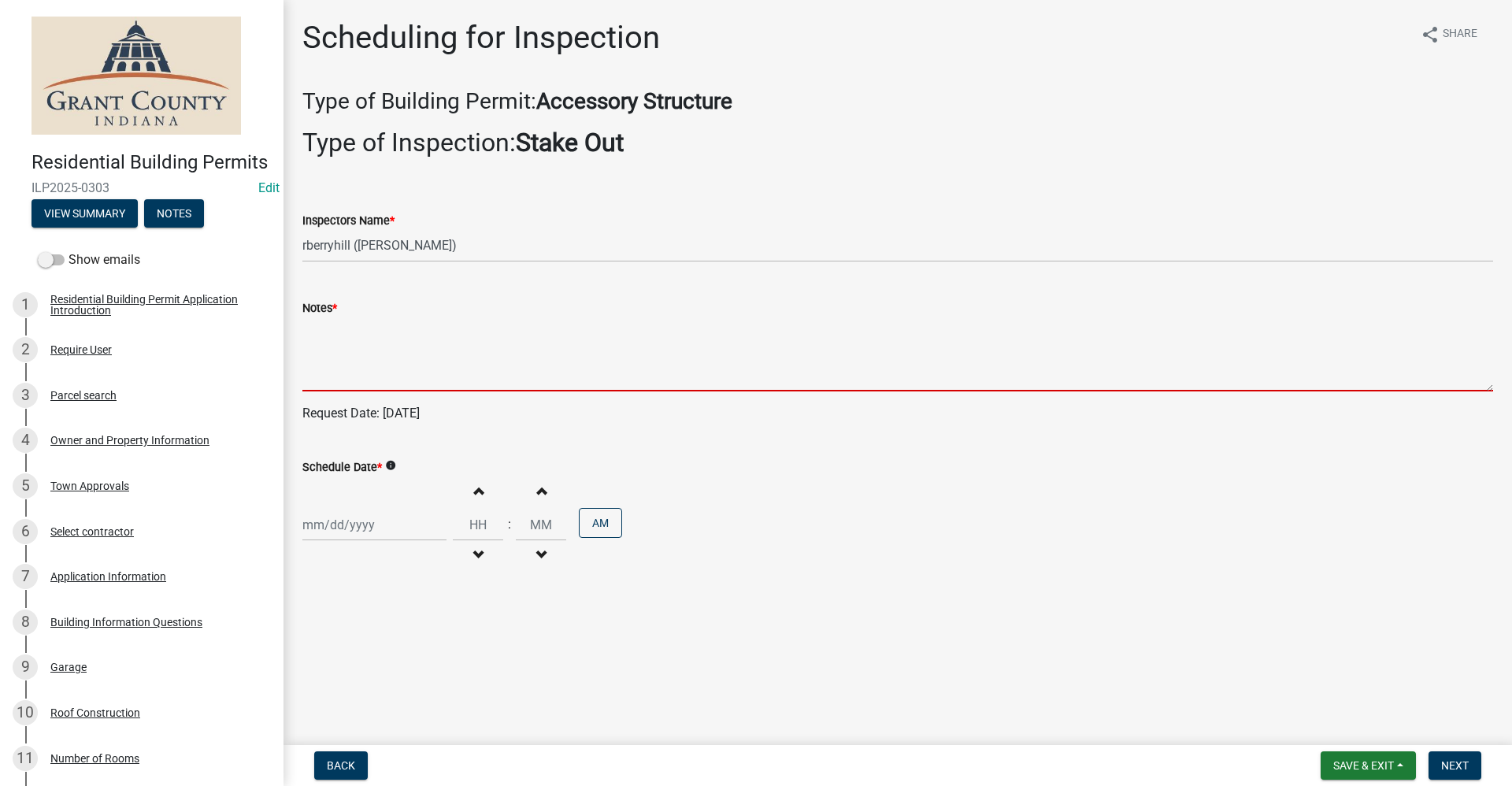
click at [325, 368] on textarea "Notes *" at bounding box center [897, 354] width 1191 height 74
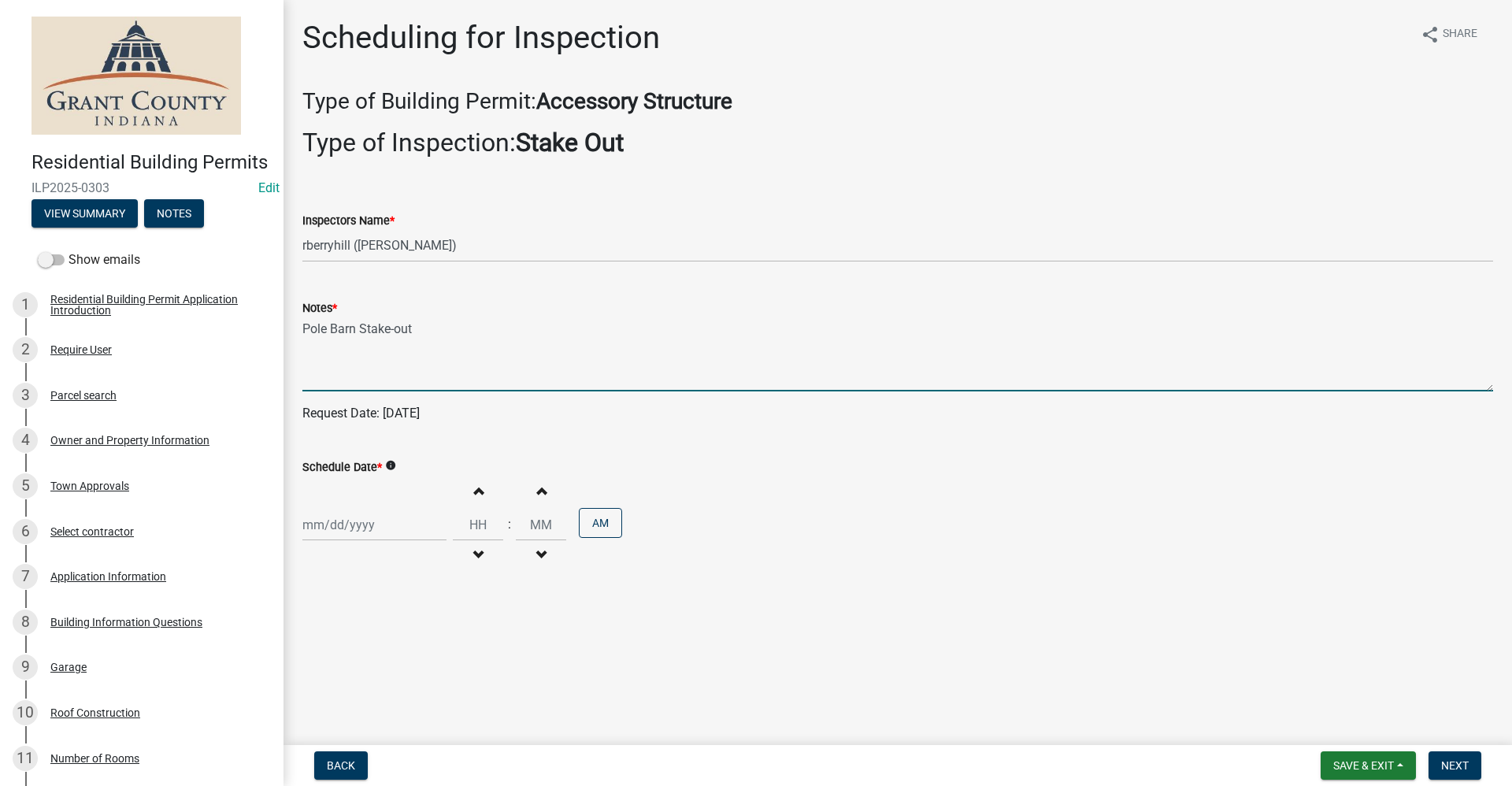
type textarea "Pole Barn Stake-out"
click at [325, 531] on div at bounding box center [374, 525] width 144 height 33
select select "10"
select select "2025"
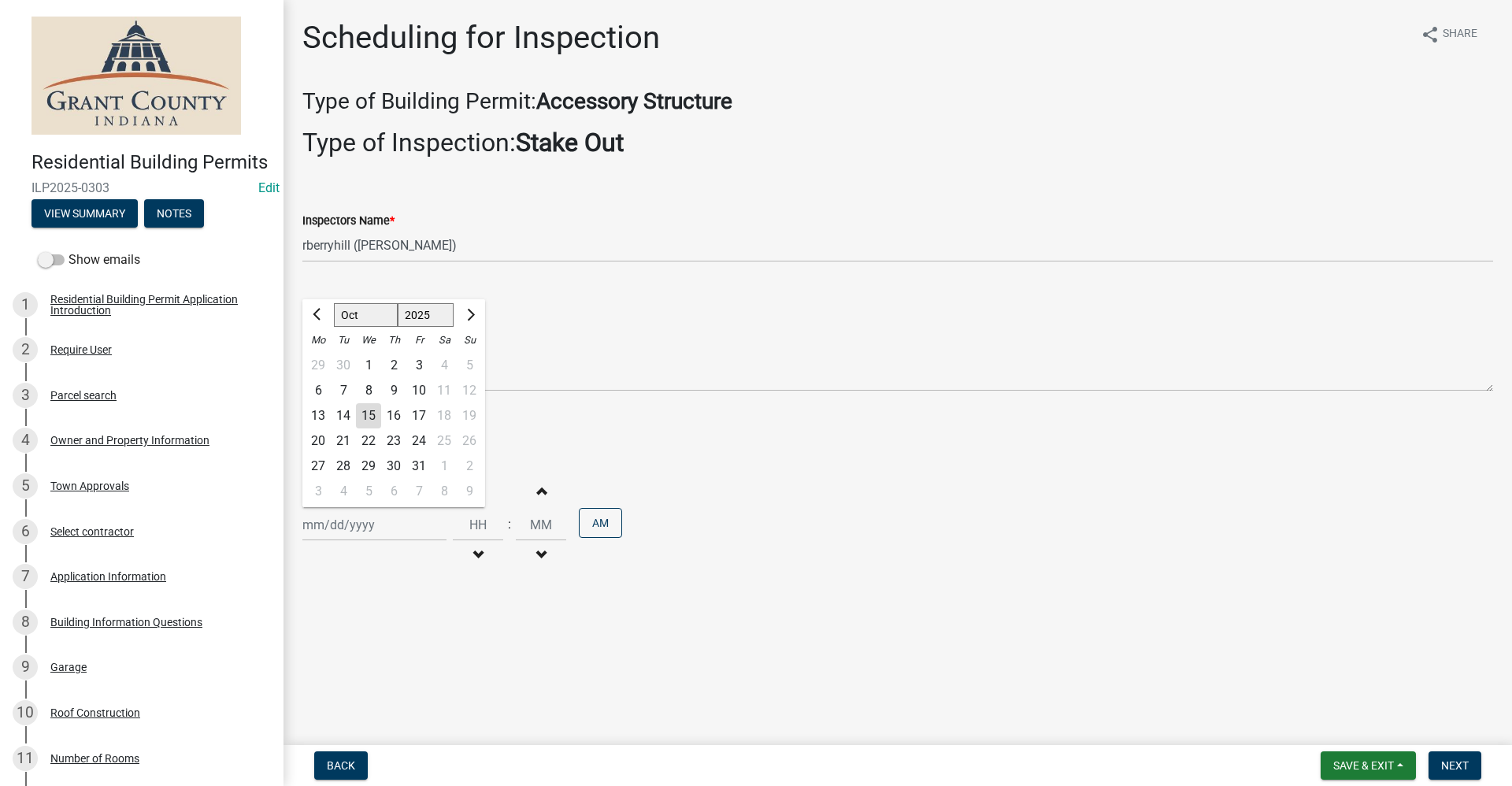
click at [422, 414] on div "17" at bounding box center [418, 415] width 25 height 25
type input "[DATE]"
click at [1446, 764] on span "Next" at bounding box center [1456, 765] width 28 height 12
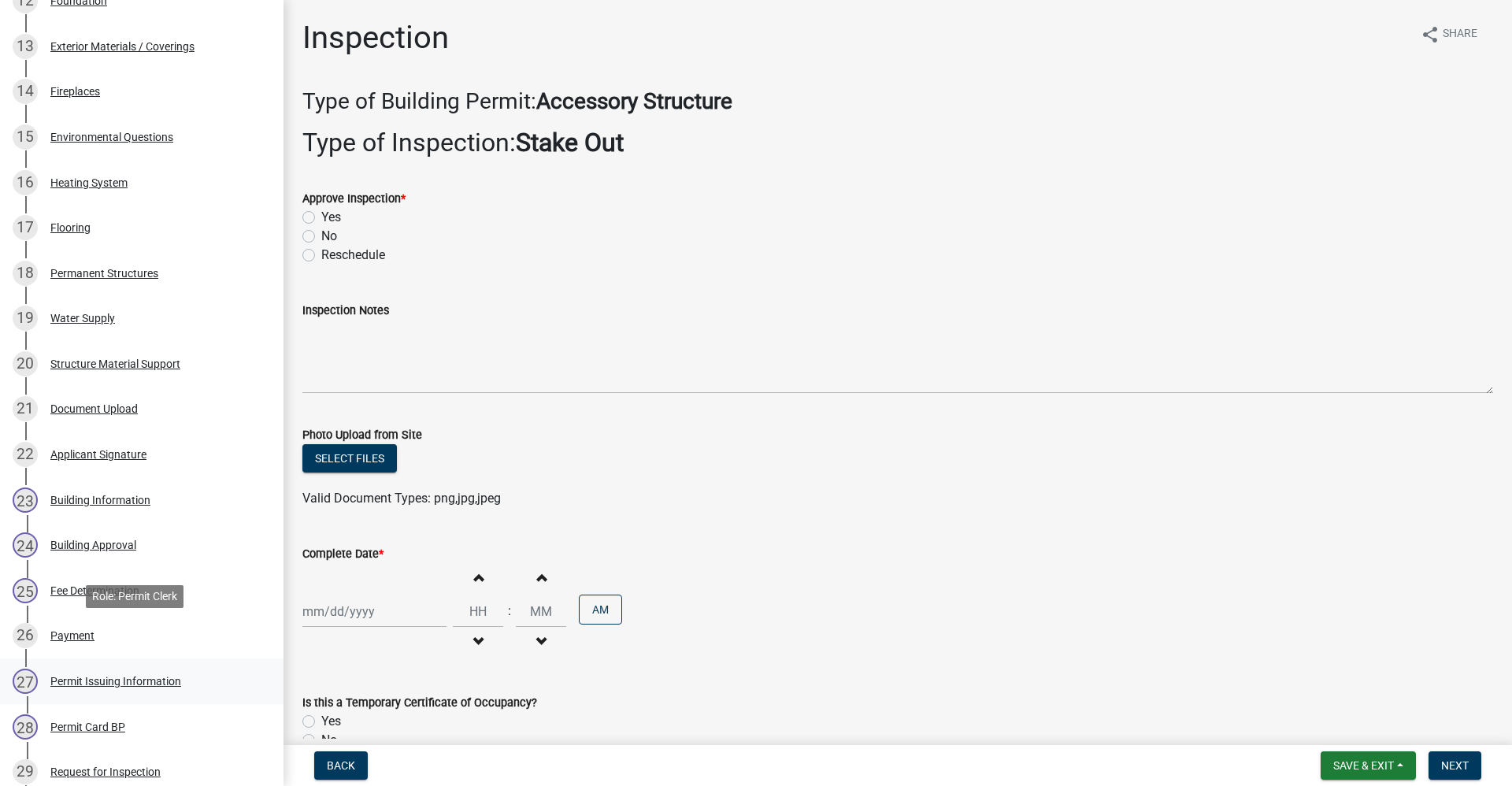
scroll to position [866, 0]
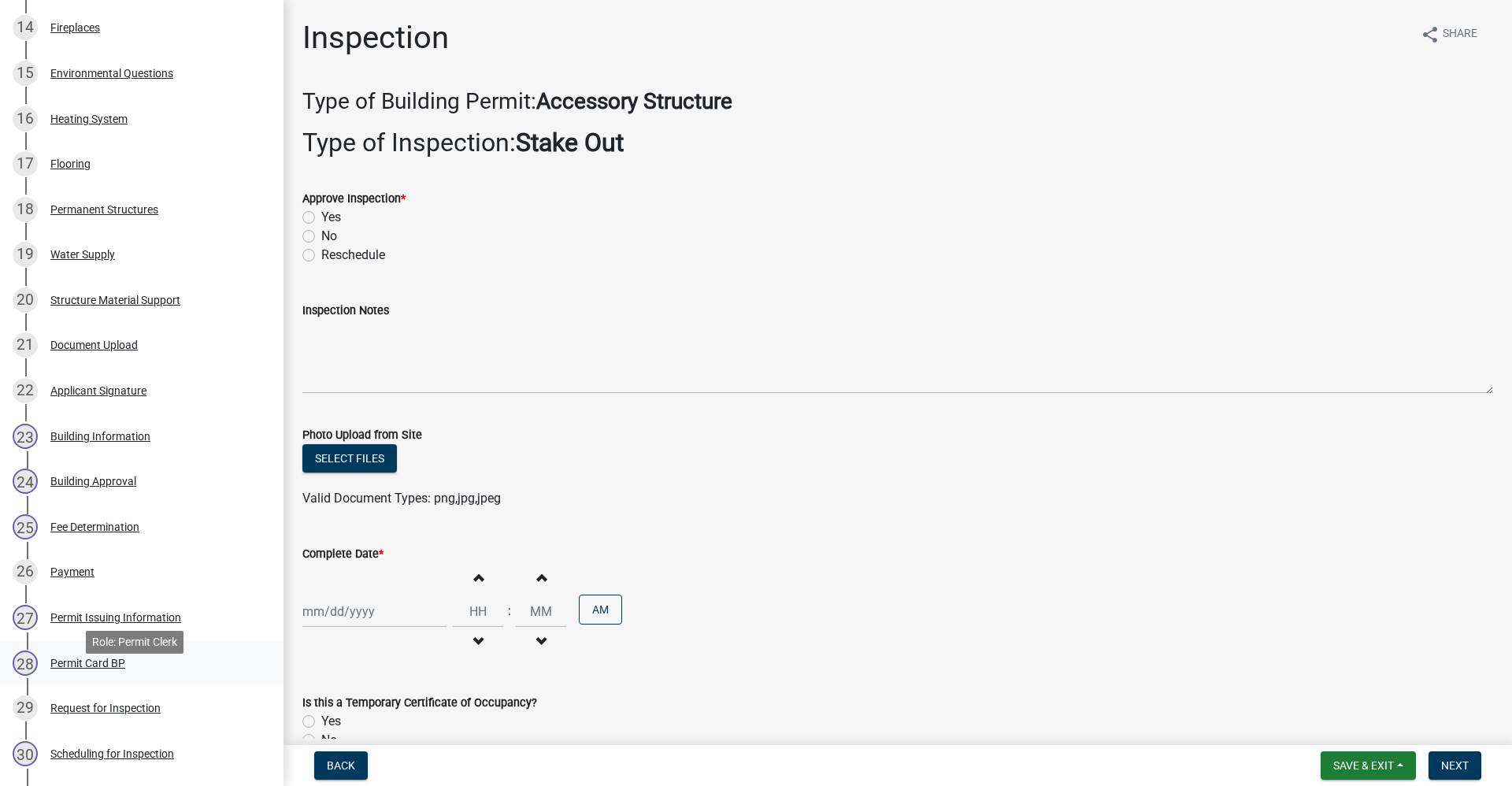
click at [103, 668] on div "Permit Card BP" at bounding box center [88, 663] width 75 height 11
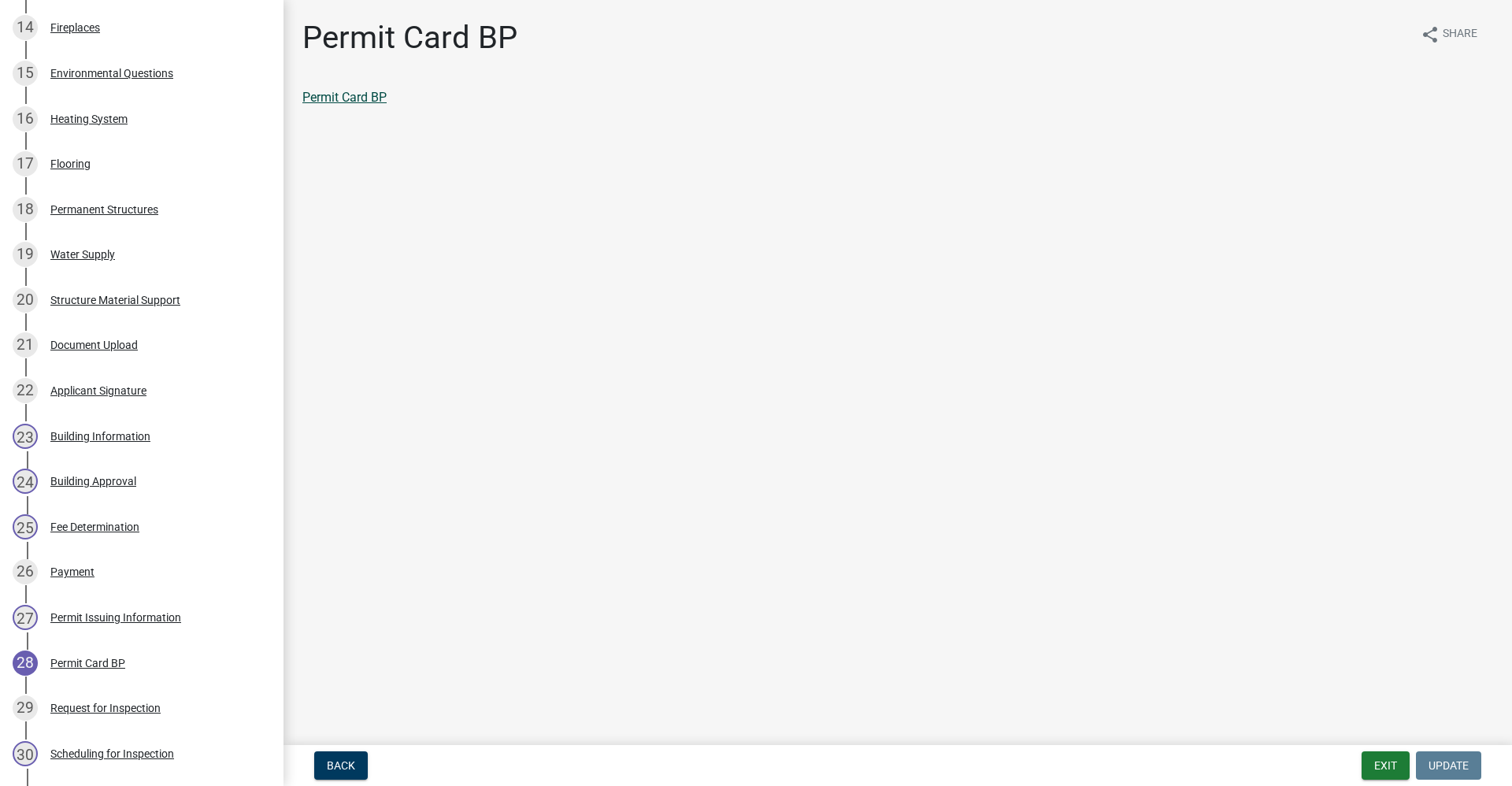
click at [331, 103] on link "Permit Card BP" at bounding box center [344, 97] width 84 height 15
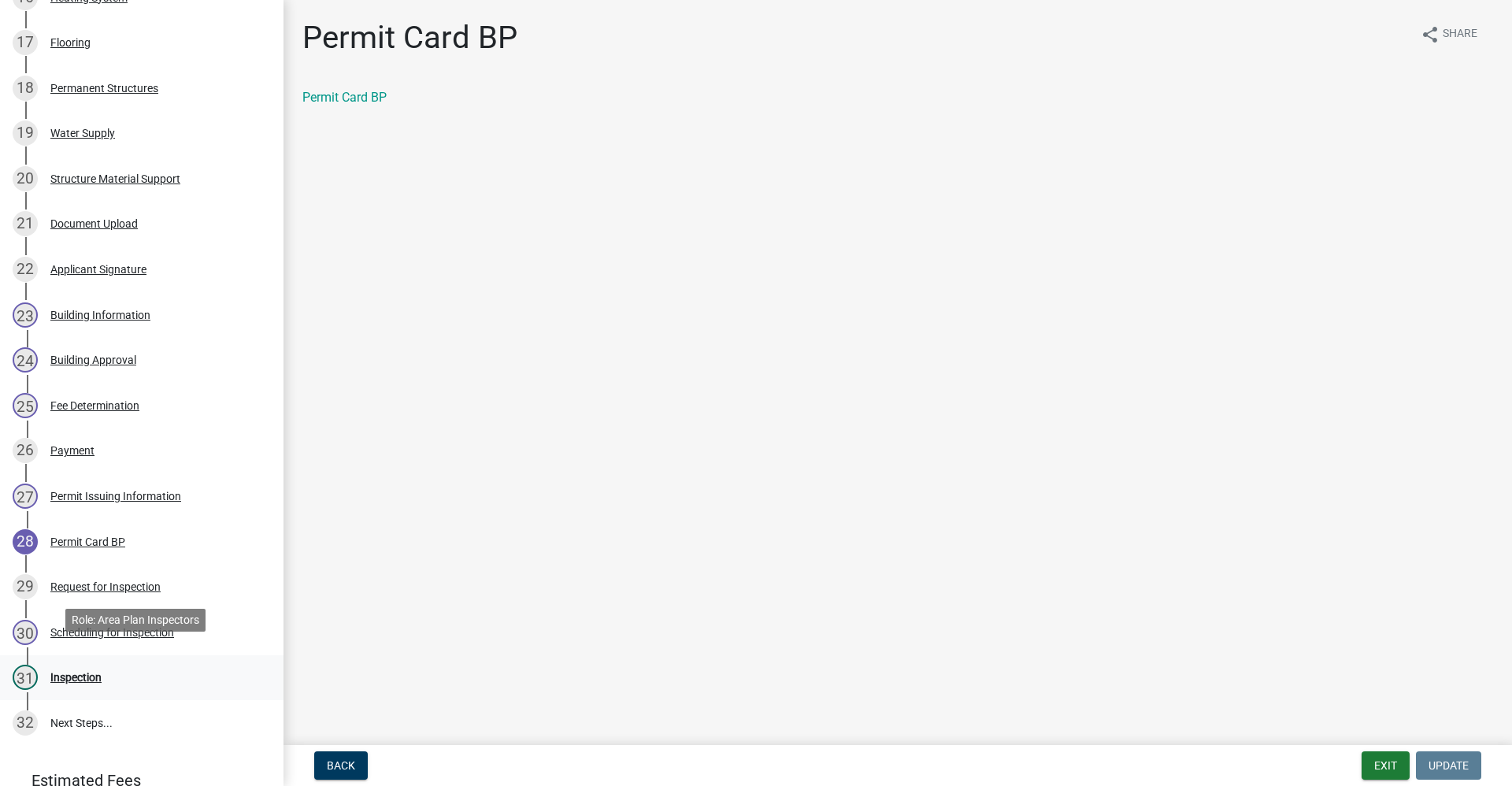
scroll to position [1117, 0]
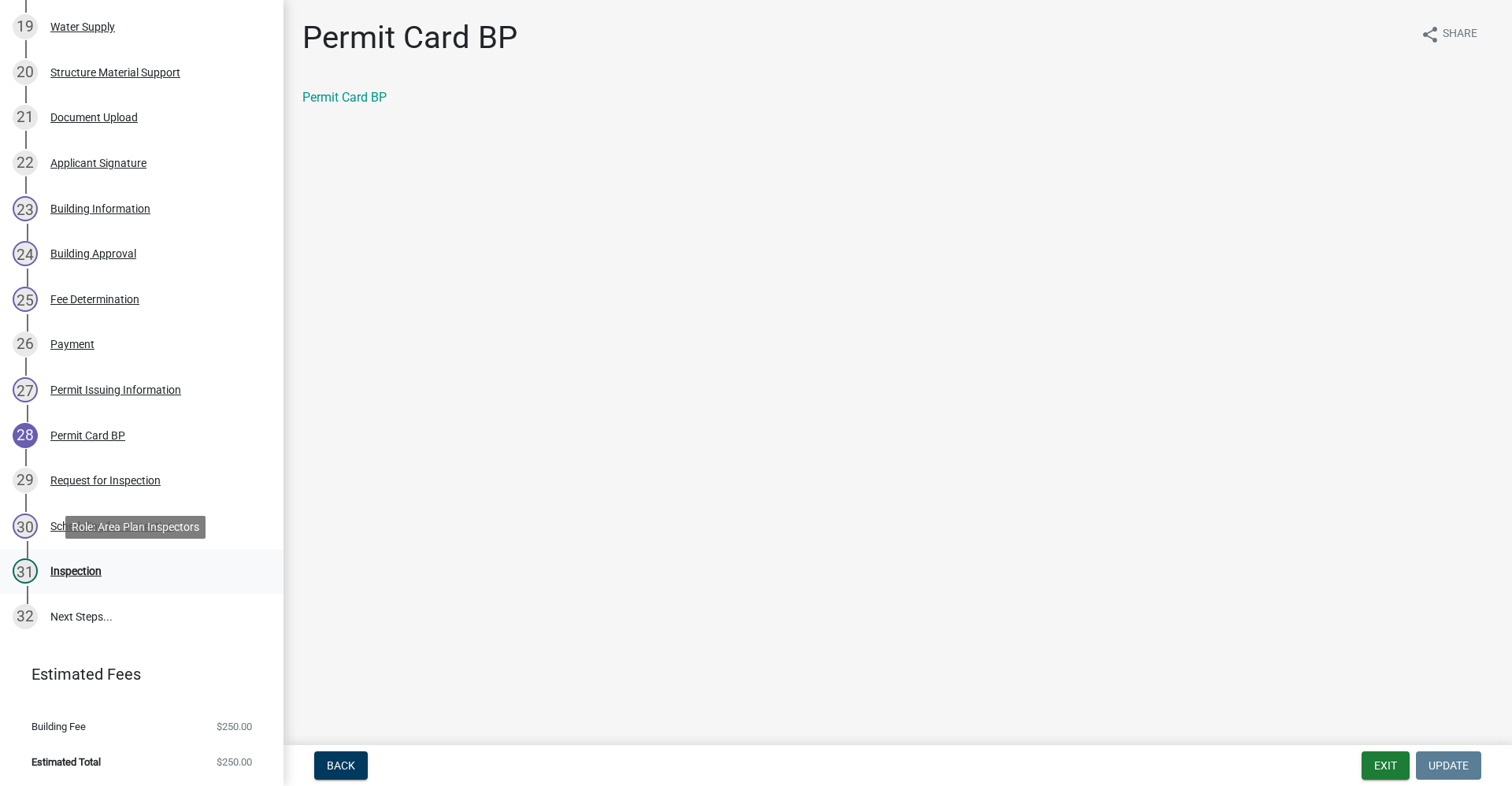
click at [75, 573] on div "Inspection" at bounding box center [76, 570] width 51 height 11
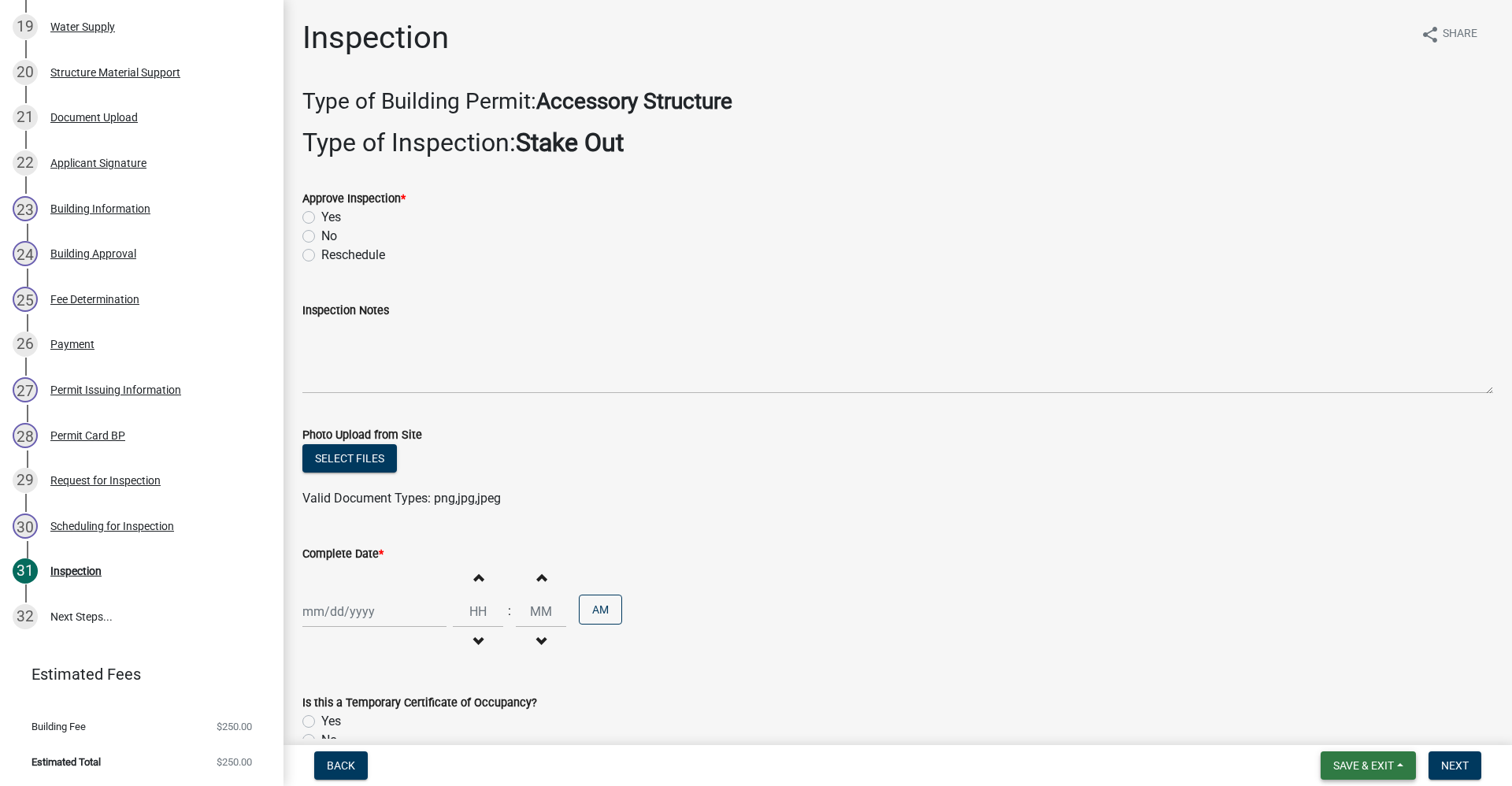
click at [1358, 770] on span "Save & Exit" at bounding box center [1364, 765] width 60 height 12
click at [1318, 729] on button "Save & Exit" at bounding box center [1353, 725] width 126 height 38
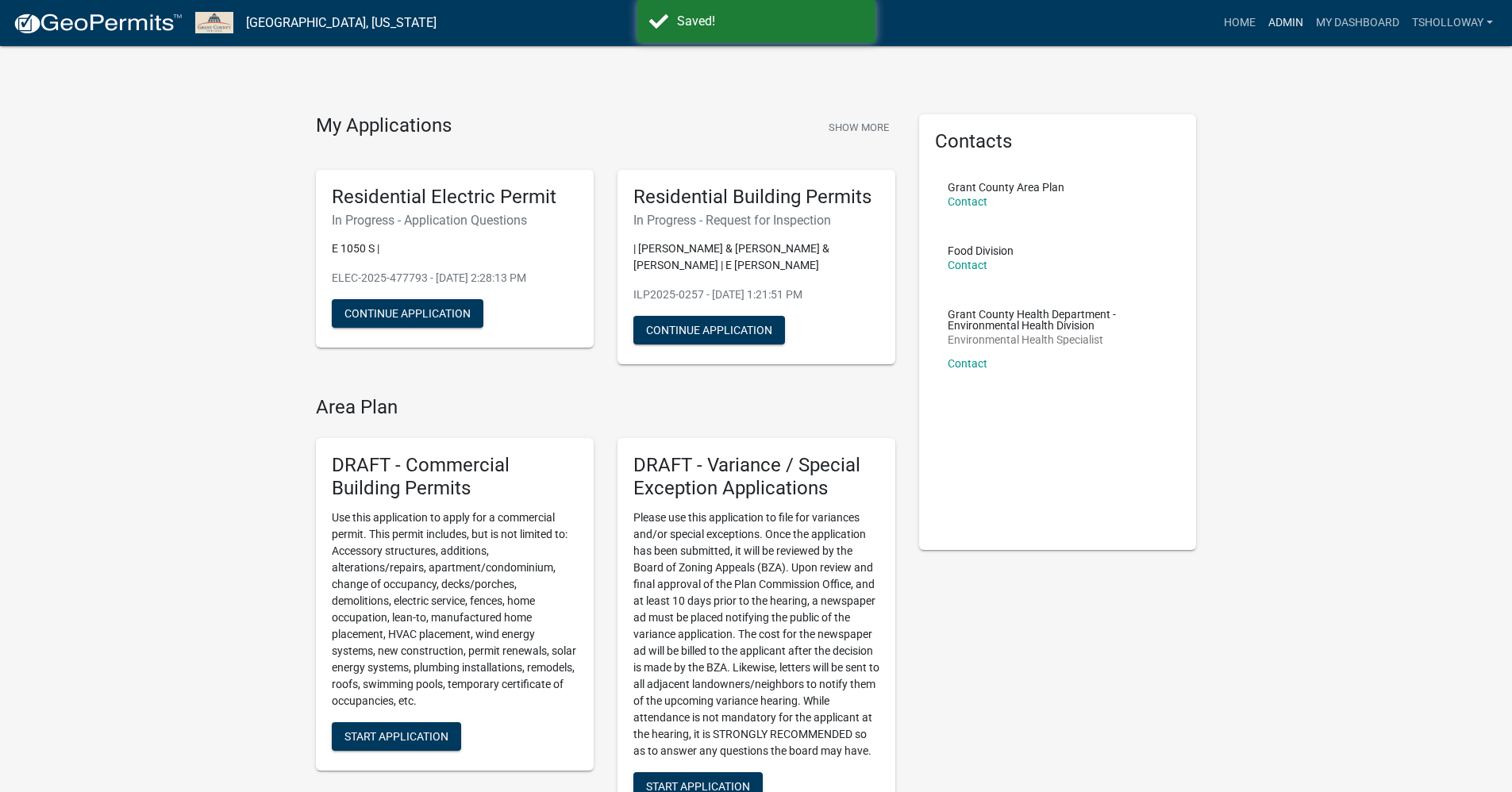
click at [1282, 23] on link "Admin" at bounding box center [1286, 23] width 48 height 30
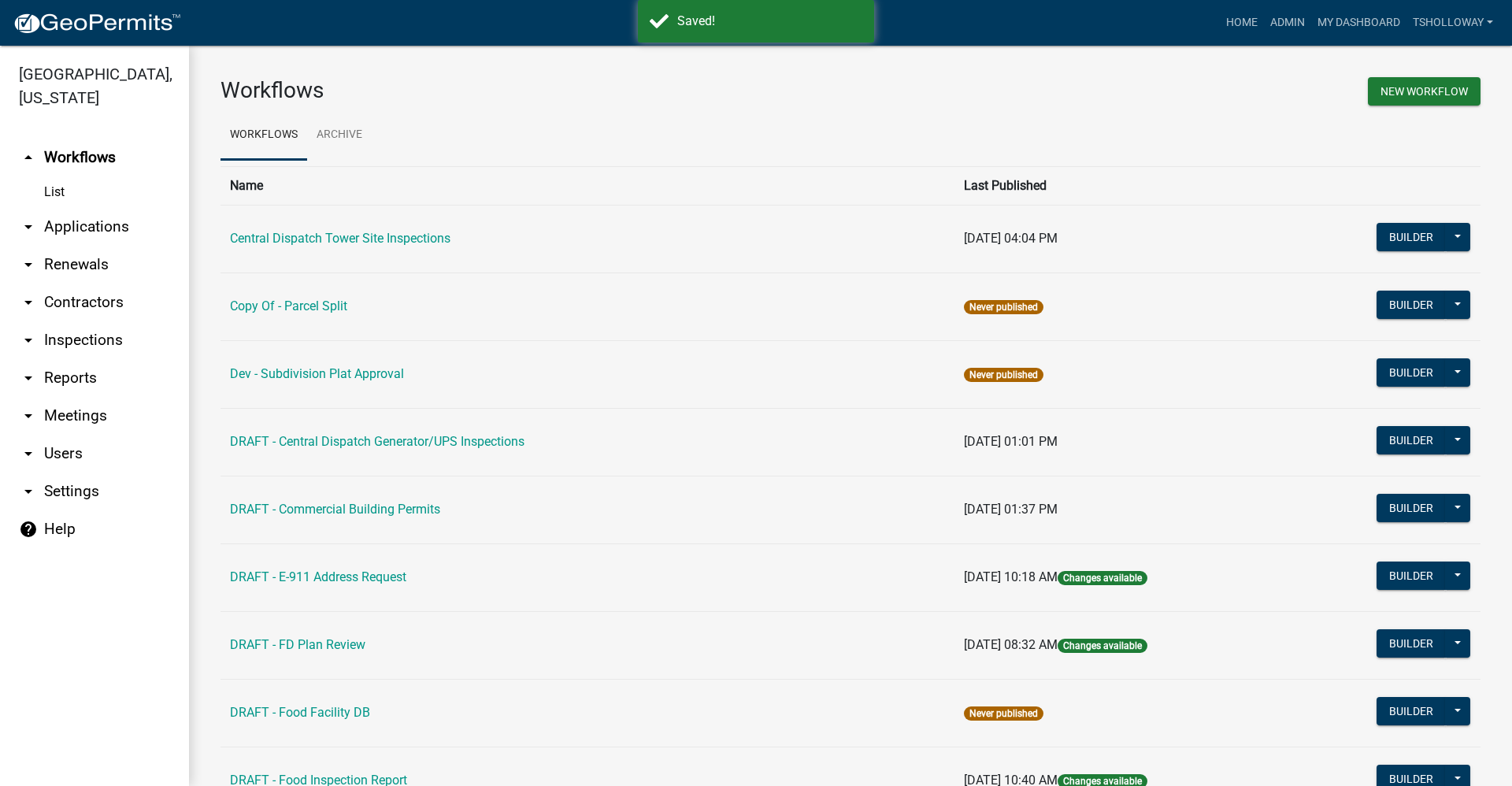
click at [96, 321] on link "arrow_drop_down Inspections" at bounding box center [94, 340] width 189 height 38
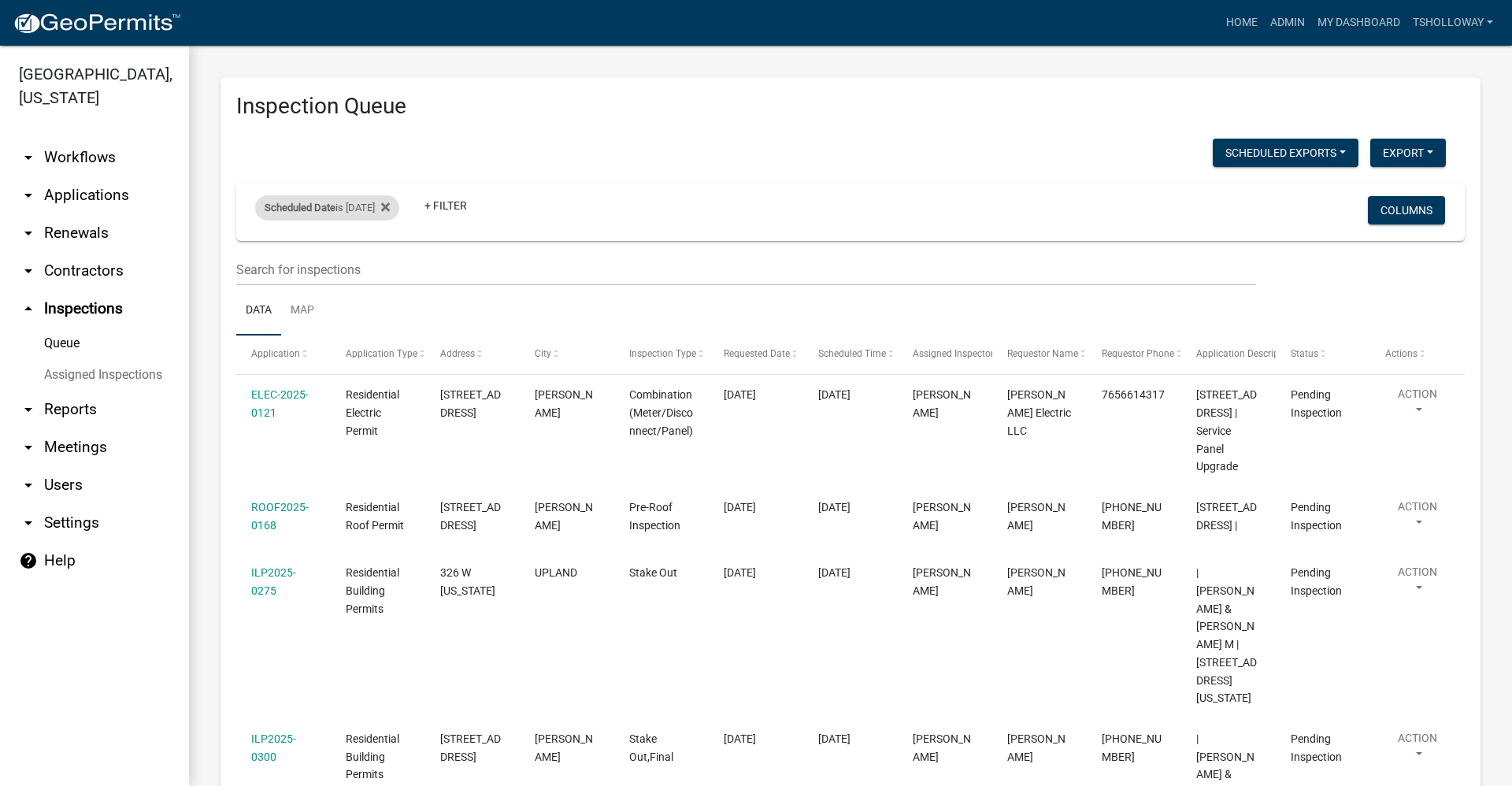
click at [388, 209] on div "Scheduled Date is [DATE]" at bounding box center [327, 208] width 144 height 25
click at [387, 267] on input "[DATE]" at bounding box center [341, 266] width 110 height 33
type input "[DATE]"
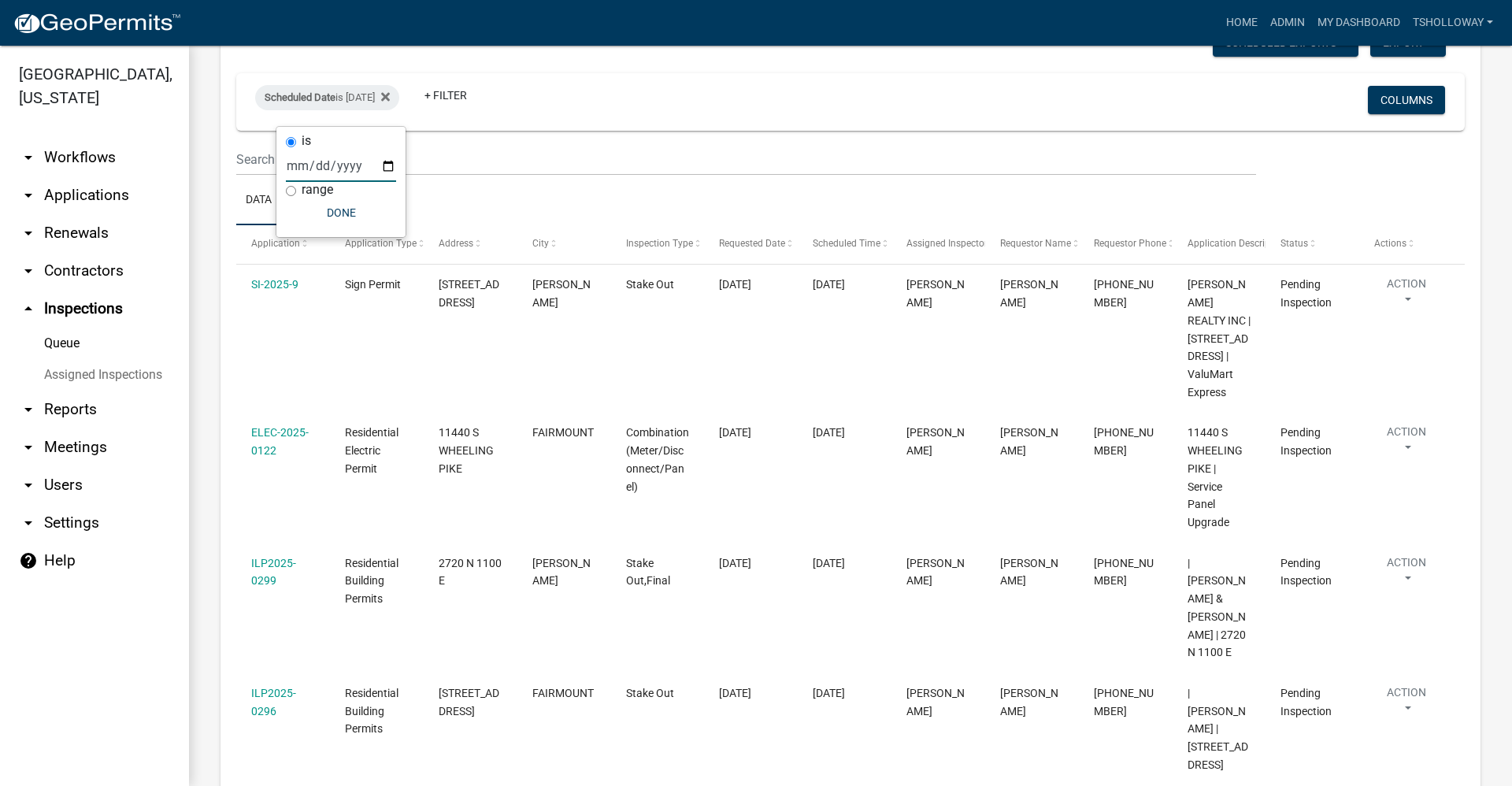
scroll to position [100, 0]
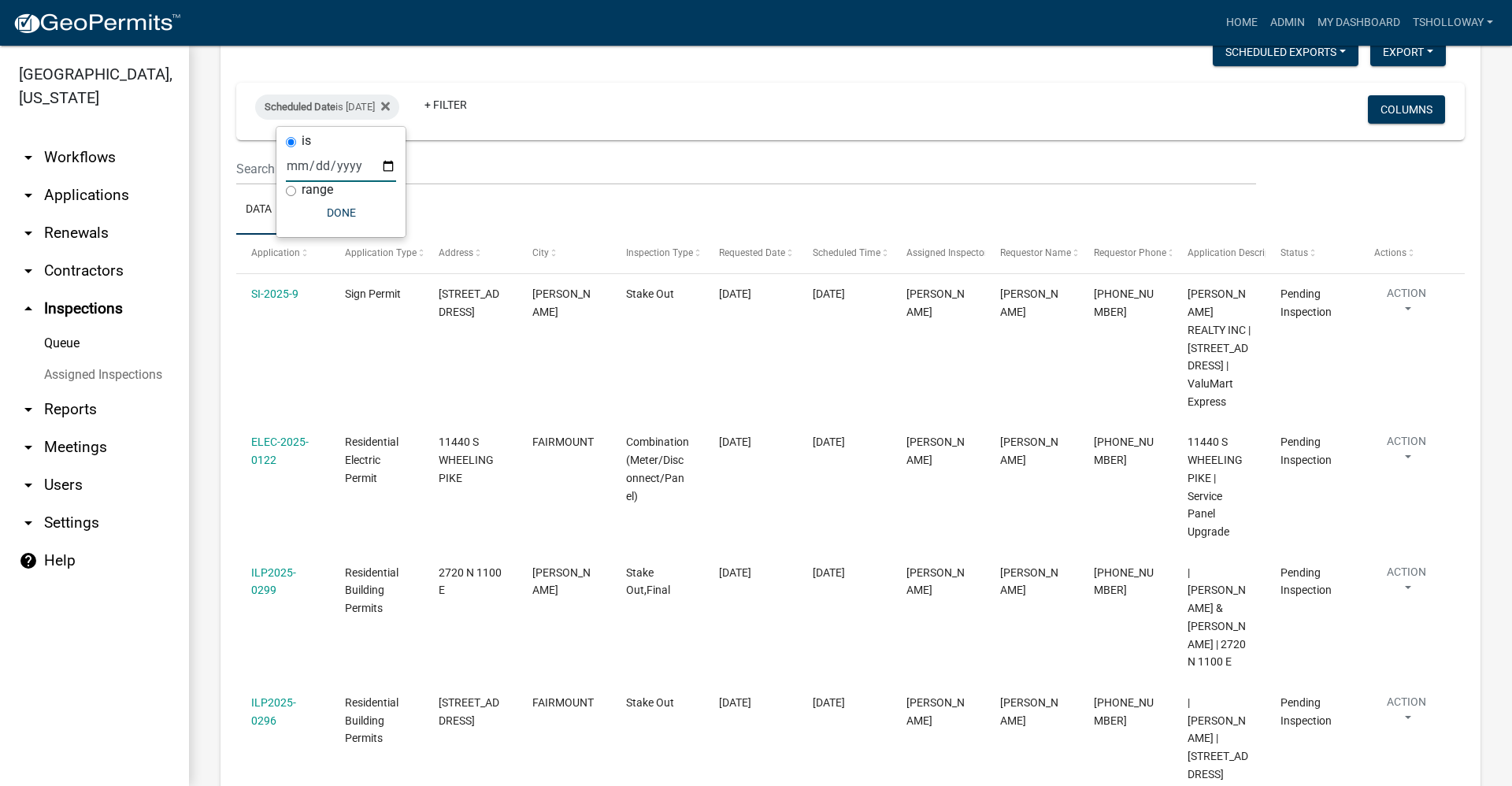
click at [71, 176] on link "arrow_drop_down Applications" at bounding box center [94, 195] width 189 height 38
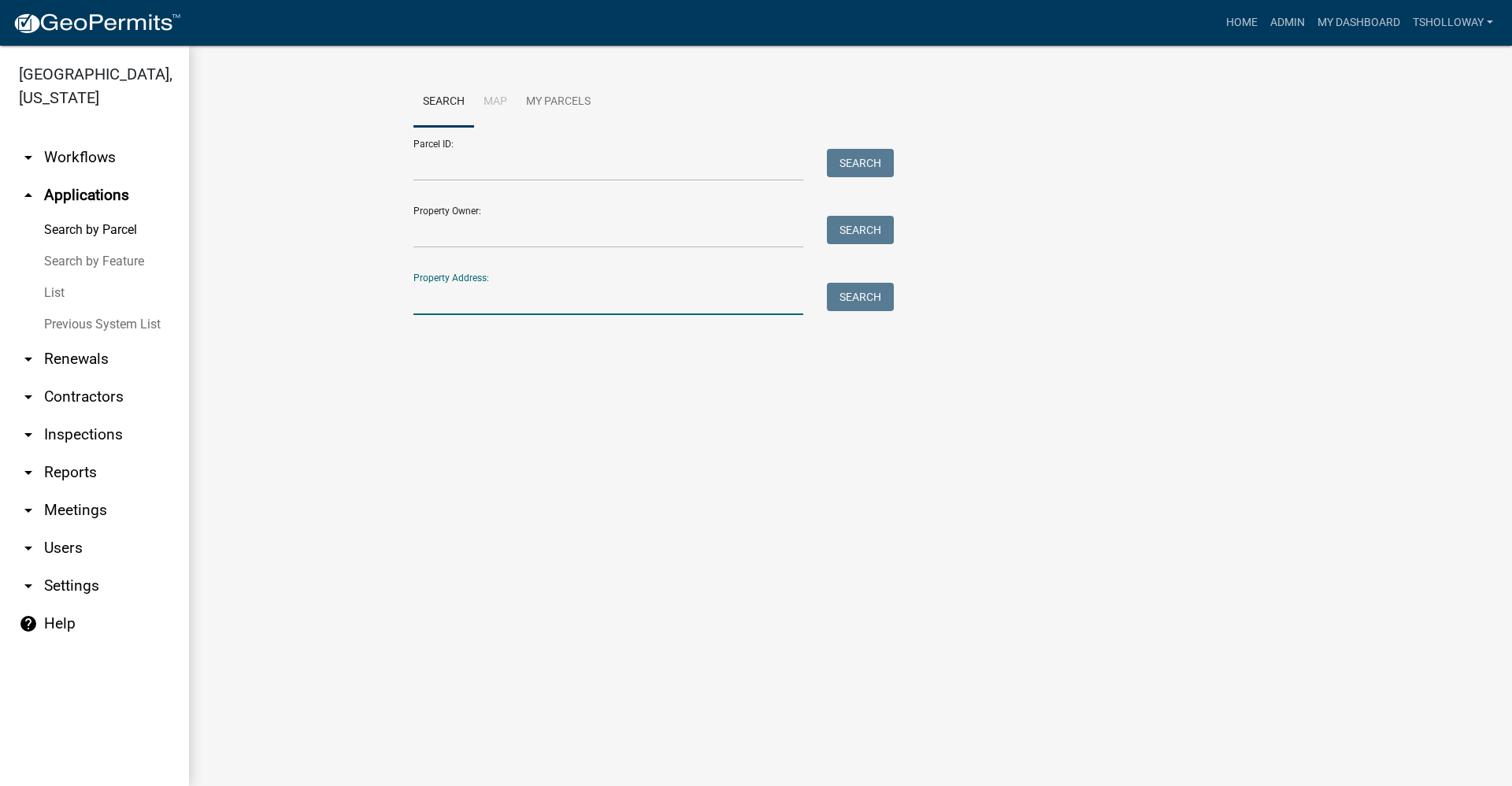
click at [423, 302] on input "Property Address:" at bounding box center [608, 299] width 390 height 33
type input "[STREET_ADDRESS]"
click at [868, 306] on button "Search" at bounding box center [861, 297] width 67 height 29
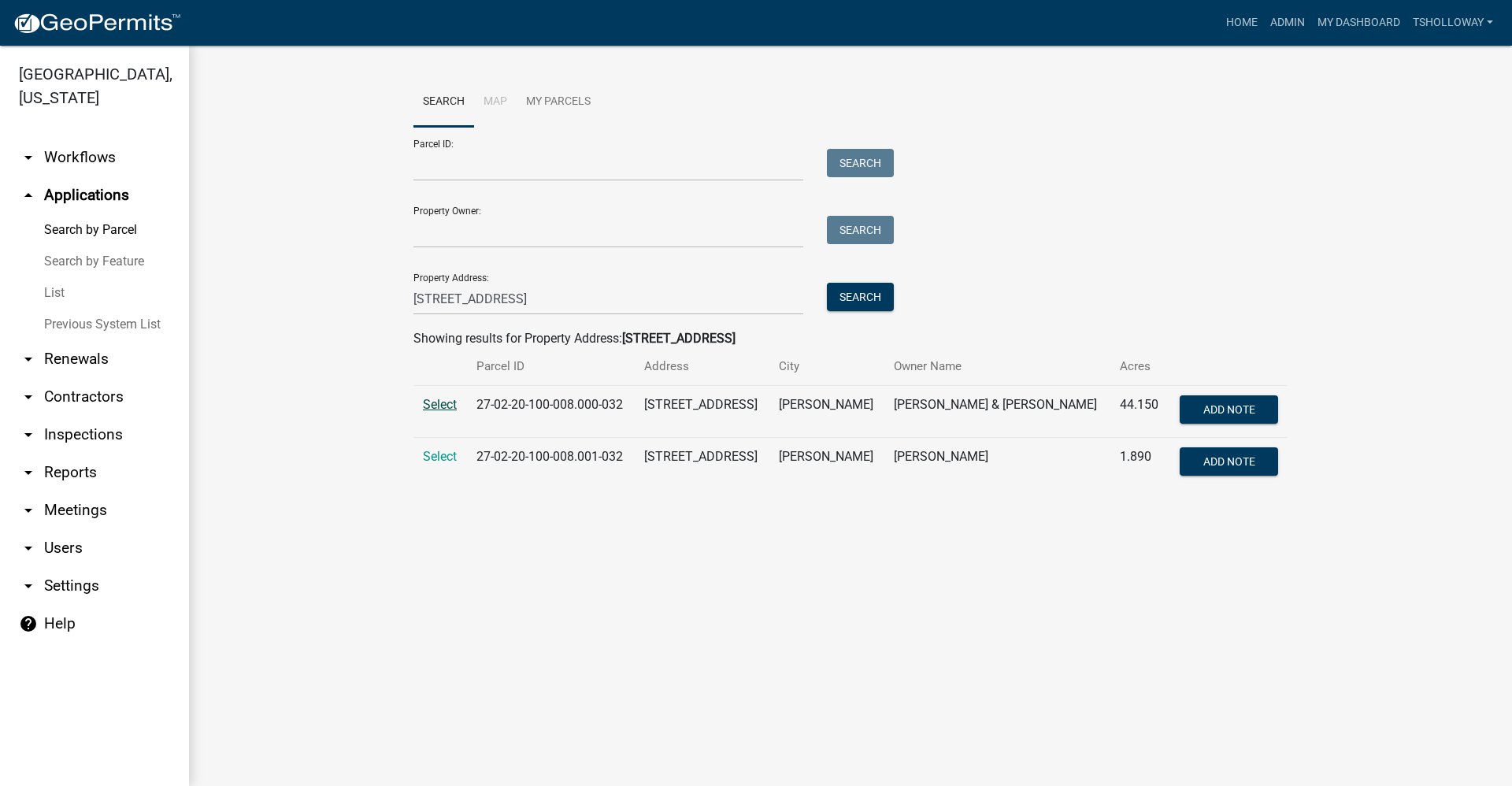
click at [445, 408] on span "Select" at bounding box center [440, 404] width 34 height 15
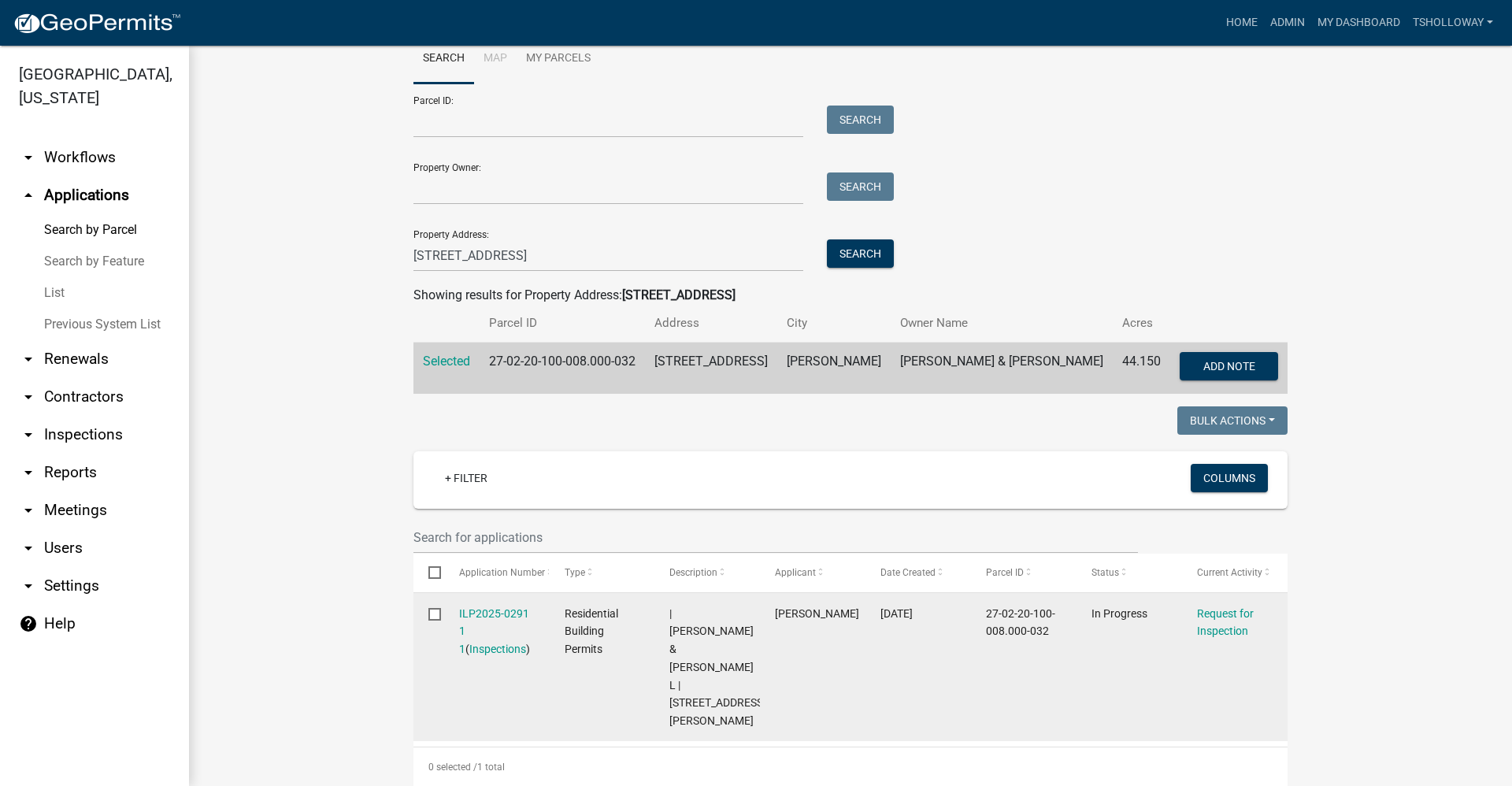
scroll to position [78, 0]
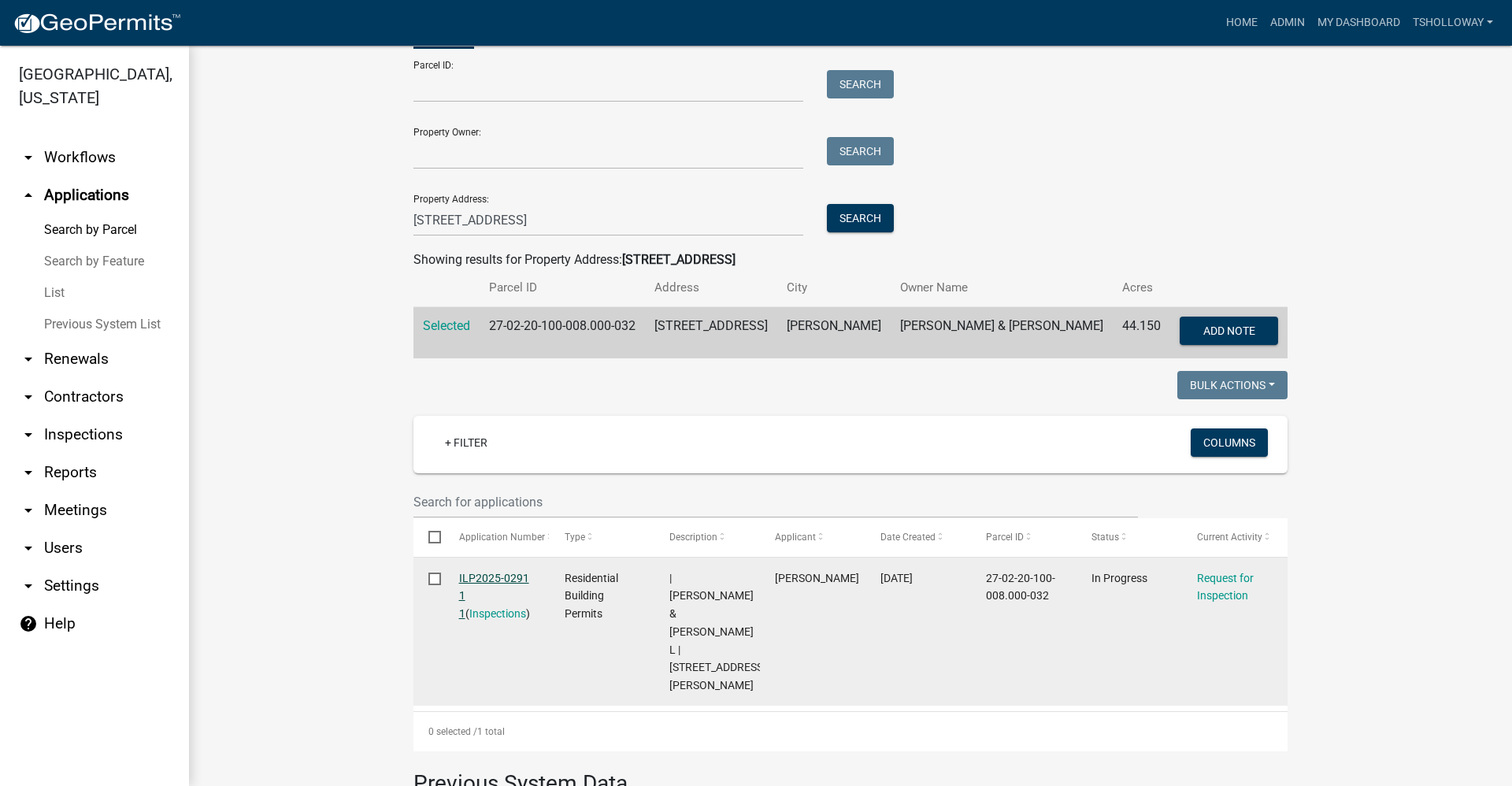
click at [483, 575] on link "ILP2025-0291 1 1" at bounding box center [494, 596] width 70 height 49
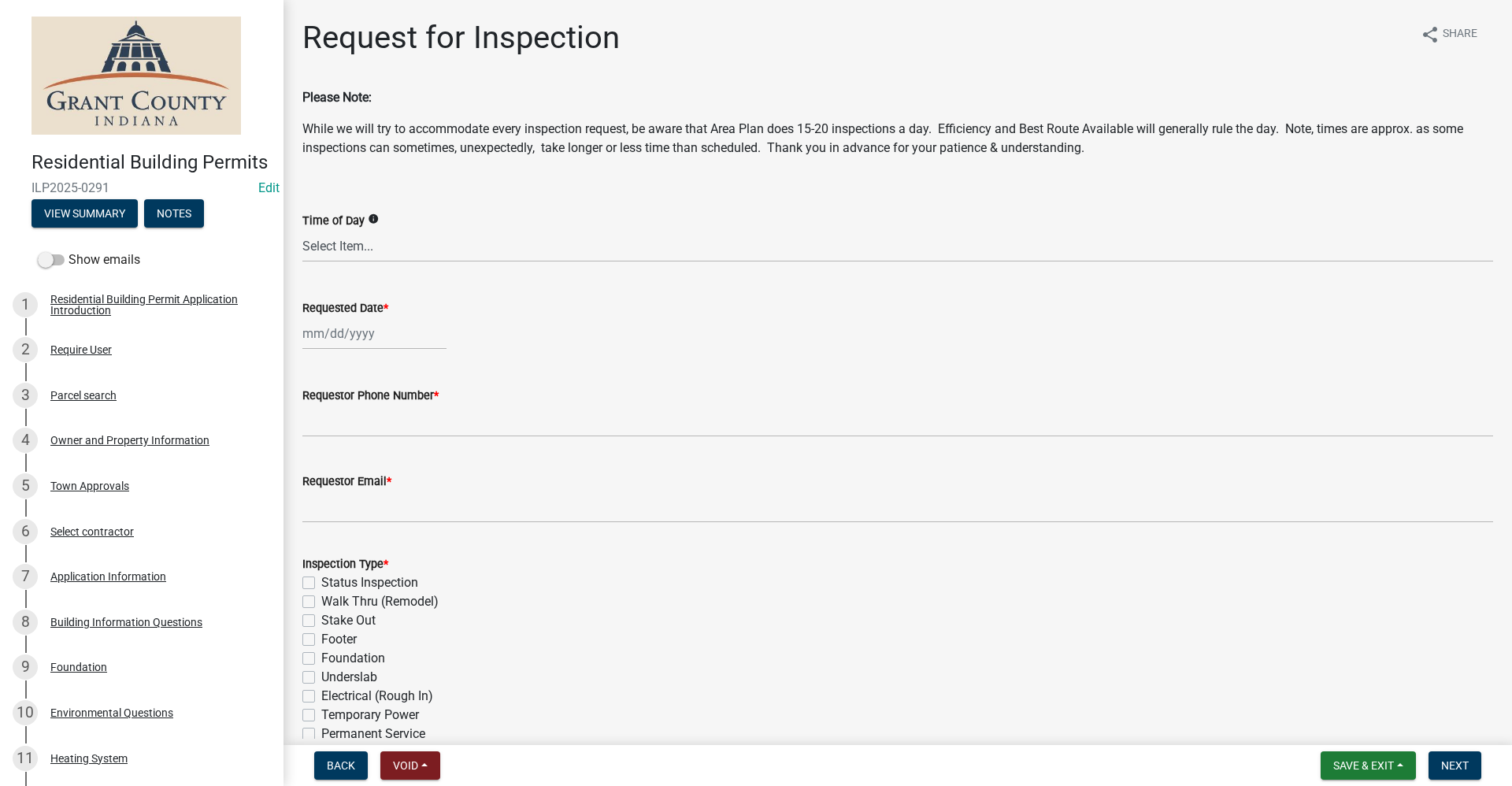
click at [323, 339] on div at bounding box center [374, 333] width 144 height 33
click at [393, 471] on div "16" at bounding box center [393, 467] width 25 height 25
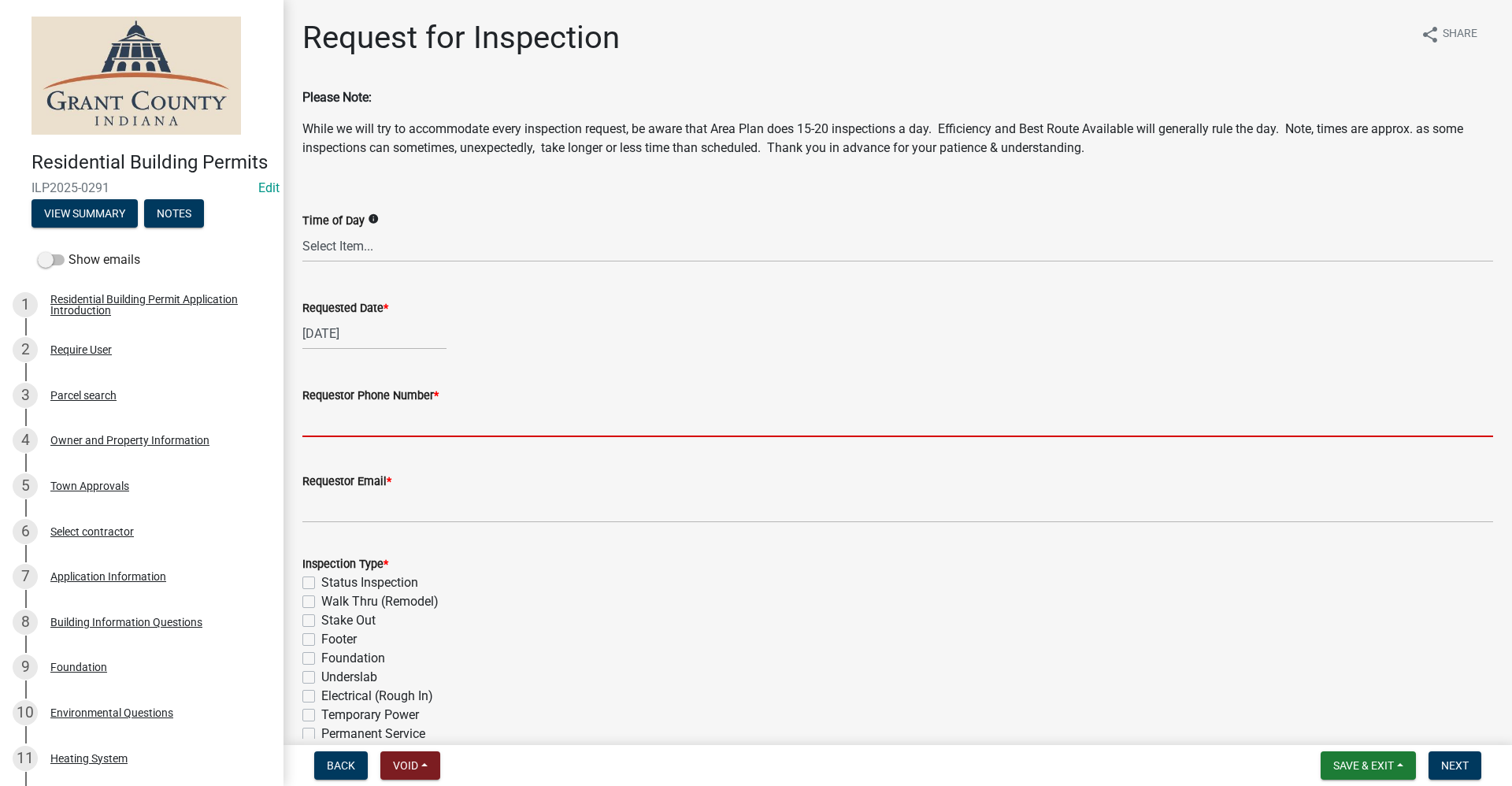
click at [351, 426] on input "Requestor Phone Number *" at bounding box center [897, 421] width 1191 height 33
click at [354, 420] on input "Requestor Phone Number *" at bounding box center [897, 421] width 1191 height 33
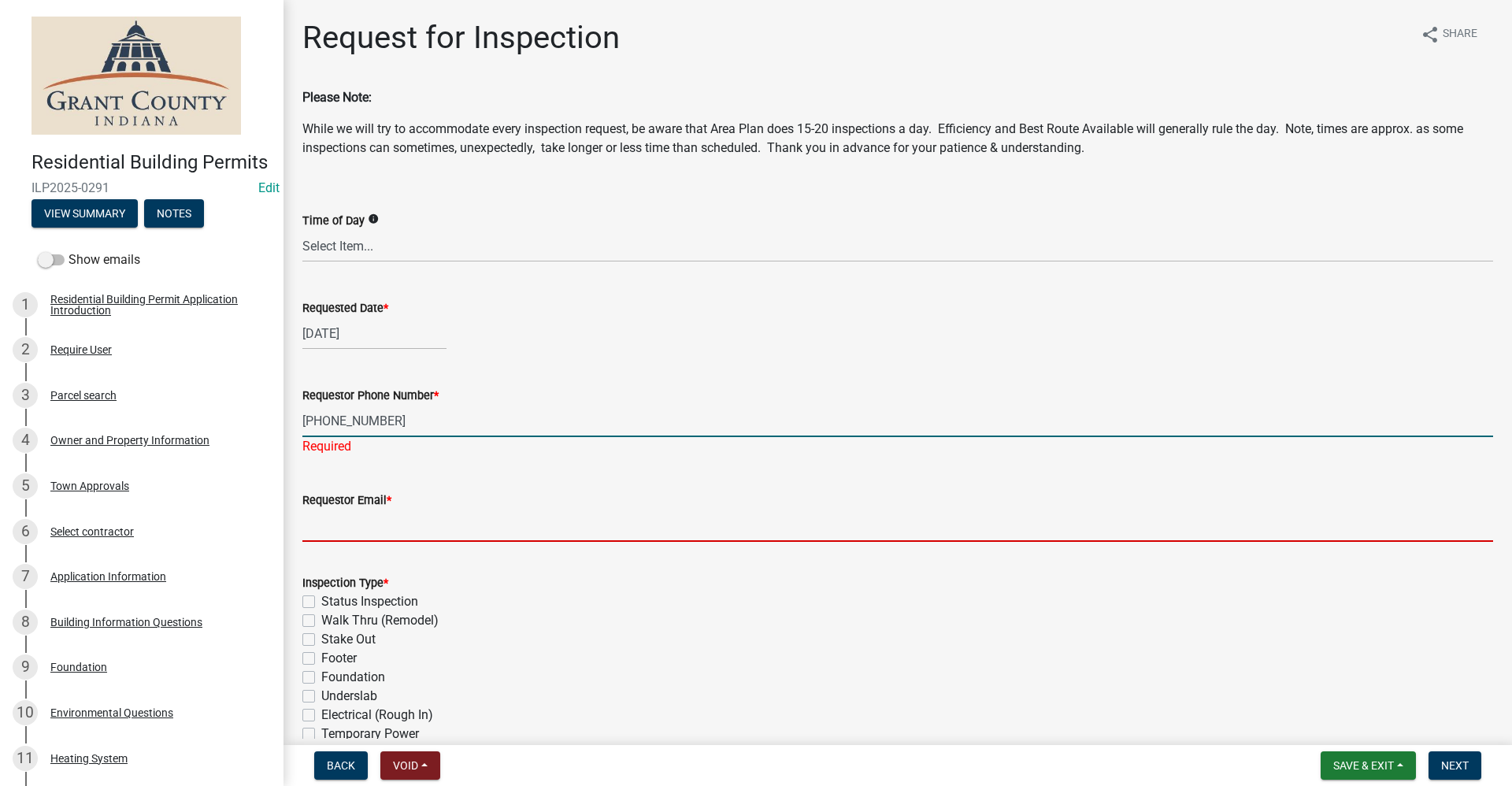
click at [333, 534] on wm-data-entity-input "Requestor Email *" at bounding box center [897, 511] width 1191 height 86
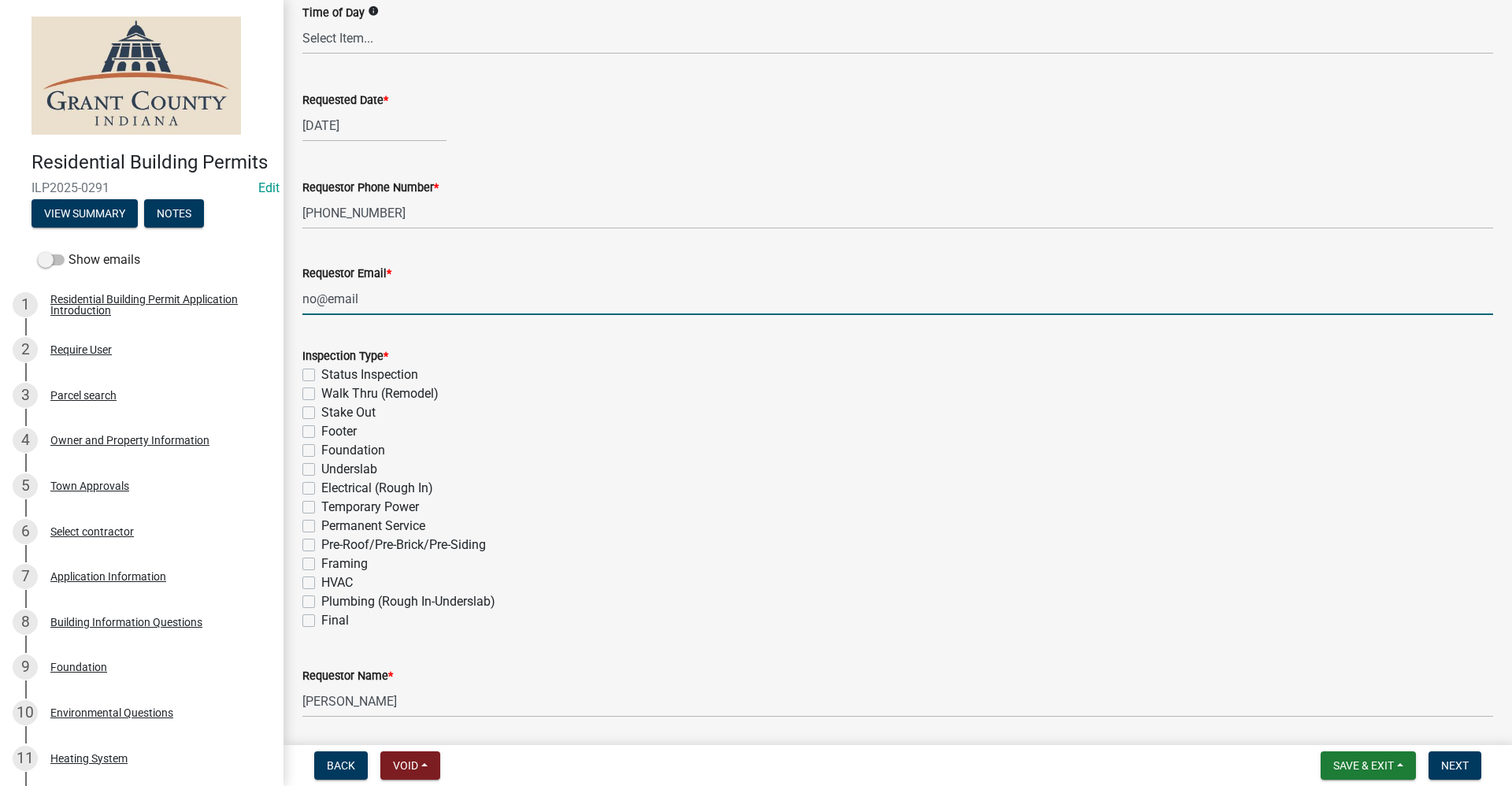
scroll to position [236, 0]
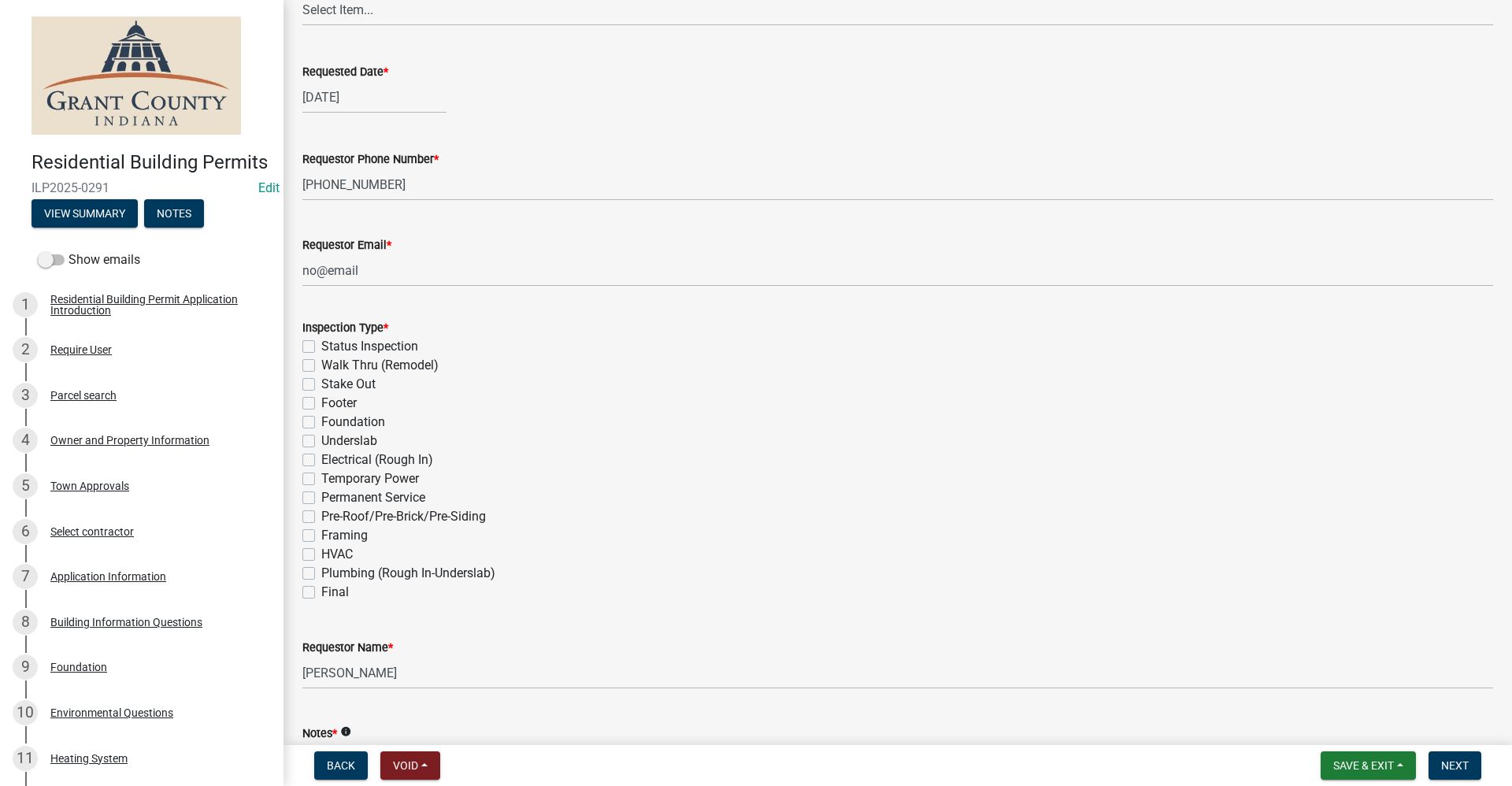
click at [321, 571] on label "Plumbing (Rough In-Underslab)" at bounding box center [408, 573] width 174 height 19
click at [321, 571] on input "Plumbing (Rough In-Underslab)" at bounding box center [326, 569] width 11 height 11
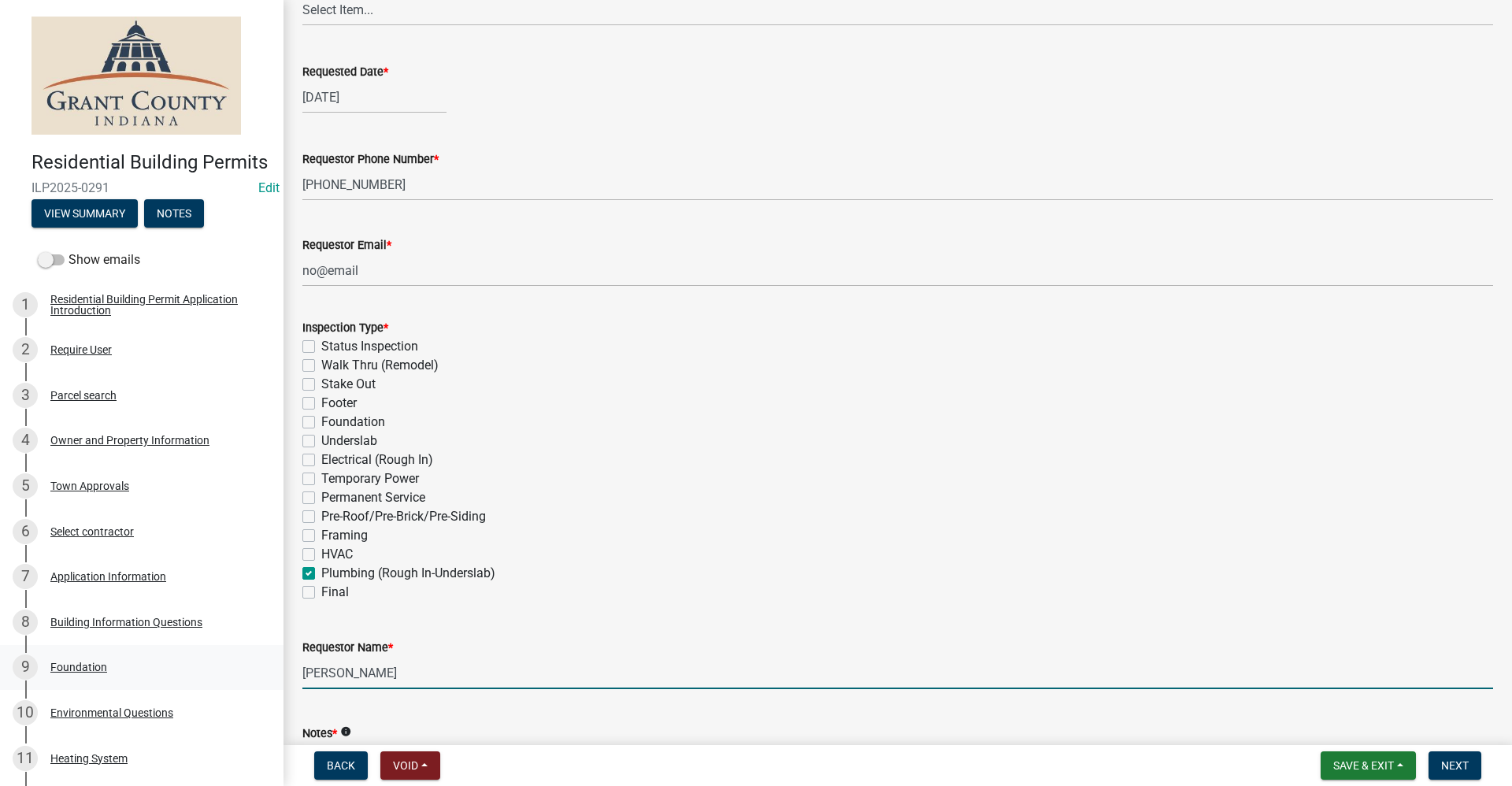
drag, startPoint x: 313, startPoint y: 680, endPoint x: 195, endPoint y: 699, distance: 119.5
click at [195, 699] on div "Residential Building Permits ILP2025-0291 Edit View Summary Notes Show emails 1…" at bounding box center [756, 393] width 1512 height 786
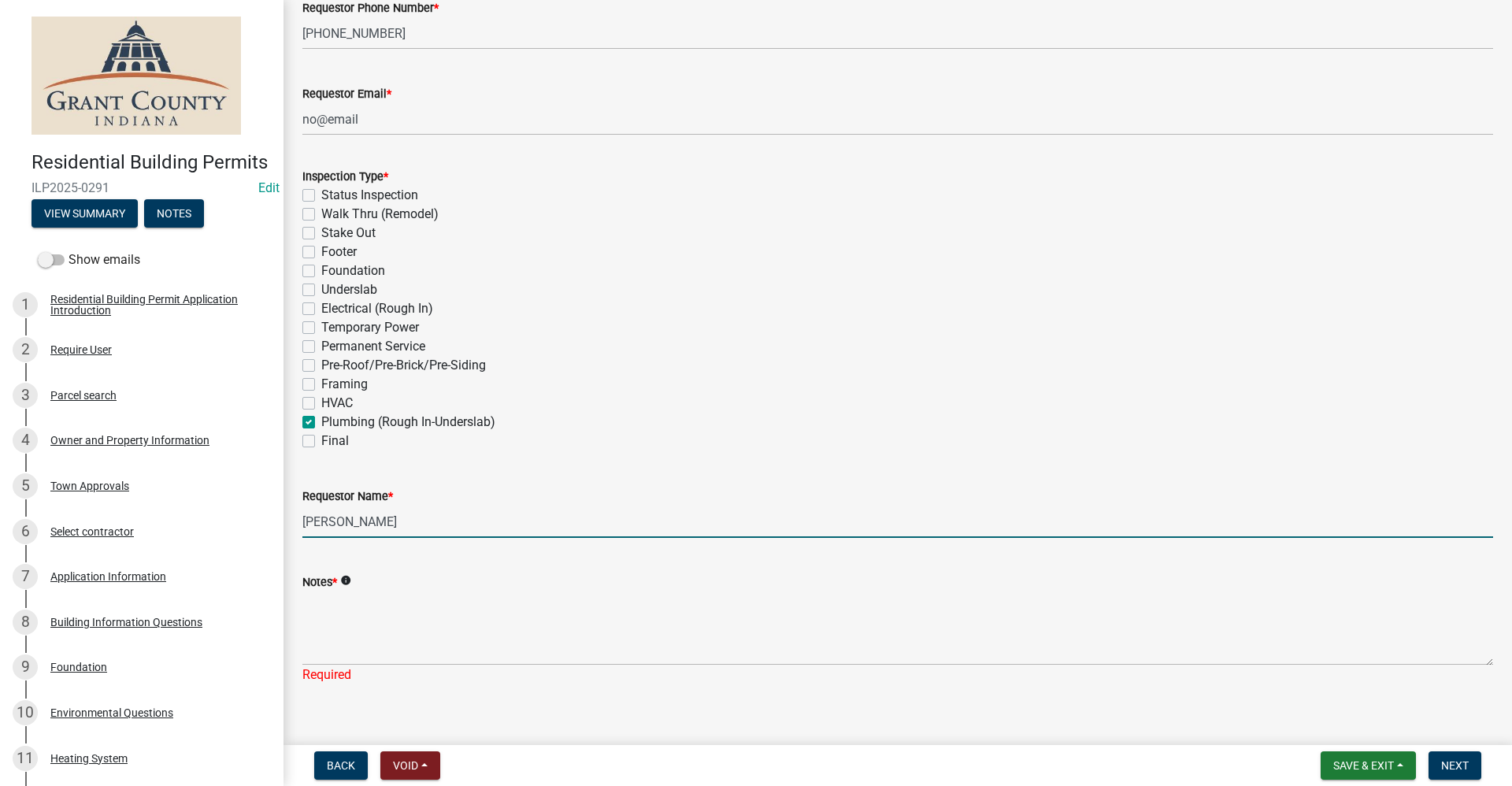
scroll to position [394, 0]
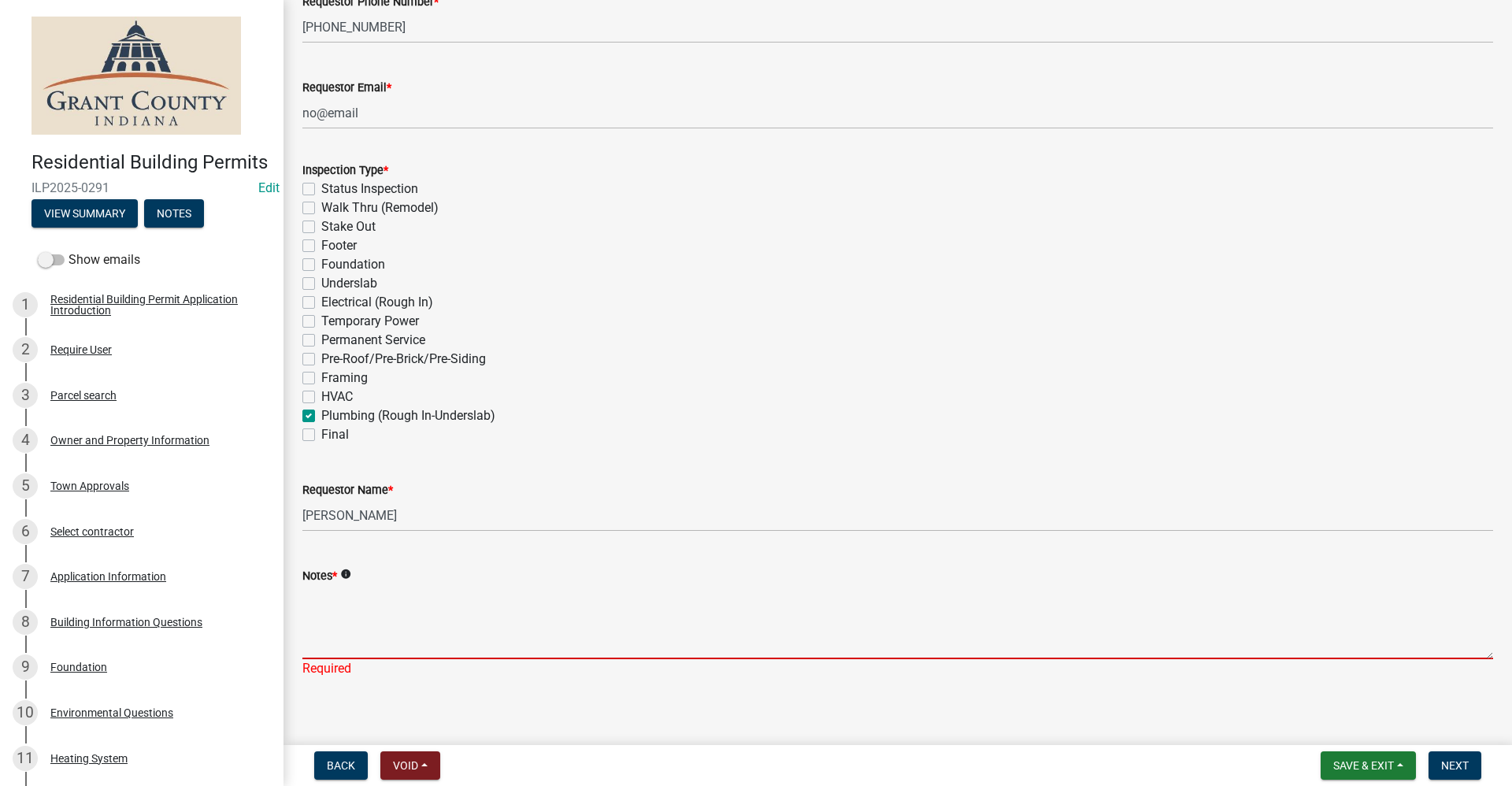
click at [309, 597] on textarea "Notes *" at bounding box center [897, 622] width 1191 height 74
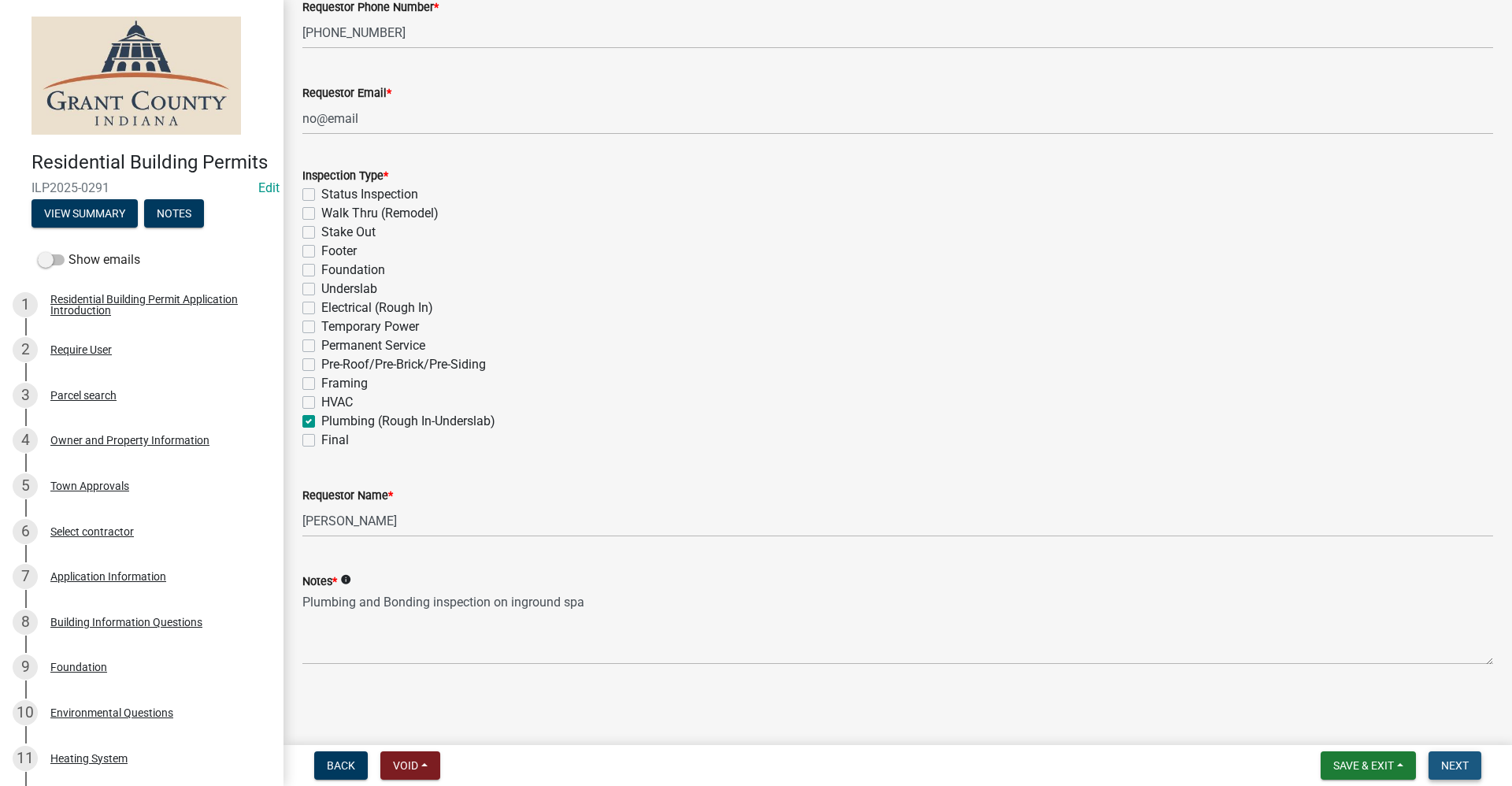
click at [1454, 766] on span "Next" at bounding box center [1456, 765] width 28 height 12
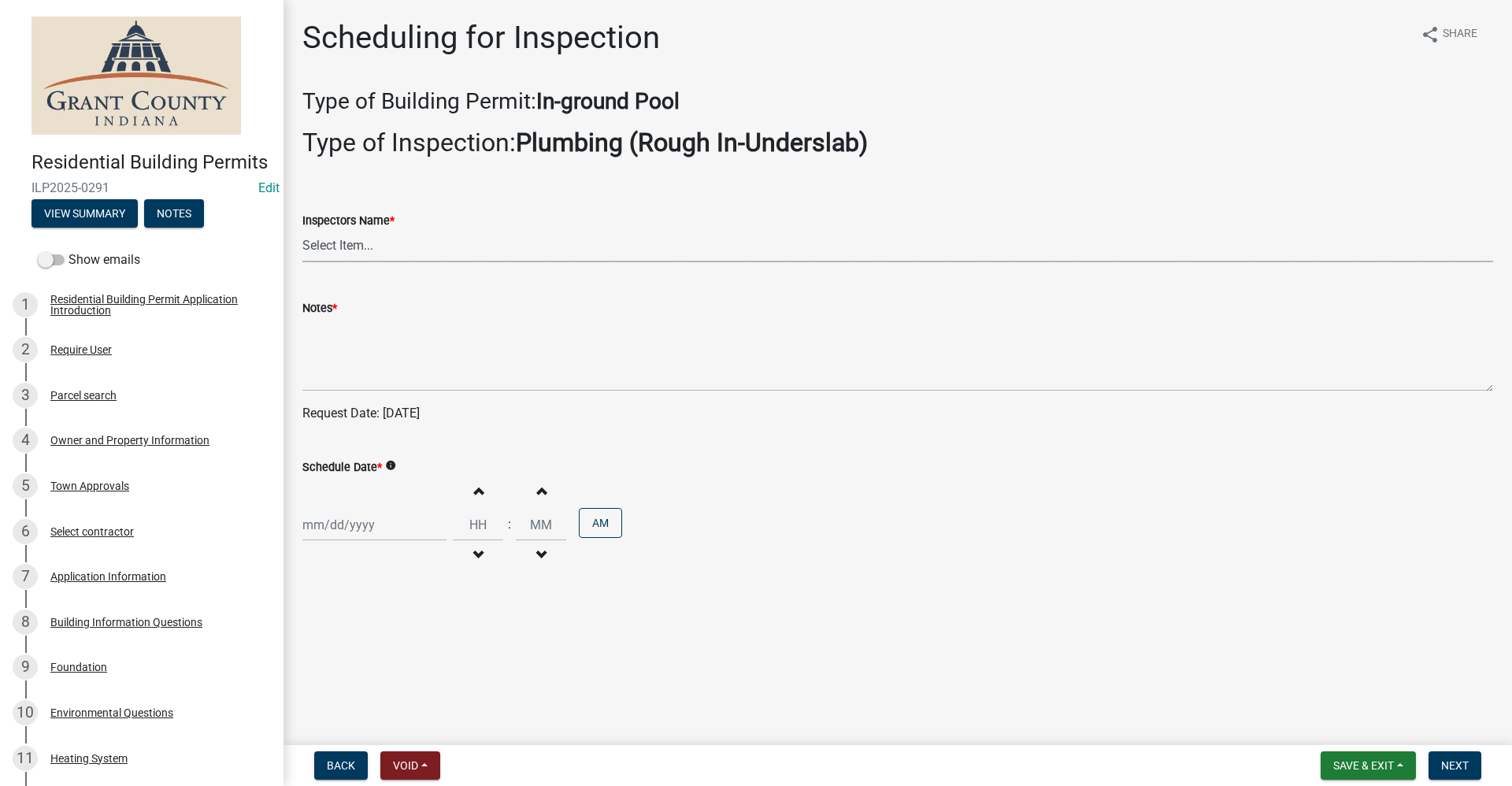
click at [343, 241] on select "Select Item... rberryhill ([PERSON_NAME]) [PERSON_NAME] ([PERSON_NAME]) [PERSON…" at bounding box center [897, 246] width 1191 height 33
click at [302, 230] on select "Select Item... rberryhill ([PERSON_NAME]) [PERSON_NAME] ([PERSON_NAME]) [PERSON…" at bounding box center [897, 246] width 1191 height 33
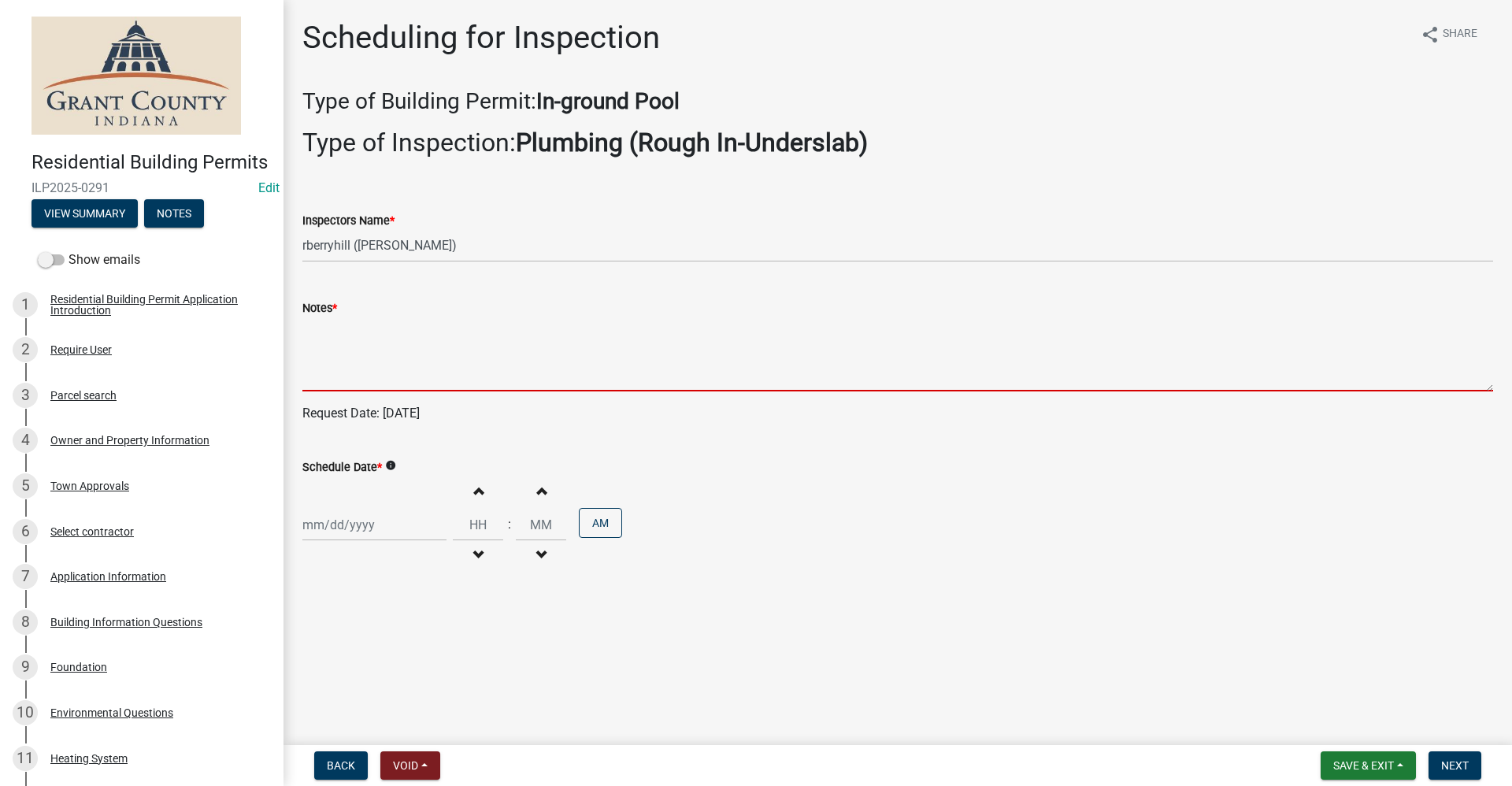
click at [331, 368] on textarea "Notes *" at bounding box center [897, 354] width 1191 height 74
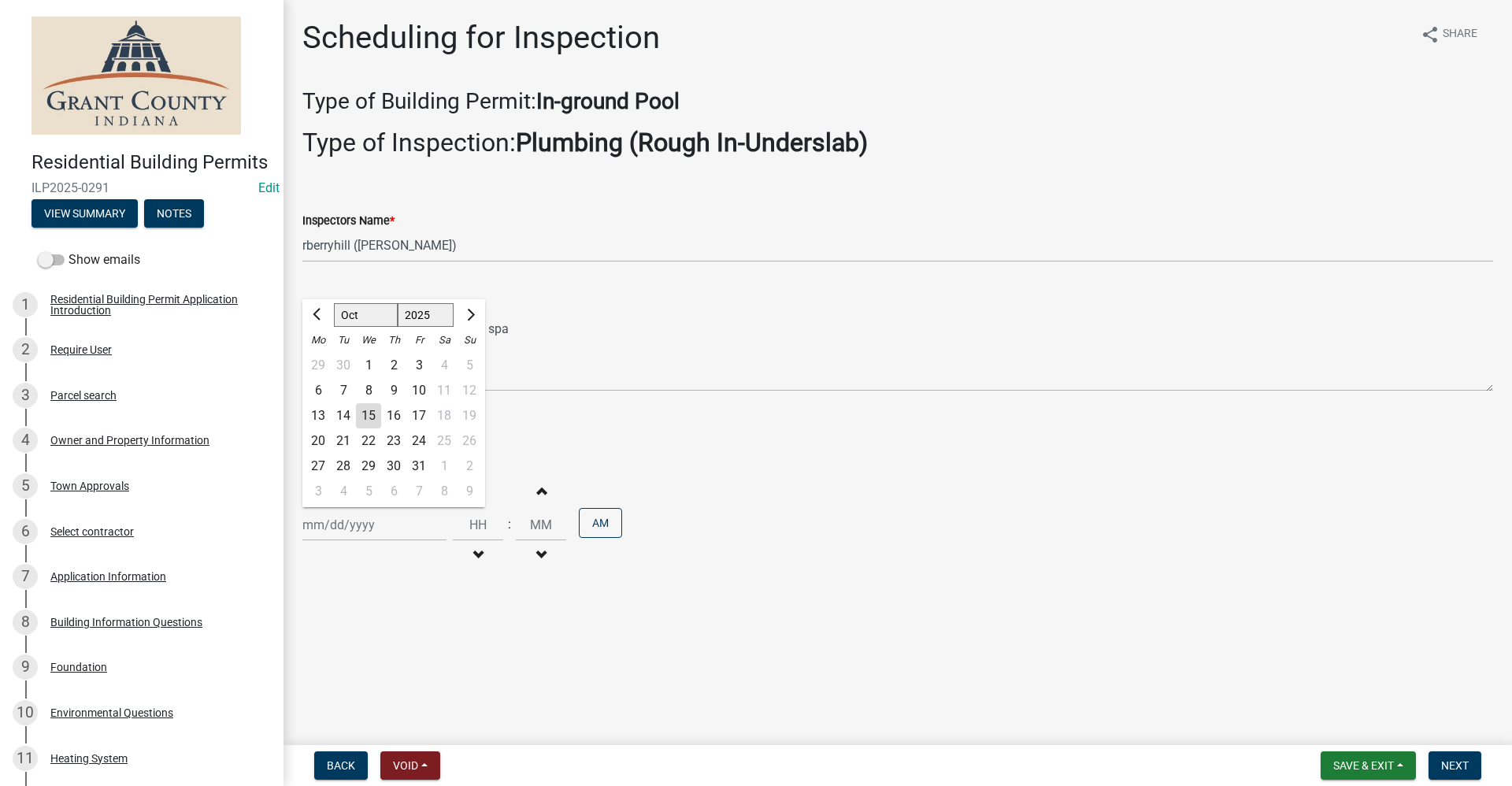
click at [320, 525] on div "[PERSON_NAME] Feb Mar Apr [PERSON_NAME][DATE] Oct Nov [DATE] 1526 1527 1528 152…" at bounding box center [374, 525] width 144 height 33
click at [401, 412] on div "16" at bounding box center [393, 415] width 25 height 25
click at [1464, 762] on span "Next" at bounding box center [1456, 765] width 28 height 12
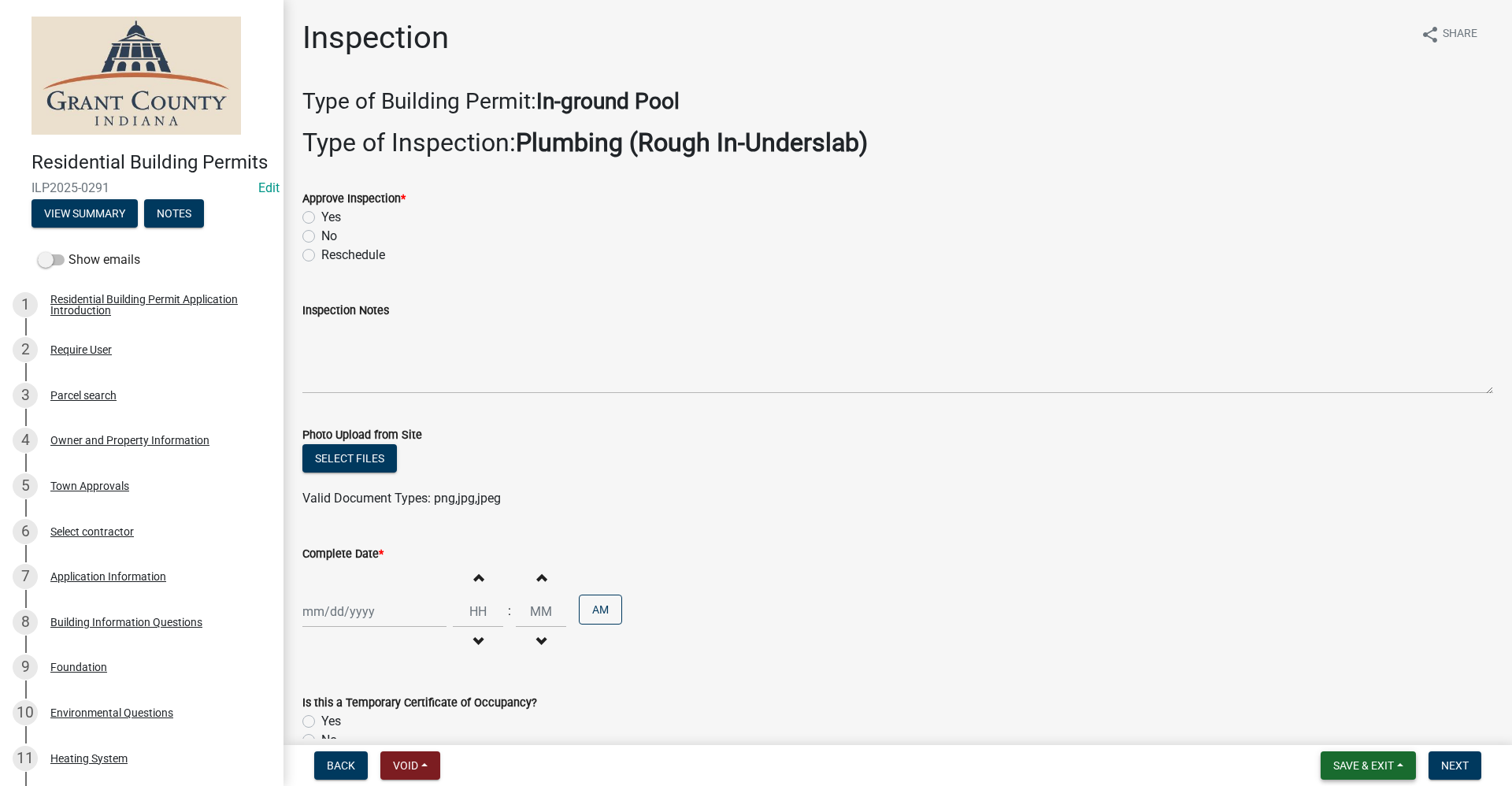
click at [1367, 768] on span "Save & Exit" at bounding box center [1364, 765] width 60 height 12
click at [1356, 727] on button "Save & Exit" at bounding box center [1353, 725] width 126 height 38
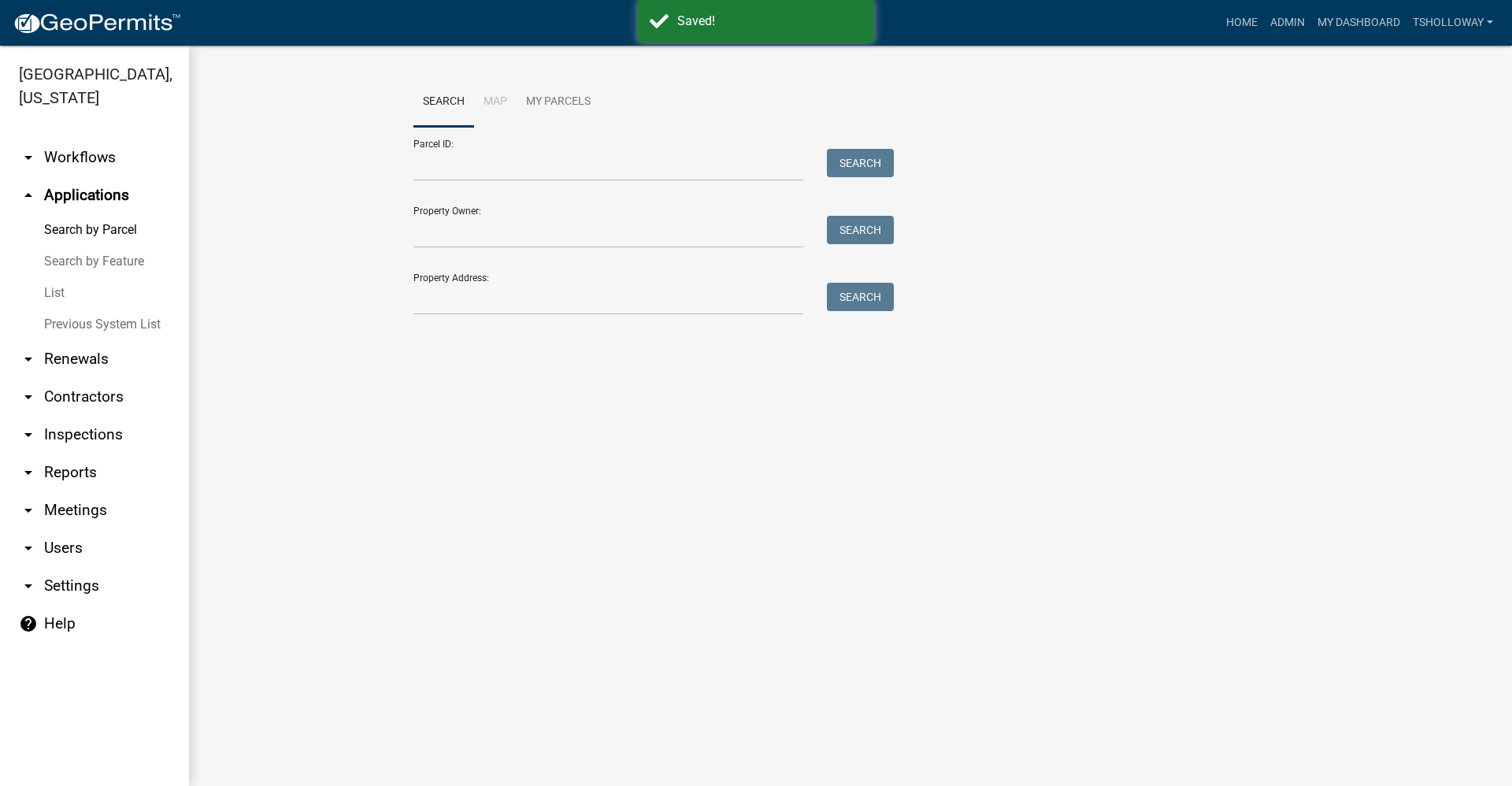
click at [78, 416] on link "arrow_drop_down Inspections" at bounding box center [94, 435] width 189 height 38
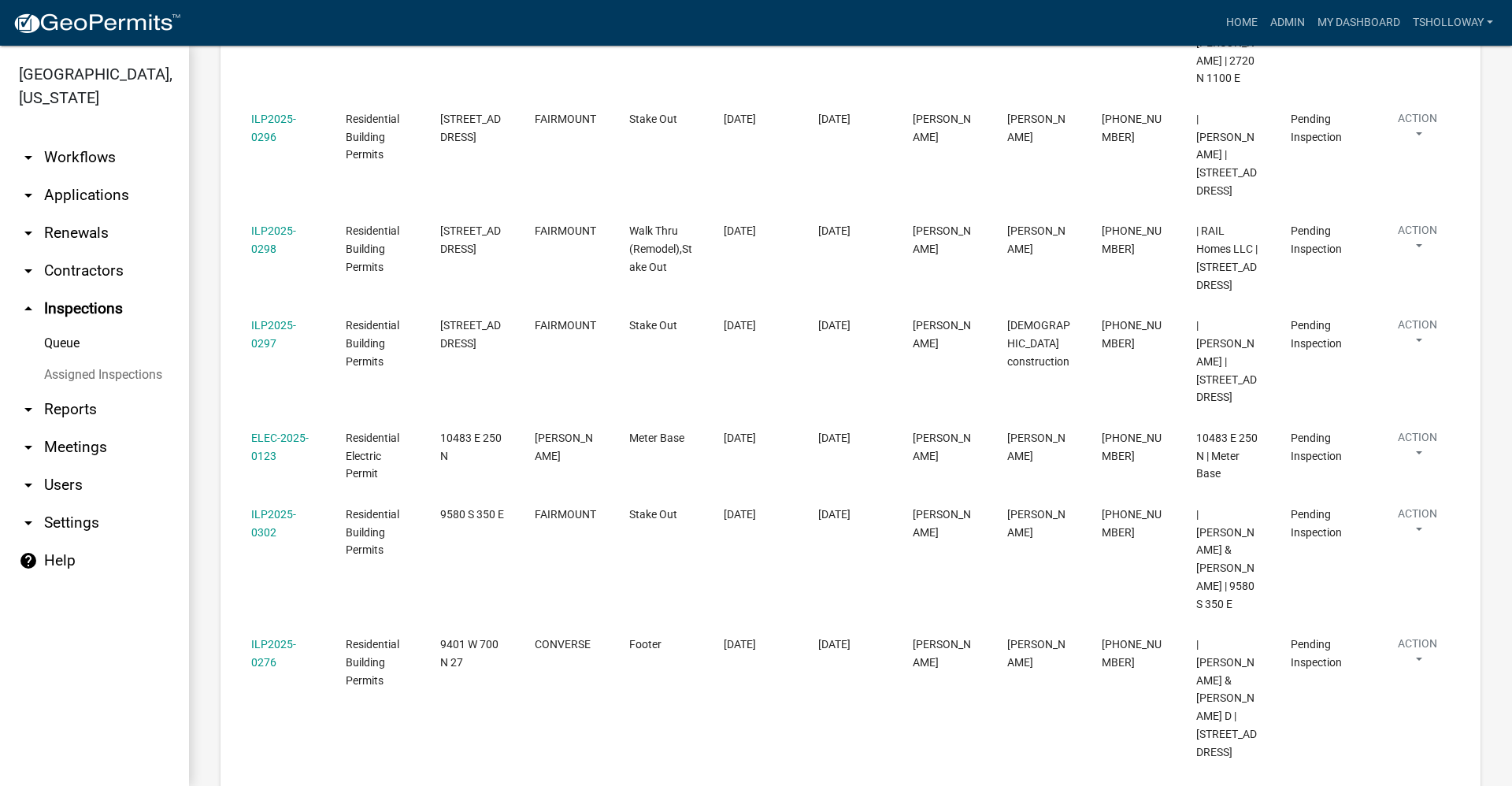
scroll to position [761, 0]
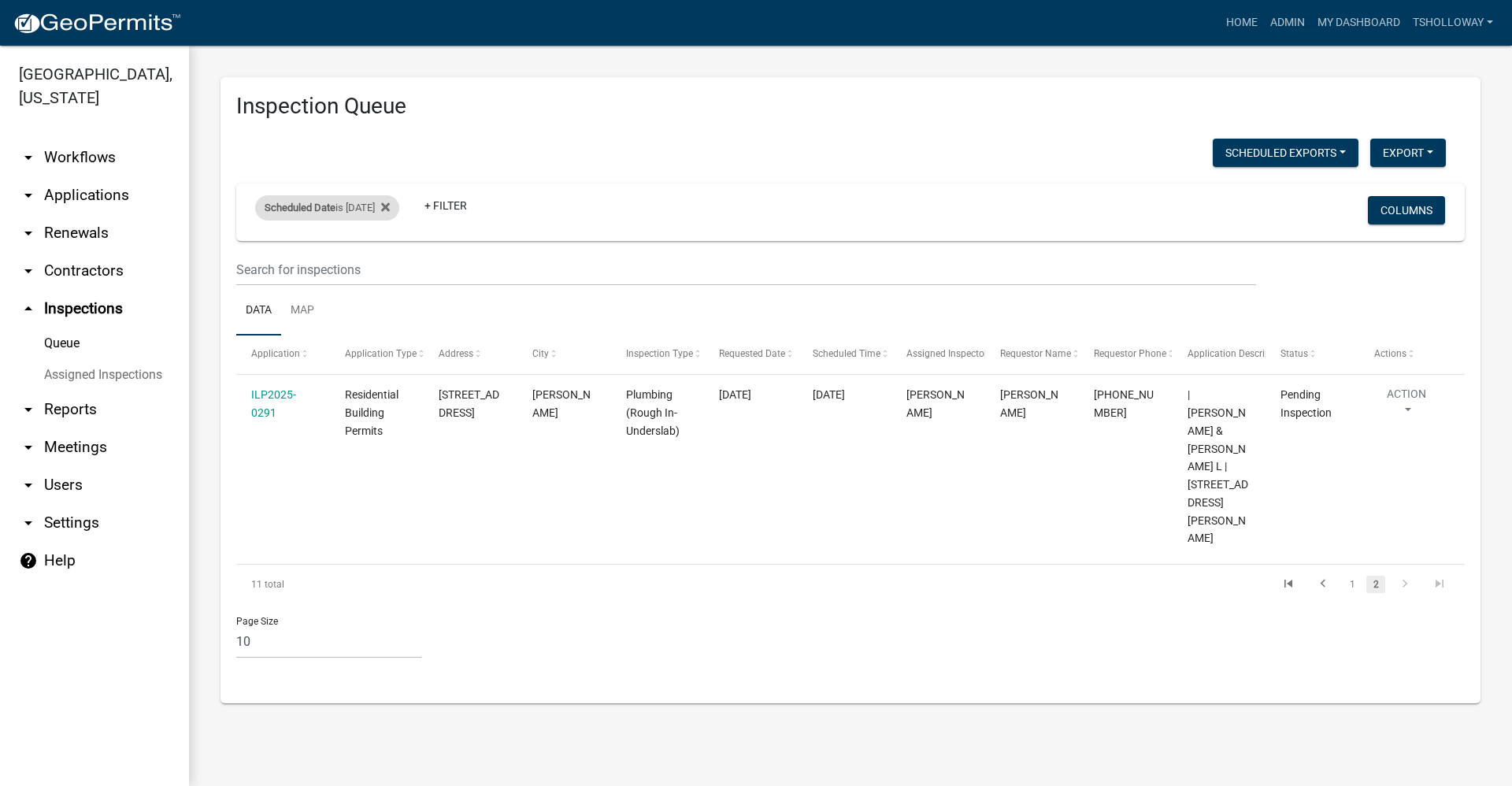
click at [387, 208] on div "Scheduled Date is [DATE]" at bounding box center [327, 208] width 144 height 25
click at [389, 270] on input "[DATE]" at bounding box center [341, 266] width 110 height 33
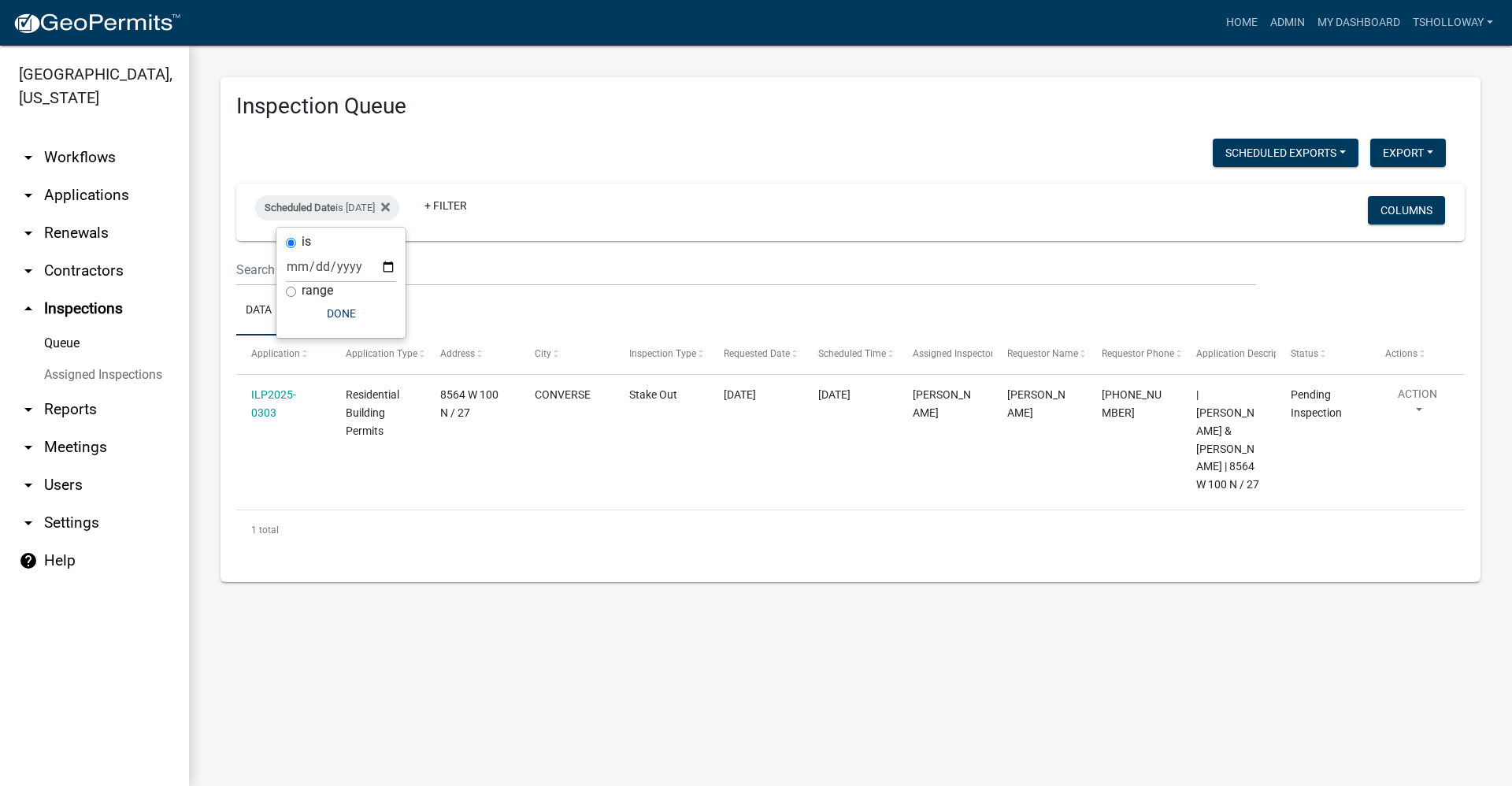
click at [86, 252] on link "arrow_drop_down Contractors" at bounding box center [94, 270] width 189 height 38
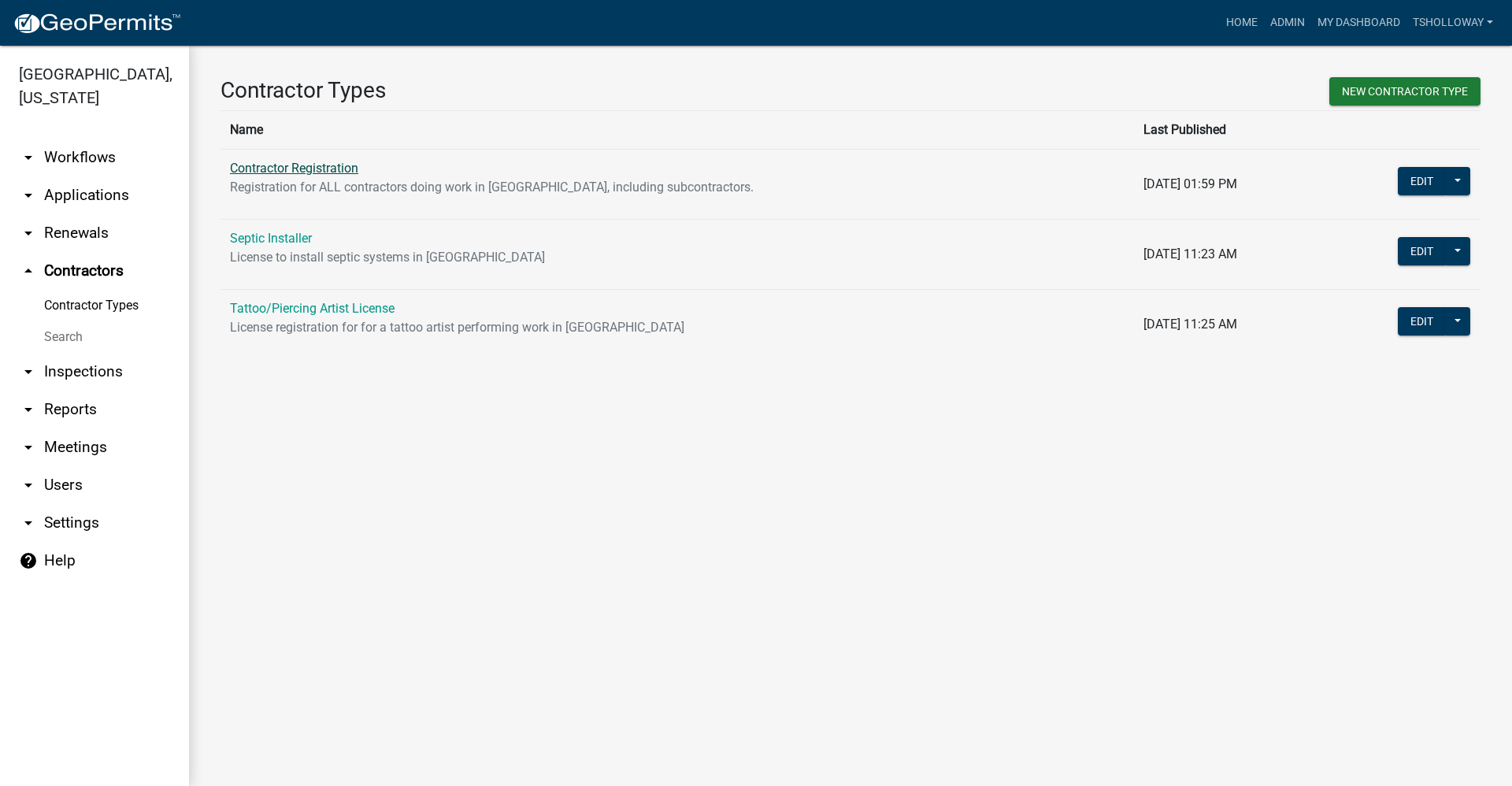
click at [298, 171] on link "Contractor Registration" at bounding box center [293, 168] width 128 height 15
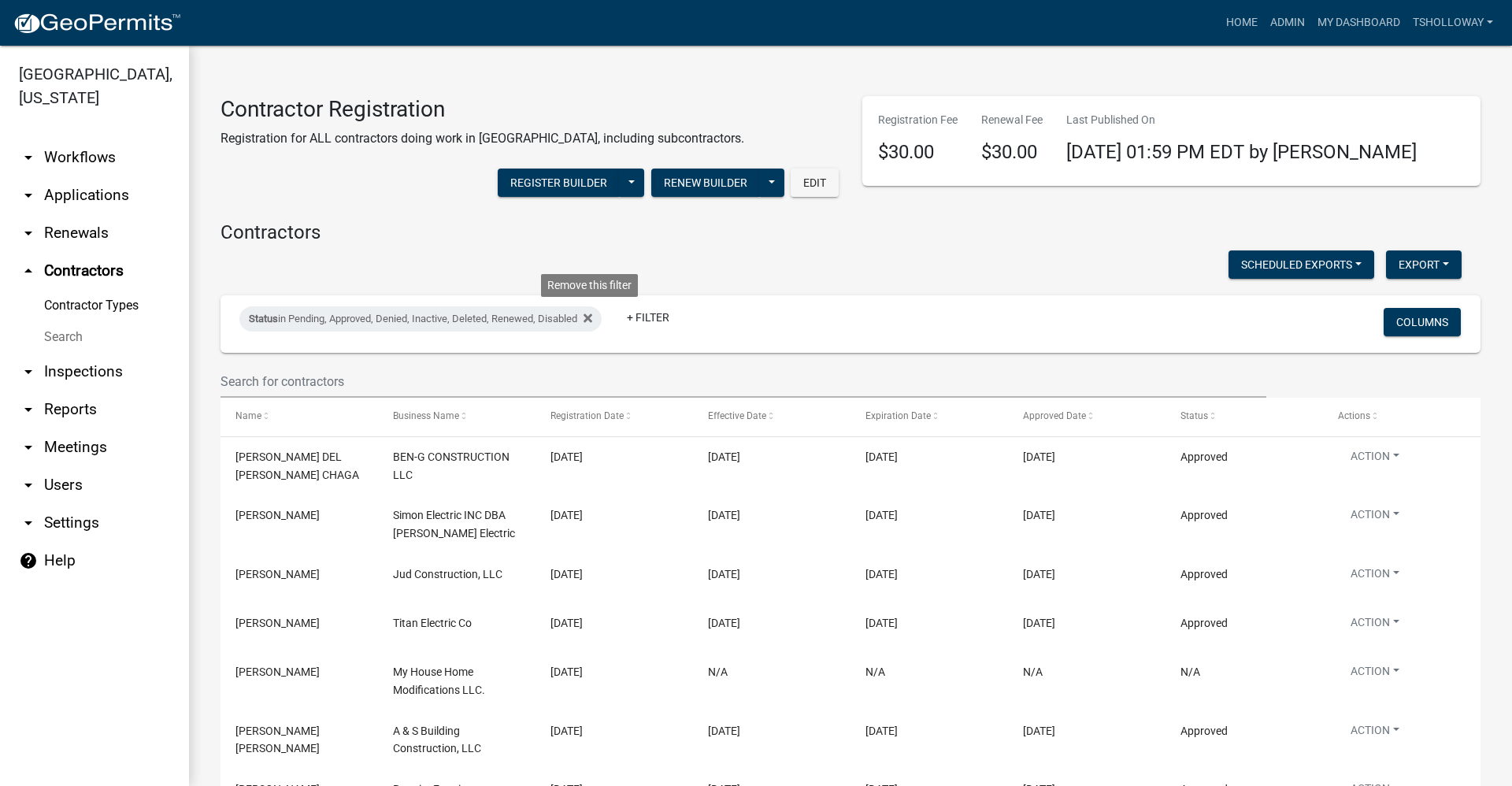
click at [593, 315] on icon at bounding box center [588, 318] width 9 height 12
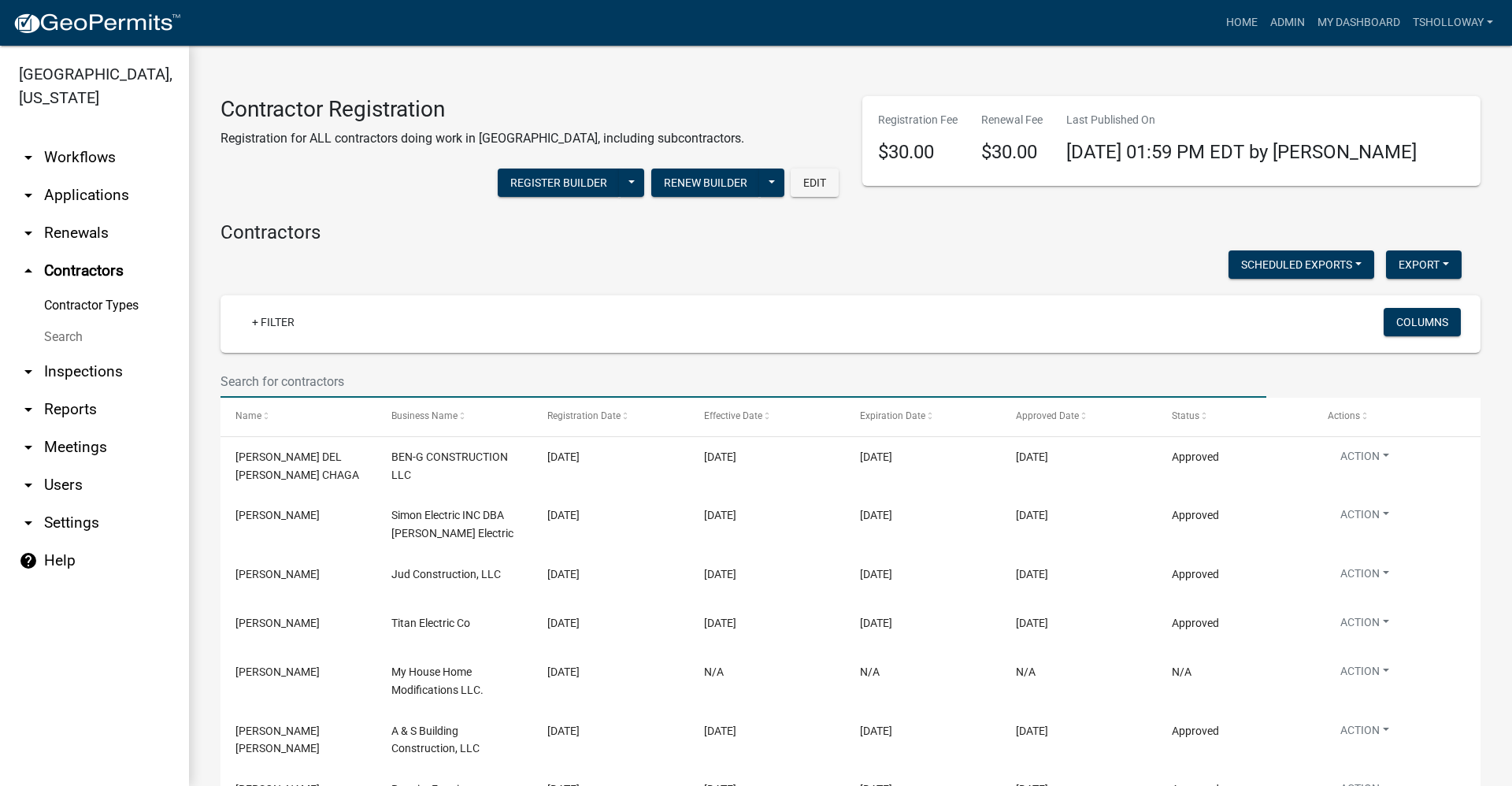
click at [262, 382] on input "text" at bounding box center [744, 382] width 1046 height 33
